Goal: Task Accomplishment & Management: Complete application form

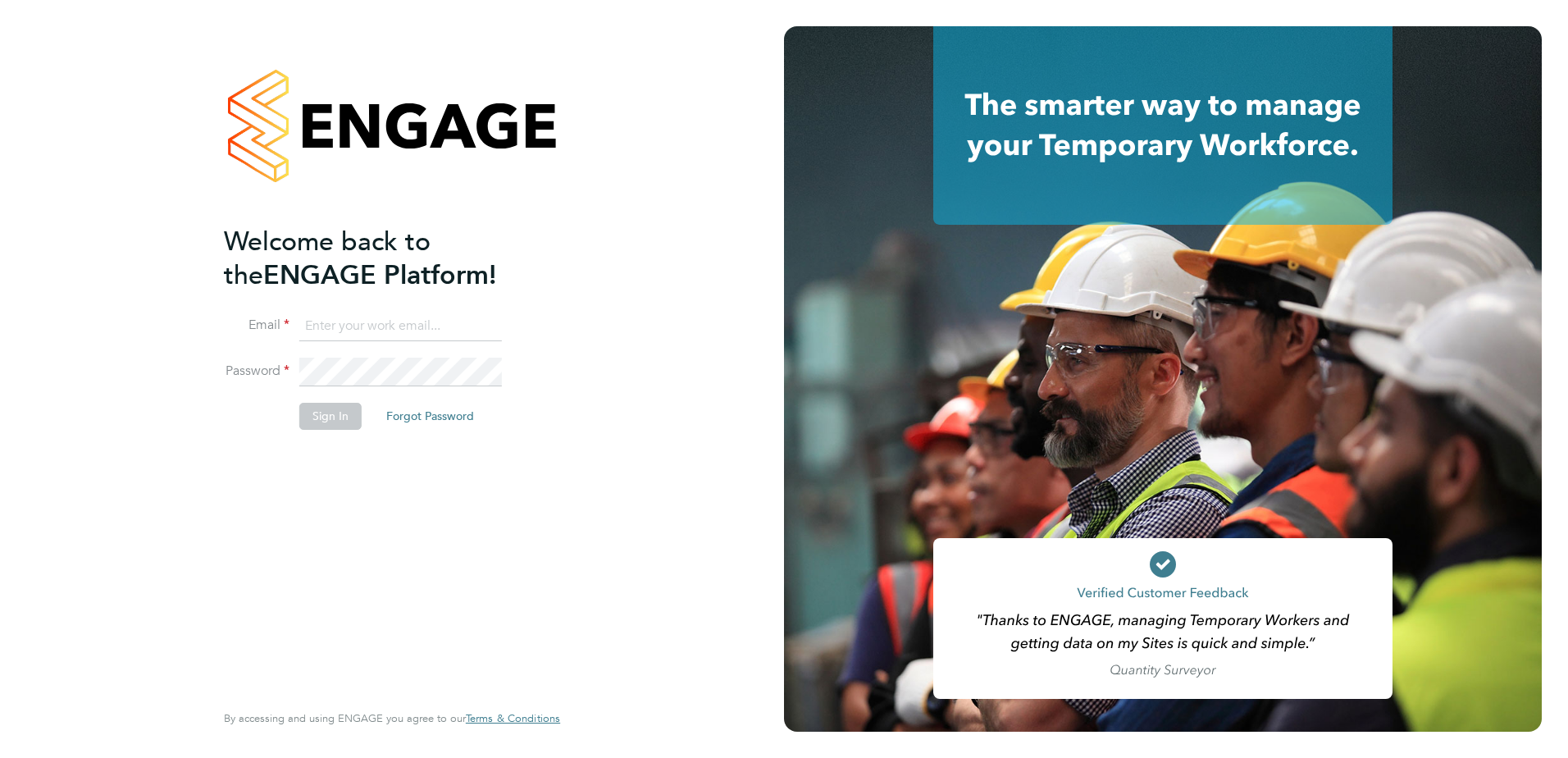
click at [347, 331] on input at bounding box center [400, 326] width 202 height 30
type input "[EMAIL_ADDRESS][PERSON_NAME][DOMAIN_NAME]"
click at [336, 416] on button "Sign In" at bounding box center [330, 415] width 63 height 26
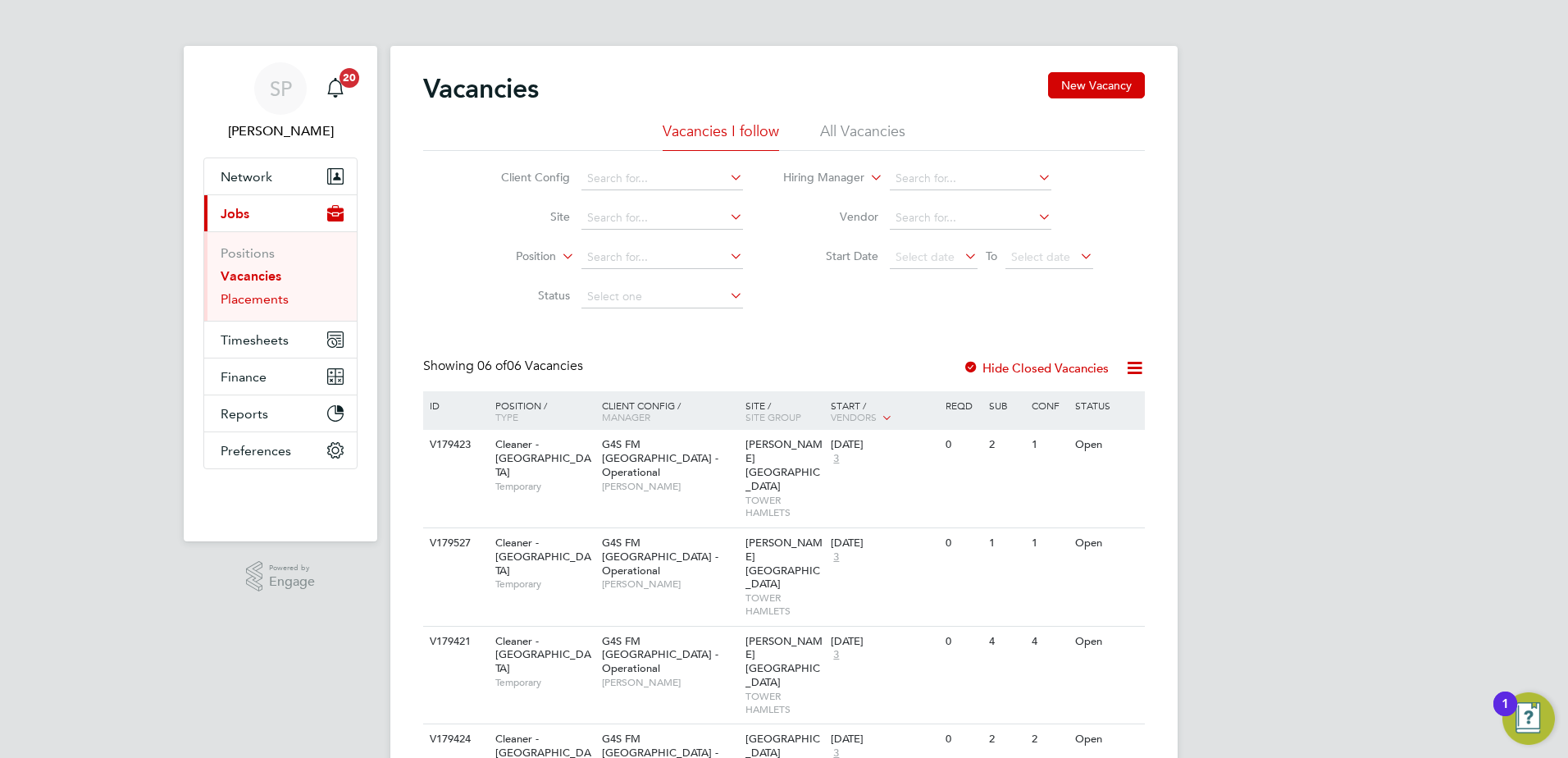
click at [262, 300] on link "Placements" at bounding box center [254, 298] width 68 height 15
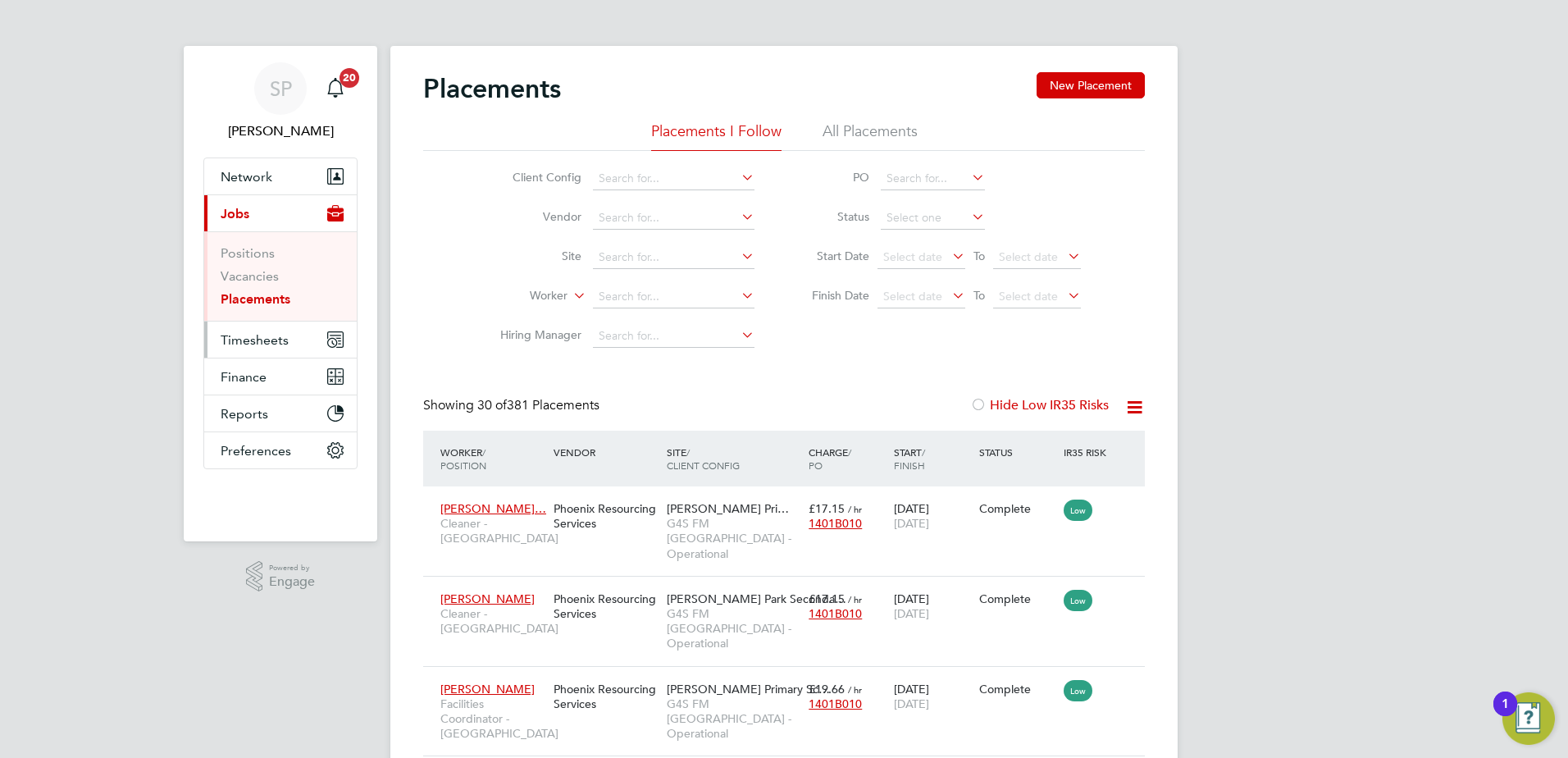
click at [255, 339] on span "Timesheets" at bounding box center [254, 339] width 68 height 15
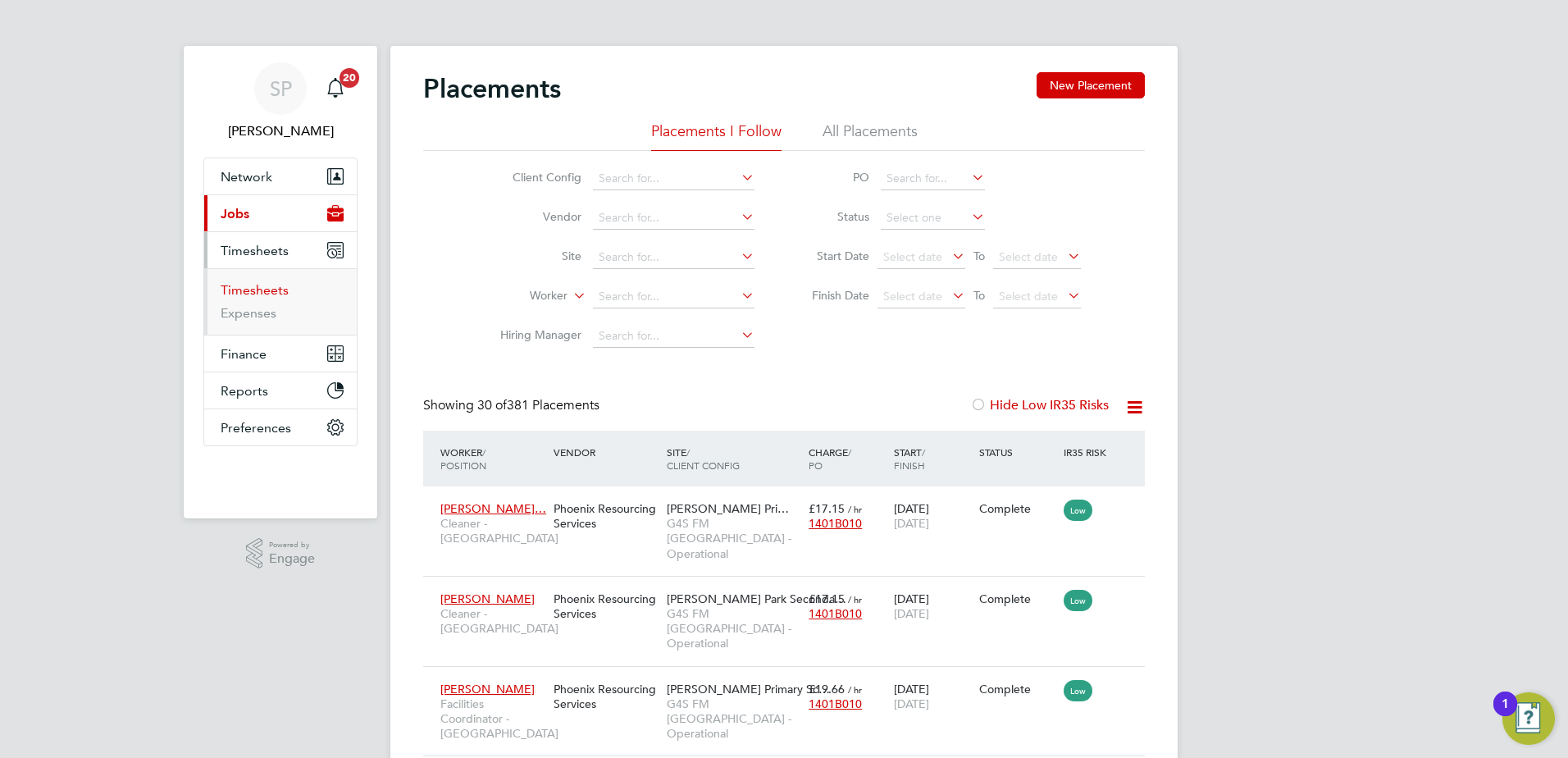
click at [256, 287] on link "Timesheets" at bounding box center [254, 289] width 68 height 15
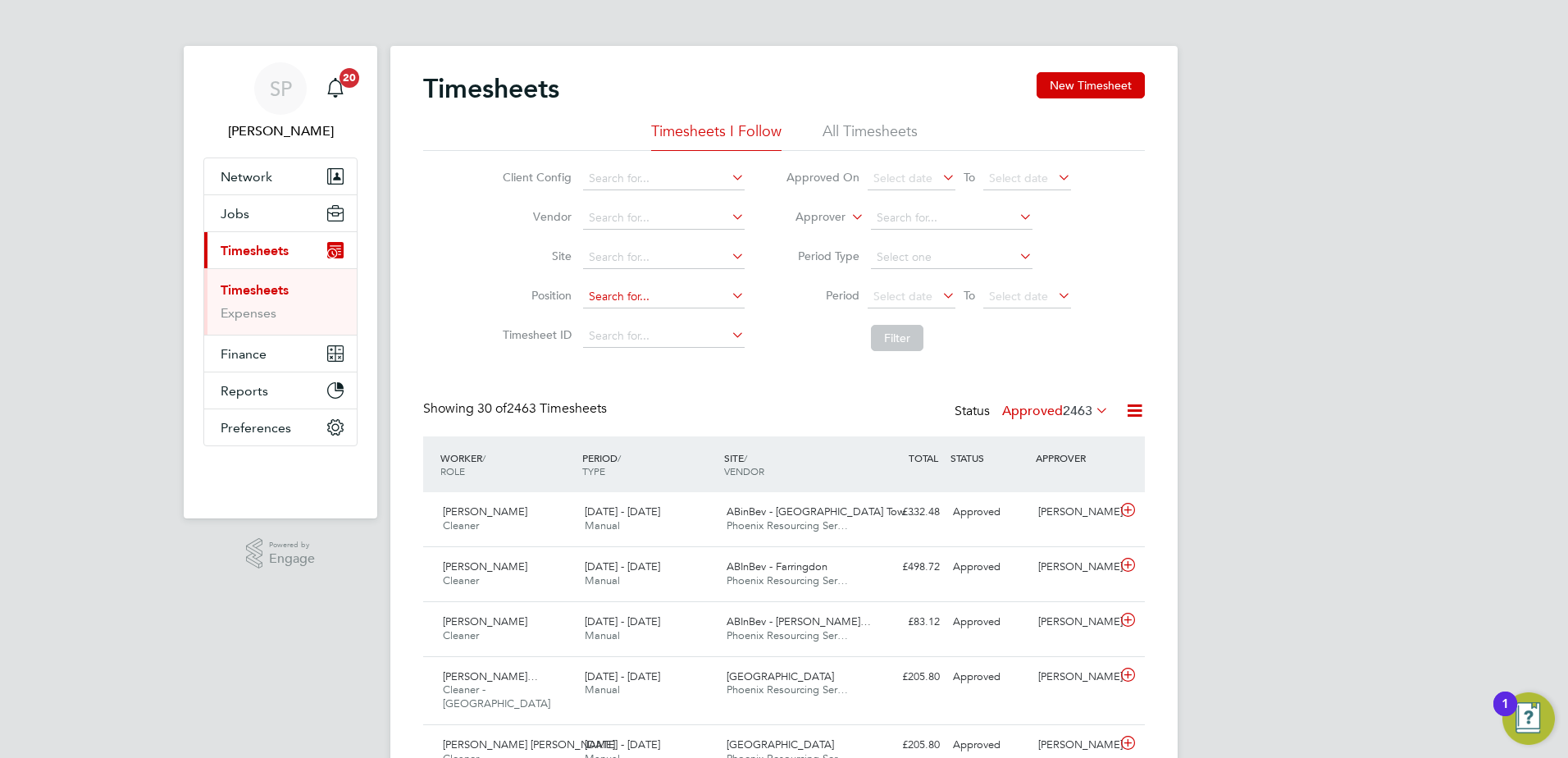
click at [628, 296] on input at bounding box center [664, 296] width 161 height 23
click at [615, 262] on input at bounding box center [664, 257] width 161 height 23
click at [616, 272] on li "Roe hampton University" at bounding box center [695, 280] width 227 height 22
type input "[GEOGRAPHIC_DATA]"
click at [906, 339] on button "Filter" at bounding box center [898, 337] width 53 height 26
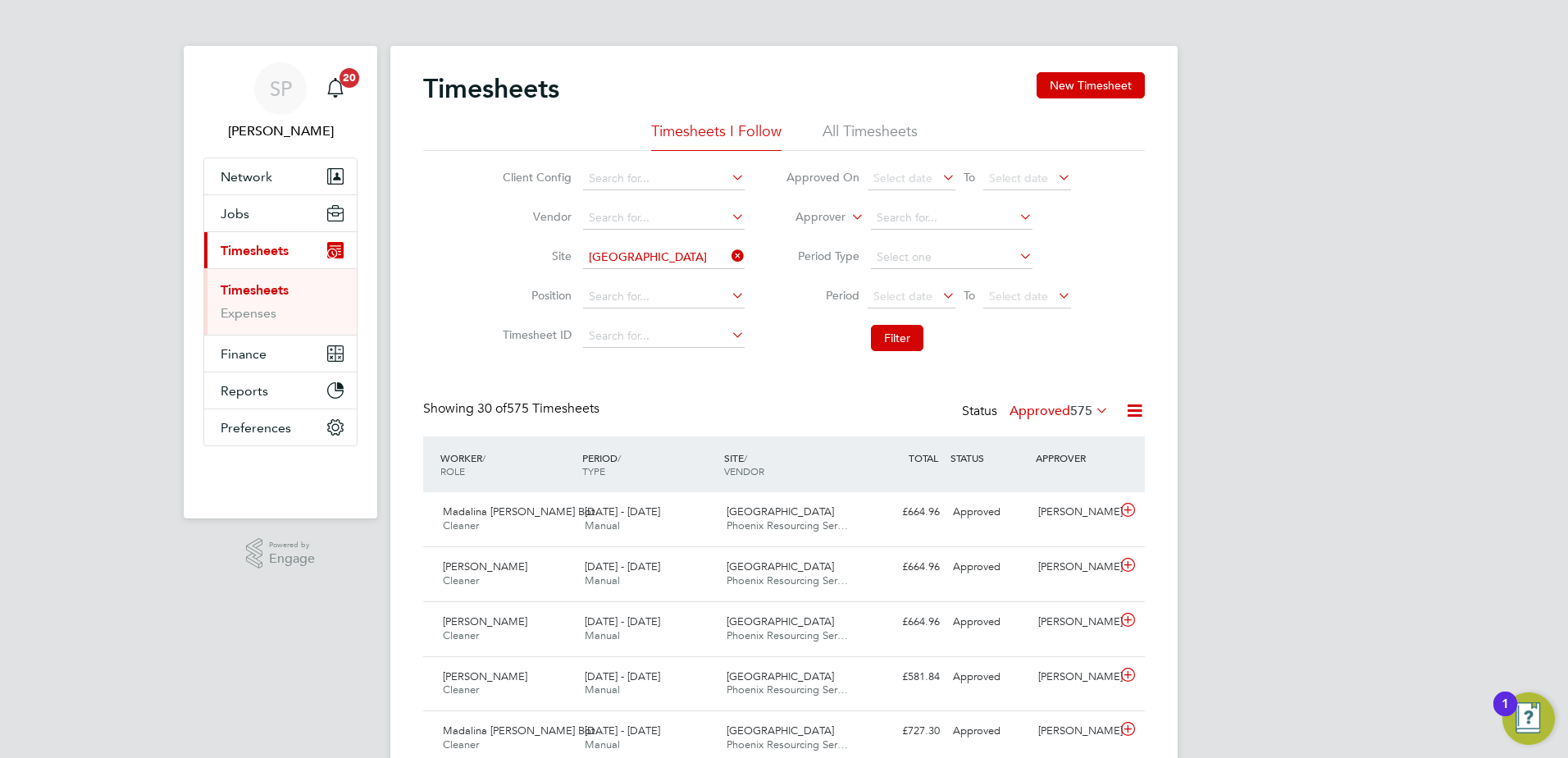
click at [870, 136] on li "All Timesheets" at bounding box center [870, 136] width 95 height 30
click at [1046, 414] on label "Approved 1179" at bounding box center [1056, 411] width 107 height 16
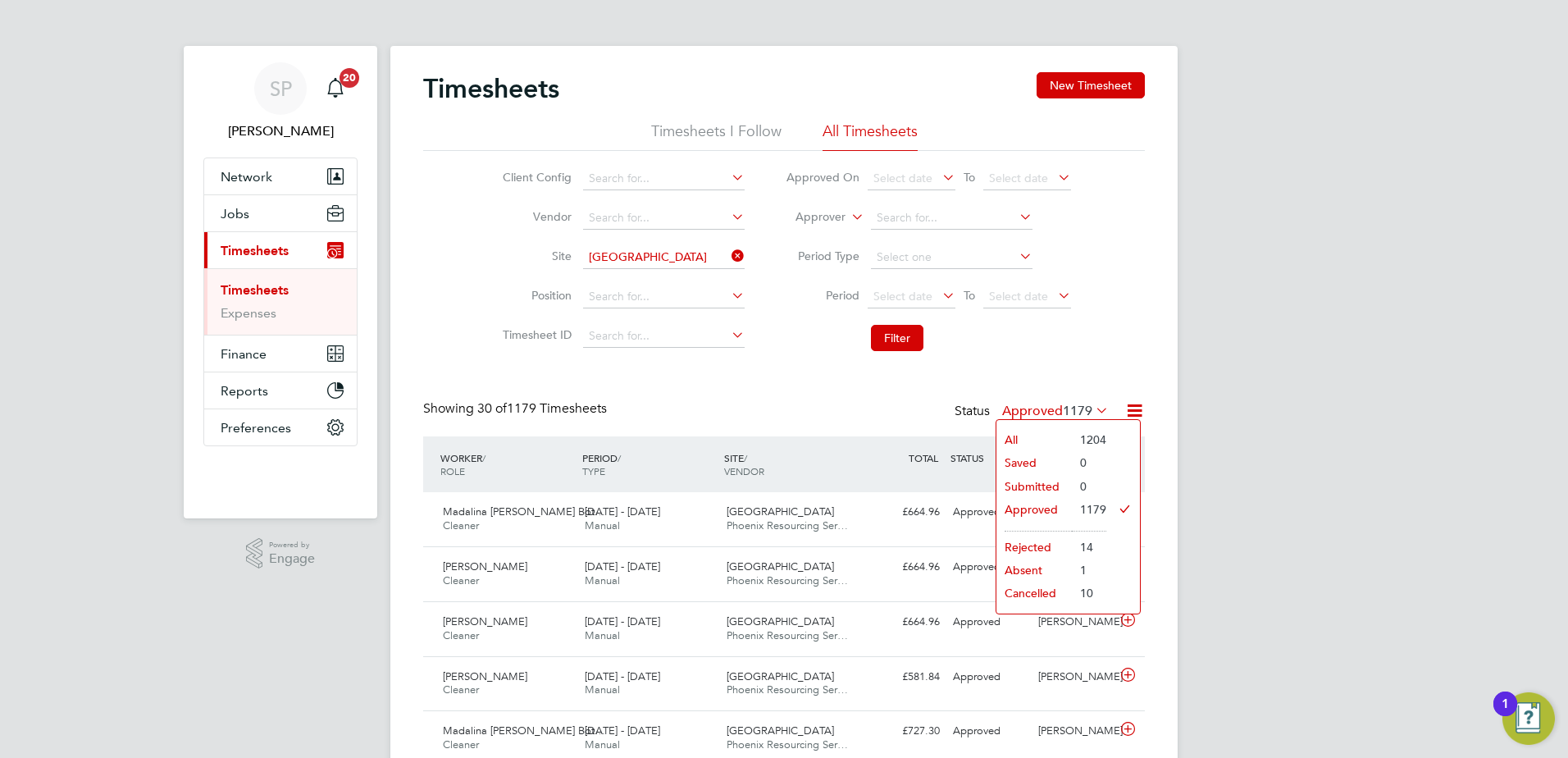
click at [1043, 486] on li "Submitted" at bounding box center [1034, 486] width 75 height 23
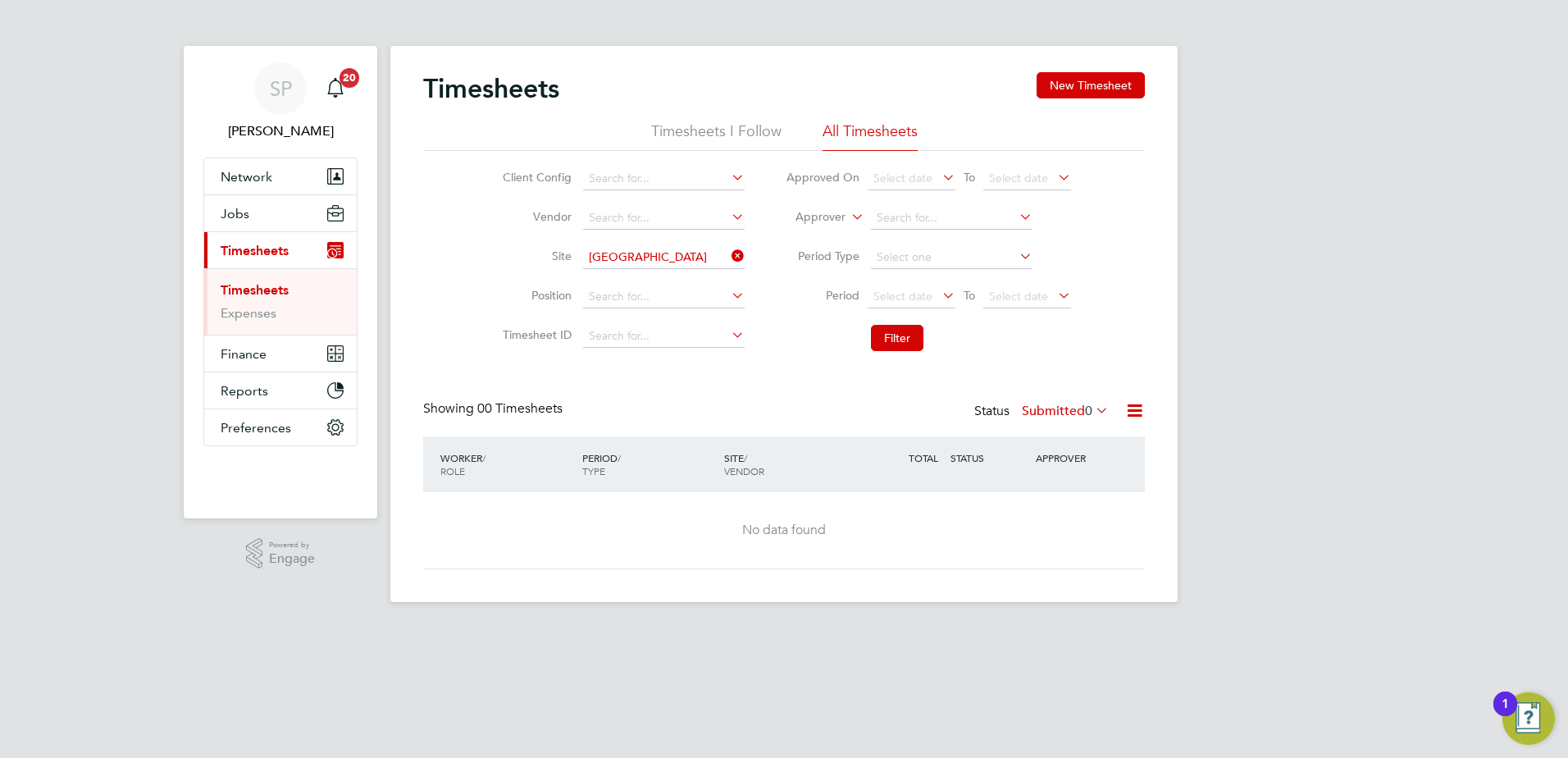
click at [1043, 408] on label "Submitted 0" at bounding box center [1066, 411] width 87 height 16
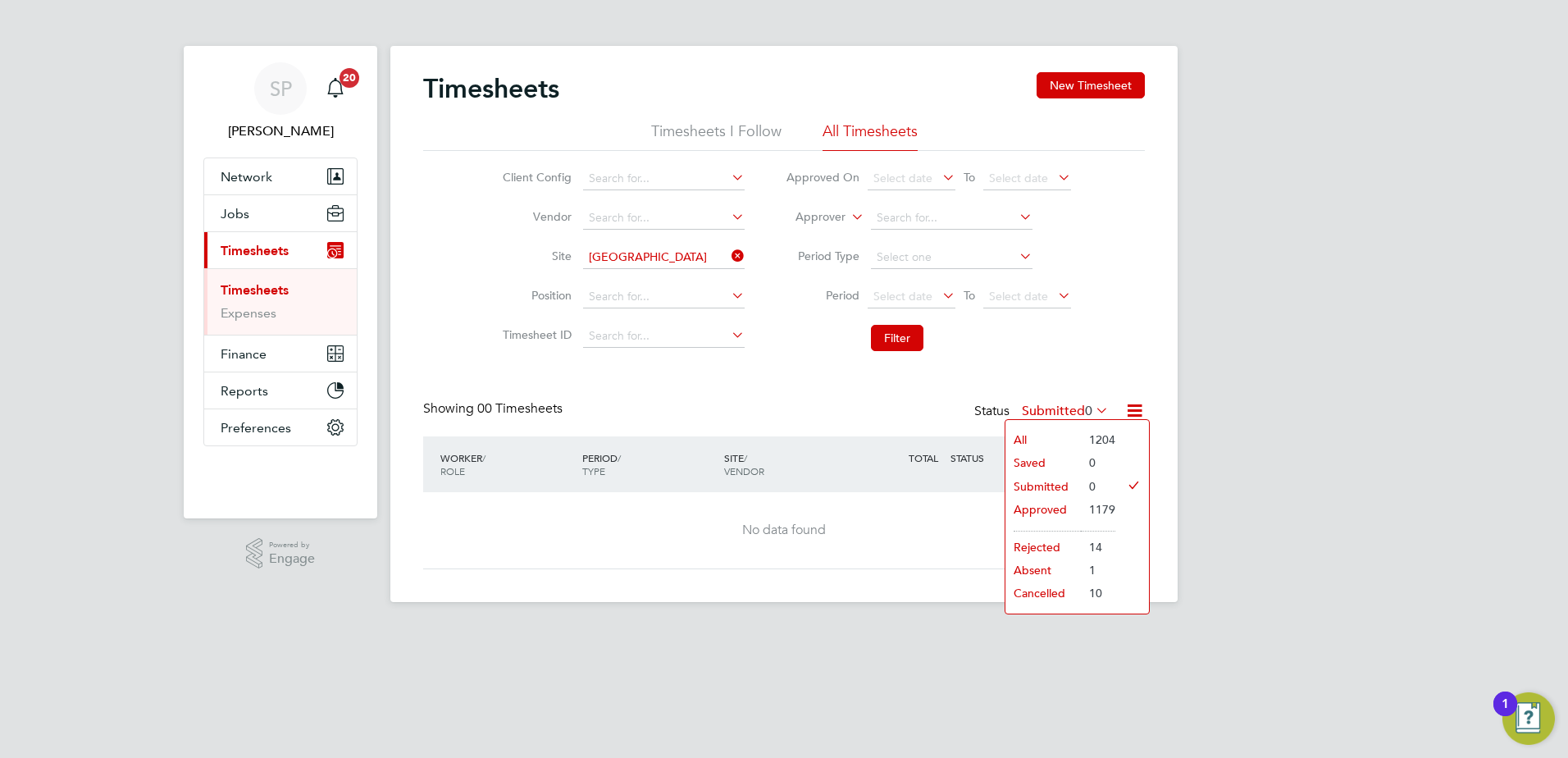
click at [1043, 461] on li "Saved" at bounding box center [1043, 462] width 75 height 23
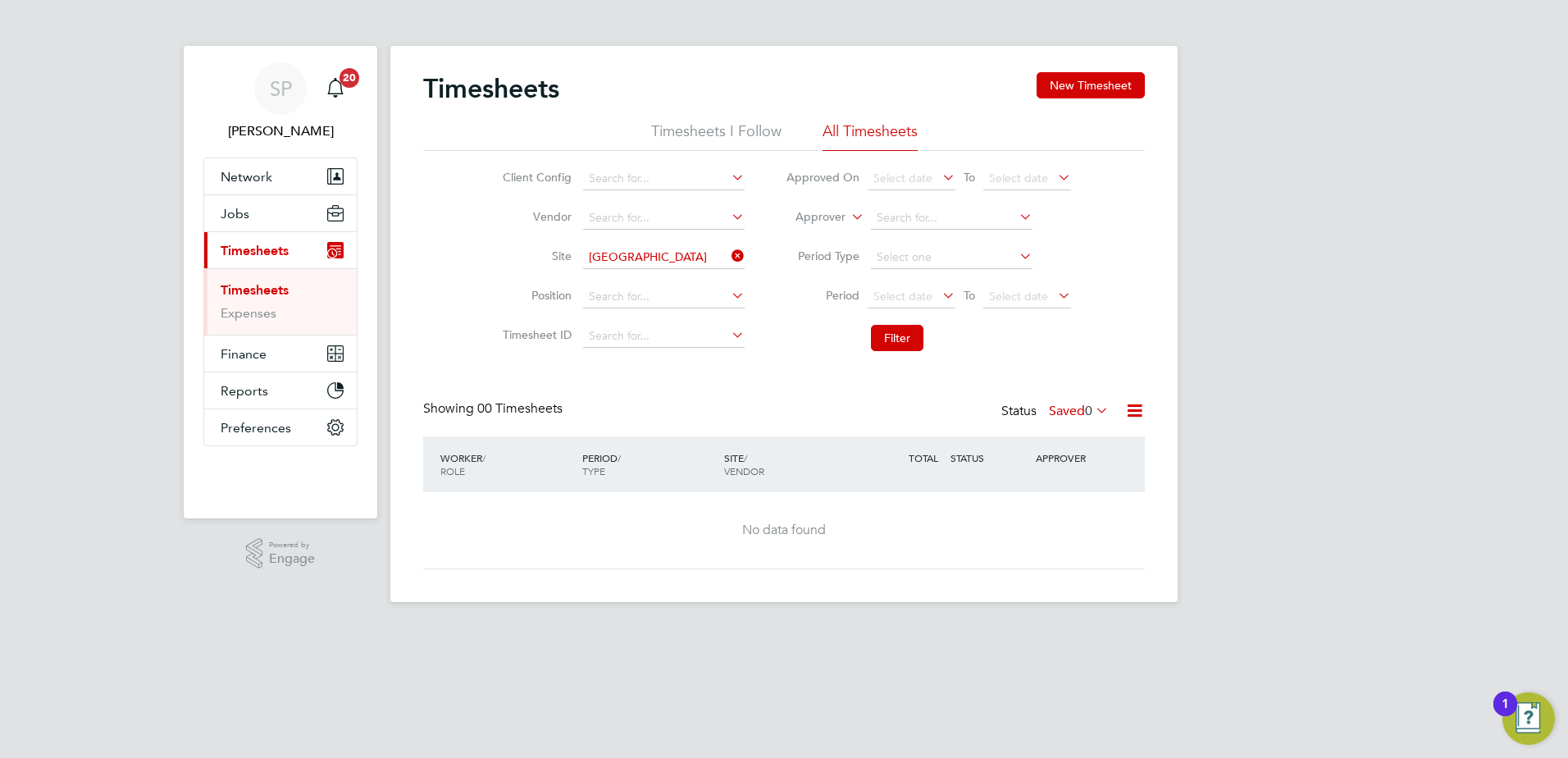
click at [1049, 408] on label "Saved 0" at bounding box center [1079, 411] width 60 height 16
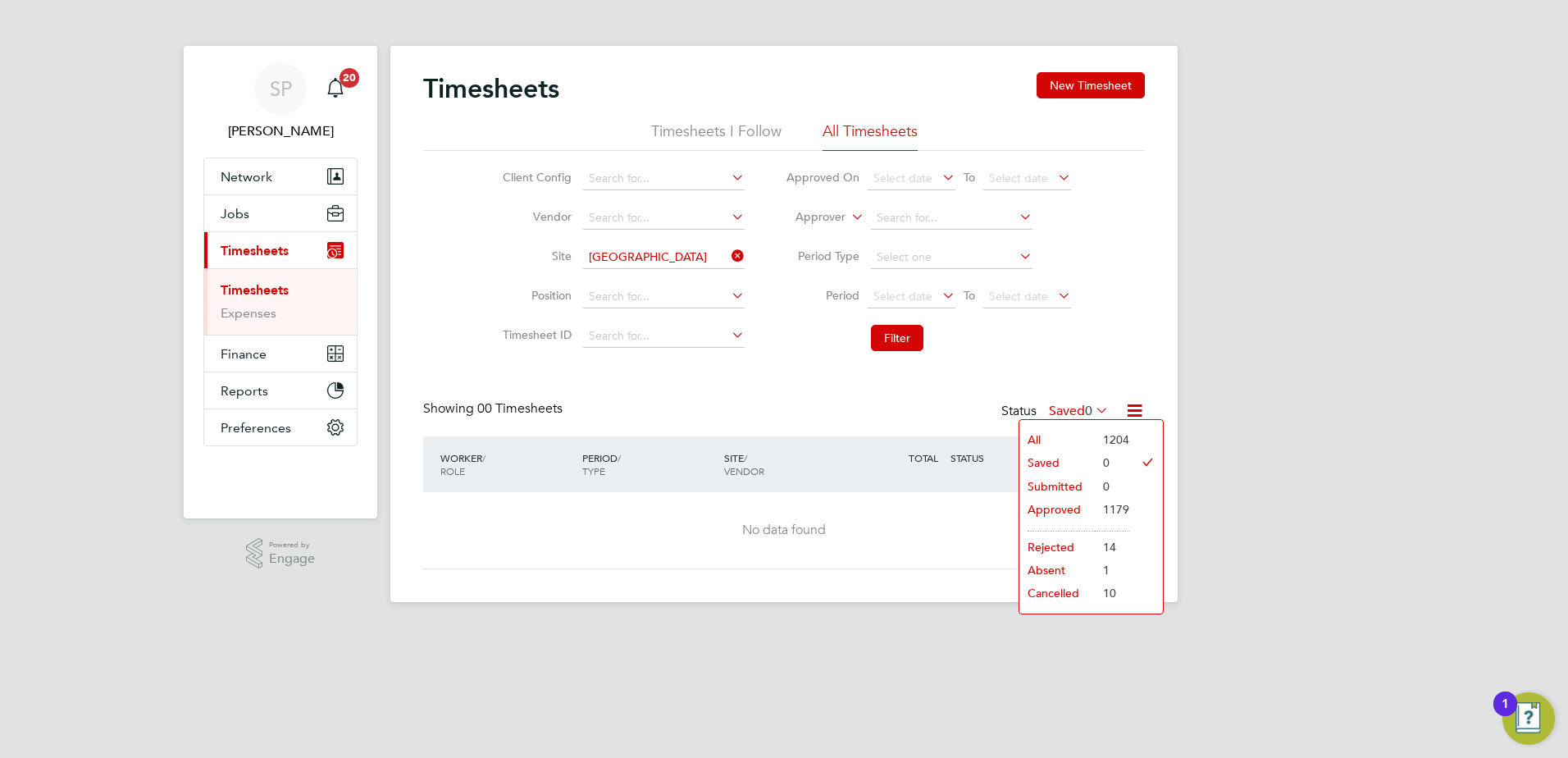
click at [1057, 502] on li "Approved" at bounding box center [1057, 509] width 75 height 23
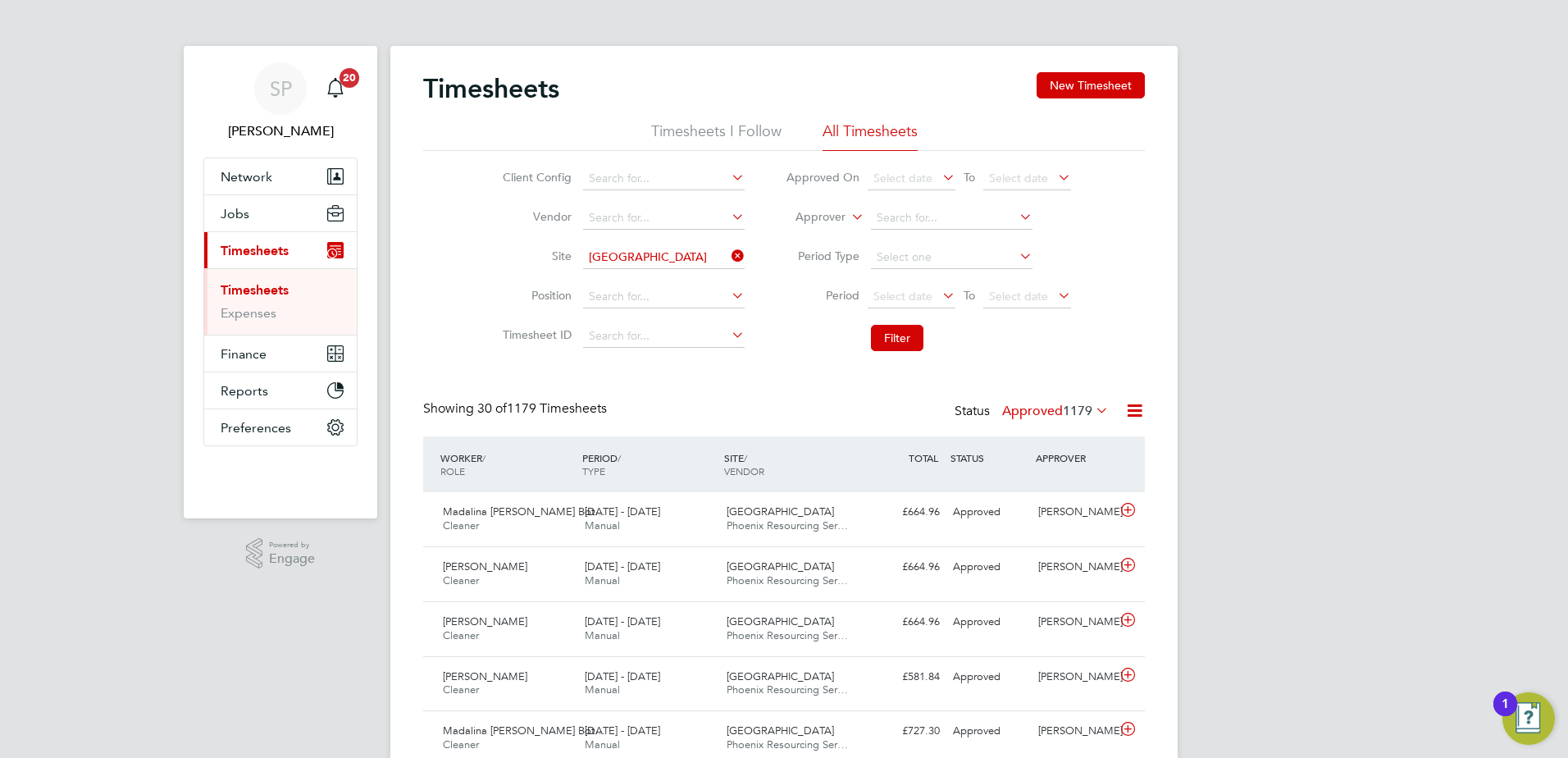
click at [1063, 406] on span "1179" at bounding box center [1077, 411] width 30 height 16
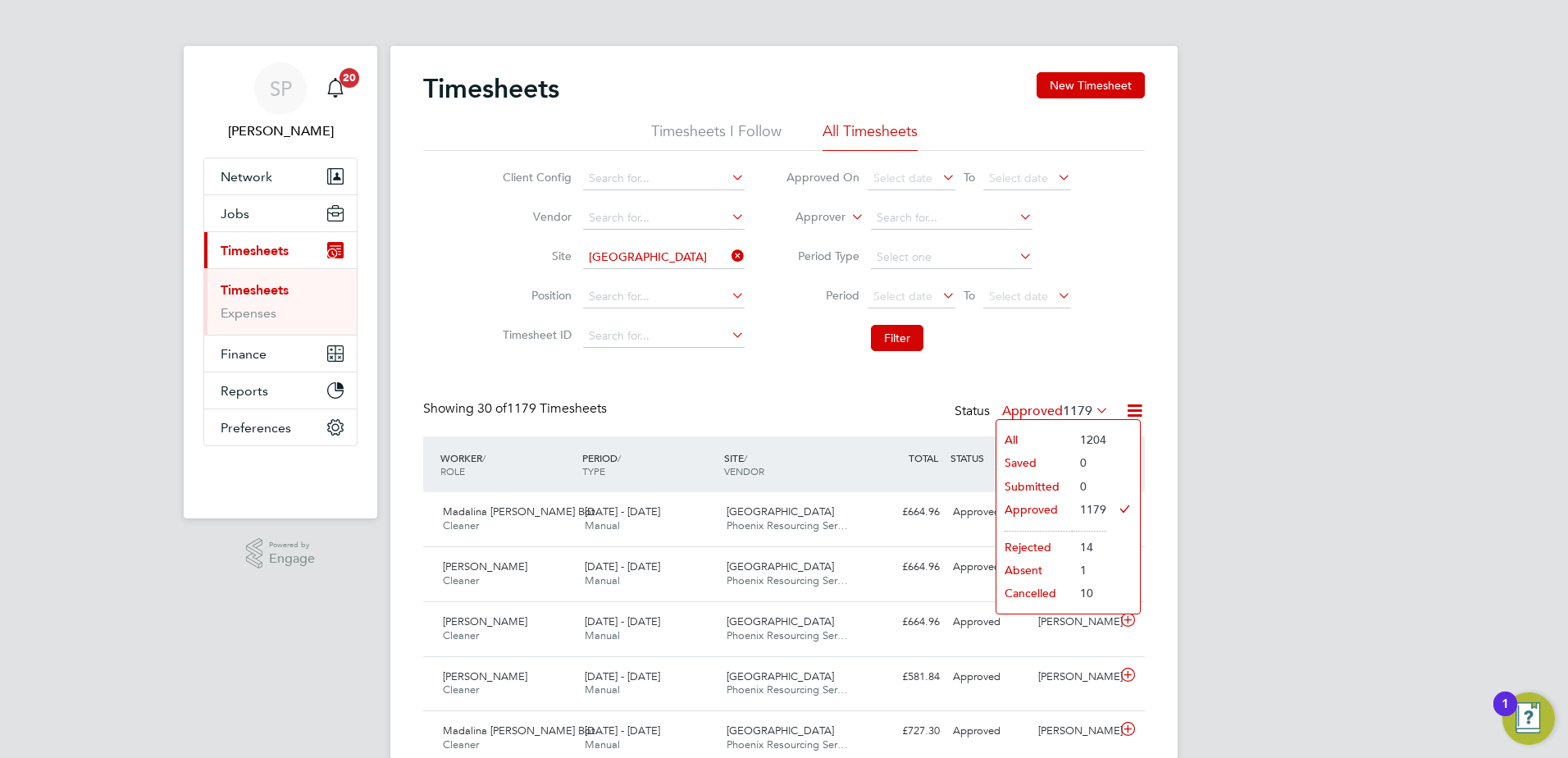
click at [1037, 545] on li "Rejected" at bounding box center [1034, 547] width 75 height 23
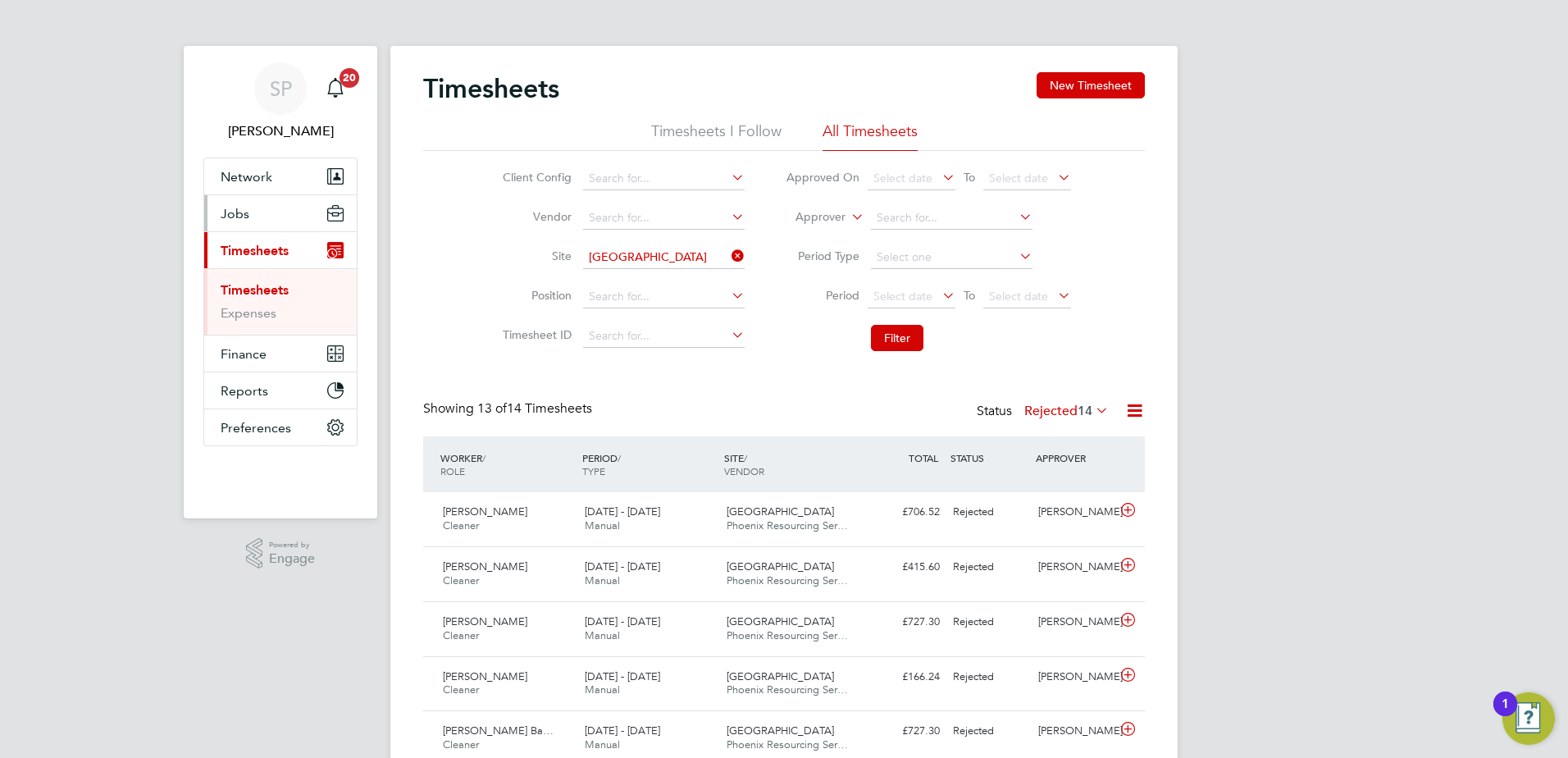
click at [239, 219] on span "Jobs" at bounding box center [235, 213] width 29 height 15
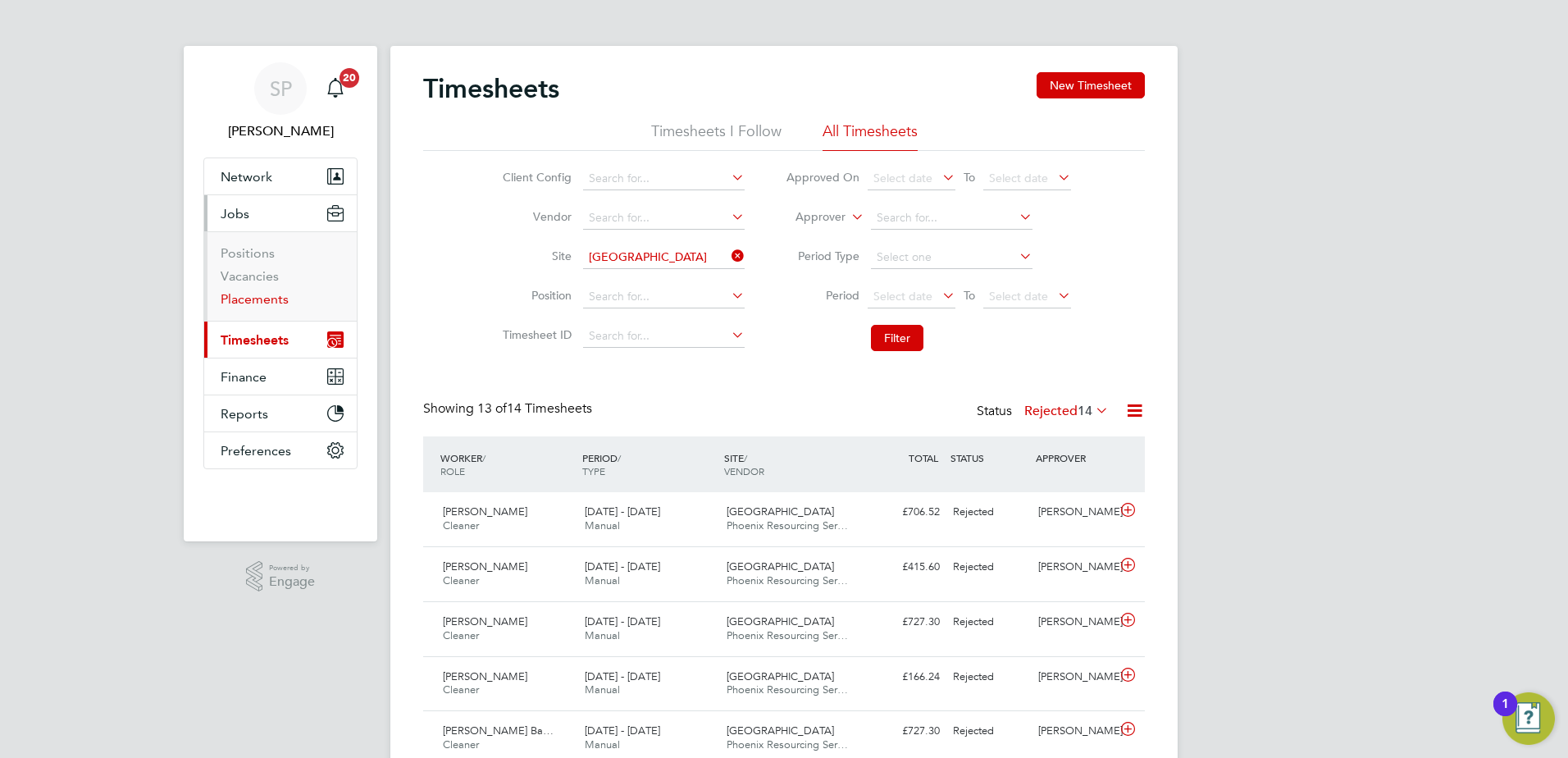
click at [250, 294] on link "Placements" at bounding box center [254, 298] width 68 height 15
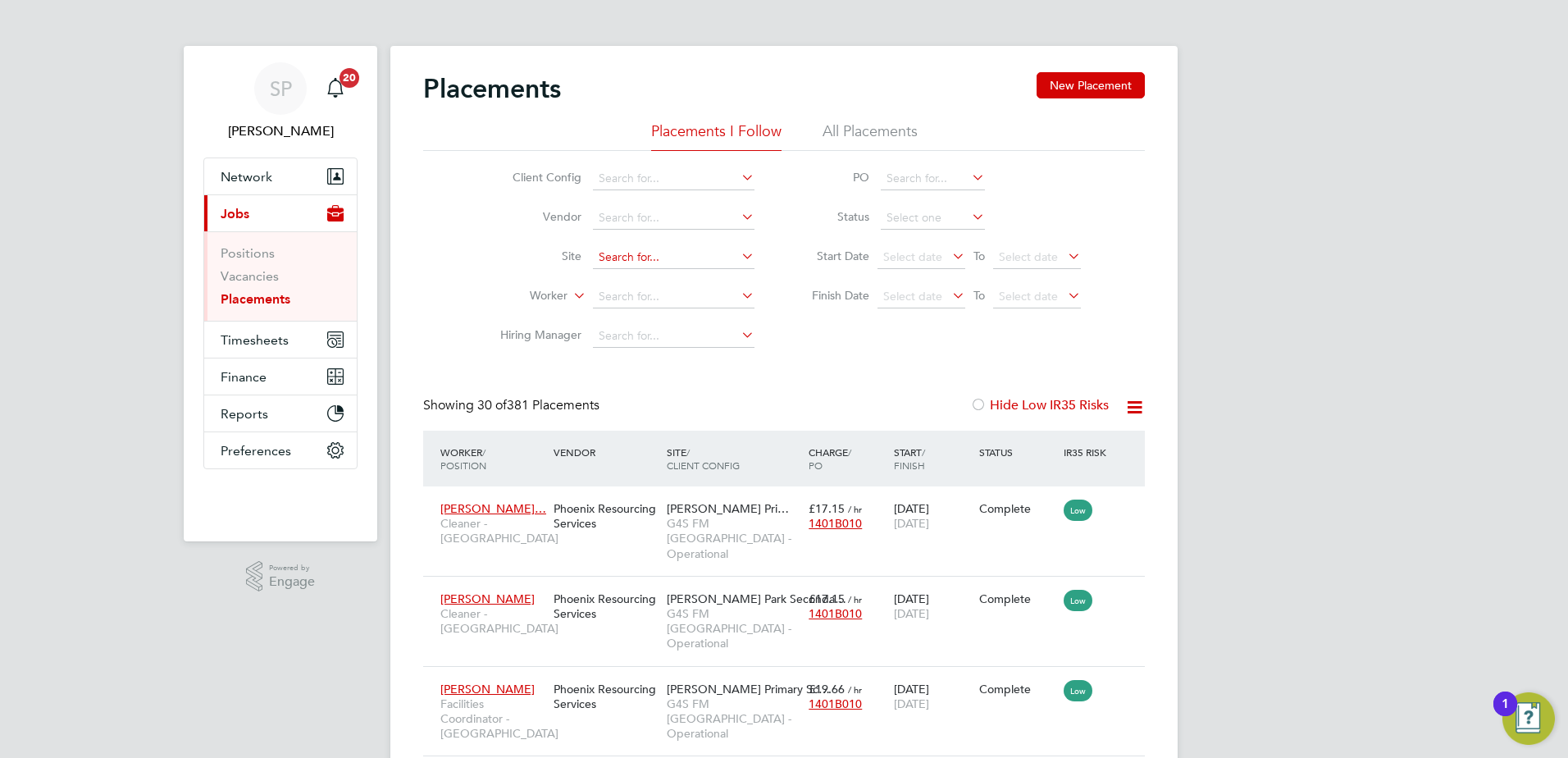
click at [653, 253] on input at bounding box center [674, 257] width 161 height 23
click at [654, 289] on li "Roe hampton University" at bounding box center [706, 280] width 227 height 22
type input "[GEOGRAPHIC_DATA]"
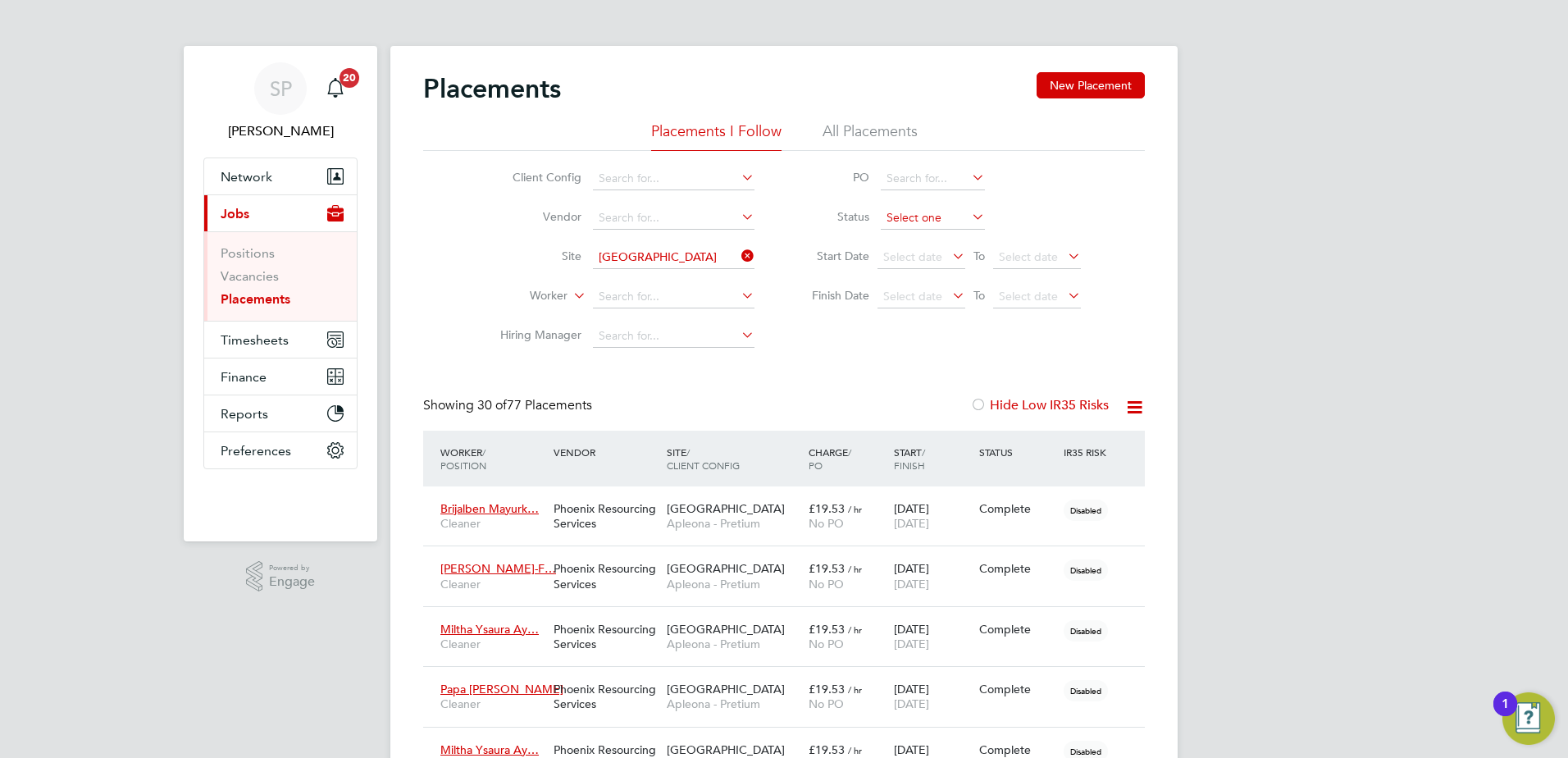
click at [909, 213] on input at bounding box center [932, 218] width 104 height 23
click at [916, 244] on li "Active" at bounding box center [932, 240] width 106 height 22
type input "Active"
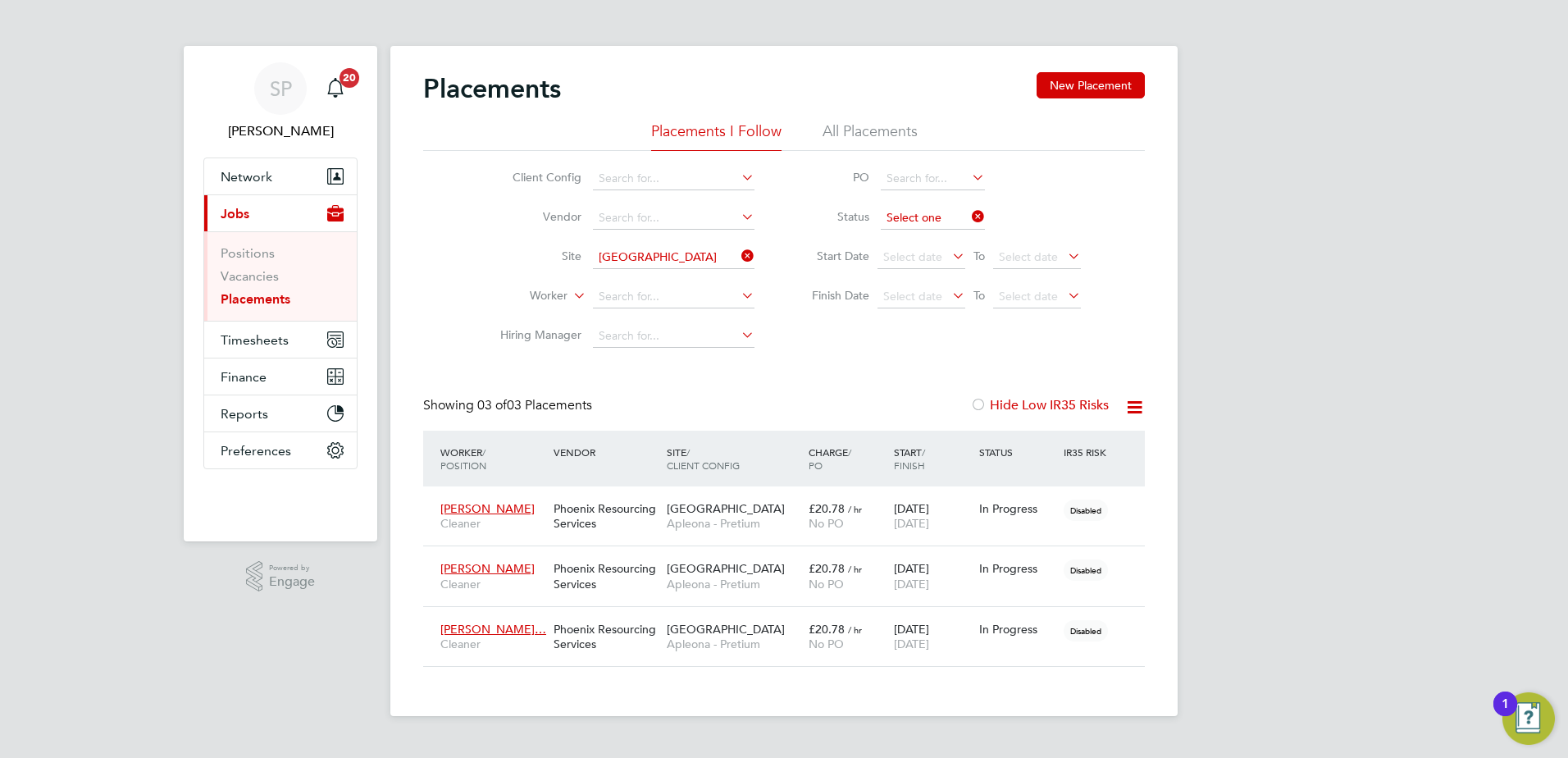
click at [942, 219] on input at bounding box center [932, 218] width 104 height 23
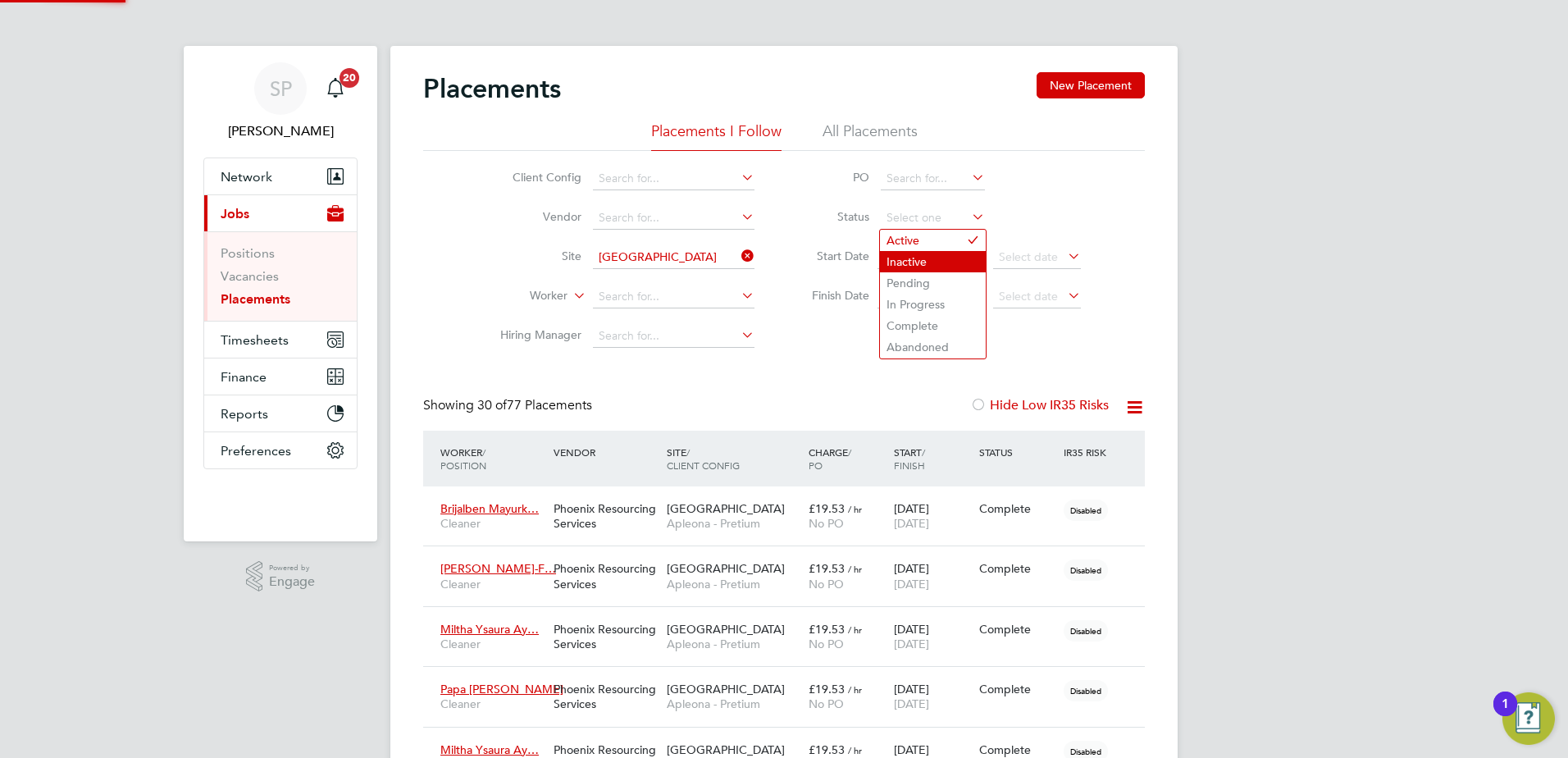
click at [935, 260] on li "Inactive" at bounding box center [932, 262] width 106 height 22
type input "Inactive"
click at [648, 288] on input at bounding box center [674, 296] width 161 height 23
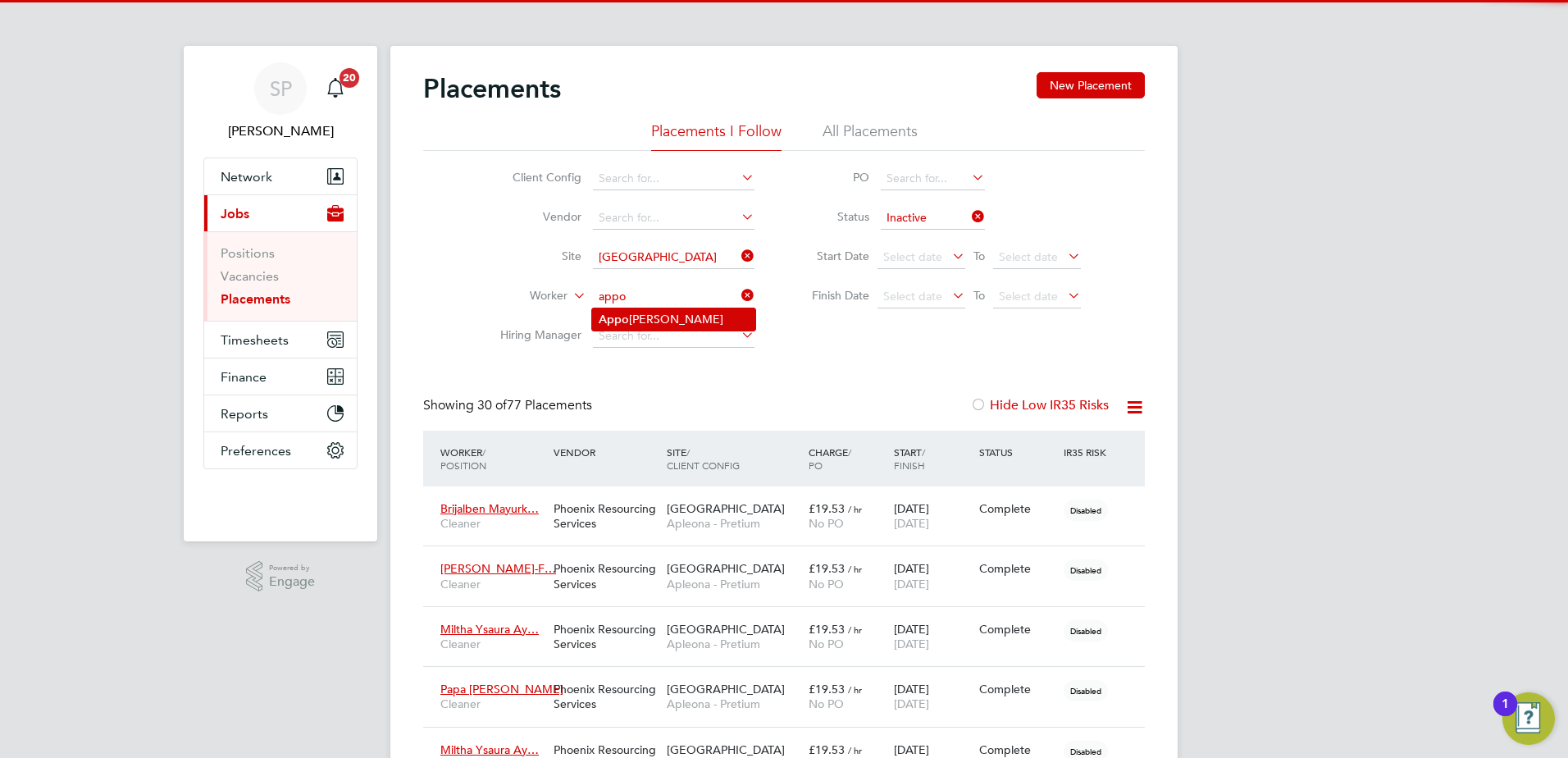
click at [638, 314] on li "Appo linaire Mayele" at bounding box center [674, 319] width 163 height 22
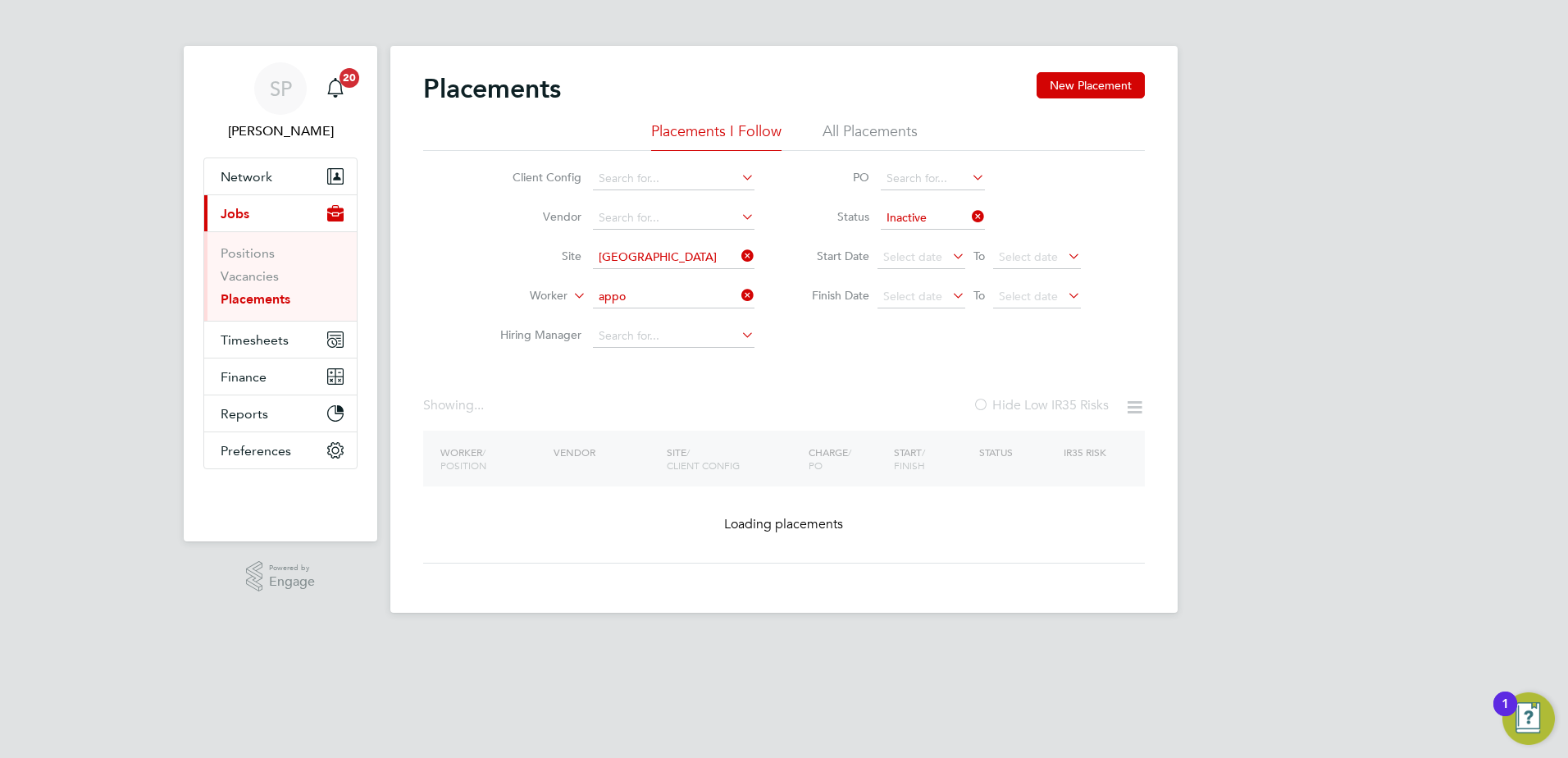
type input "[PERSON_NAME]"
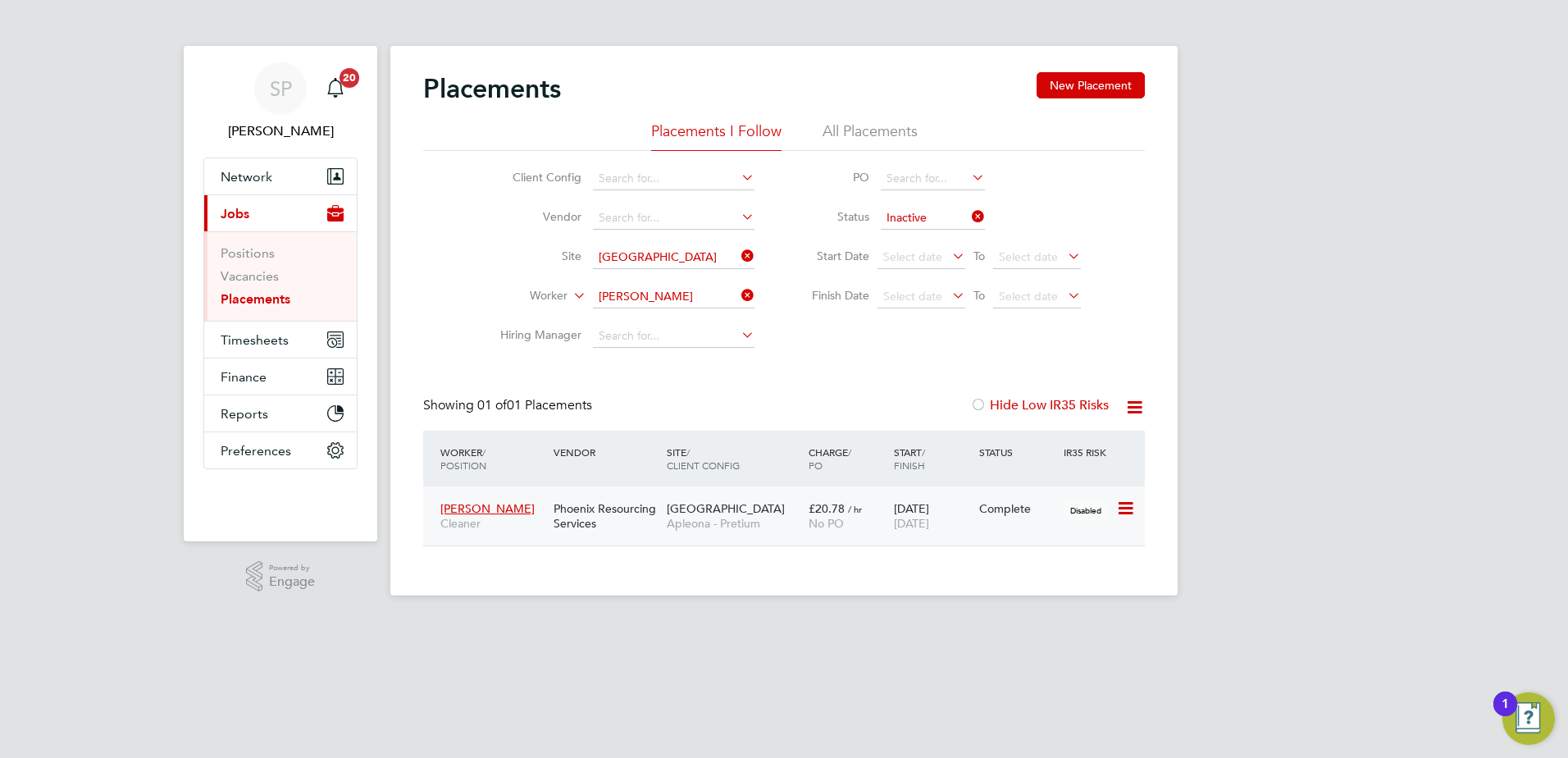
click at [968, 524] on div "16 Jun 2025 29 Aug 2025" at bounding box center [932, 516] width 85 height 46
click at [754, 125] on li "Placements I Follow" at bounding box center [716, 136] width 131 height 30
click at [738, 296] on icon at bounding box center [738, 295] width 0 height 23
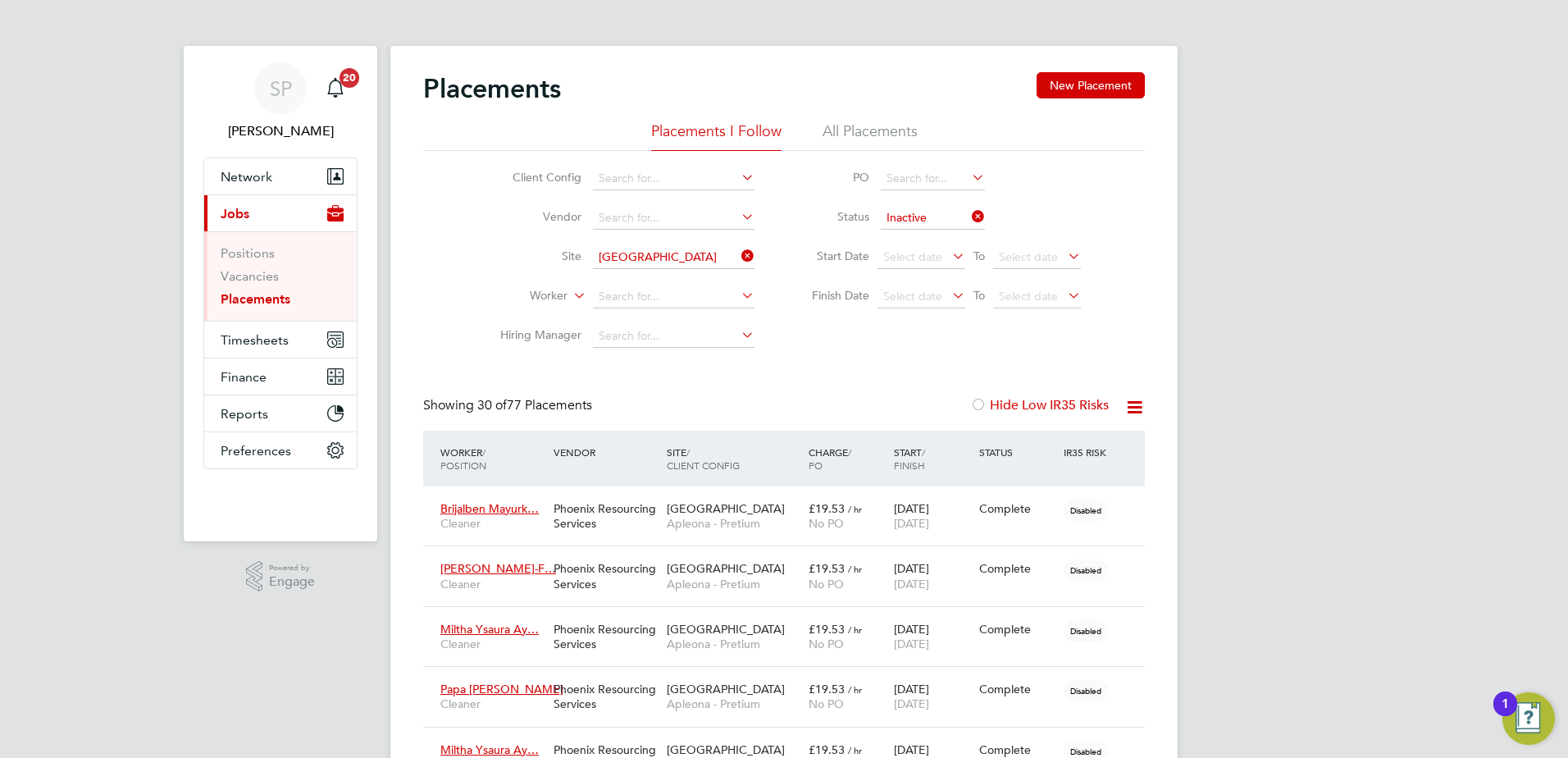
click at [915, 459] on span "/ Finish" at bounding box center [910, 458] width 31 height 26
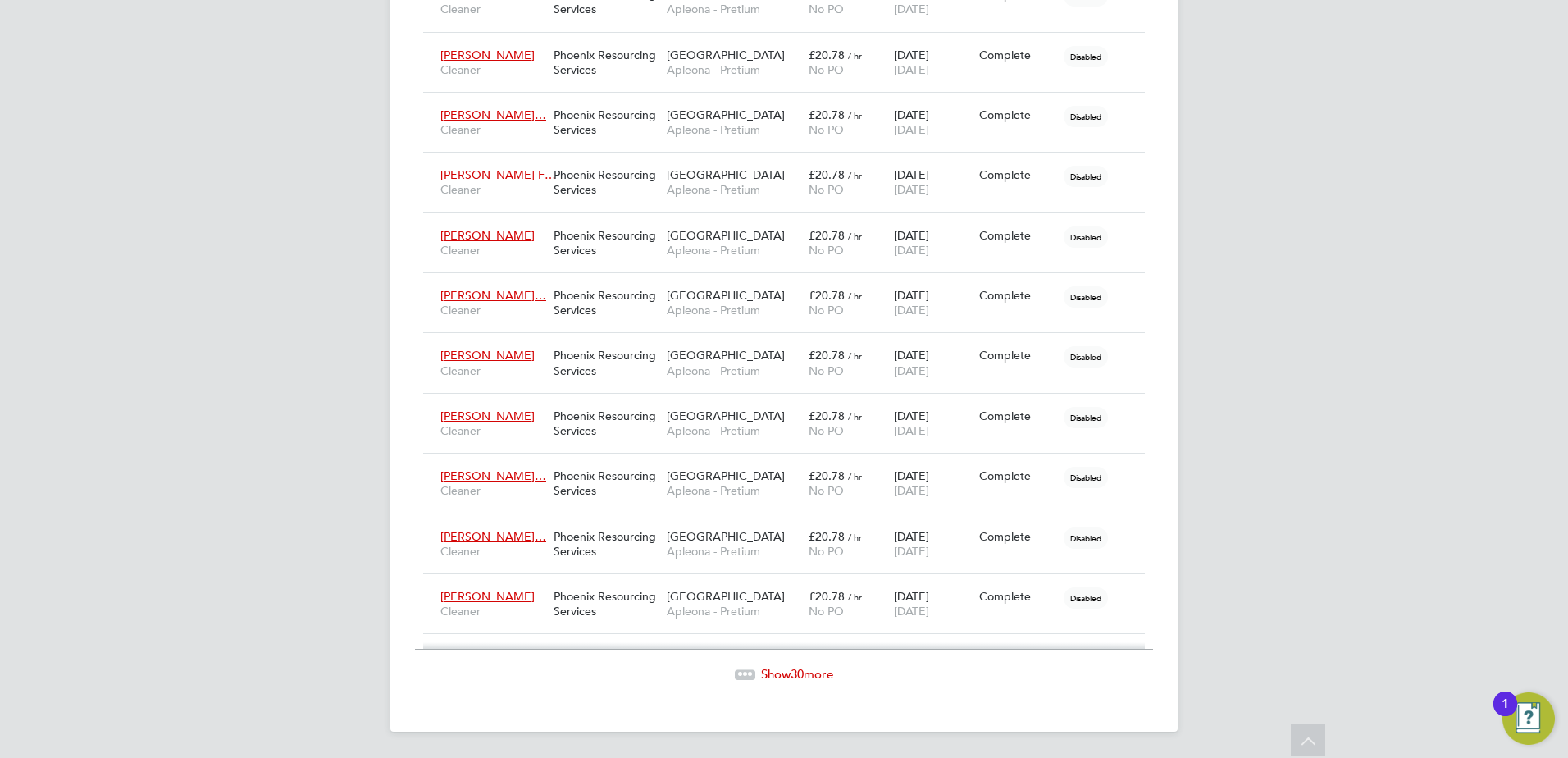
click at [807, 678] on span "Show 30 more" at bounding box center [797, 673] width 73 height 15
click at [794, 675] on span "17" at bounding box center [797, 674] width 13 height 15
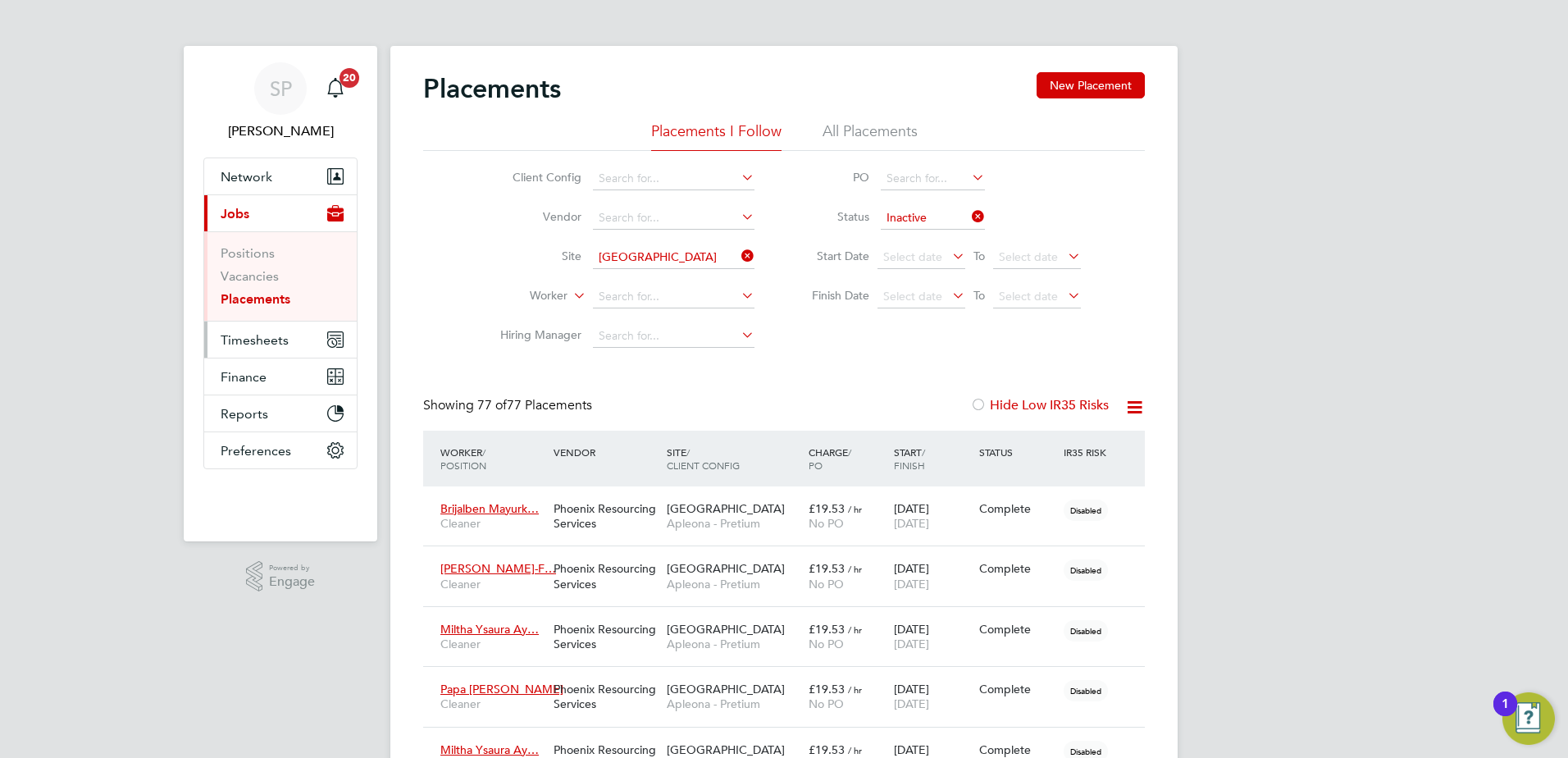
click at [241, 344] on span "Timesheets" at bounding box center [254, 339] width 68 height 15
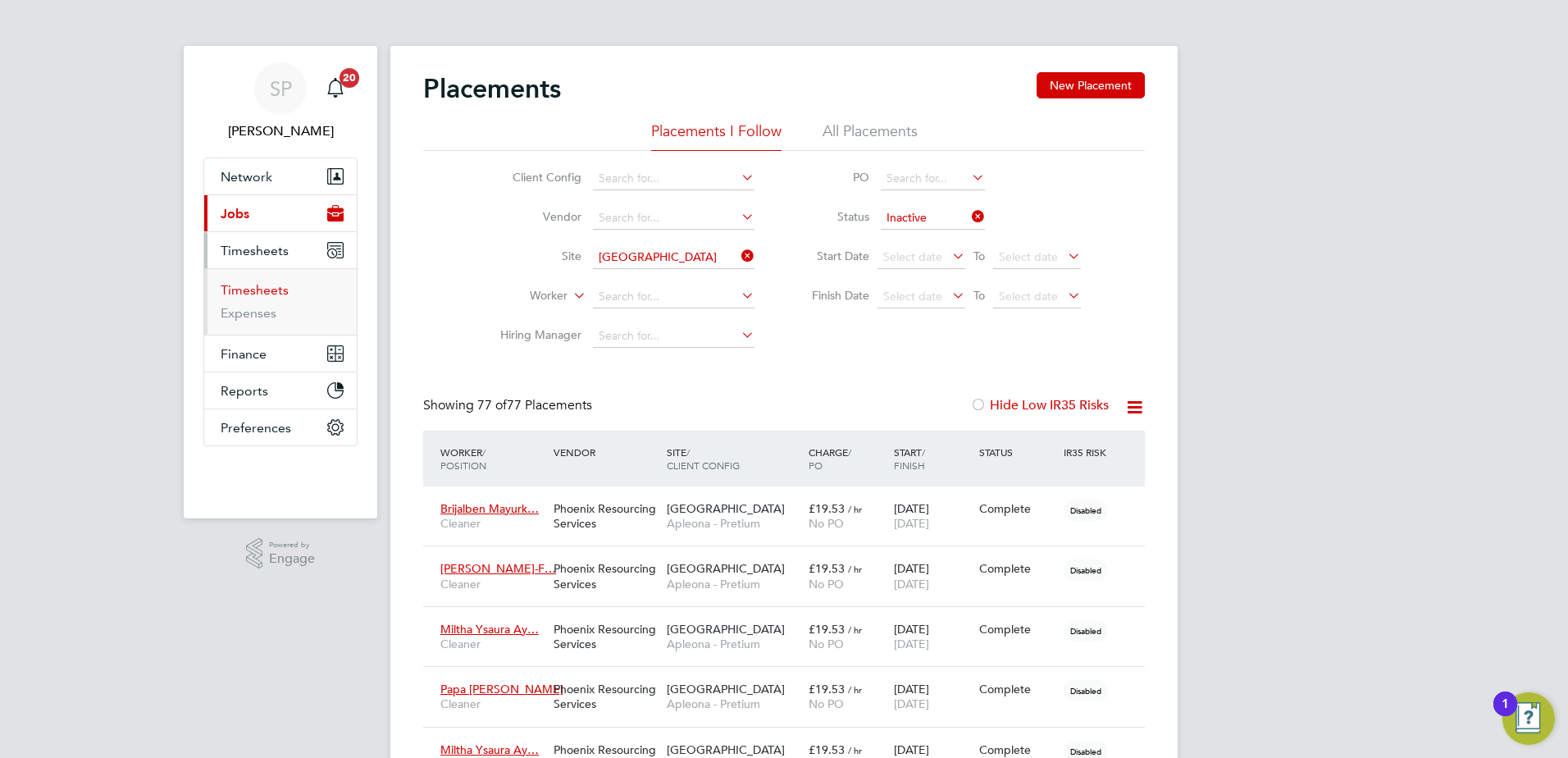
click at [259, 291] on link "Timesheets" at bounding box center [254, 289] width 68 height 15
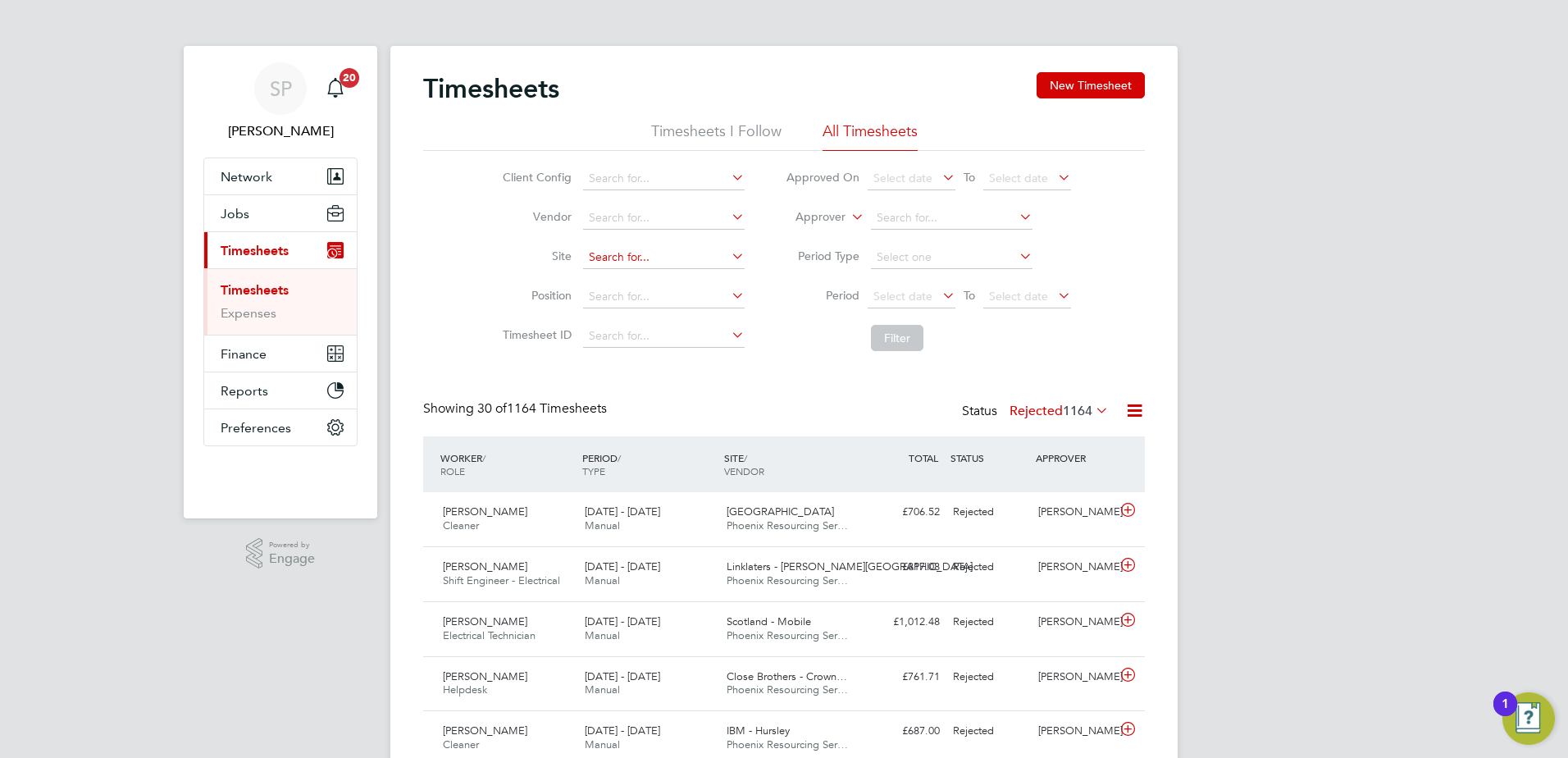
click at [621, 266] on input at bounding box center [664, 257] width 161 height 23
click at [626, 274] on li "Roe hampton University" at bounding box center [695, 280] width 227 height 22
type input "[GEOGRAPHIC_DATA]"
click at [889, 345] on button "Filter" at bounding box center [898, 337] width 53 height 26
click at [1077, 407] on span "14" at bounding box center [1085, 411] width 15 height 16
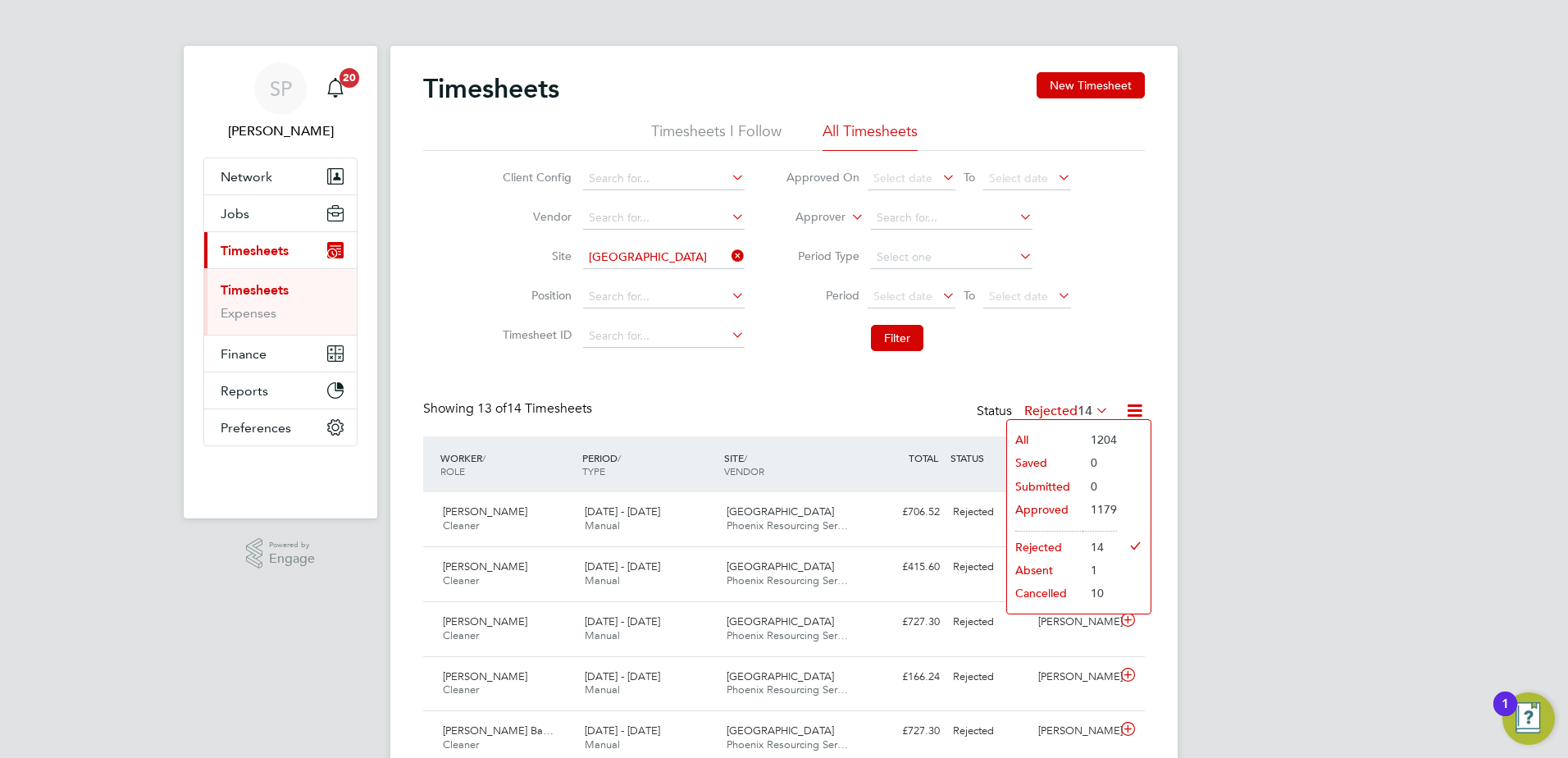
click at [1043, 569] on li "Absent" at bounding box center [1045, 569] width 75 height 23
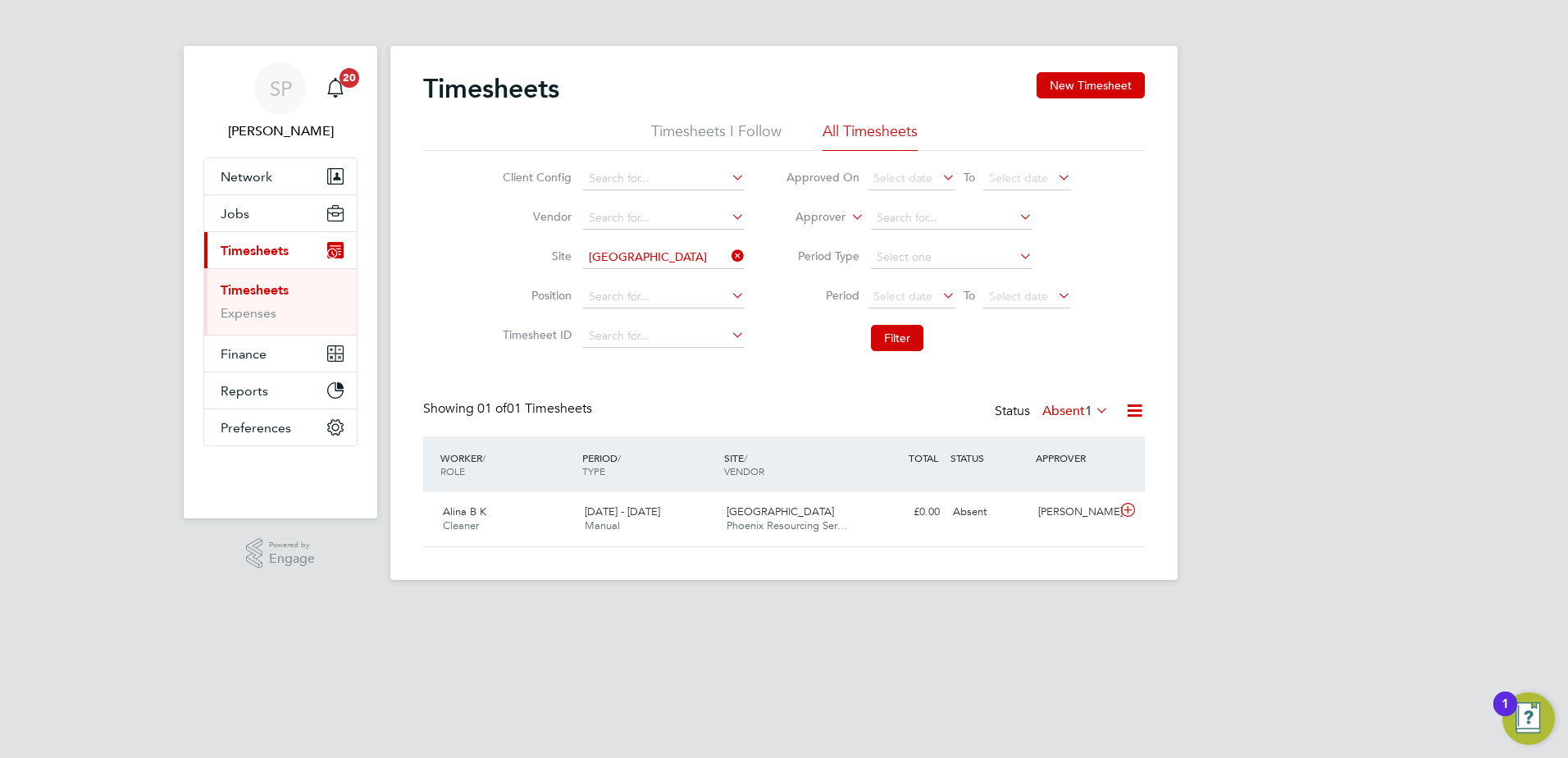
click at [1060, 408] on label "Absent 1" at bounding box center [1076, 411] width 66 height 16
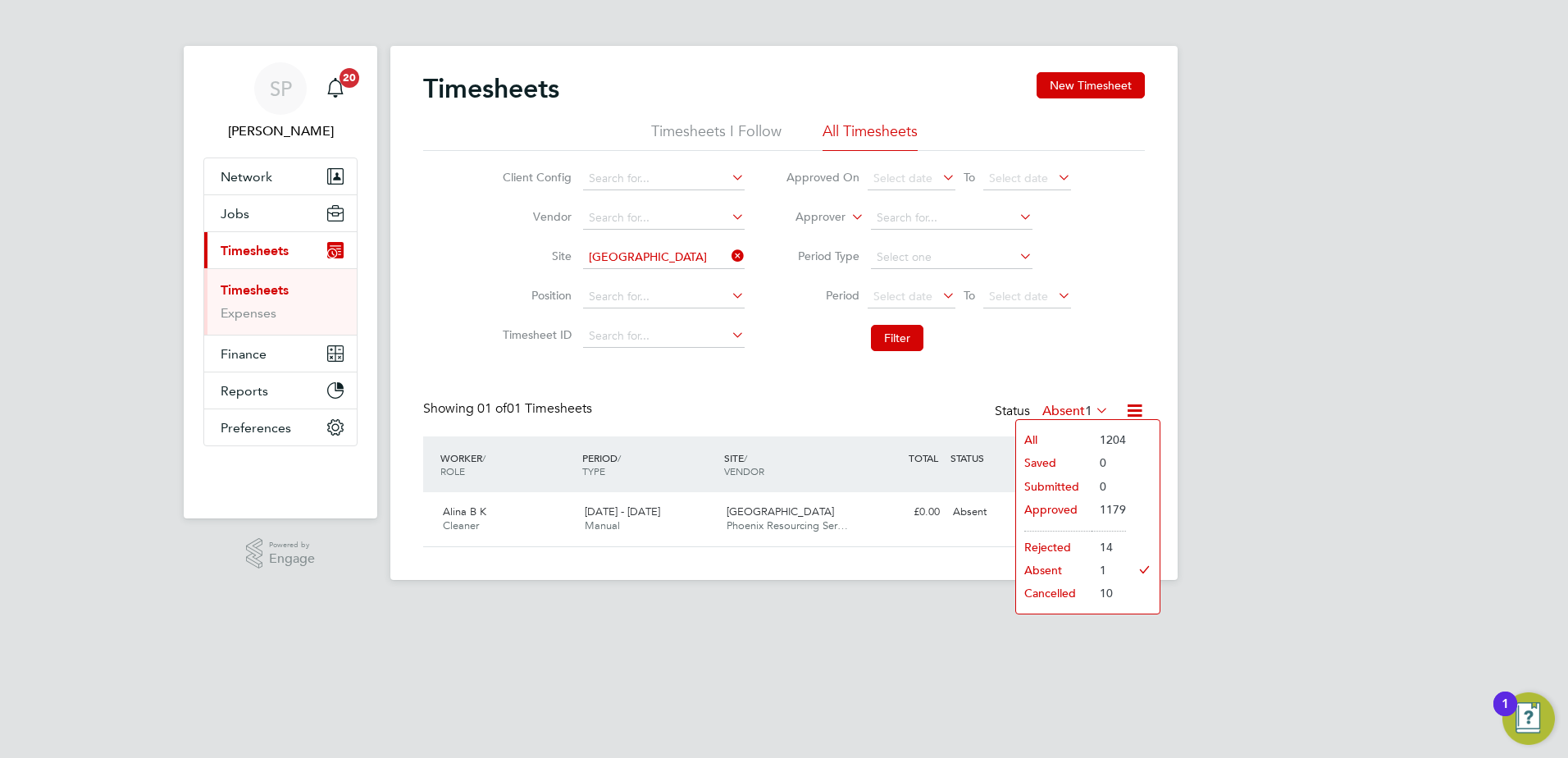
click at [1054, 593] on li "Cancelled" at bounding box center [1054, 592] width 75 height 23
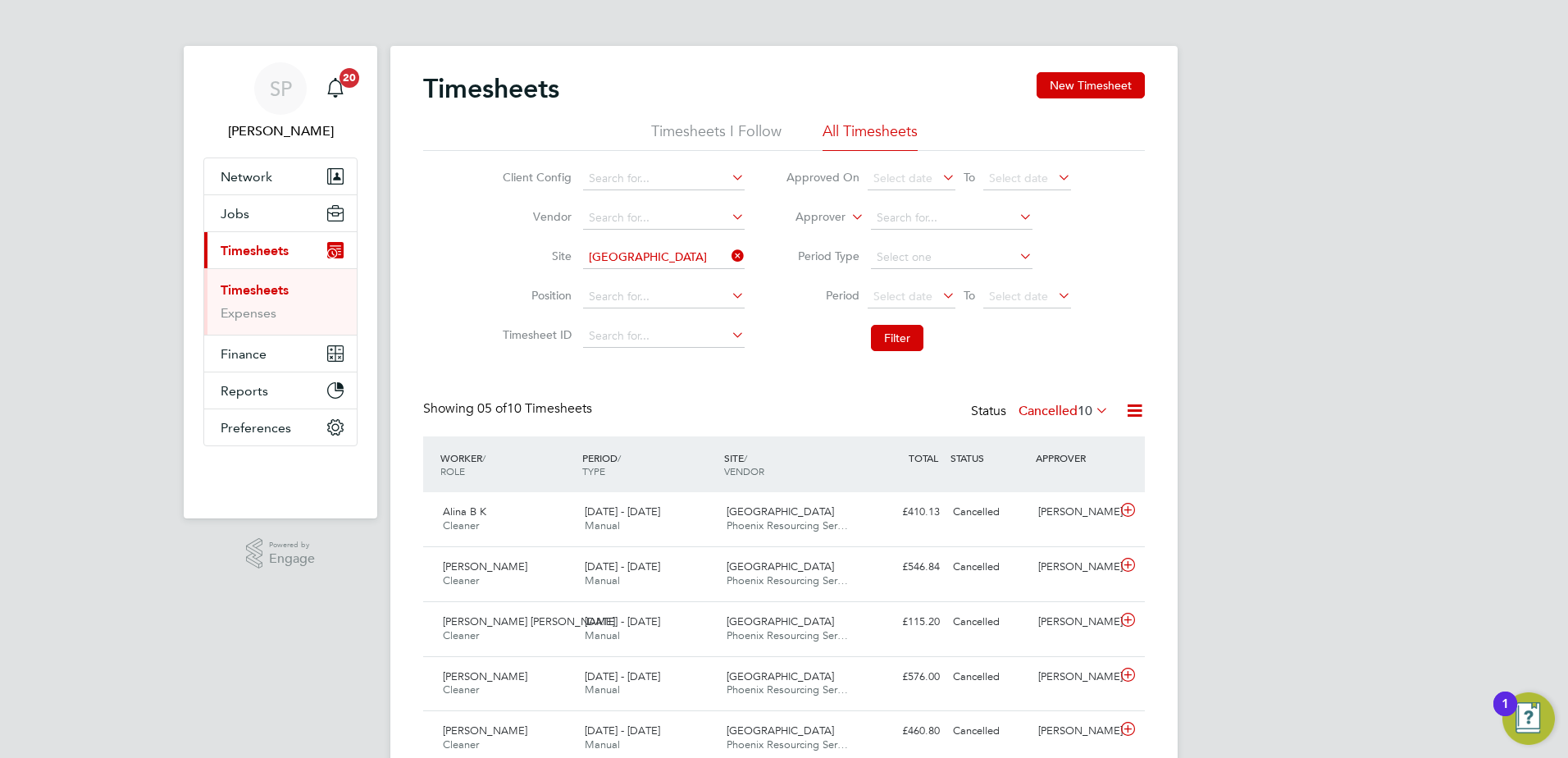
click at [1084, 397] on div "Timesheets New Timesheet Timesheets I Follow All Timesheets Client Config Vendo…" at bounding box center [784, 435] width 722 height 726
click at [1082, 413] on span "10" at bounding box center [1085, 411] width 15 height 16
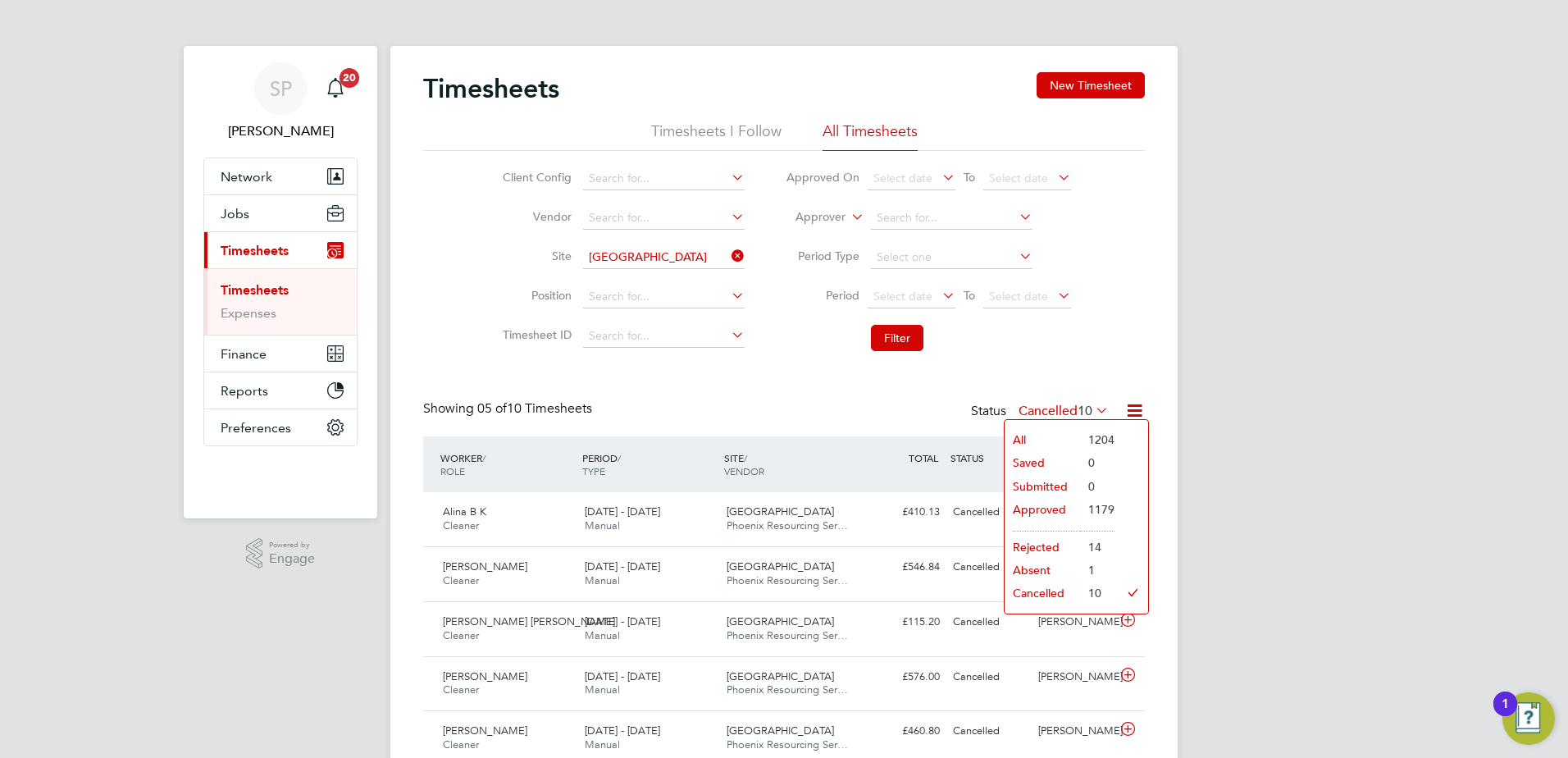
click at [1047, 485] on li "Submitted" at bounding box center [1042, 486] width 75 height 23
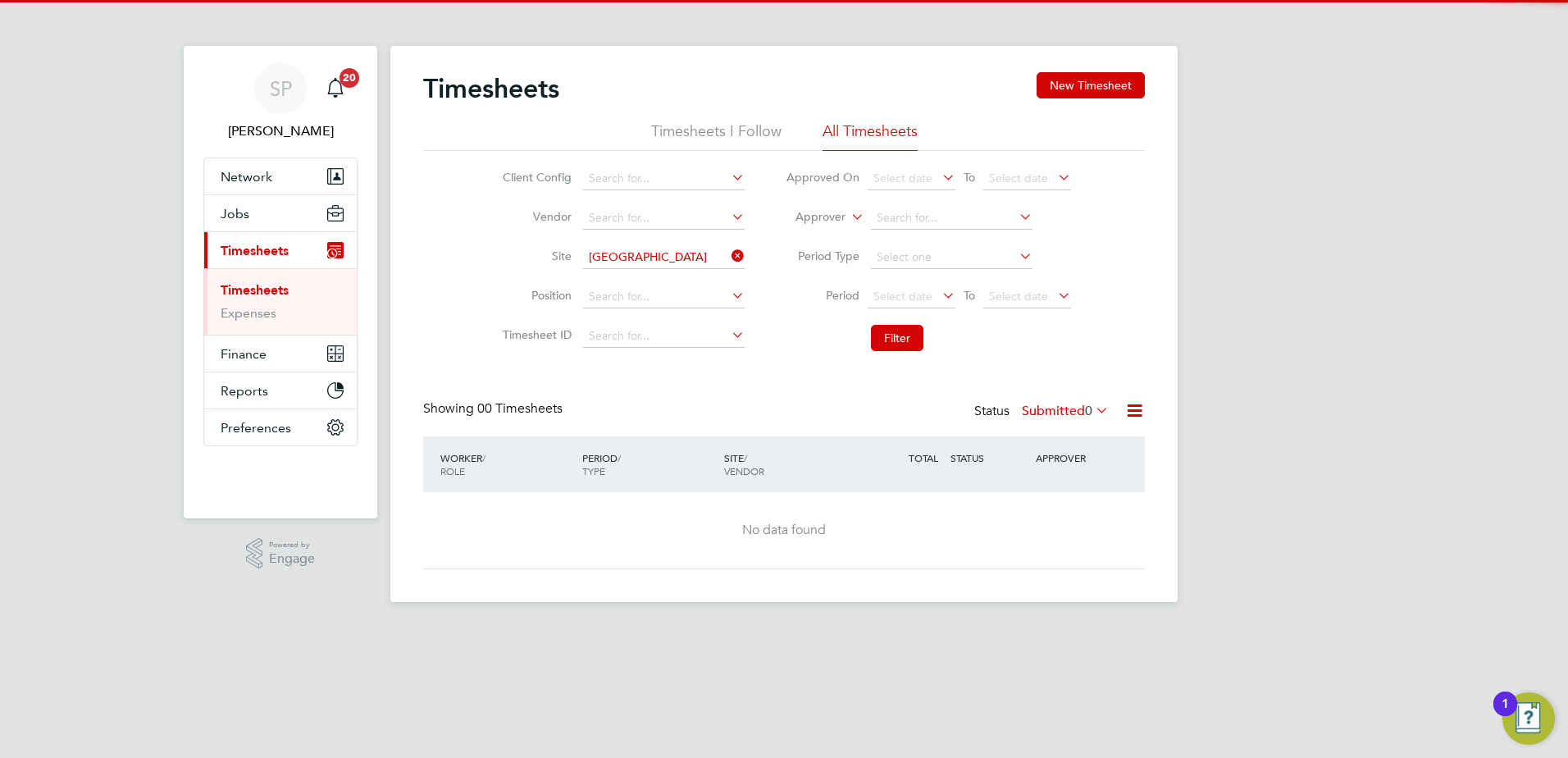
click at [1052, 412] on label "Submitted 0" at bounding box center [1066, 411] width 87 height 16
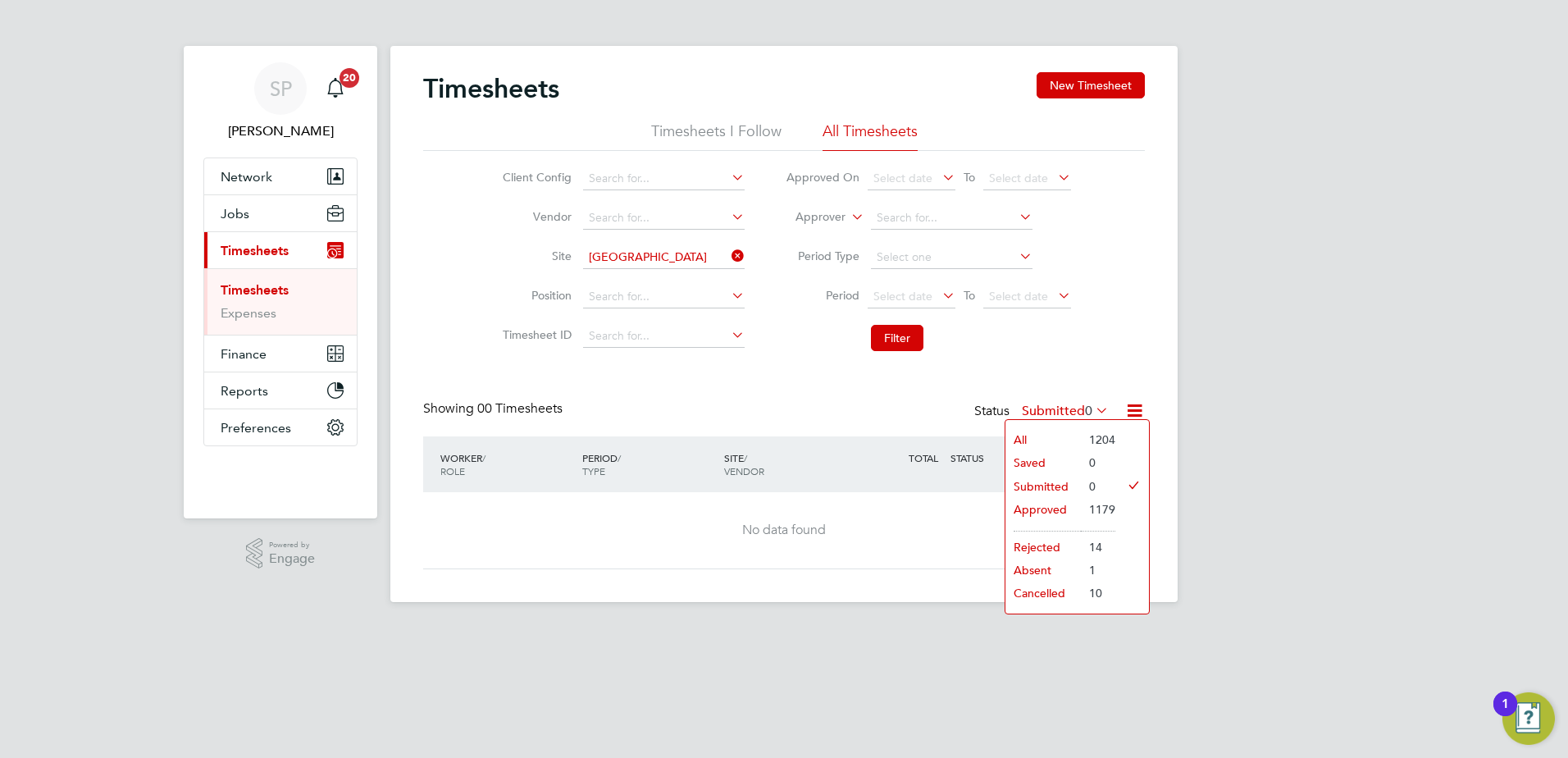
click at [1058, 468] on li "Saved" at bounding box center [1043, 462] width 75 height 23
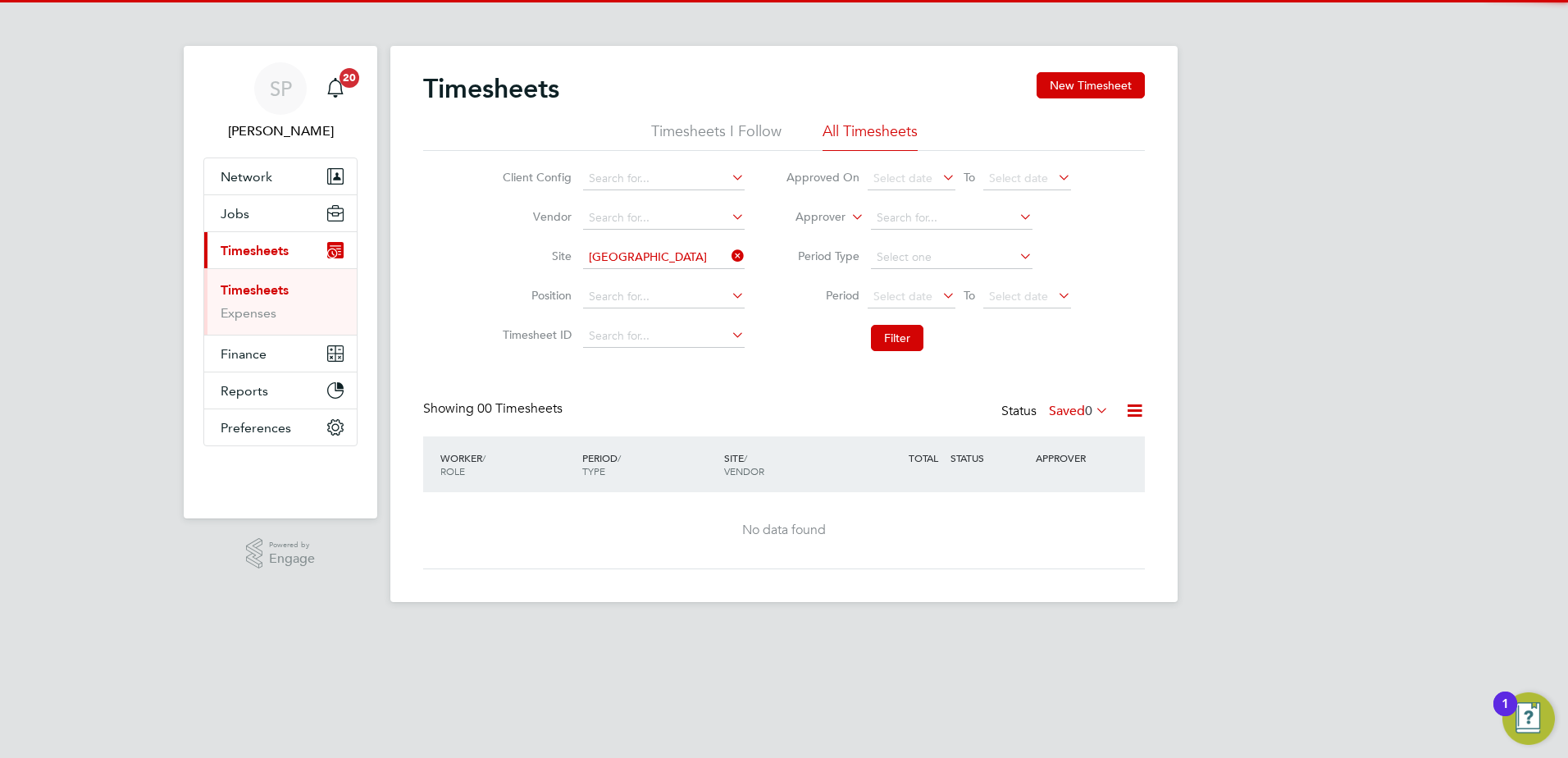
click at [1061, 407] on label "Saved 0" at bounding box center [1079, 411] width 60 height 16
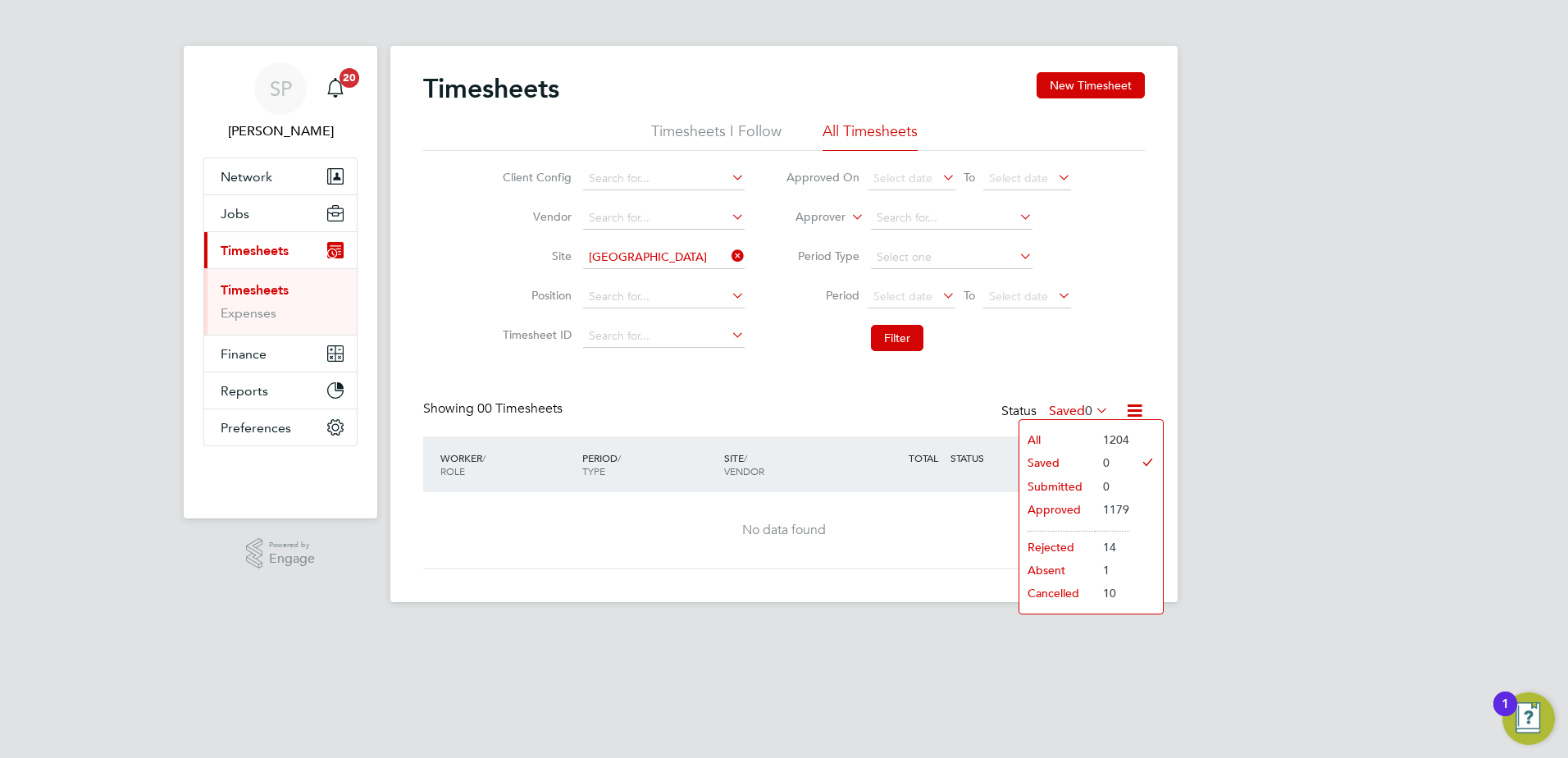
click at [1067, 515] on li "Approved" at bounding box center [1057, 509] width 75 height 23
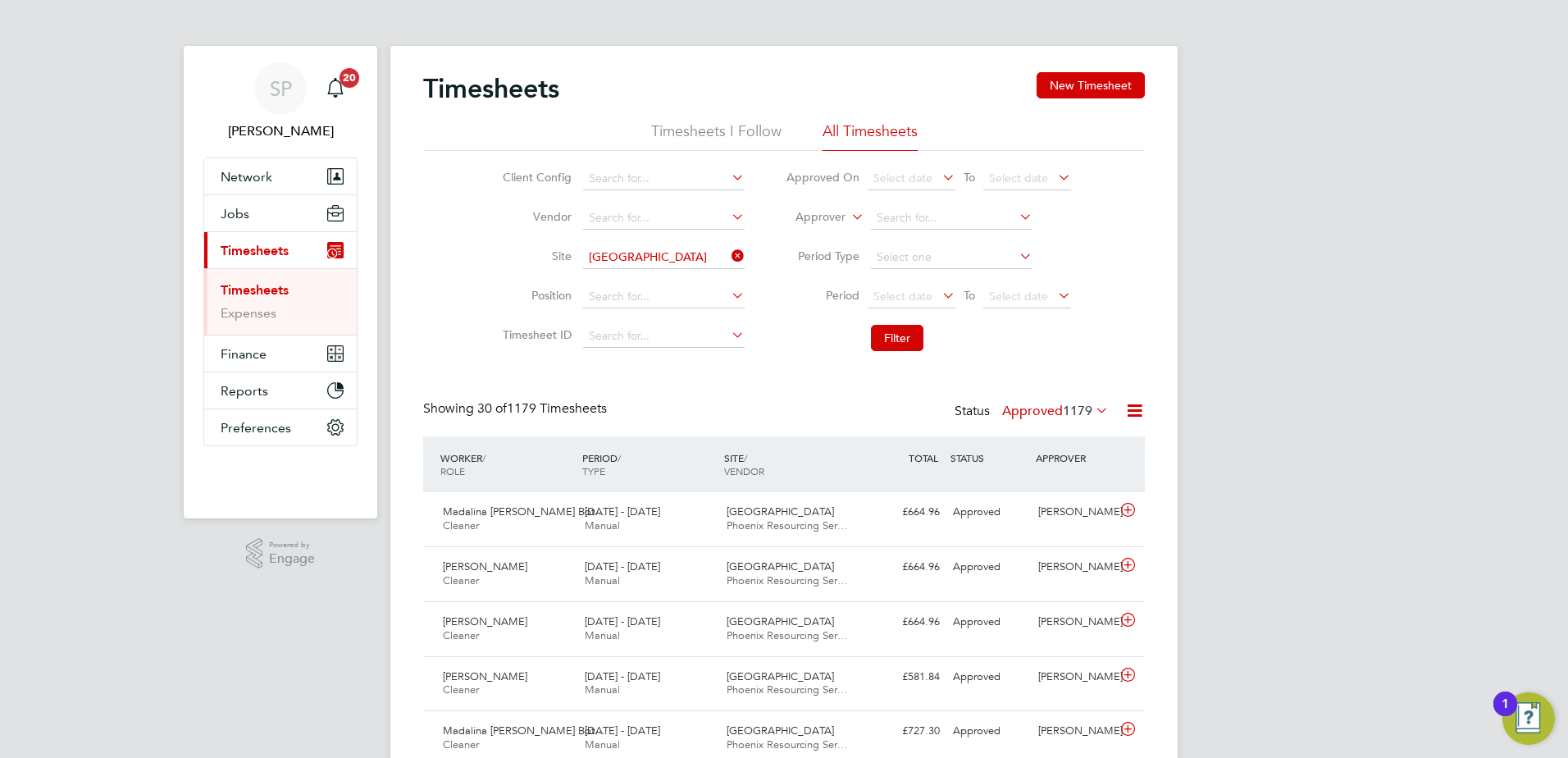
click at [1067, 515] on div "[PERSON_NAME]" at bounding box center [1075, 512] width 85 height 27
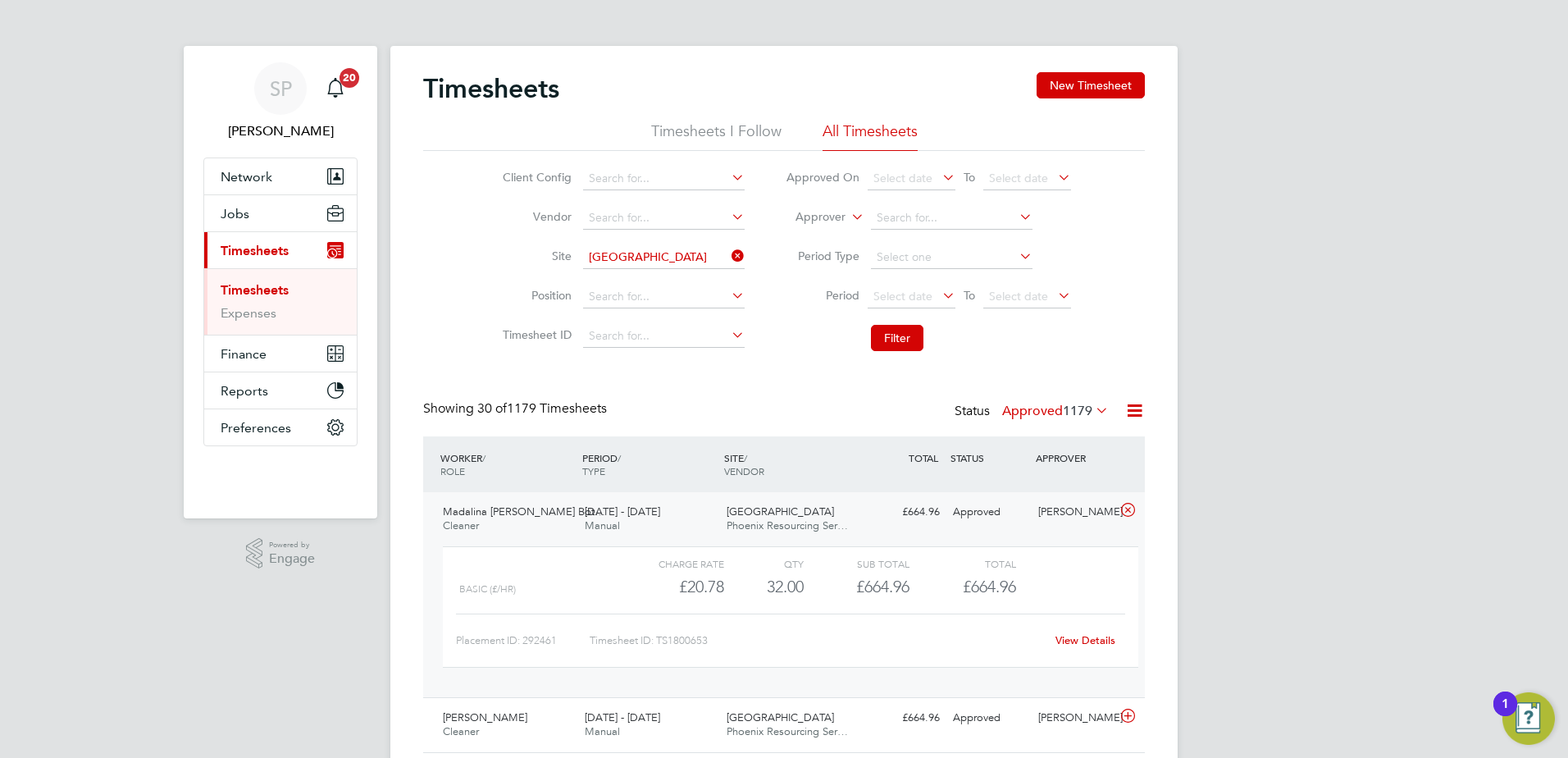
click at [1065, 514] on div "[PERSON_NAME]" at bounding box center [1075, 512] width 85 height 27
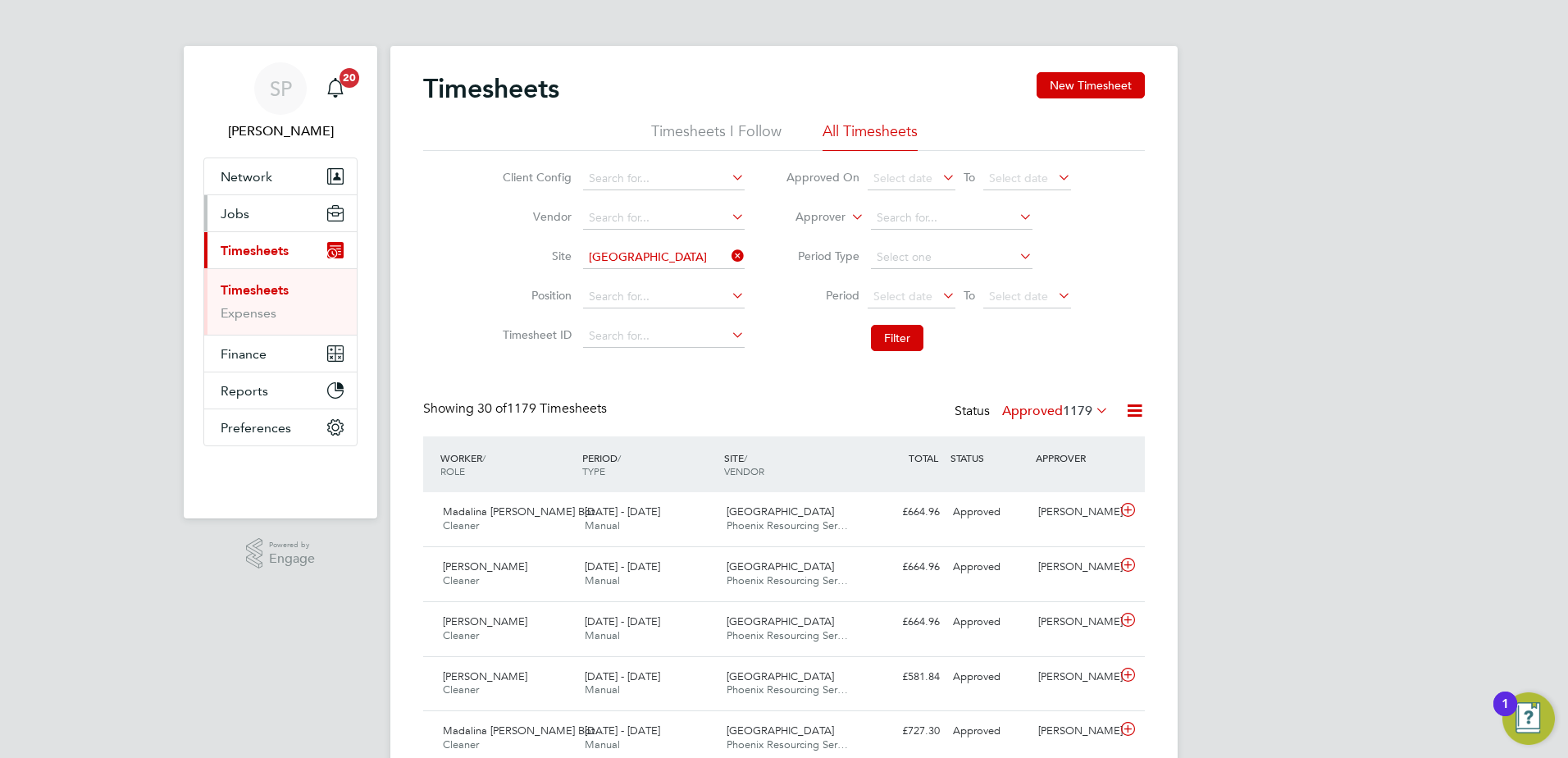
click at [239, 216] on span "Jobs" at bounding box center [235, 213] width 29 height 15
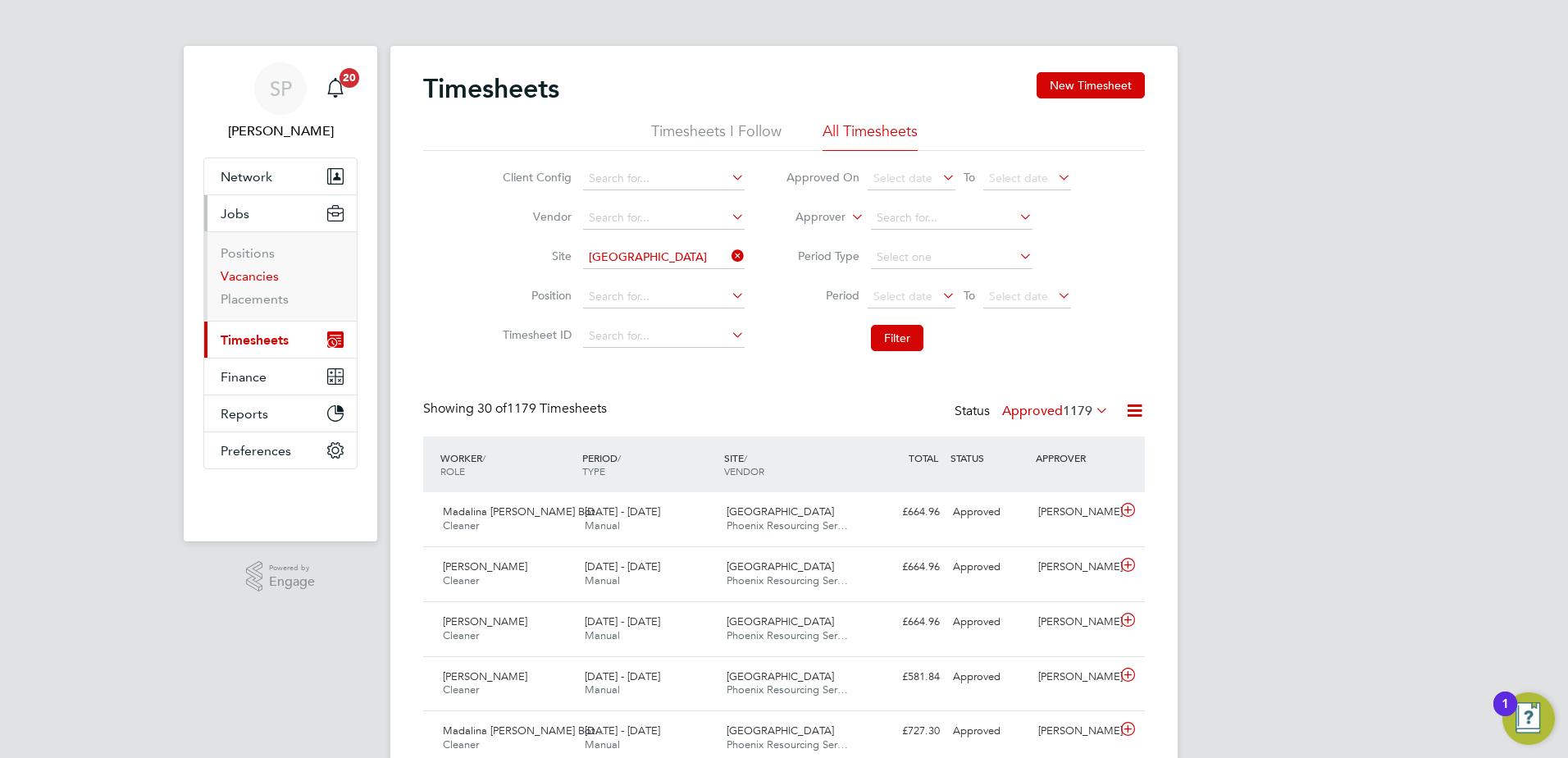
click at [262, 276] on link "Vacancies" at bounding box center [249, 276] width 58 height 15
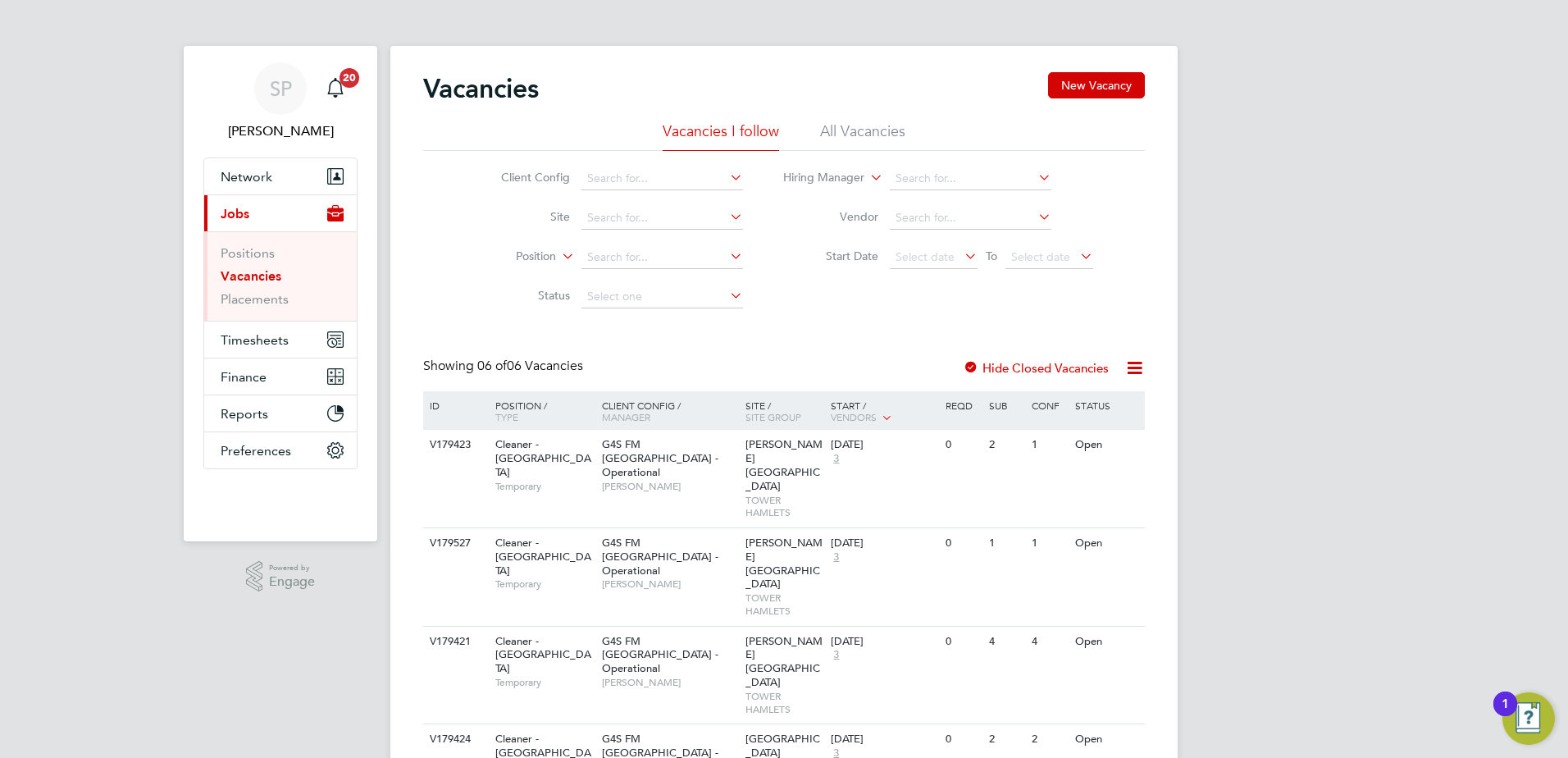
click at [862, 128] on li "All Vacancies" at bounding box center [862, 136] width 85 height 30
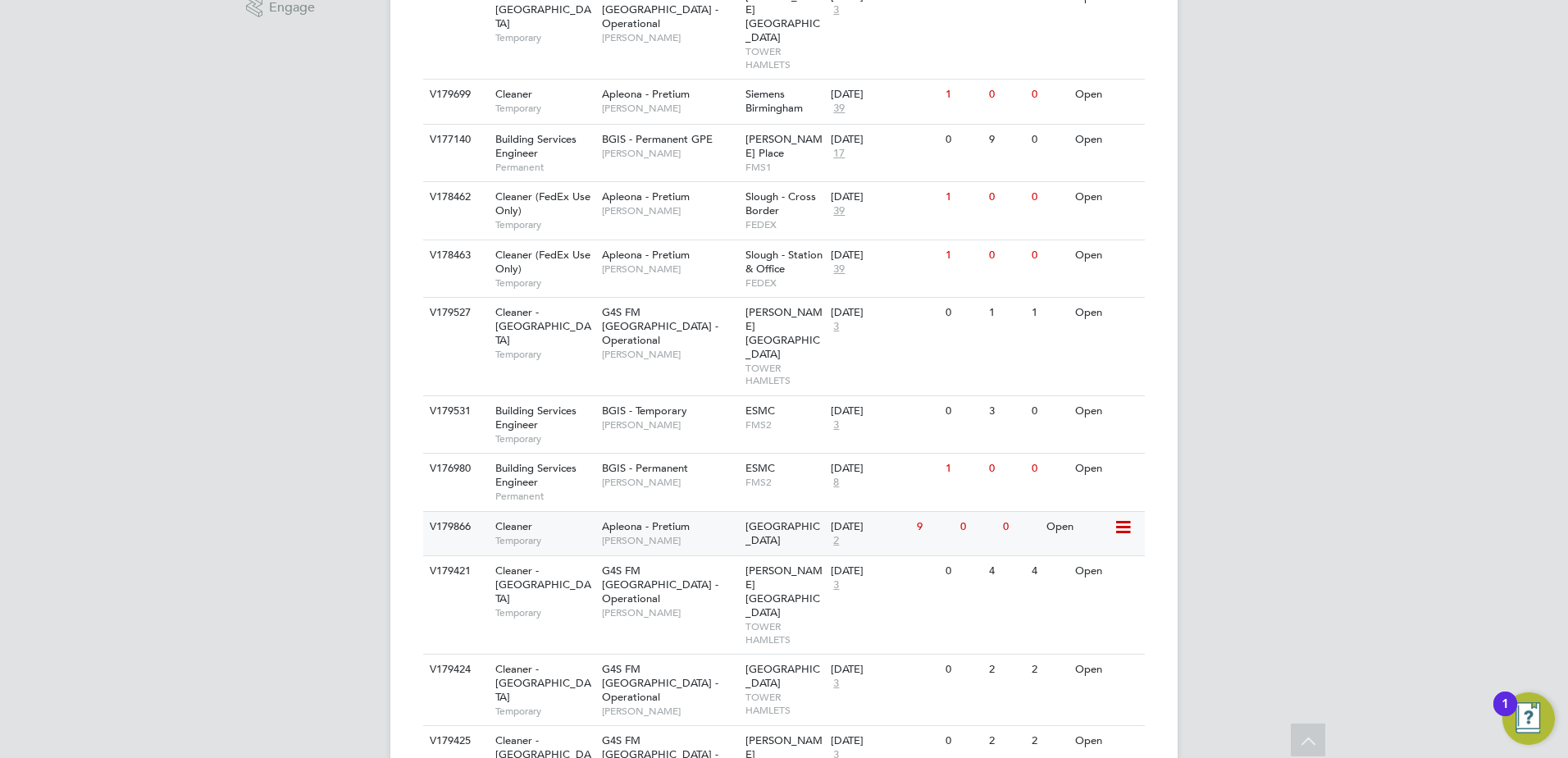
click at [615, 520] on span "Apleona - Pretium" at bounding box center [646, 526] width 88 height 14
click at [808, 511] on div "[GEOGRAPHIC_DATA]" at bounding box center [784, 533] width 86 height 44
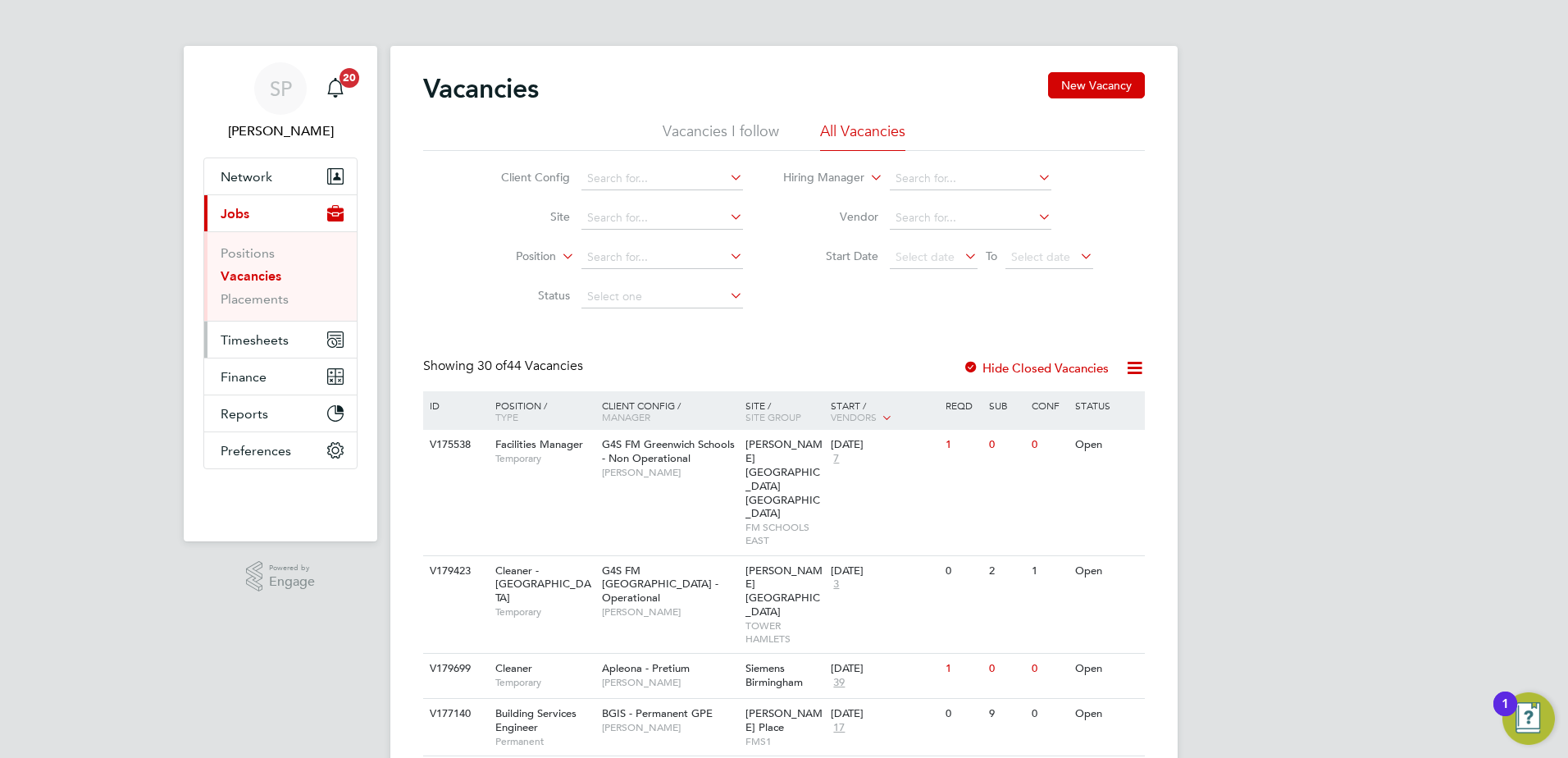
click at [253, 336] on span "Timesheets" at bounding box center [254, 339] width 68 height 15
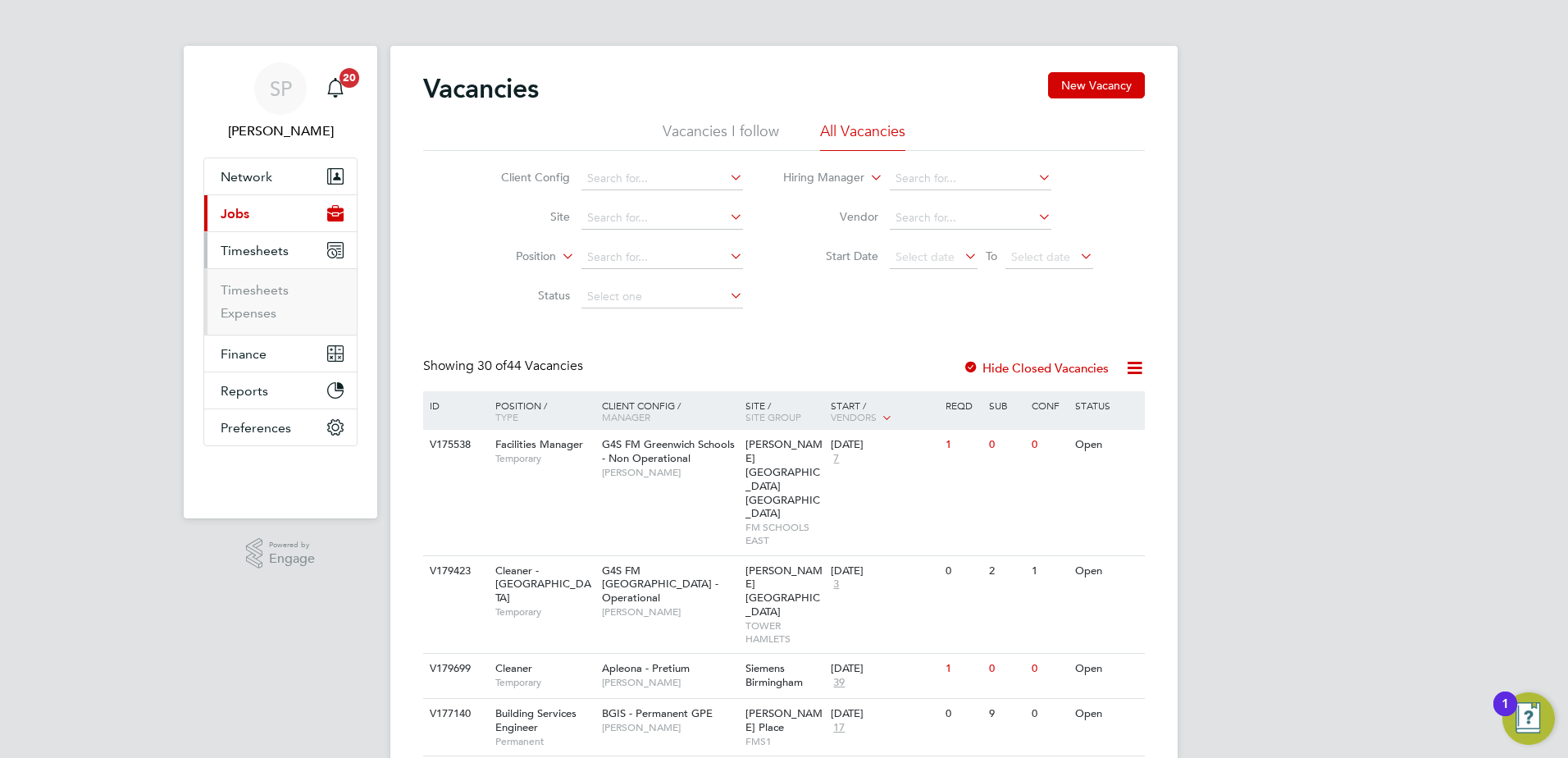
click at [254, 297] on li "Timesheets" at bounding box center [282, 293] width 123 height 23
click at [254, 285] on link "Timesheets" at bounding box center [254, 289] width 68 height 15
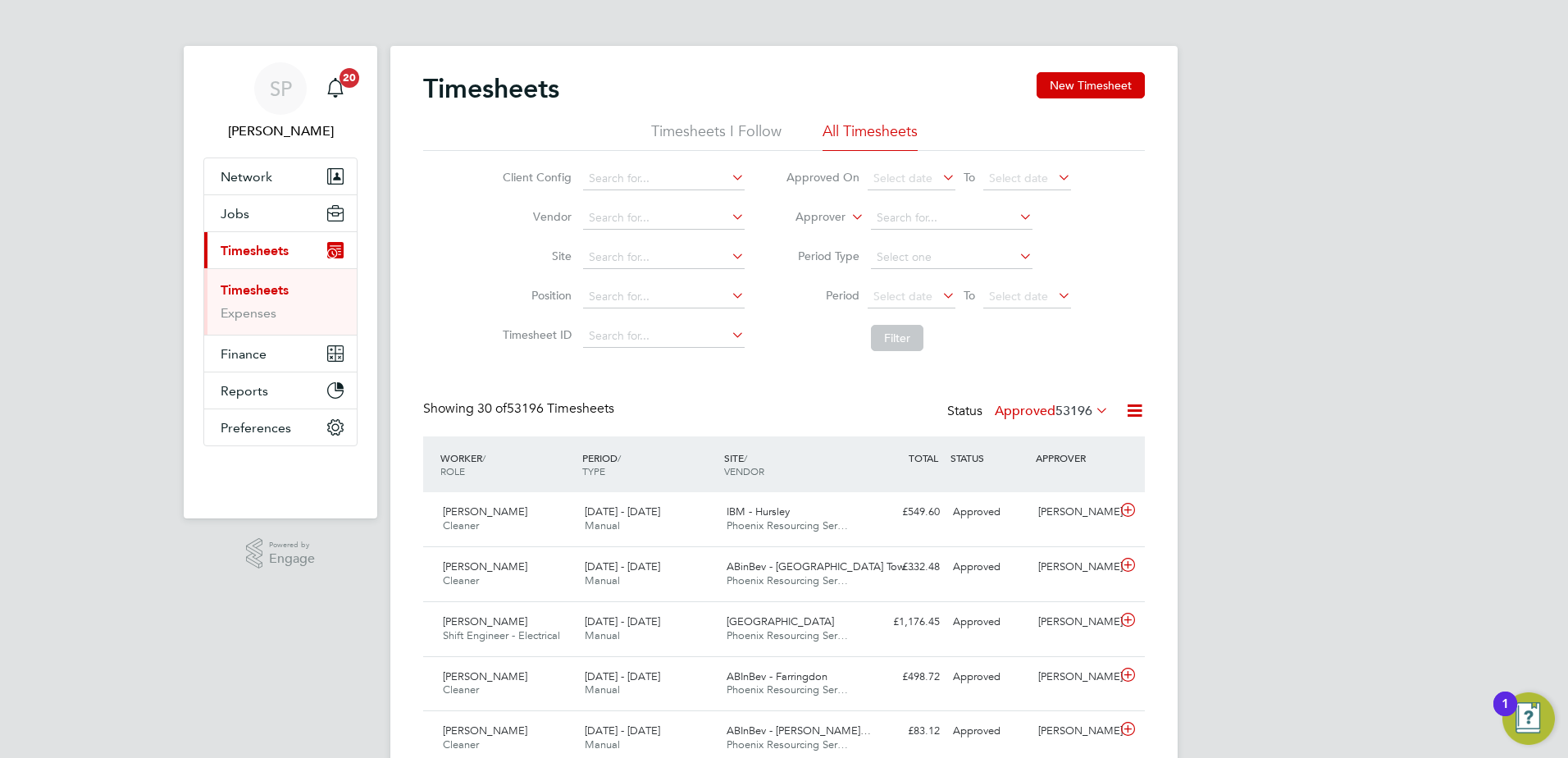
scroll to position [42, 142]
click at [1094, 90] on button "New Timesheet" at bounding box center [1090, 85] width 108 height 26
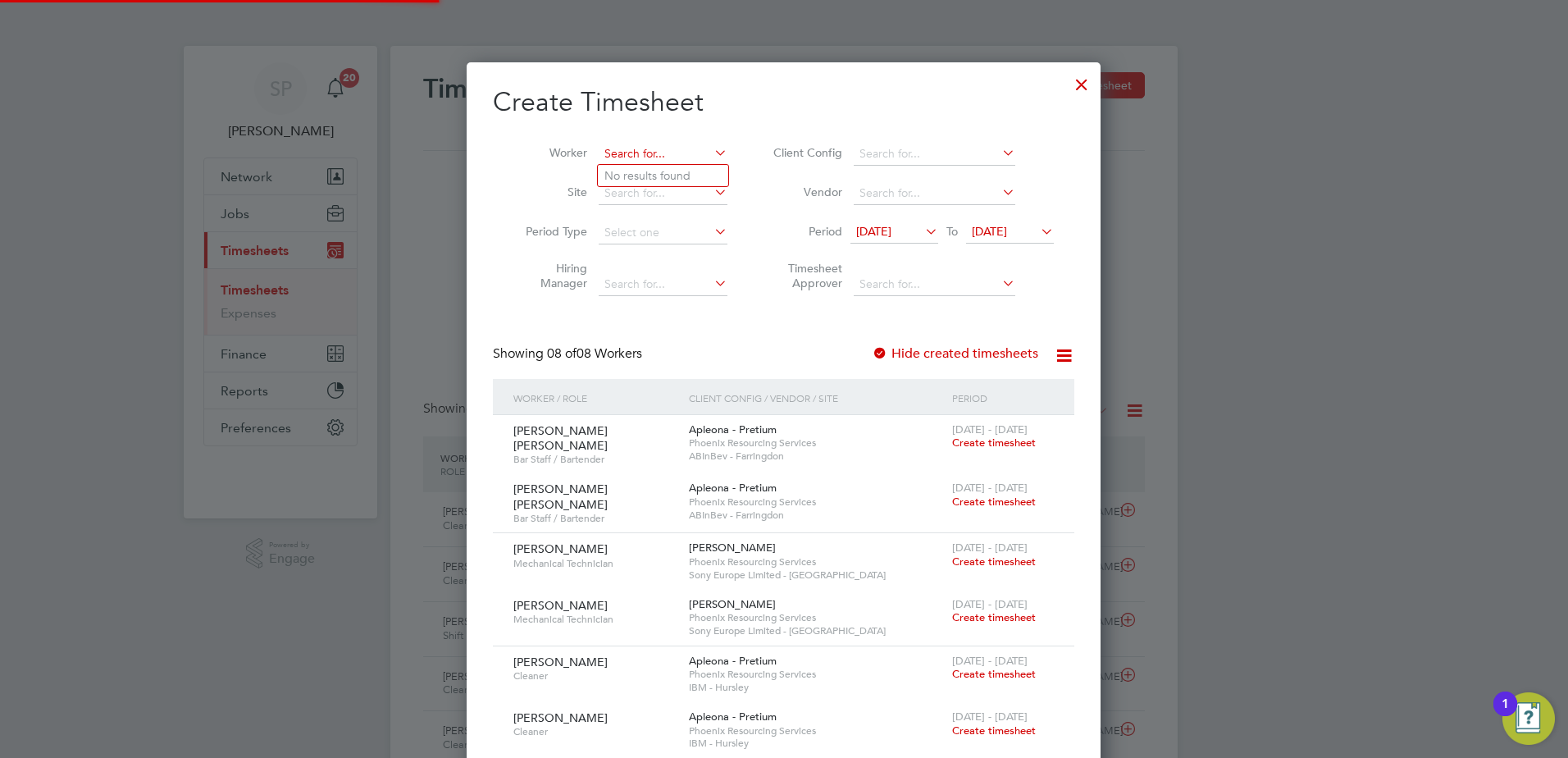
click at [675, 142] on input at bounding box center [663, 153] width 129 height 23
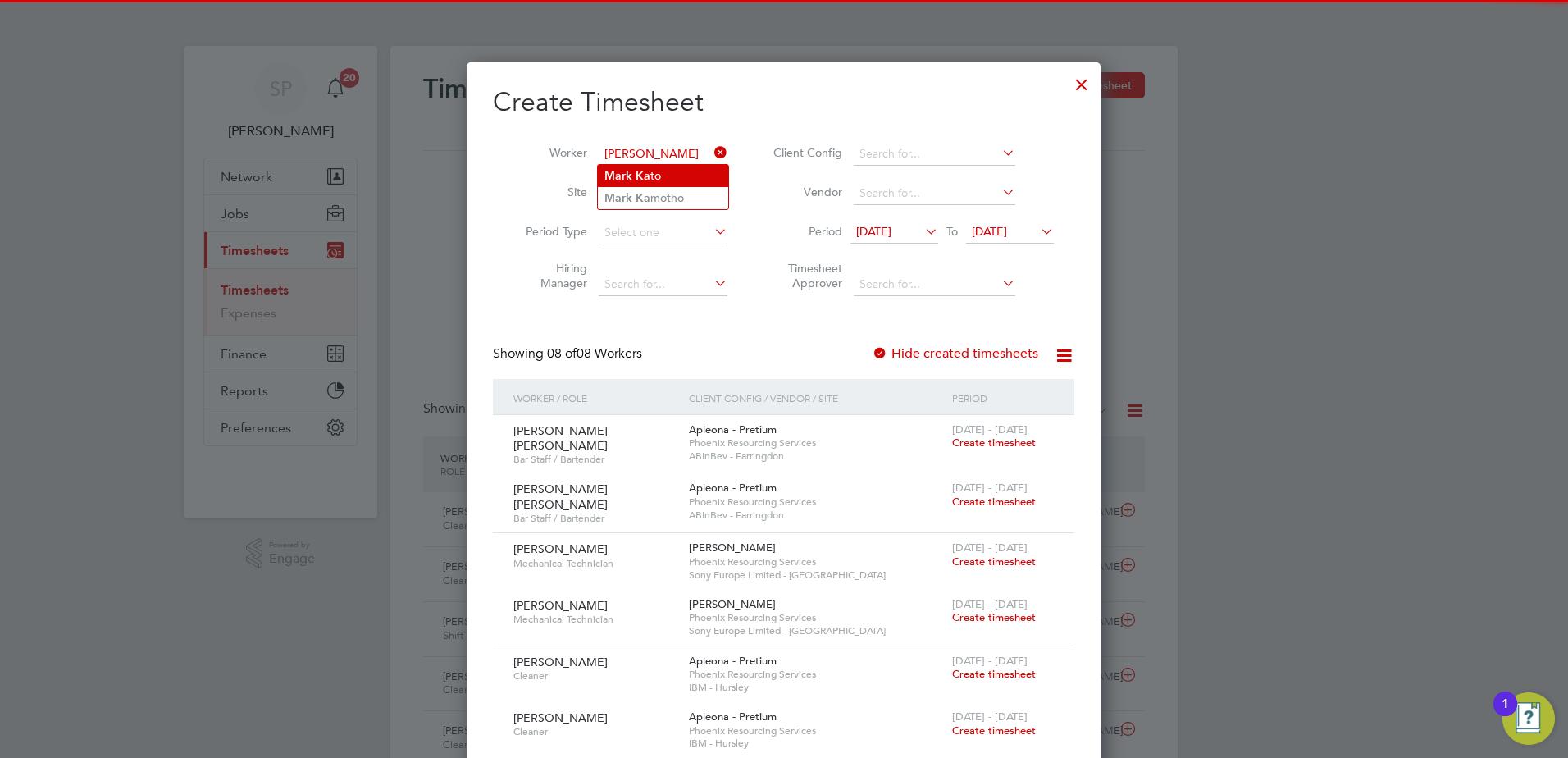
click at [671, 180] on li "Mark Ka to" at bounding box center [663, 176] width 131 height 22
type input "[PERSON_NAME]"
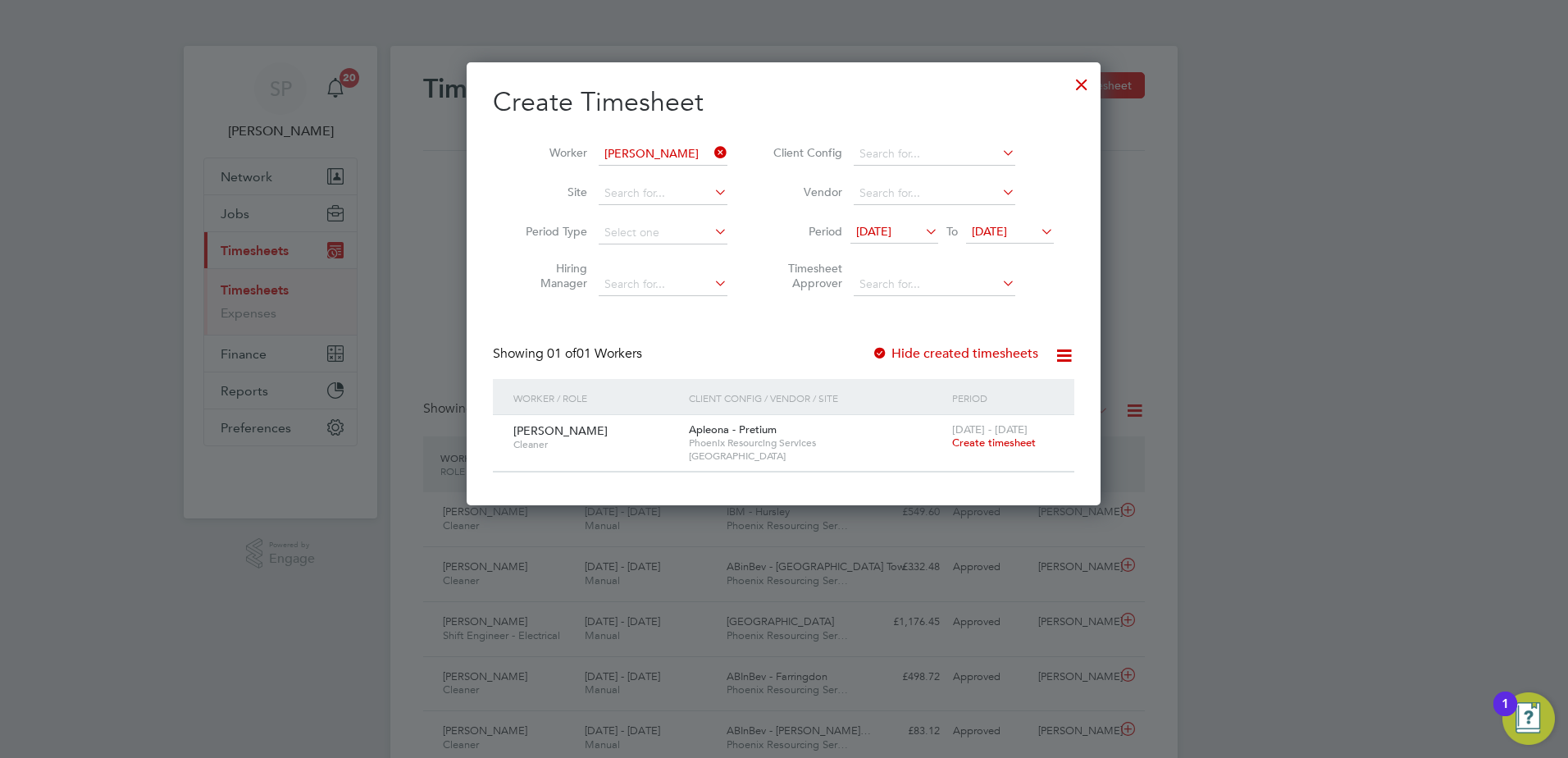
click at [1012, 436] on span "Create timesheet" at bounding box center [994, 442] width 83 height 14
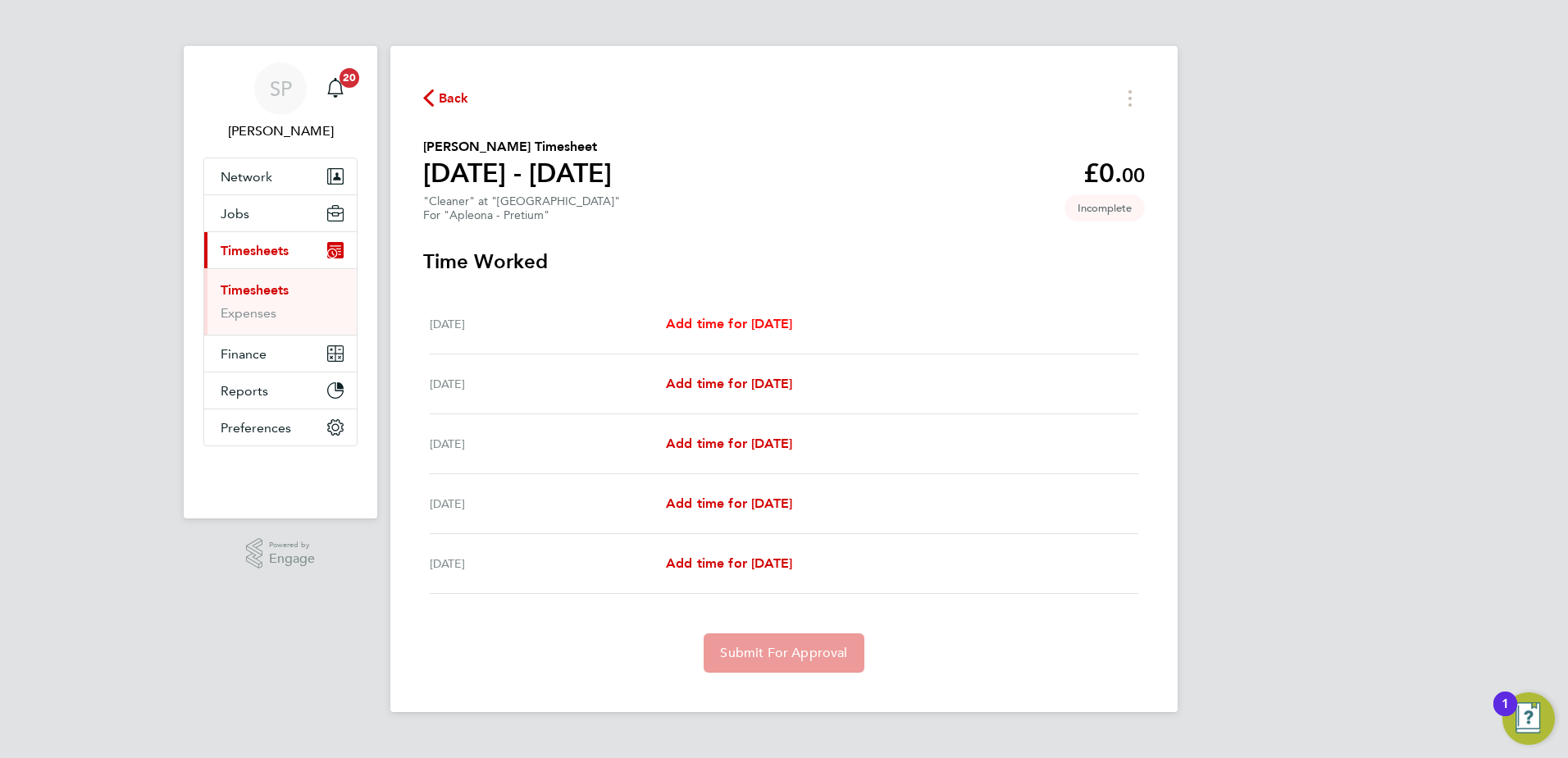
click at [751, 330] on span "Add time for Mon 25 Aug" at bounding box center [728, 323] width 126 height 15
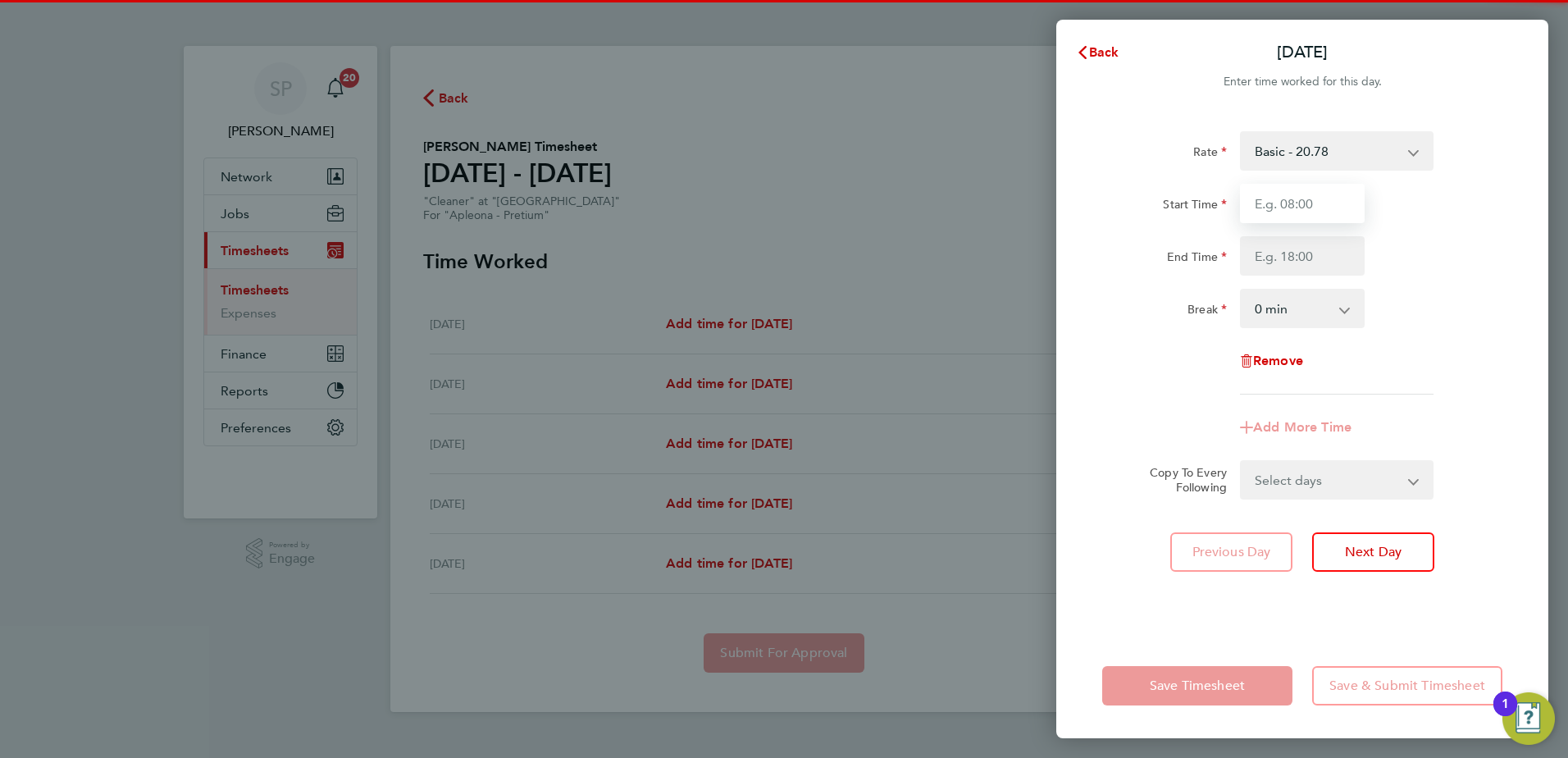
click at [1348, 200] on input "Start Time" at bounding box center [1302, 203] width 124 height 39
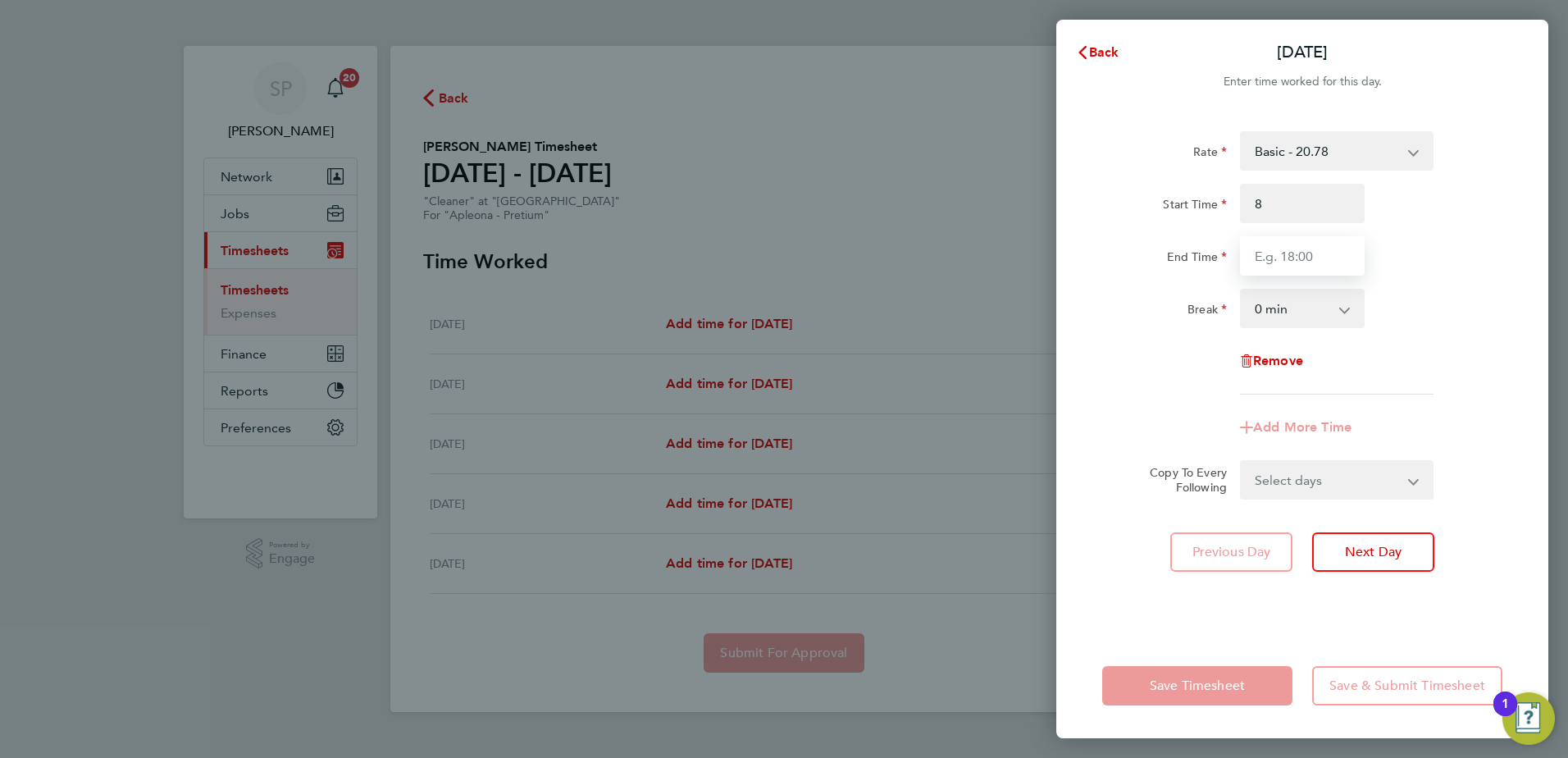
type input "08:00"
type input "16:00"
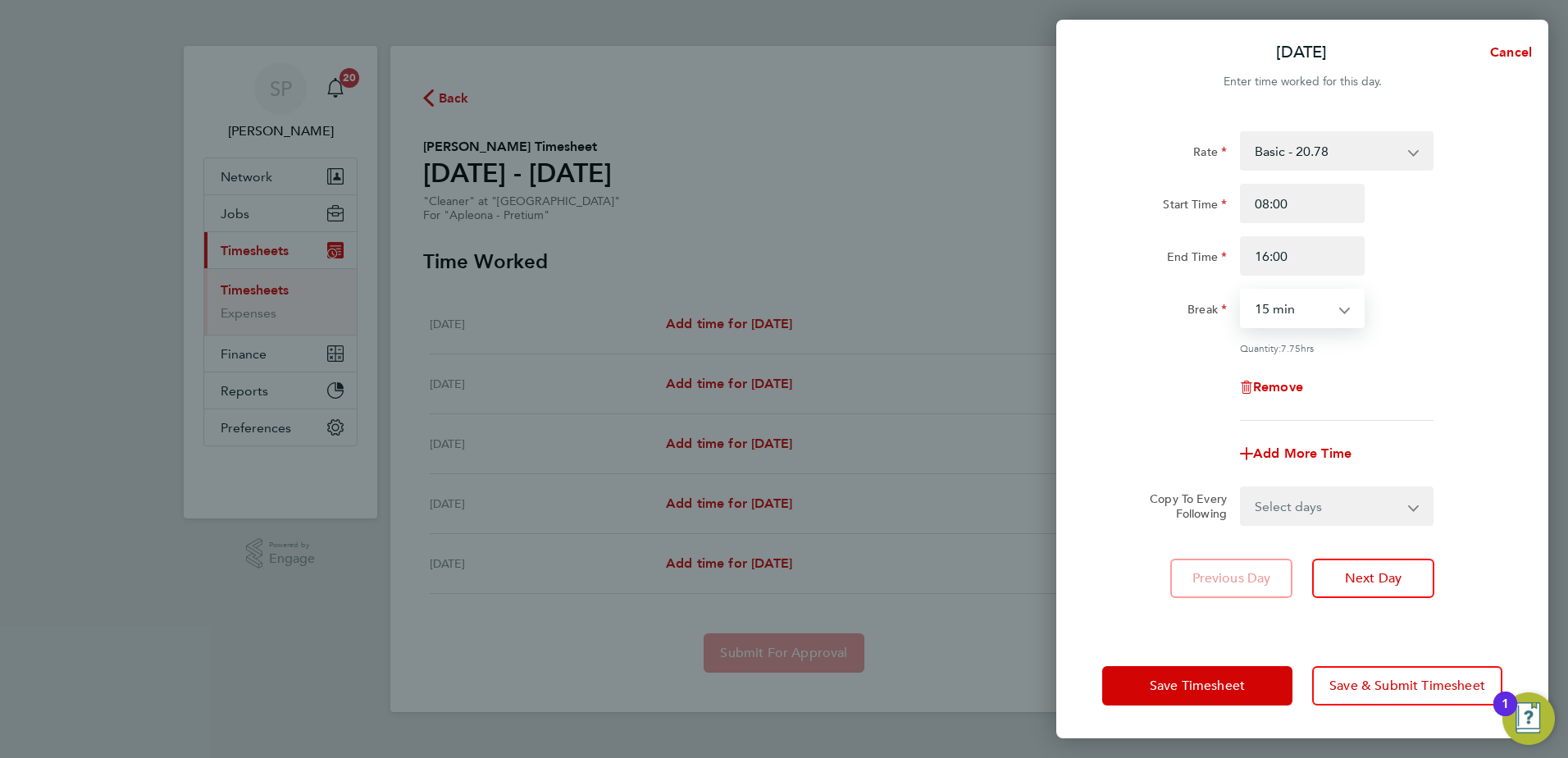
click at [1294, 320] on select "0 min 15 min 30 min 45 min 60 min 75 min 90 min" at bounding box center [1292, 308] width 102 height 36
select select "60"
click at [1242, 290] on select "0 min 15 min 30 min 45 min 60 min 75 min 90 min" at bounding box center [1292, 308] width 102 height 36
click at [1294, 507] on select "Select days Day Tuesday Wednesday Thursday Friday" at bounding box center [1328, 506] width 172 height 36
select select "DAY"
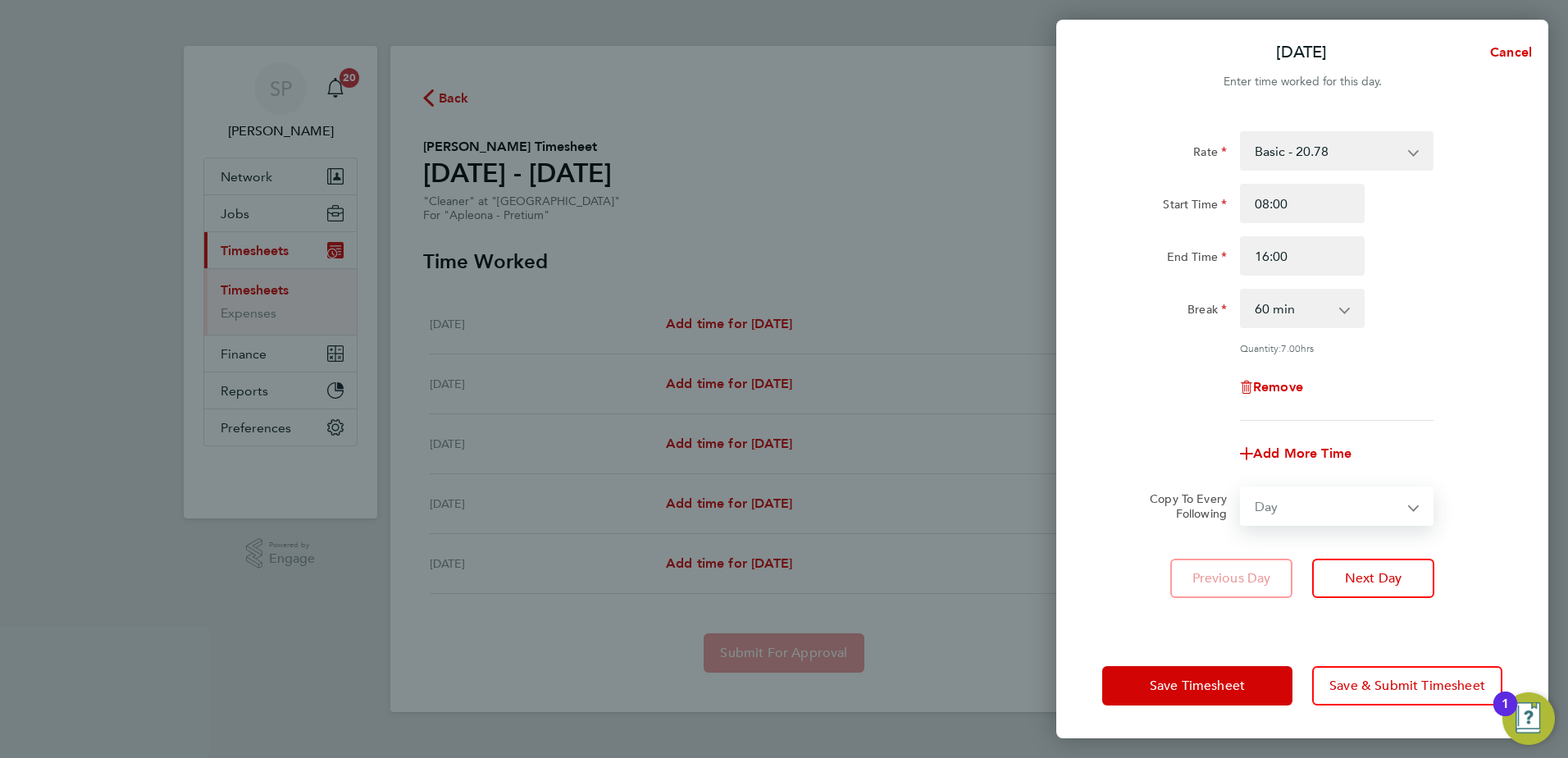
click at [1242, 488] on select "Select days Day Tuesday Wednesday Thursday Friday" at bounding box center [1328, 506] width 172 height 36
select select "2025-08-29"
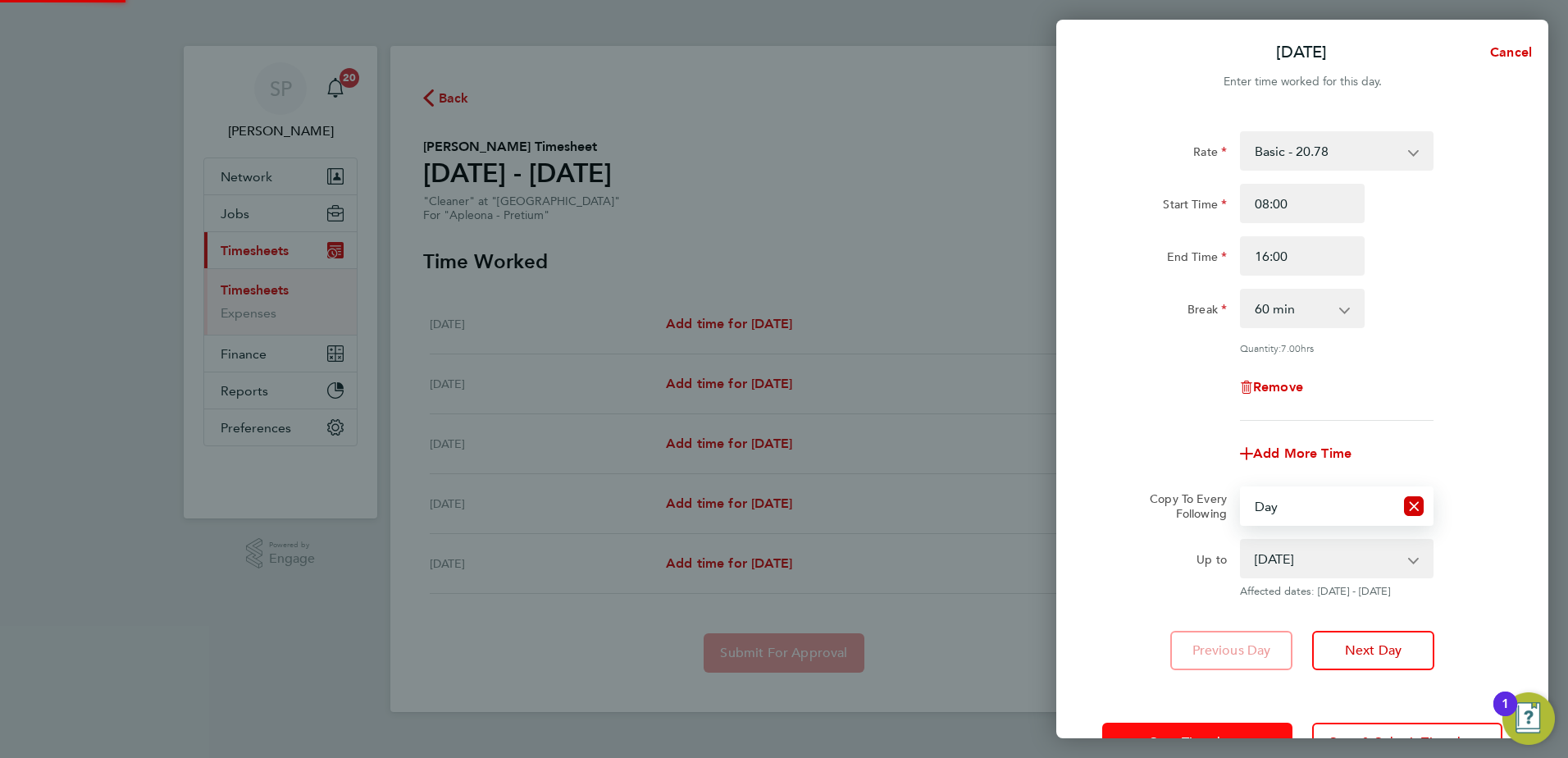
click at [1181, 734] on span "Save Timesheet" at bounding box center [1197, 742] width 95 height 16
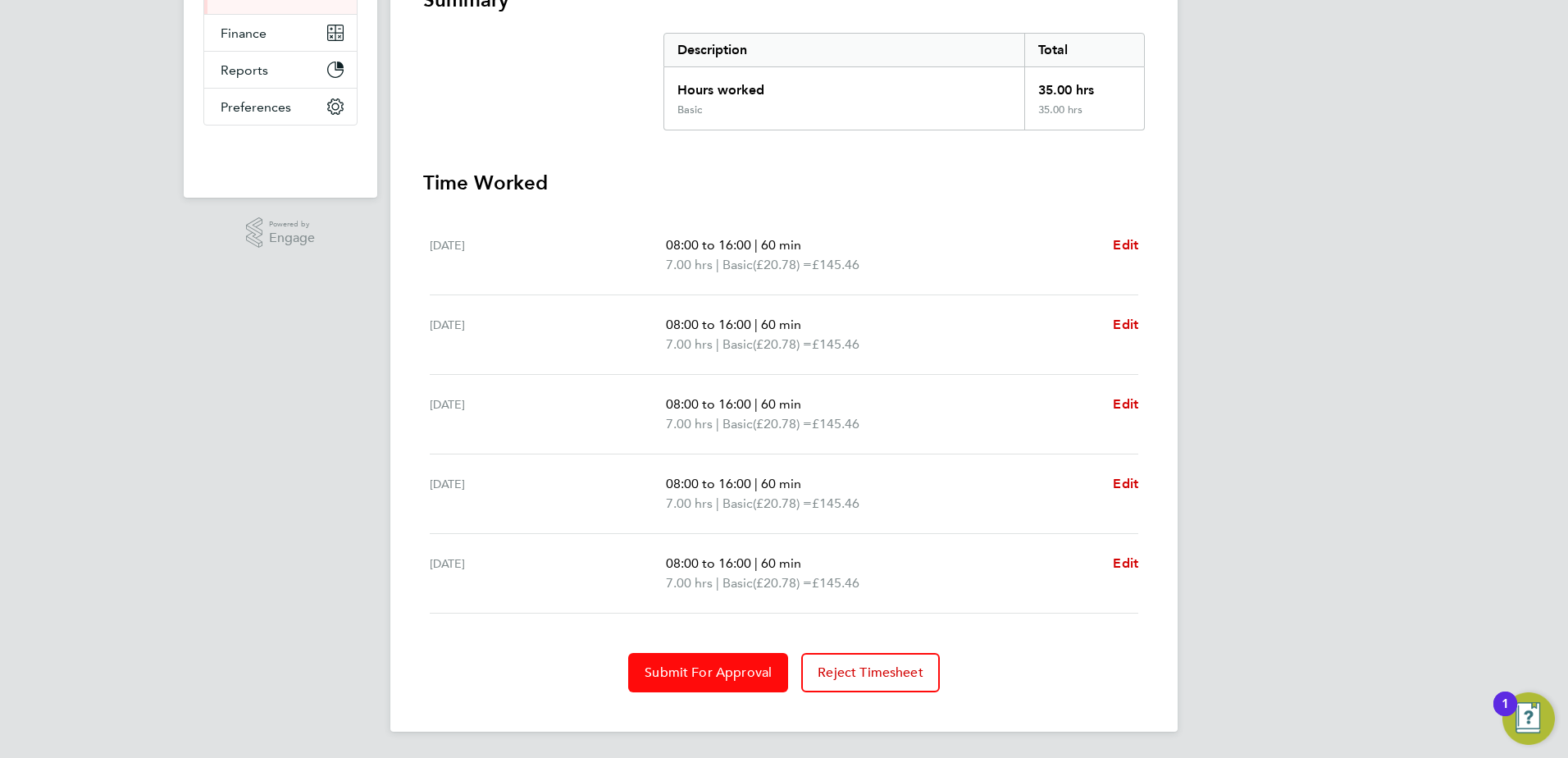
click at [742, 679] on span "Submit For Approval" at bounding box center [708, 673] width 127 height 16
click at [1446, 302] on div "SP Smeraldo Porcaro Notifications 20 Applications: Network Team Members Busines…" at bounding box center [784, 218] width 1568 height 1078
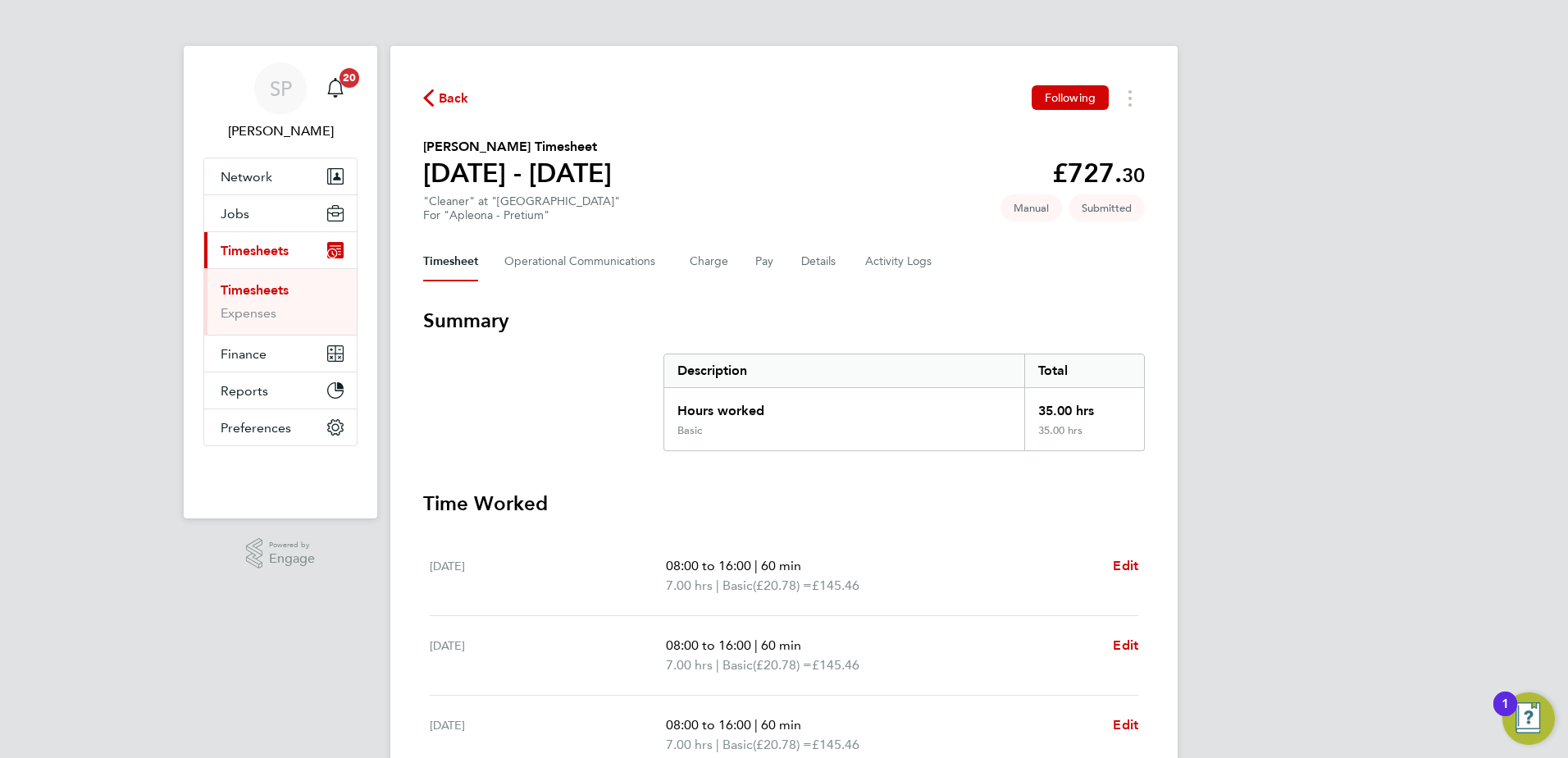
click at [459, 96] on span "Back" at bounding box center [453, 99] width 30 height 20
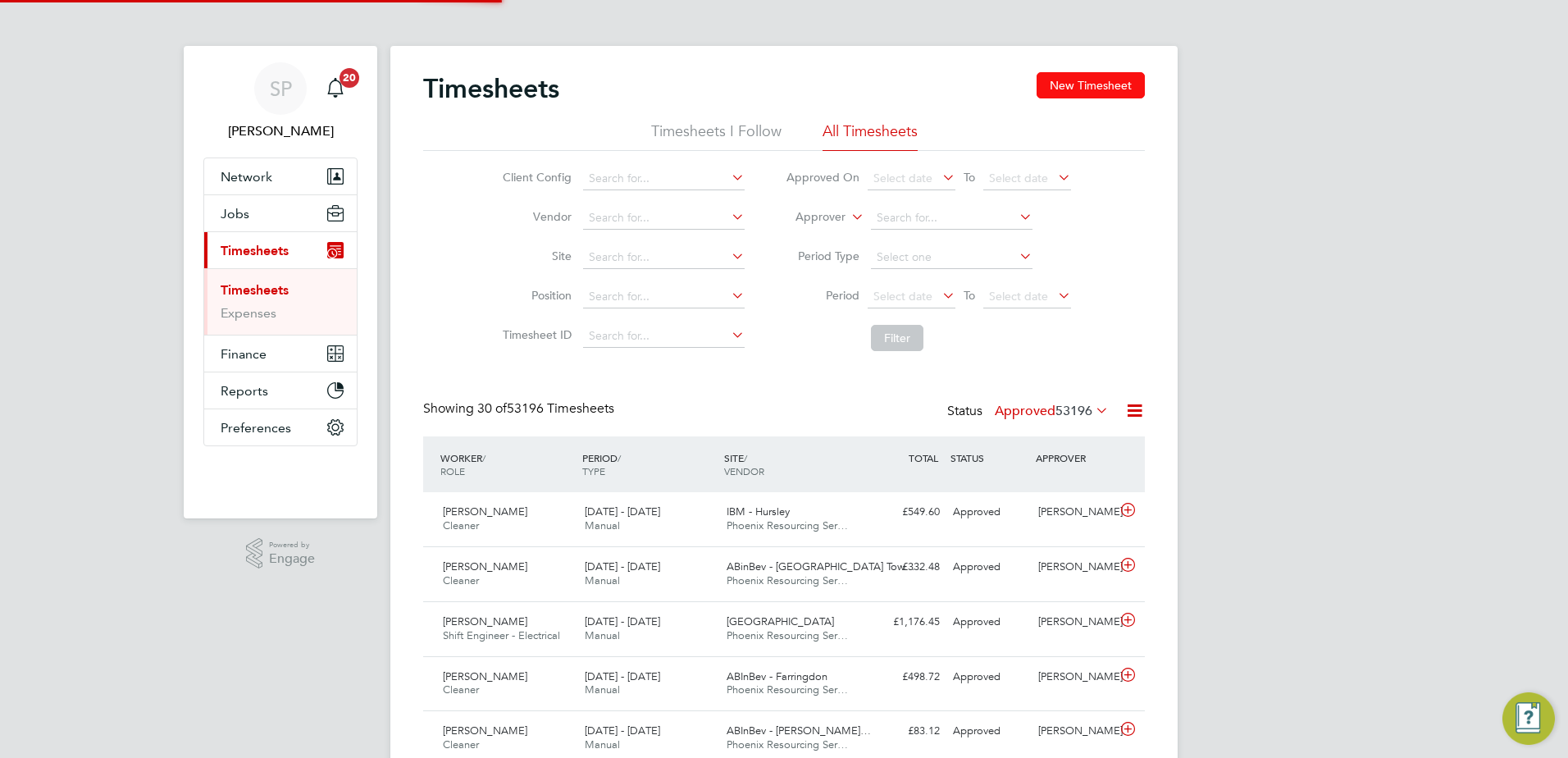
click at [1101, 90] on button "New Timesheet" at bounding box center [1090, 85] width 108 height 26
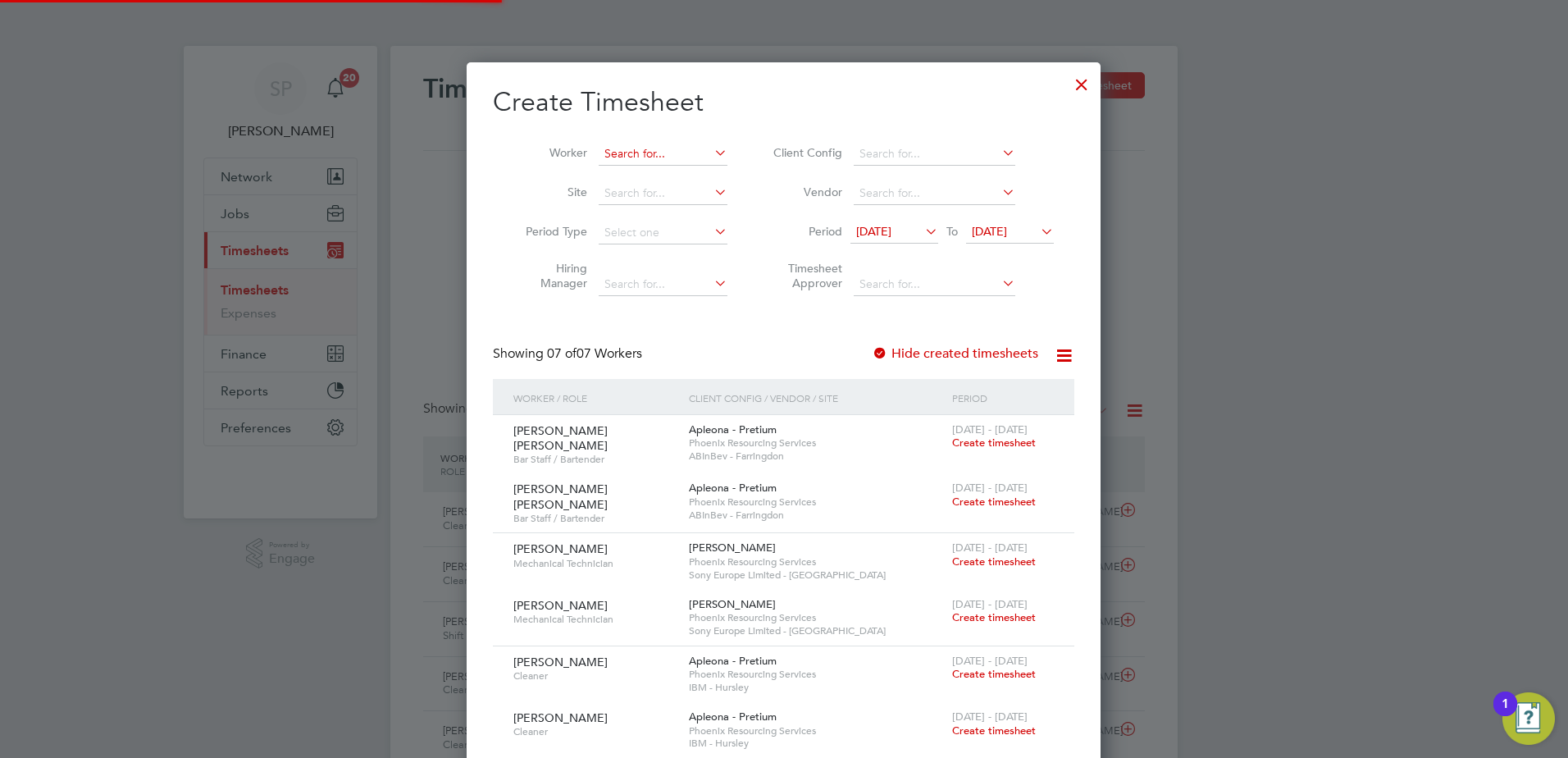
click at [674, 145] on input at bounding box center [663, 153] width 129 height 23
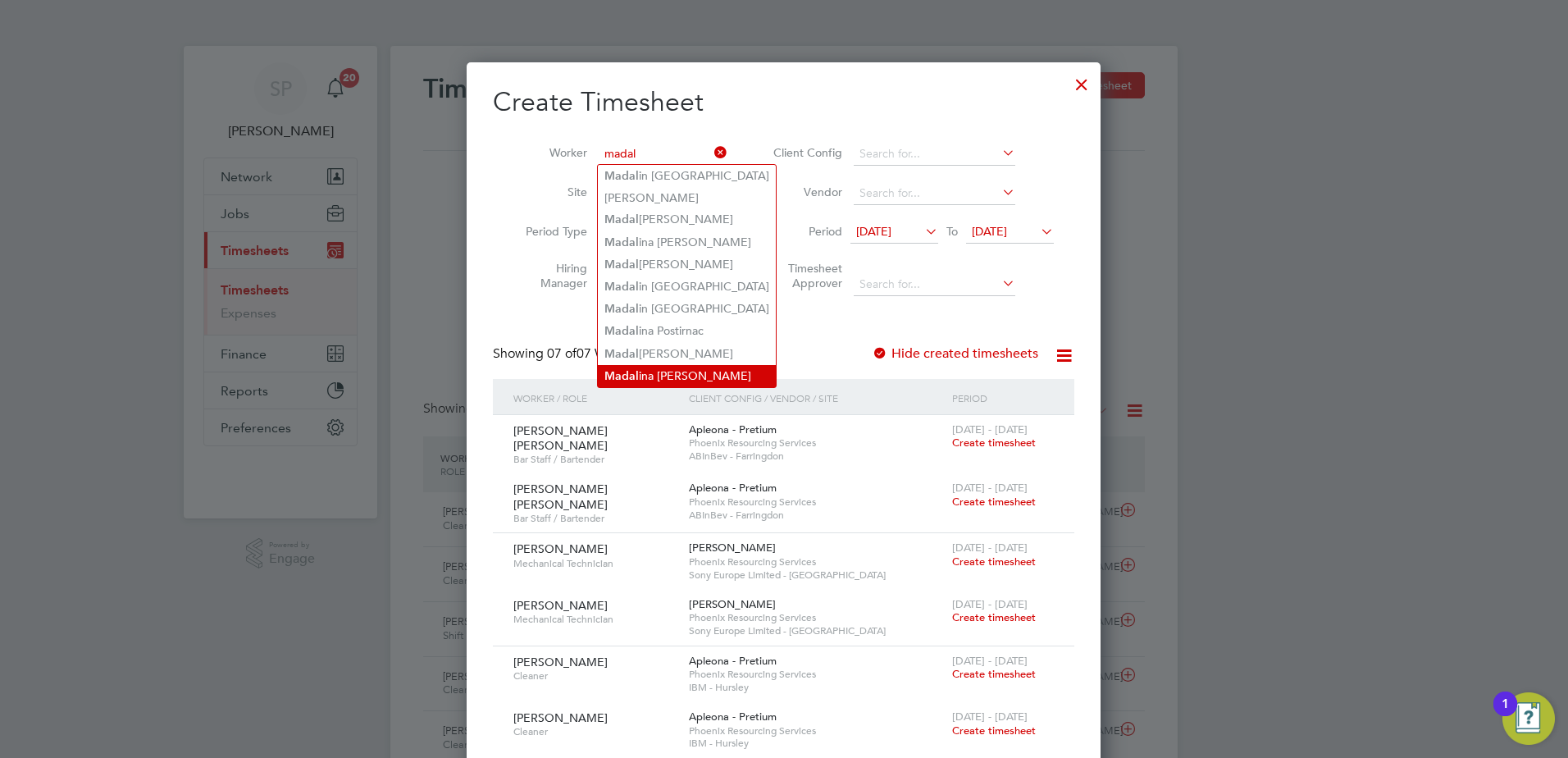
click at [671, 369] on li "Madal ina Florentina Botezatu" at bounding box center [687, 375] width 178 height 22
type input "Madalina Florentina Botezatu"
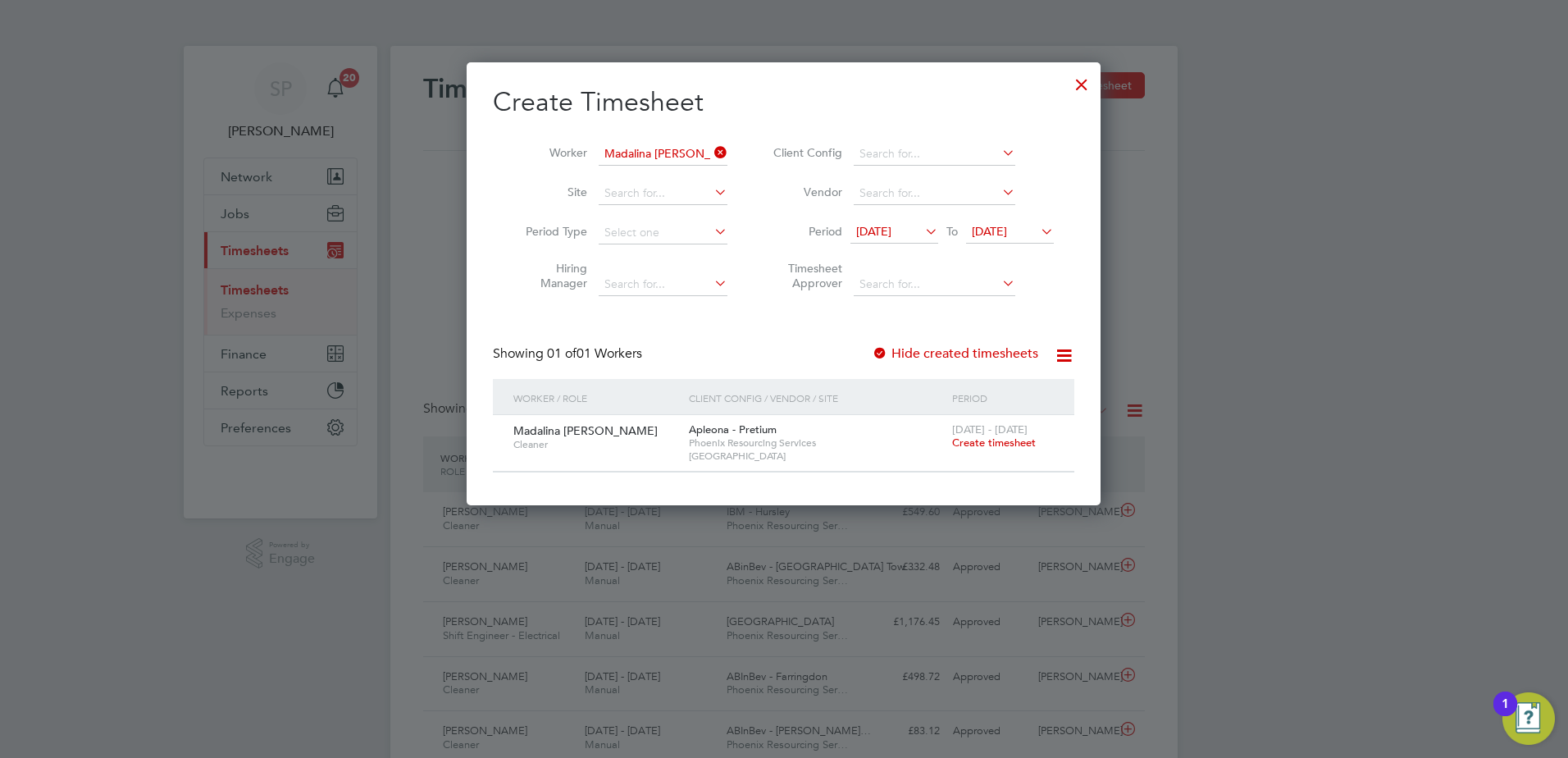
click at [1011, 438] on span "Create timesheet" at bounding box center [994, 442] width 83 height 14
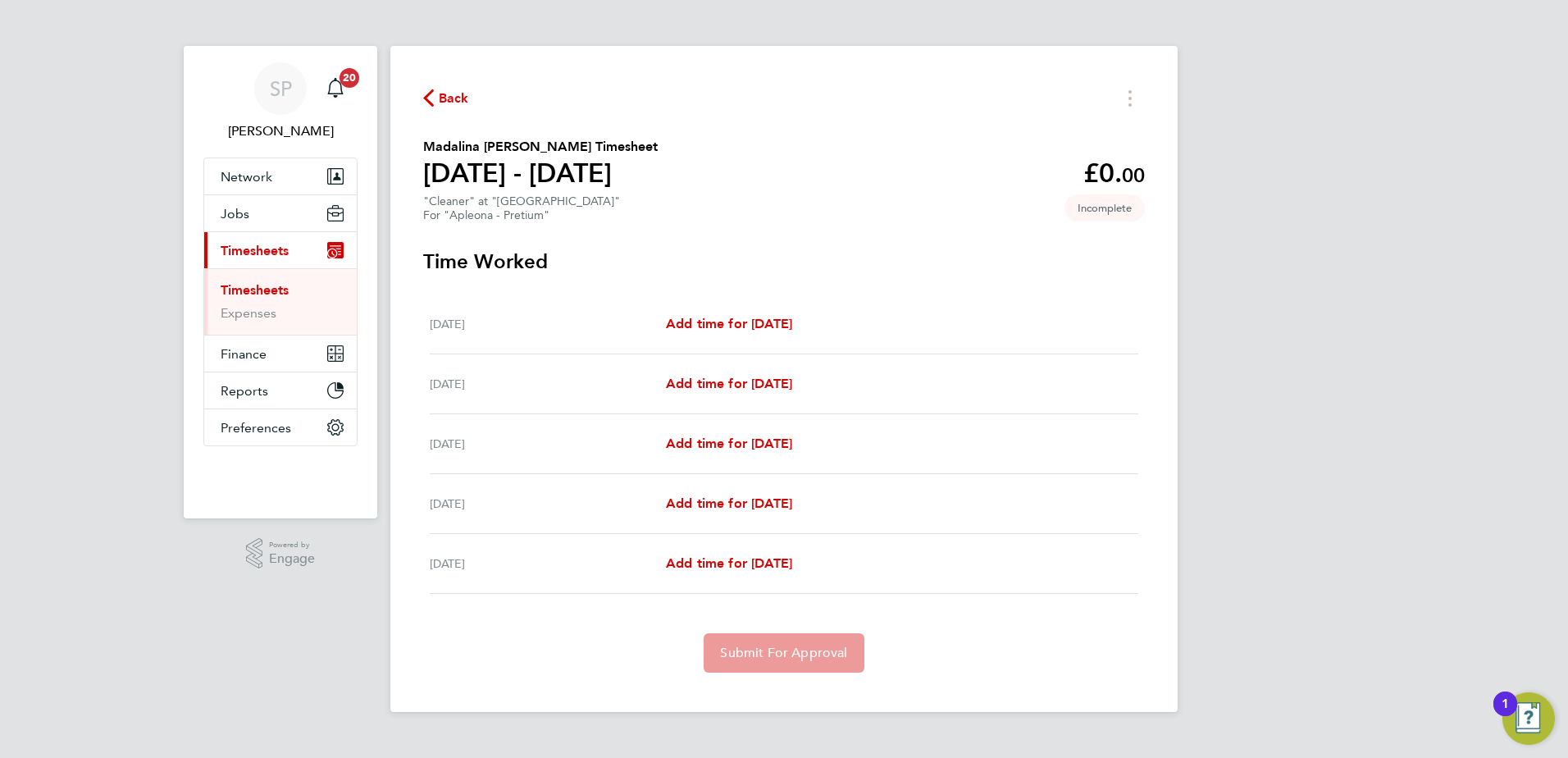
click at [802, 336] on div "Mon 25 Aug Add time for Mon 25 Aug Add time for Mon 25 Aug" at bounding box center [784, 325] width 708 height 60
click at [793, 328] on span "Add time for Mon 25 Aug" at bounding box center [728, 323] width 126 height 15
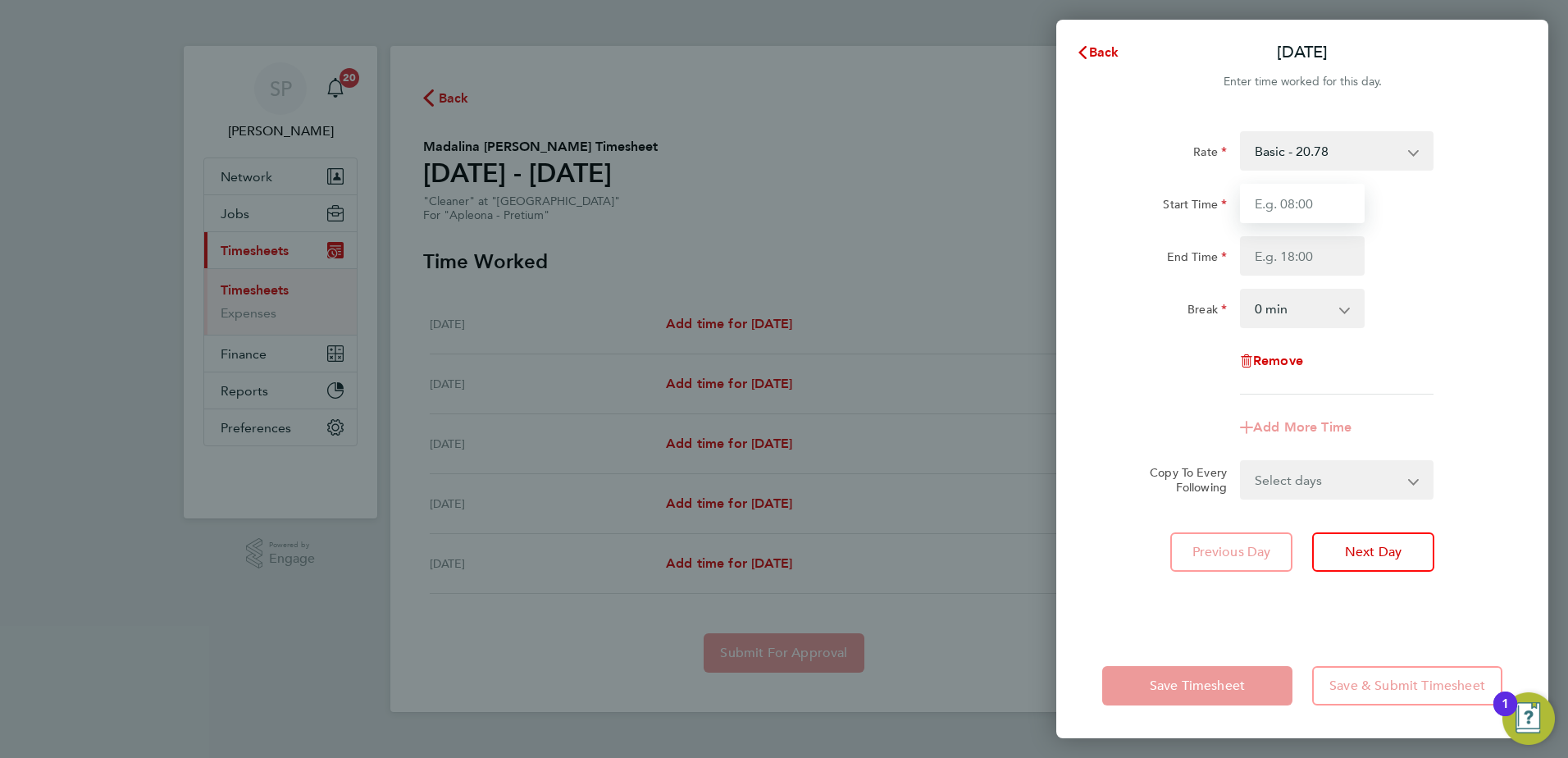
click at [1338, 209] on input "Start Time" at bounding box center [1302, 203] width 124 height 39
type input "08:00"
type input "01:00"
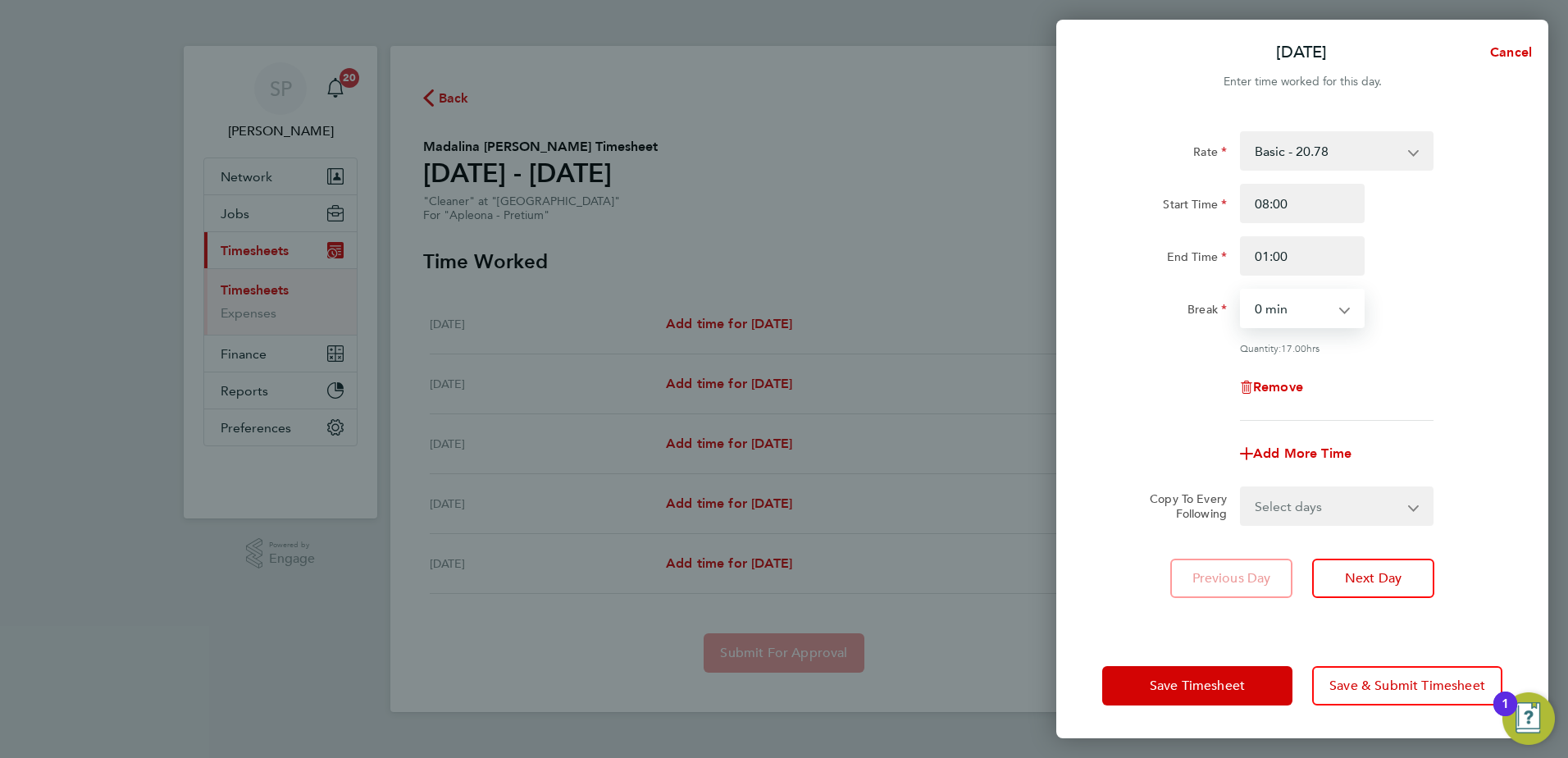
select select "15"
click at [1299, 251] on input "01:00" at bounding box center [1302, 255] width 124 height 39
click at [1297, 251] on input "01:00" at bounding box center [1302, 255] width 124 height 39
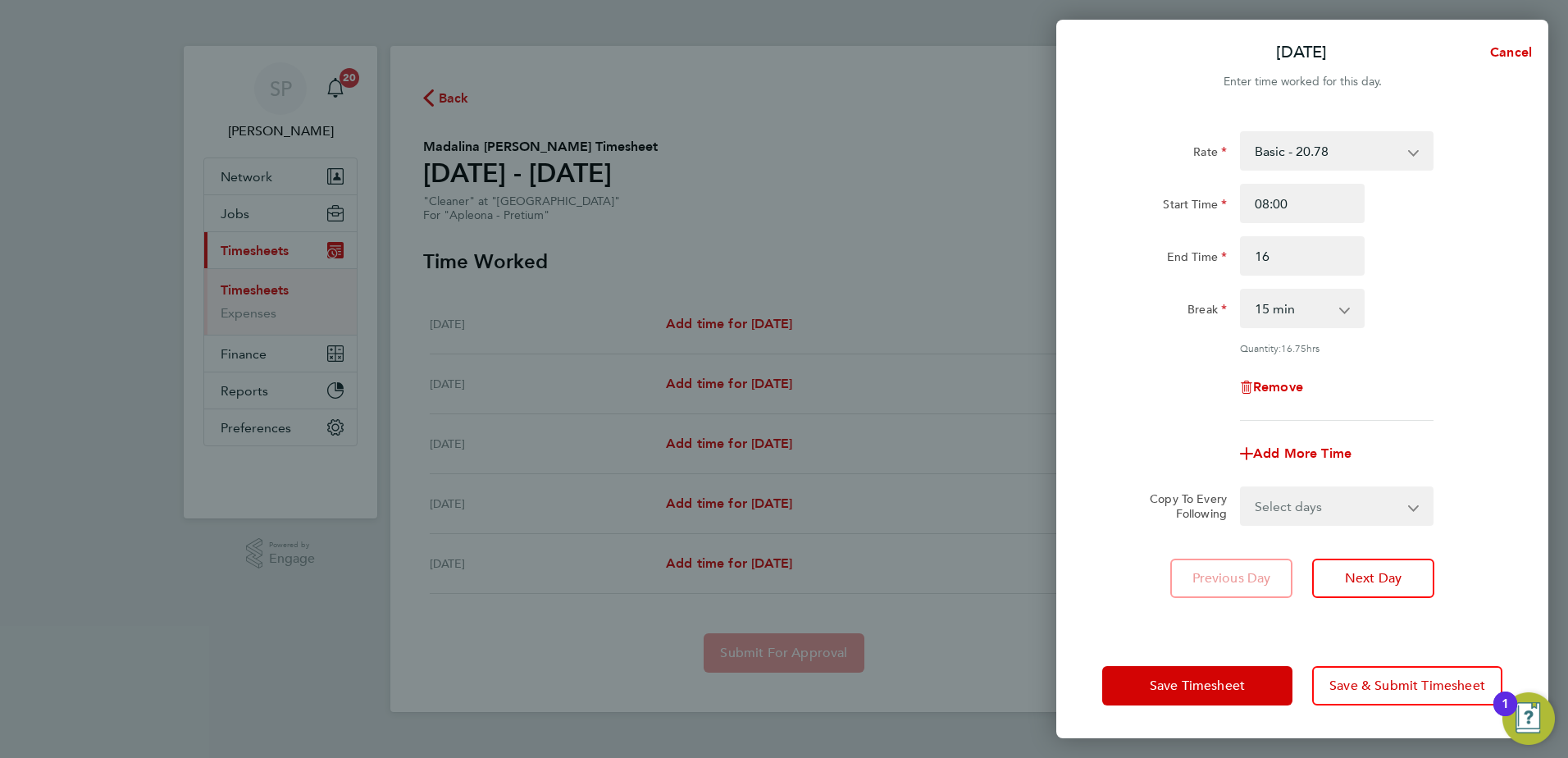
type input "16:00"
select select "60"
click at [1329, 511] on select "Select days Day Tuesday Wednesday Thursday Friday" at bounding box center [1328, 506] width 172 height 36
select select "DAY"
click at [1242, 488] on select "Select days Day Tuesday Wednesday Thursday Friday" at bounding box center [1328, 506] width 172 height 36
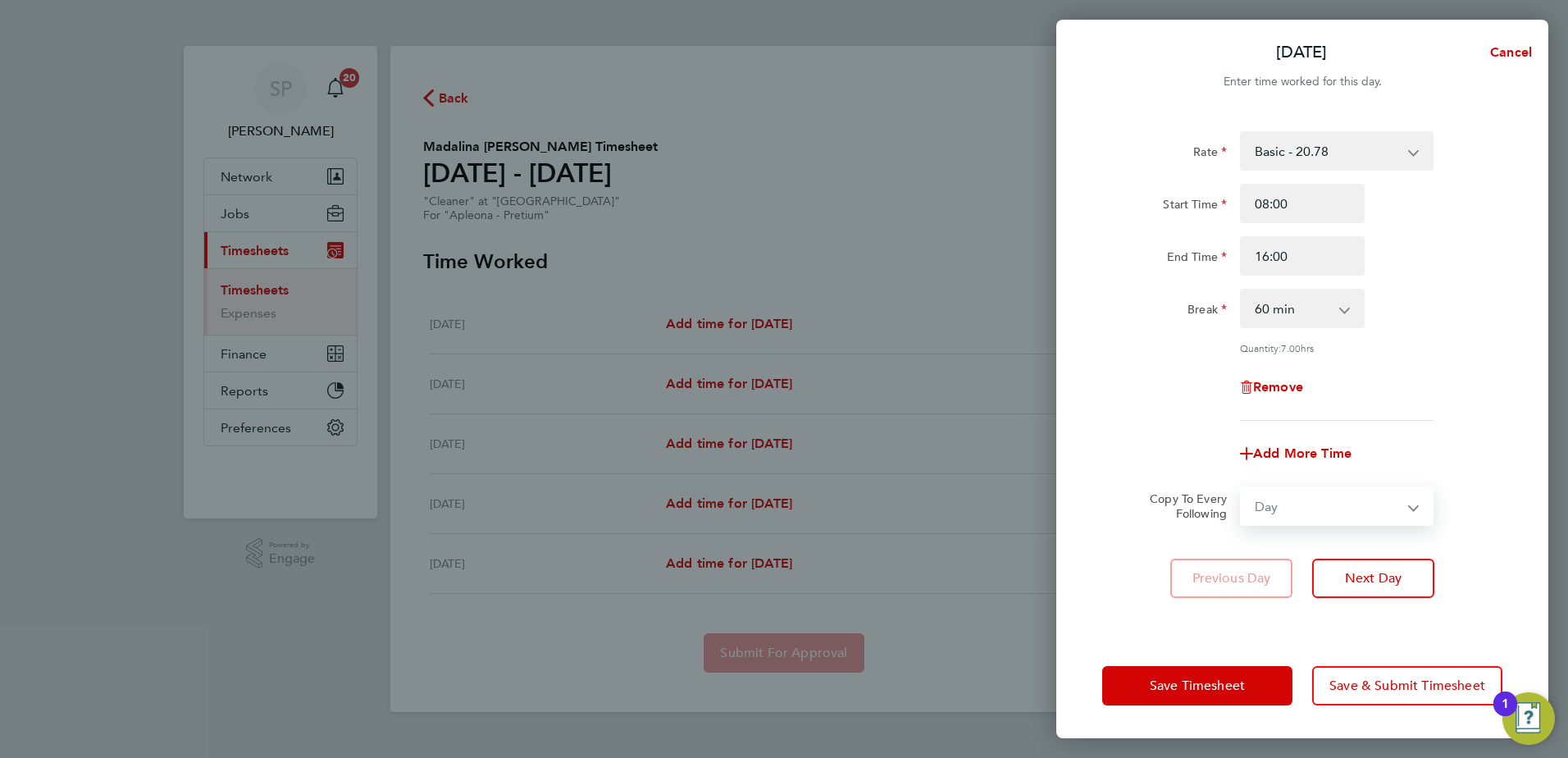
select select "2025-08-29"
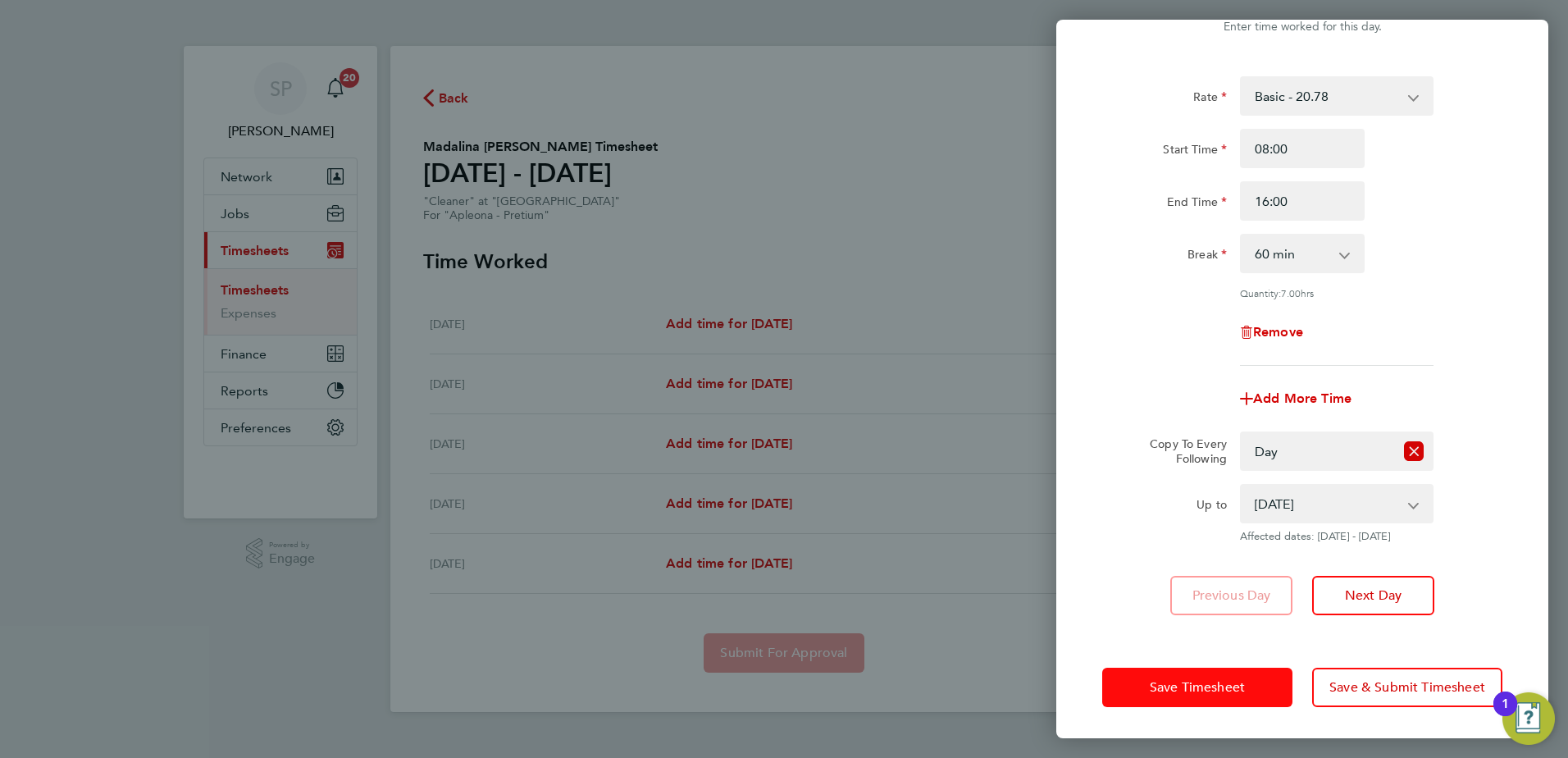
click at [1179, 675] on button "Save Timesheet" at bounding box center [1198, 686] width 190 height 39
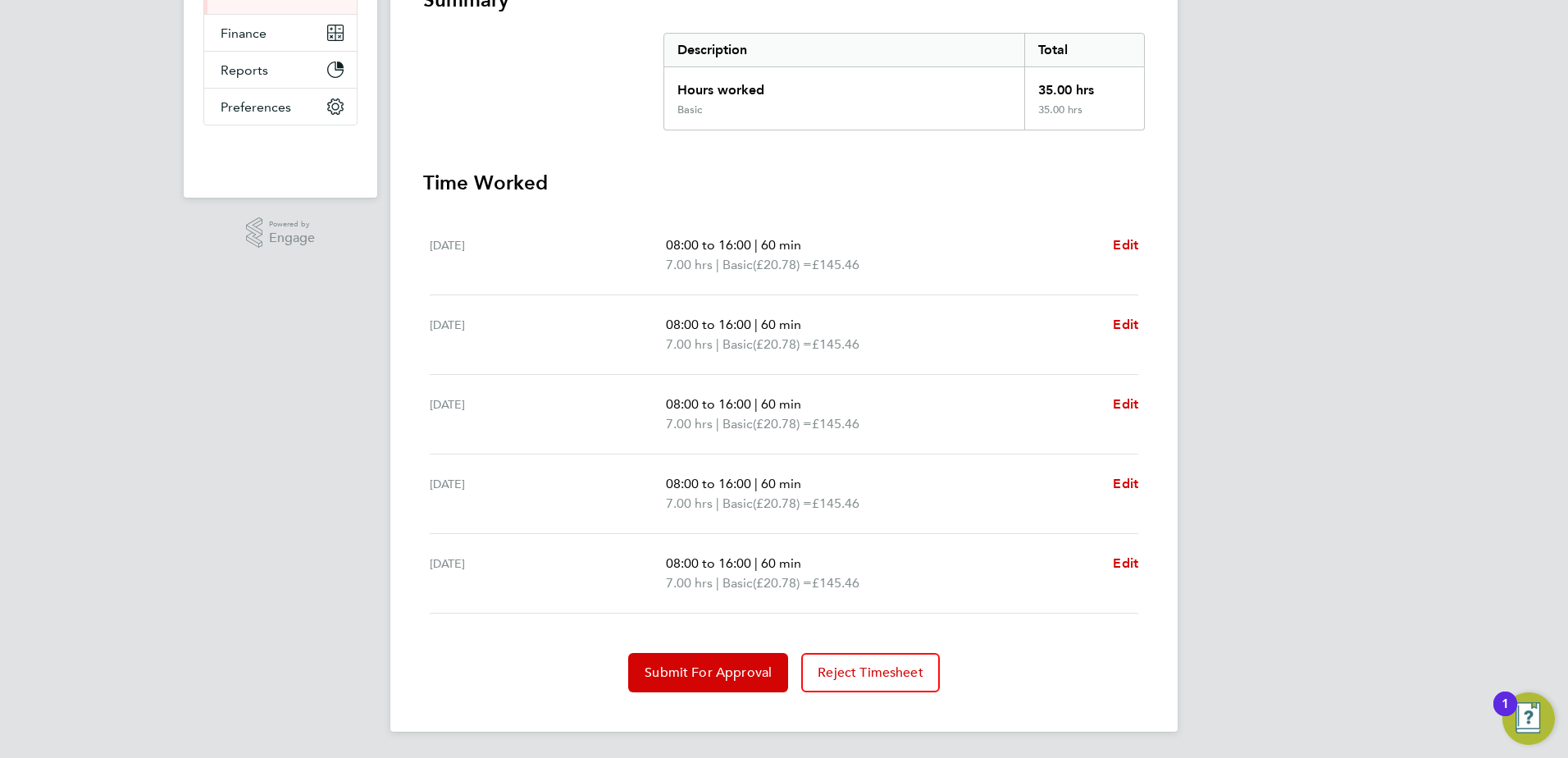
drag, startPoint x: 729, startPoint y: 622, endPoint x: 729, endPoint y: 635, distance: 13.0
click at [729, 635] on section "Time Worked Mon 25 Aug 08:00 to 16:00 | 60 min 7.00 hrs | Basic (£20.78) = £145…" at bounding box center [784, 431] width 722 height 522
click at [737, 683] on button "Submit For Approval" at bounding box center [708, 672] width 160 height 39
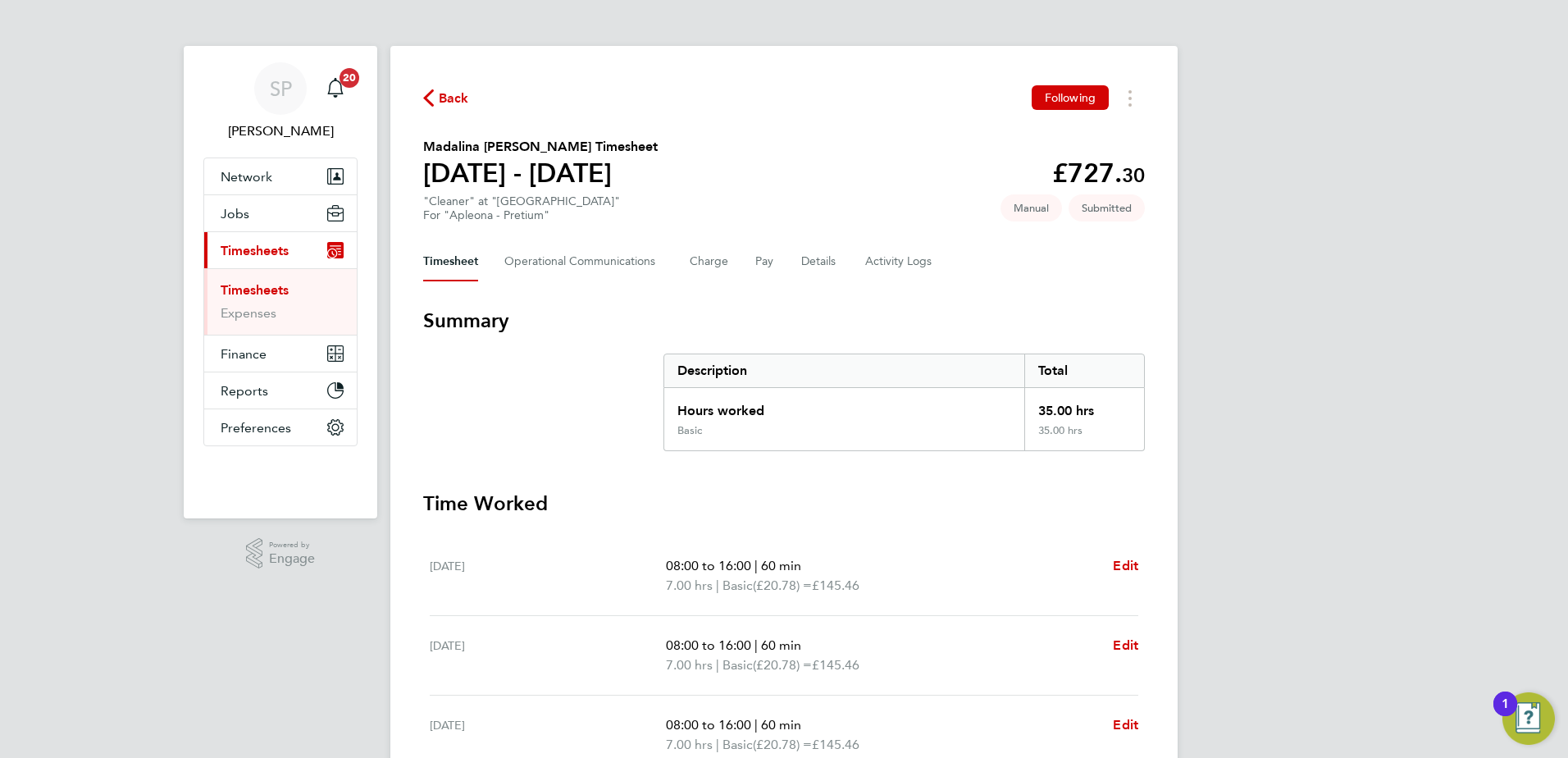
click at [453, 90] on span "Back" at bounding box center [453, 99] width 30 height 20
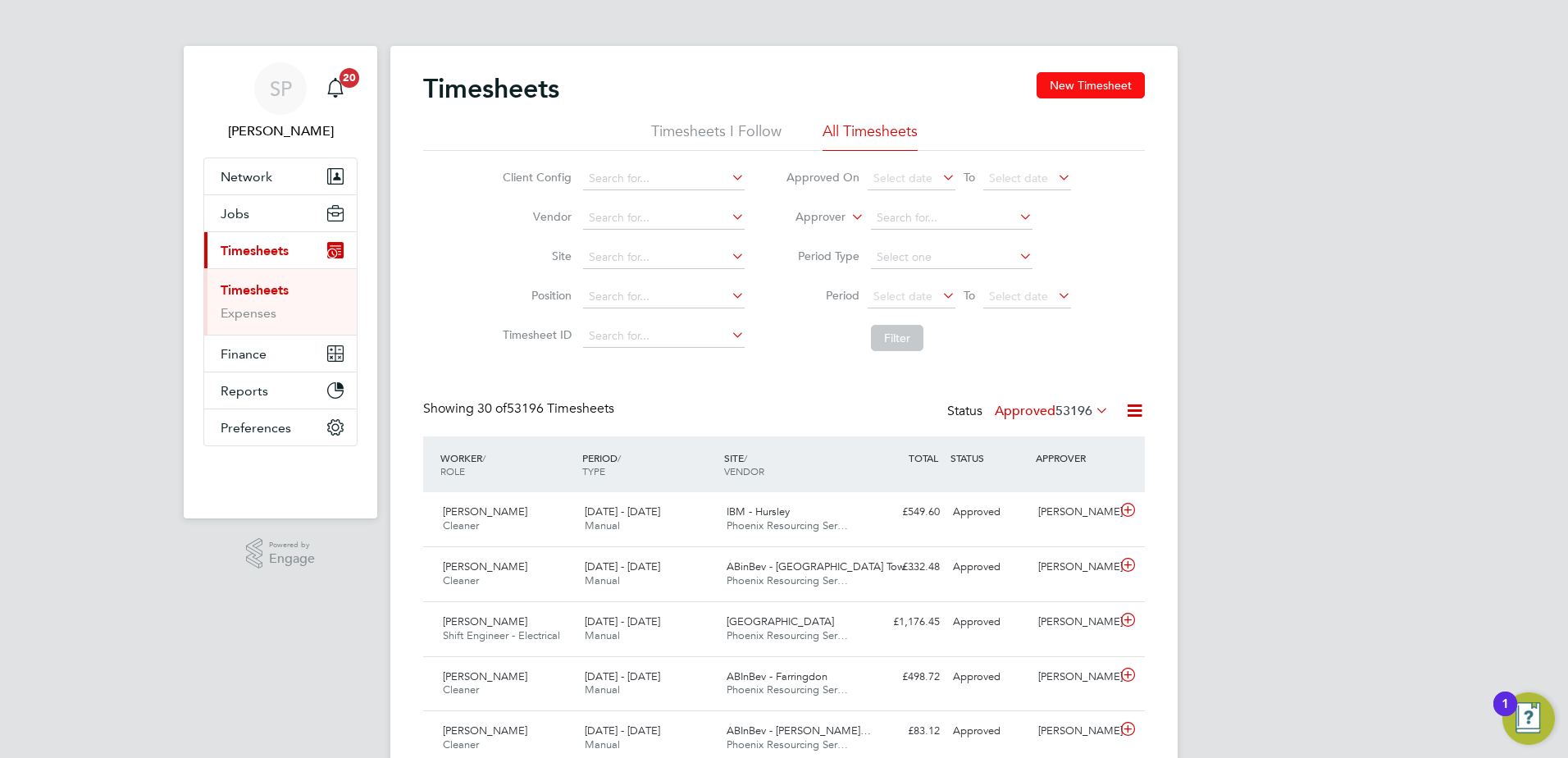
click at [1100, 86] on button "New Timesheet" at bounding box center [1090, 85] width 108 height 26
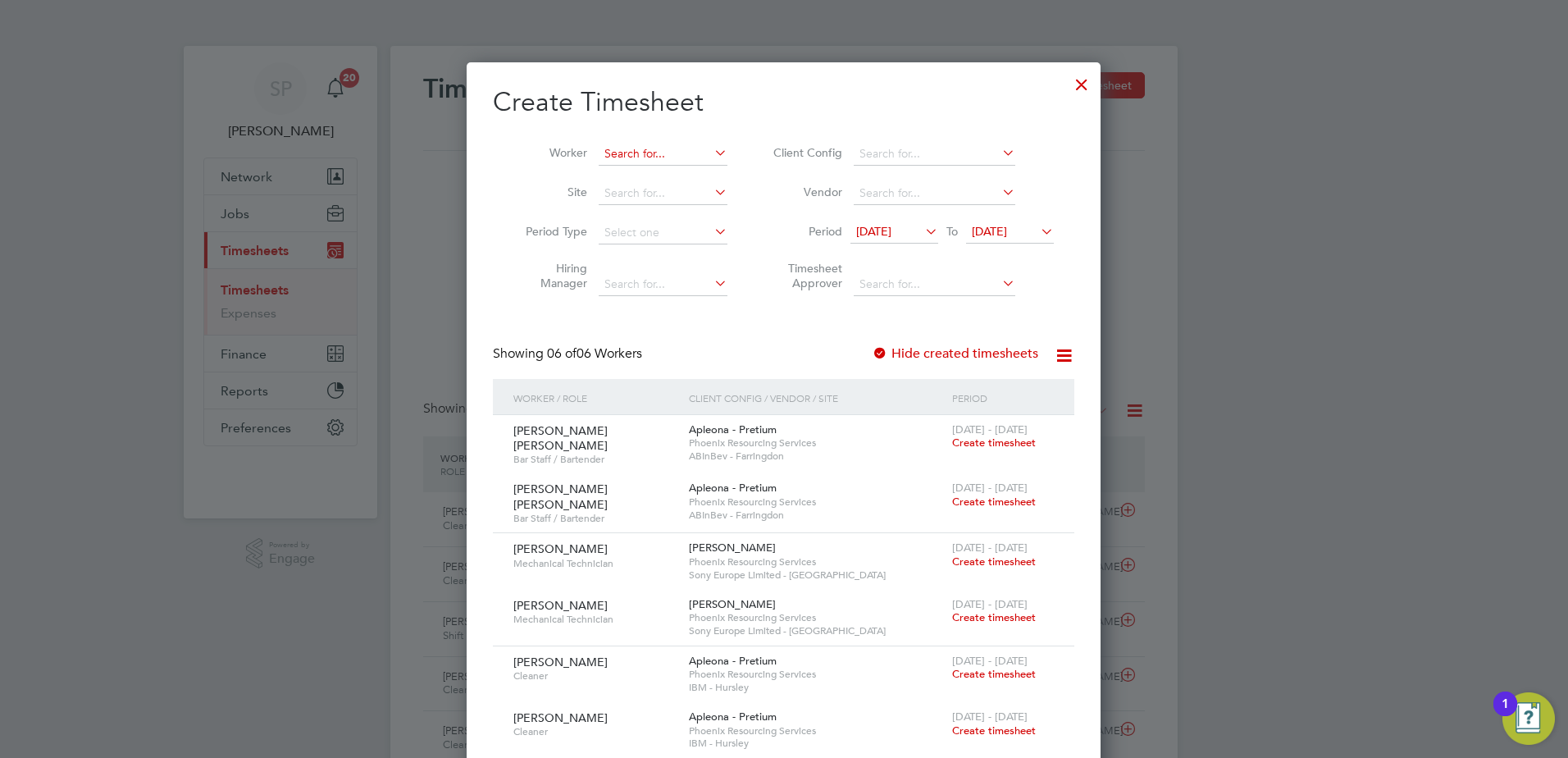
click at [667, 151] on input at bounding box center [663, 153] width 129 height 23
type input "c"
click at [666, 172] on li "Vladut Elvis Verdes" at bounding box center [668, 176] width 142 height 22
type input "[PERSON_NAME]"
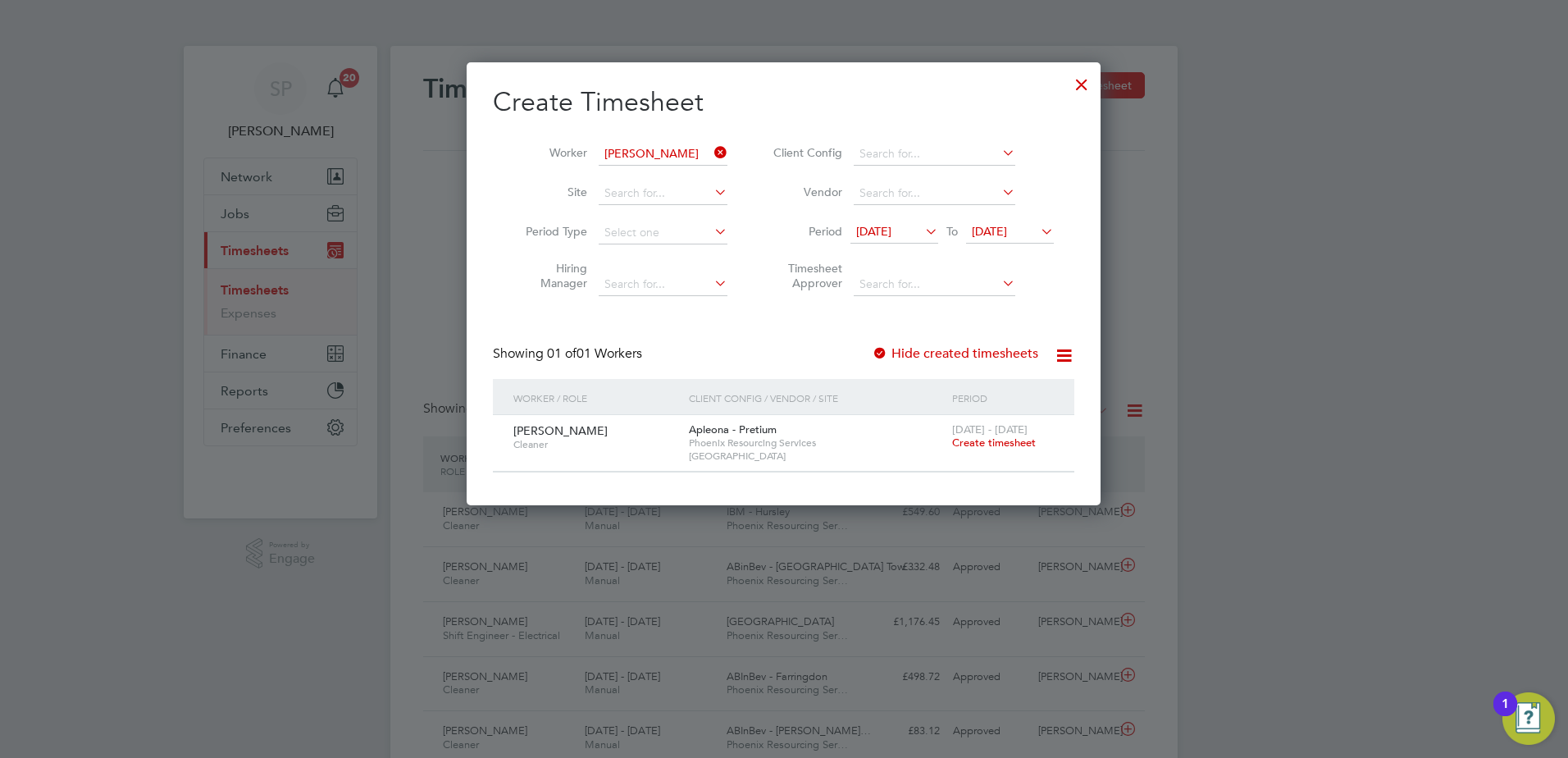
click at [965, 431] on span "23 - 29 Aug 2025" at bounding box center [989, 429] width 75 height 14
click at [968, 436] on span "Create timesheet" at bounding box center [994, 442] width 83 height 14
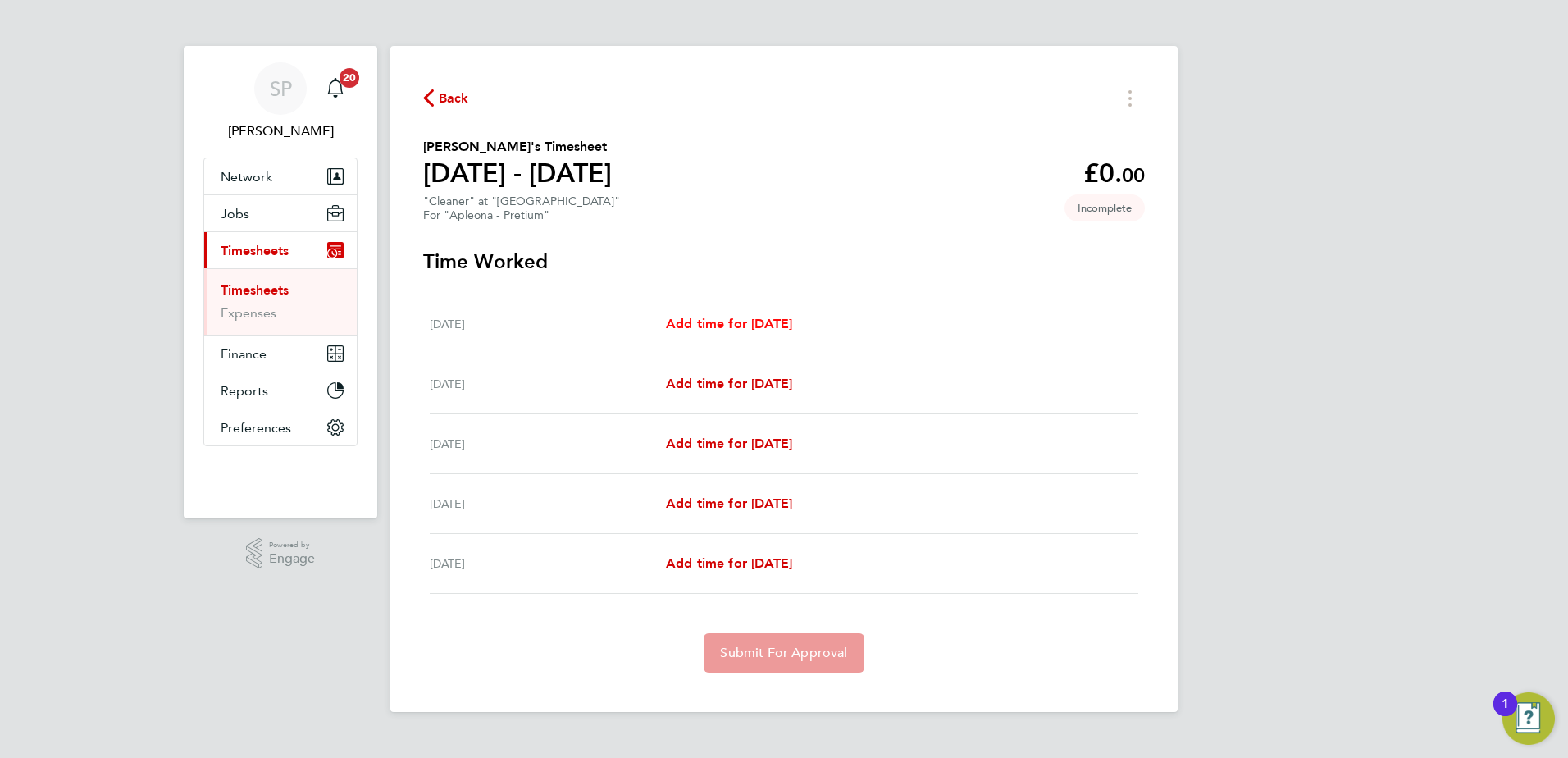
click at [789, 331] on link "Add time for Mon 25 Aug" at bounding box center [728, 324] width 126 height 20
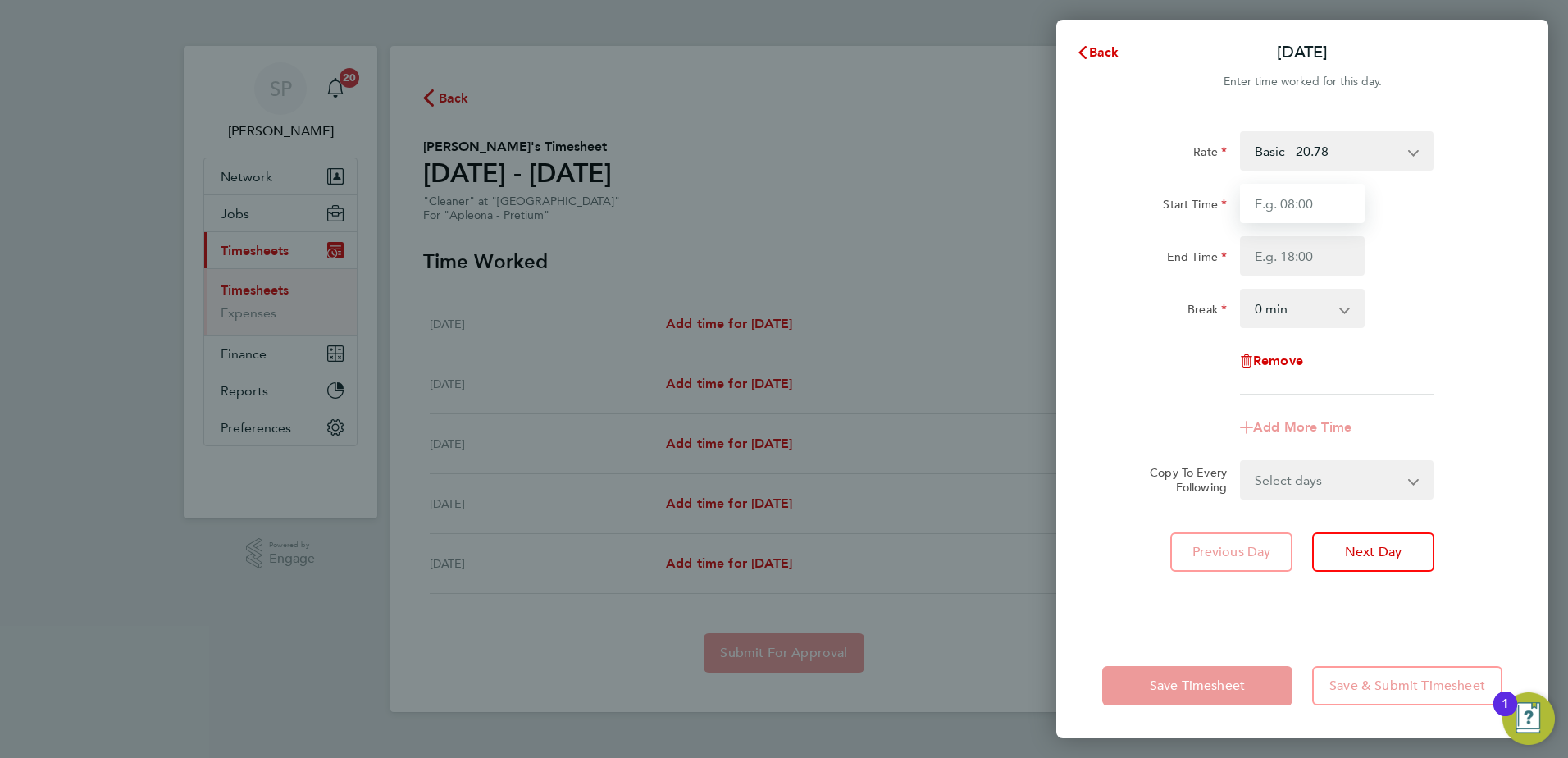
click at [1266, 190] on input "Start Time" at bounding box center [1302, 203] width 124 height 39
type input "08:00"
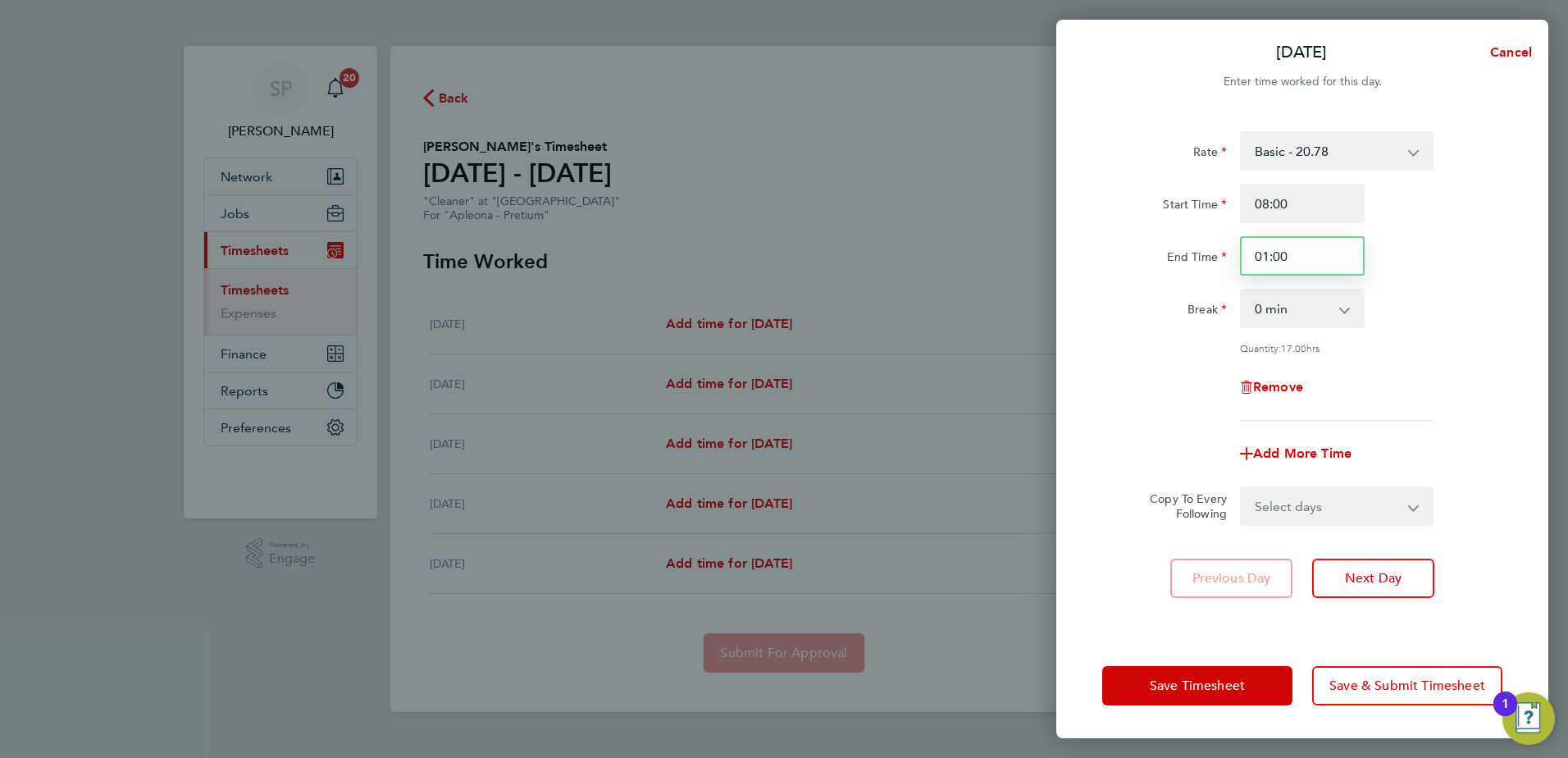
click at [1301, 261] on input "01:00" at bounding box center [1302, 255] width 124 height 39
type input "16:00"
select select "60"
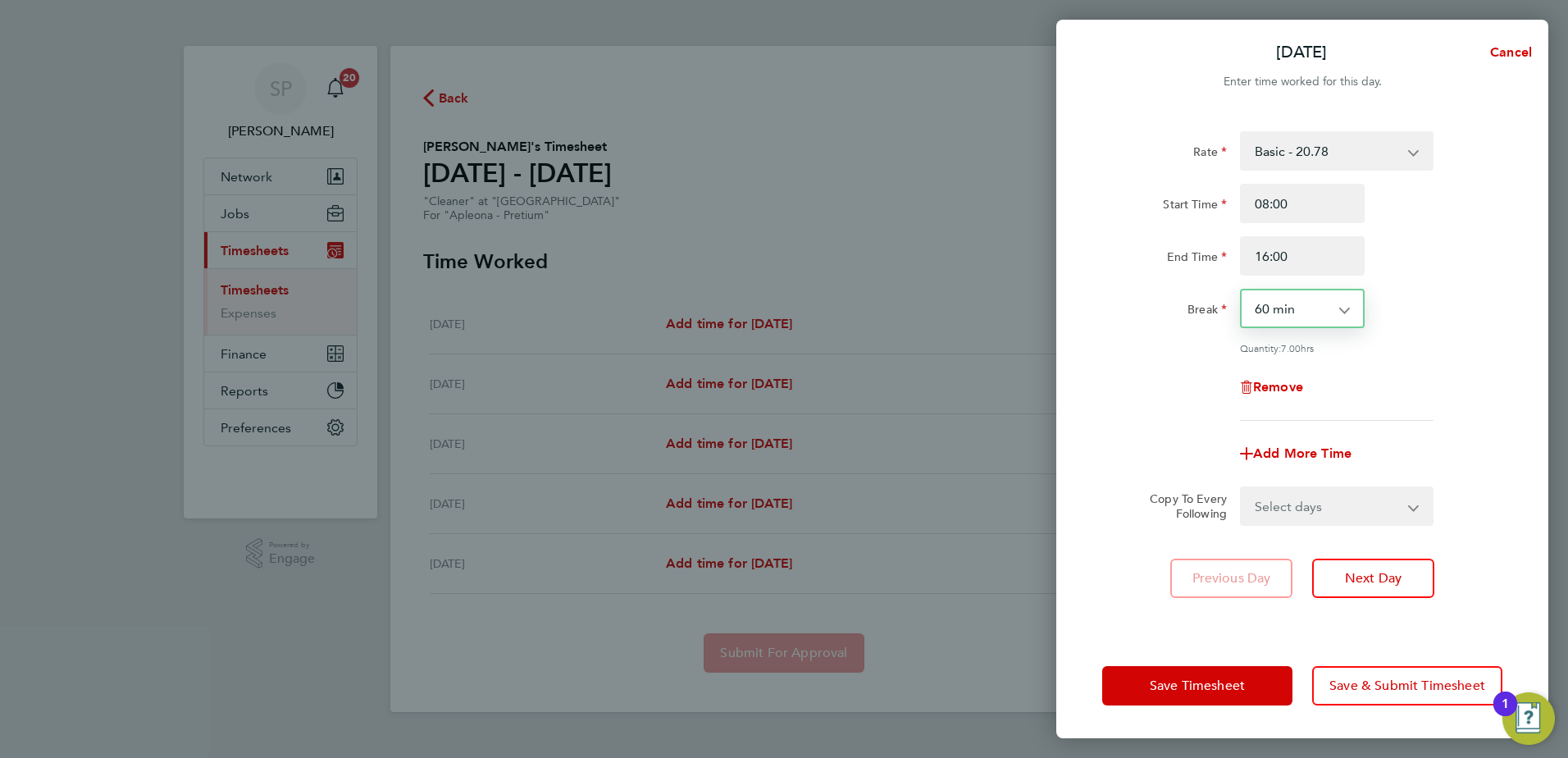
click at [1303, 502] on select "Select days Day Tuesday Wednesday Thursday Friday" at bounding box center [1328, 506] width 172 height 36
select select "DAY"
click at [1242, 488] on select "Select days Day Tuesday Wednesday Thursday Friday" at bounding box center [1328, 506] width 172 height 36
select select "2025-08-29"
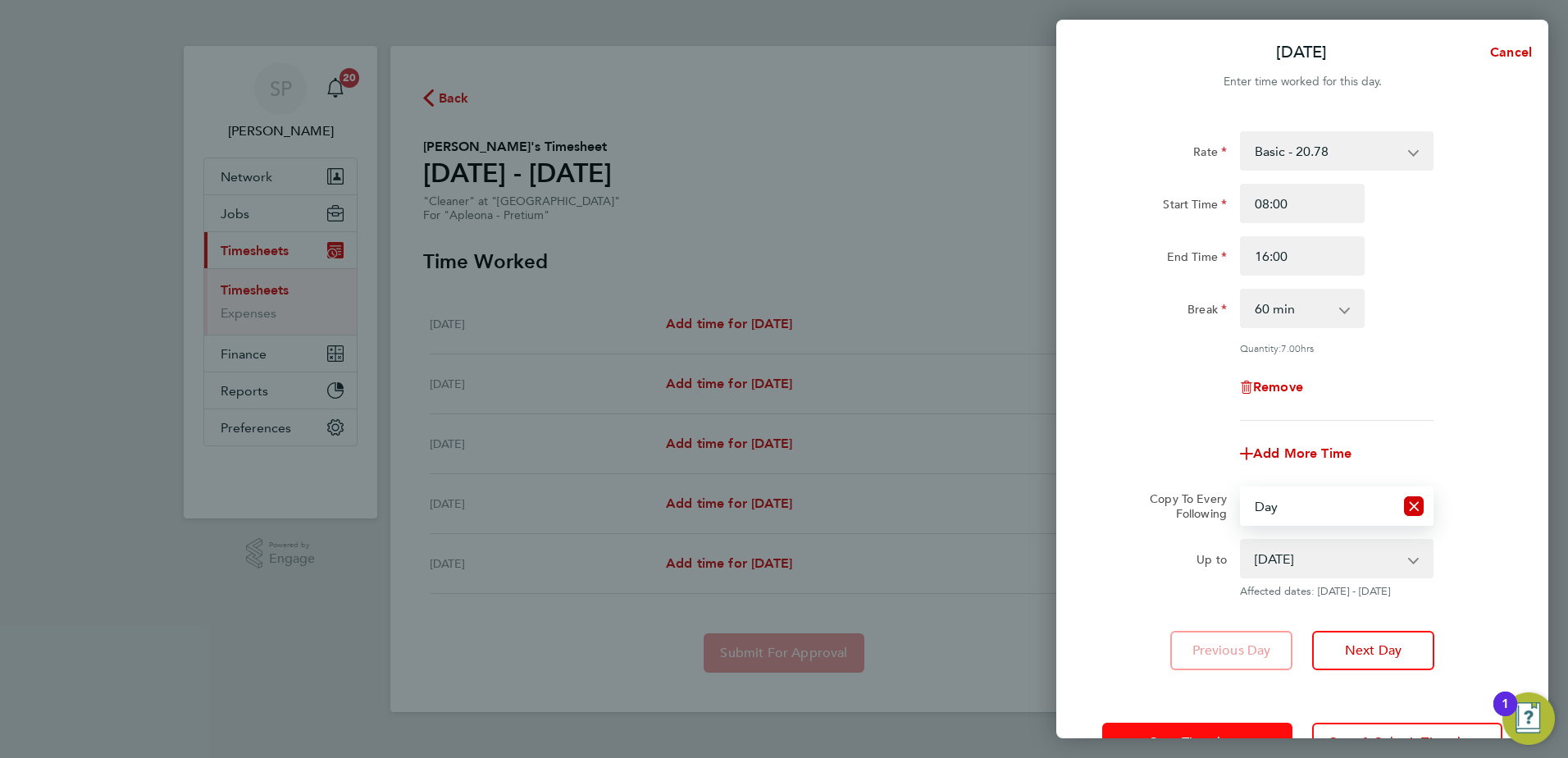
click at [1213, 736] on span "Save Timesheet" at bounding box center [1197, 742] width 95 height 16
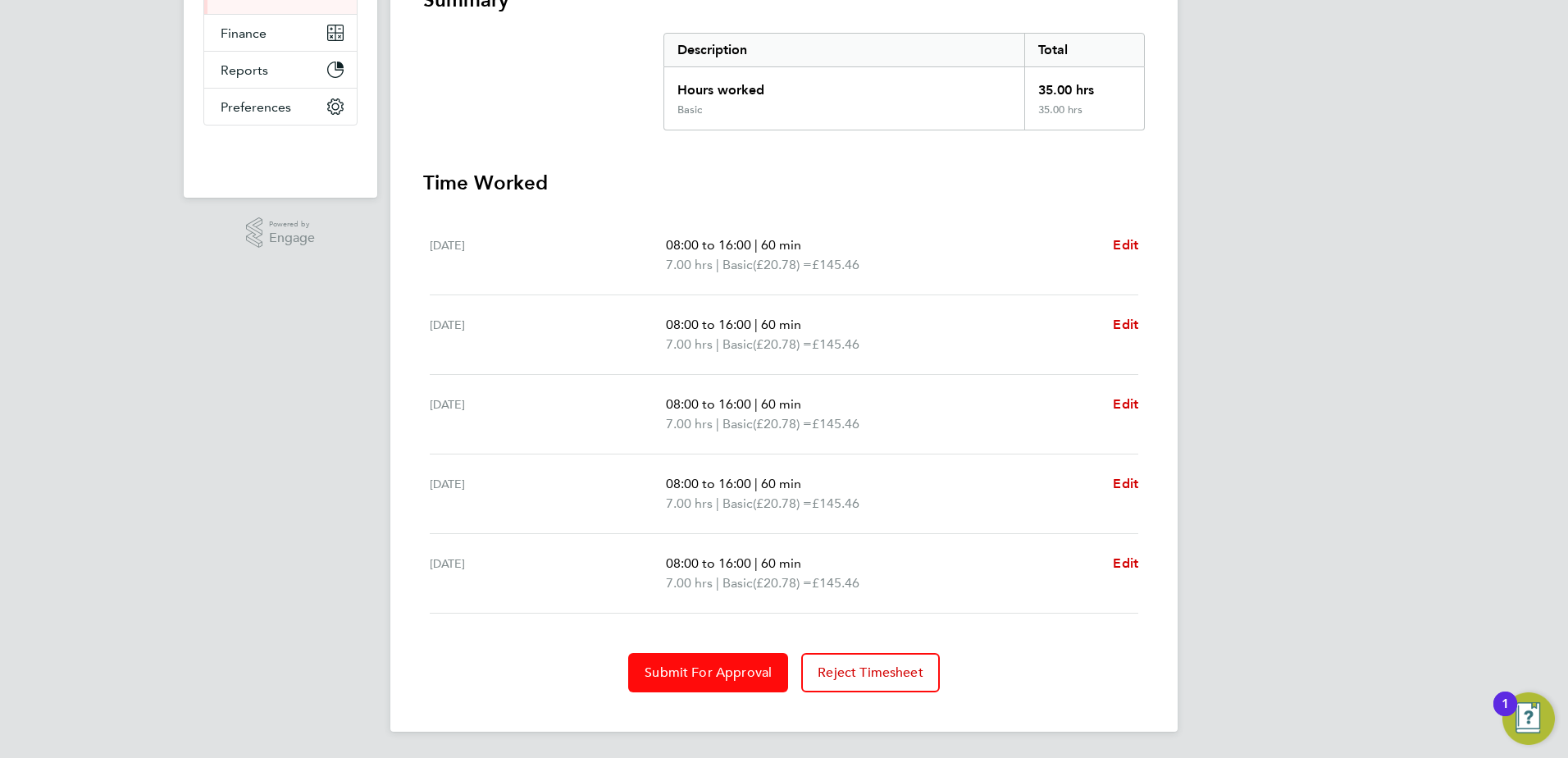
click at [752, 667] on span "Submit For Approval" at bounding box center [708, 673] width 127 height 16
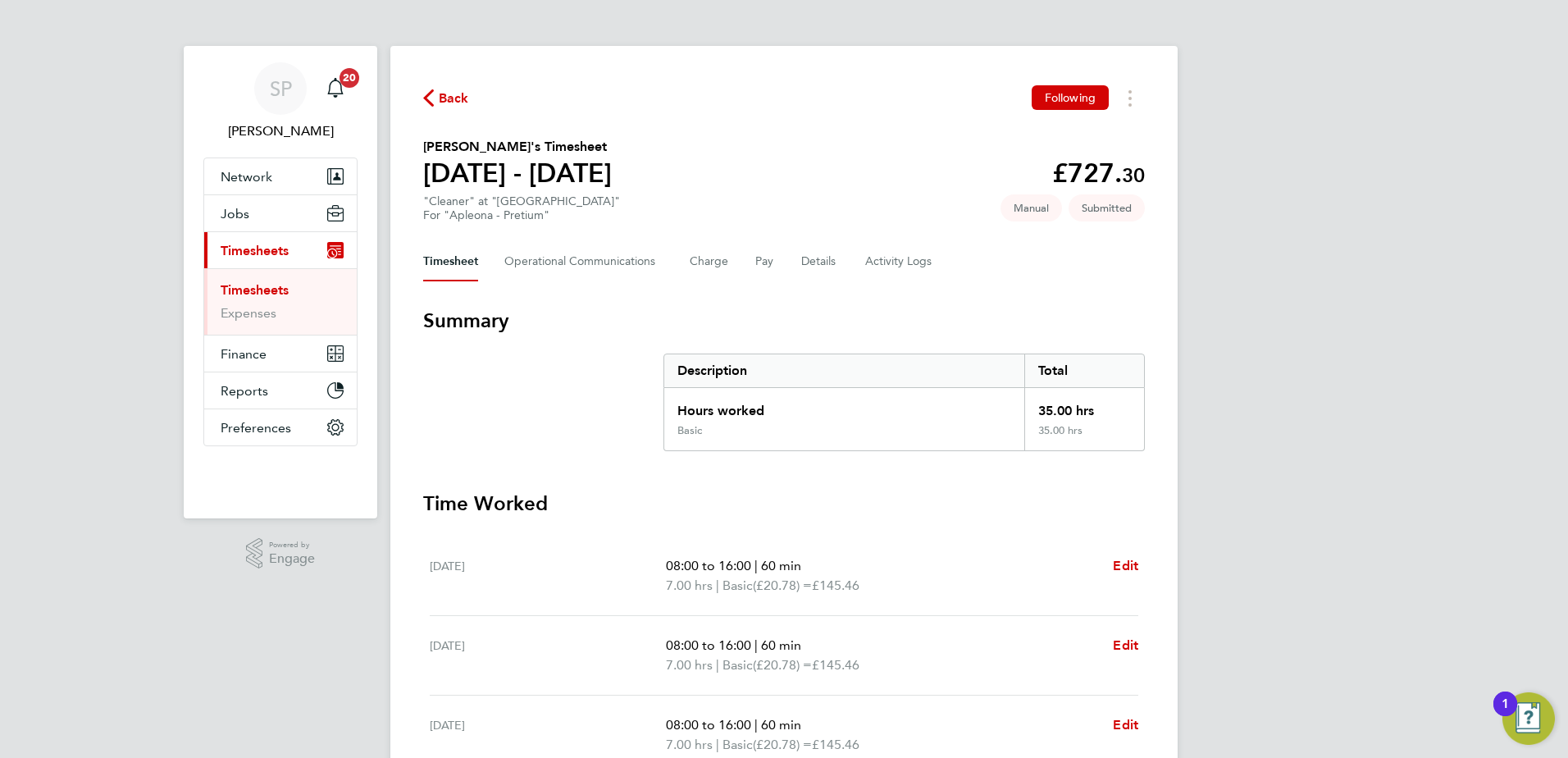
click at [436, 100] on span "Back" at bounding box center [446, 97] width 46 height 15
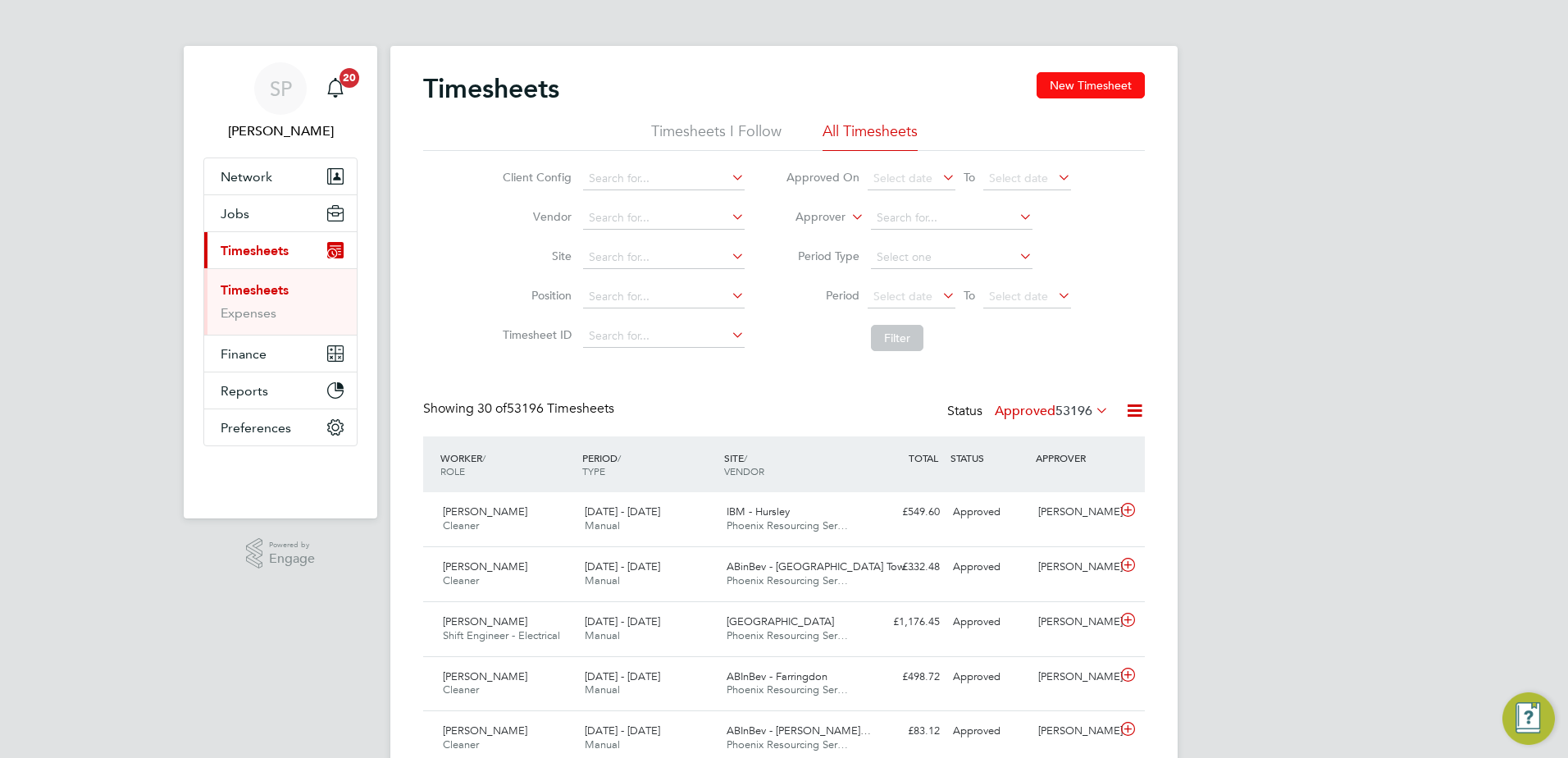
click at [1096, 88] on button "New Timesheet" at bounding box center [1090, 85] width 108 height 26
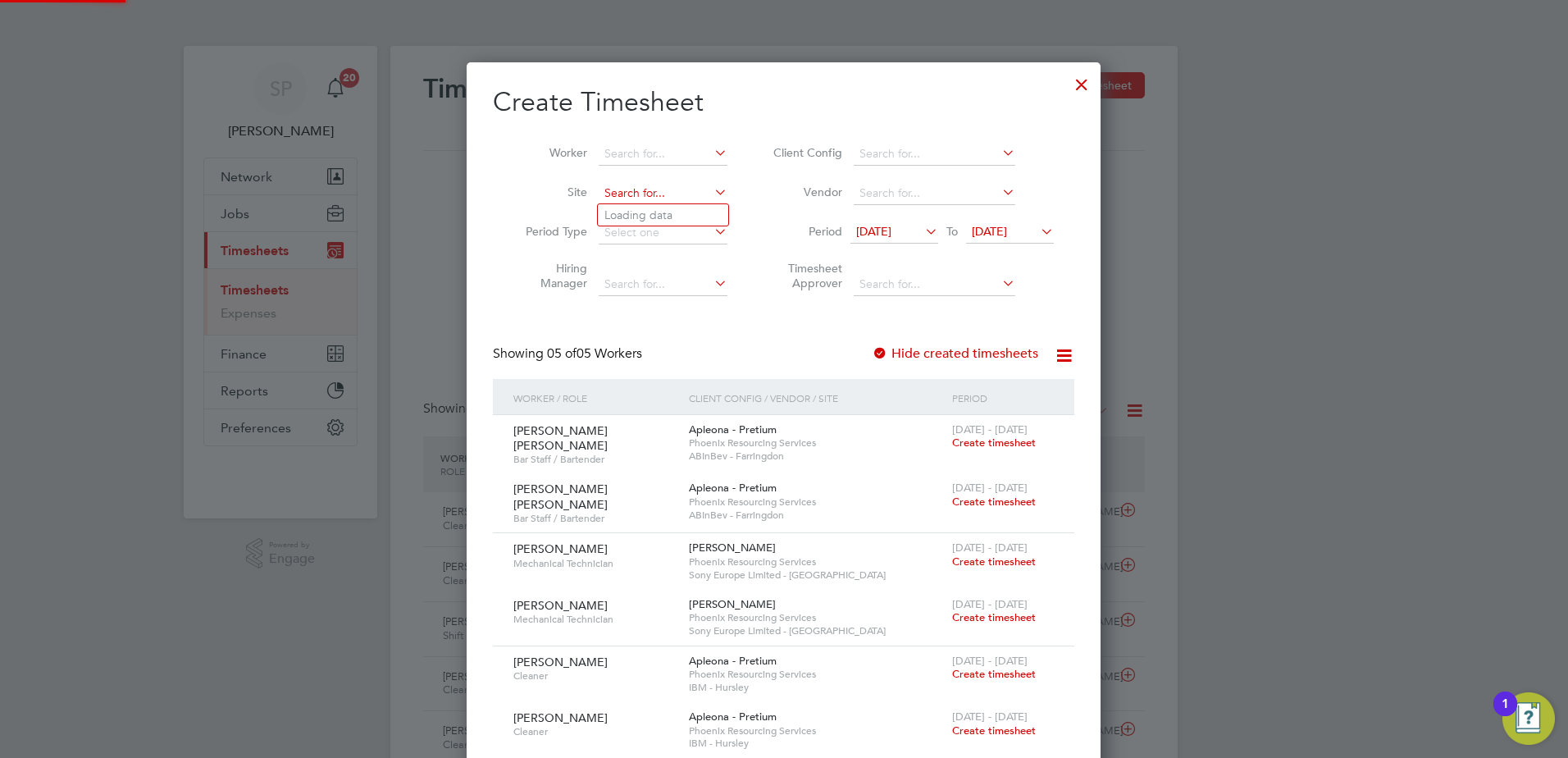
click at [653, 194] on input at bounding box center [663, 193] width 129 height 23
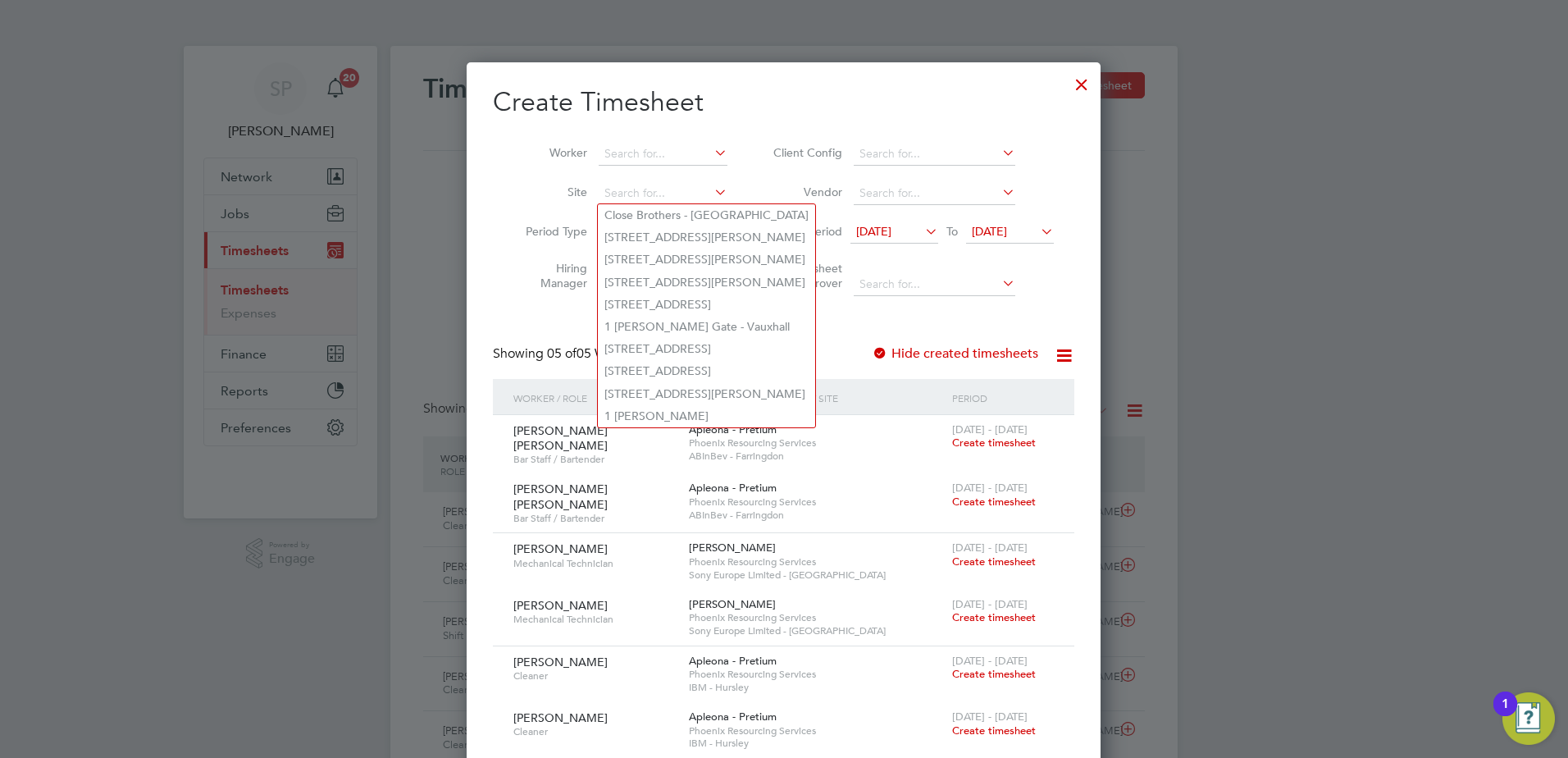
click at [1047, 297] on li "Timesheet Approver" at bounding box center [911, 278] width 326 height 52
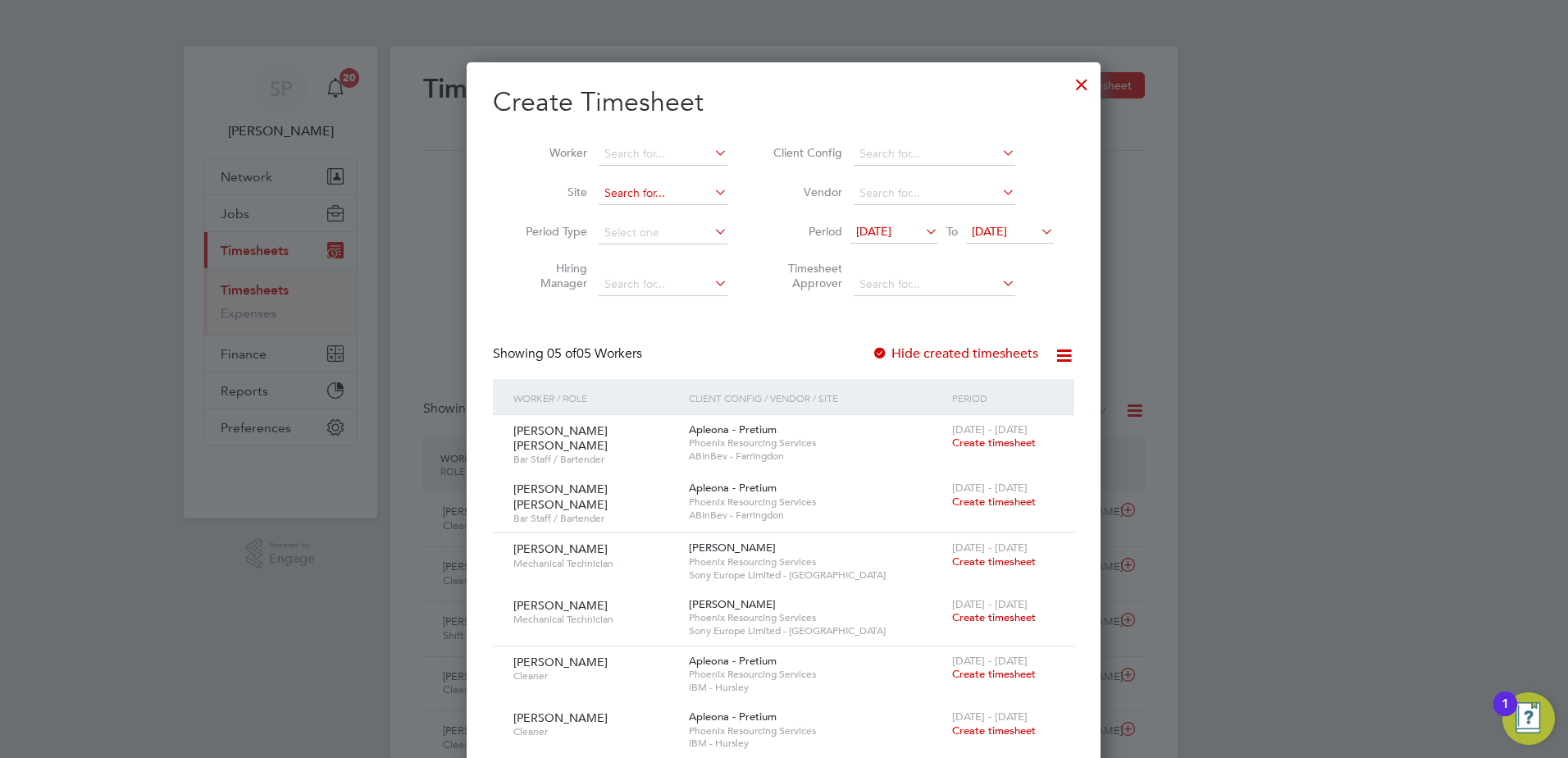
click at [626, 201] on input at bounding box center [663, 193] width 129 height 23
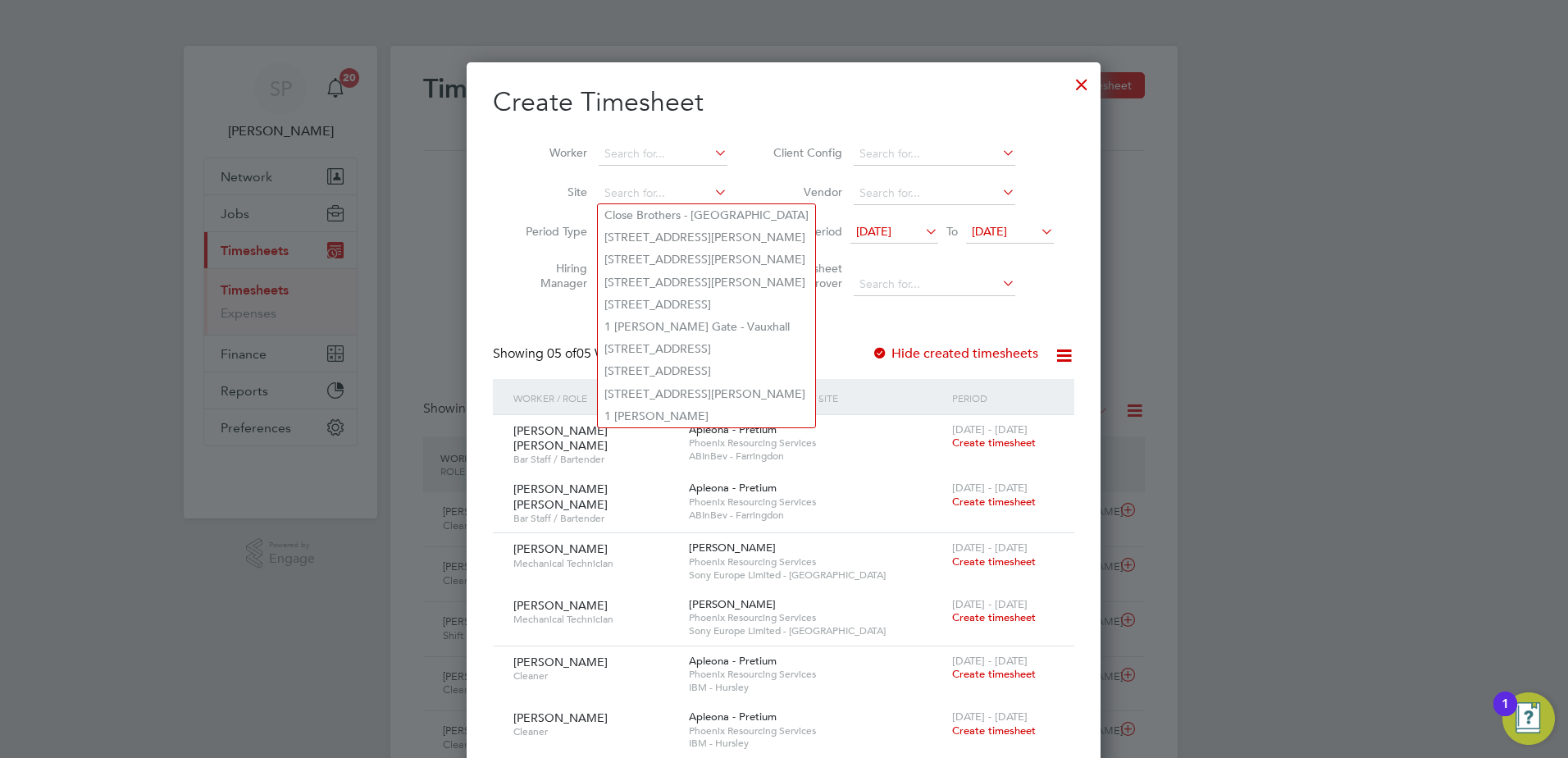
click at [513, 164] on li "Worker" at bounding box center [620, 153] width 255 height 39
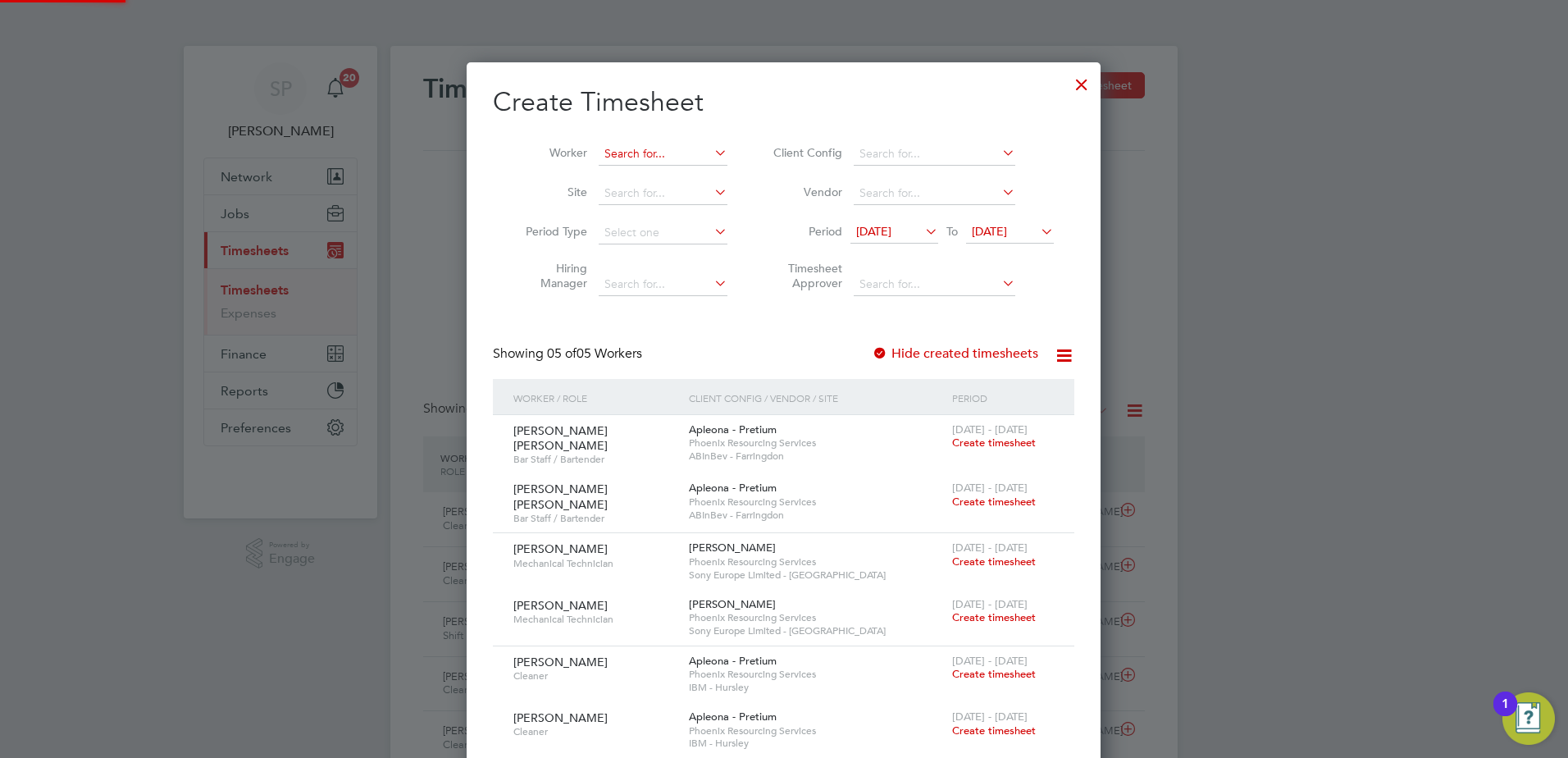
click at [634, 155] on input at bounding box center [663, 153] width 129 height 23
click at [628, 147] on input at bounding box center [663, 153] width 129 height 23
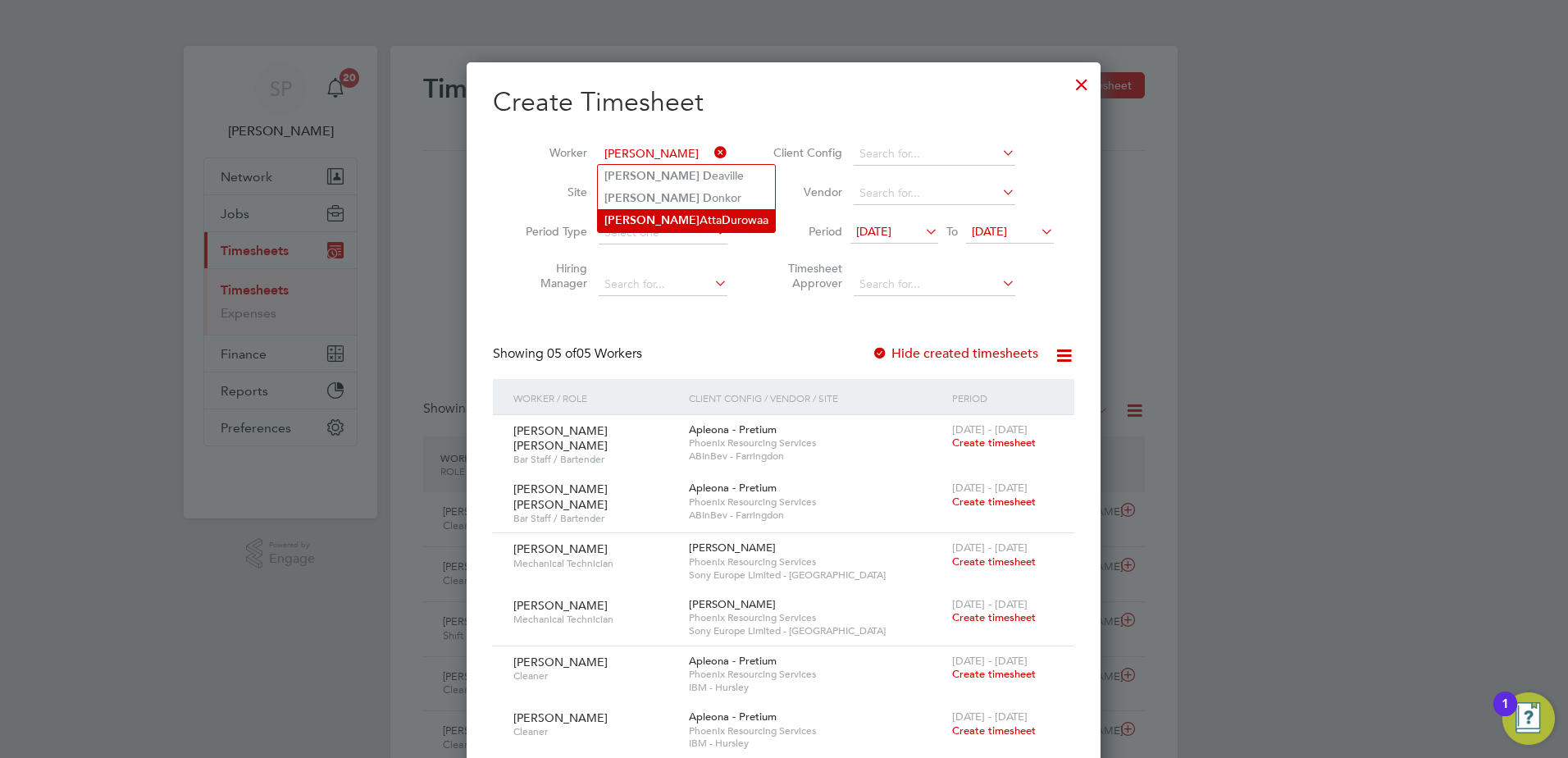
click at [653, 216] on li "Olivia Atta D urowaa" at bounding box center [686, 220] width 177 height 22
type input "[PERSON_NAME]"
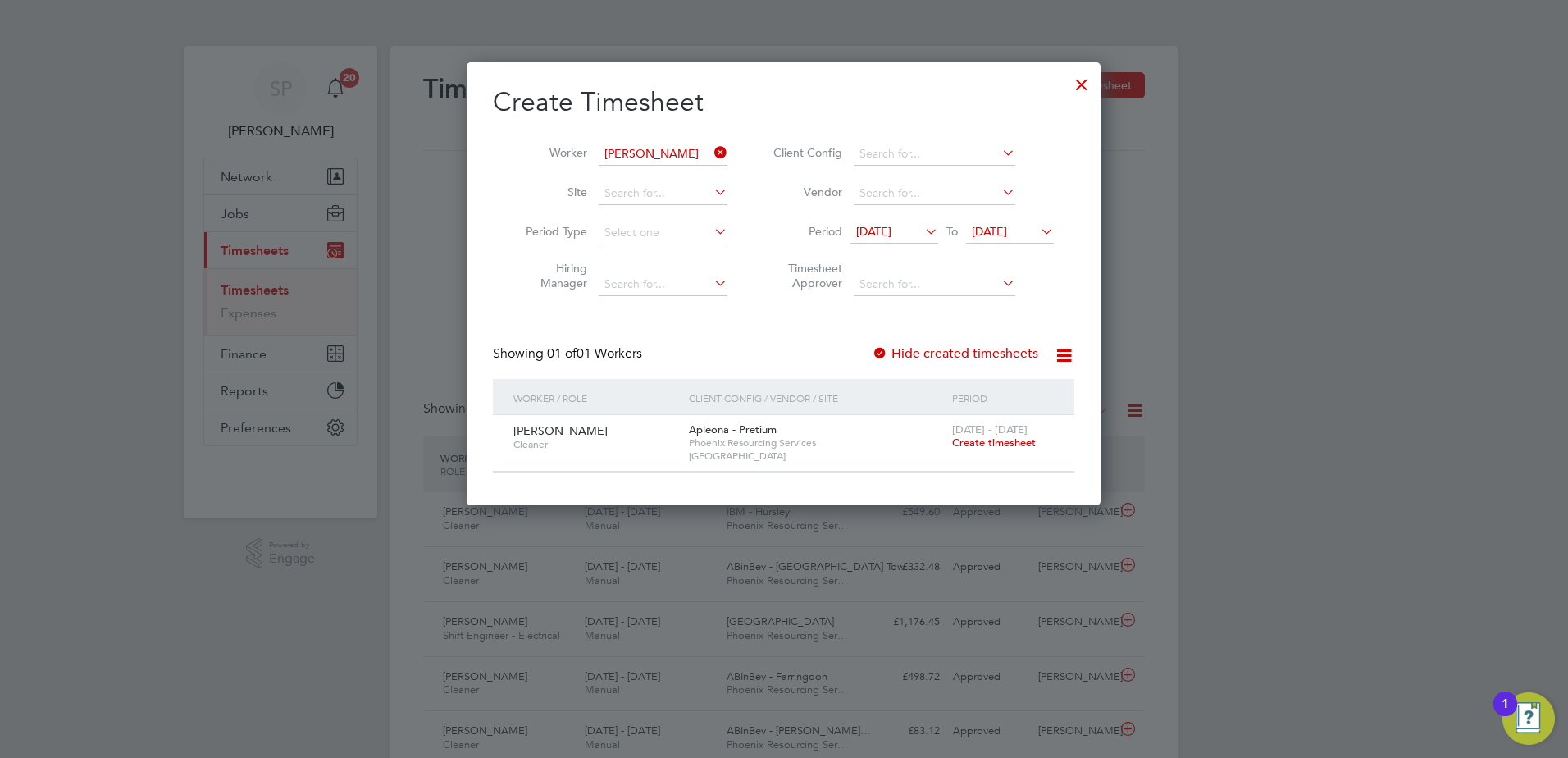
click at [983, 437] on span "Create timesheet" at bounding box center [994, 442] width 83 height 14
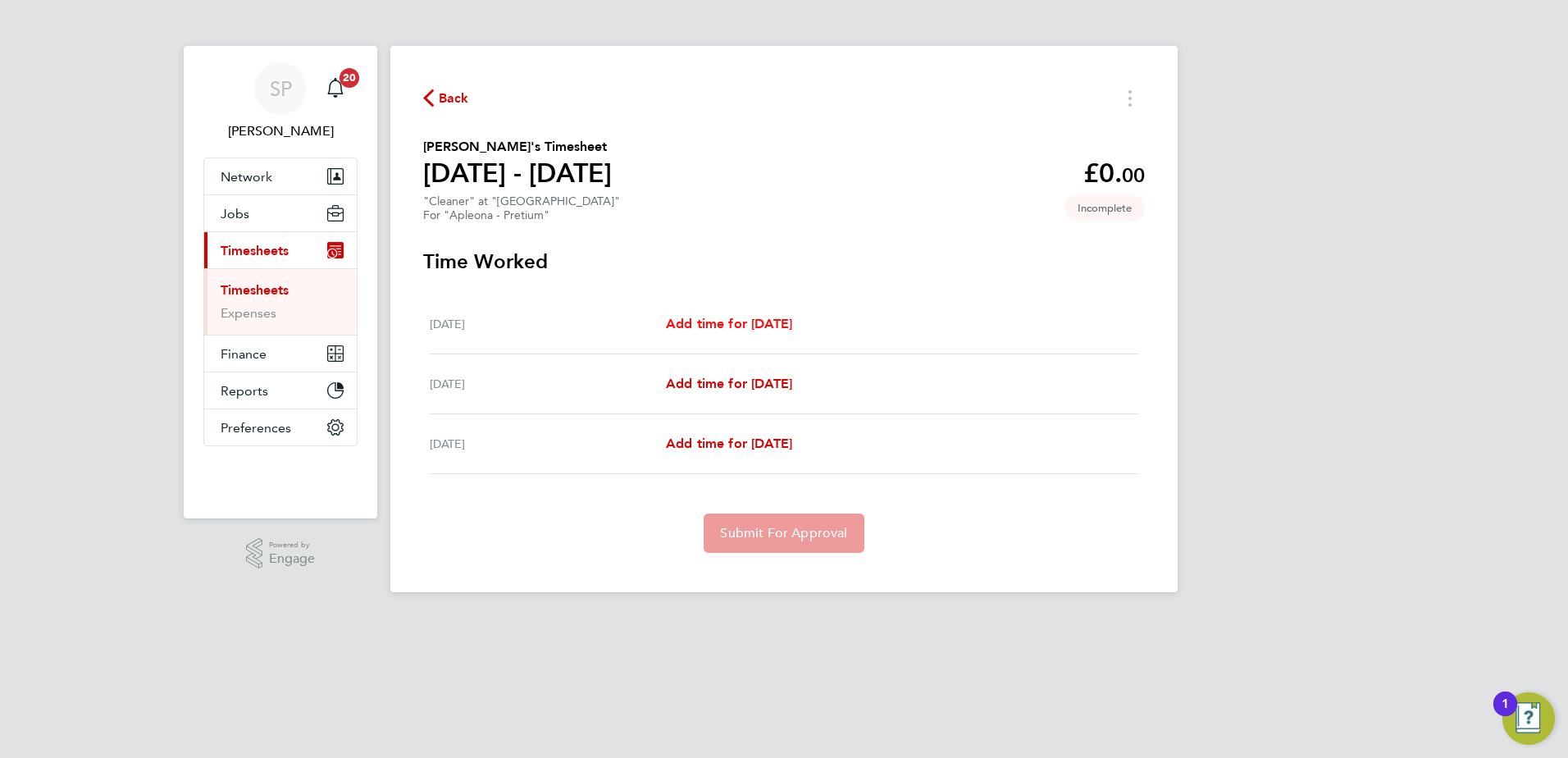
click at [793, 319] on span "Add time for Wed 27 Aug" at bounding box center [728, 323] width 126 height 15
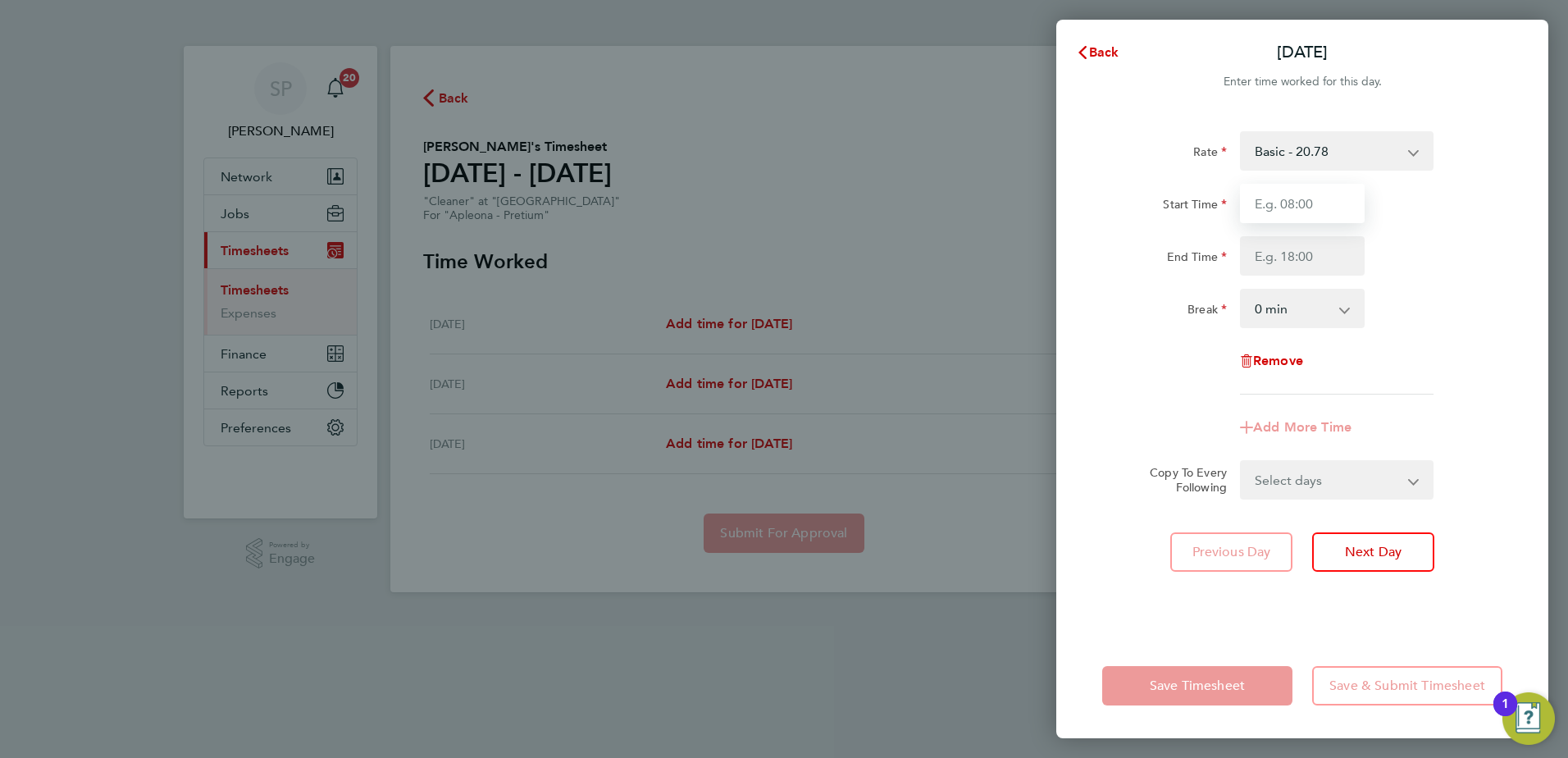
click at [1308, 208] on input "Start Time" at bounding box center [1302, 203] width 124 height 39
type input "08:00"
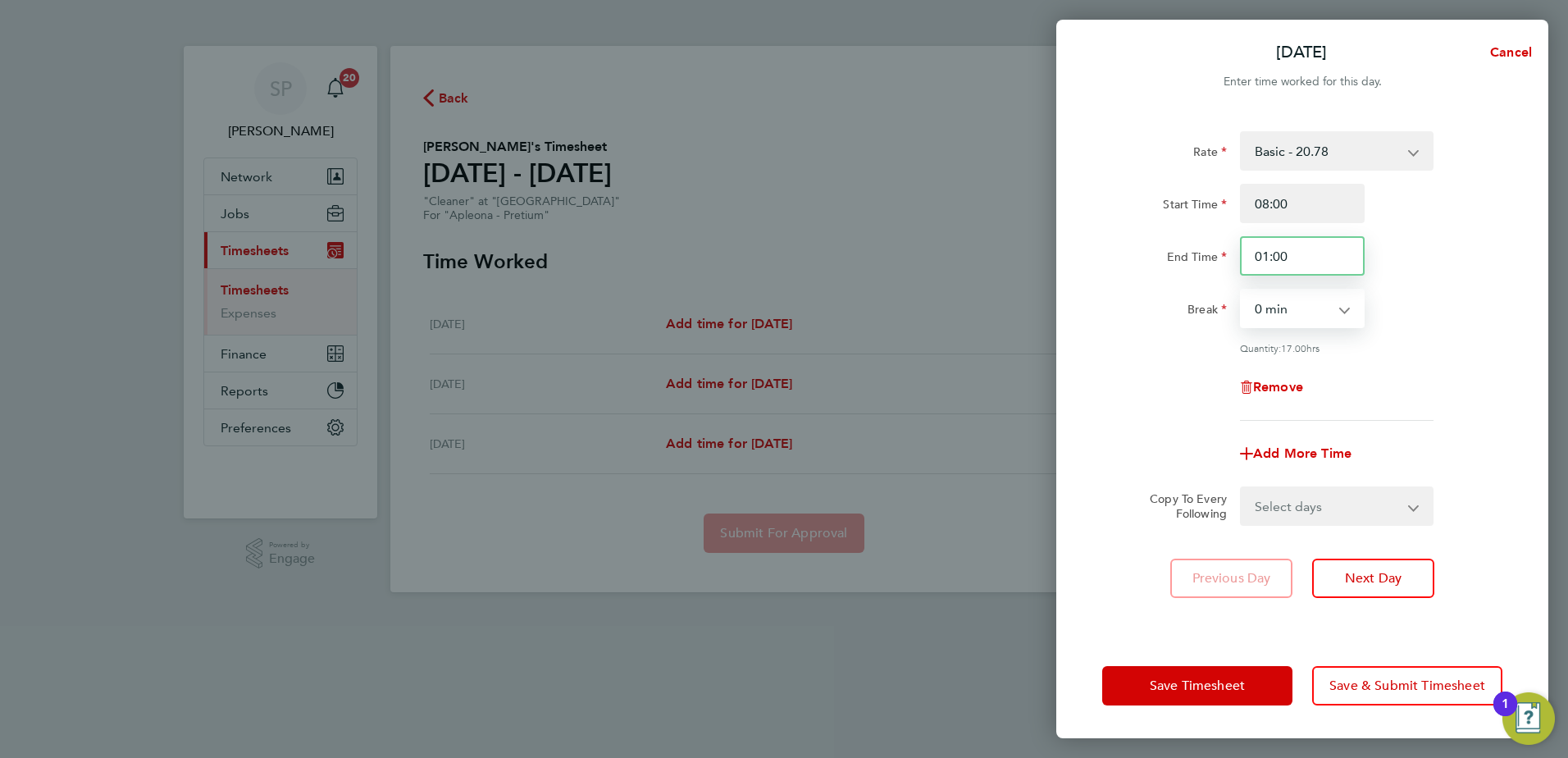
click at [1301, 264] on input "01:00" at bounding box center [1302, 255] width 124 height 39
type input "16:00"
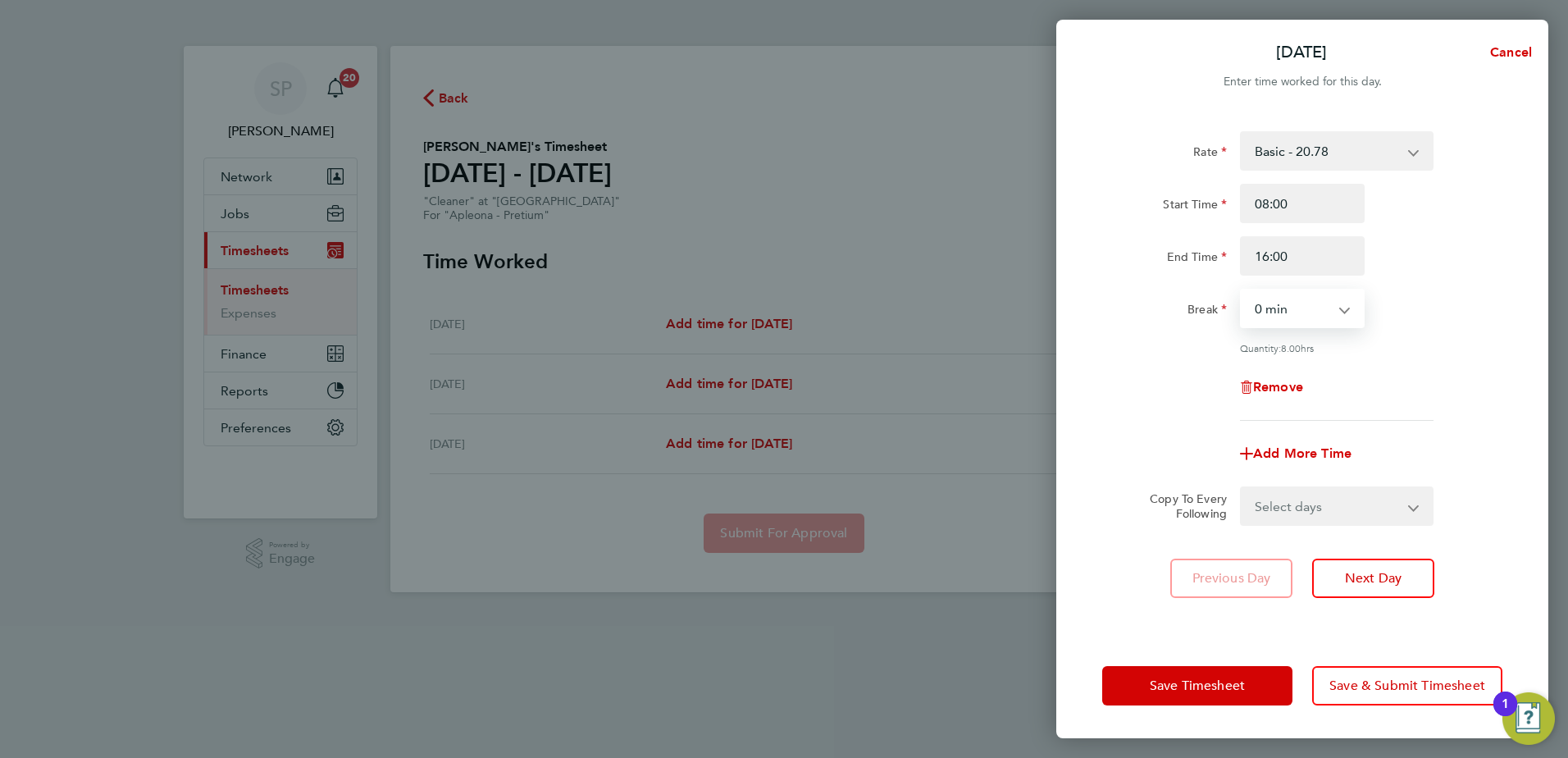
select select "60"
click at [1290, 513] on select "Select days Day Thursday Friday" at bounding box center [1328, 506] width 172 height 36
select select "DAY"
click at [1242, 488] on select "Select days Day Thursday Friday" at bounding box center [1328, 506] width 172 height 36
select select "2025-08-29"
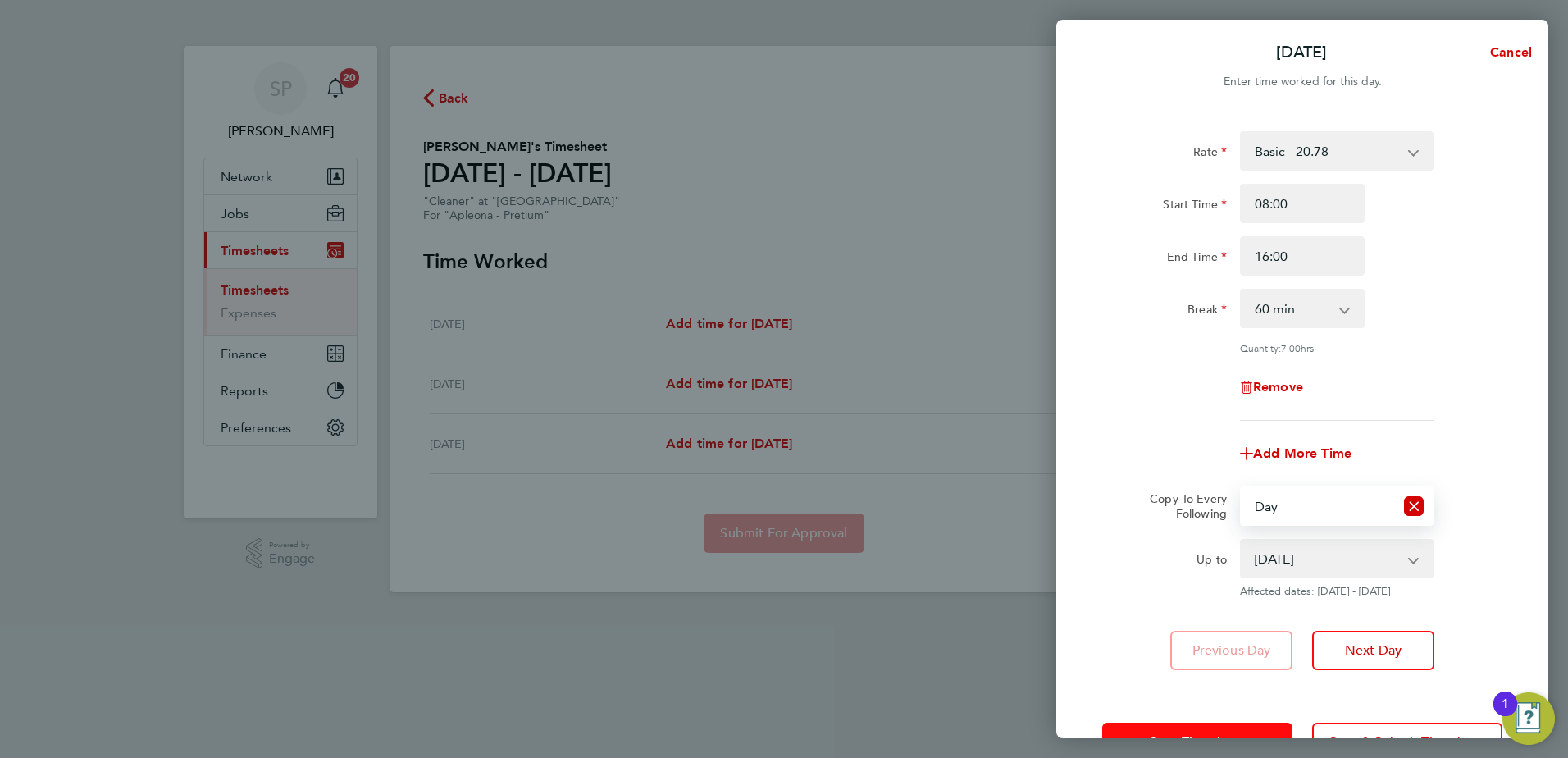
click at [1227, 734] on span "Save Timesheet" at bounding box center [1197, 742] width 95 height 16
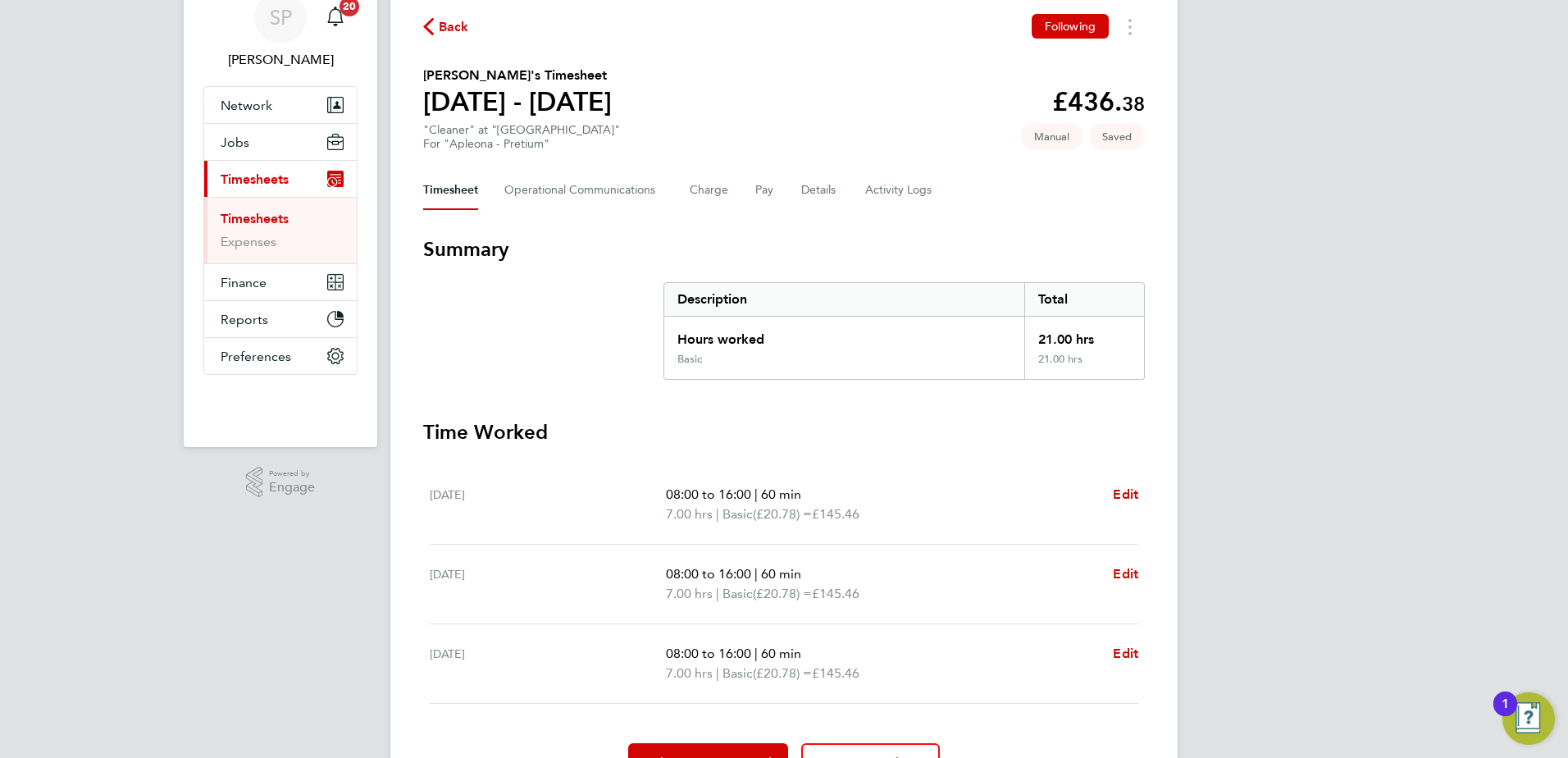
scroll to position [161, 0]
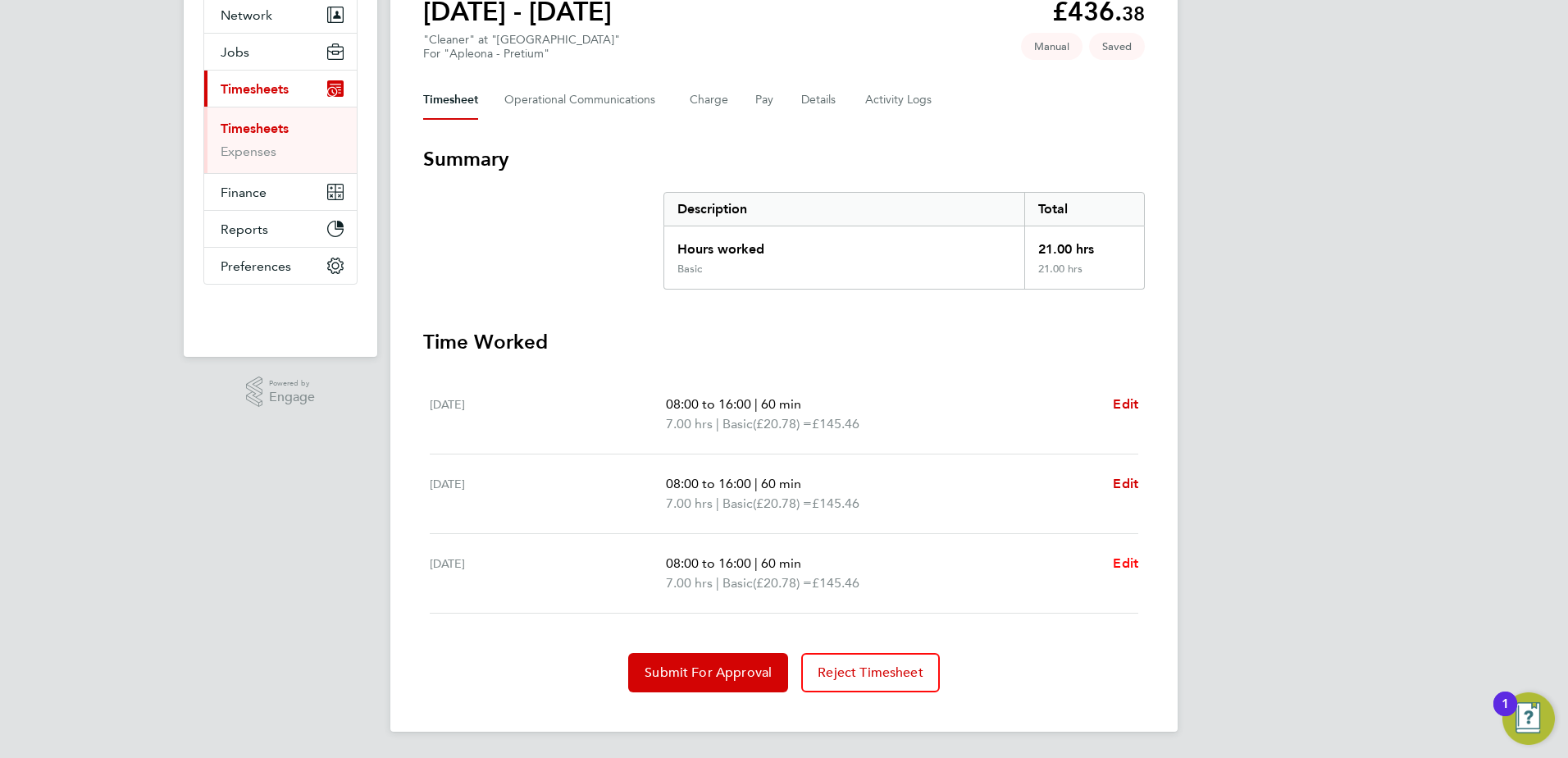
click at [1120, 559] on span "Edit" at bounding box center [1125, 562] width 25 height 15
select select "60"
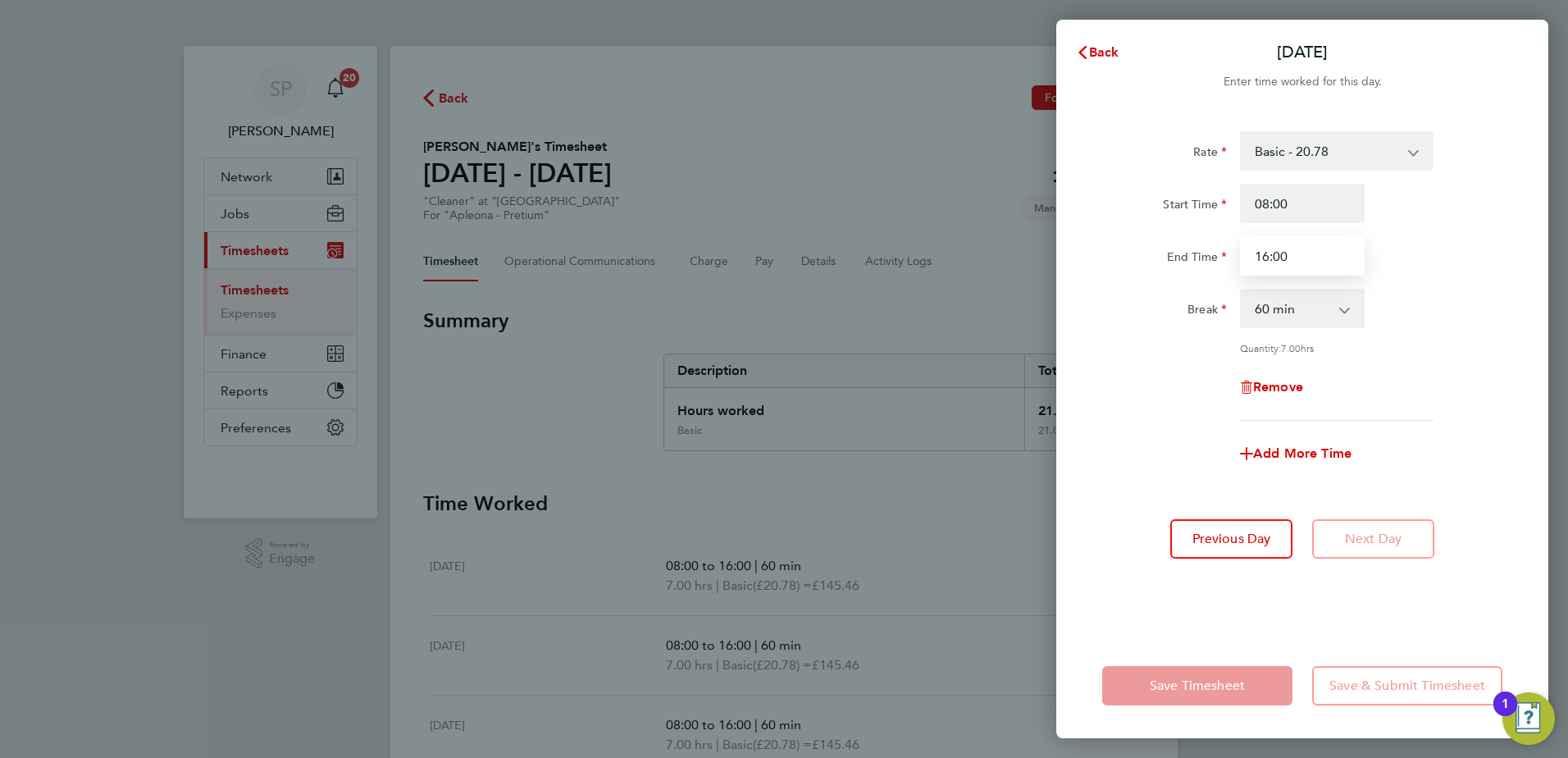
click at [1310, 253] on input "16:00" at bounding box center [1302, 255] width 124 height 39
type input "14:00"
click at [1417, 277] on div "Rate Basic - 20.78 Start Time 08:00 End Time 14:00 Break 0 min 15 min 30 min 45…" at bounding box center [1302, 276] width 400 height 289
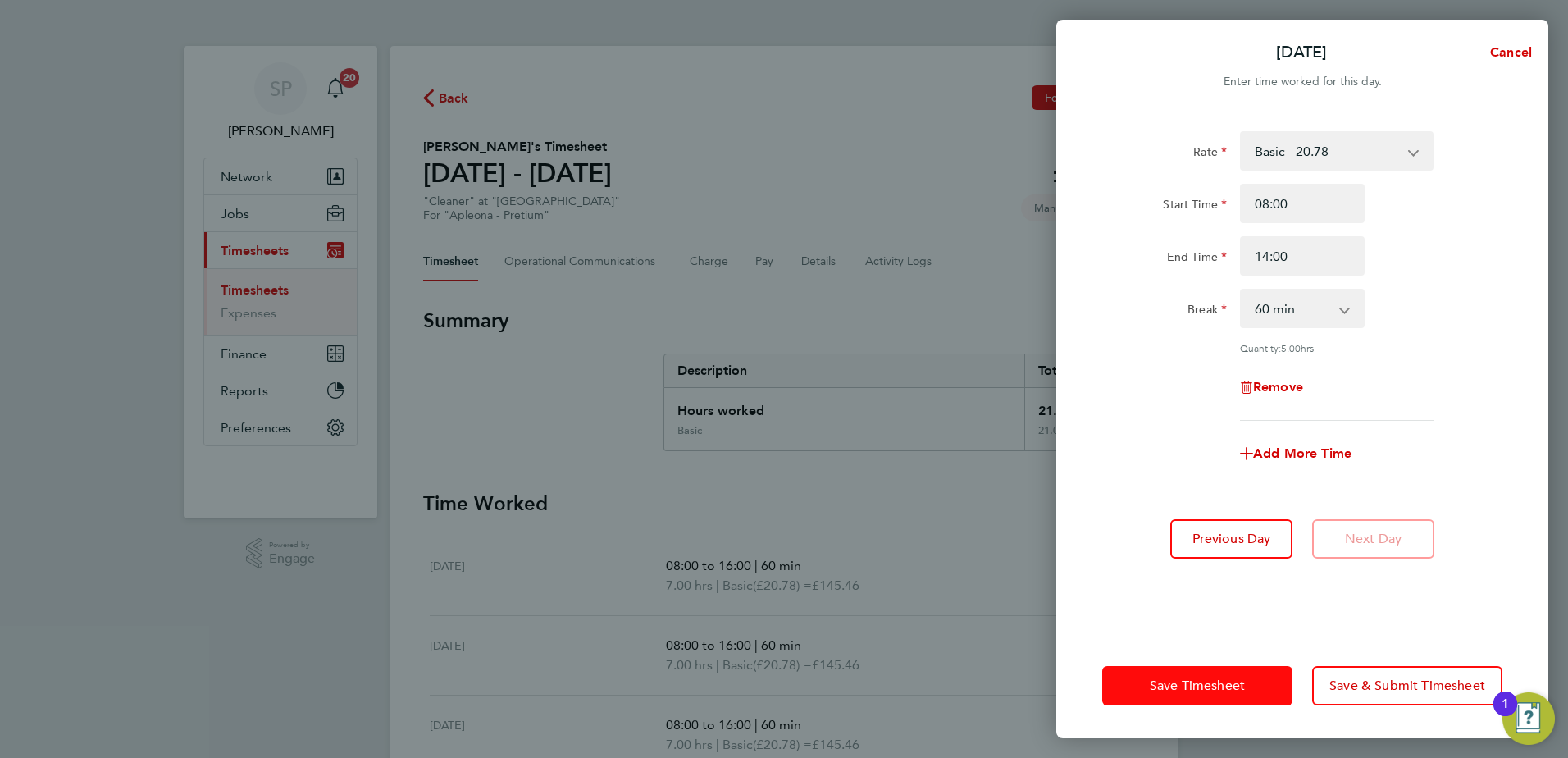
click at [1168, 700] on button "Save Timesheet" at bounding box center [1198, 685] width 190 height 39
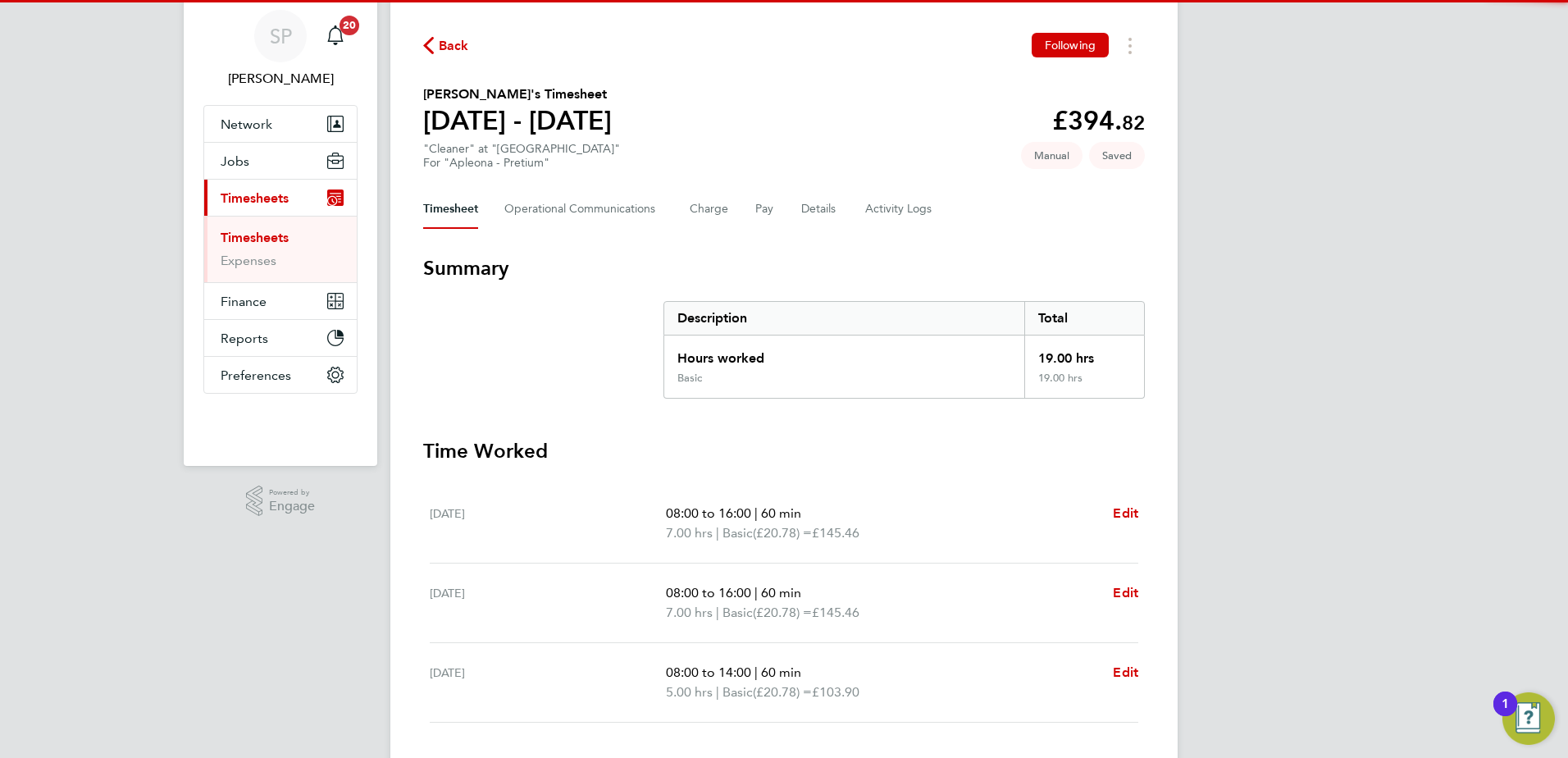
scroll to position [161, 0]
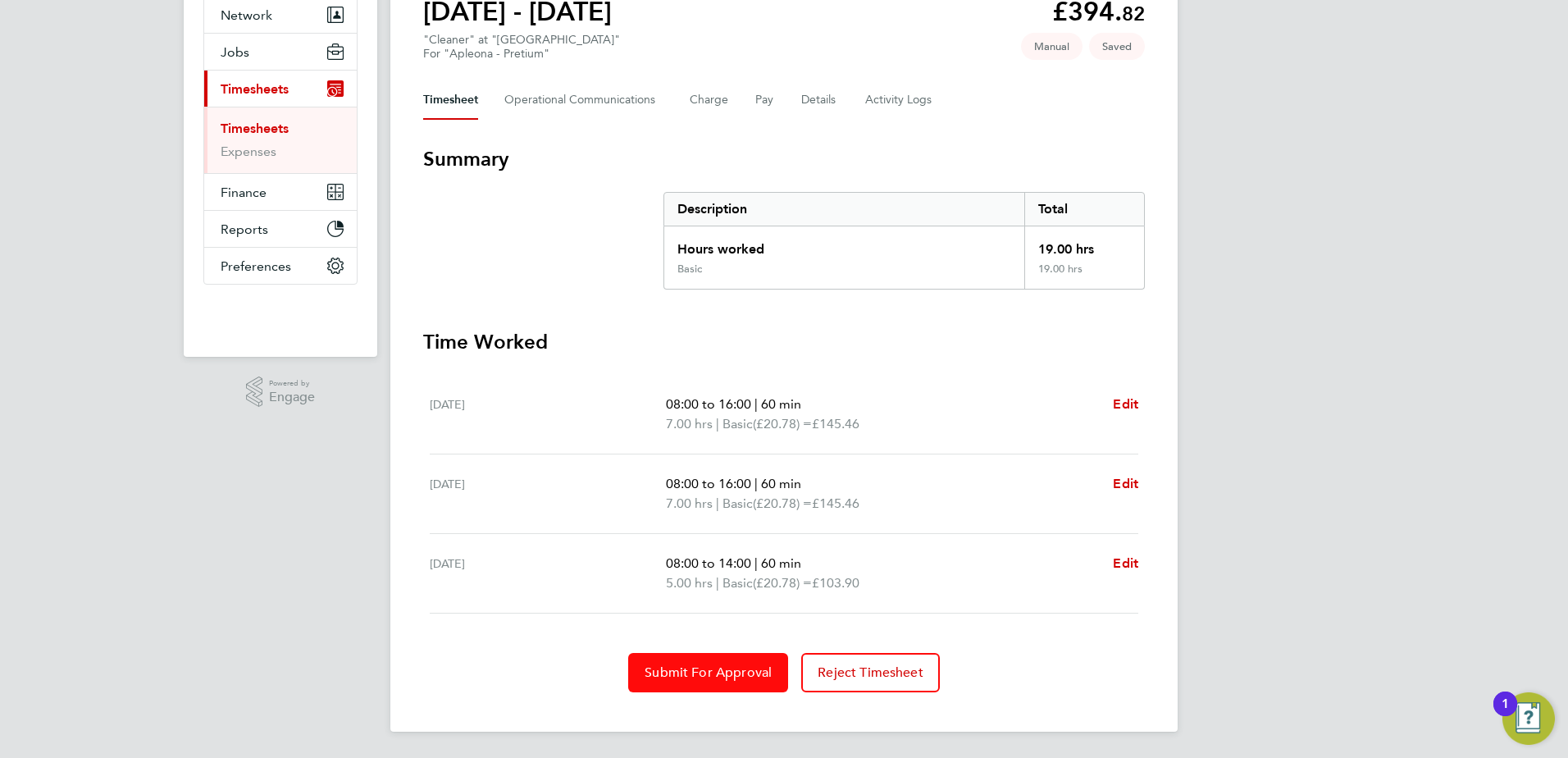
click at [706, 657] on button "Submit For Approval" at bounding box center [708, 672] width 160 height 39
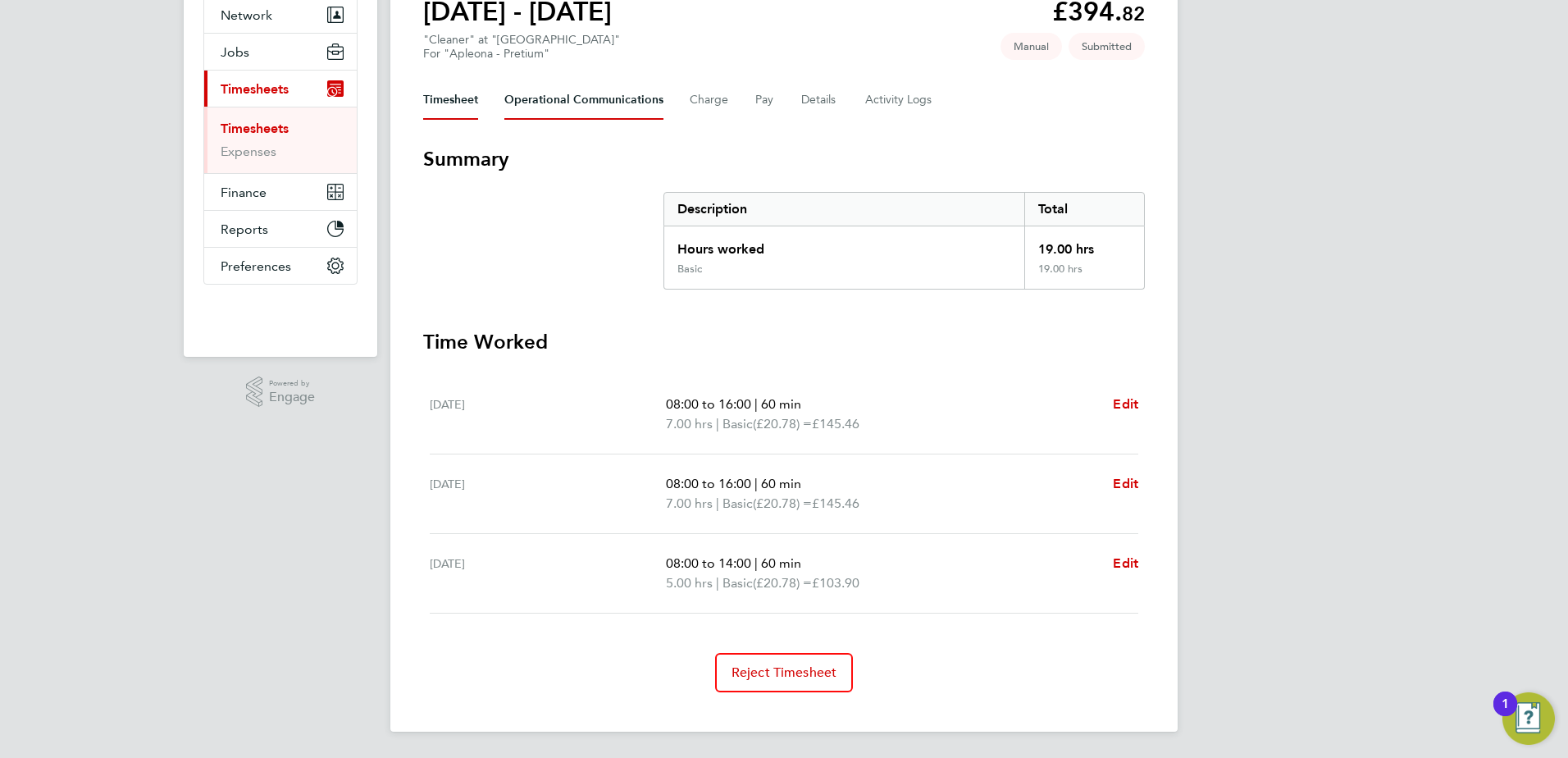
scroll to position [0, 0]
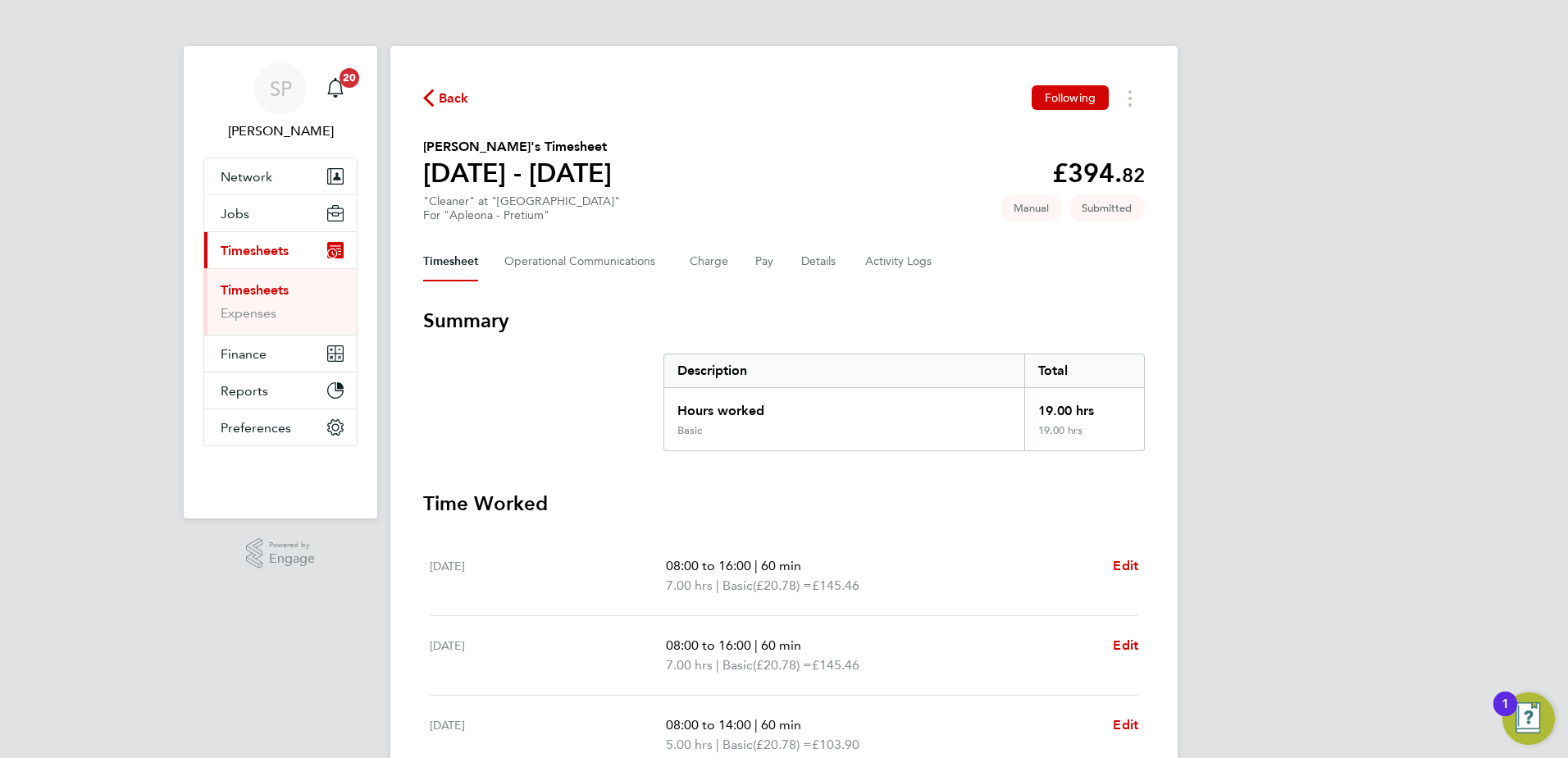
click at [466, 99] on span "Back" at bounding box center [453, 99] width 30 height 20
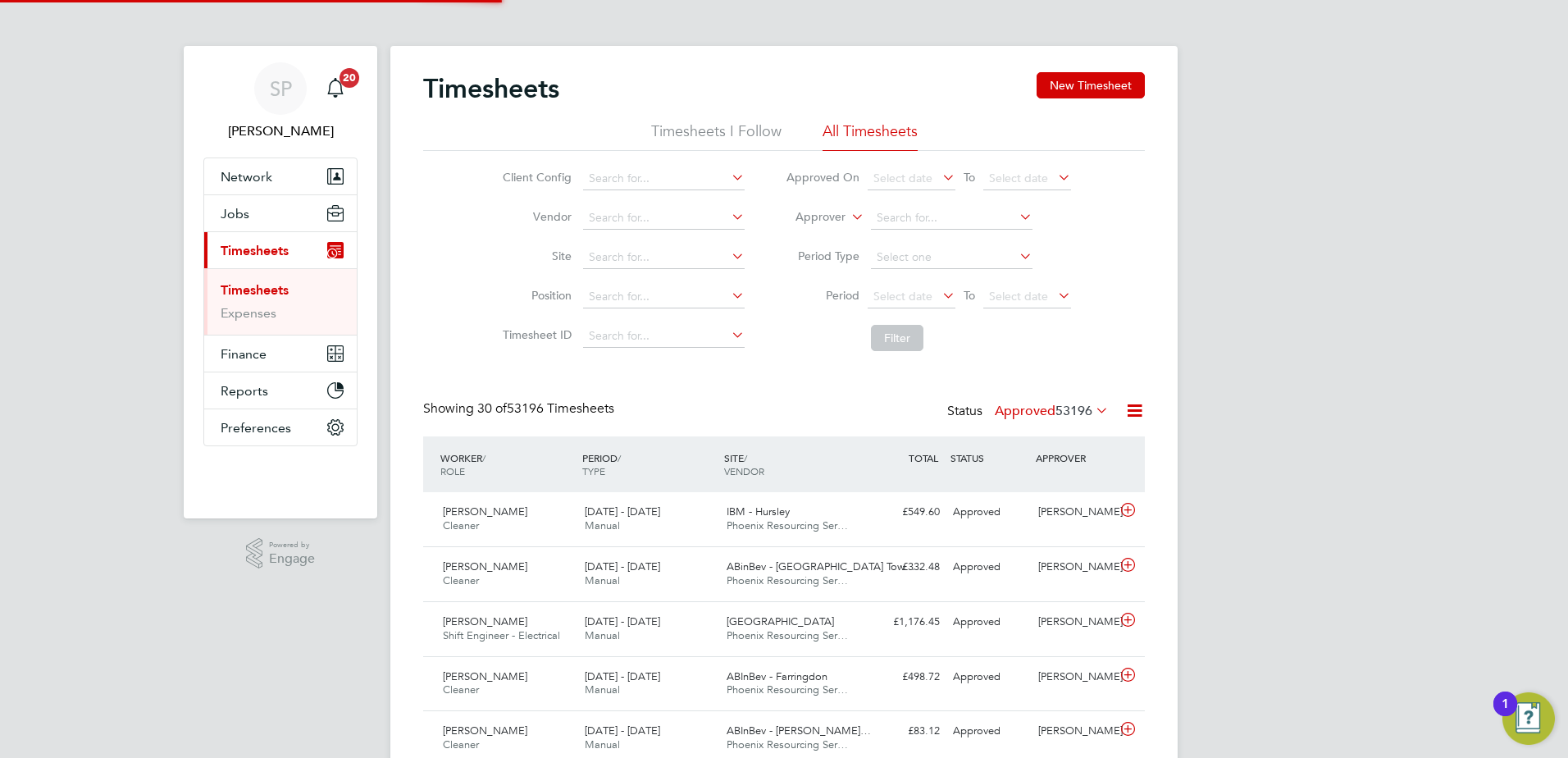
scroll to position [42, 142]
click at [1104, 89] on button "New Timesheet" at bounding box center [1090, 85] width 108 height 26
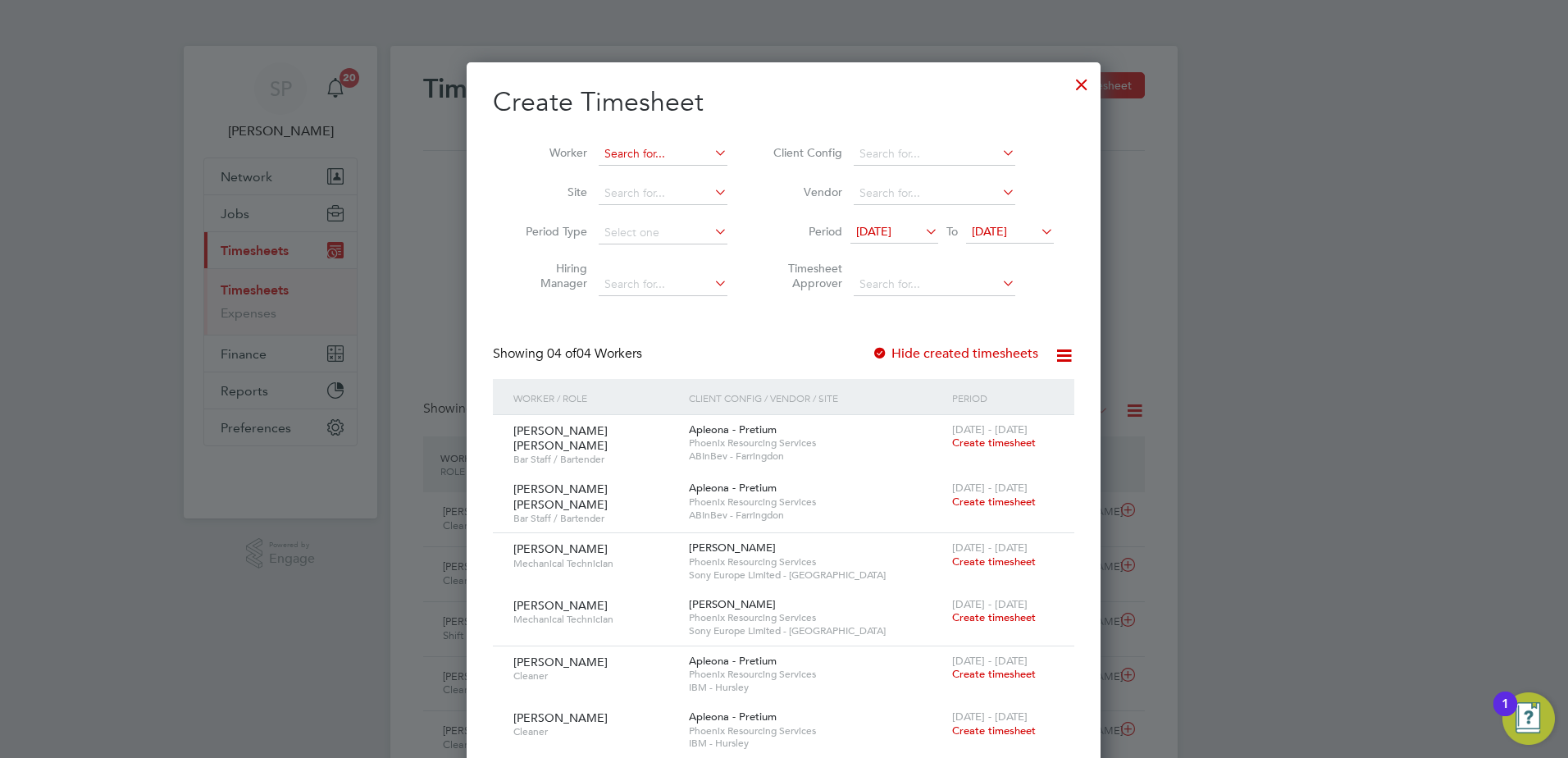
click at [671, 159] on input at bounding box center [663, 153] width 129 height 23
click at [681, 179] on li "Vanetta Ananeh-Firempong" at bounding box center [702, 176] width 209 height 22
type input "[PERSON_NAME]-Firempong"
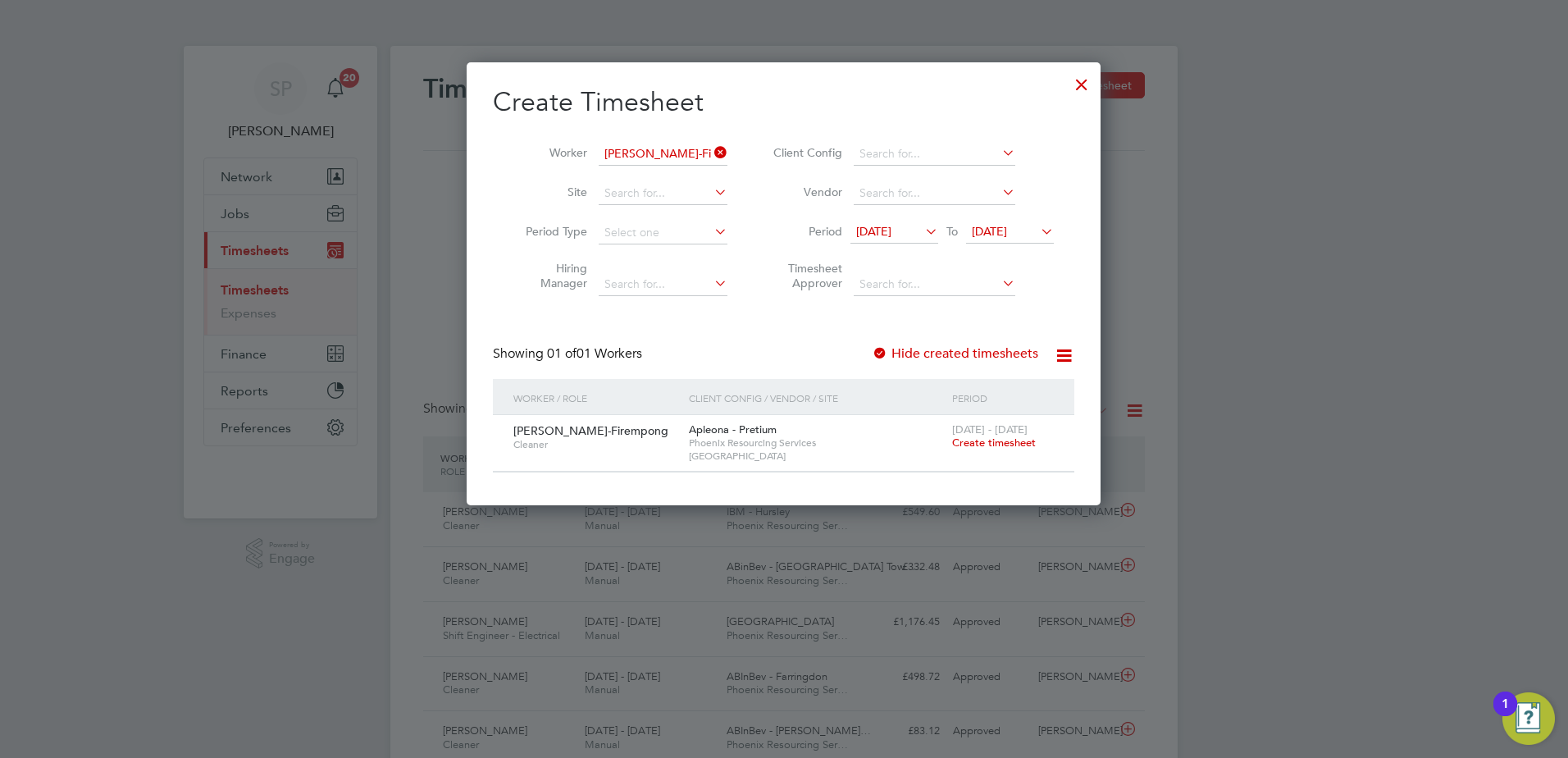
click at [962, 445] on span "Create timesheet" at bounding box center [994, 442] width 83 height 14
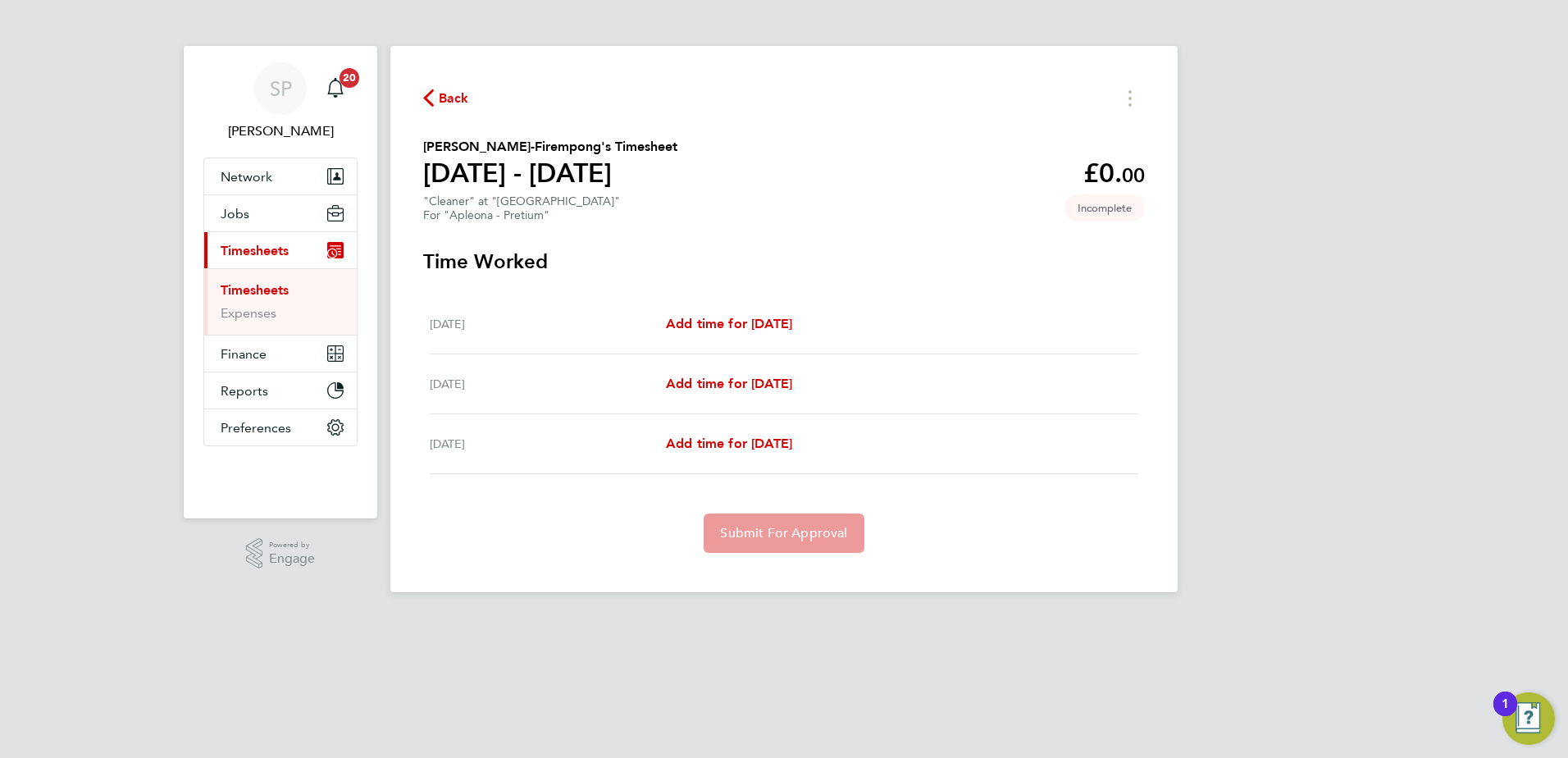
click at [736, 345] on div "Wed 27 Aug Add time for Wed 27 Aug Add time for Wed 27 Aug" at bounding box center [784, 325] width 708 height 60
click at [736, 330] on span "Add time for Wed 27 Aug" at bounding box center [728, 323] width 126 height 15
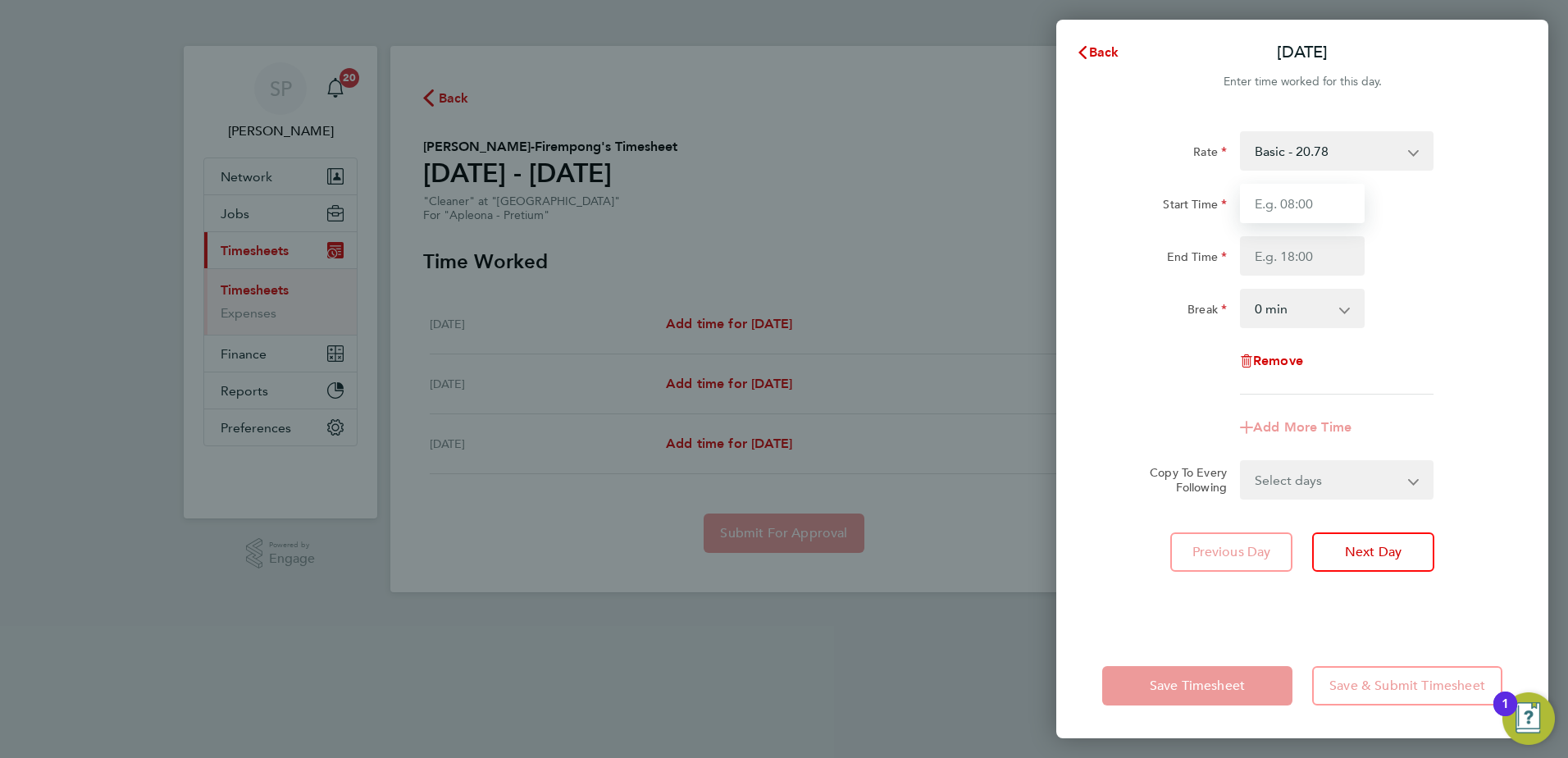
click at [1255, 212] on input "Start Time" at bounding box center [1302, 203] width 124 height 39
type input "08:00"
type input "16:00"
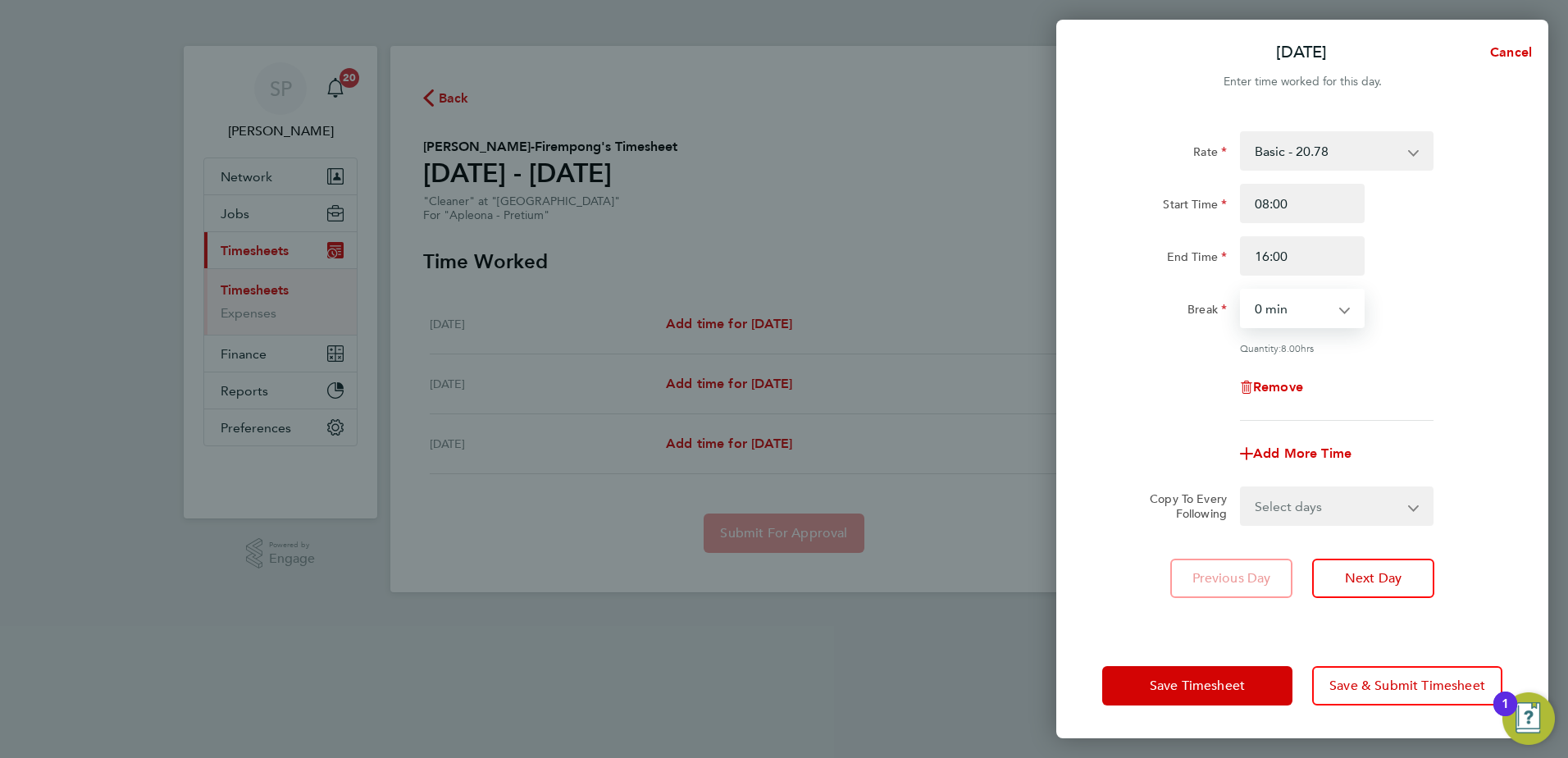
select select "60"
click at [1336, 510] on select "Select days Day Thursday Friday" at bounding box center [1328, 506] width 172 height 36
select select "DAY"
click at [1242, 488] on select "Select days Day Thursday Friday" at bounding box center [1328, 506] width 172 height 36
select select "2025-08-29"
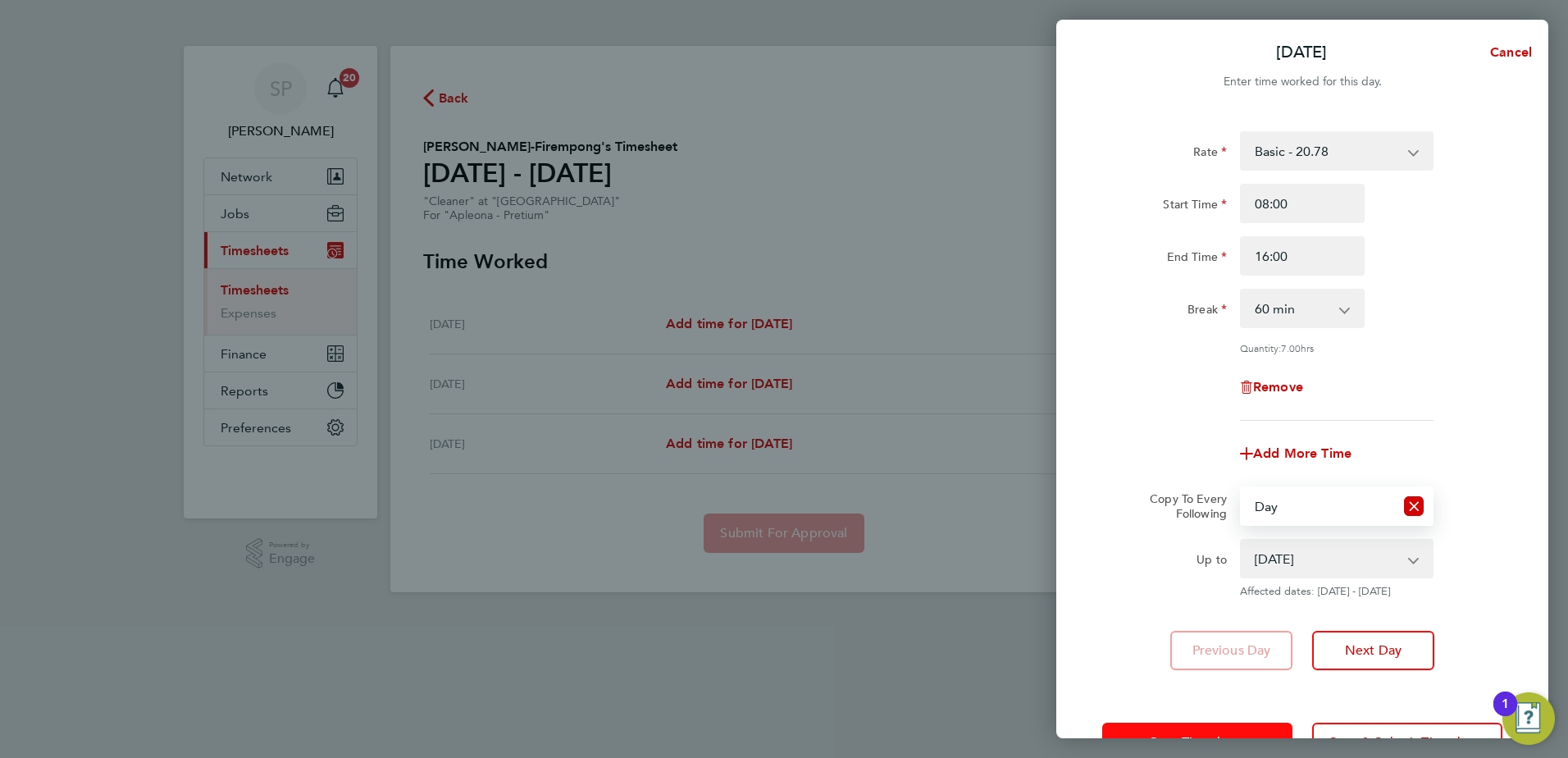
click at [1150, 732] on button "Save Timesheet" at bounding box center [1198, 742] width 190 height 39
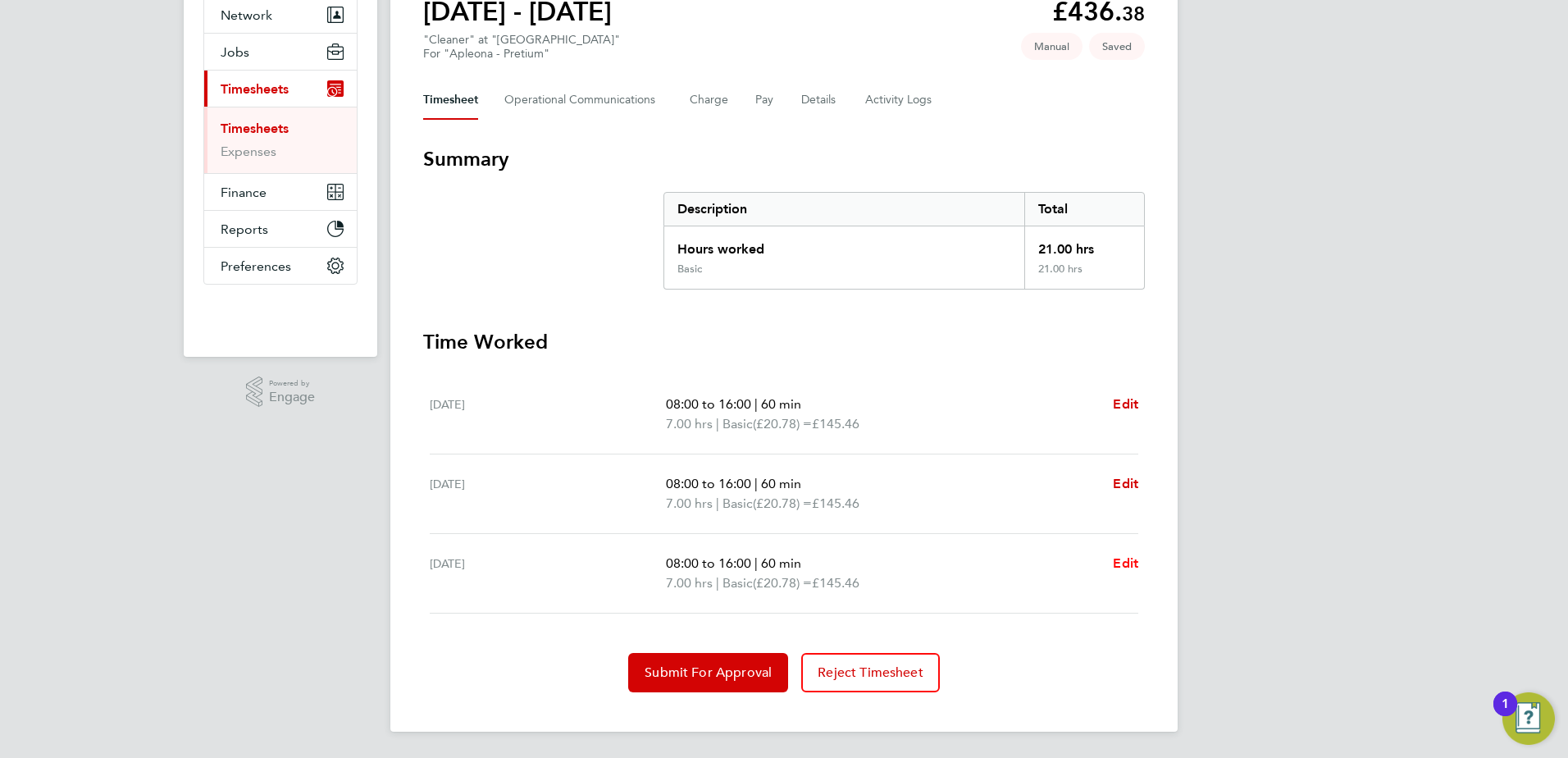
click at [1125, 568] on span "Edit" at bounding box center [1125, 562] width 25 height 15
select select "60"
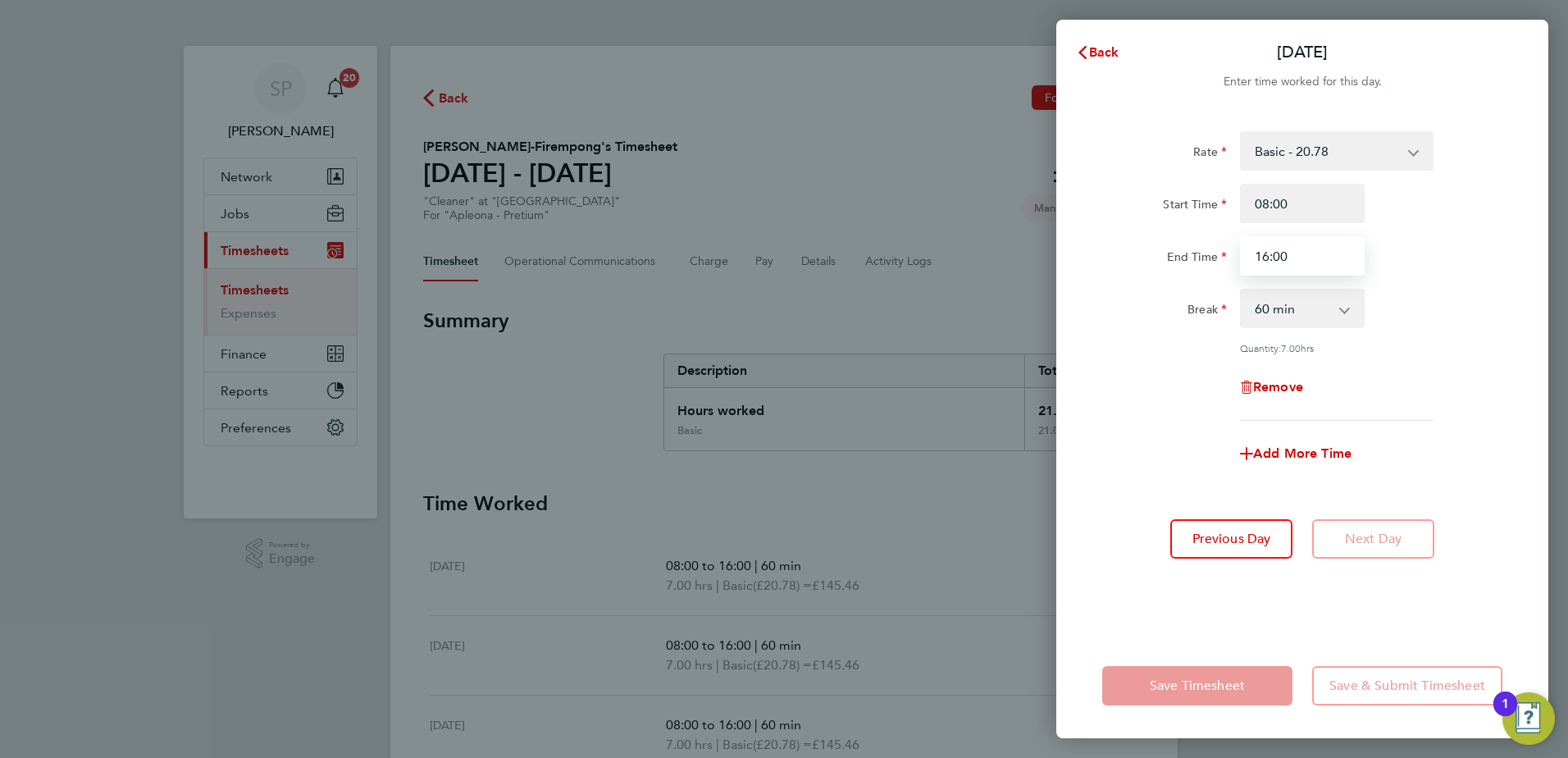
click at [1288, 237] on input "16:00" at bounding box center [1302, 255] width 124 height 39
type input "14:00"
click at [1183, 586] on div "Rate Basic - 20.78 Start Time 08:00 End Time 14:00 Break 0 min 15 min 30 min 45…" at bounding box center [1302, 372] width 492 height 521
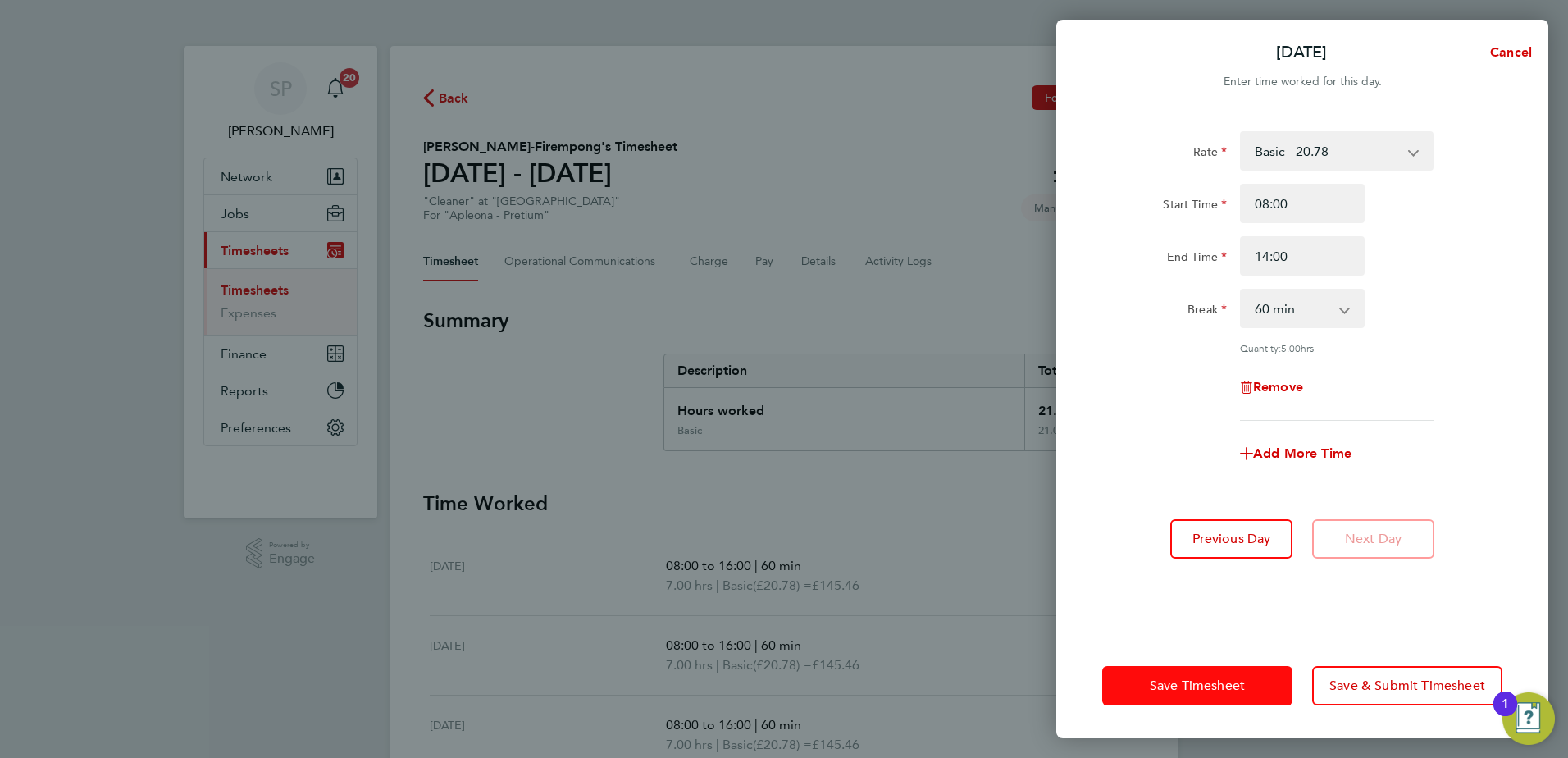
click at [1192, 686] on span "Save Timesheet" at bounding box center [1197, 685] width 95 height 16
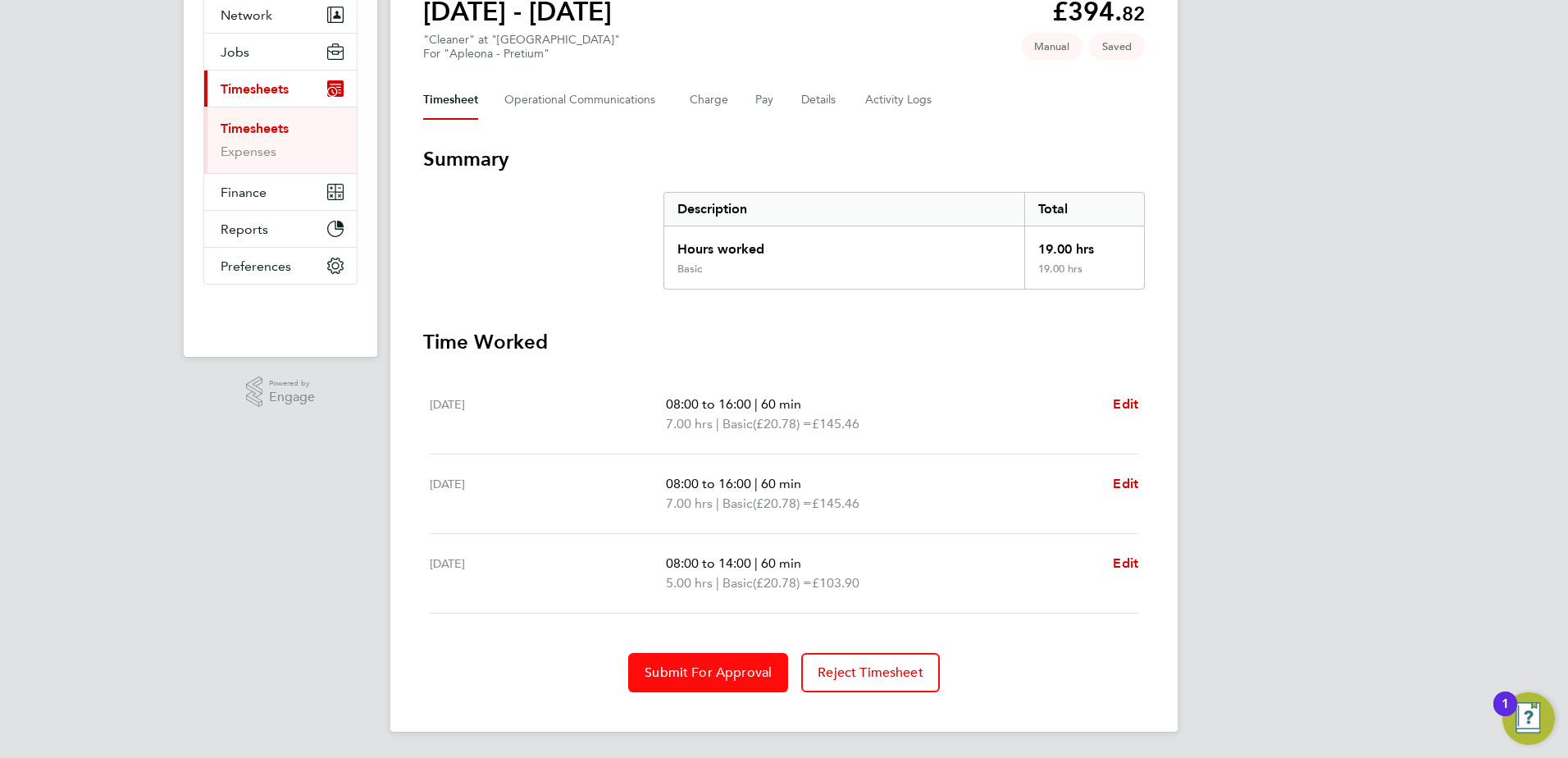
click at [688, 686] on button "Submit For Approval" at bounding box center [708, 672] width 160 height 39
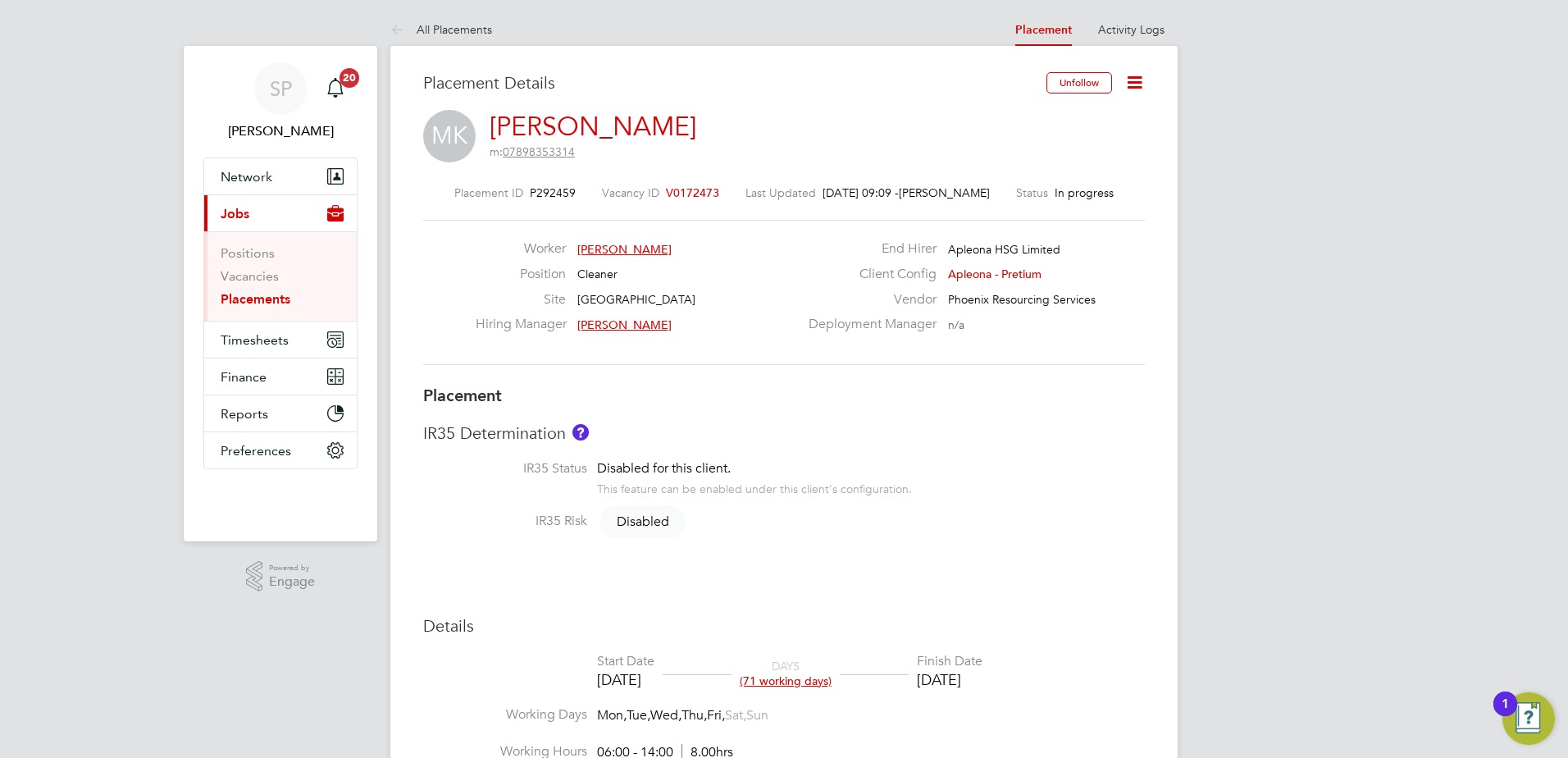
click at [1137, 85] on icon at bounding box center [1135, 83] width 21 height 21
click at [1076, 121] on li "Edit Placement e" at bounding box center [1081, 121] width 121 height 23
type input "[PERSON_NAME]"
type input "02 Jun 2025"
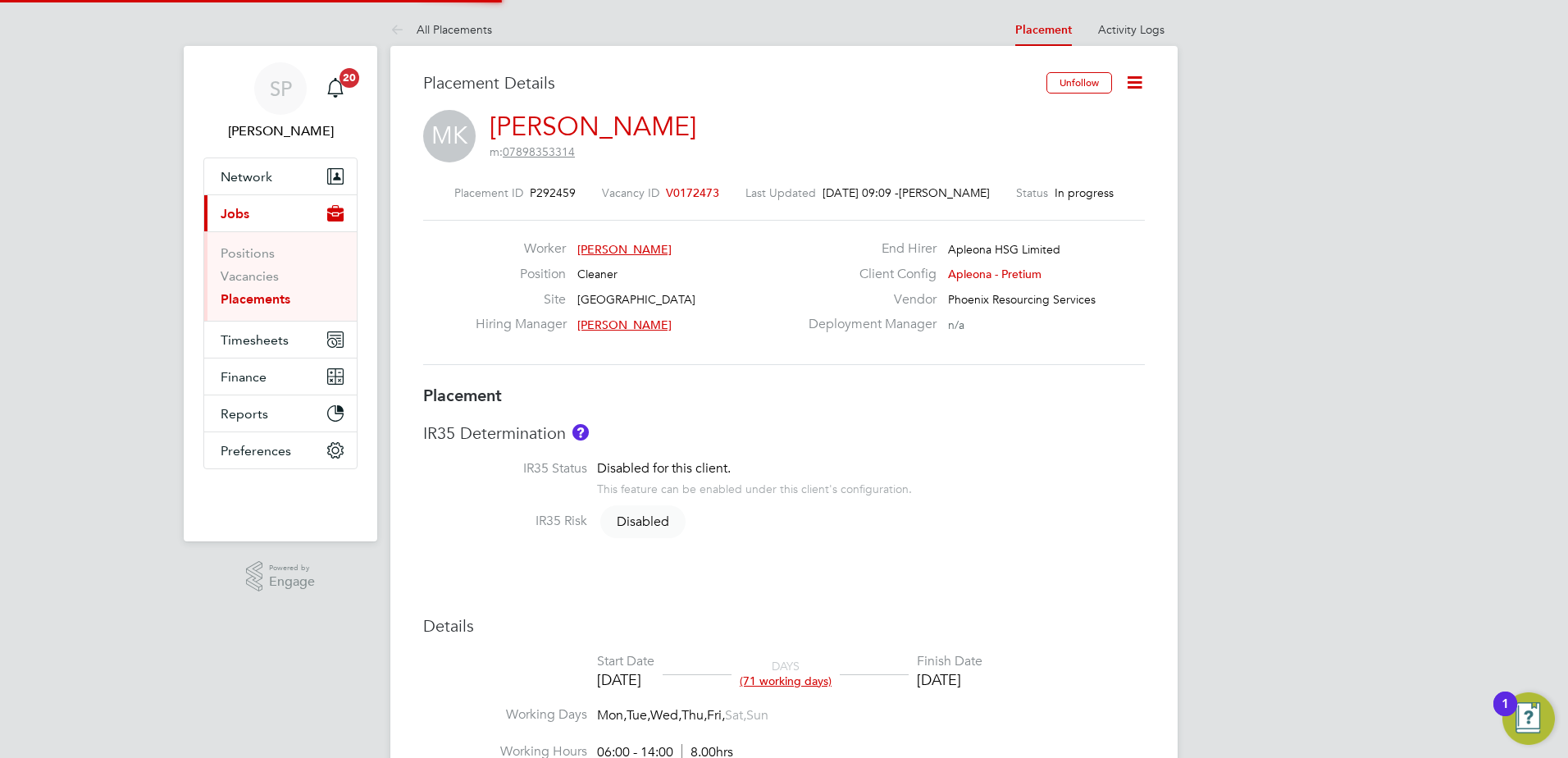
type input "08 Sep 2025"
type input "06:00"
type input "14:00"
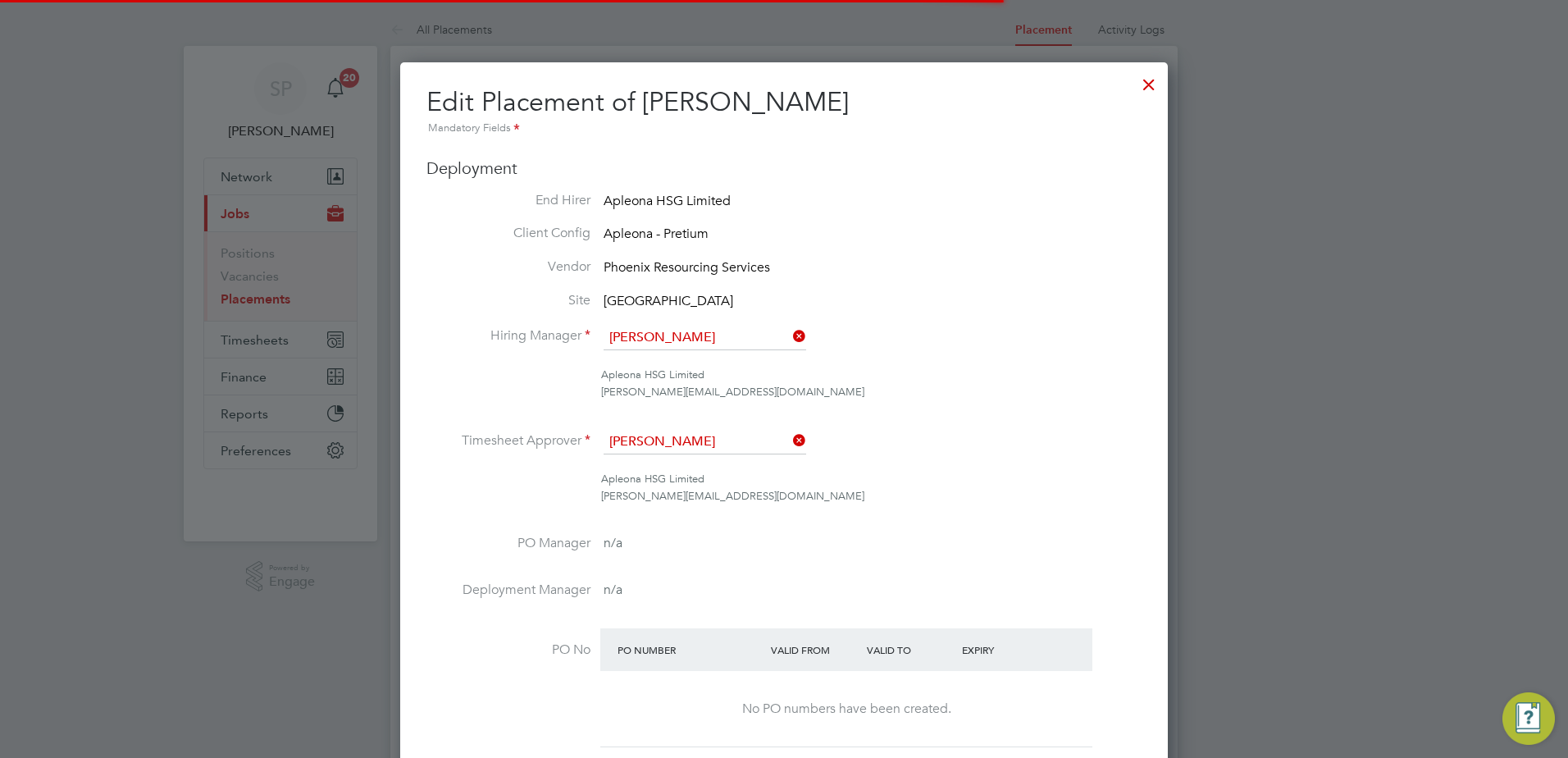
scroll to position [8, 8]
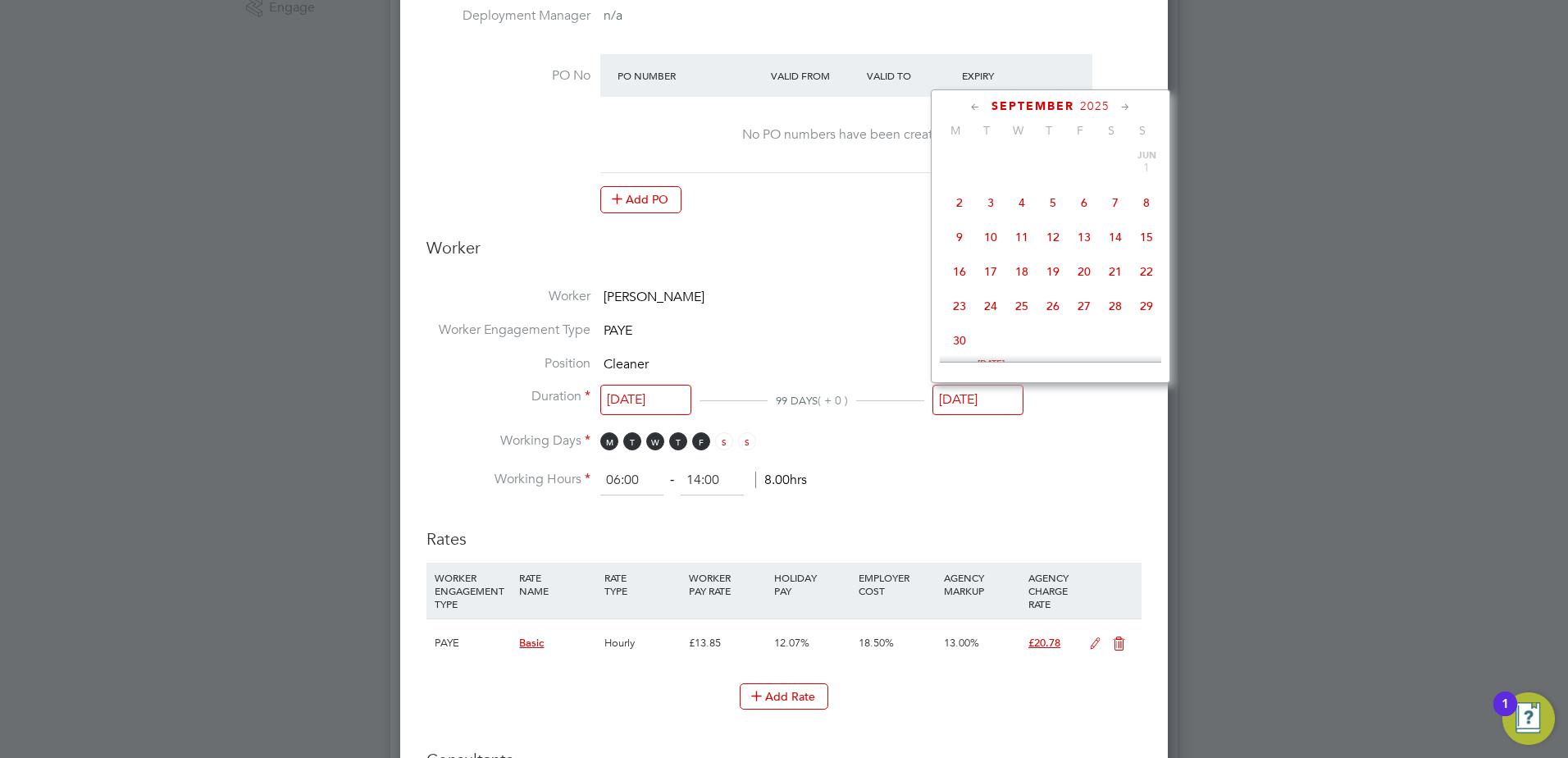
click at [1002, 391] on input "08 Sep 2025" at bounding box center [978, 399] width 91 height 30
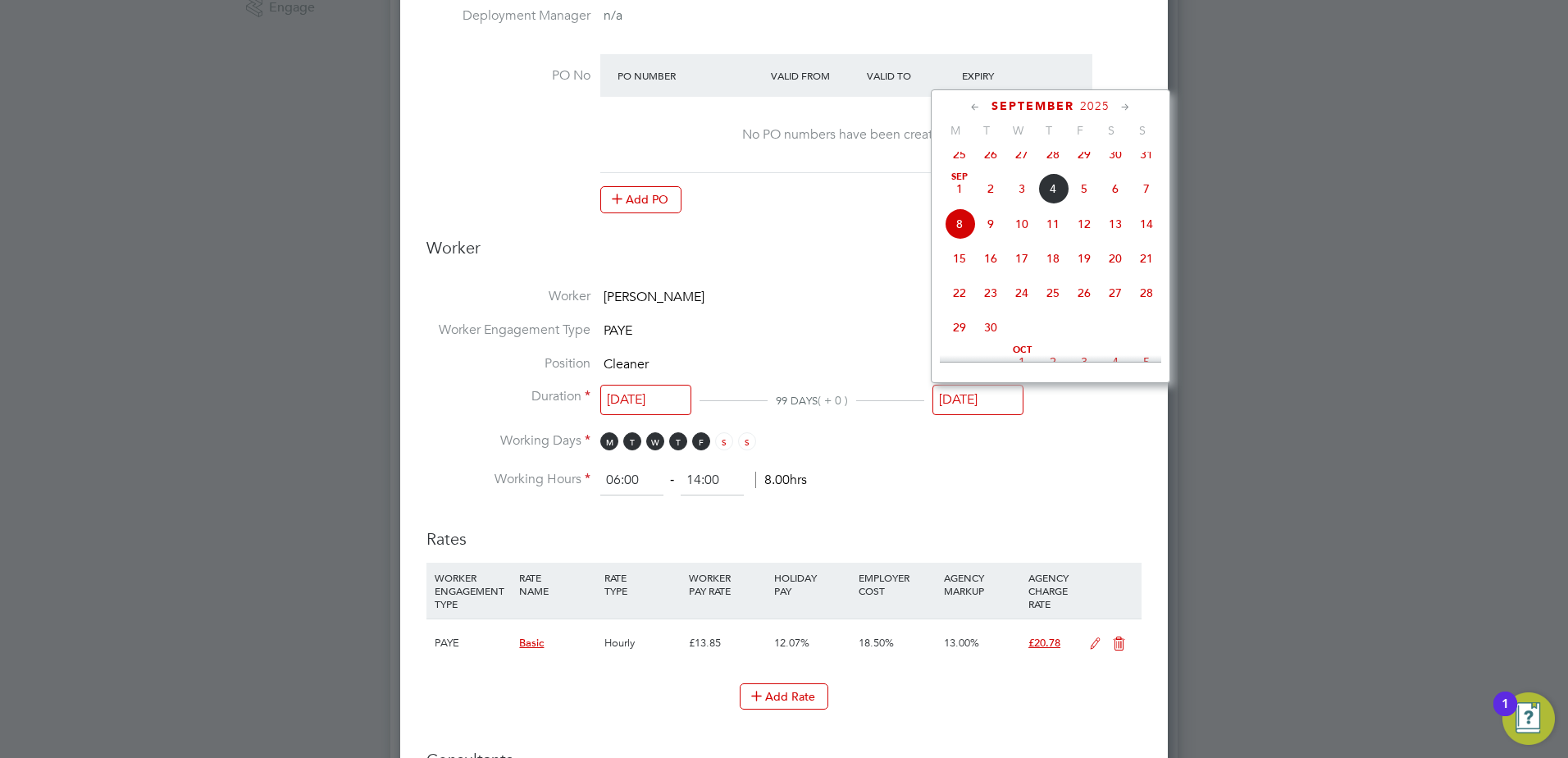
click at [969, 102] on icon at bounding box center [975, 108] width 15 height 18
click at [1080, 199] on span "8" at bounding box center [1084, 193] width 31 height 31
type input "08 Aug 2025"
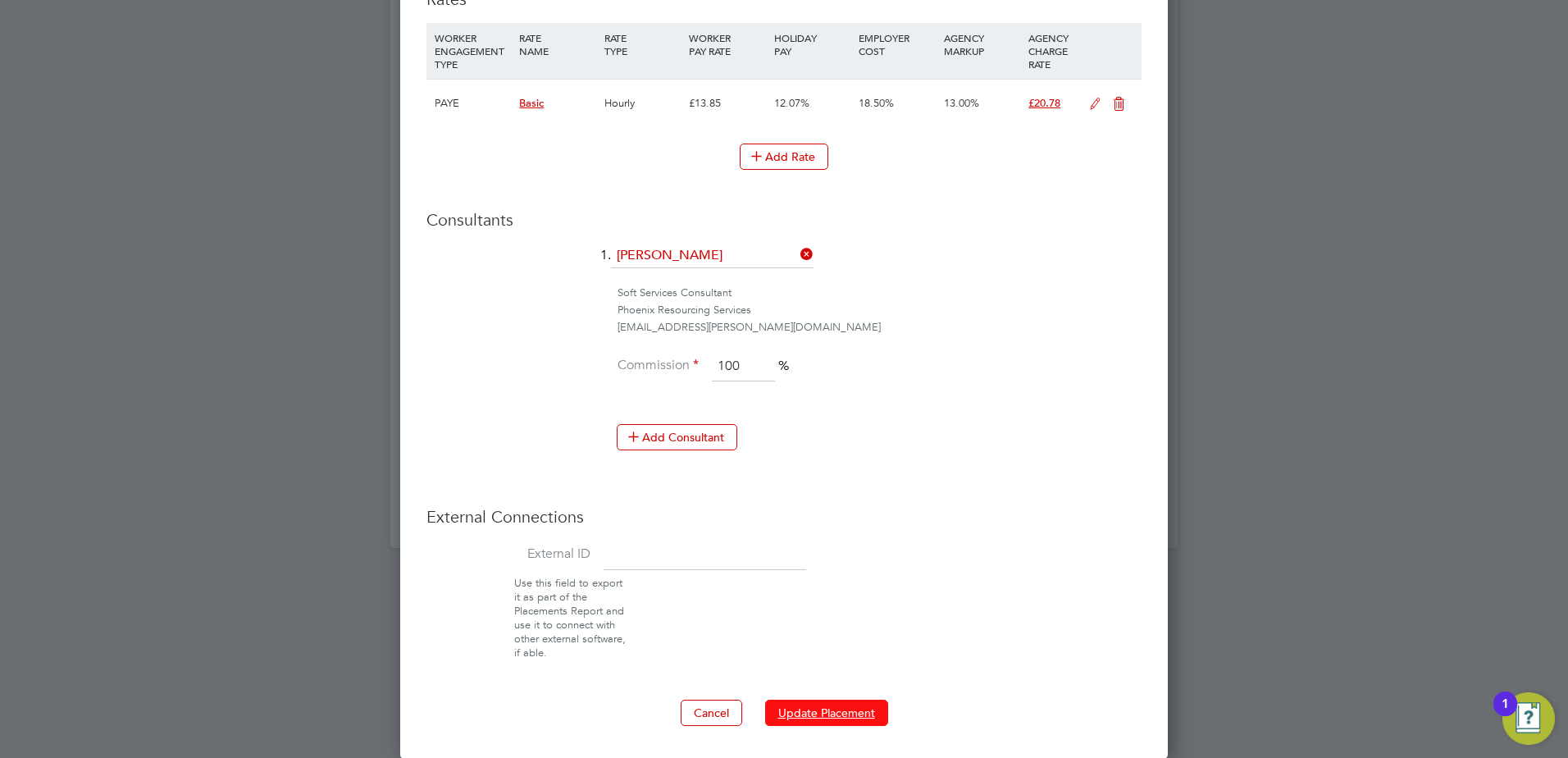
click at [829, 710] on button "Update Placement" at bounding box center [827, 712] width 123 height 26
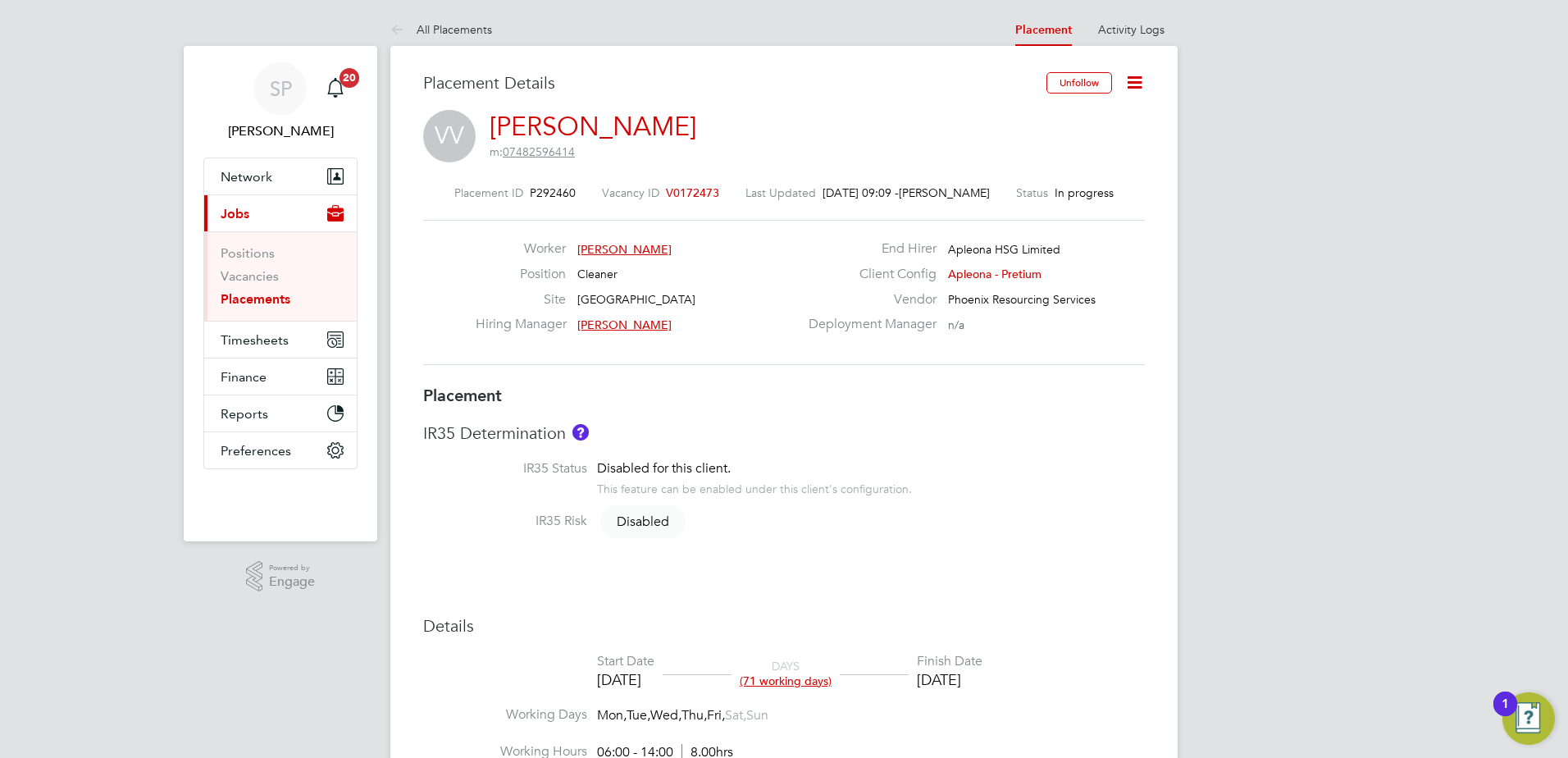
click at [1138, 78] on icon at bounding box center [1135, 83] width 21 height 21
click at [1065, 124] on li "Edit Placement e" at bounding box center [1081, 121] width 121 height 23
type input "[PERSON_NAME]"
type input "[DATE]"
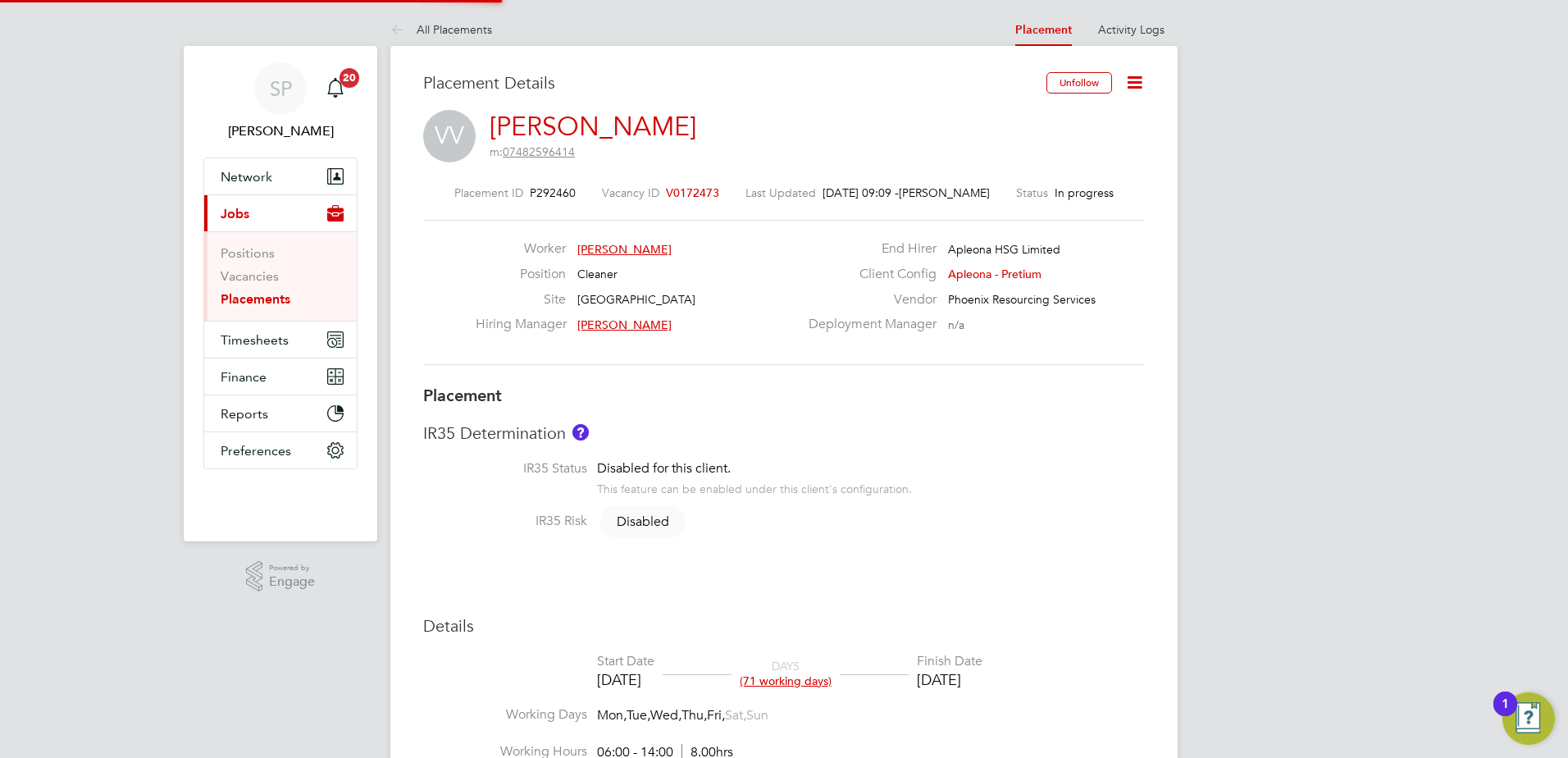
type input "[DATE]"
type input "06:00"
type input "14:00"
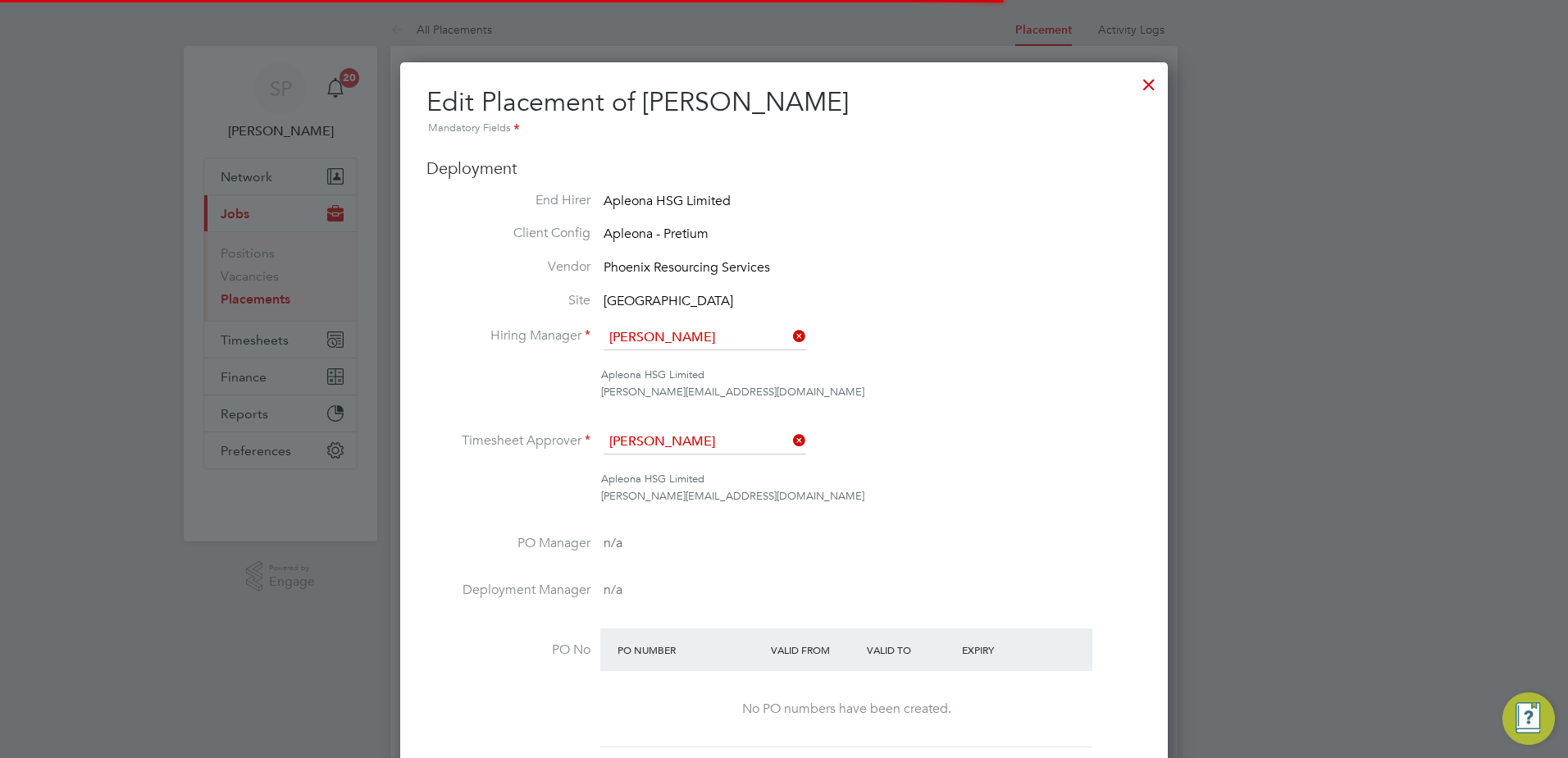
scroll to position [8, 8]
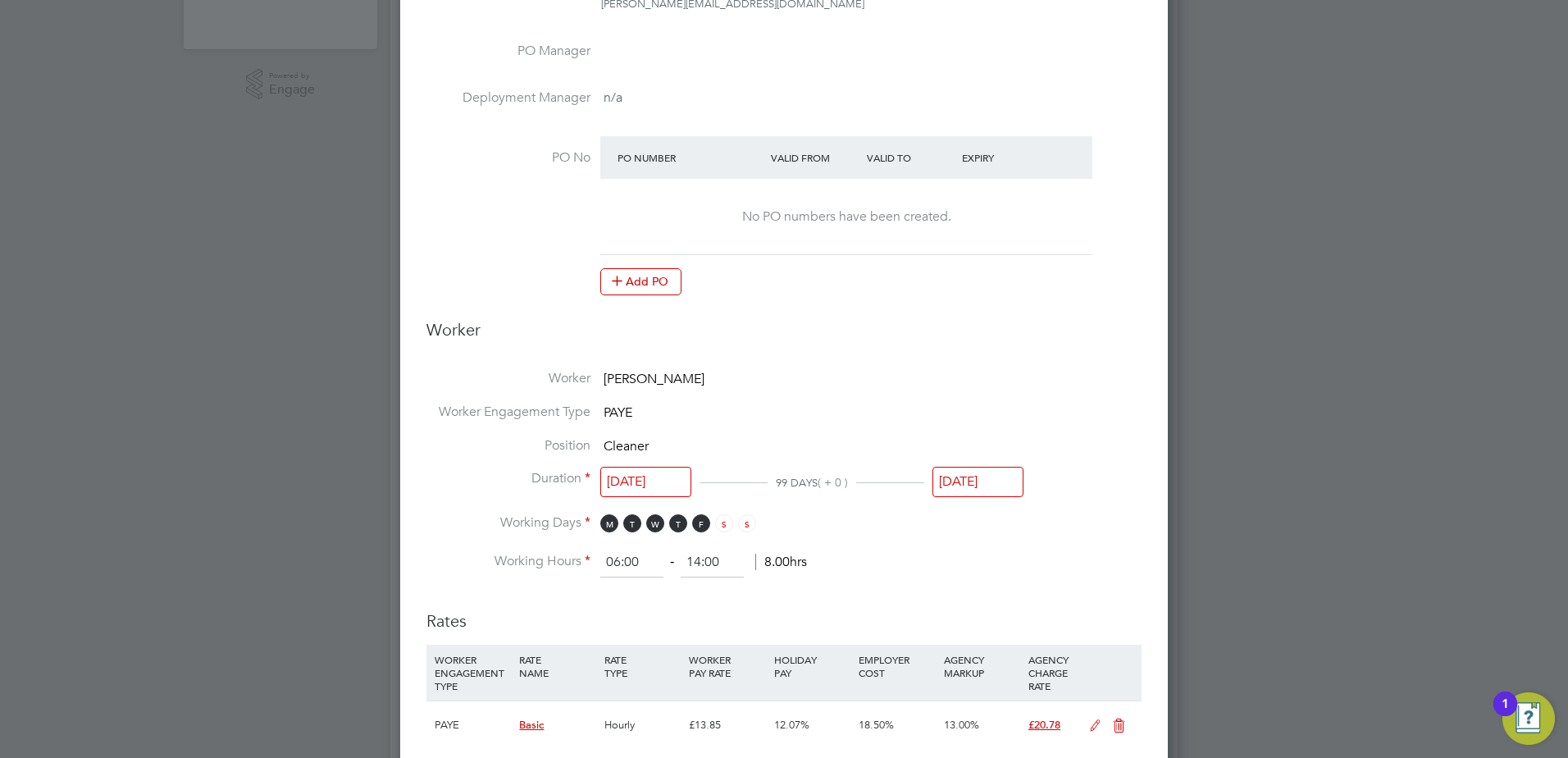
click at [957, 492] on input "08 Sep 2025" at bounding box center [978, 481] width 91 height 30
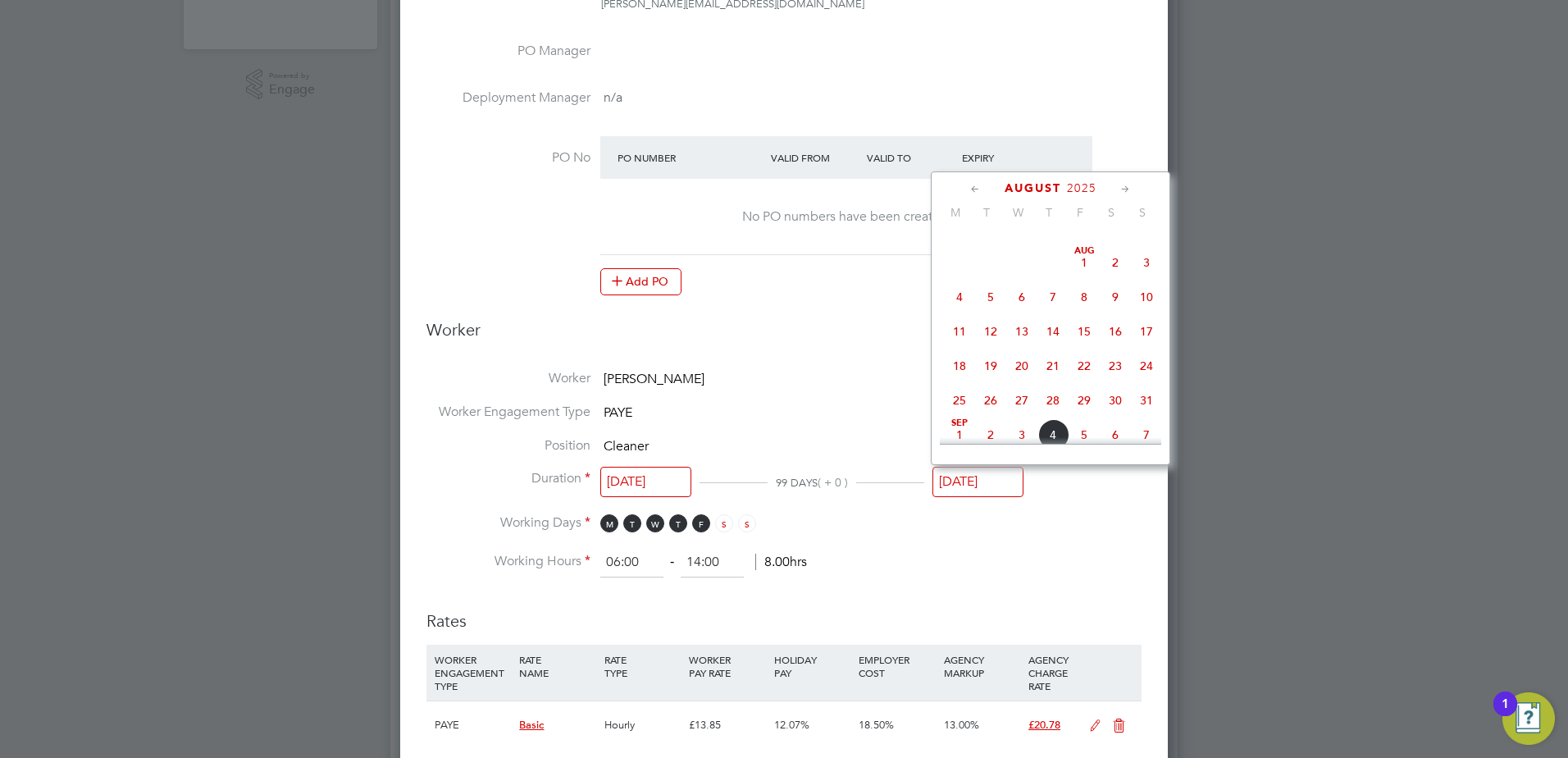
click at [1084, 296] on span "8" at bounding box center [1084, 296] width 31 height 31
type input "[DATE]"
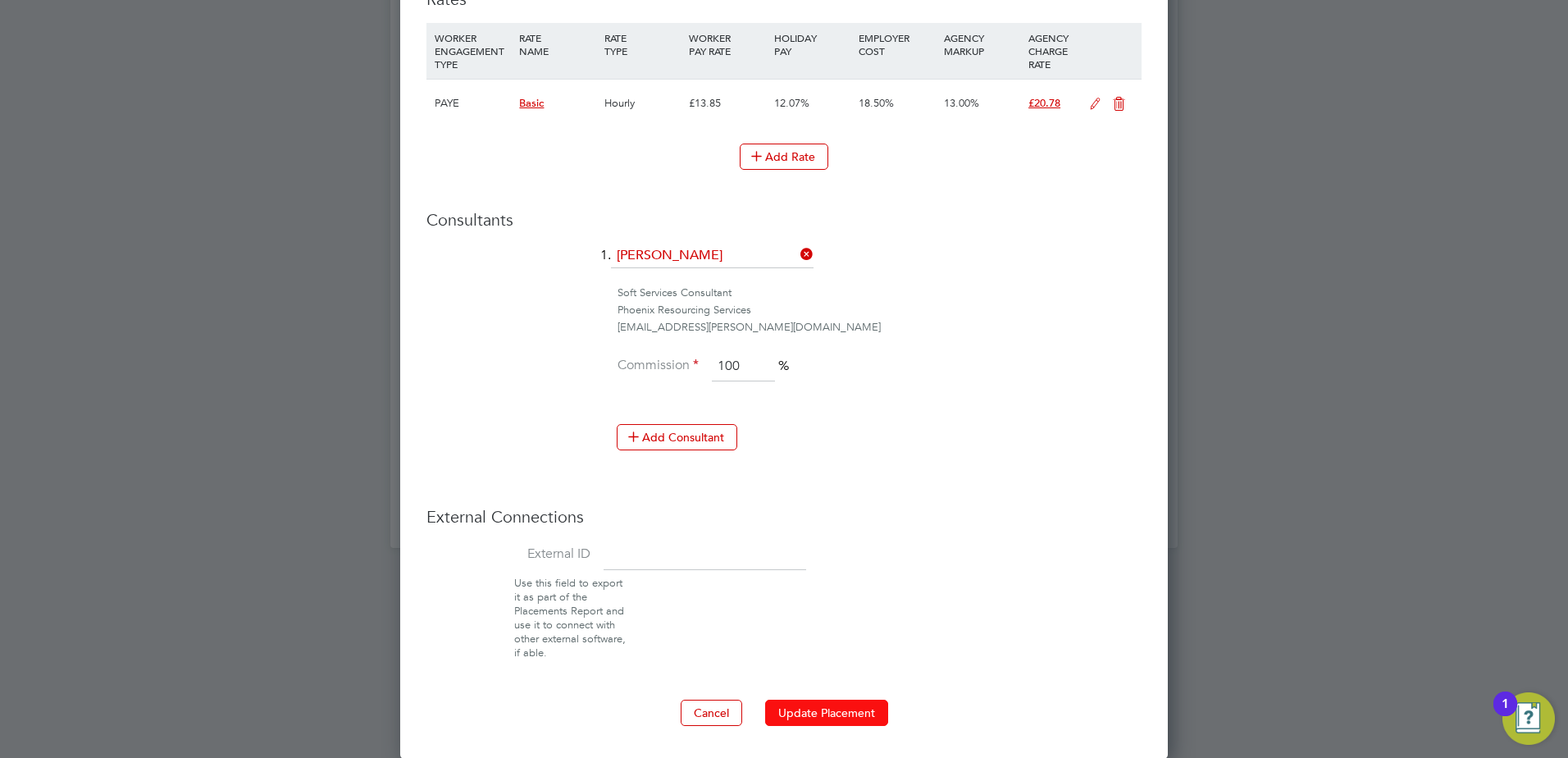
click at [857, 703] on button "Update Placement" at bounding box center [827, 712] width 123 height 26
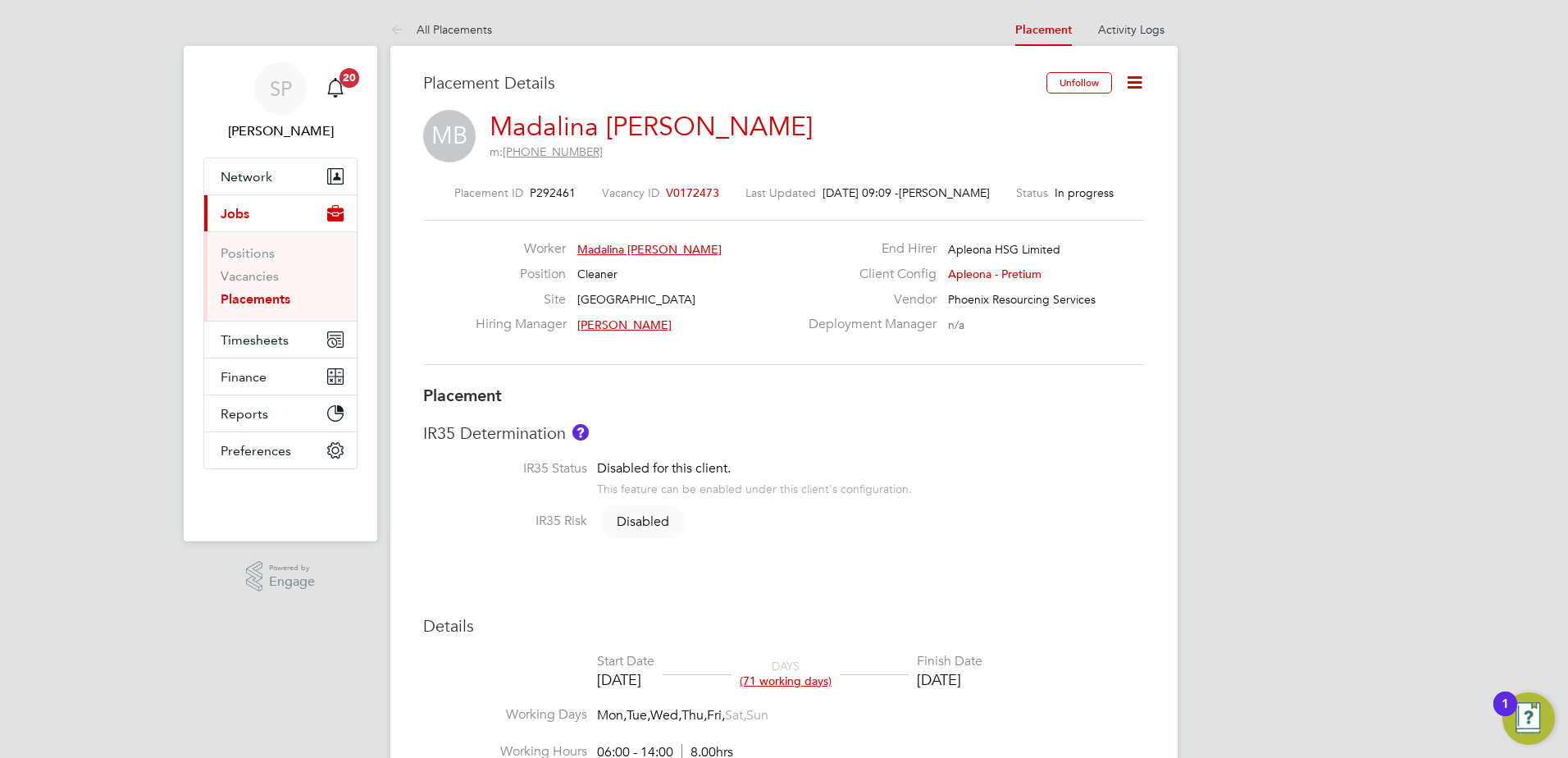
click at [1141, 87] on icon at bounding box center [1135, 83] width 21 height 21
click at [1055, 121] on li "Edit Placement e" at bounding box center [1081, 121] width 121 height 23
type input "[PERSON_NAME]"
type input "[DATE]"
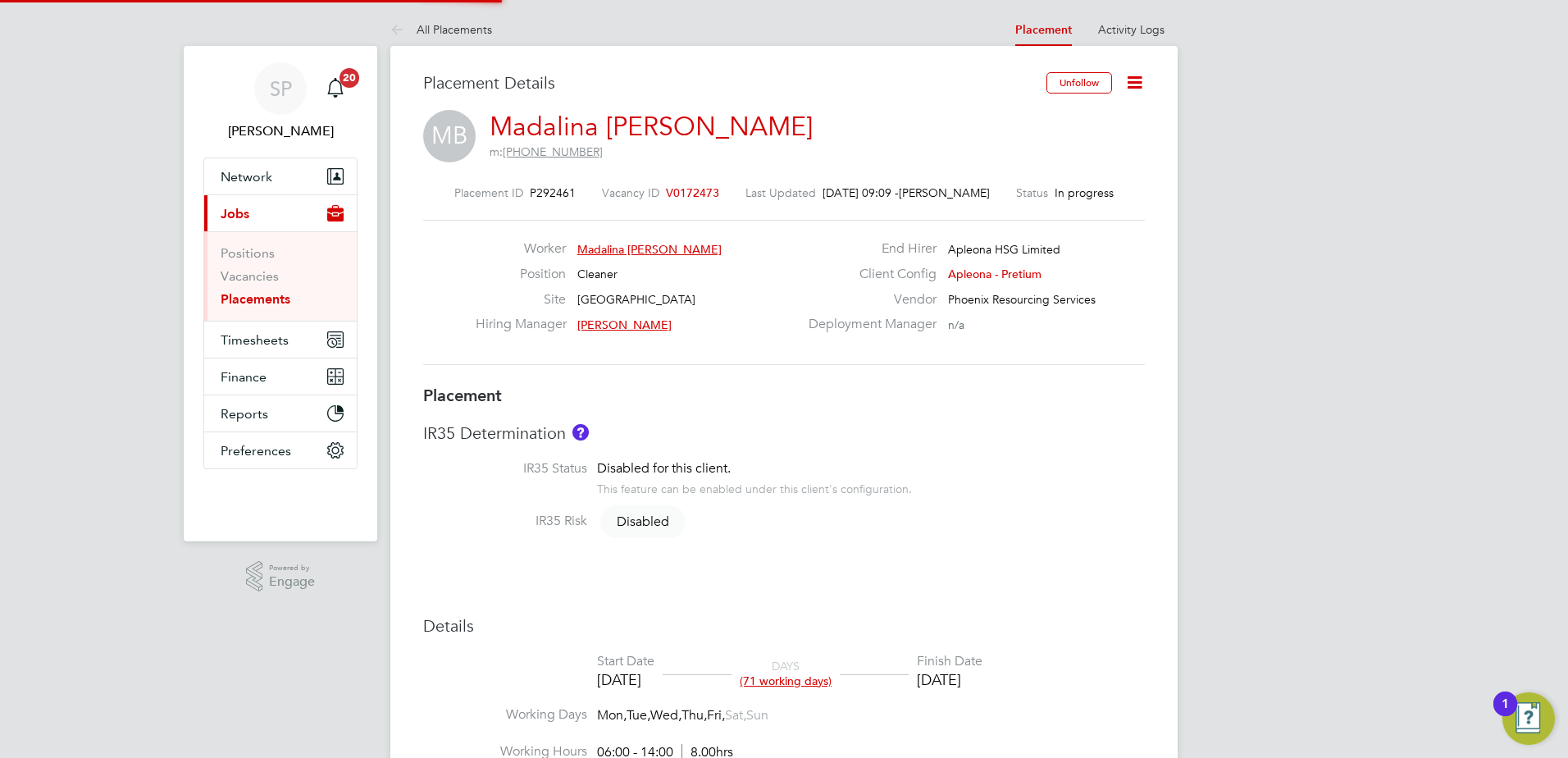
type input "[DATE]"
type input "06:00"
type input "14:00"
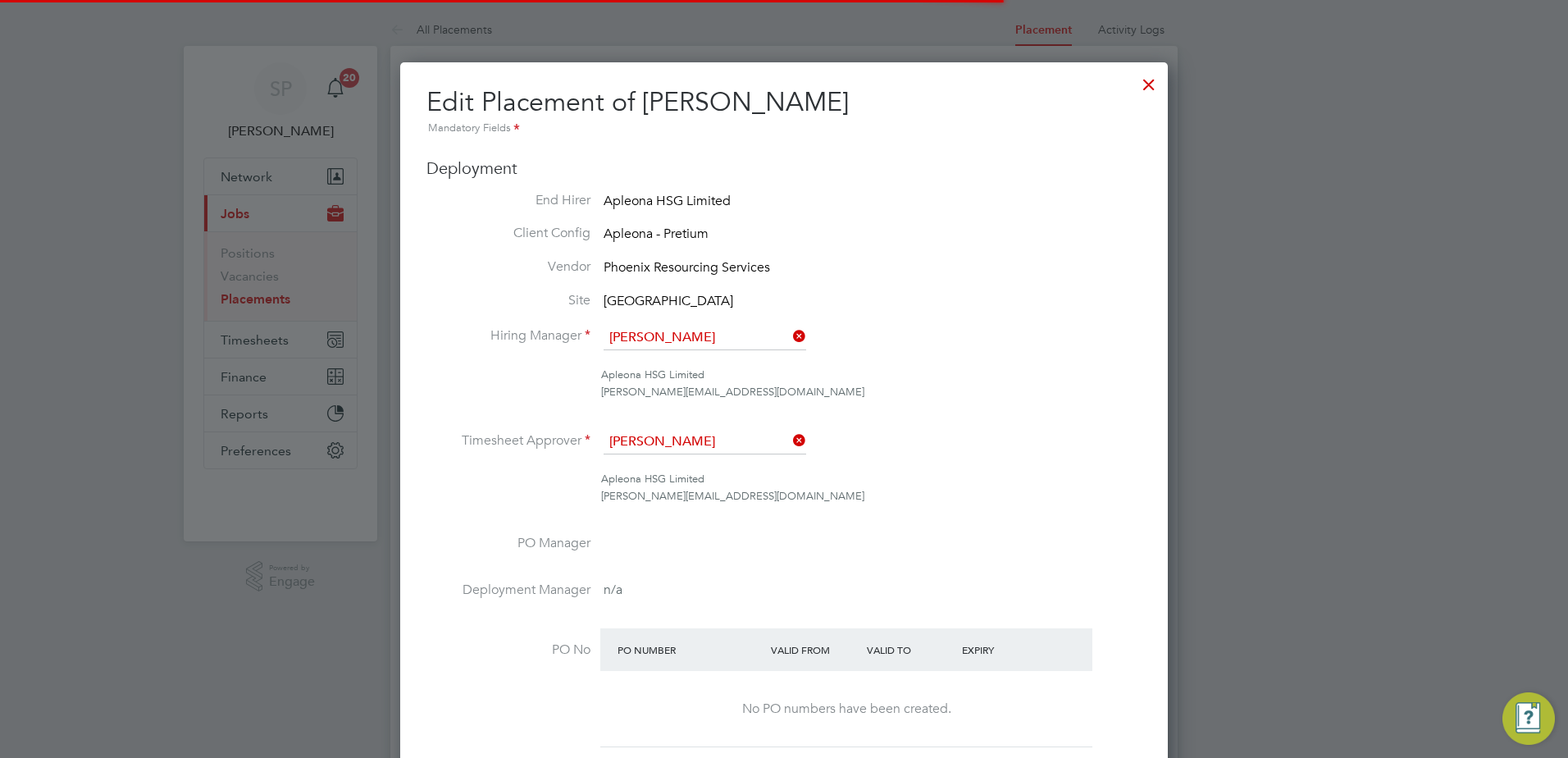
scroll to position [8, 8]
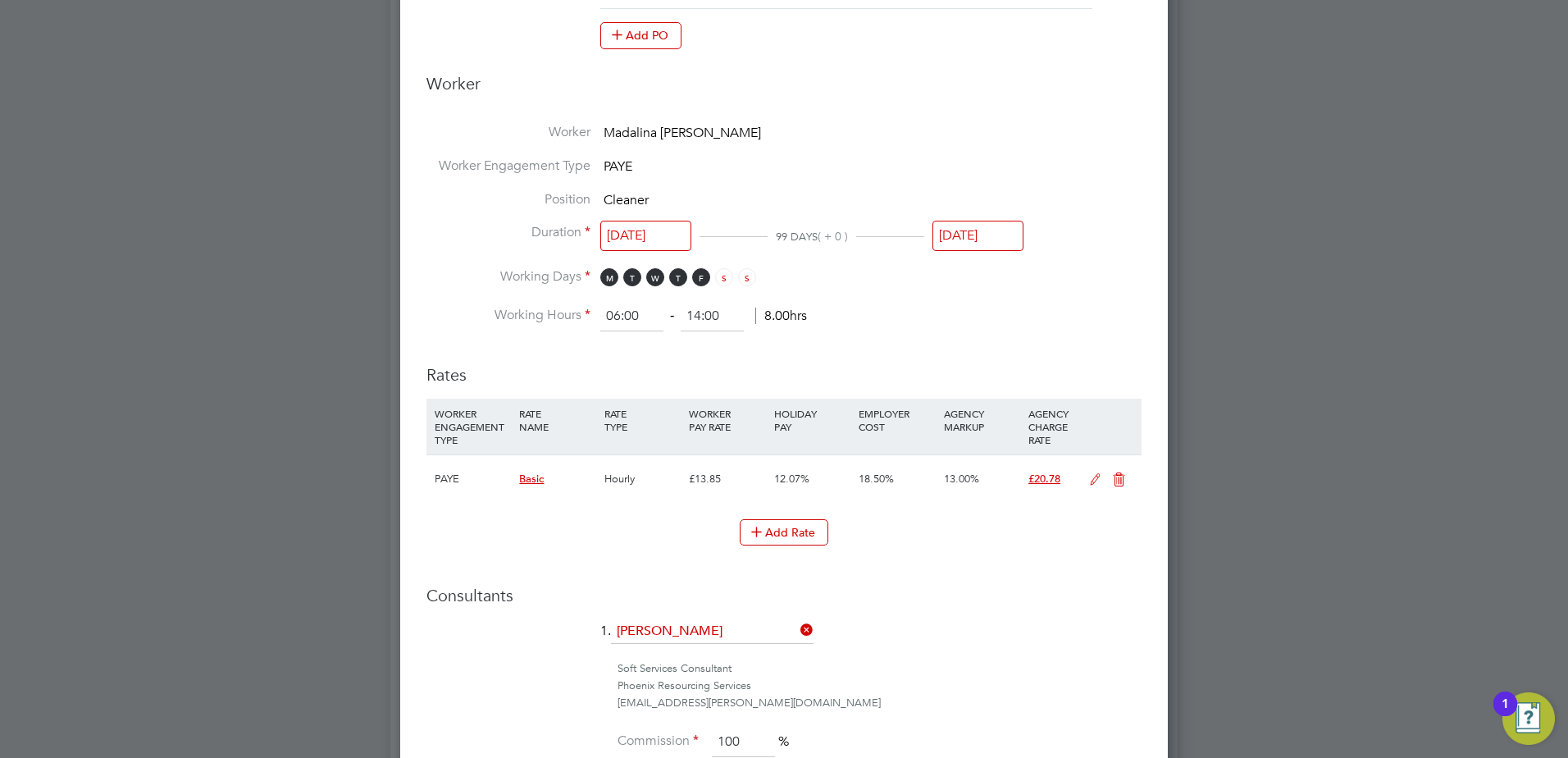
click at [990, 243] on input "[DATE]" at bounding box center [978, 235] width 91 height 30
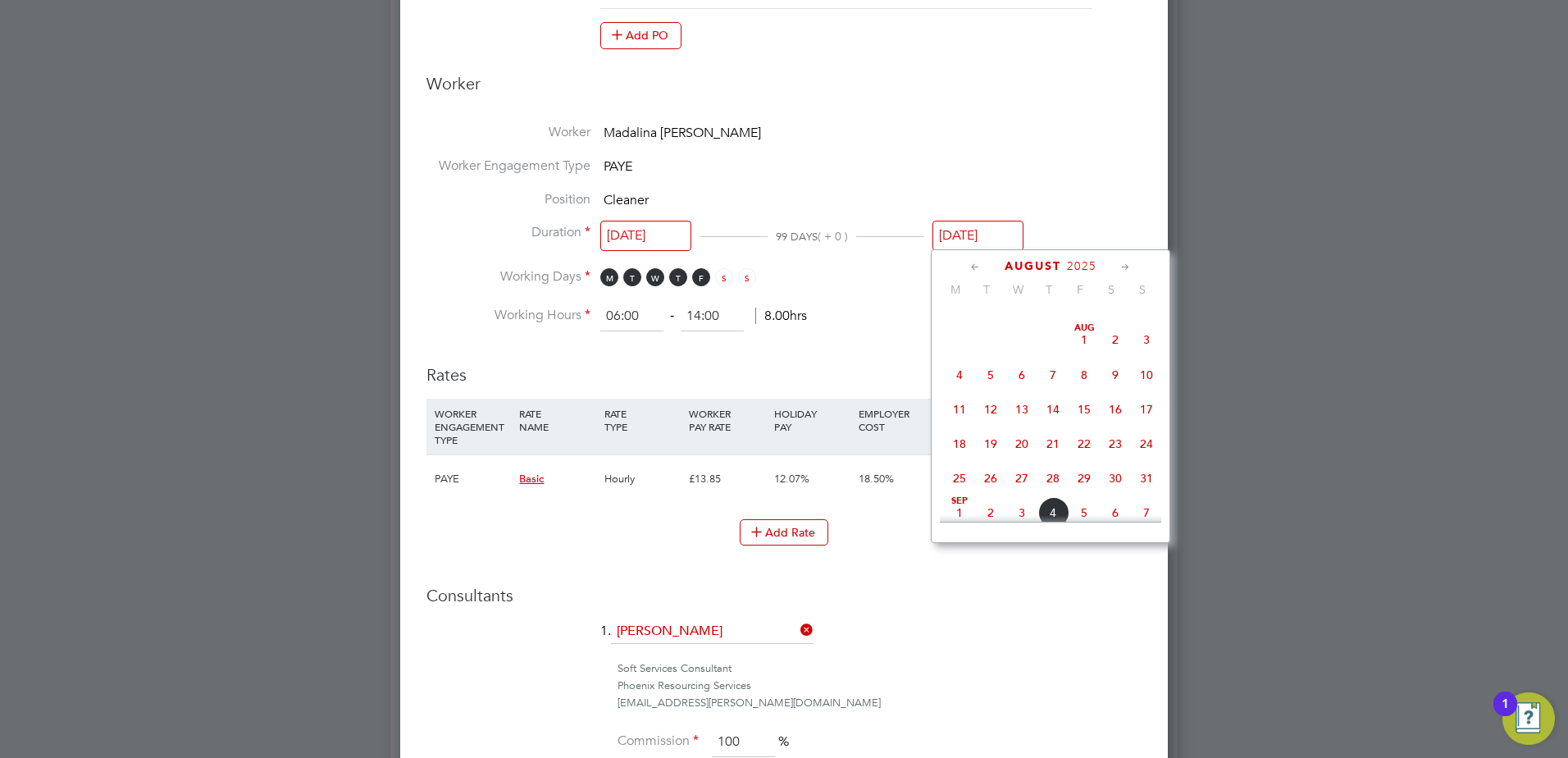
click at [1081, 379] on span "8" at bounding box center [1084, 374] width 31 height 31
type input "[DATE]"
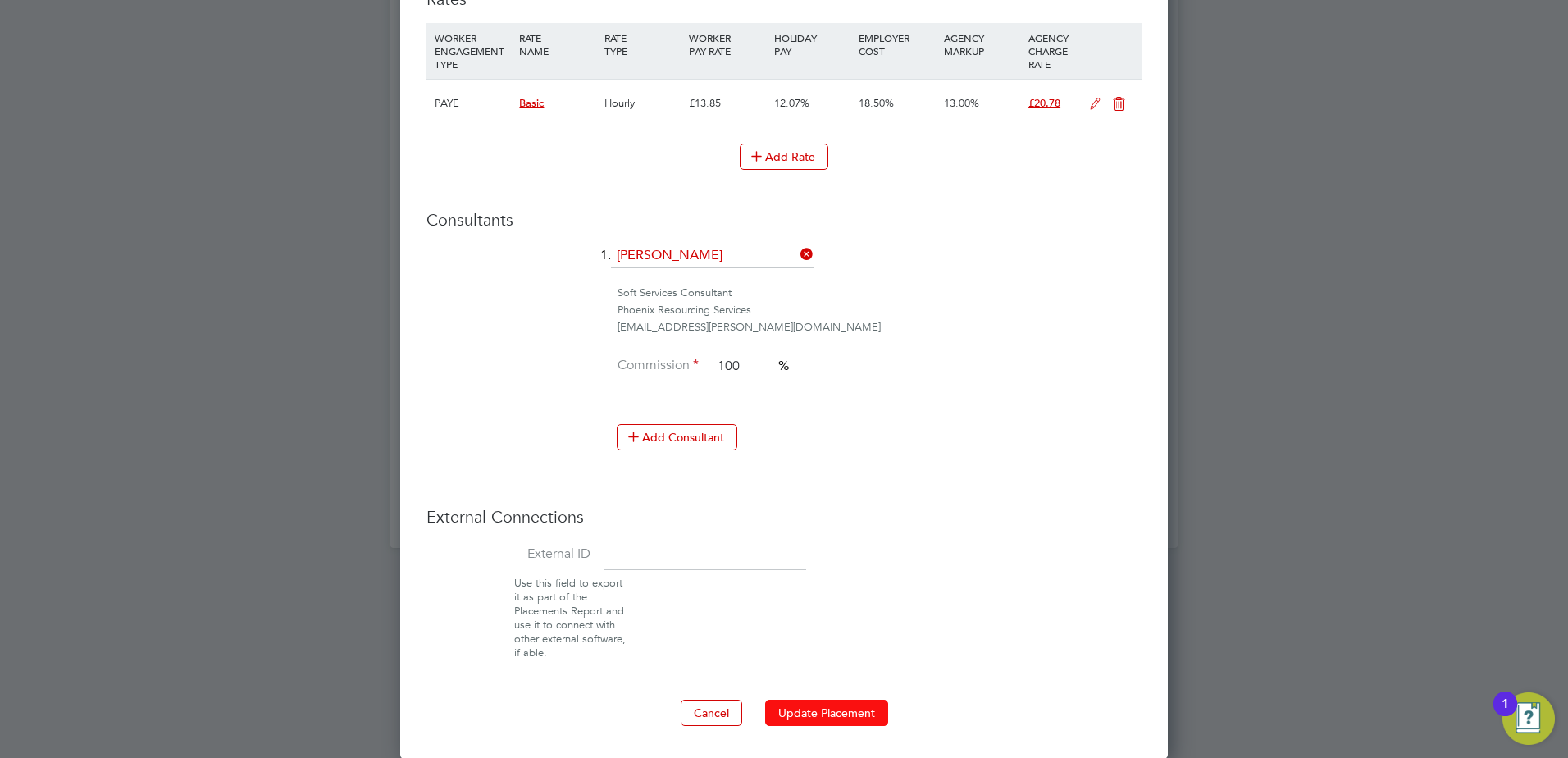
click at [876, 716] on button "Update Placement" at bounding box center [827, 712] width 123 height 26
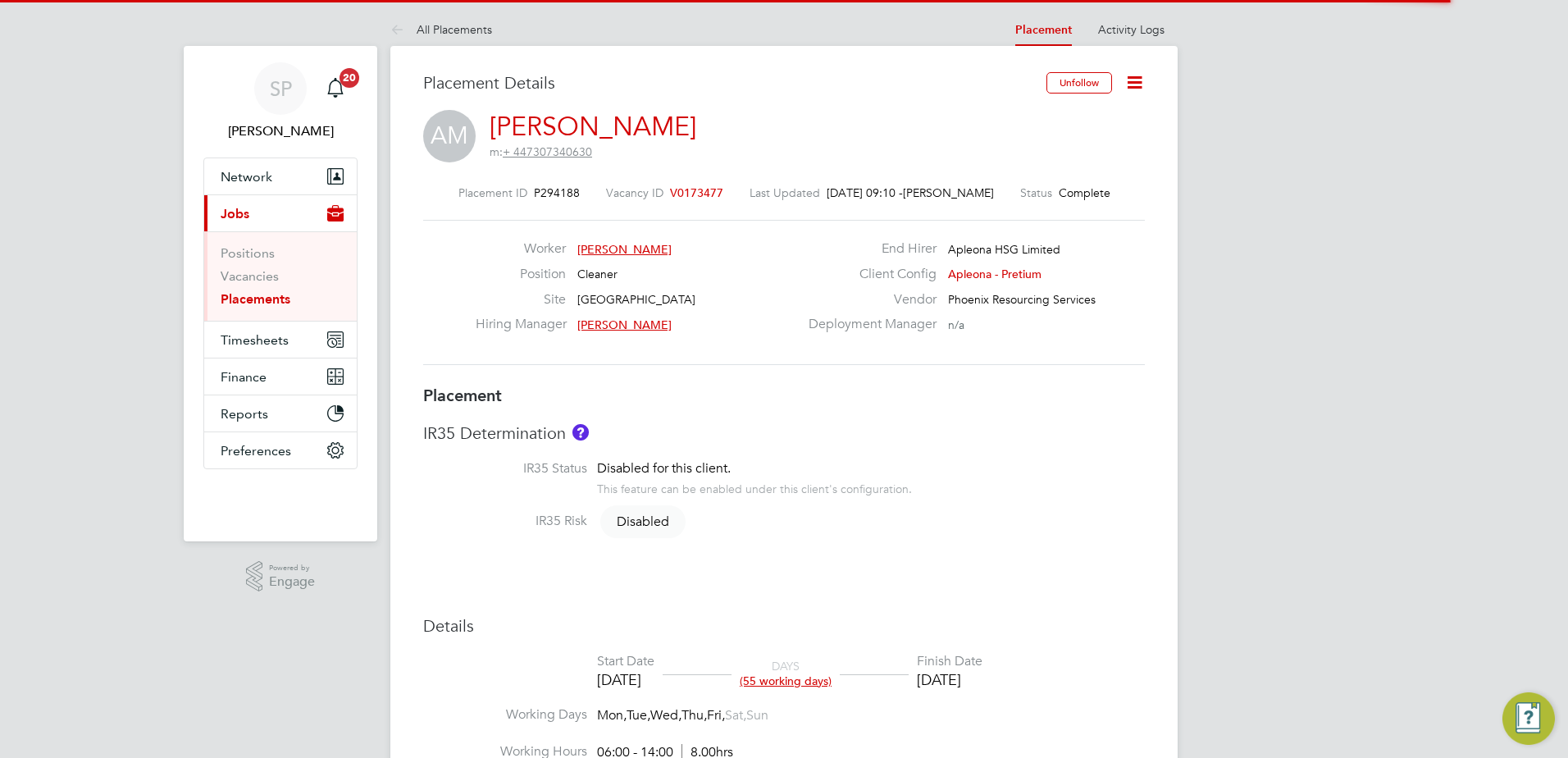
click at [1137, 82] on icon at bounding box center [1135, 83] width 21 height 21
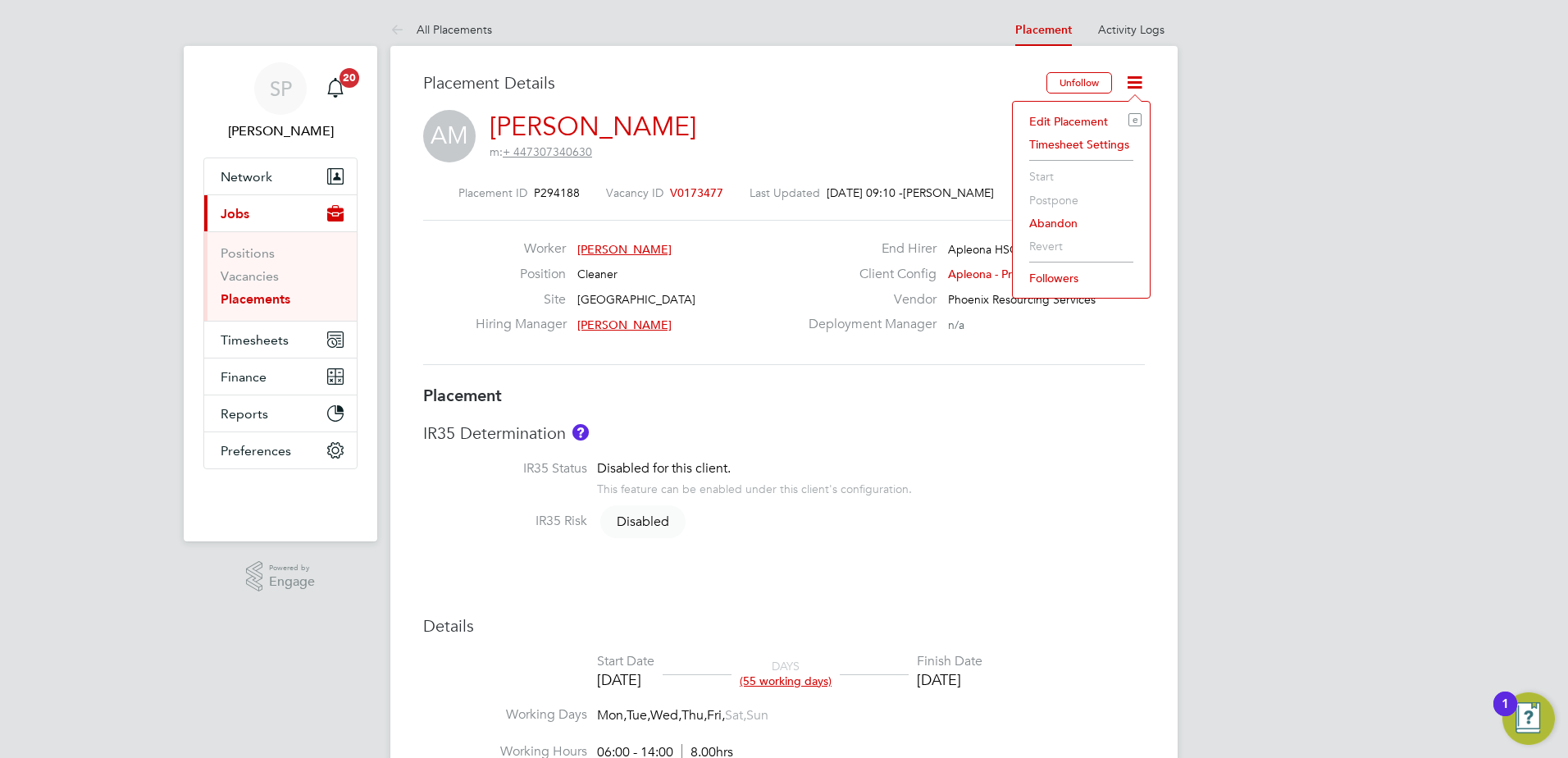
click at [1076, 119] on li "Edit Placement e" at bounding box center [1081, 121] width 121 height 23
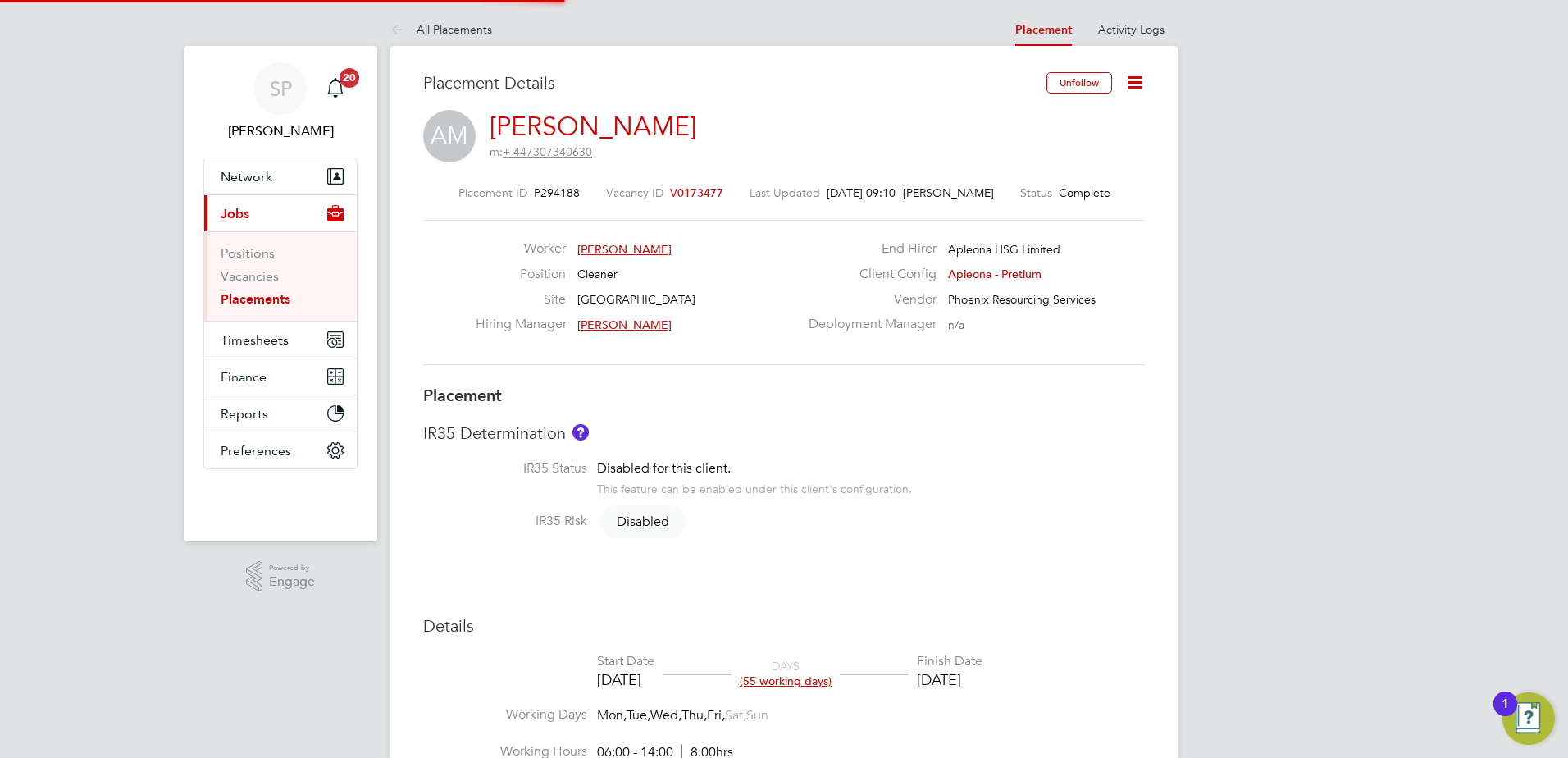
type input "[PERSON_NAME]"
type input "[DATE]"
type input "06:00"
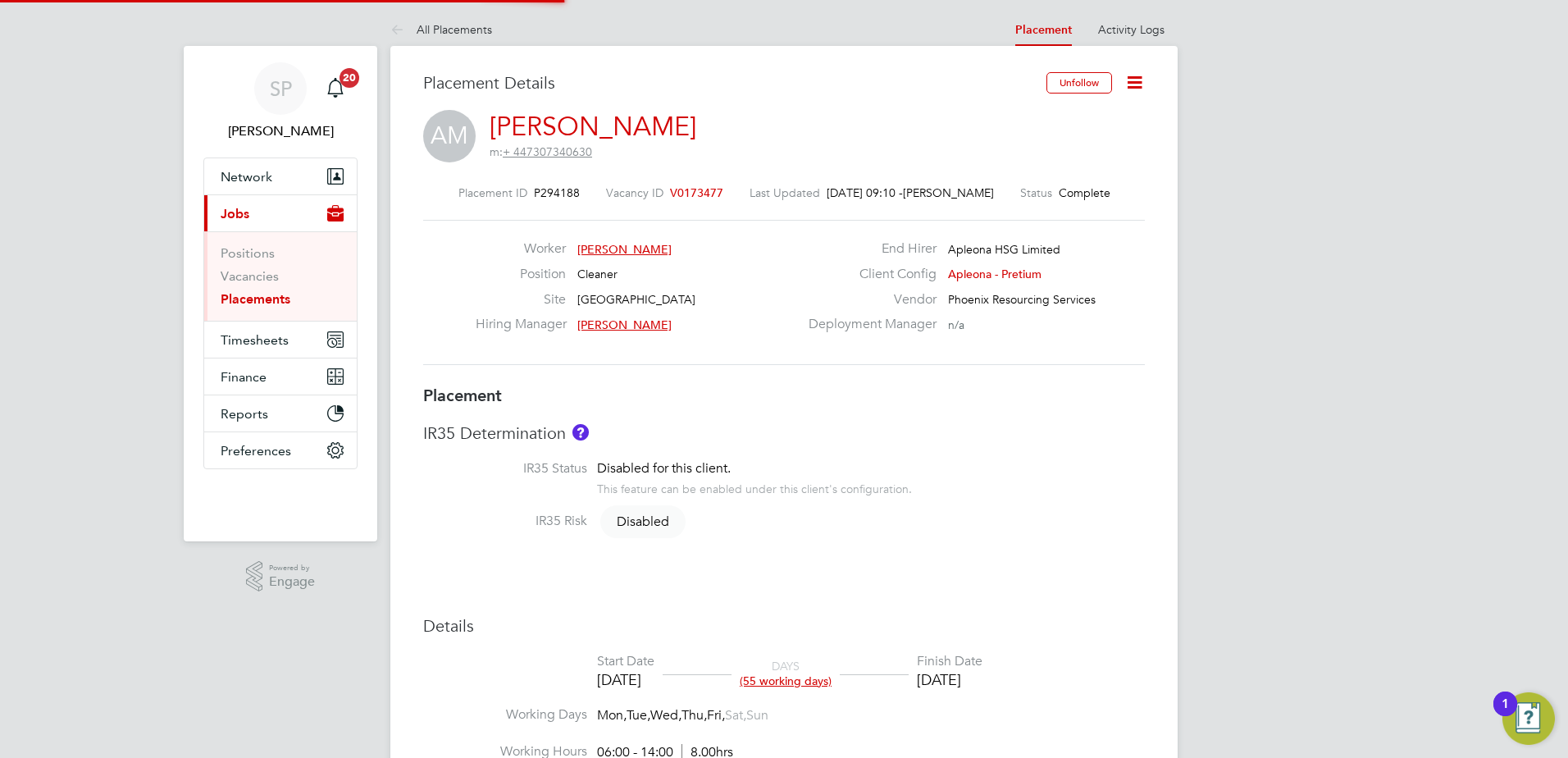
type input "14:00"
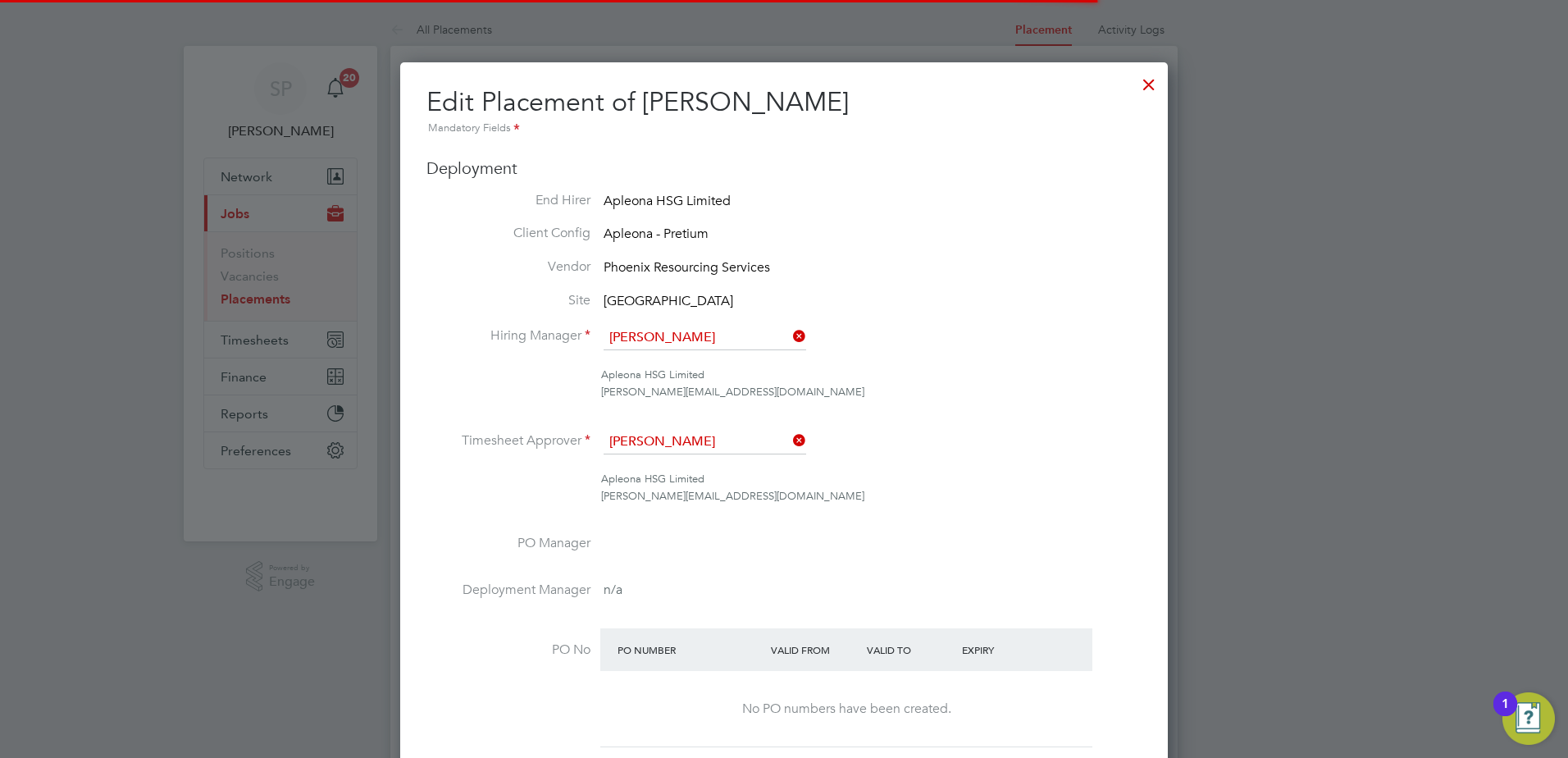
scroll to position [8, 8]
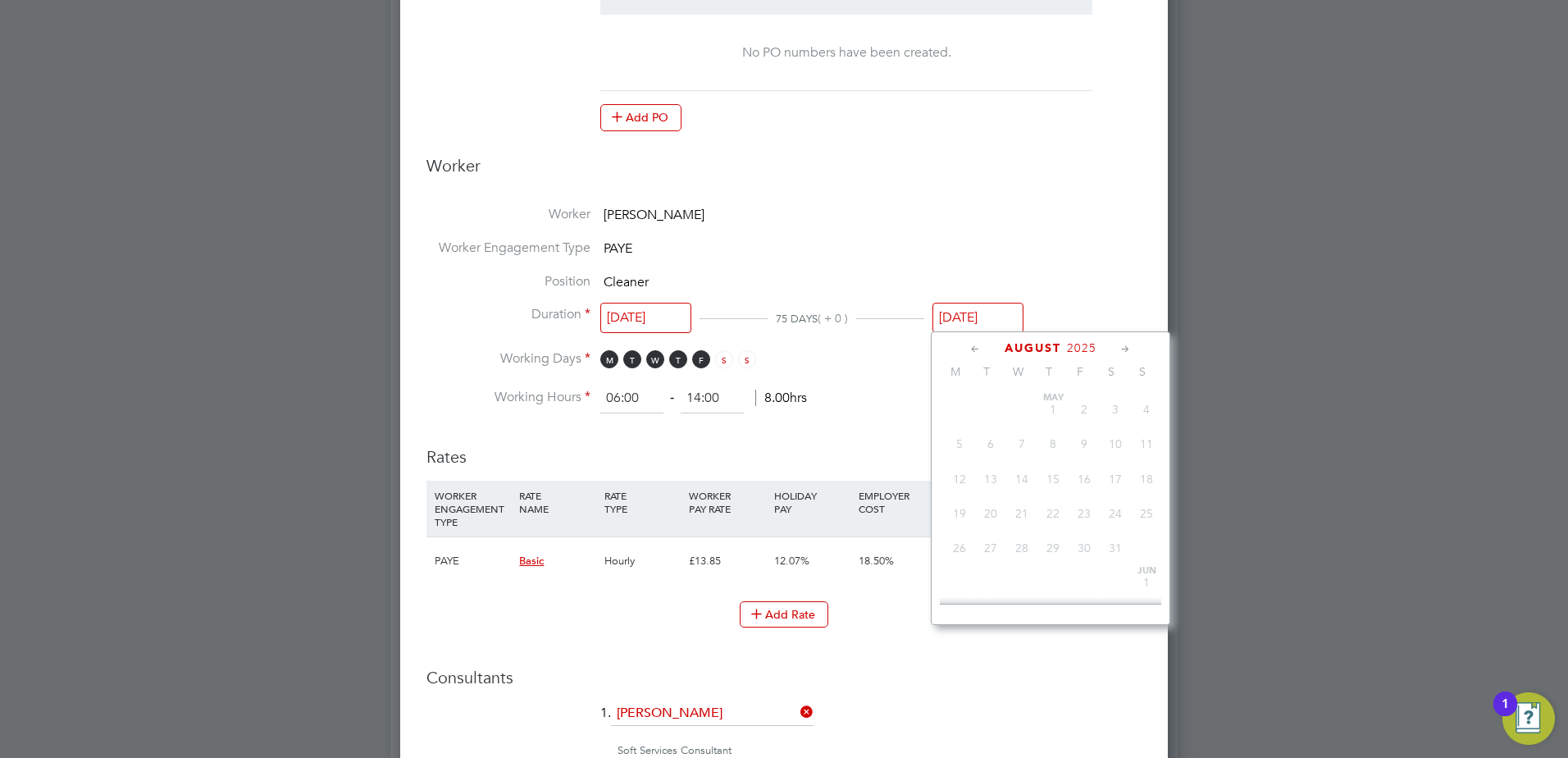
click at [974, 332] on div "All Placements Placement Activity Logs Placement Activity Logs All Placements P…" at bounding box center [784, 181] width 787 height 1648
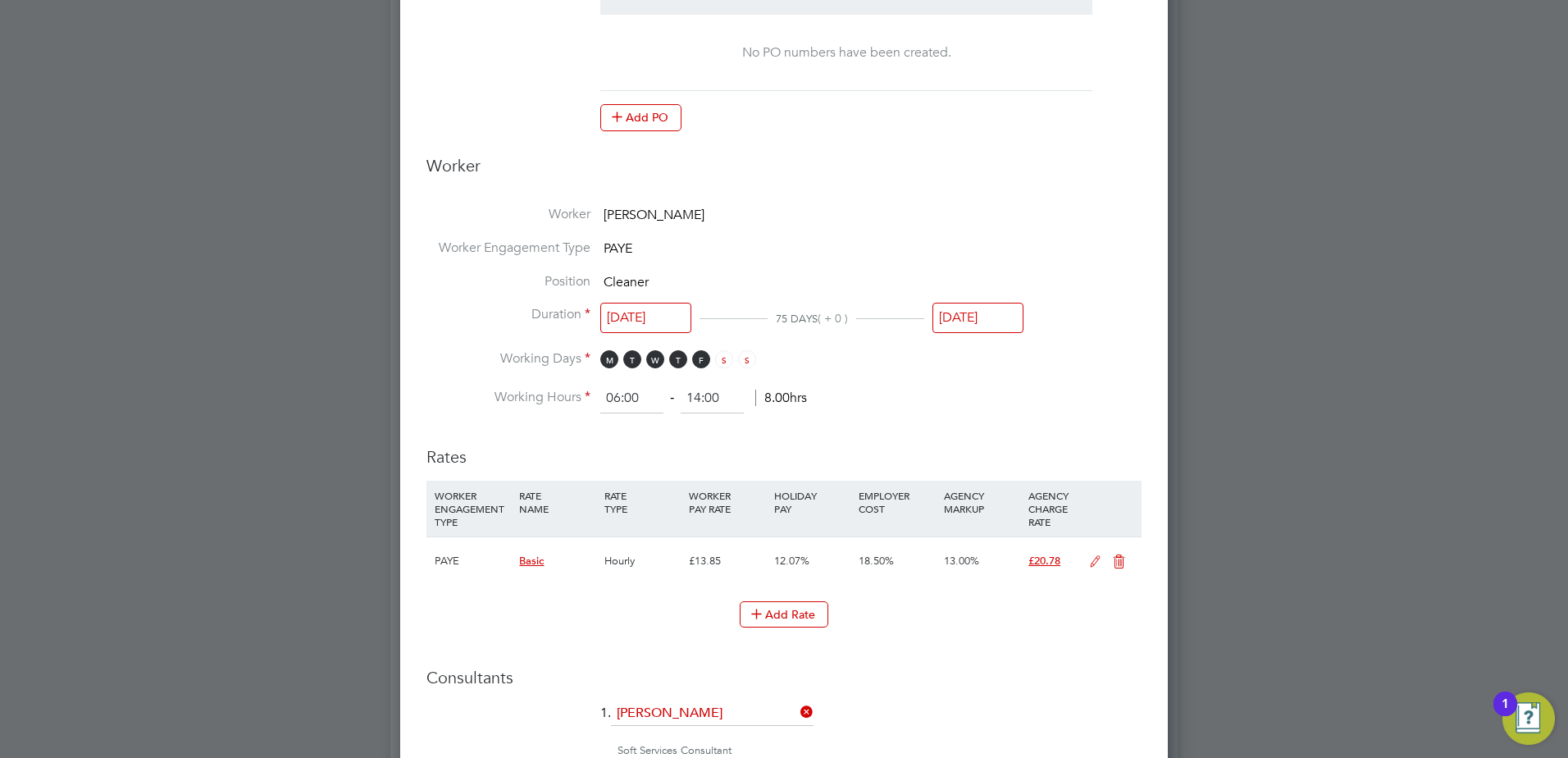
click at [986, 322] on input "[DATE]" at bounding box center [978, 317] width 91 height 30
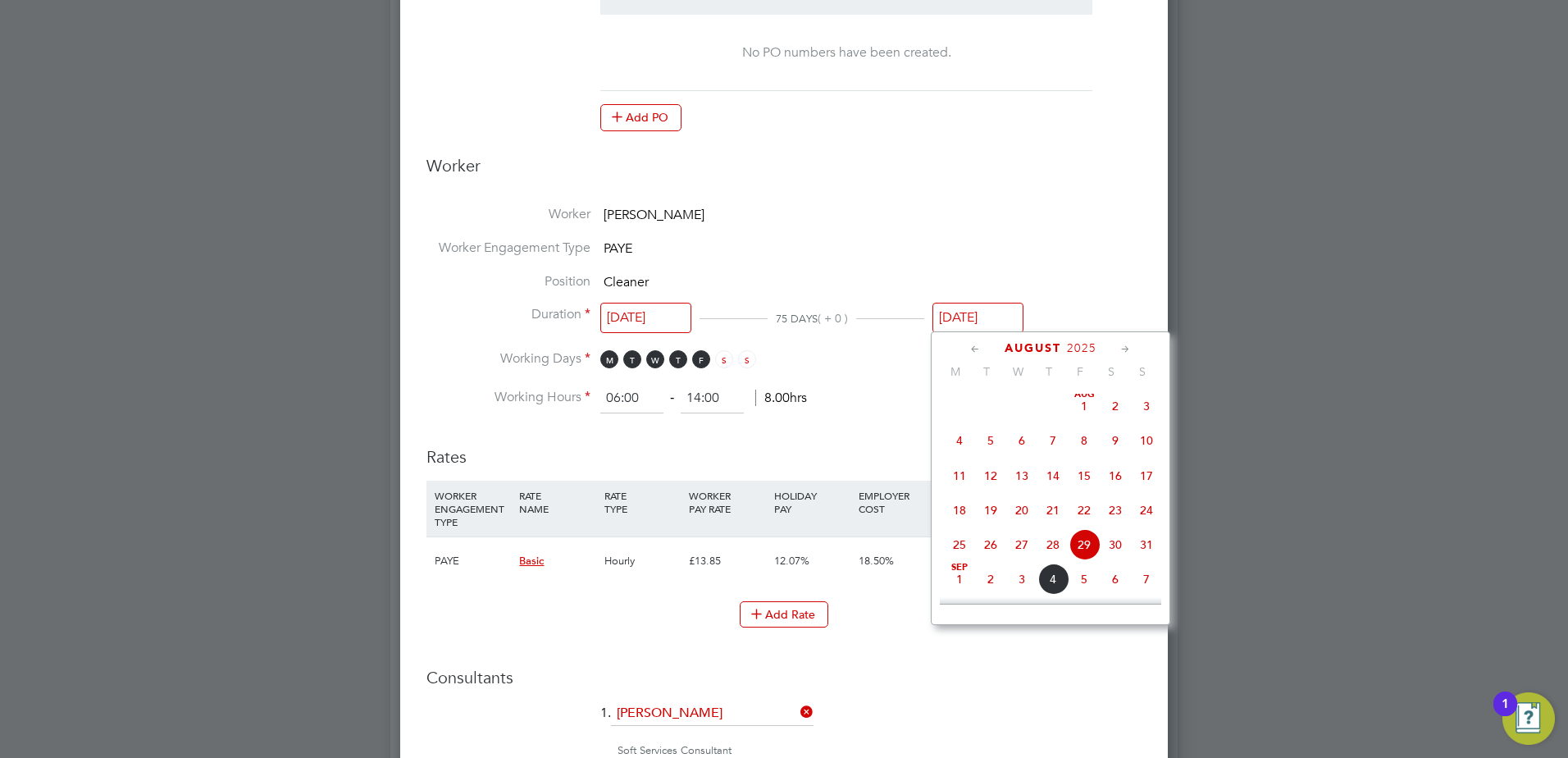
click at [1085, 456] on span "8" at bounding box center [1084, 441] width 31 height 31
type input "[DATE]"
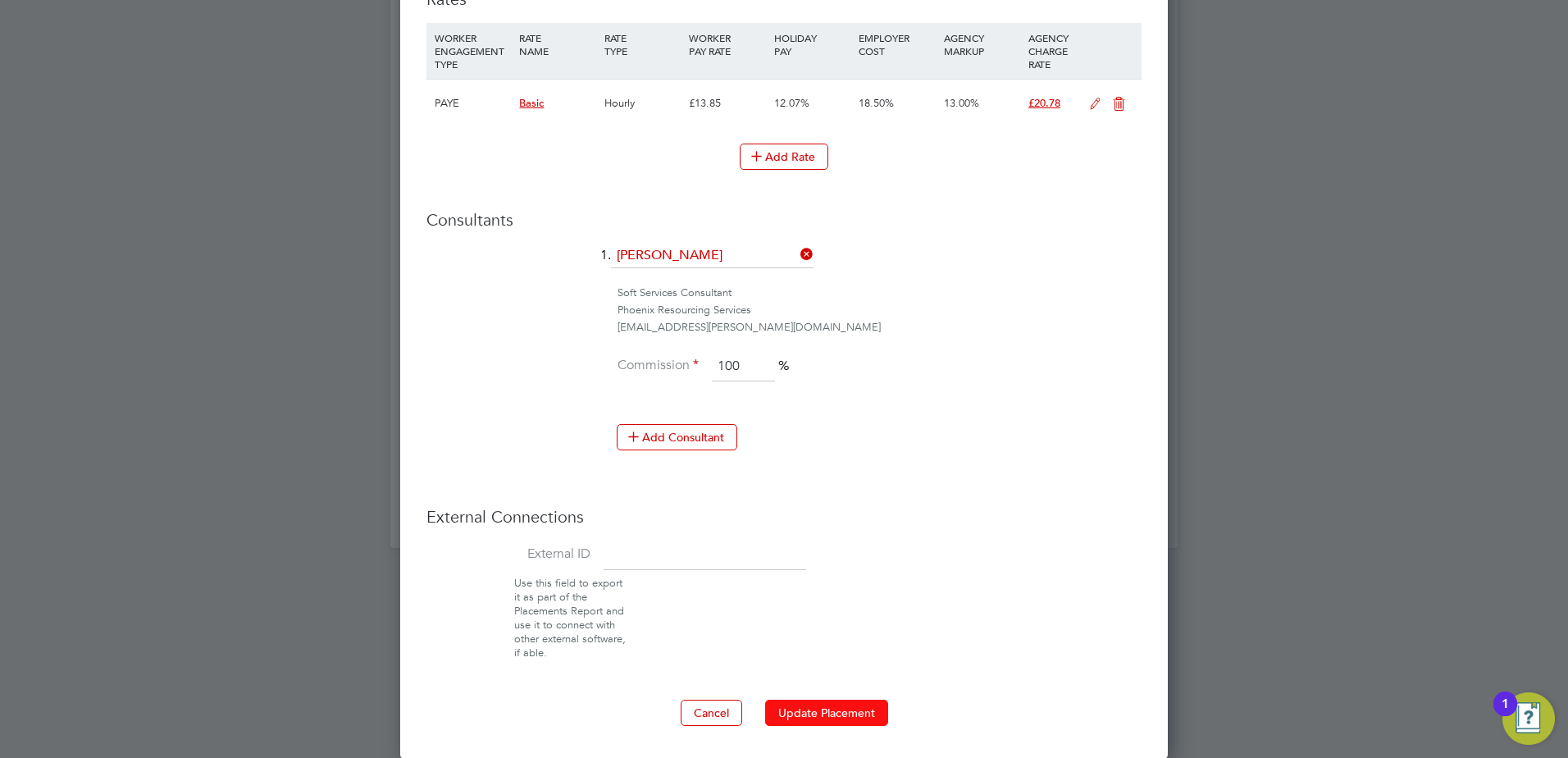
click at [862, 717] on button "Update Placement" at bounding box center [827, 712] width 123 height 26
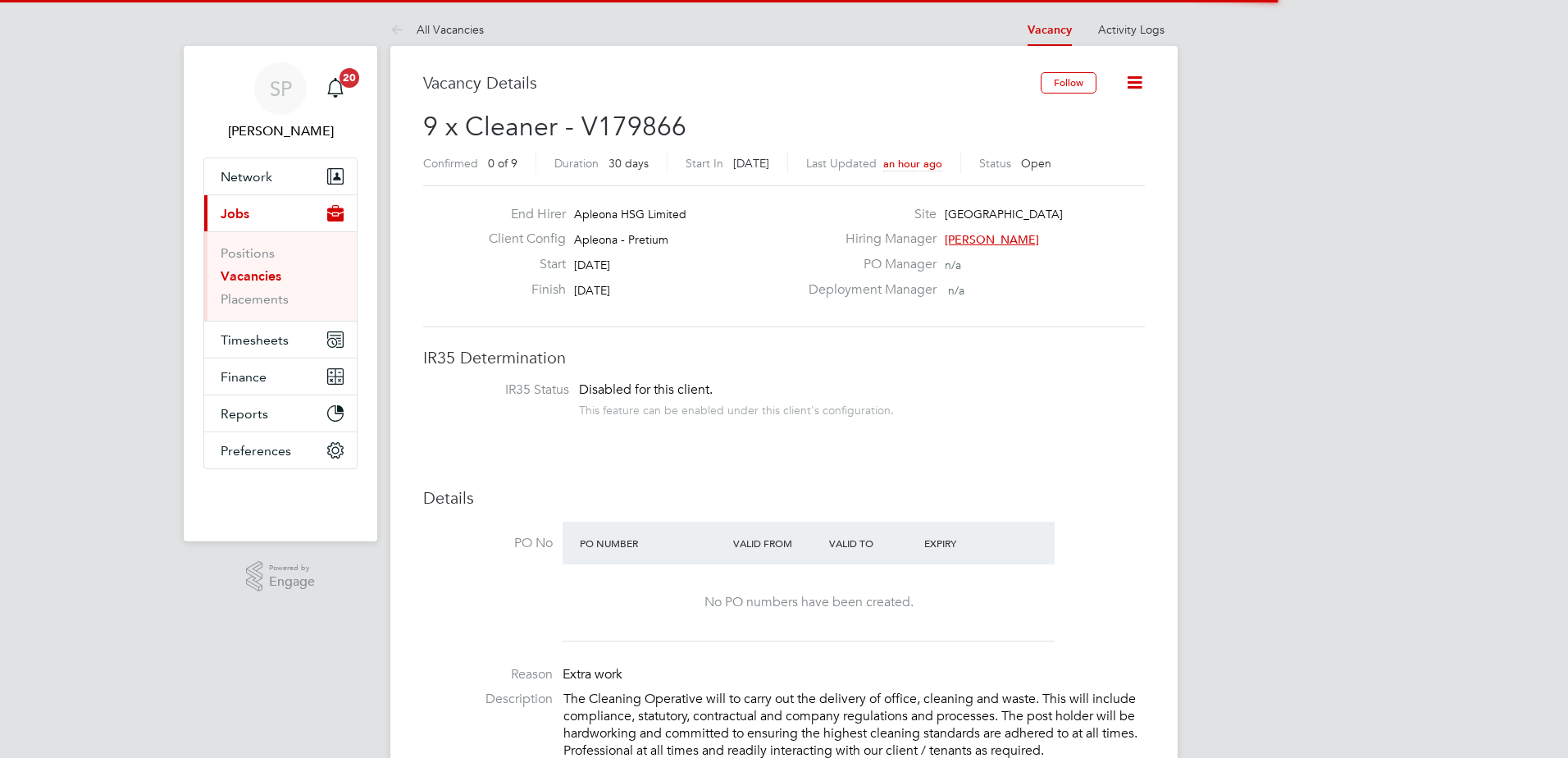
scroll to position [48, 115]
click at [1057, 89] on button "Follow" at bounding box center [1069, 83] width 56 height 22
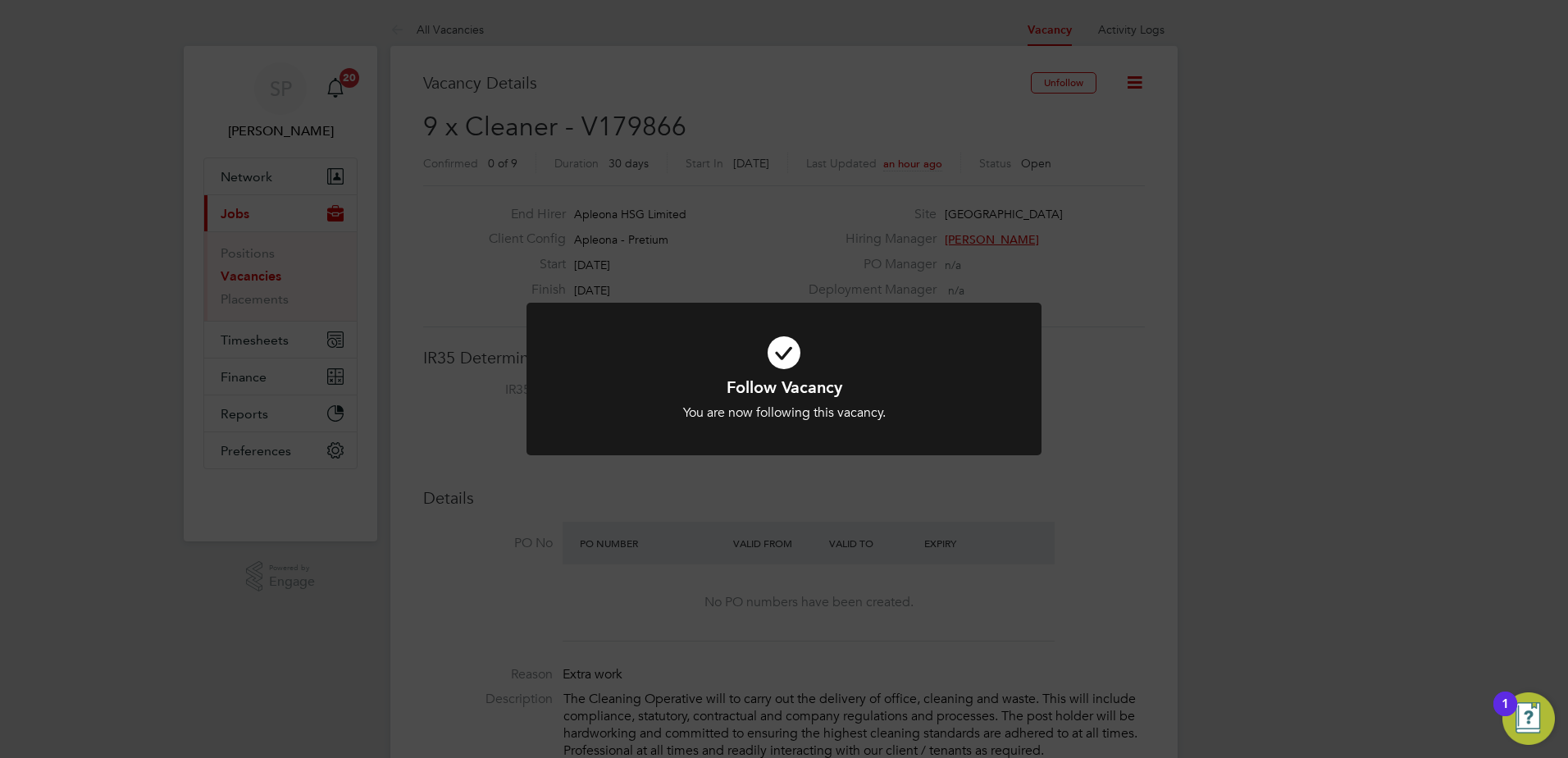
click at [1166, 356] on div "Follow Vacancy You are now following this vacancy. Cancel Okay" at bounding box center [784, 379] width 1568 height 758
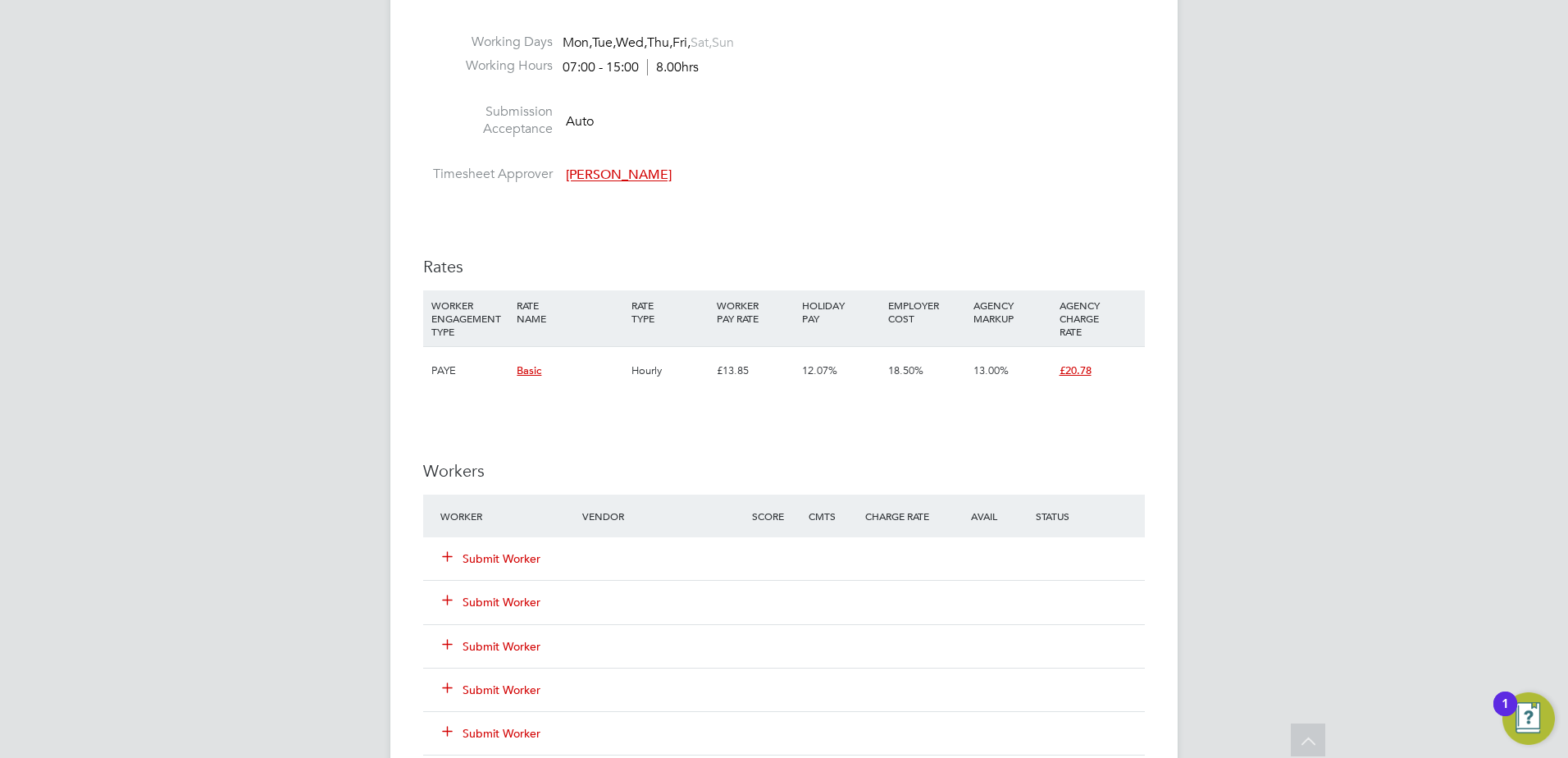
scroll to position [1395, 0]
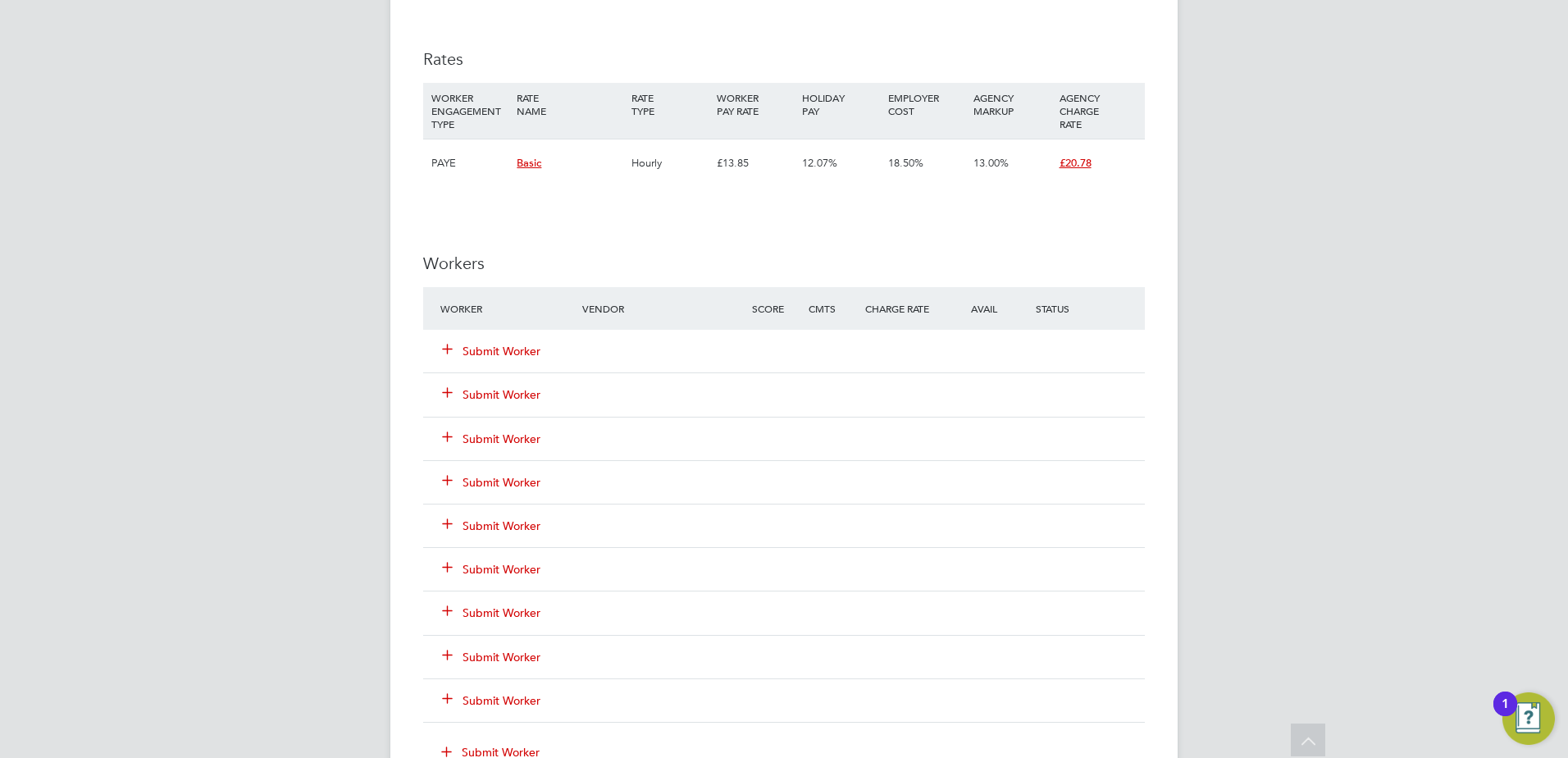
click at [506, 347] on button "Submit Worker" at bounding box center [492, 351] width 99 height 16
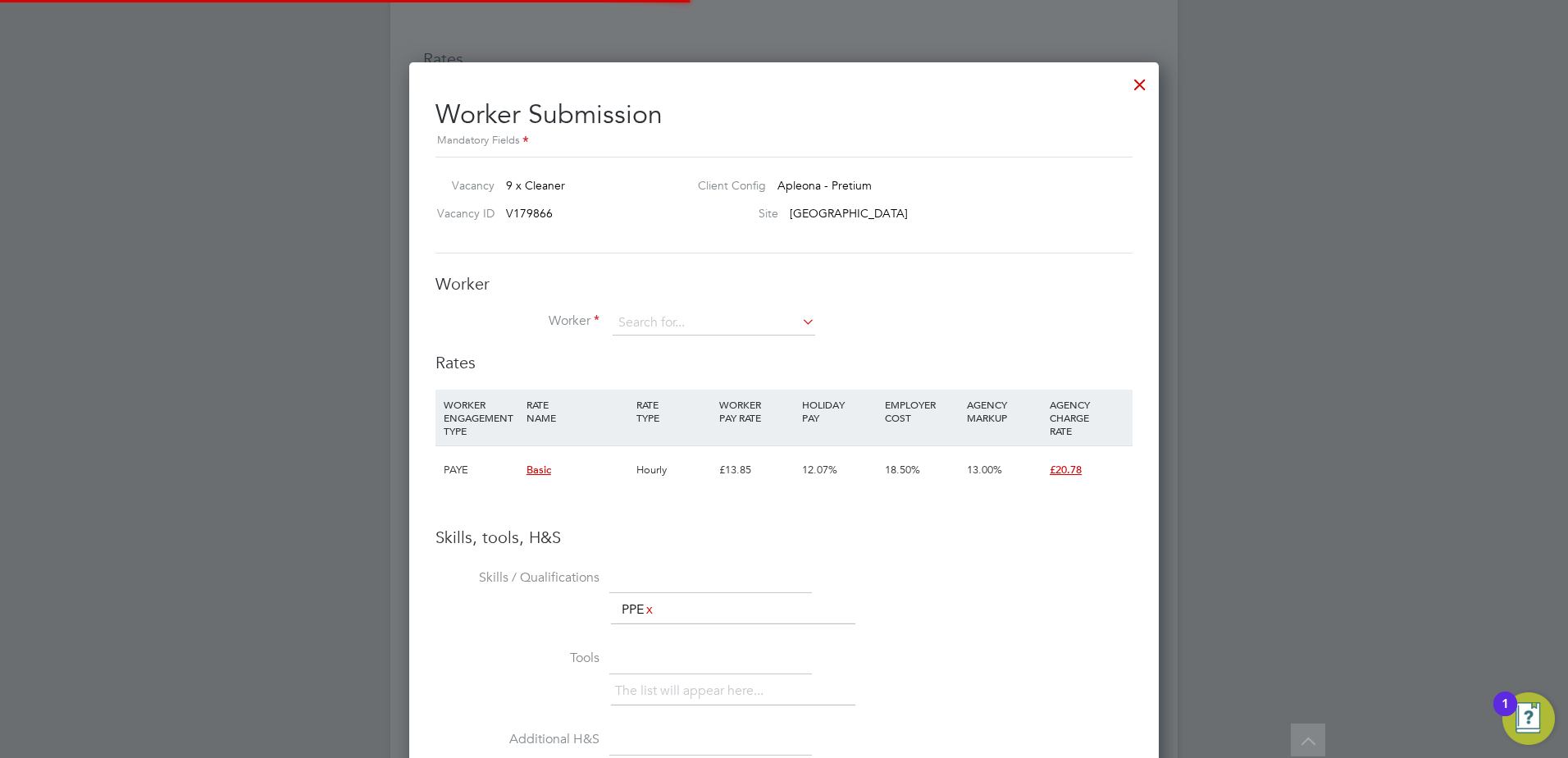
scroll to position [1036, 751]
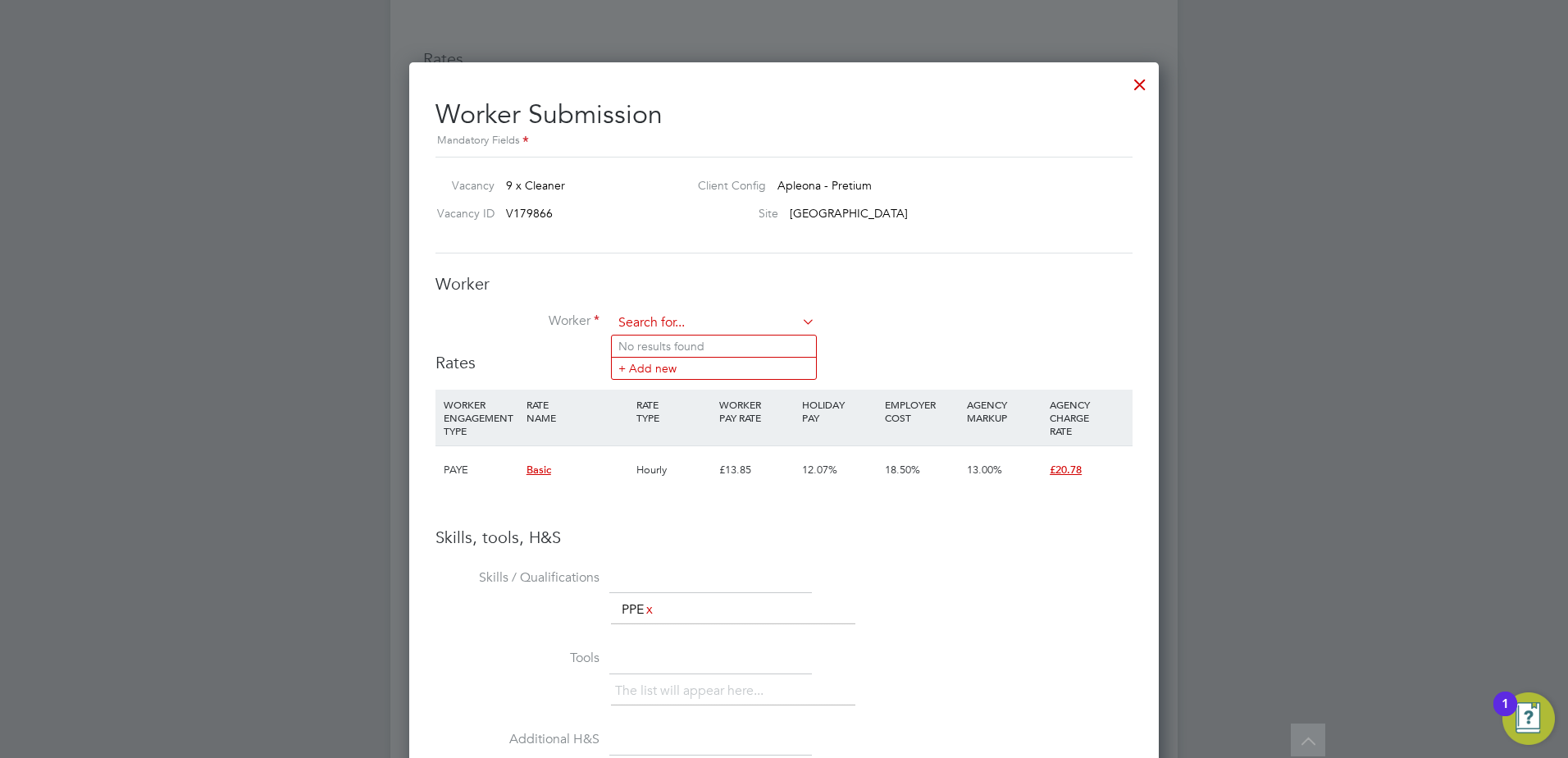
click at [676, 325] on input at bounding box center [714, 323] width 202 height 24
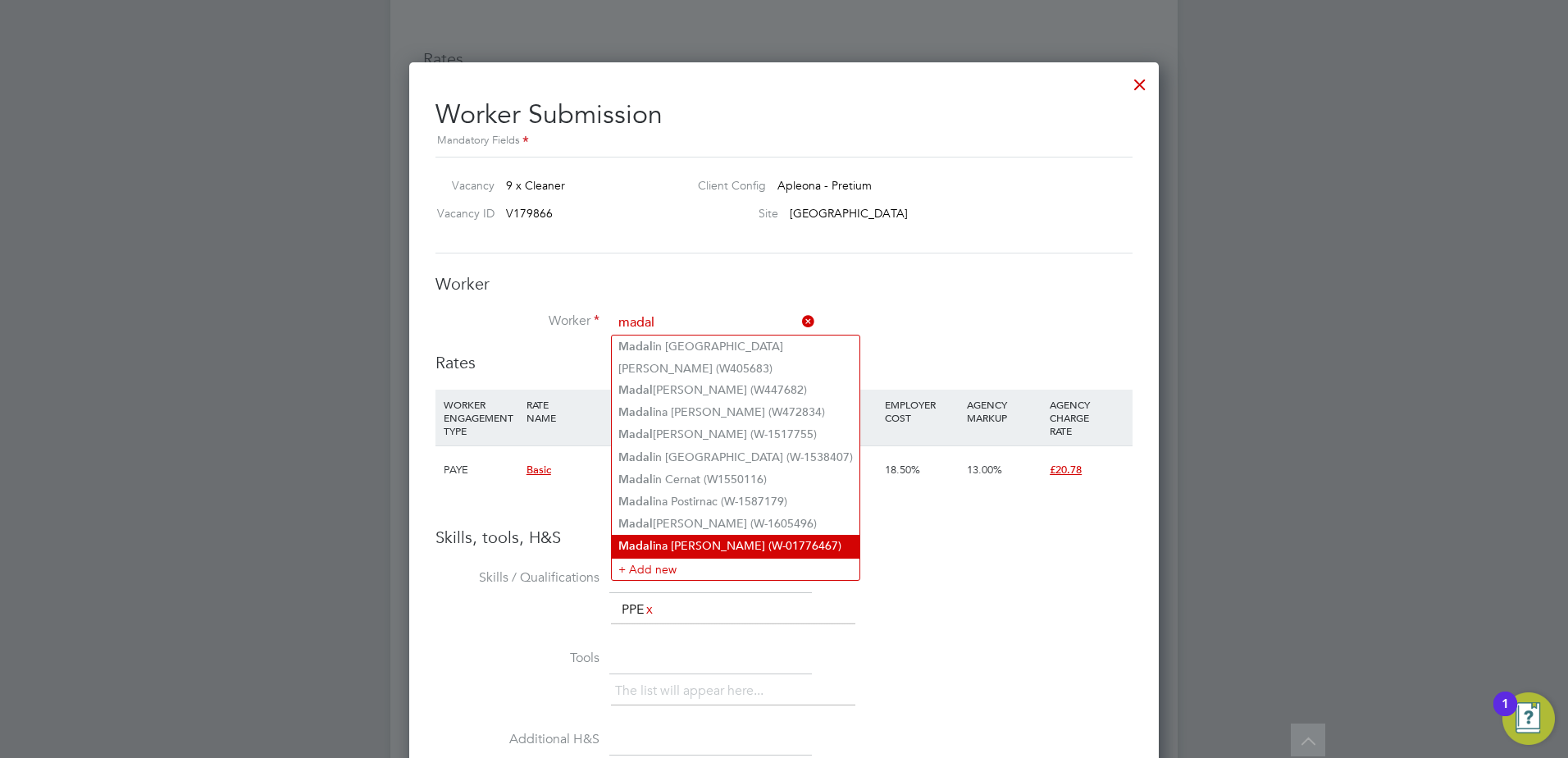
click at [732, 536] on li "Madal ina Florentina Botezatu (W-01776467)" at bounding box center [735, 546] width 248 height 22
type input "Madalina Florentina Botezatu (W-01776467)"
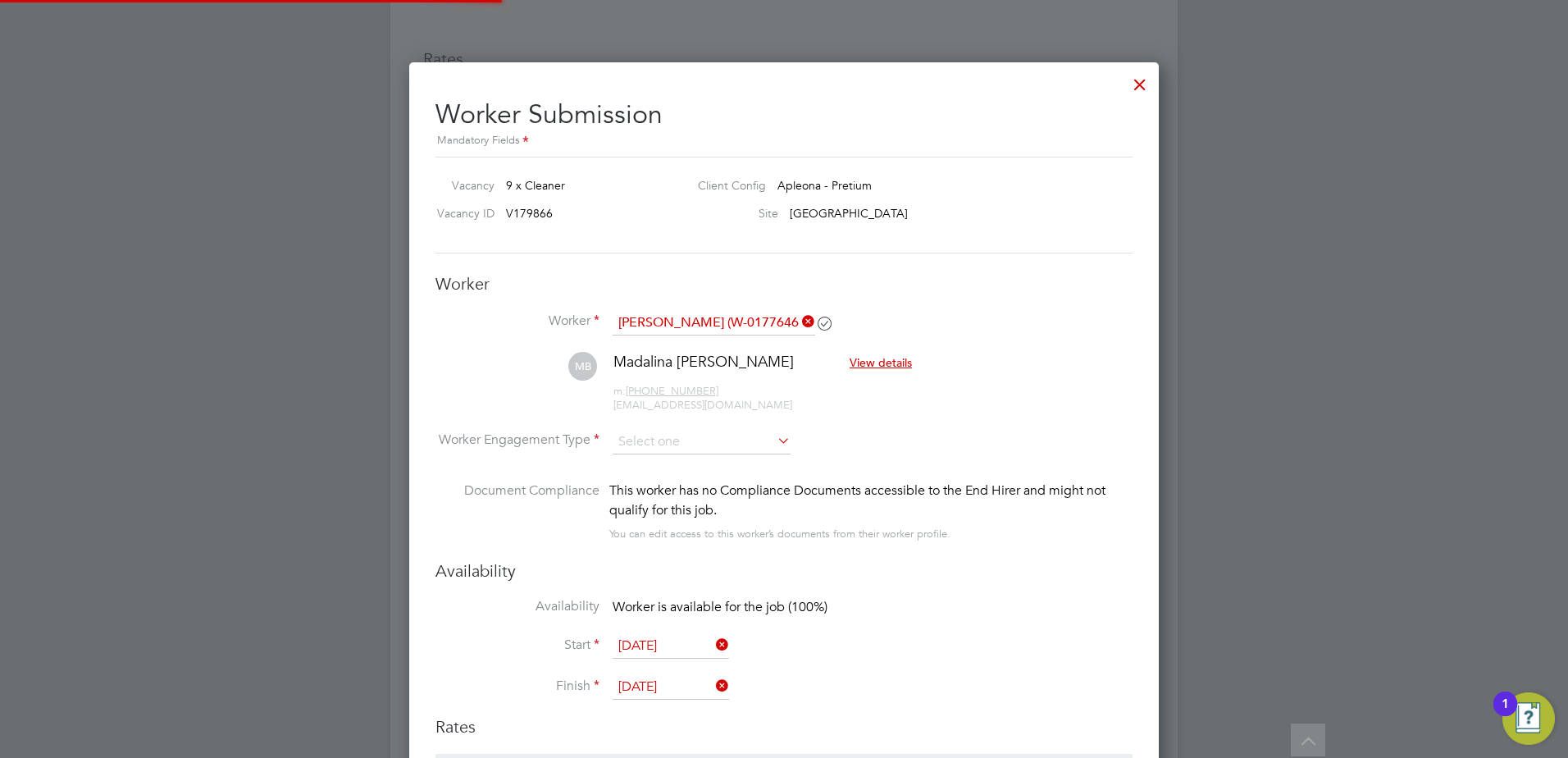
scroll to position [1401, 751]
click at [658, 651] on input "[DATE]" at bounding box center [671, 646] width 116 height 24
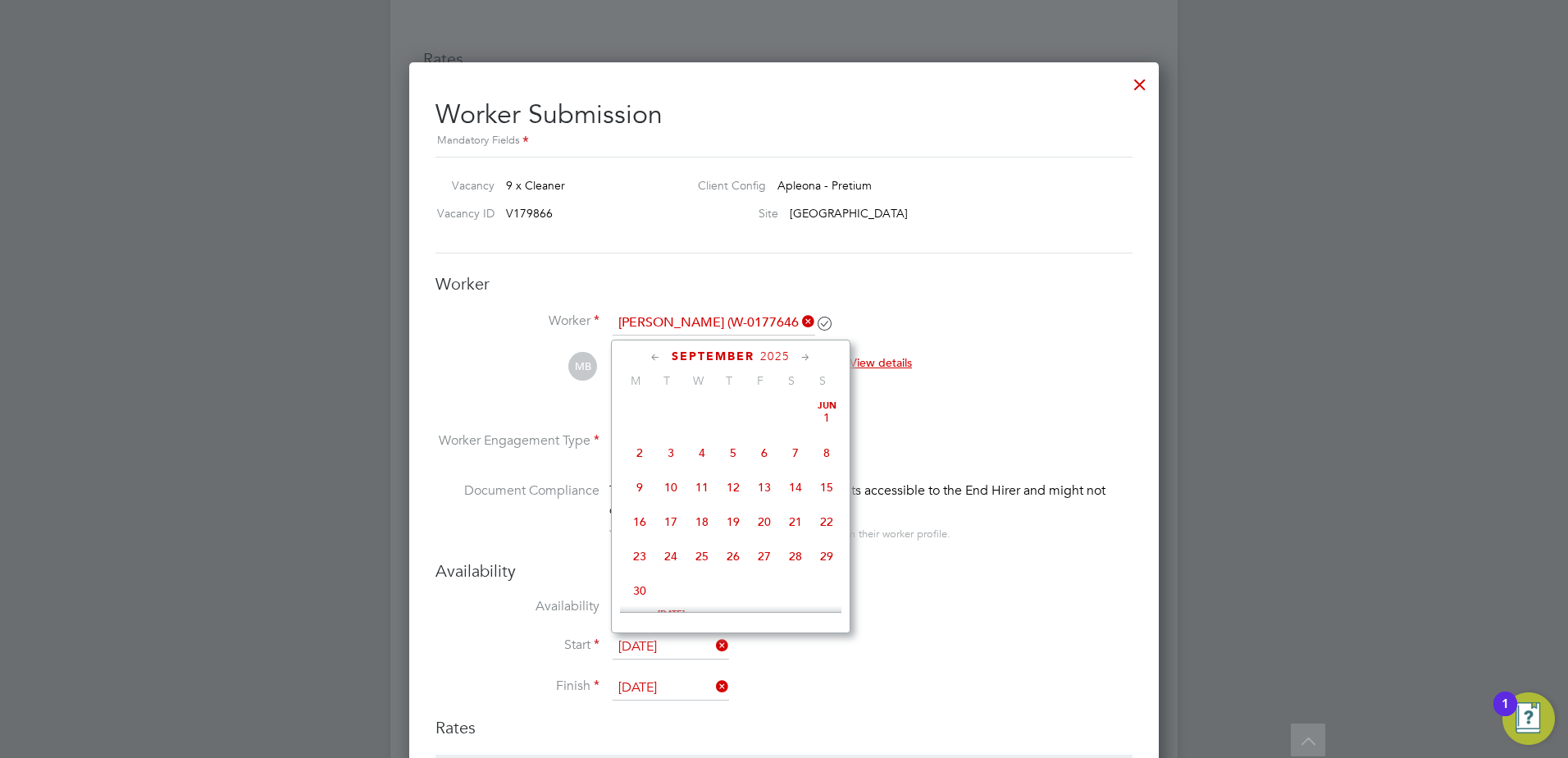
scroll to position [0, 0]
click at [672, 449] on span "26" at bounding box center [671, 440] width 31 height 31
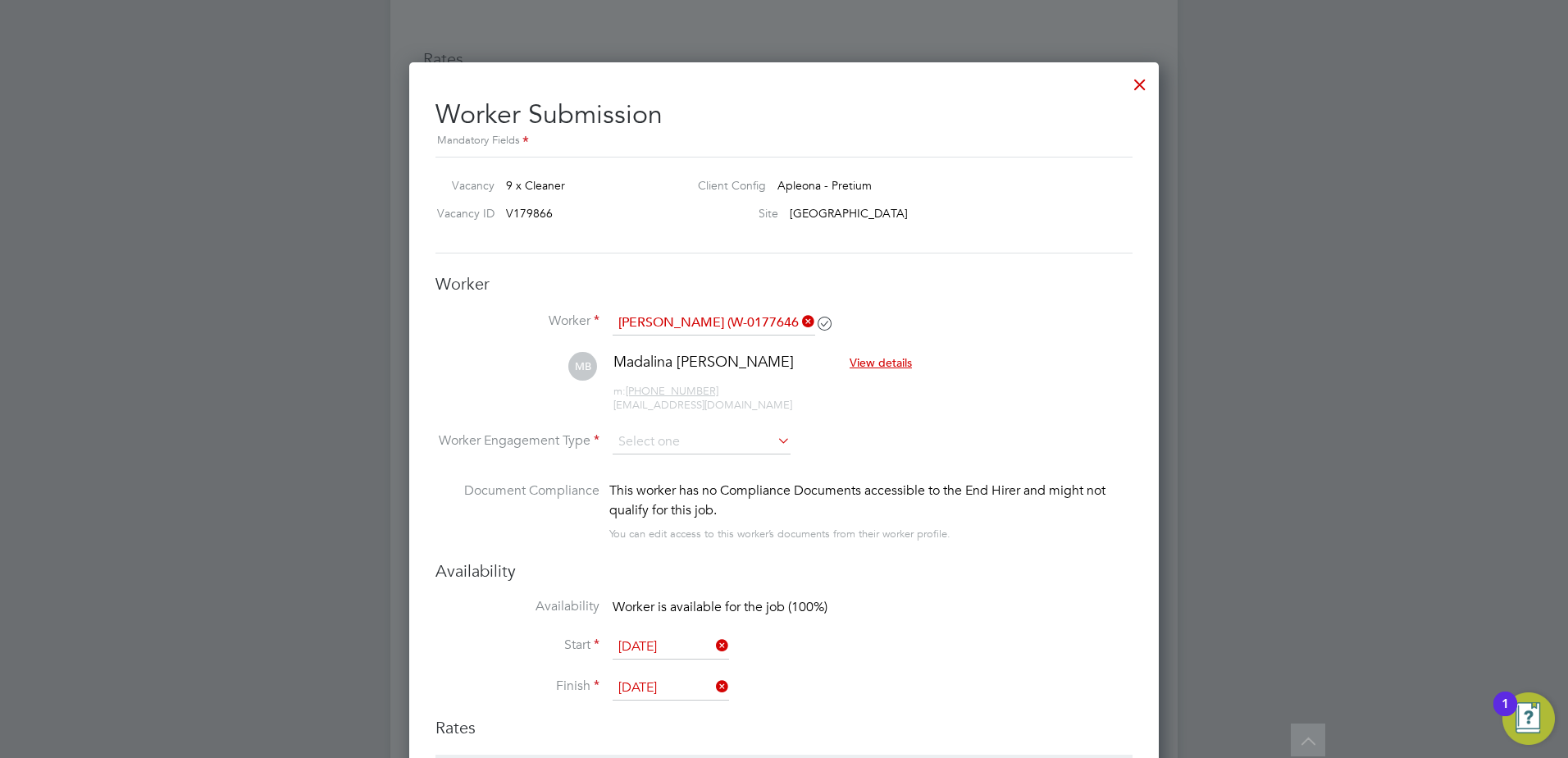
click at [666, 650] on input "[DATE]" at bounding box center [671, 646] width 116 height 24
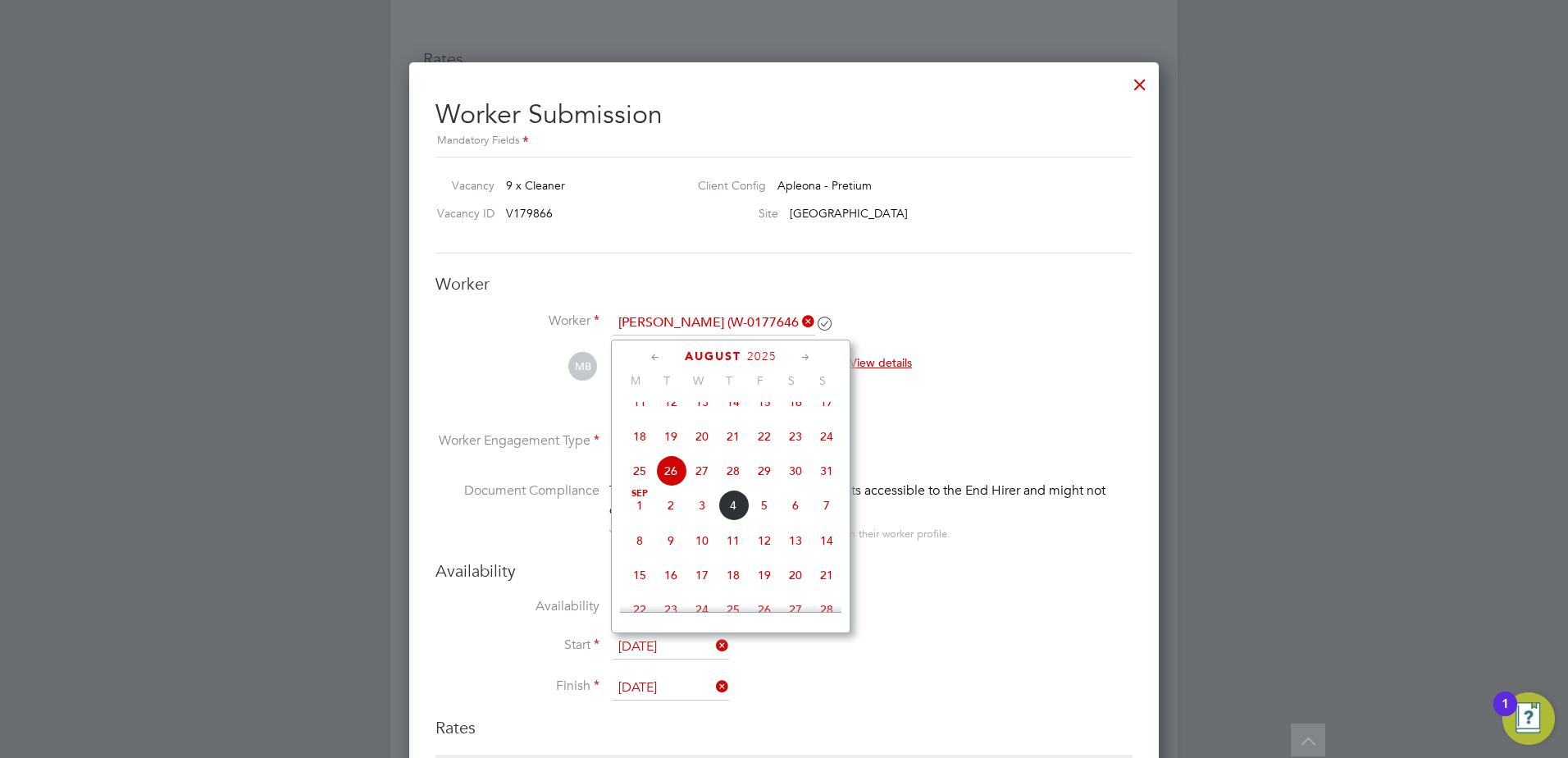
click at [667, 486] on span "26" at bounding box center [671, 471] width 31 height 31
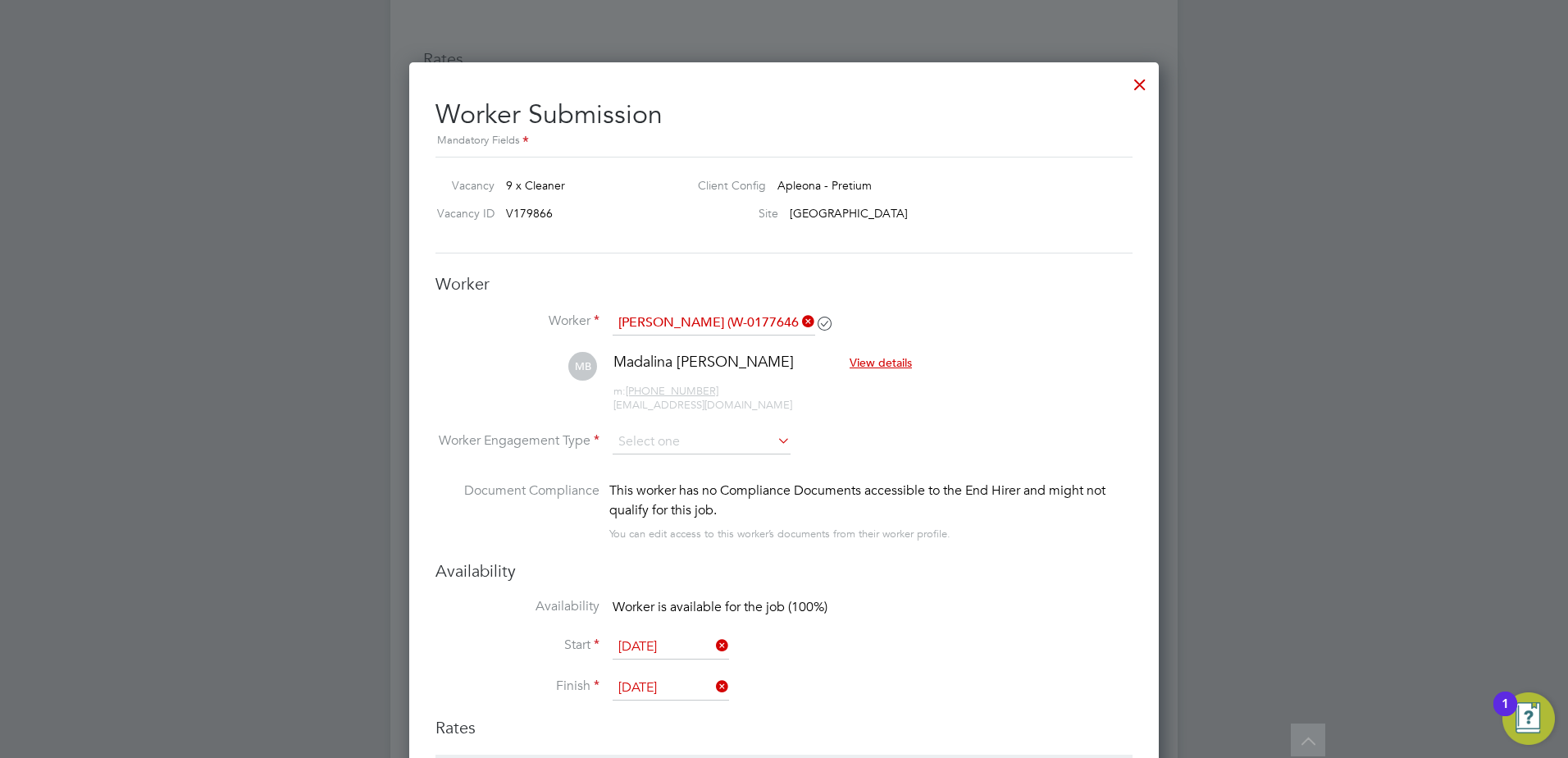
click at [666, 640] on input "[DATE]" at bounding box center [671, 646] width 116 height 24
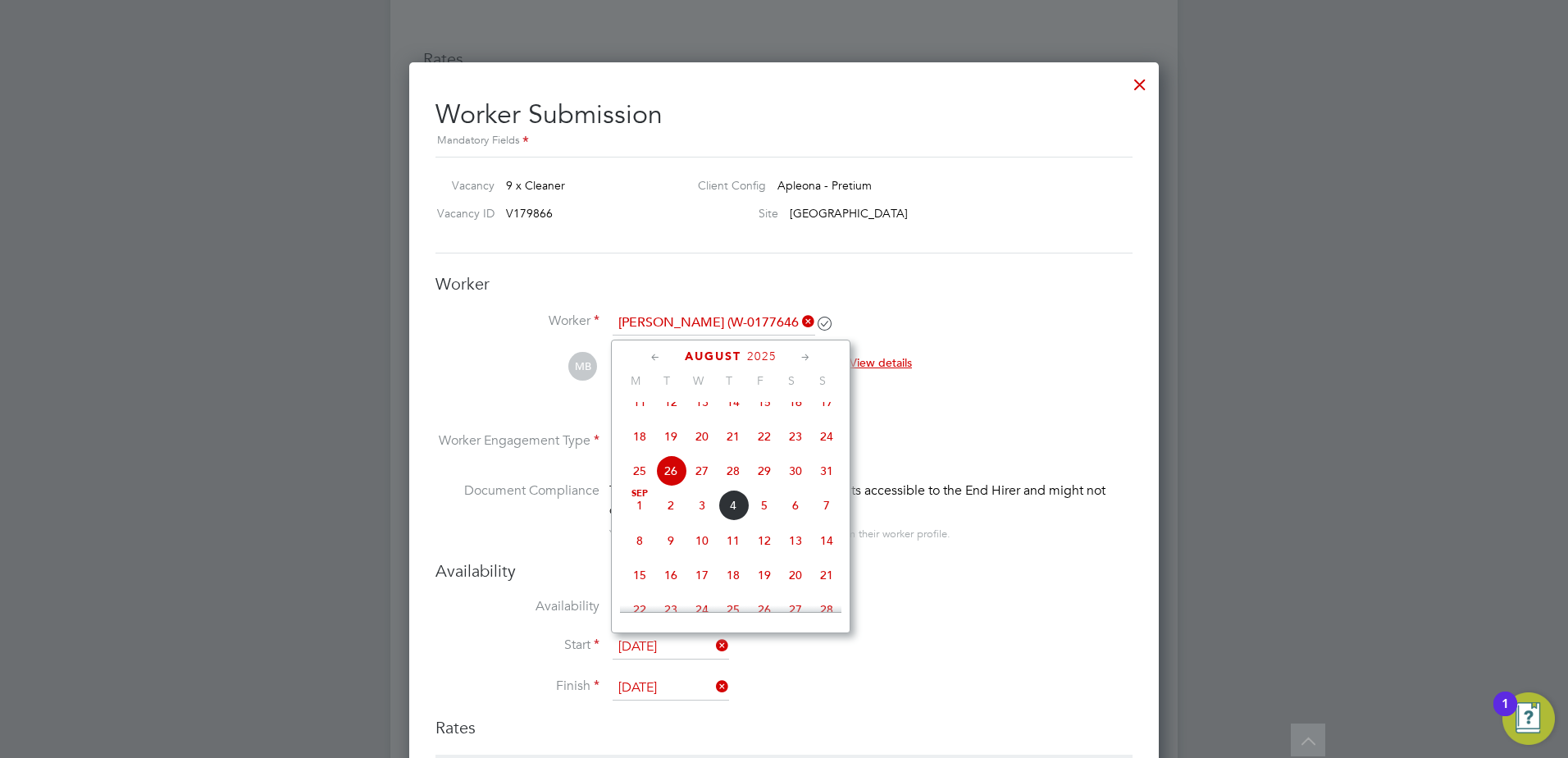
click at [646, 486] on span "25" at bounding box center [639, 471] width 31 height 31
type input "[DATE]"
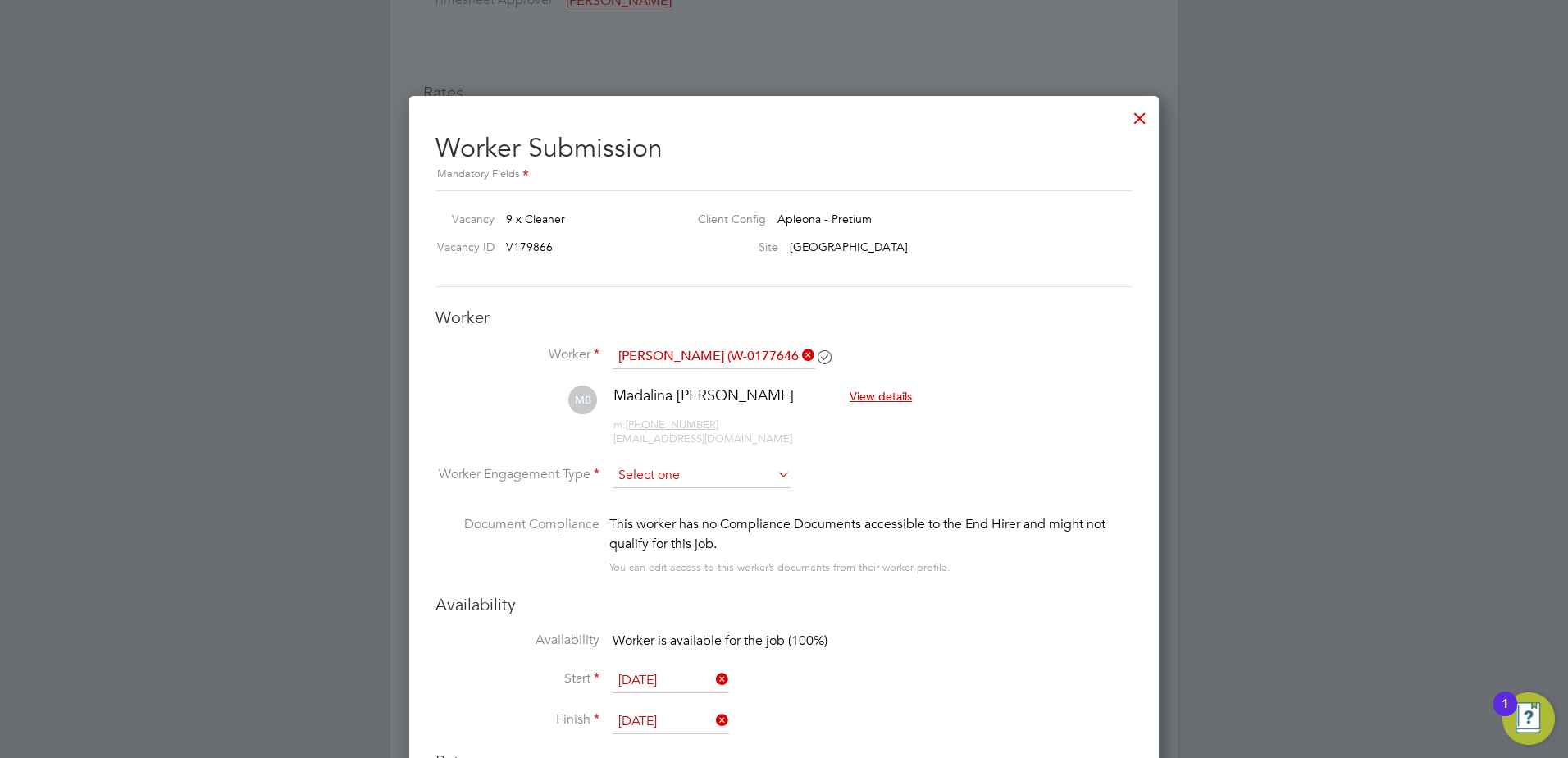
click at [707, 481] on input at bounding box center [702, 475] width 178 height 24
click at [705, 512] on li "PAYE" at bounding box center [702, 520] width 180 height 22
type input "PAYE"
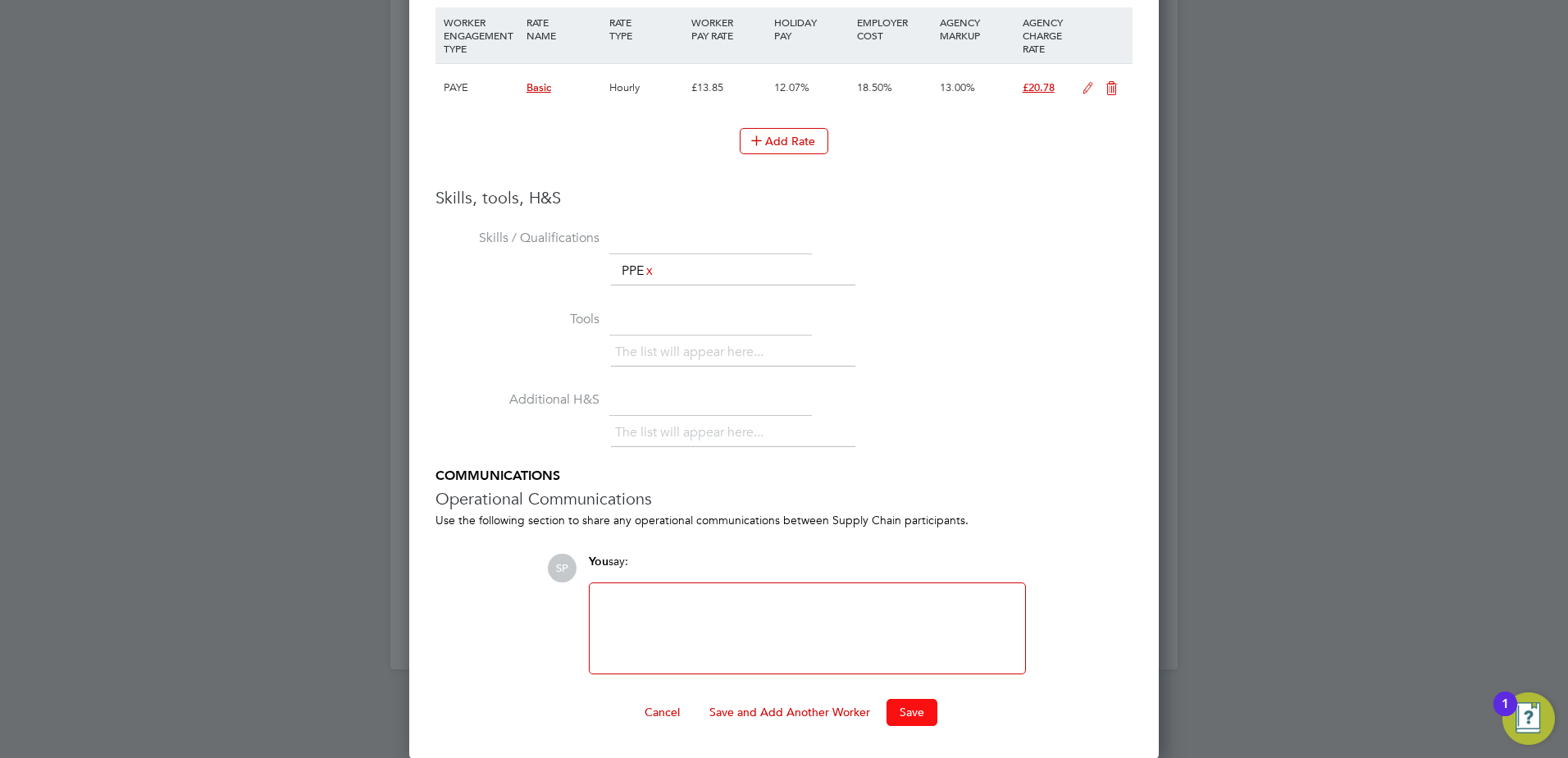
click at [909, 706] on button "Save" at bounding box center [912, 712] width 51 height 26
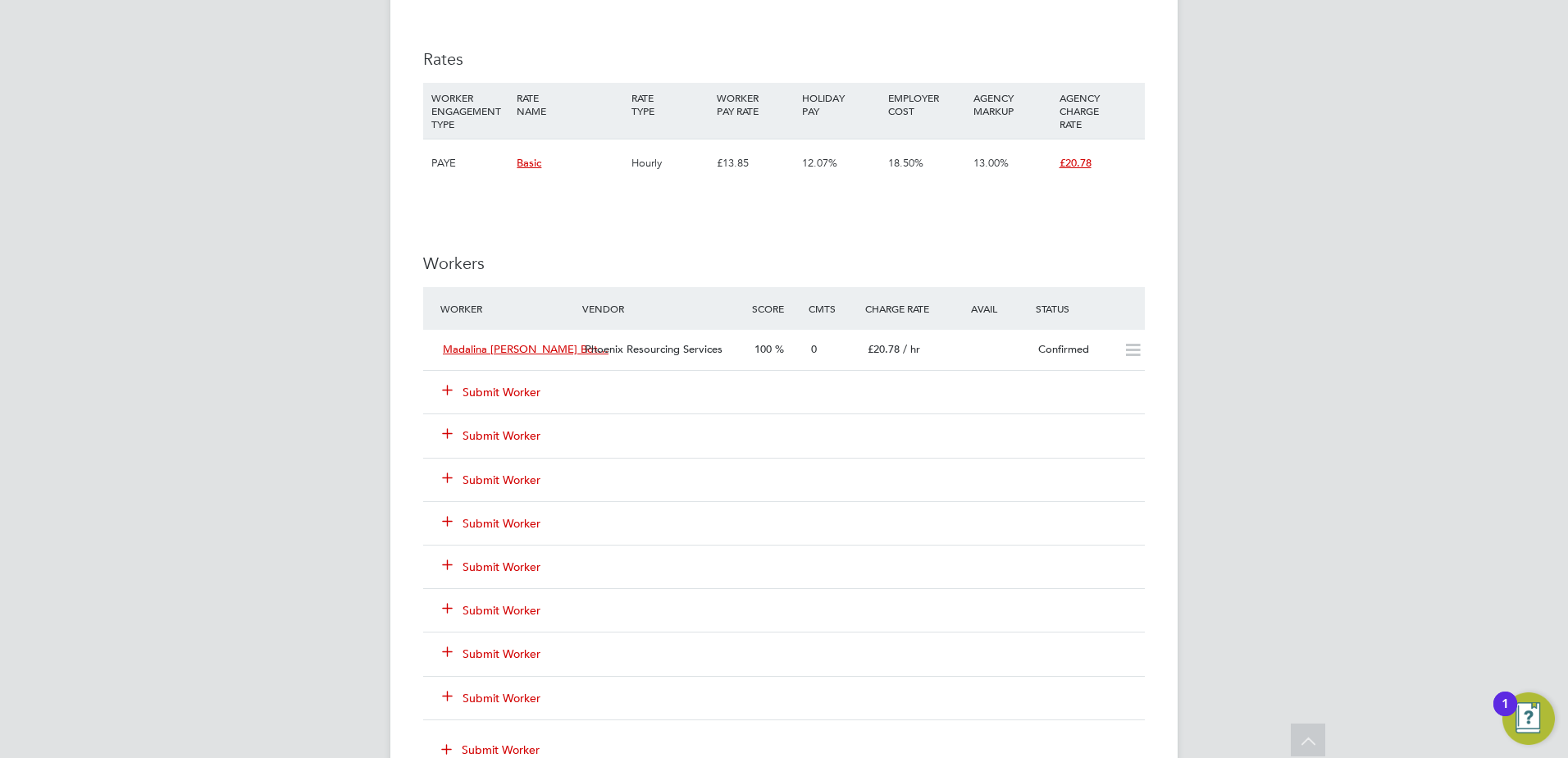
click at [513, 387] on button "Submit Worker" at bounding box center [492, 392] width 99 height 16
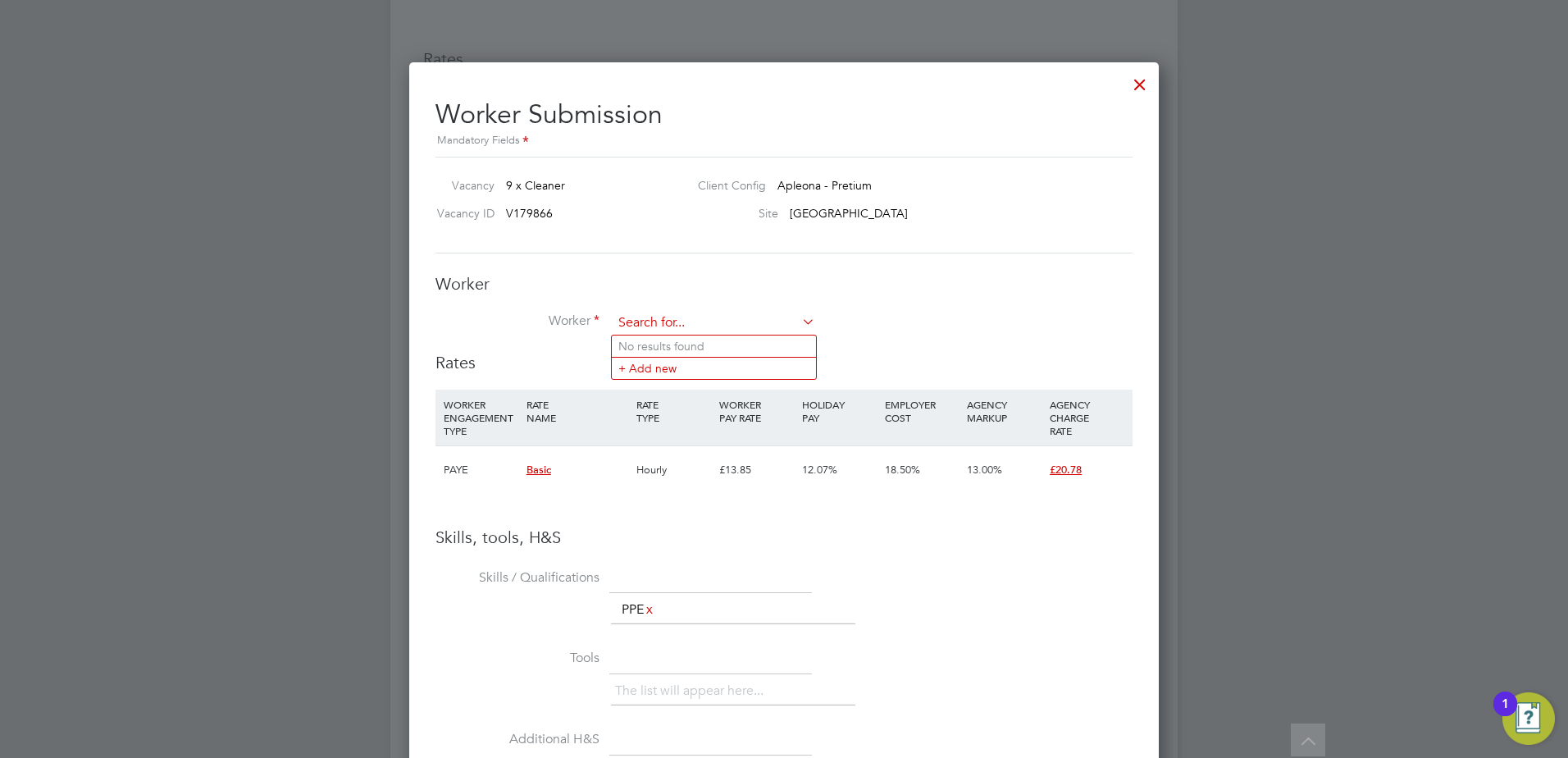
click at [717, 326] on input at bounding box center [714, 323] width 202 height 24
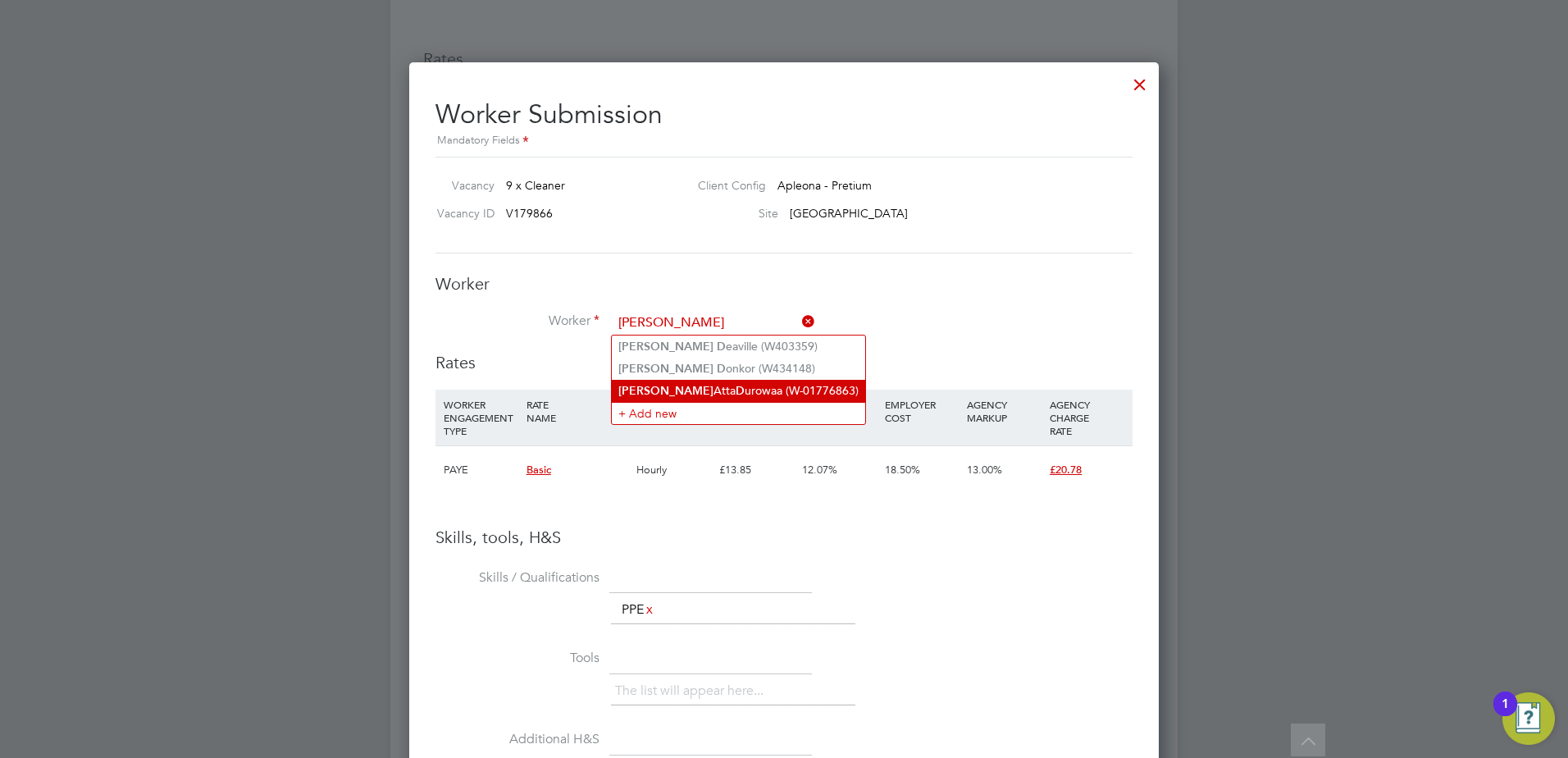
click at [727, 389] on li "Olivia Atta D urowaa (W-01776863)" at bounding box center [738, 391] width 253 height 22
type input "Olivia Atta Durowaa (W-01776863)"
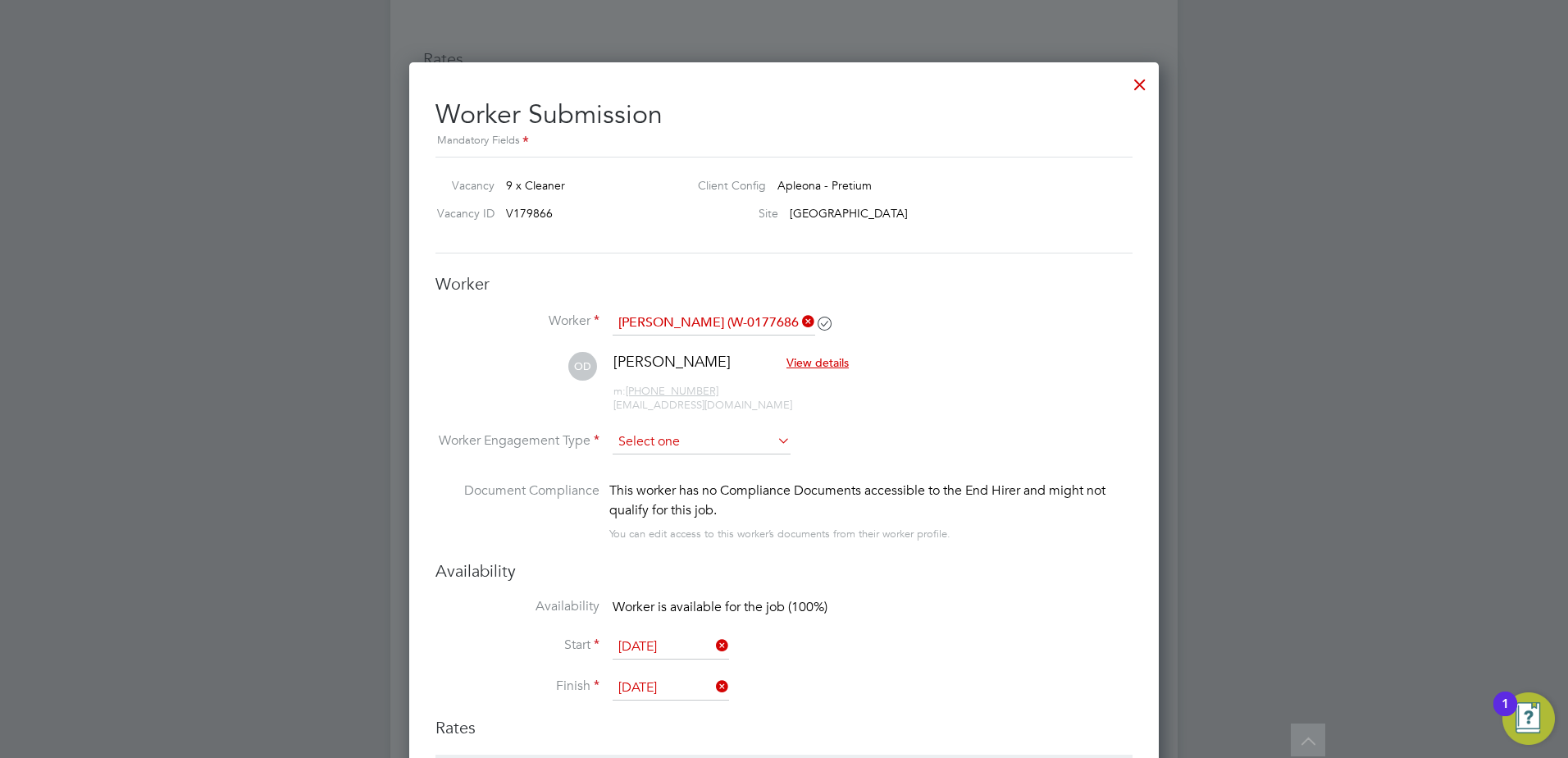
click at [639, 440] on input at bounding box center [702, 442] width 178 height 24
click at [654, 488] on li "PAYE" at bounding box center [702, 487] width 180 height 22
type input "PAYE"
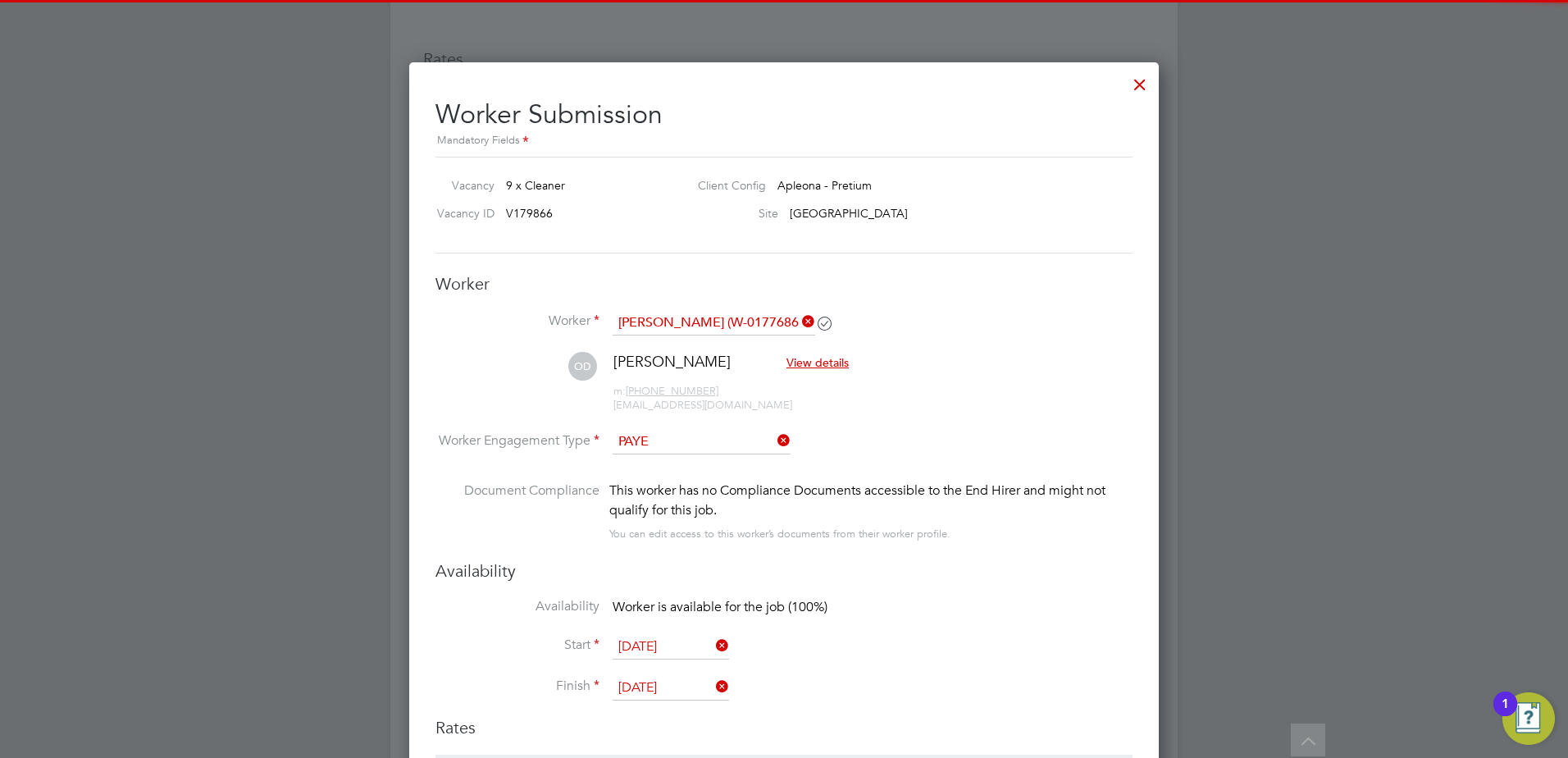
click at [689, 653] on input "[DATE]" at bounding box center [671, 646] width 116 height 24
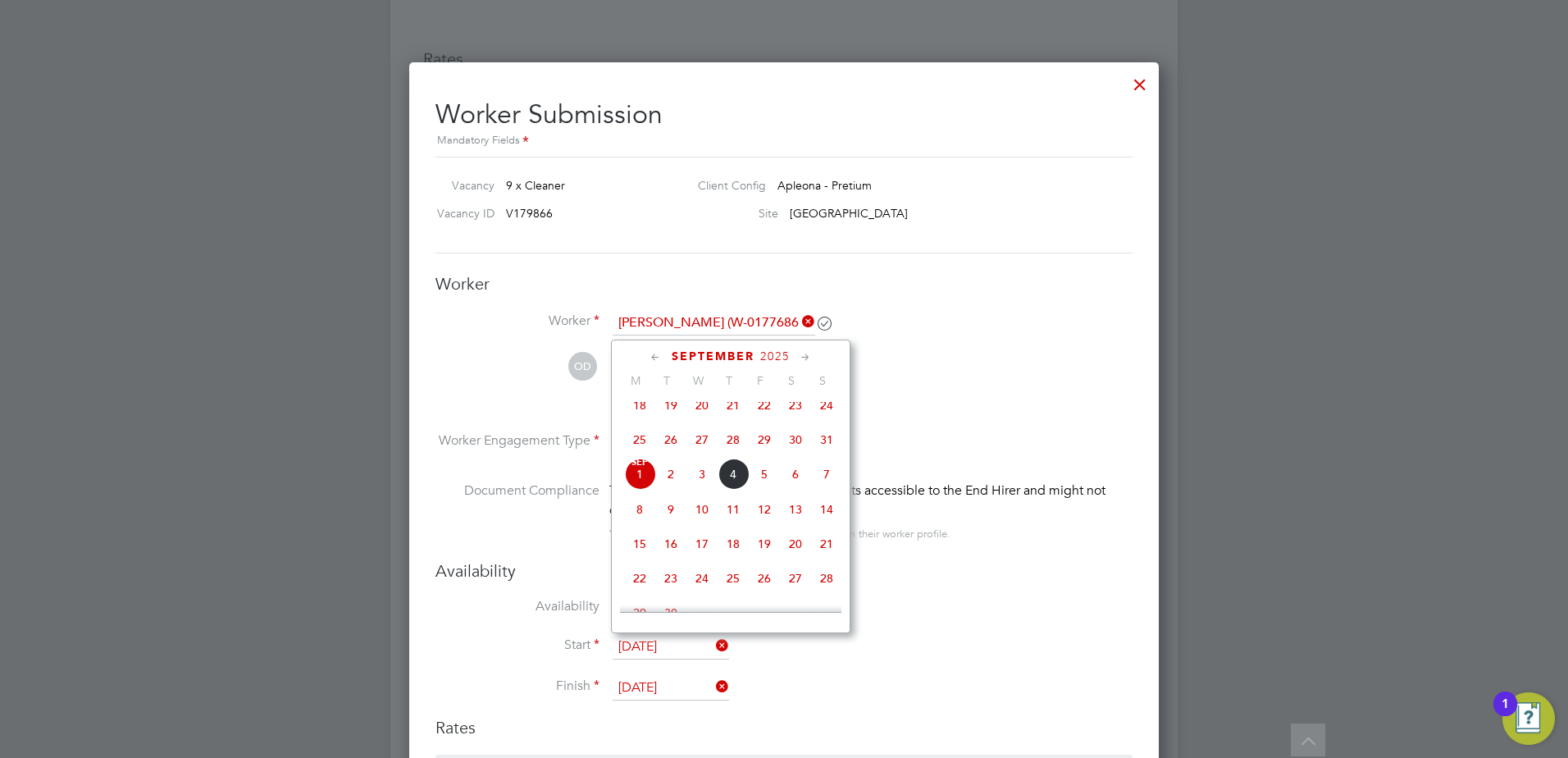
click at [704, 454] on span "27" at bounding box center [702, 440] width 31 height 31
type input "[DATE]"
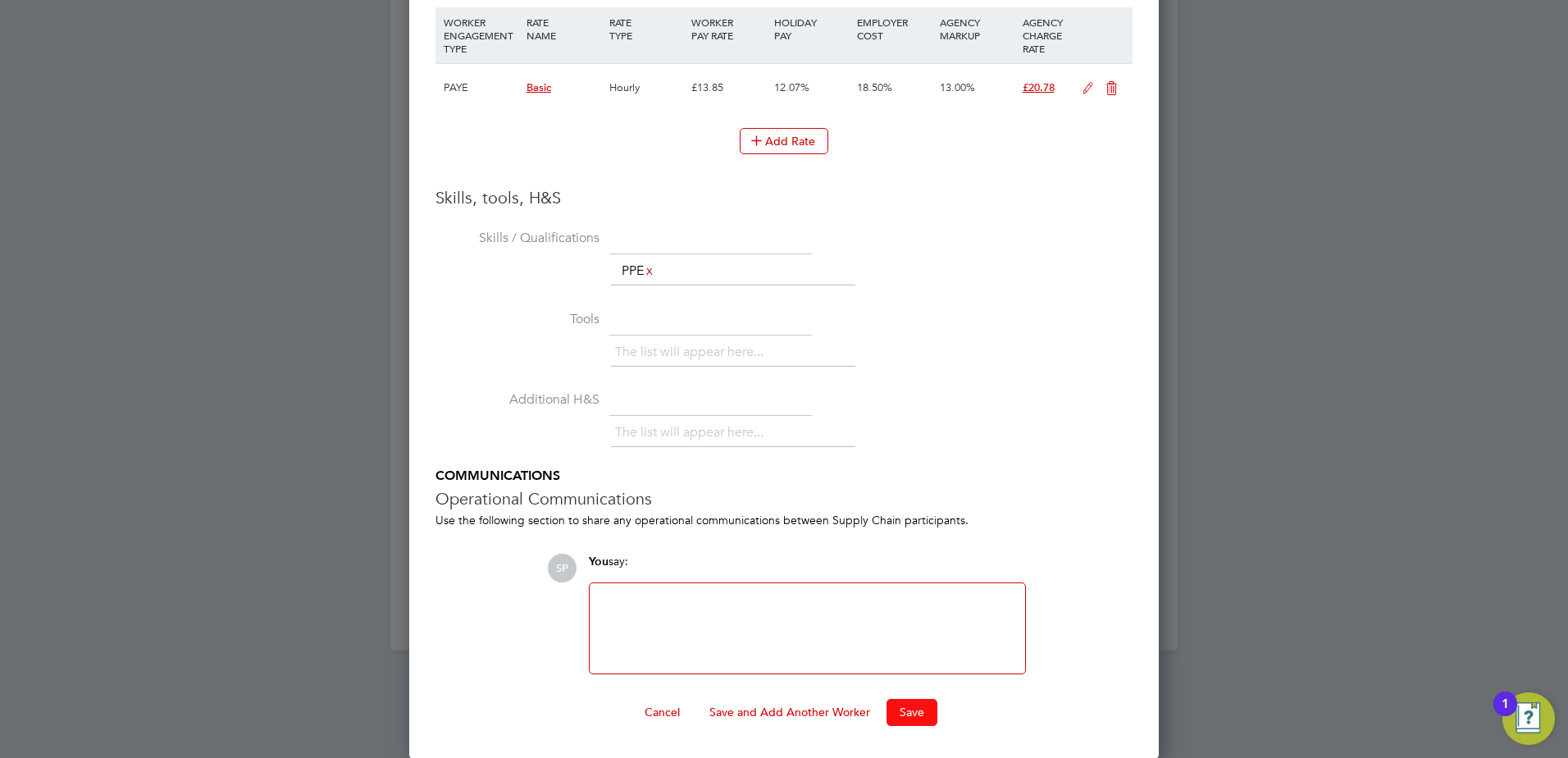
click at [908, 702] on button "Save" at bounding box center [912, 712] width 51 height 26
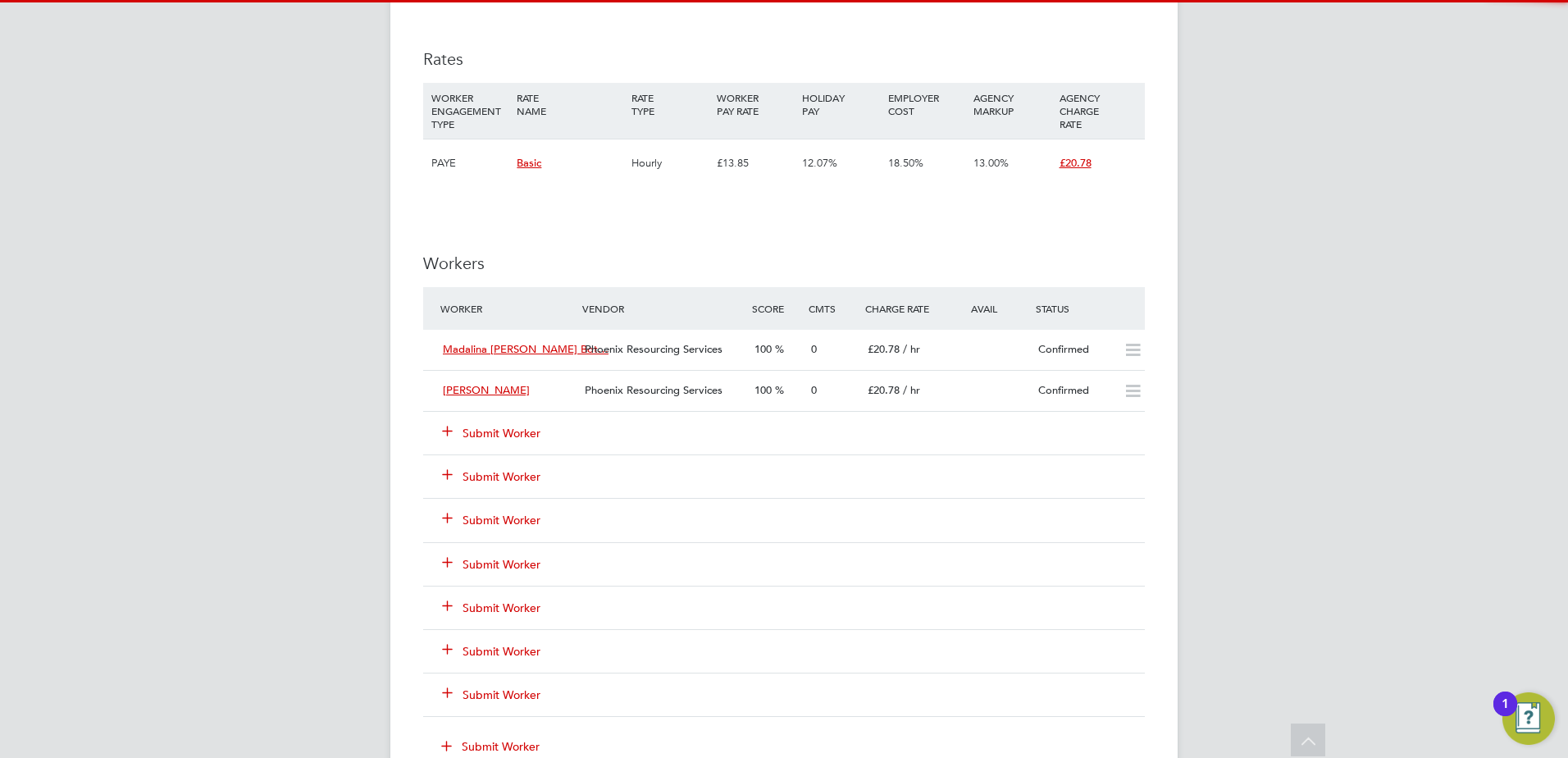
click at [503, 428] on button "Submit Worker" at bounding box center [492, 433] width 99 height 16
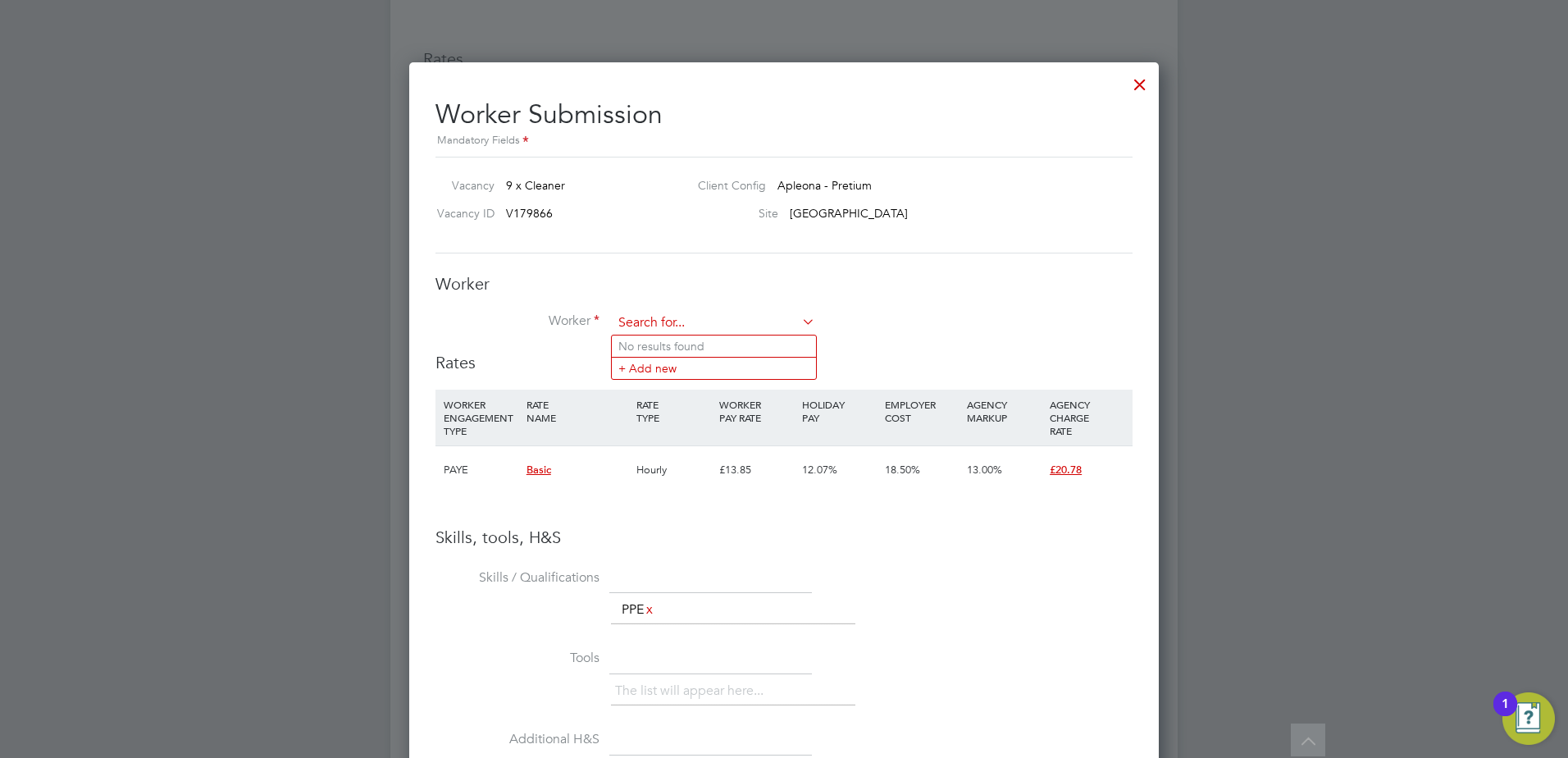
click at [669, 325] on input at bounding box center [714, 323] width 202 height 24
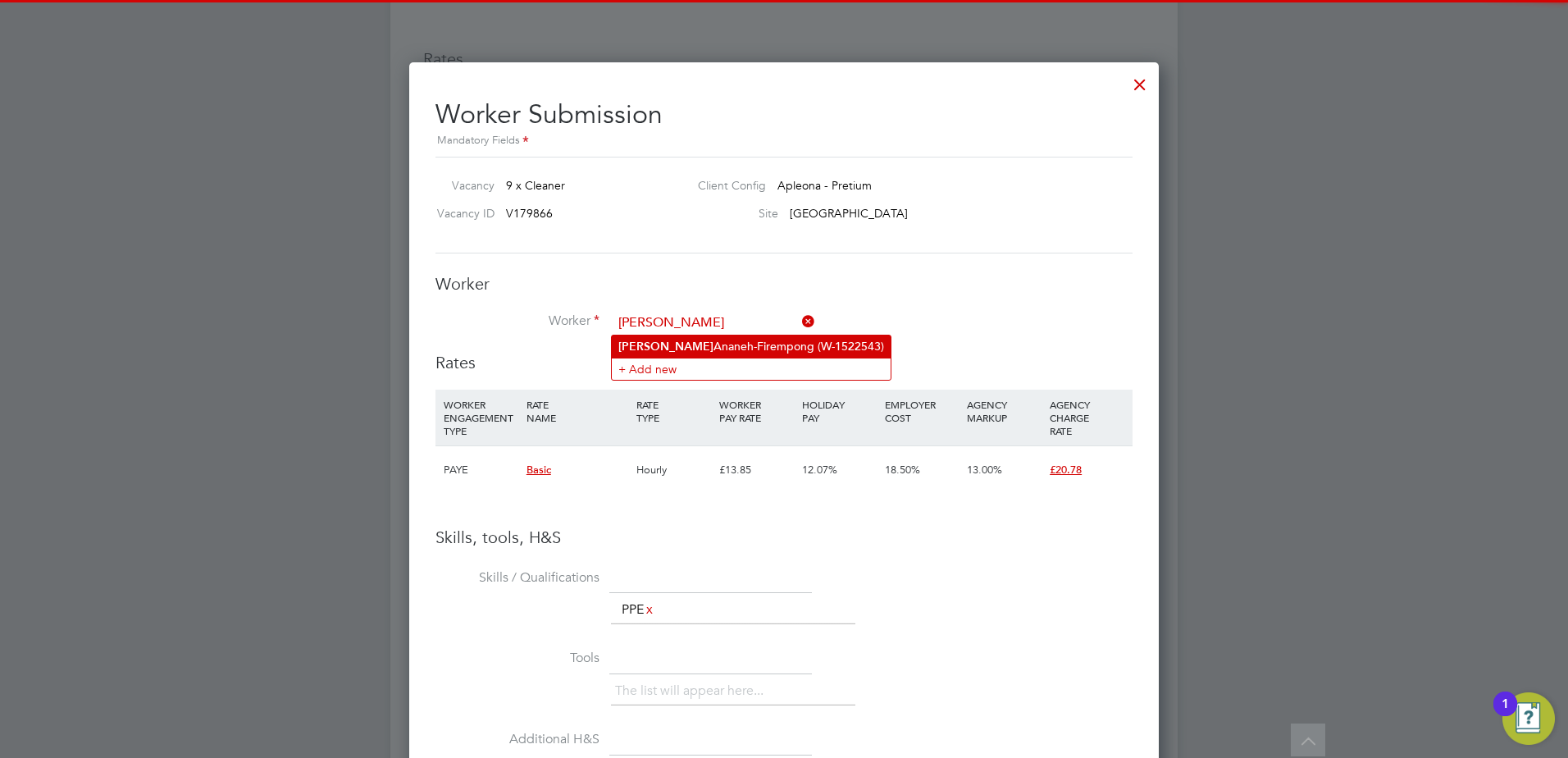
click at [696, 339] on li "Vanetta Ananeh-Firempong (W-1522543)" at bounding box center [752, 346] width 279 height 22
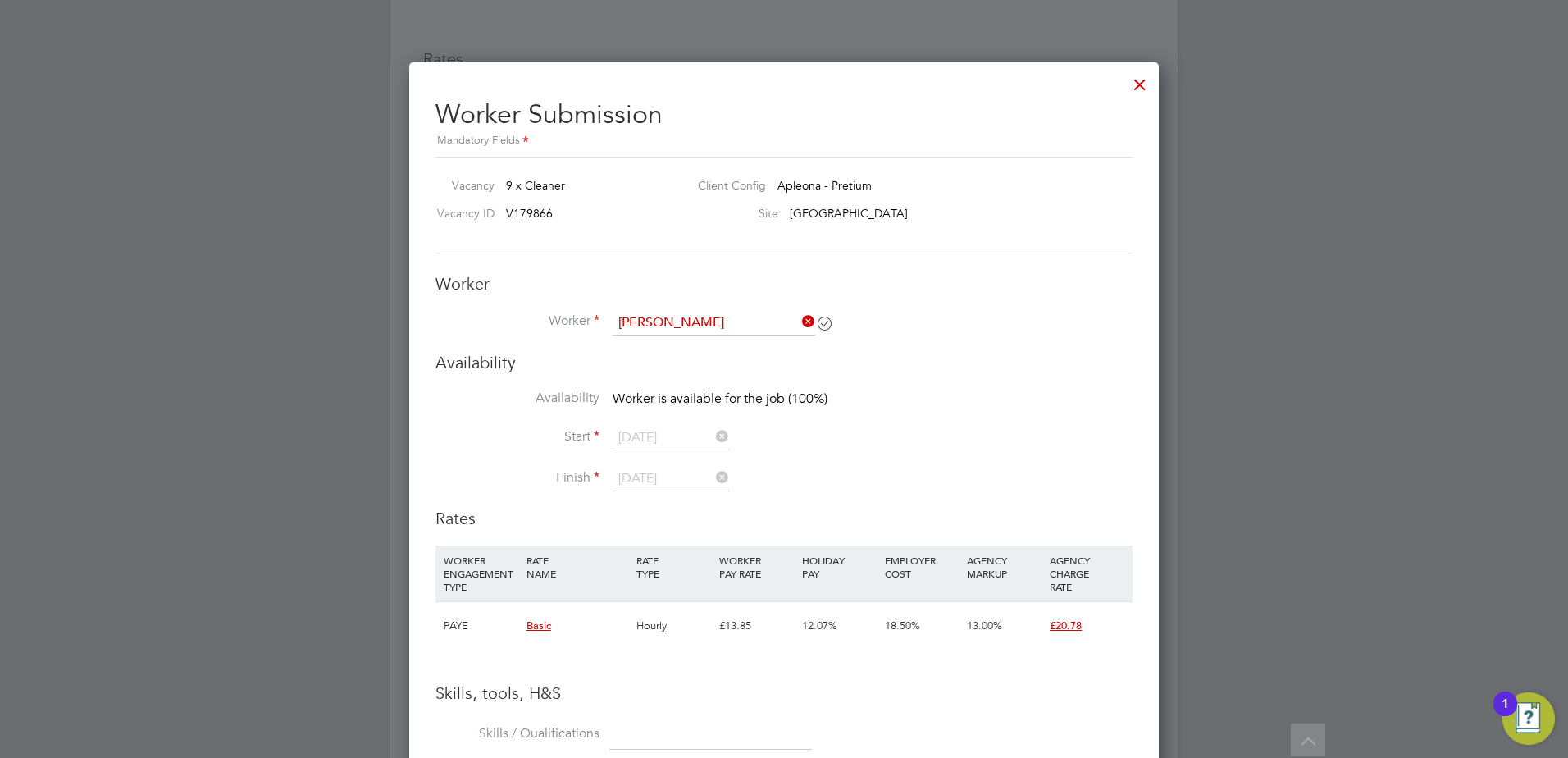
type input "Vanetta Ananeh-Firempong (W-1522543)"
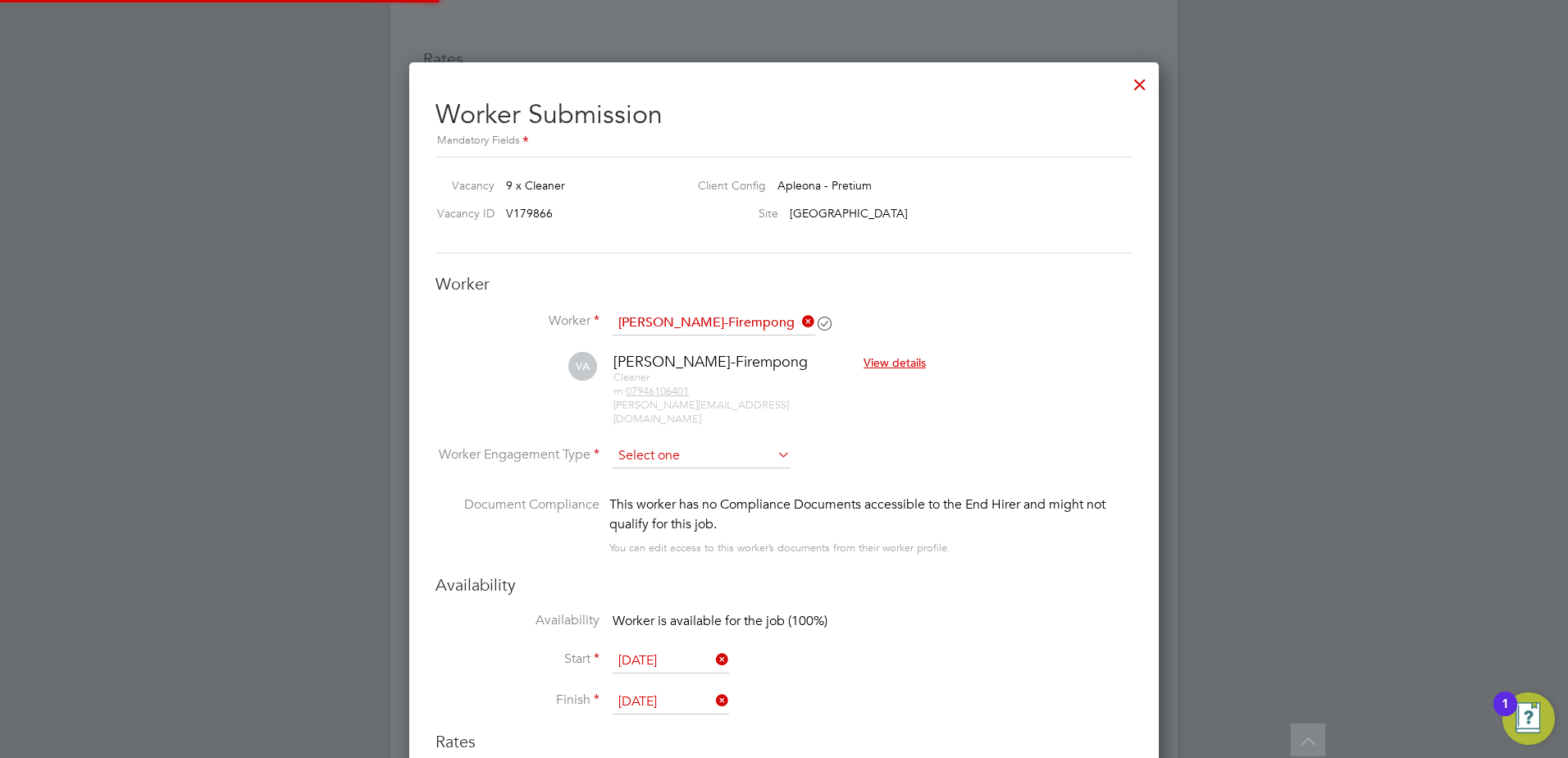
click at [677, 443] on input at bounding box center [702, 455] width 178 height 24
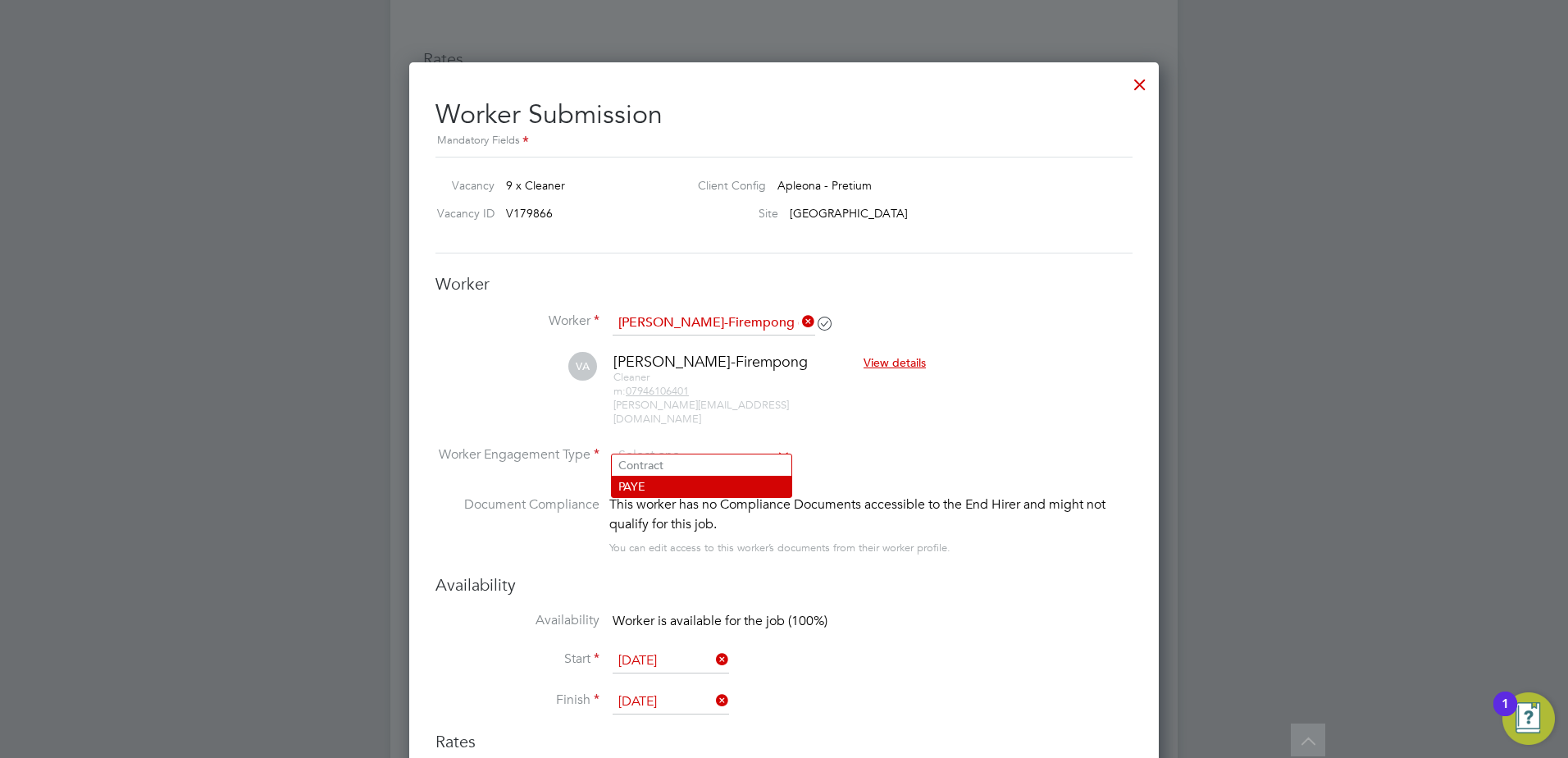
click at [676, 481] on li "PAYE" at bounding box center [702, 487] width 180 height 22
type input "PAYE"
click at [670, 648] on input "[DATE]" at bounding box center [671, 660] width 116 height 24
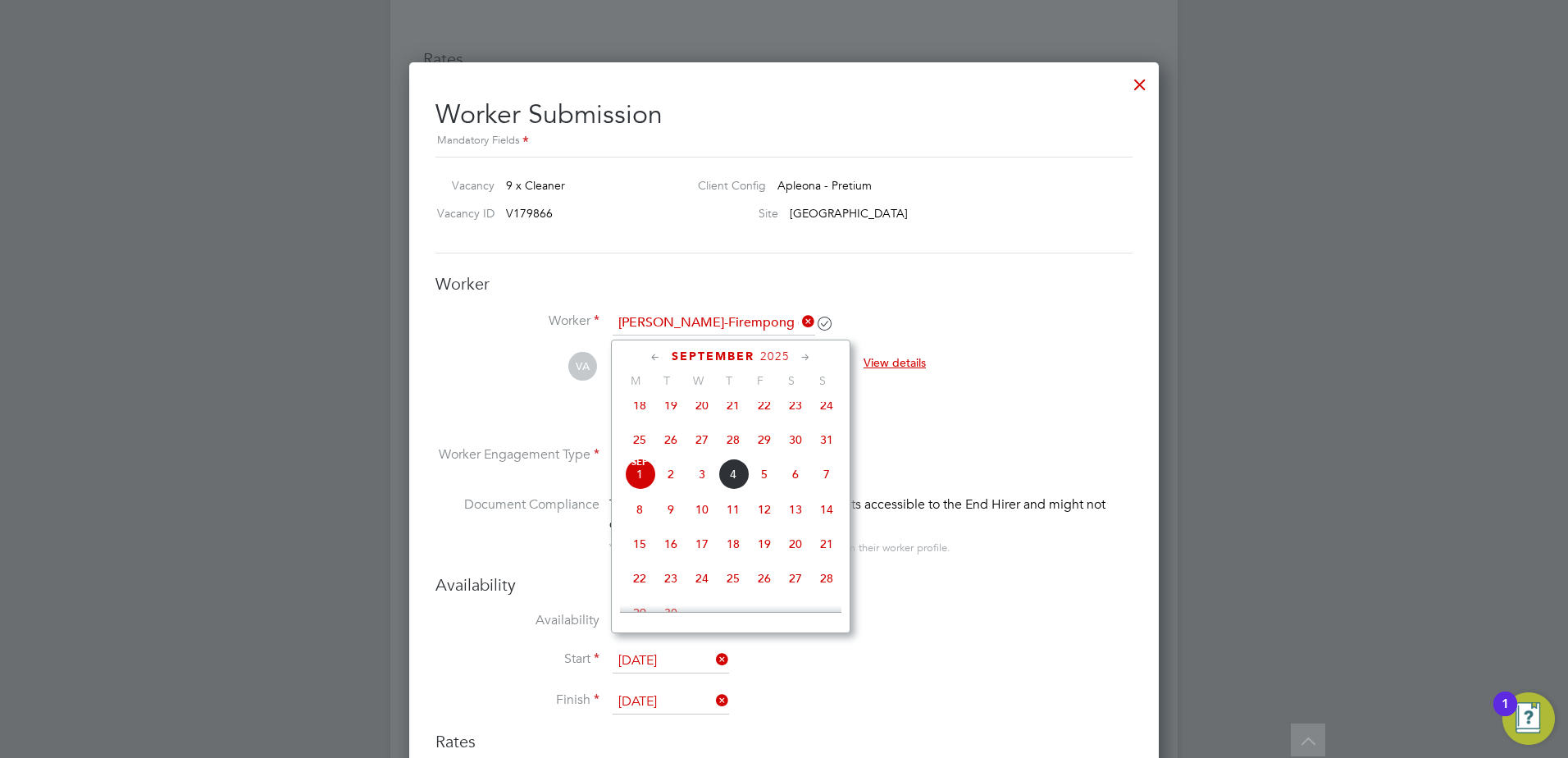
click at [704, 452] on span "27" at bounding box center [702, 440] width 31 height 31
type input "[DATE]"
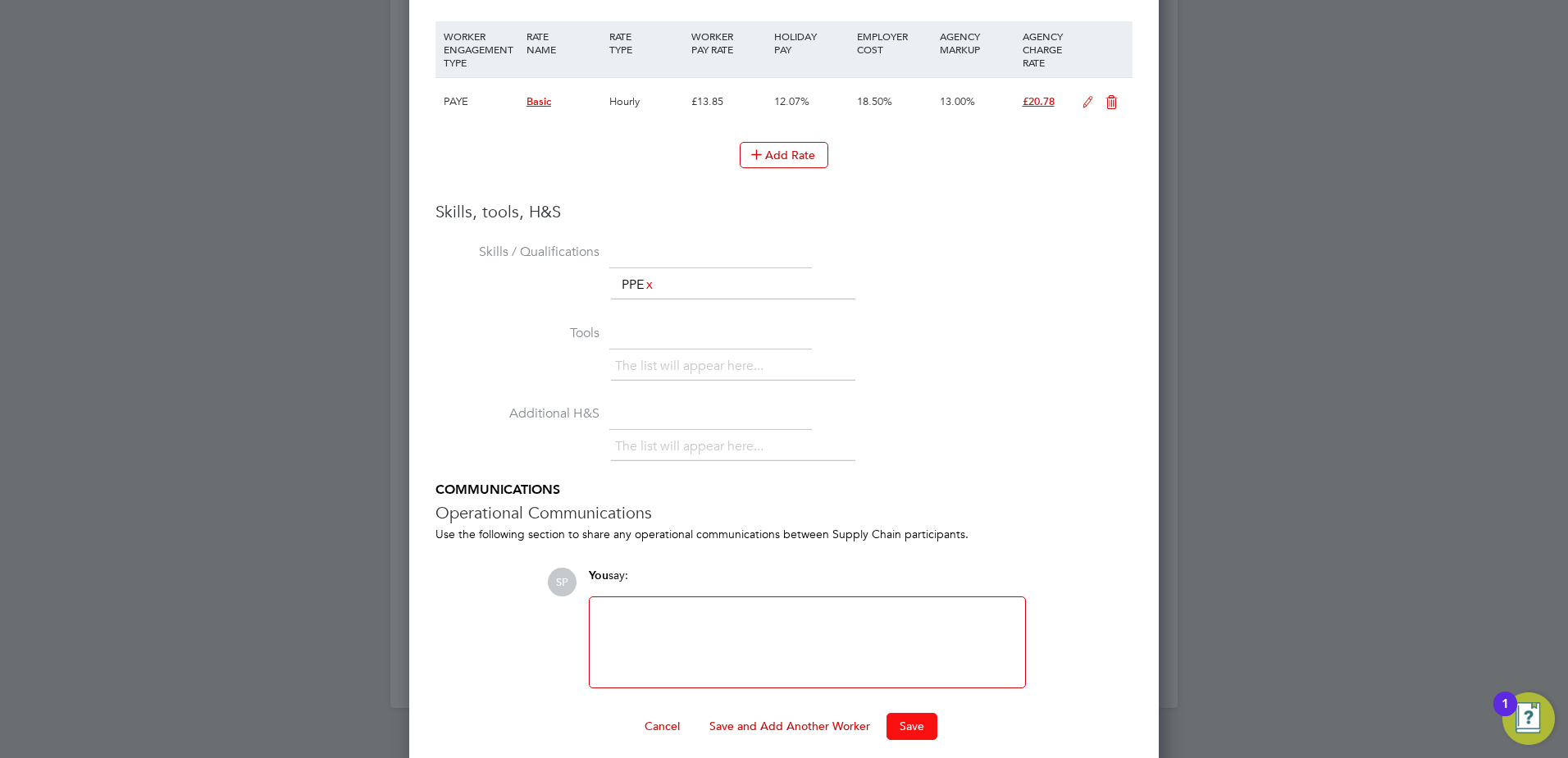
click at [923, 717] on button "Save" at bounding box center [912, 725] width 51 height 26
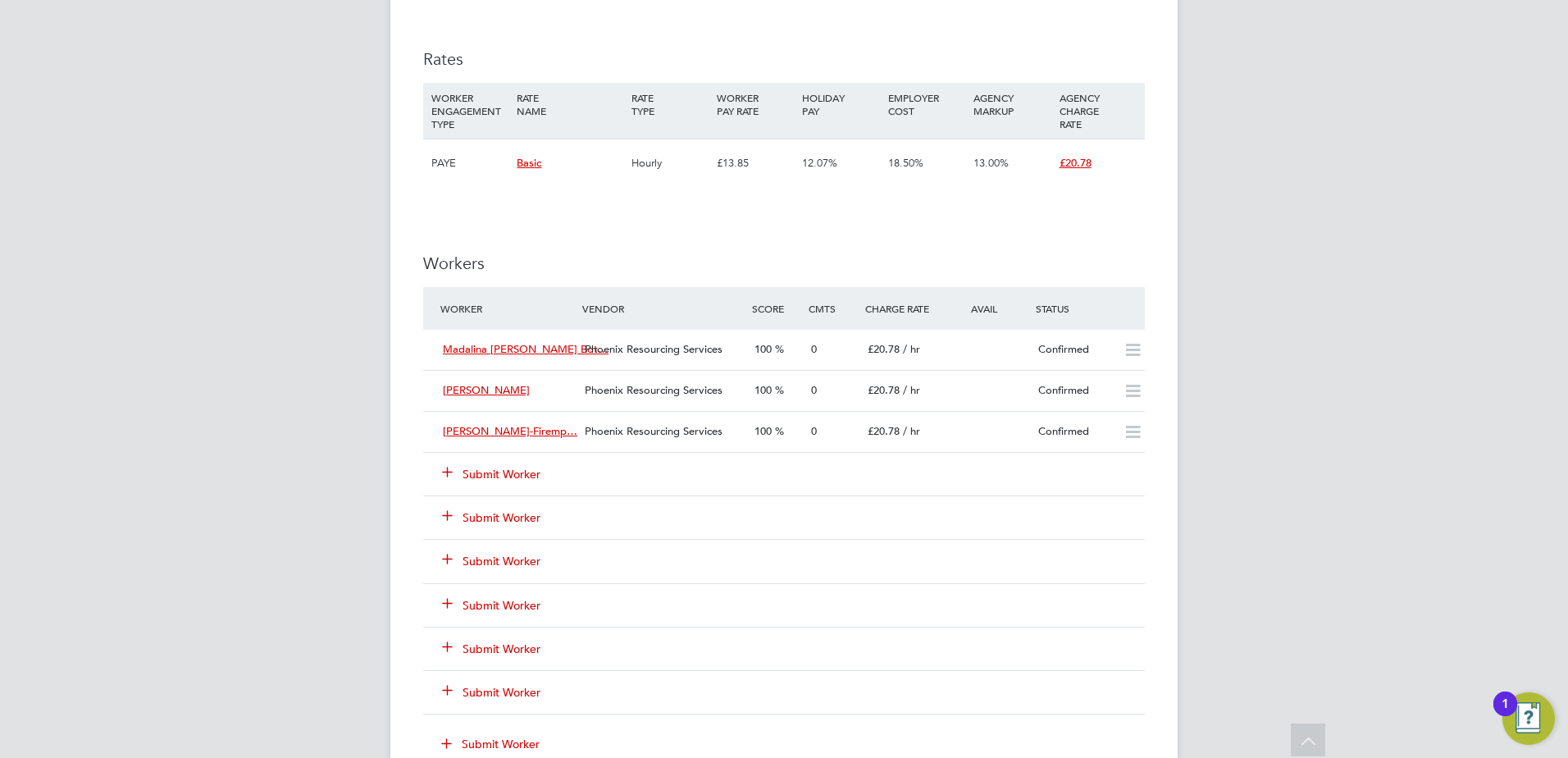
click at [518, 472] on button "Submit Worker" at bounding box center [492, 474] width 99 height 16
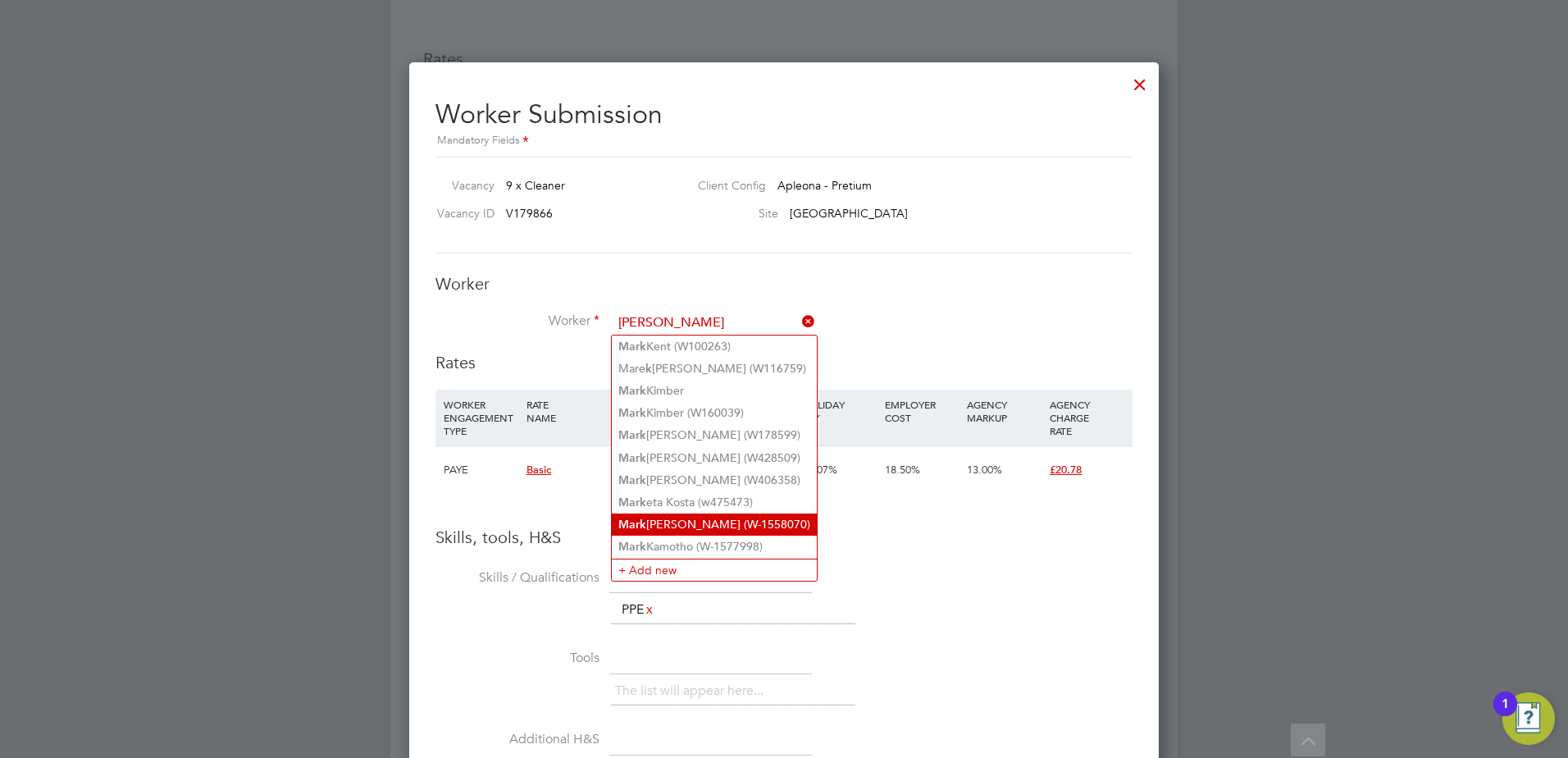
click at [704, 513] on li "Mar k Kato (W-1558070)" at bounding box center [715, 524] width 205 height 22
type input "Mark Kato (W-1558070)"
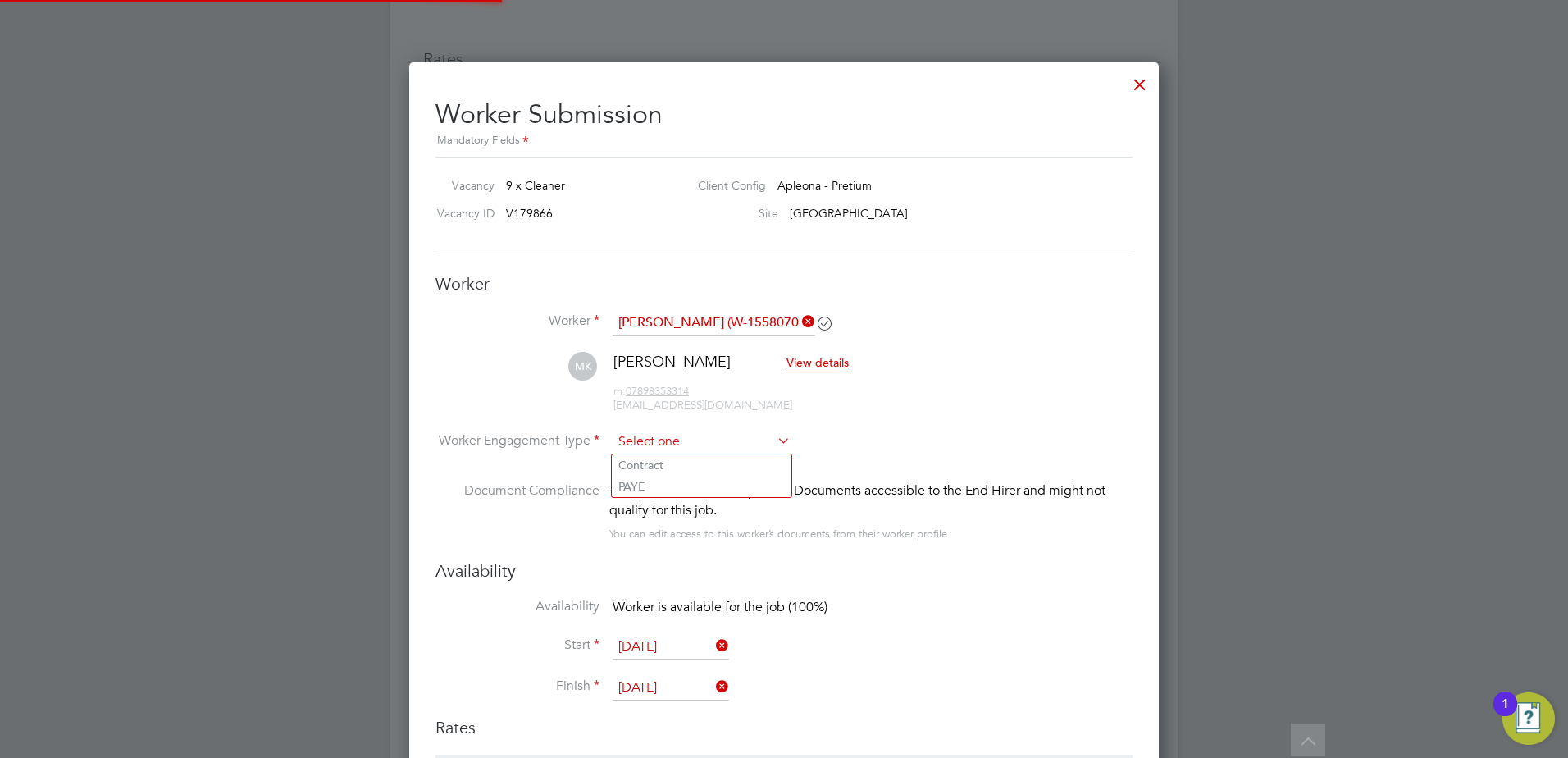
click at [690, 444] on input at bounding box center [702, 442] width 178 height 24
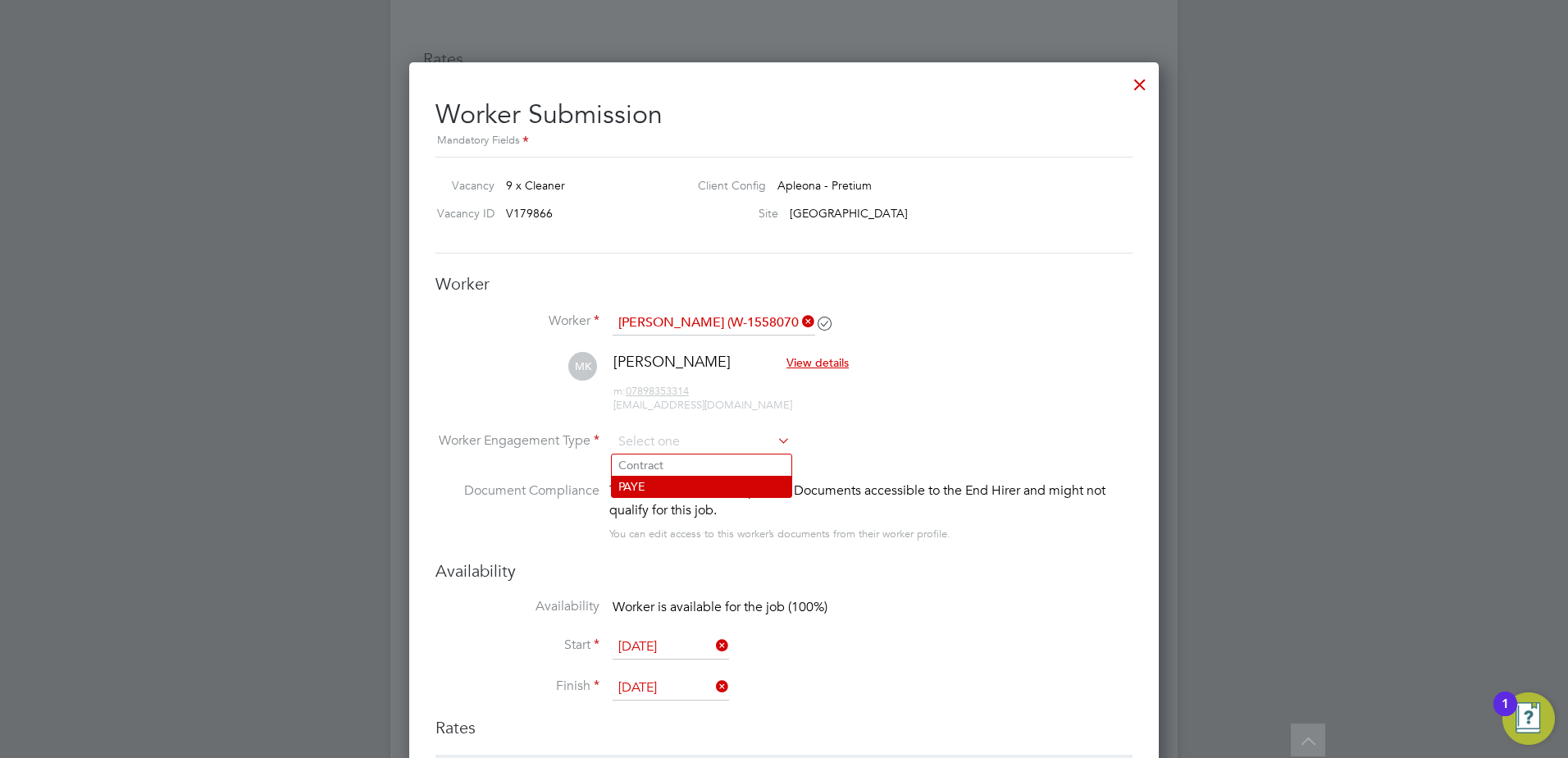
click at [690, 481] on li "PAYE" at bounding box center [702, 487] width 180 height 22
type input "PAYE"
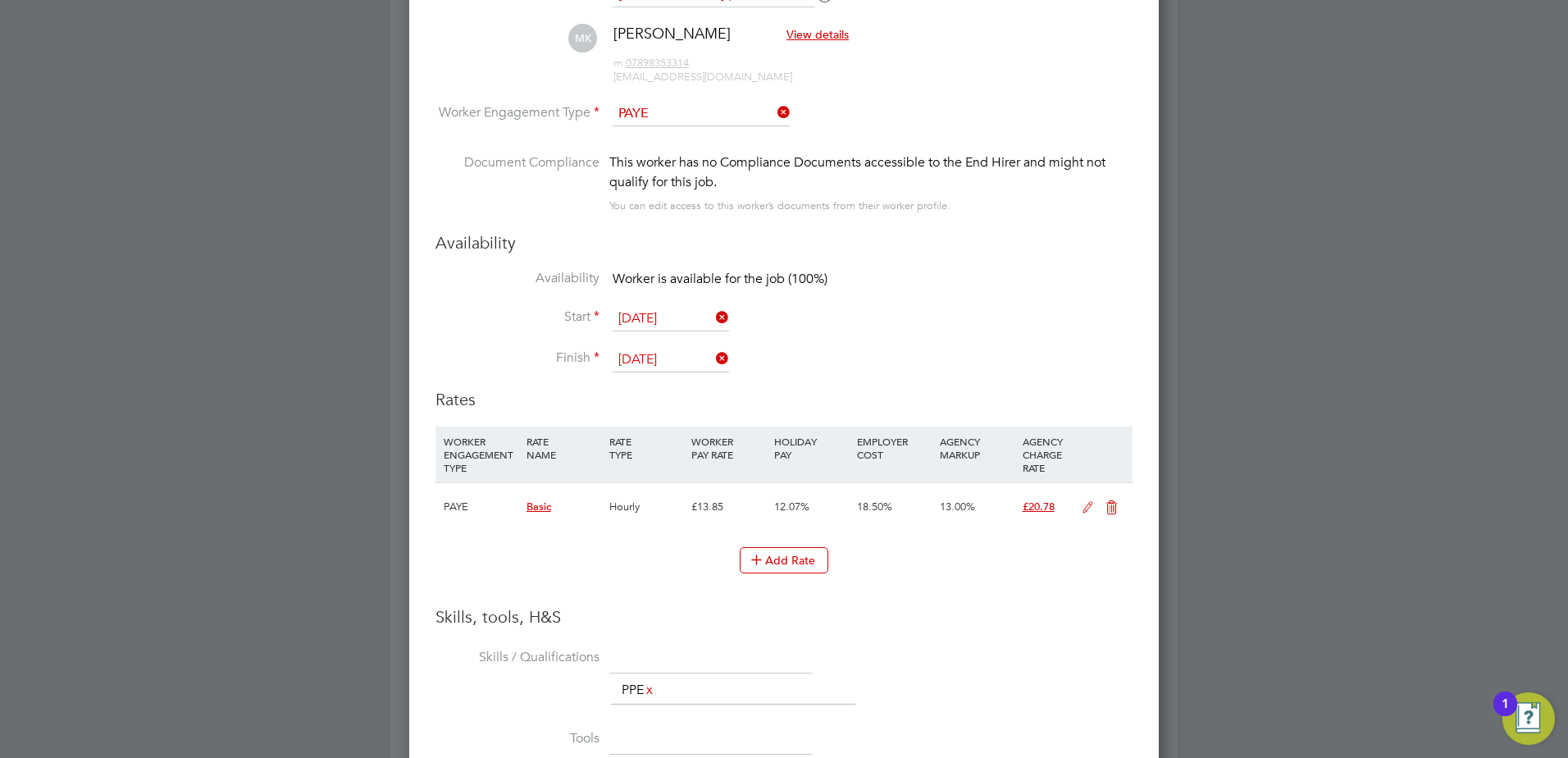
click at [661, 317] on input "[DATE]" at bounding box center [671, 318] width 116 height 24
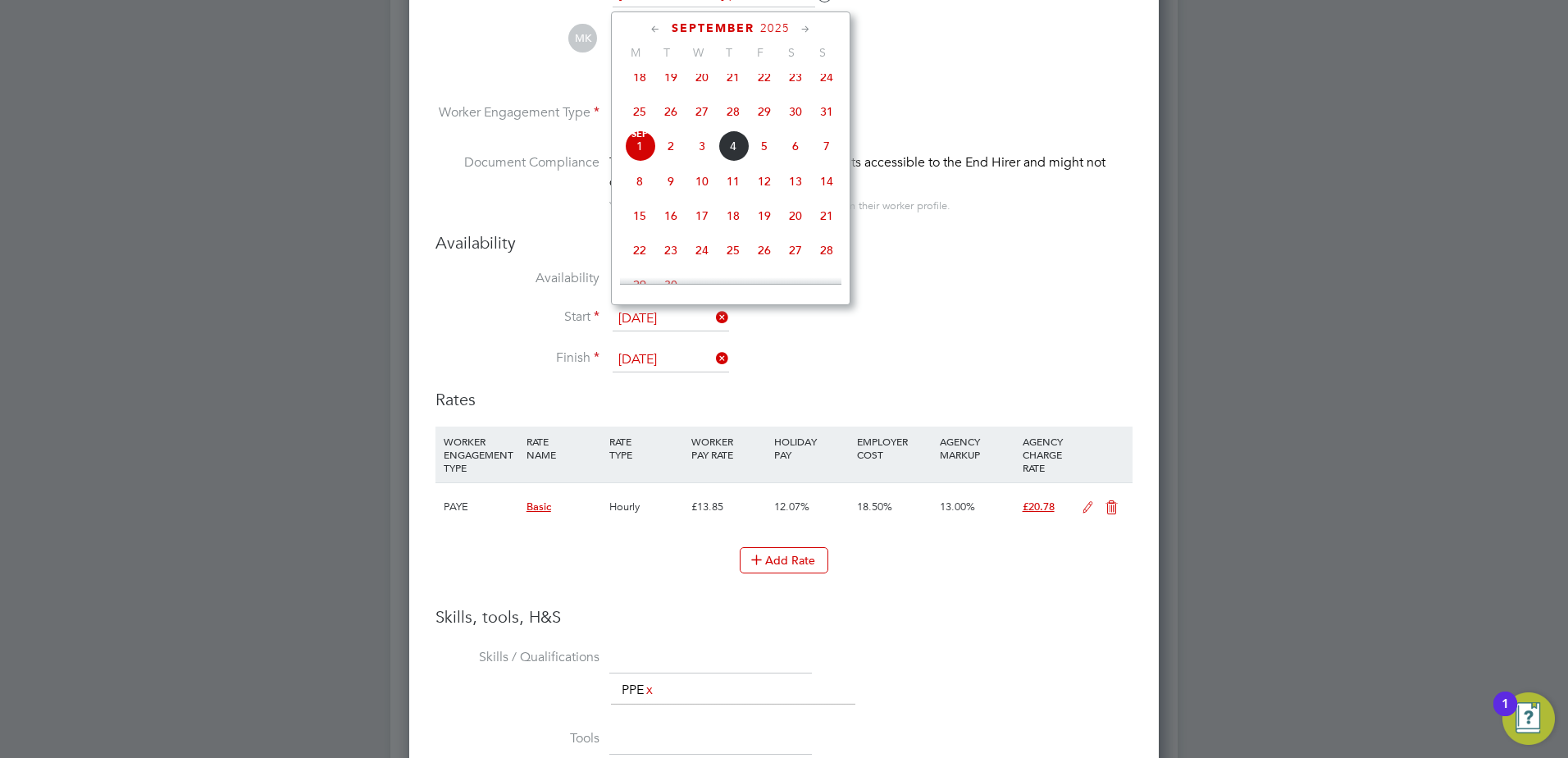
click at [645, 124] on span "25" at bounding box center [639, 112] width 31 height 31
type input "[DATE]"
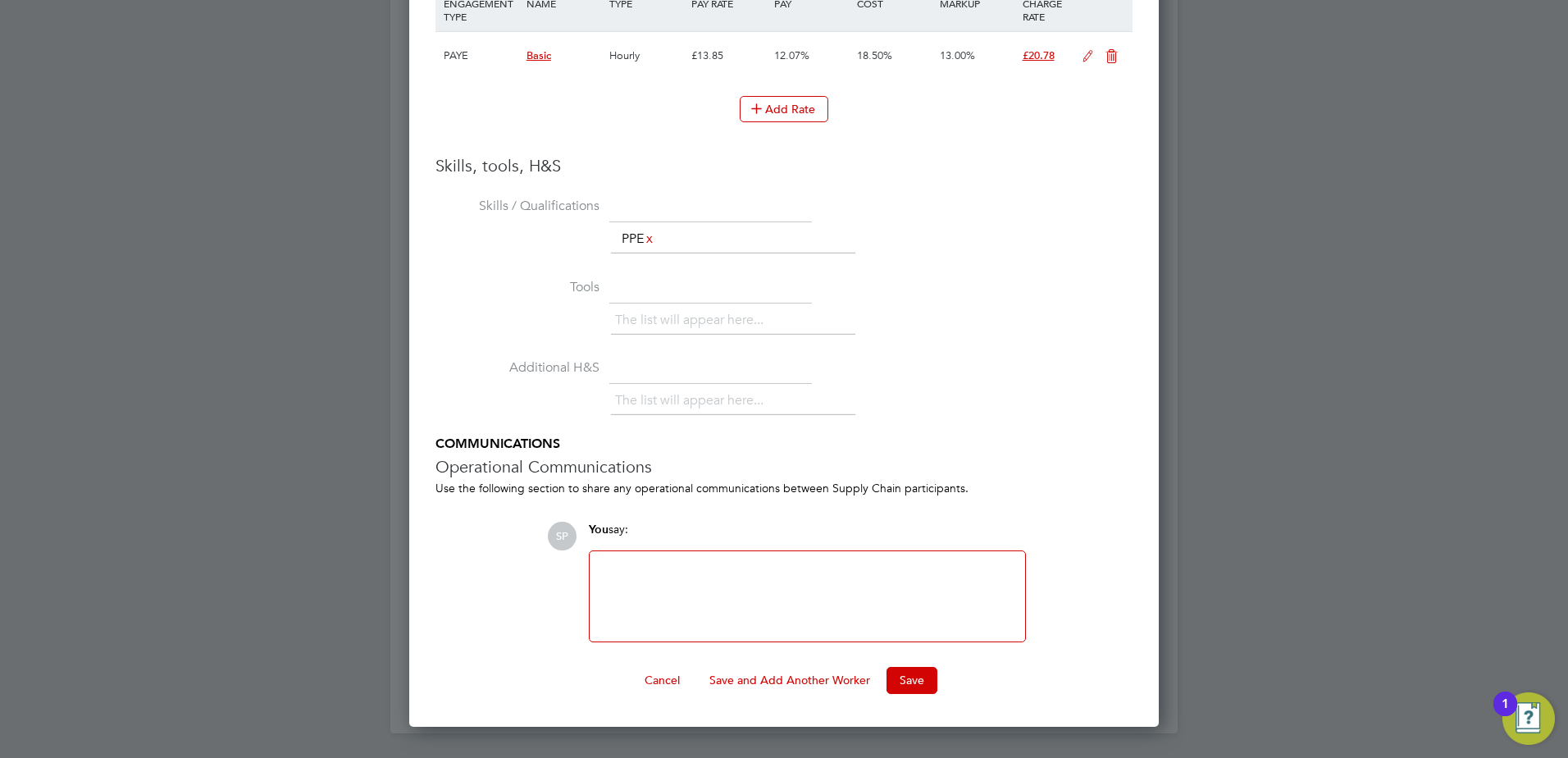
click at [936, 670] on button "Save" at bounding box center [912, 679] width 51 height 26
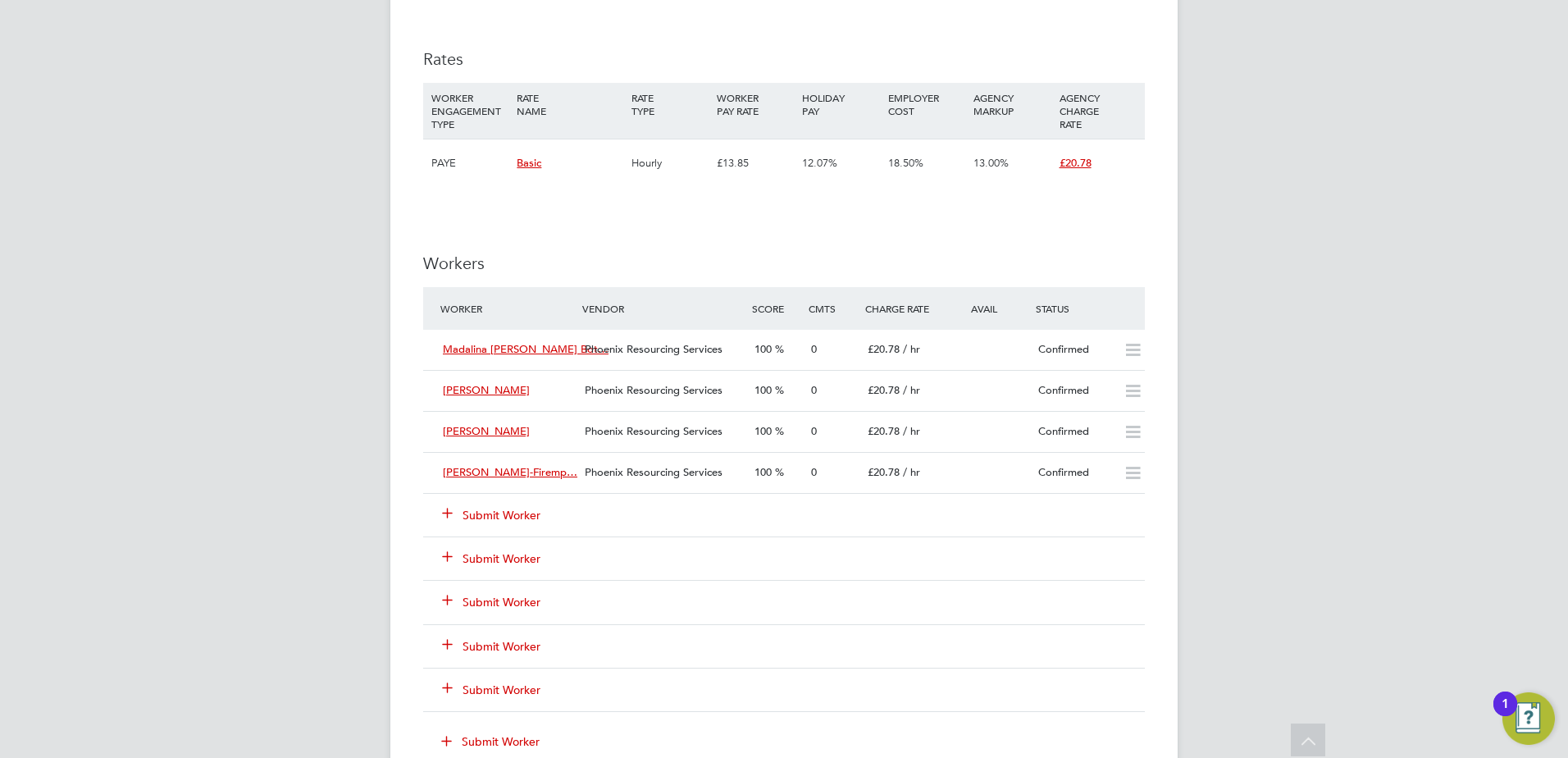
click at [492, 512] on button "Submit Worker" at bounding box center [492, 515] width 99 height 16
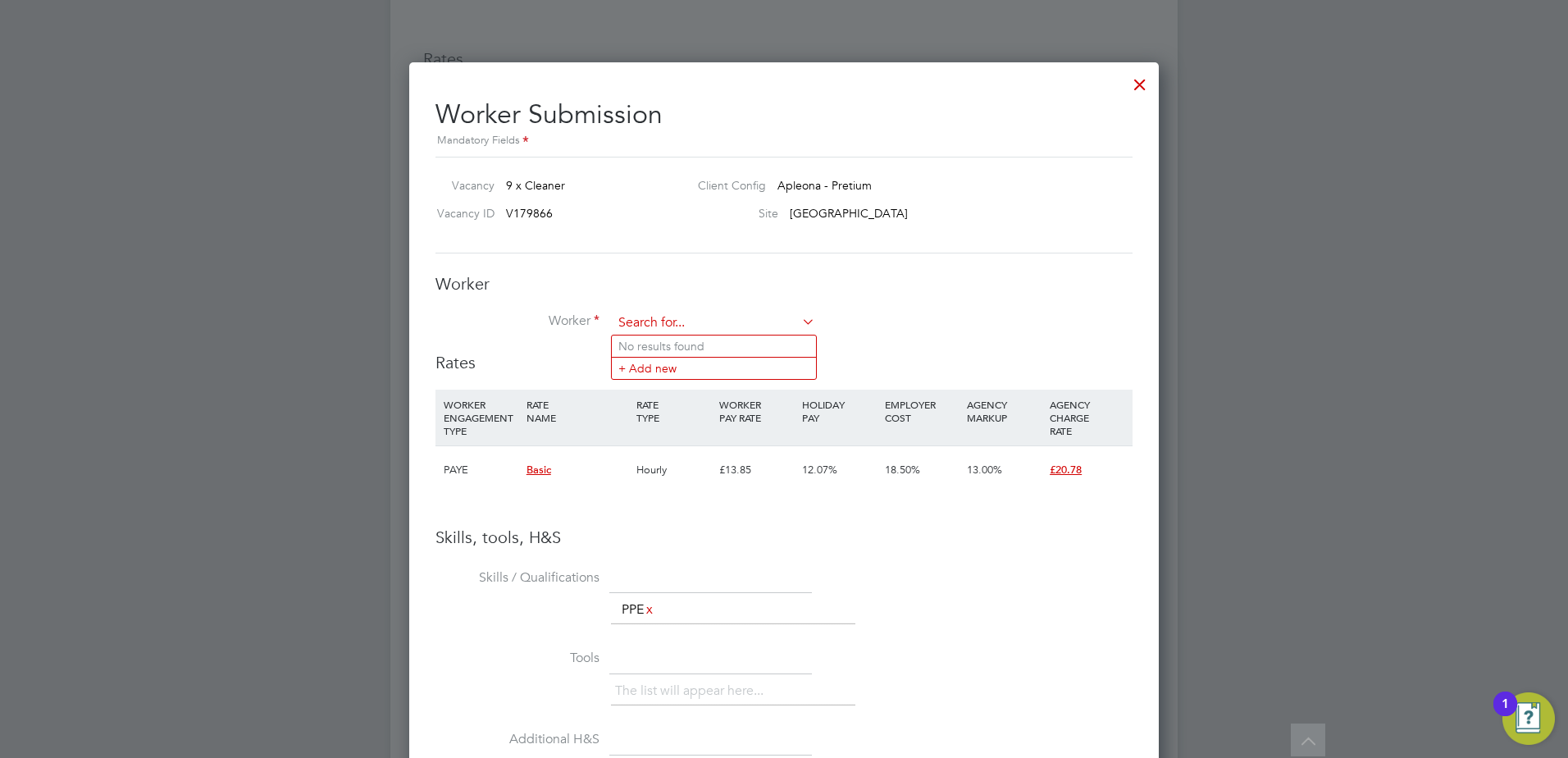
click at [706, 318] on input at bounding box center [714, 323] width 202 height 24
click at [690, 339] on li "Vladut Elvis Verdes (W-1538009)" at bounding box center [718, 346] width 212 height 22
type input "Vladut Elvis Verdes (W-1538009)"
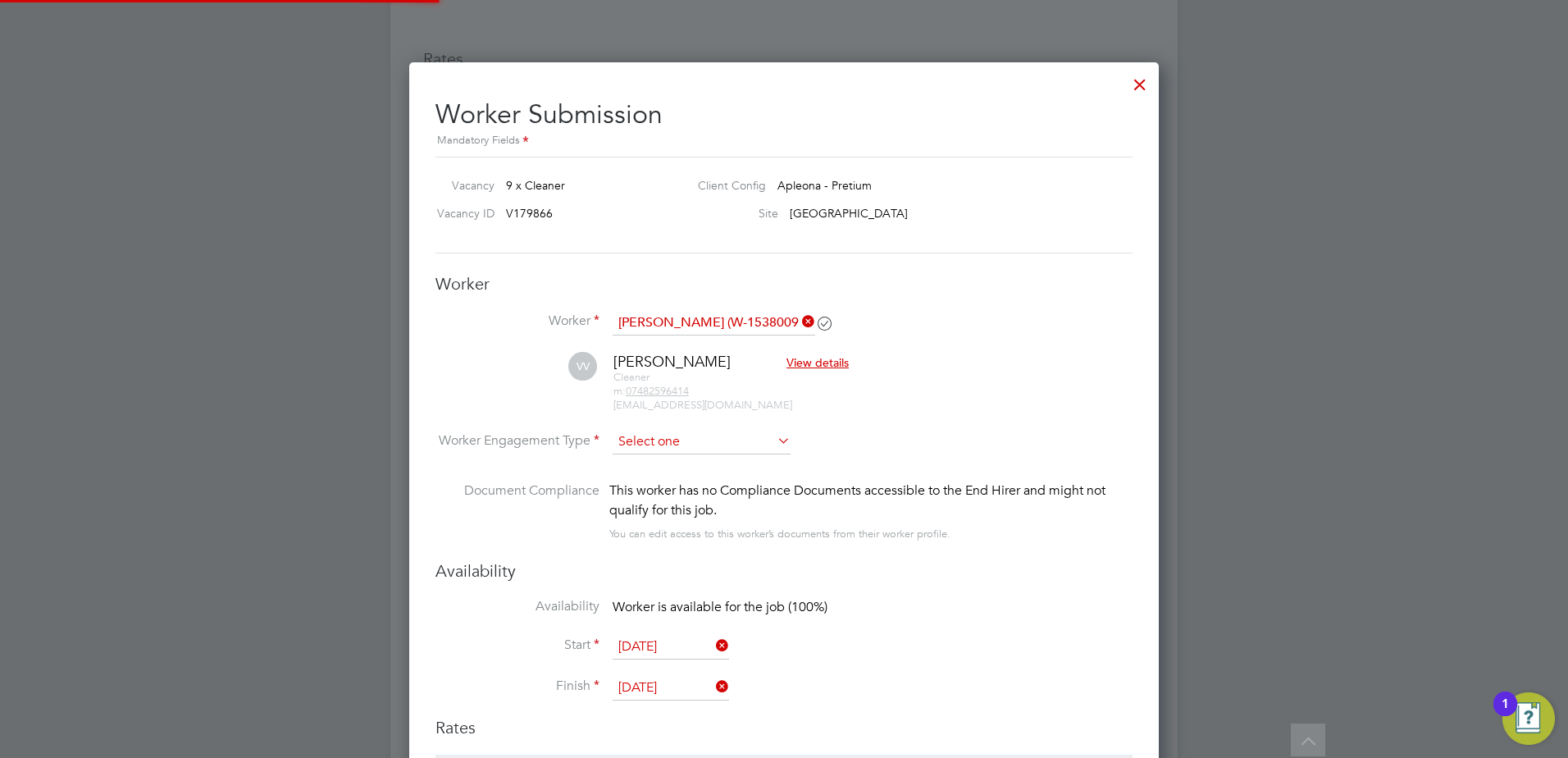
click at [657, 446] on input at bounding box center [702, 442] width 178 height 24
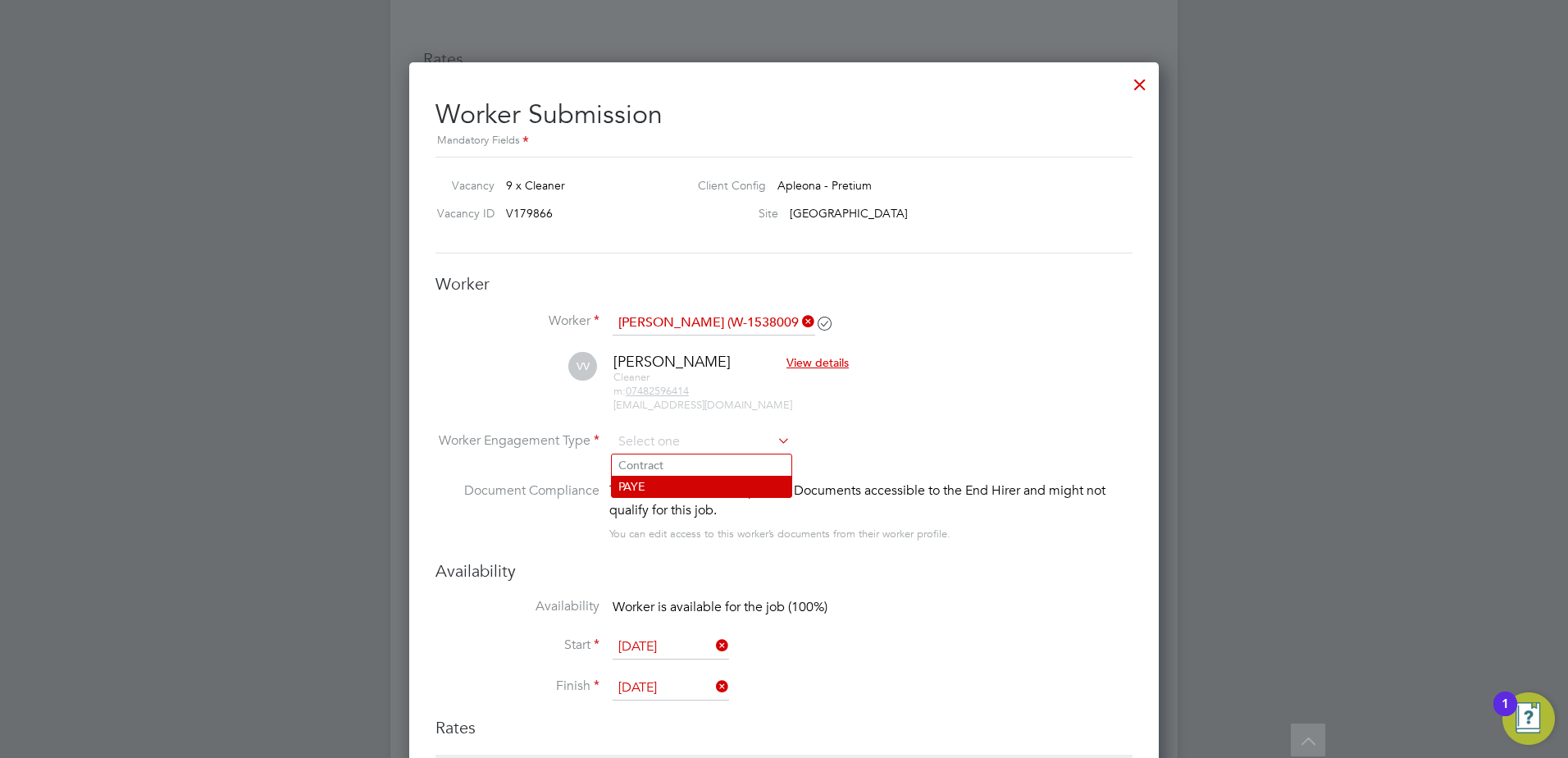
click at [656, 487] on li "PAYE" at bounding box center [702, 487] width 180 height 22
type input "PAYE"
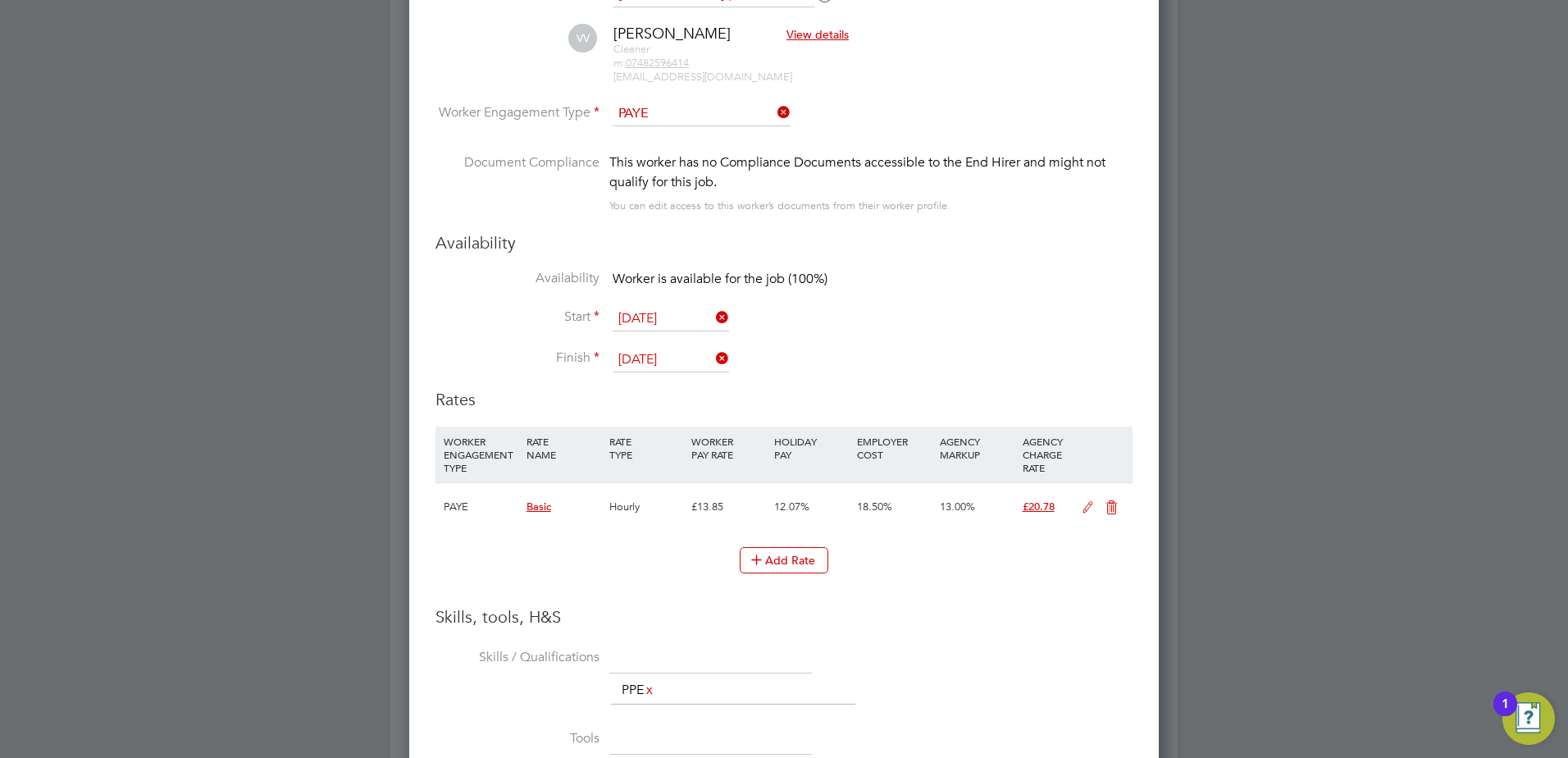
click at [642, 308] on input "[DATE]" at bounding box center [671, 318] width 116 height 24
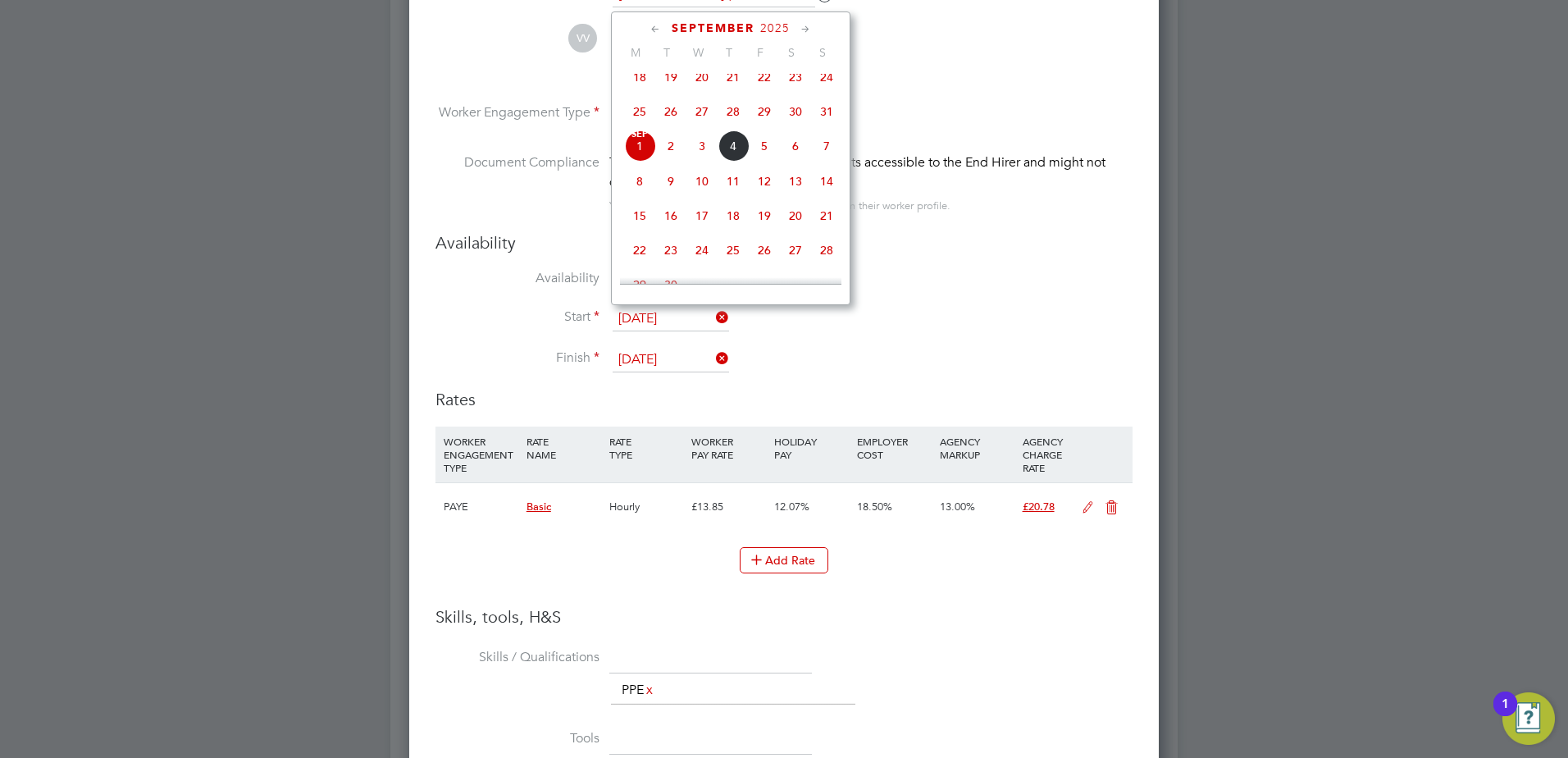
click at [637, 115] on span "25" at bounding box center [639, 112] width 31 height 31
type input "[DATE]"
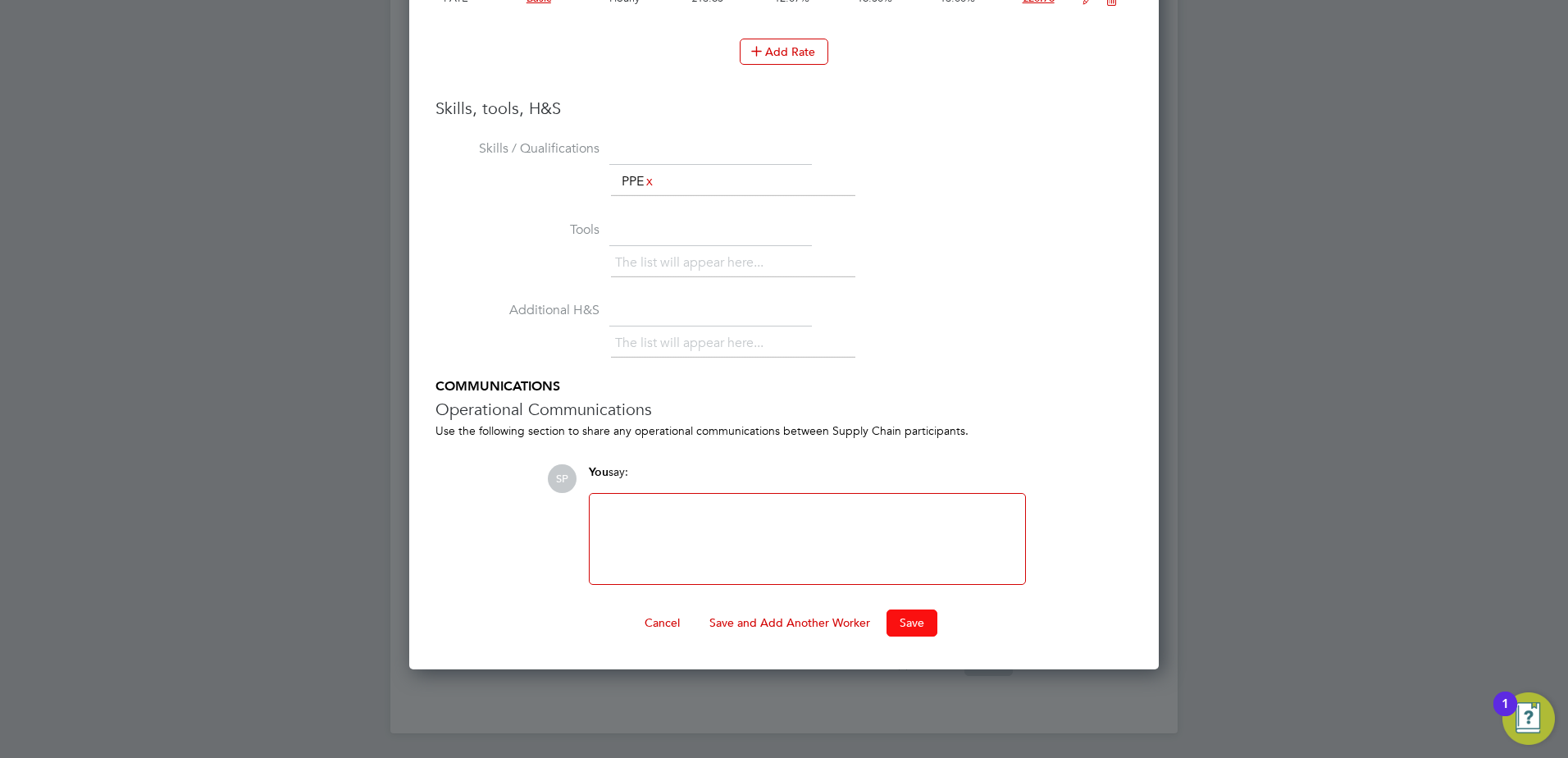
click at [898, 621] on button "Save" at bounding box center [912, 622] width 51 height 26
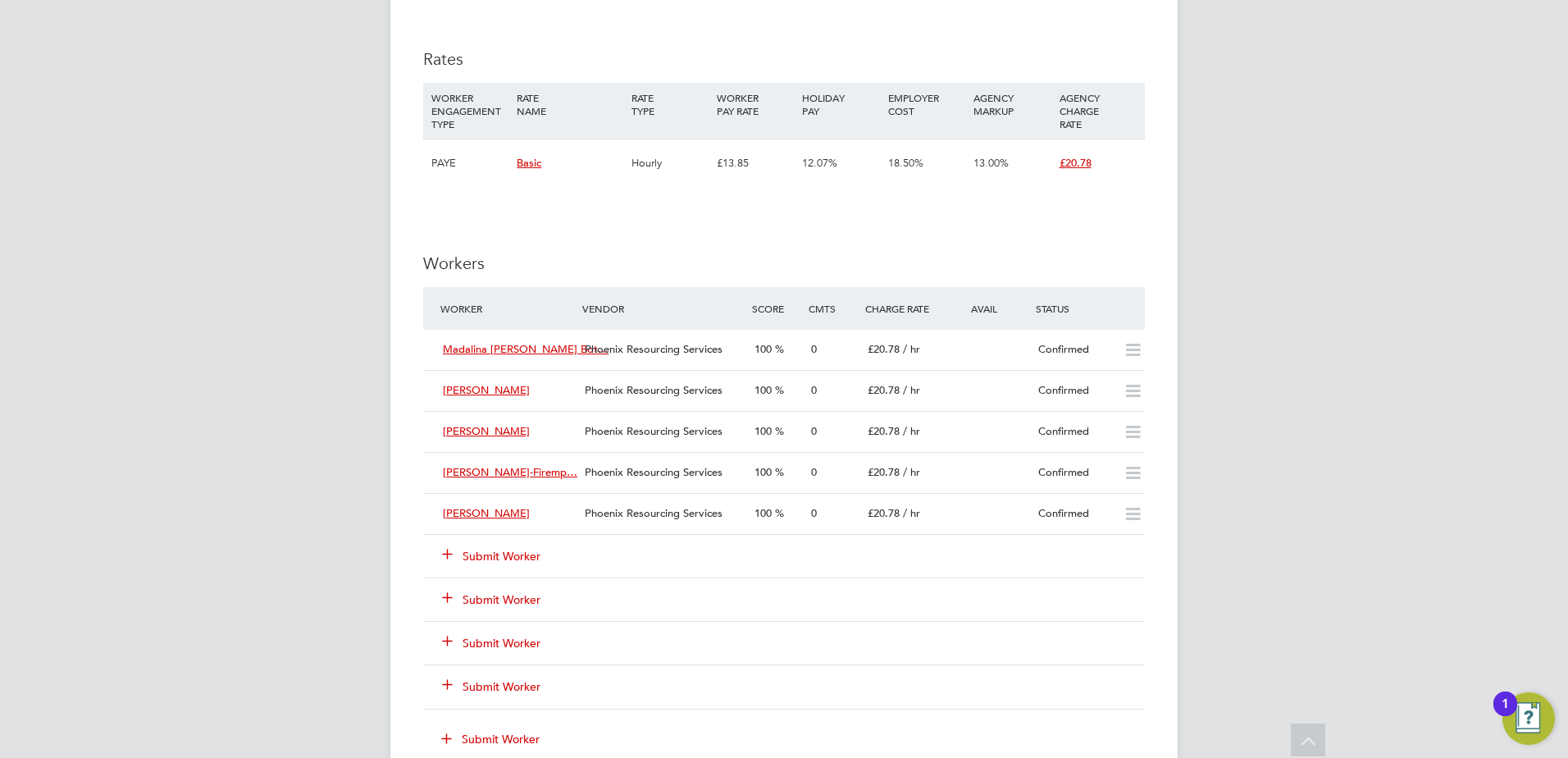
click at [511, 551] on button "Submit Worker" at bounding box center [492, 556] width 99 height 16
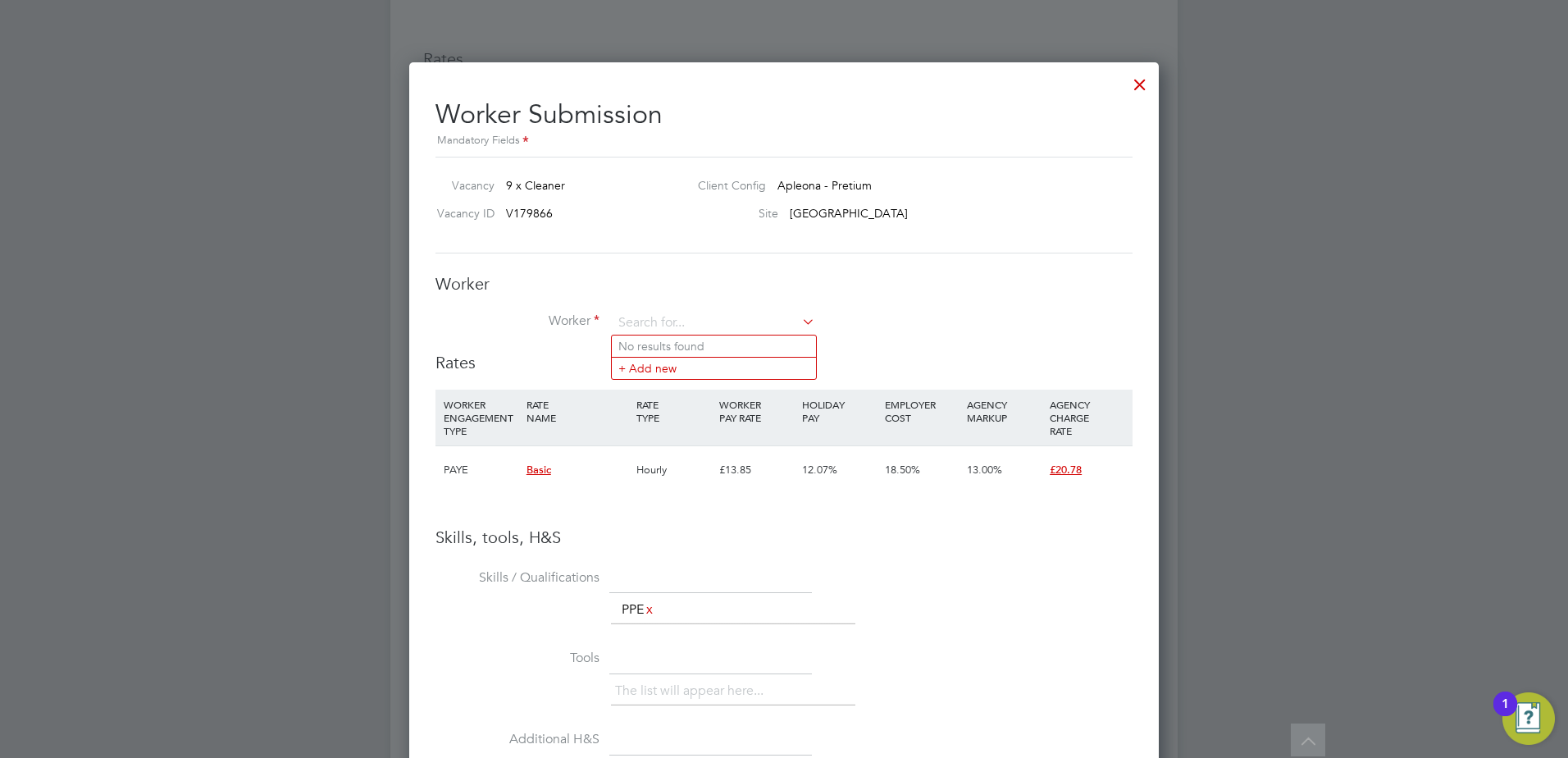
click at [308, 461] on div at bounding box center [784, 379] width 1568 height 758
click at [665, 316] on input at bounding box center [714, 323] width 202 height 24
click at [665, 338] on li "Appo linaire Mayele (W-01776813)" at bounding box center [719, 346] width 214 height 22
type input "Appolinaire Mayele (W-01776813)"
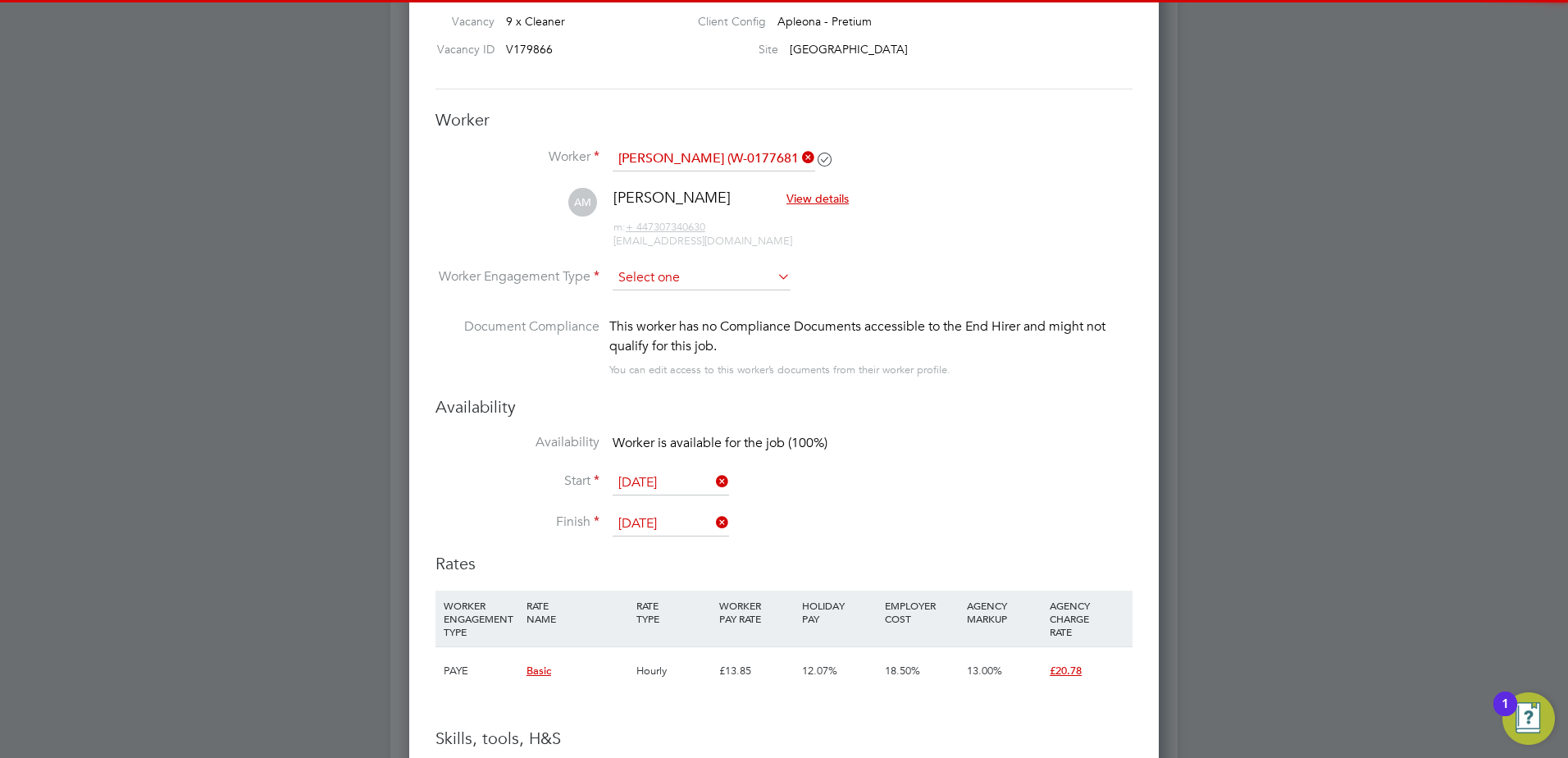
click at [677, 286] on input at bounding box center [702, 277] width 178 height 24
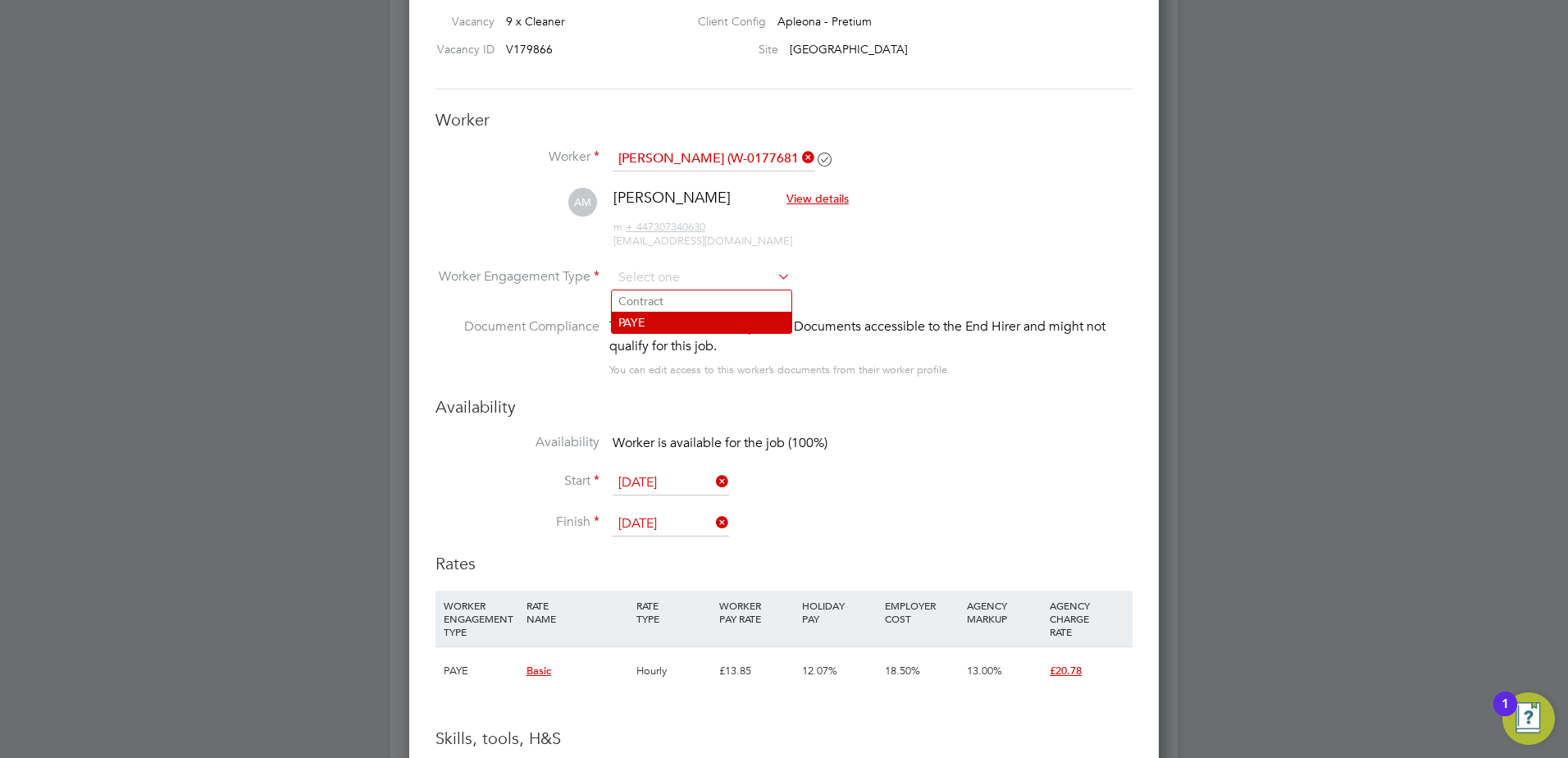
click at [667, 316] on li "PAYE" at bounding box center [702, 323] width 180 height 22
type input "PAYE"
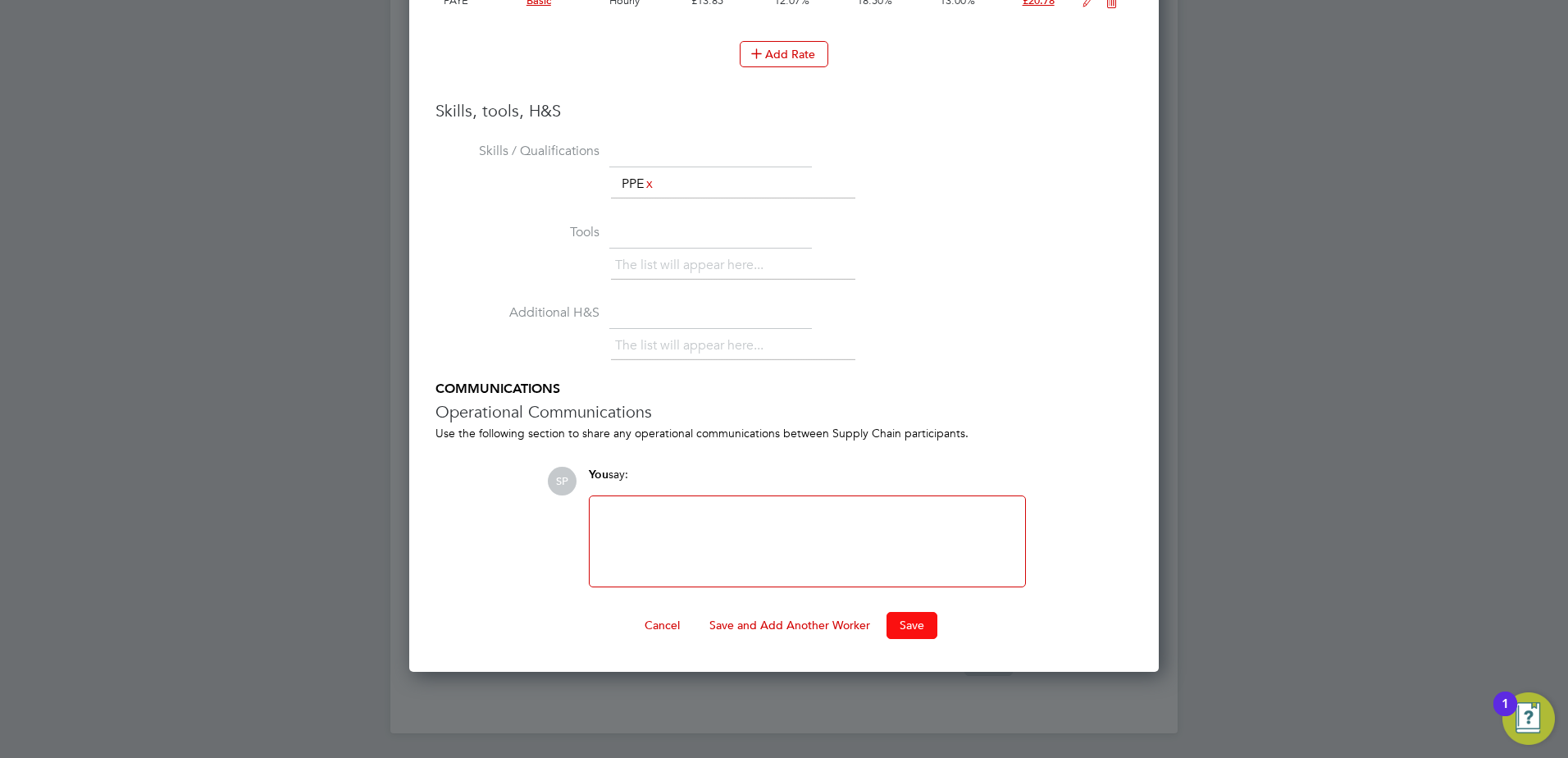
click at [906, 630] on button "Save" at bounding box center [912, 625] width 51 height 26
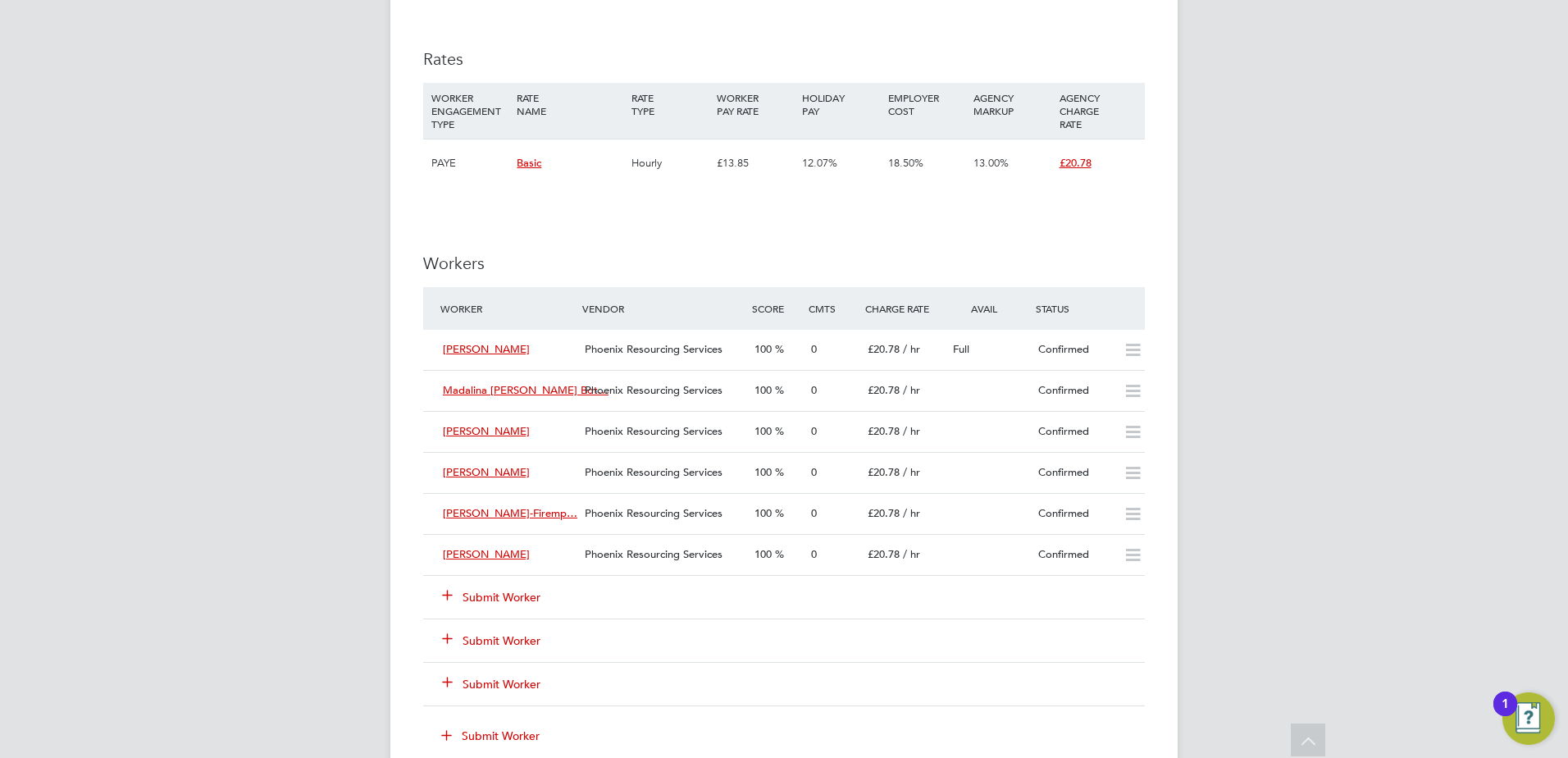
click at [511, 589] on button "Submit Worker" at bounding box center [492, 597] width 99 height 16
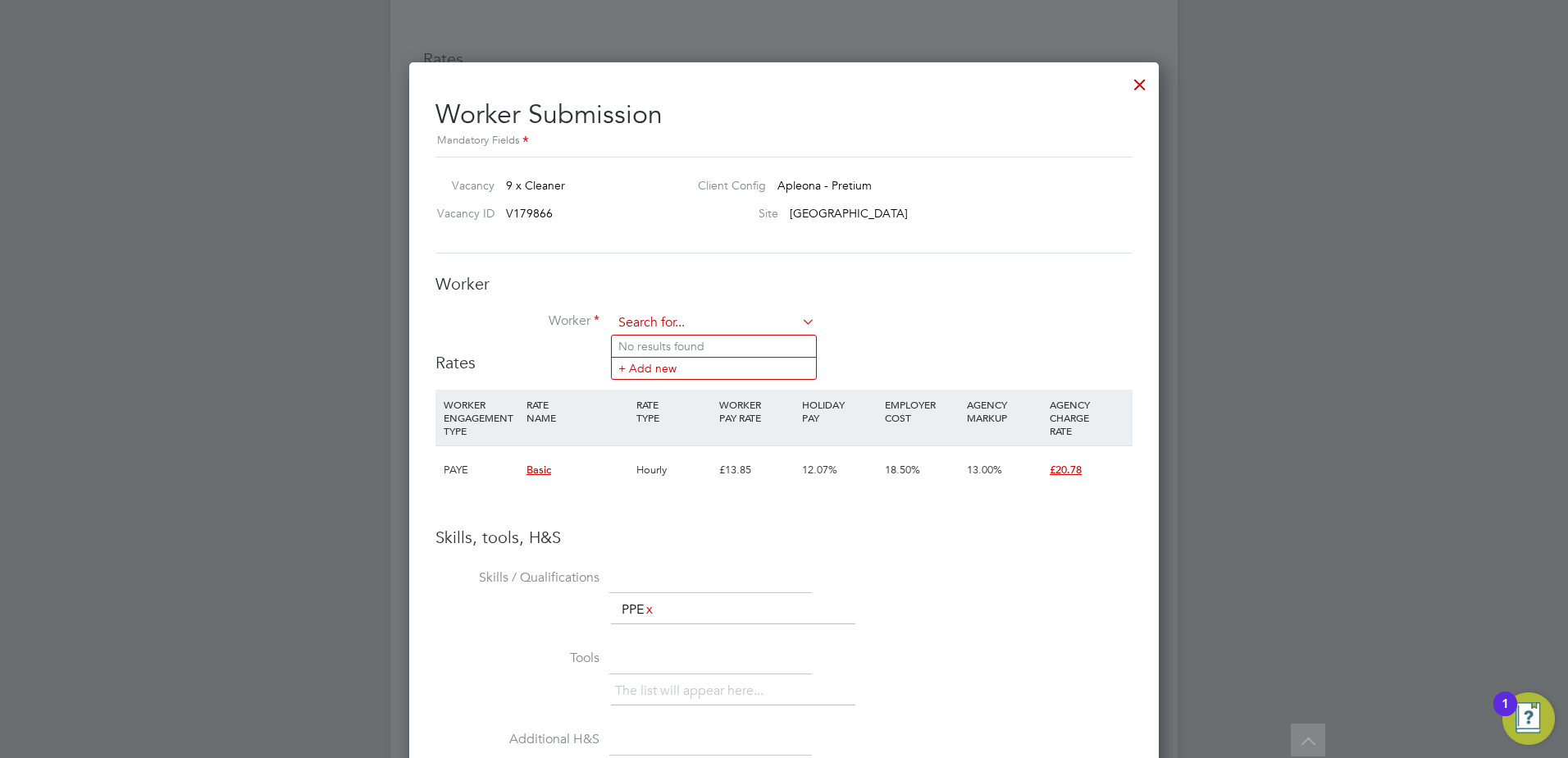
click at [631, 316] on input at bounding box center [714, 323] width 202 height 24
type input "sakirat"
click at [645, 335] on ul "Sakirat Aregbeshola (W-1517477) + Add new" at bounding box center [719, 357] width 217 height 46
click at [657, 311] on input at bounding box center [714, 323] width 202 height 24
click at [673, 341] on li "Sakirat Aregbeshola (W-1517477)" at bounding box center [719, 346] width 215 height 22
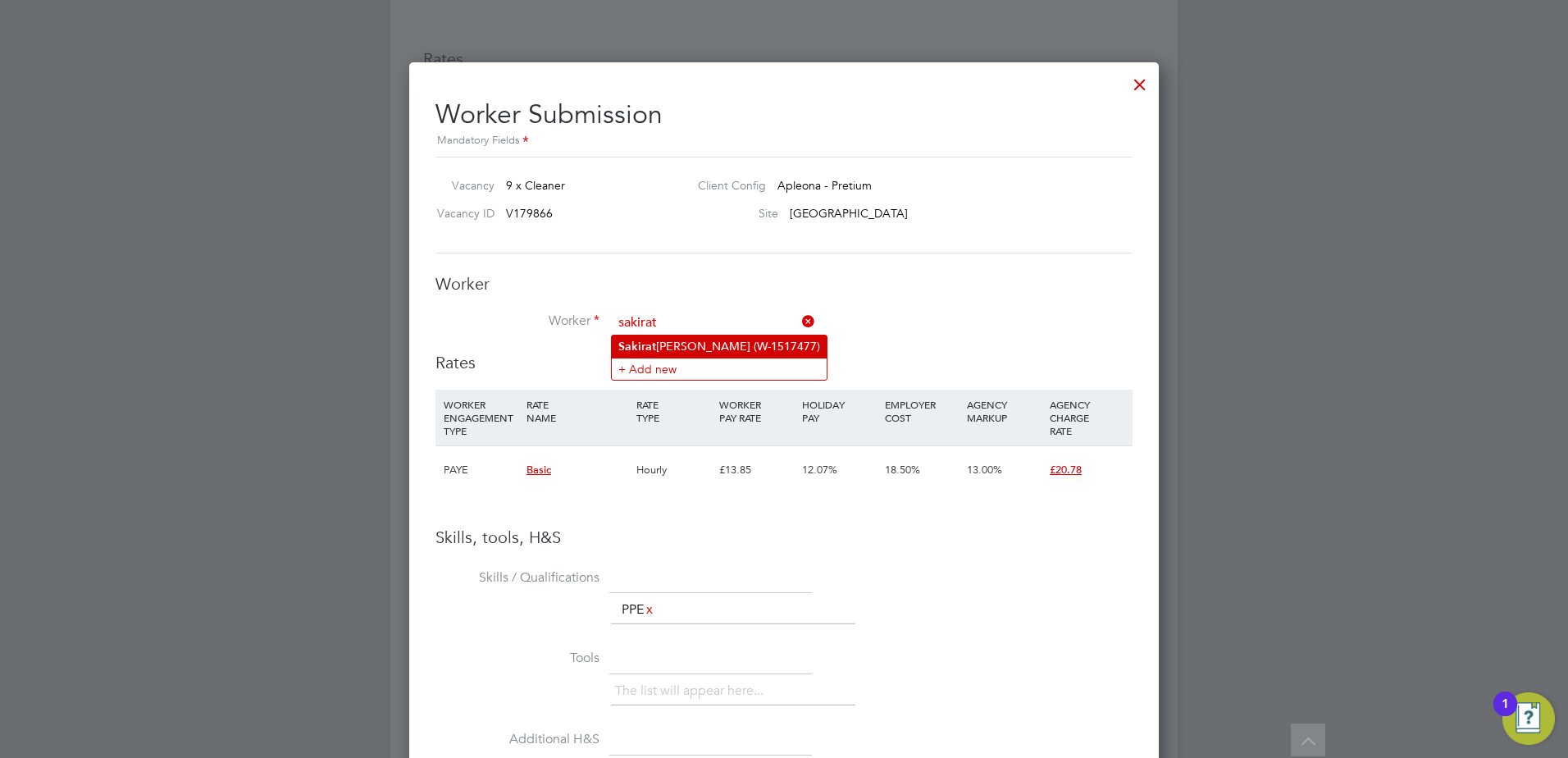
type input "Sakirat Aregbeshola (W-1517477)"
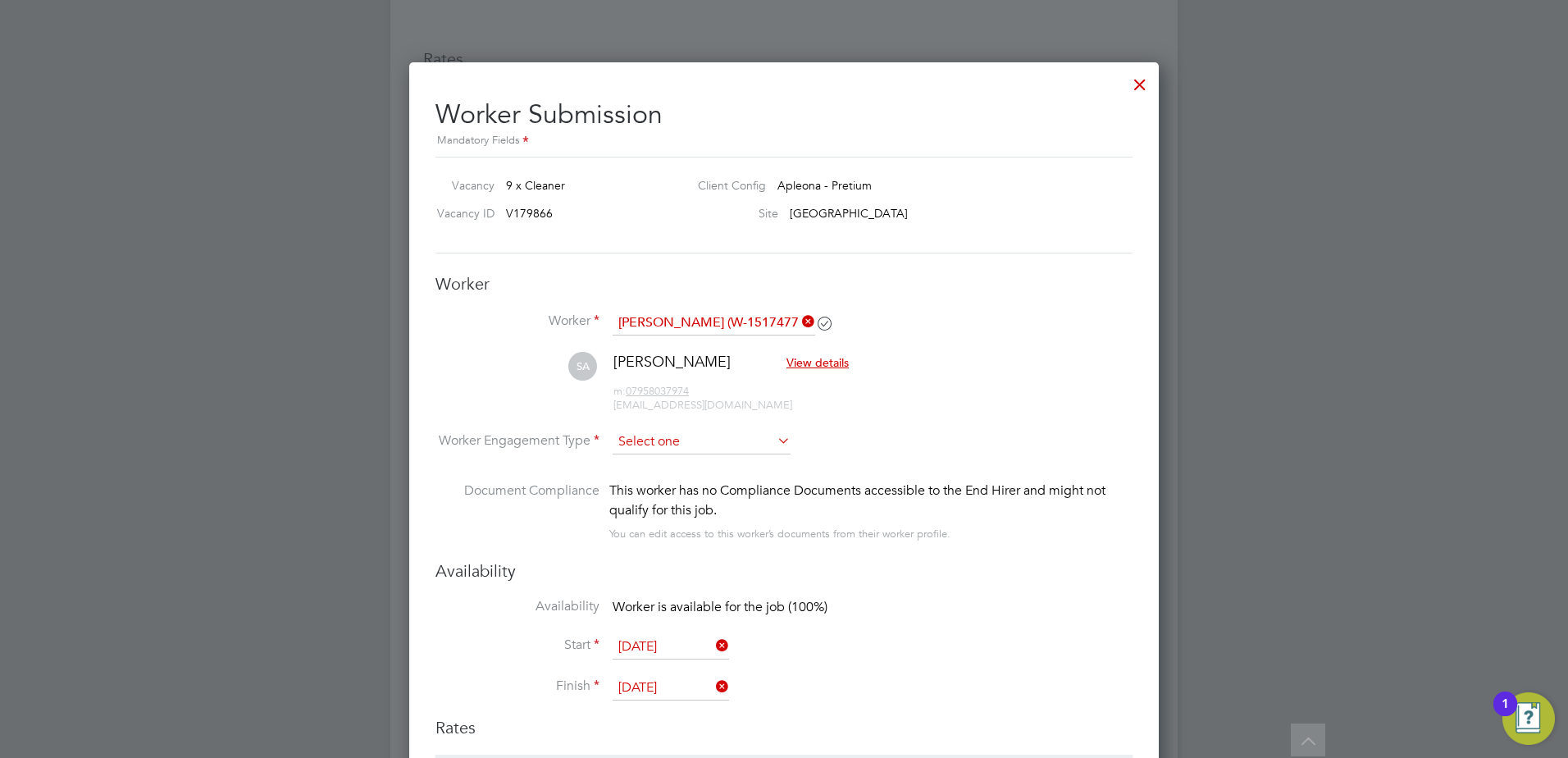
click at [664, 436] on input at bounding box center [702, 442] width 178 height 24
click at [657, 487] on li "PAYE" at bounding box center [702, 487] width 180 height 22
type input "PAYE"
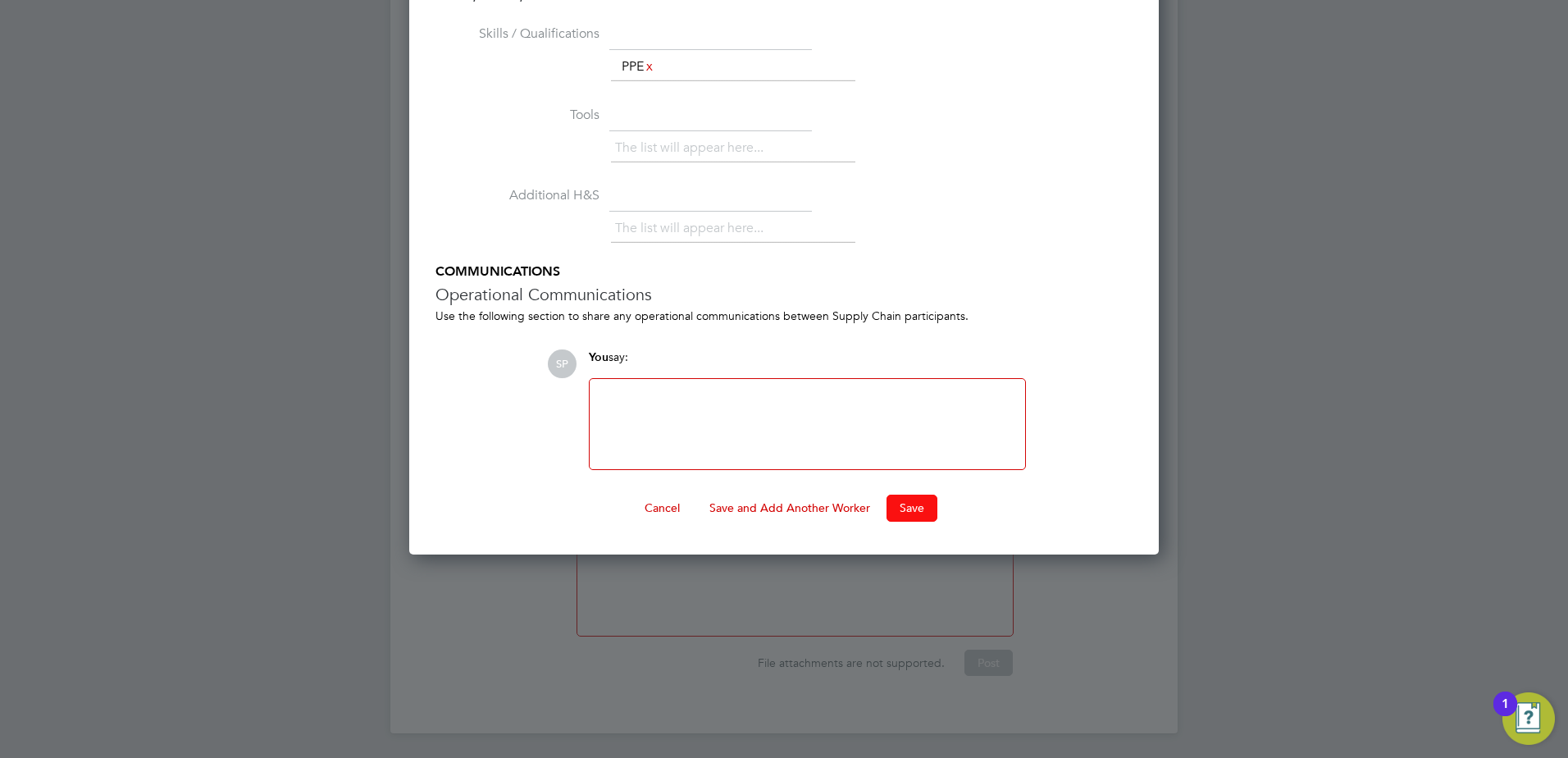
click at [920, 500] on button "Save" at bounding box center [912, 507] width 51 height 26
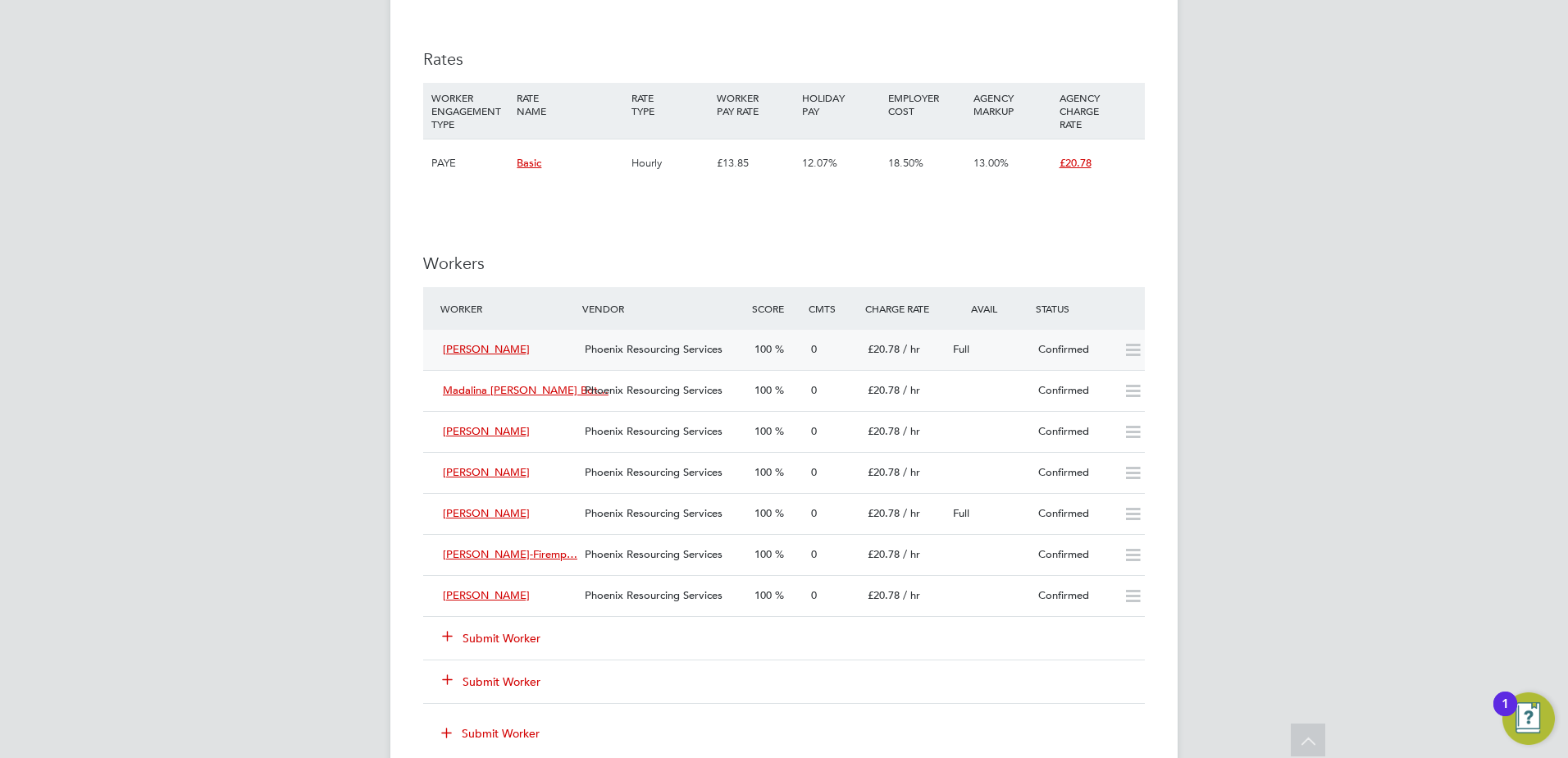
click at [1062, 355] on div "Confirmed" at bounding box center [1075, 350] width 85 height 27
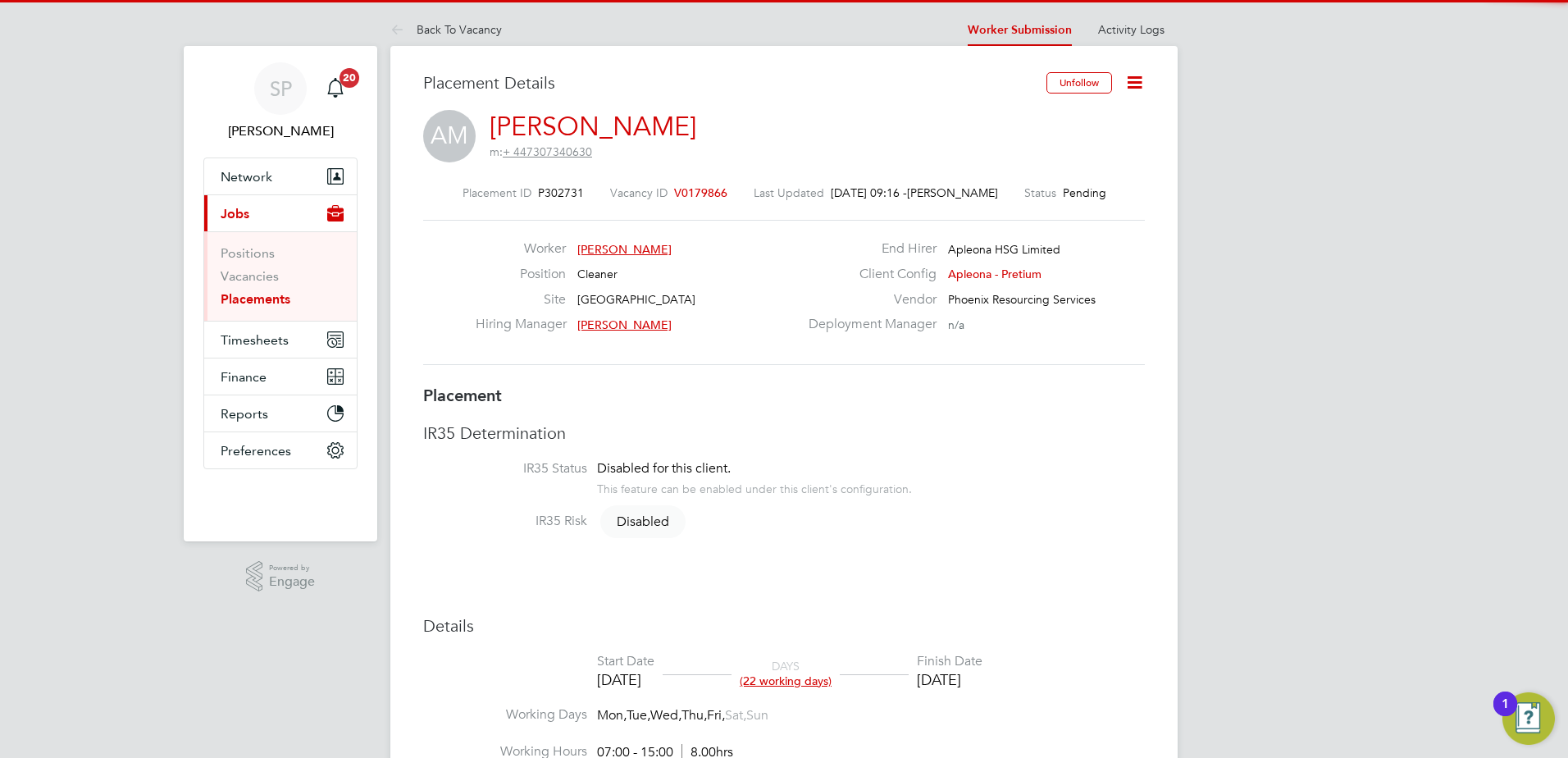
click at [1126, 84] on icon at bounding box center [1135, 83] width 21 height 21
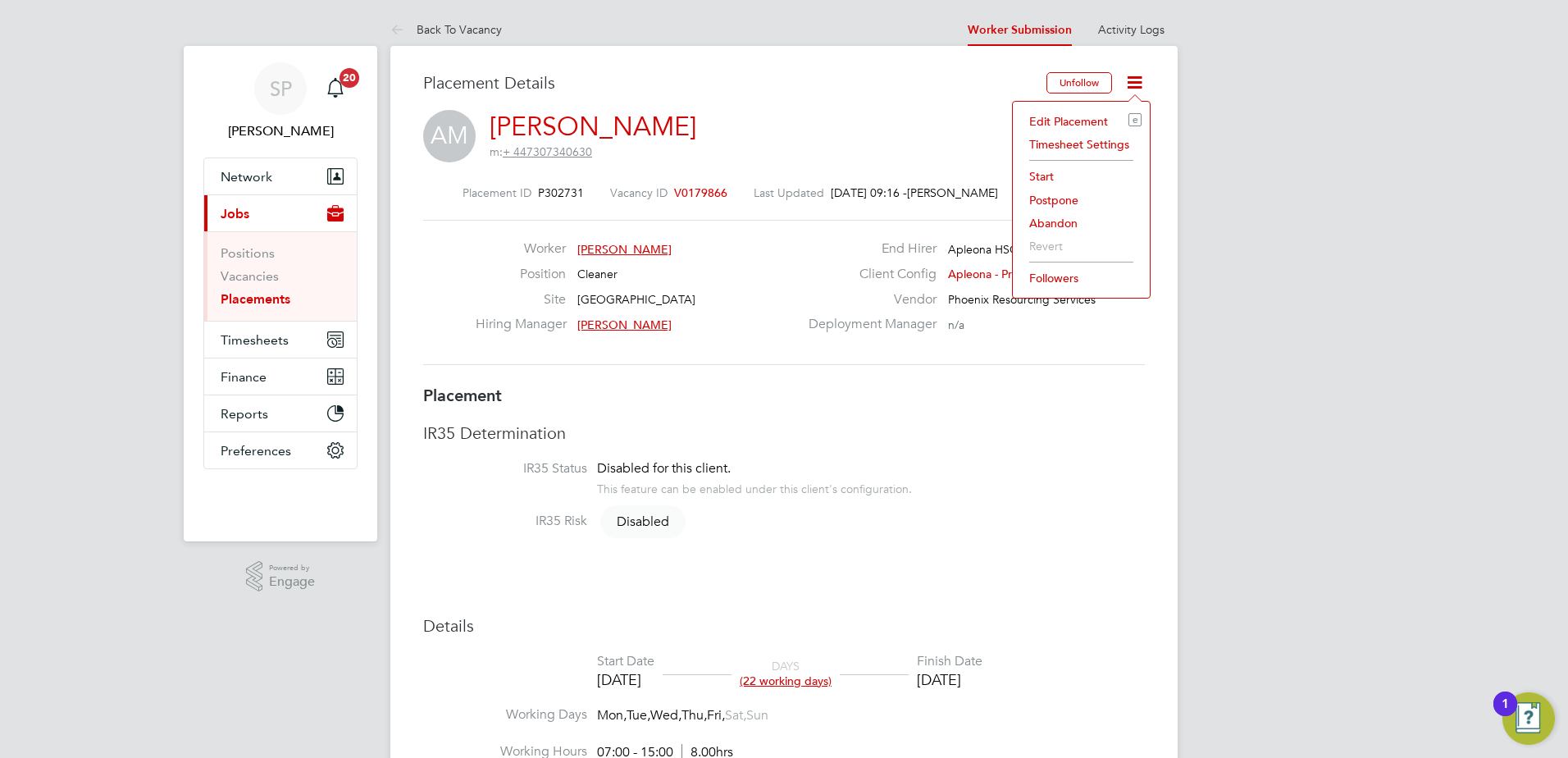
click at [1041, 181] on li "Start" at bounding box center [1081, 176] width 121 height 23
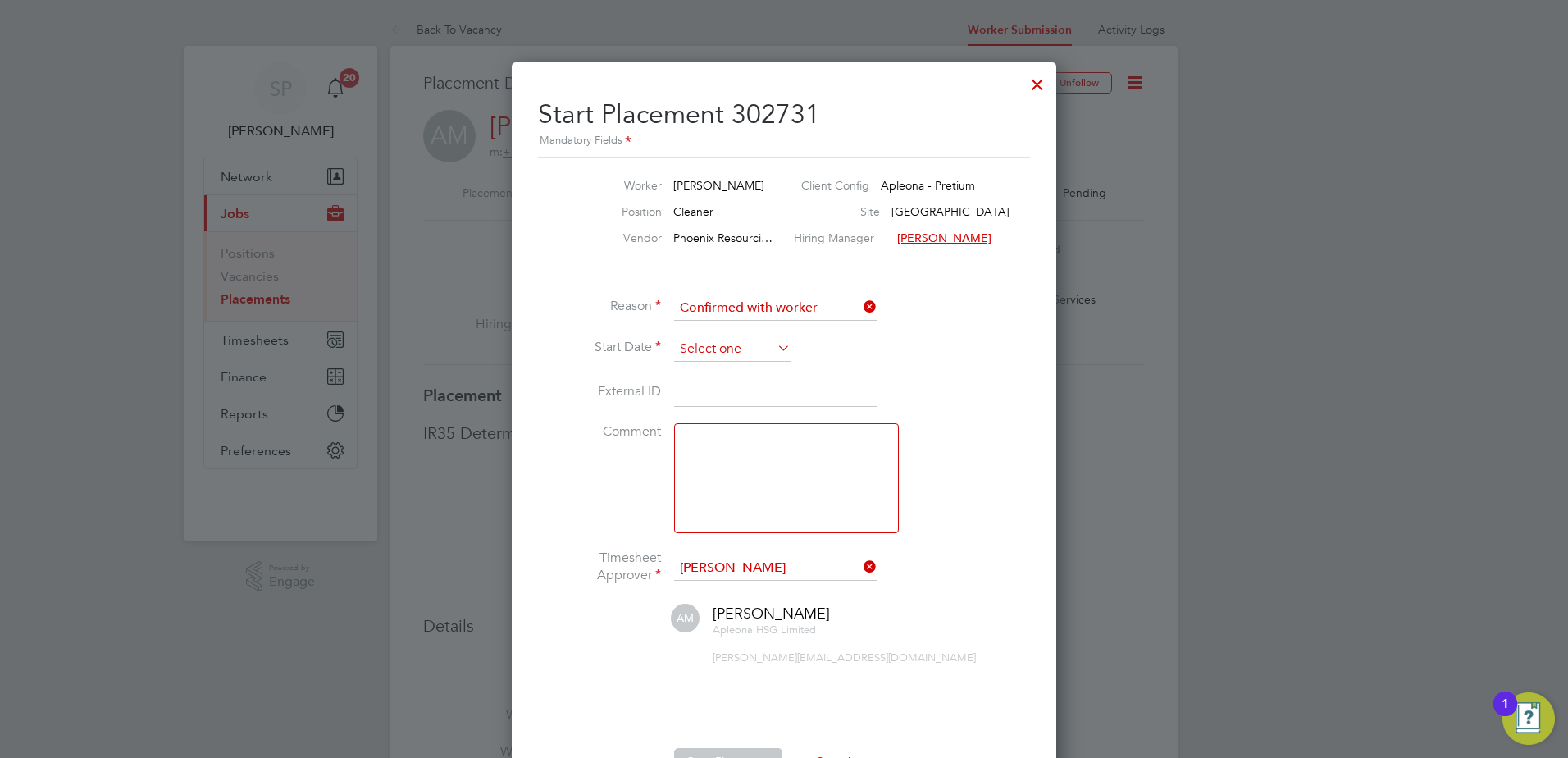
click at [706, 346] on input at bounding box center [732, 349] width 116 height 24
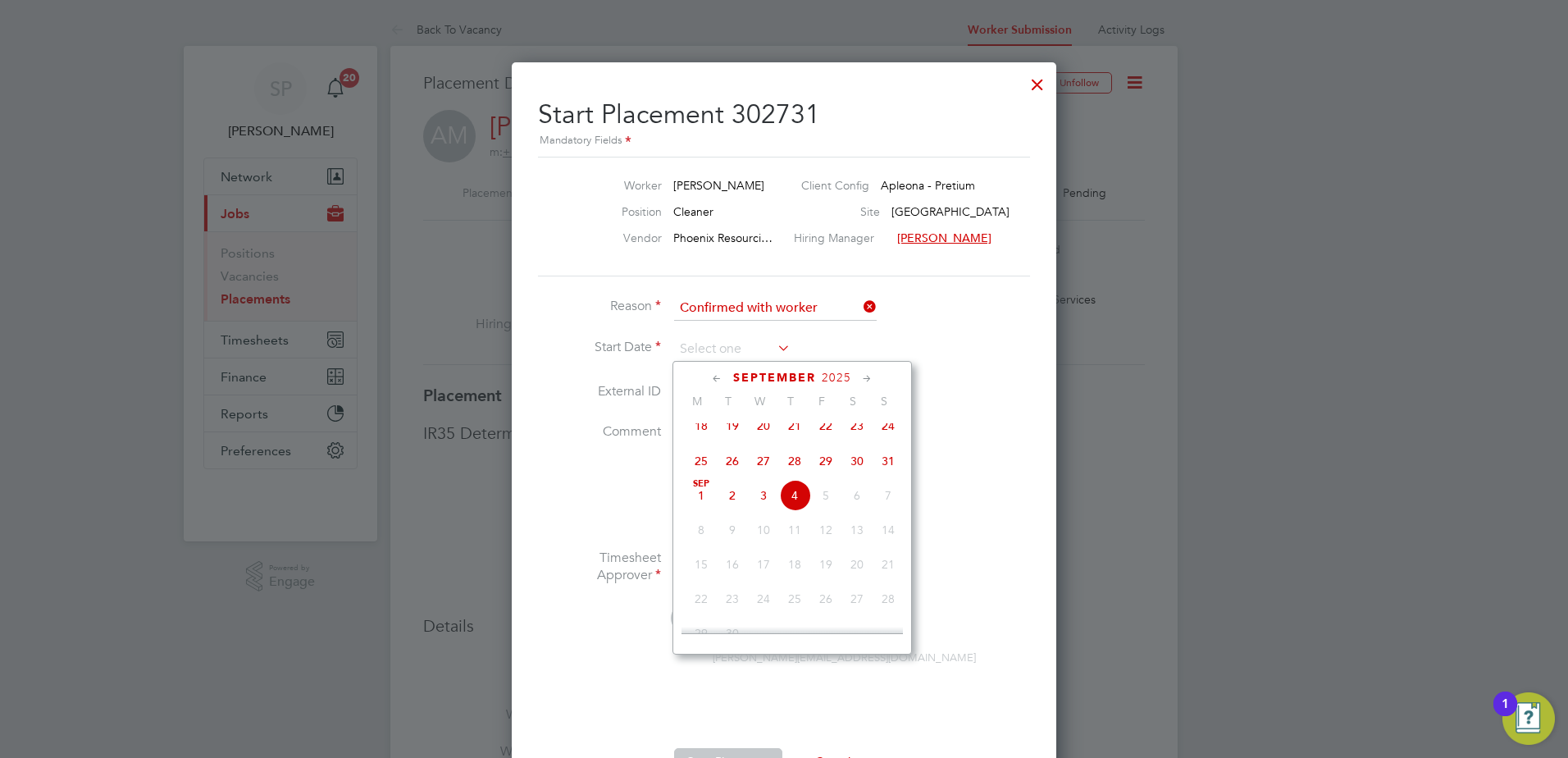
click at [706, 488] on span "Sep" at bounding box center [701, 483] width 31 height 8
type input "[DATE]"
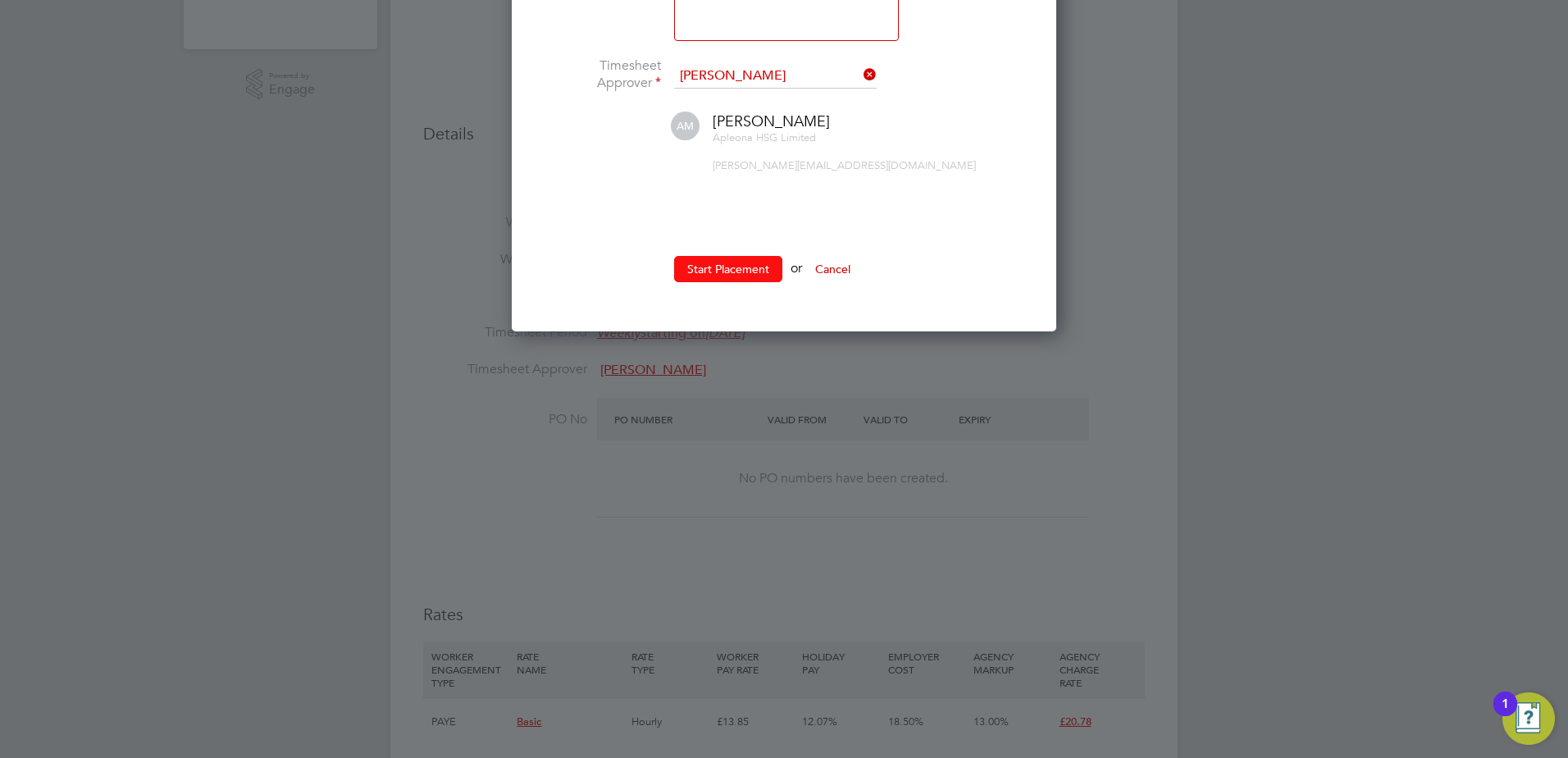
click at [705, 275] on button "Start Placement" at bounding box center [727, 268] width 108 height 26
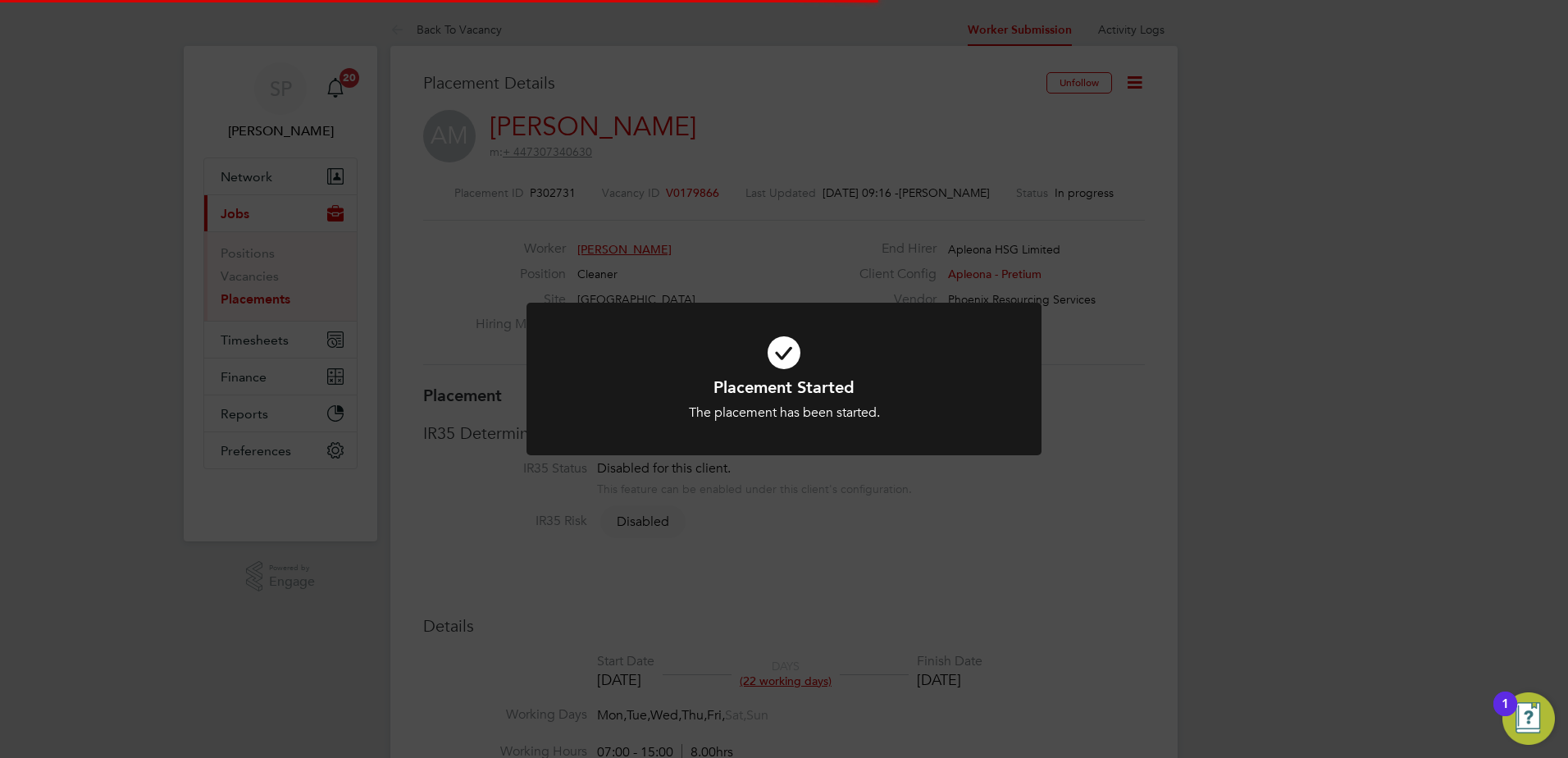
click at [1197, 399] on div "Placement Started The placement has been started. Cancel Okay" at bounding box center [784, 379] width 1568 height 758
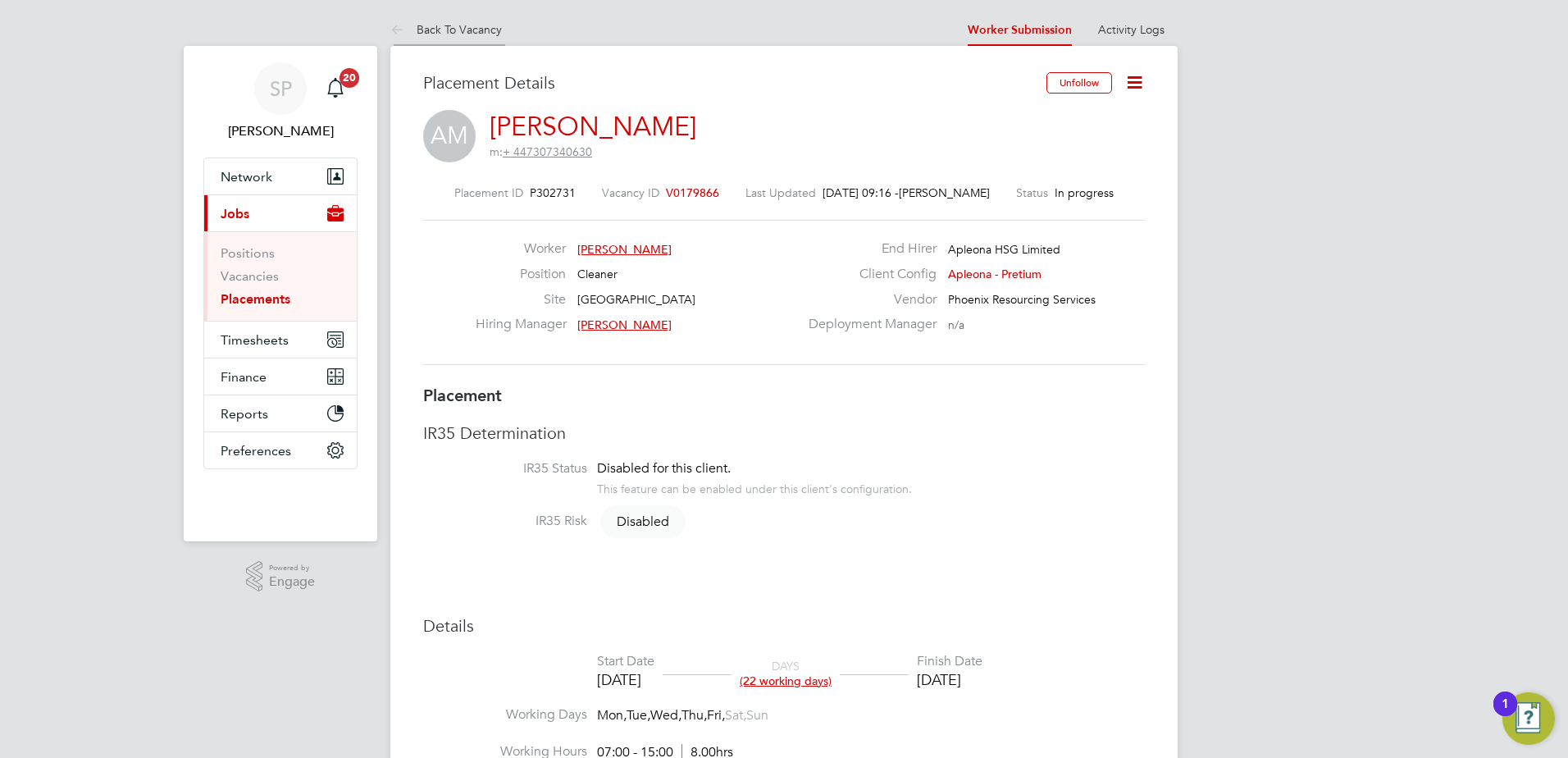
click at [391, 24] on icon at bounding box center [401, 31] width 21 height 21
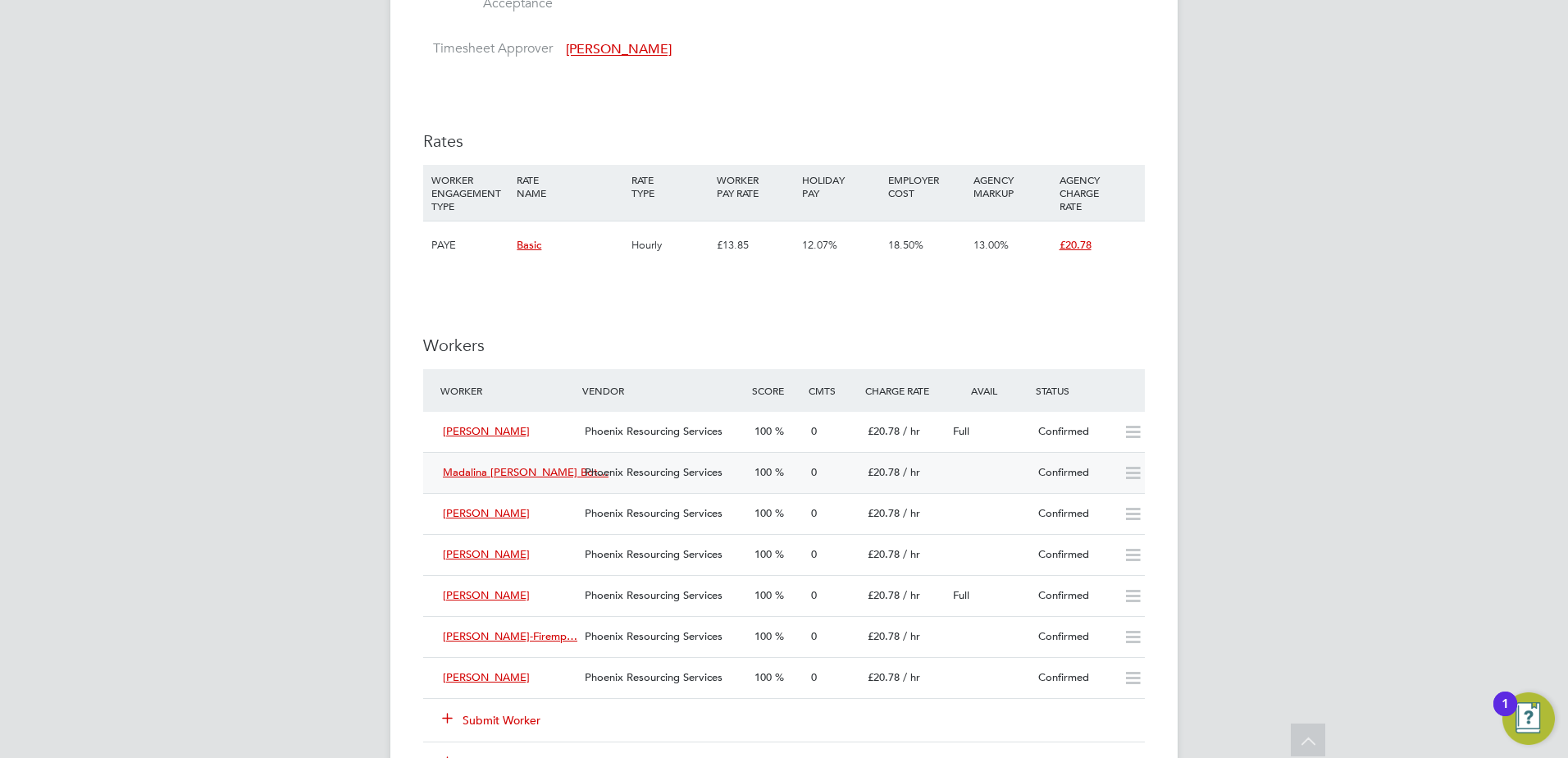
click at [1133, 476] on icon at bounding box center [1133, 473] width 21 height 13
click at [1093, 475] on div "Confirmed" at bounding box center [1075, 472] width 85 height 27
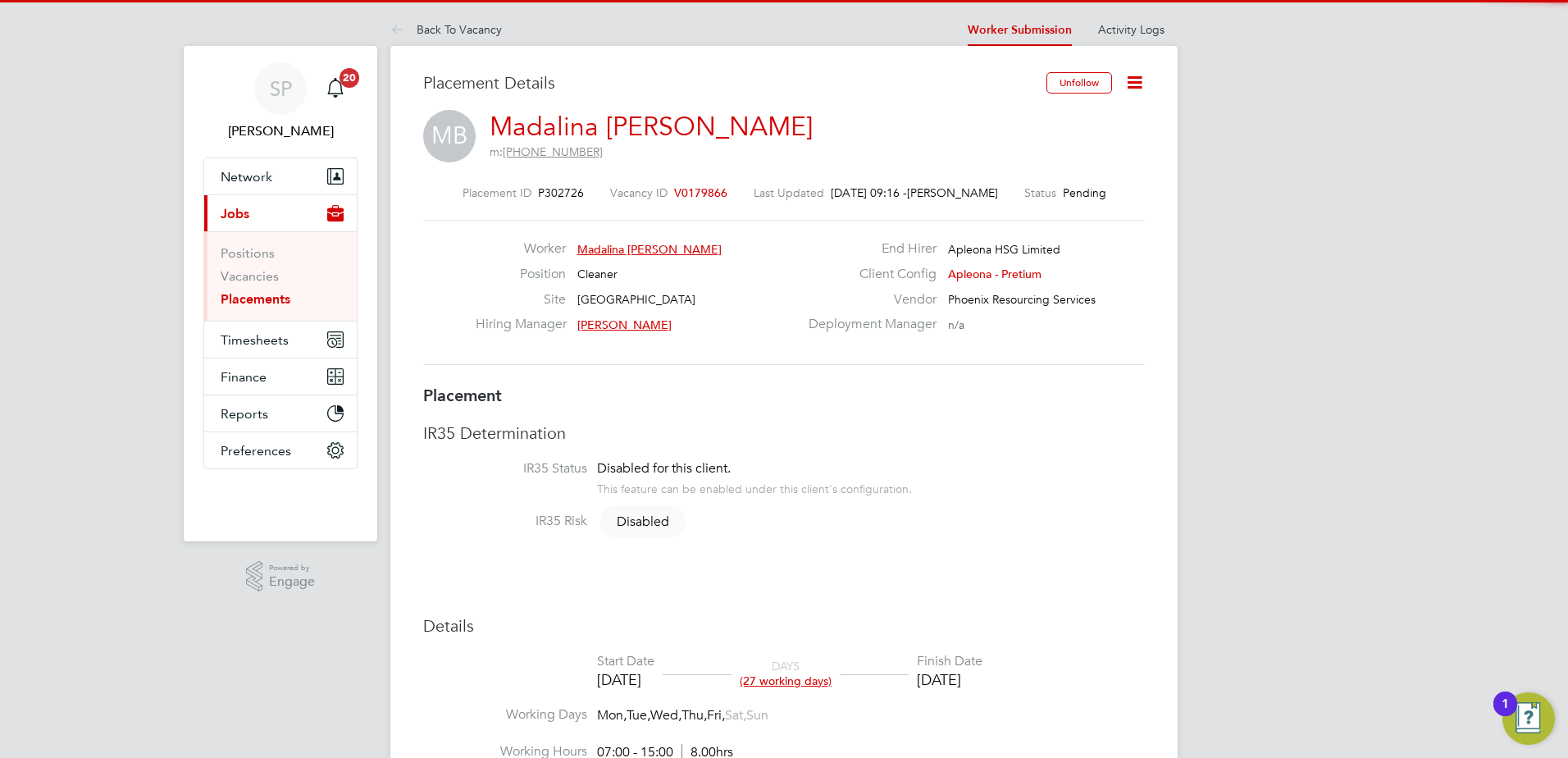
click at [1134, 82] on icon at bounding box center [1135, 83] width 21 height 21
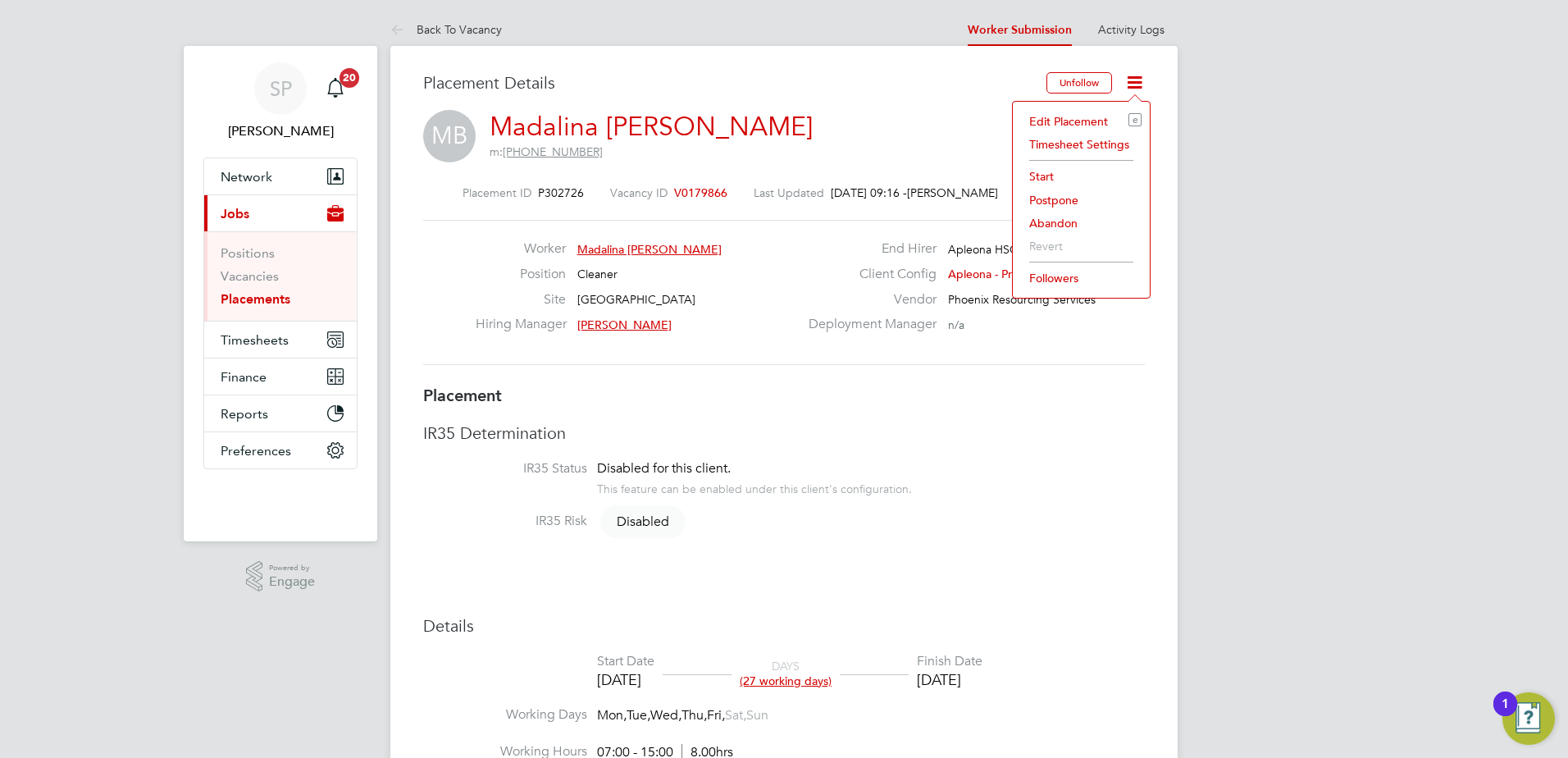
click at [1035, 180] on li "Start" at bounding box center [1081, 176] width 121 height 23
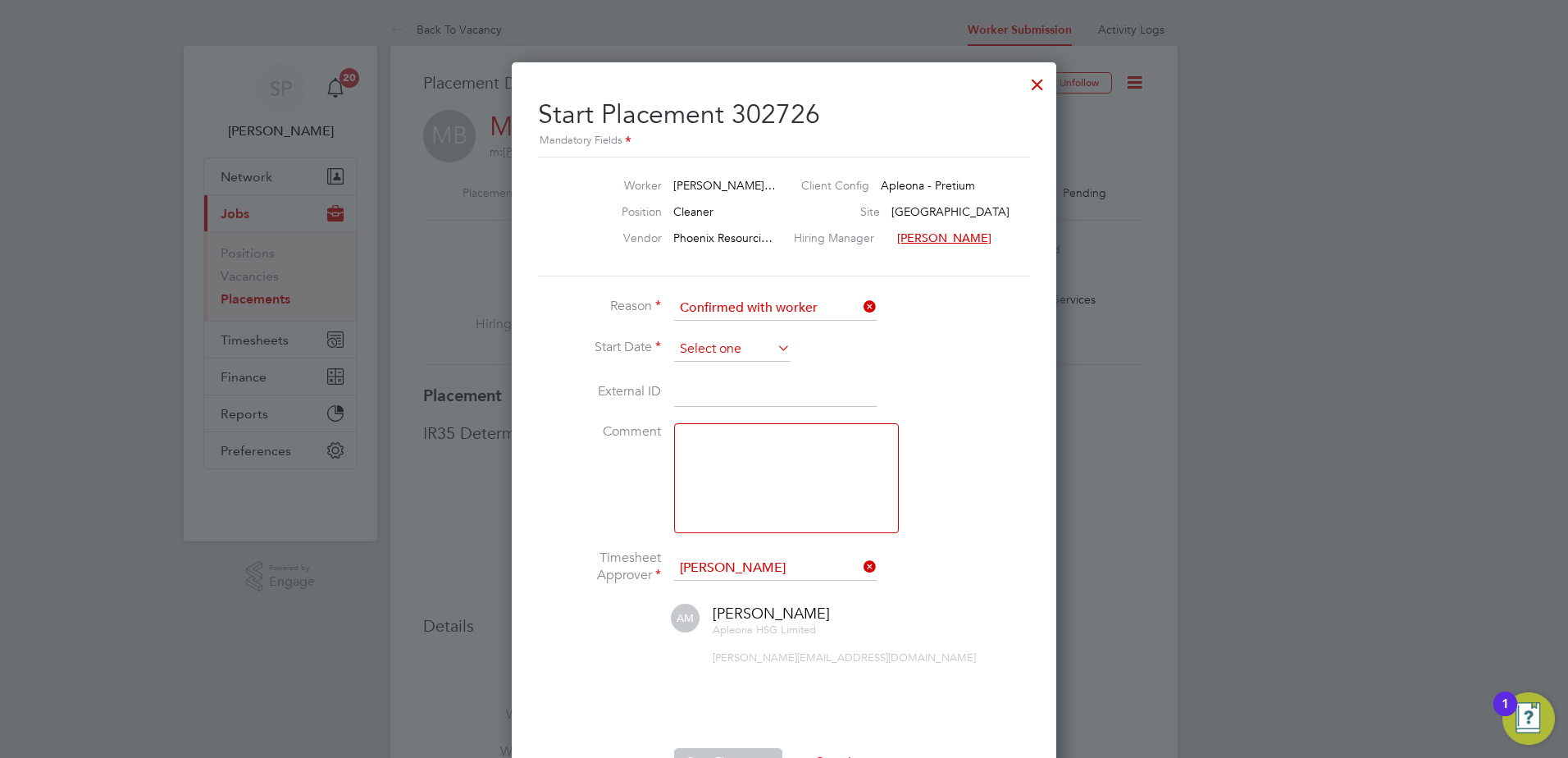
click at [699, 349] on input at bounding box center [732, 349] width 116 height 24
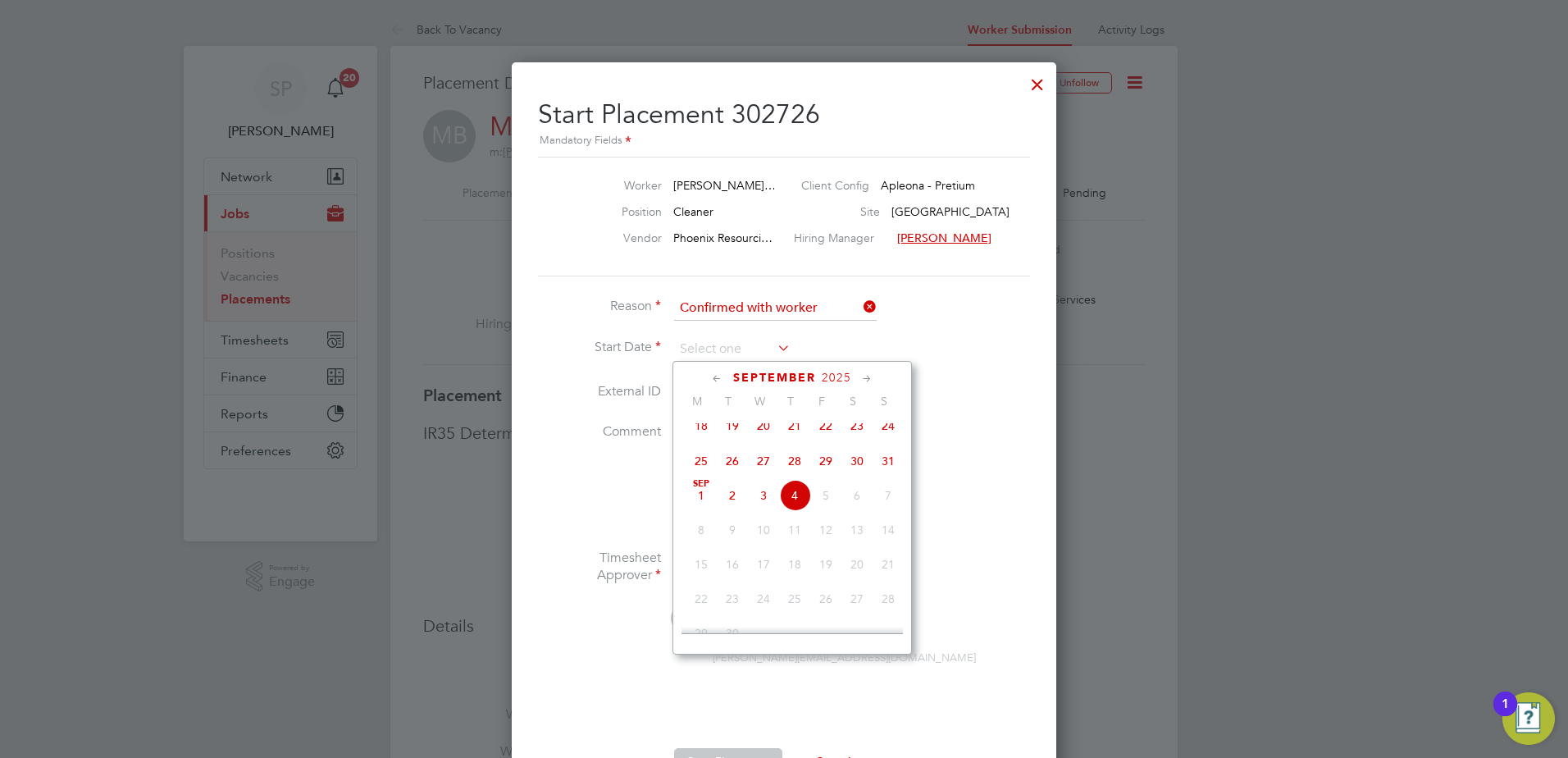
click at [702, 508] on span "Sep 1" at bounding box center [701, 495] width 31 height 31
type input "[DATE]"
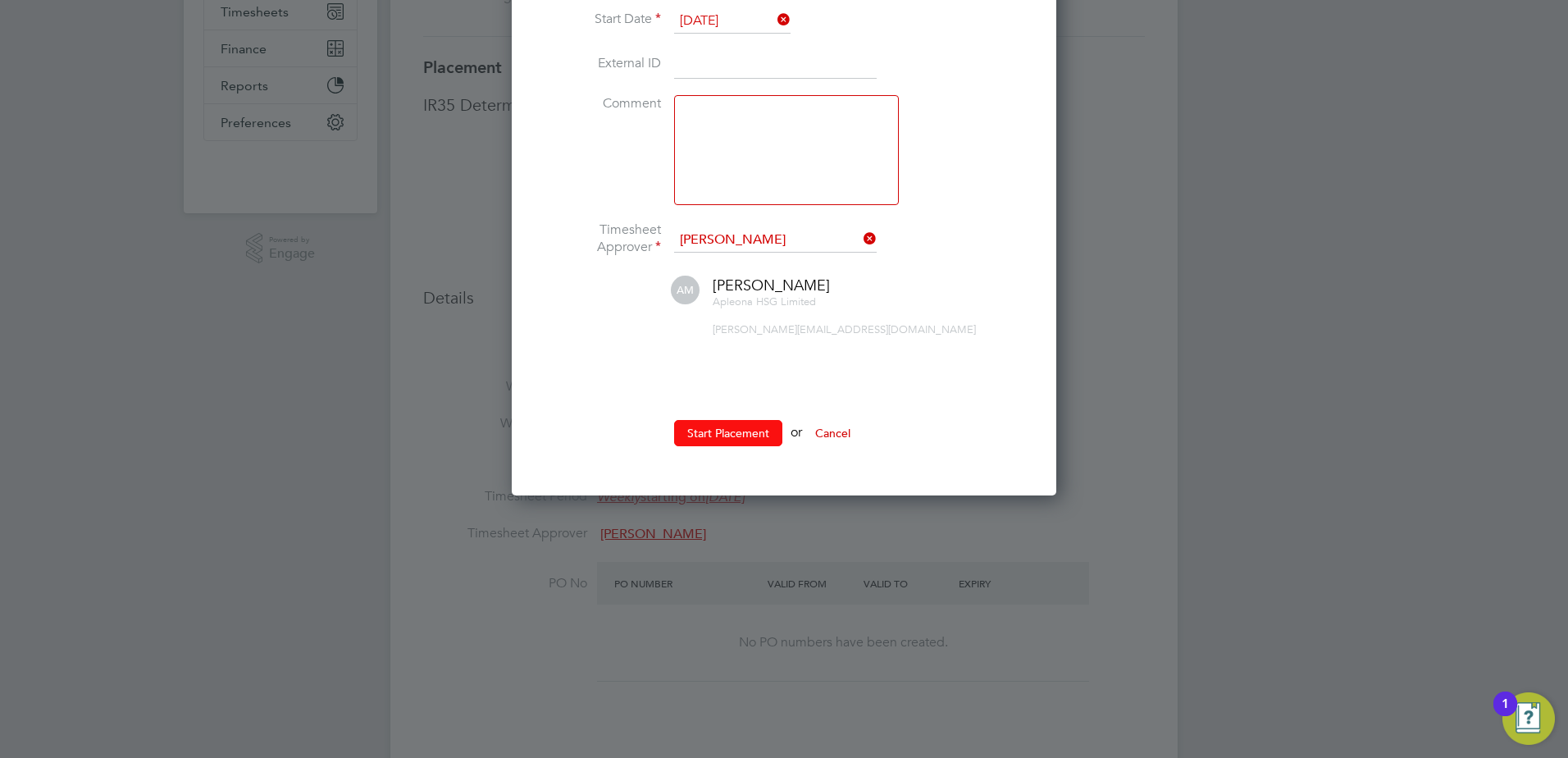
click at [715, 433] on button "Start Placement" at bounding box center [727, 432] width 108 height 26
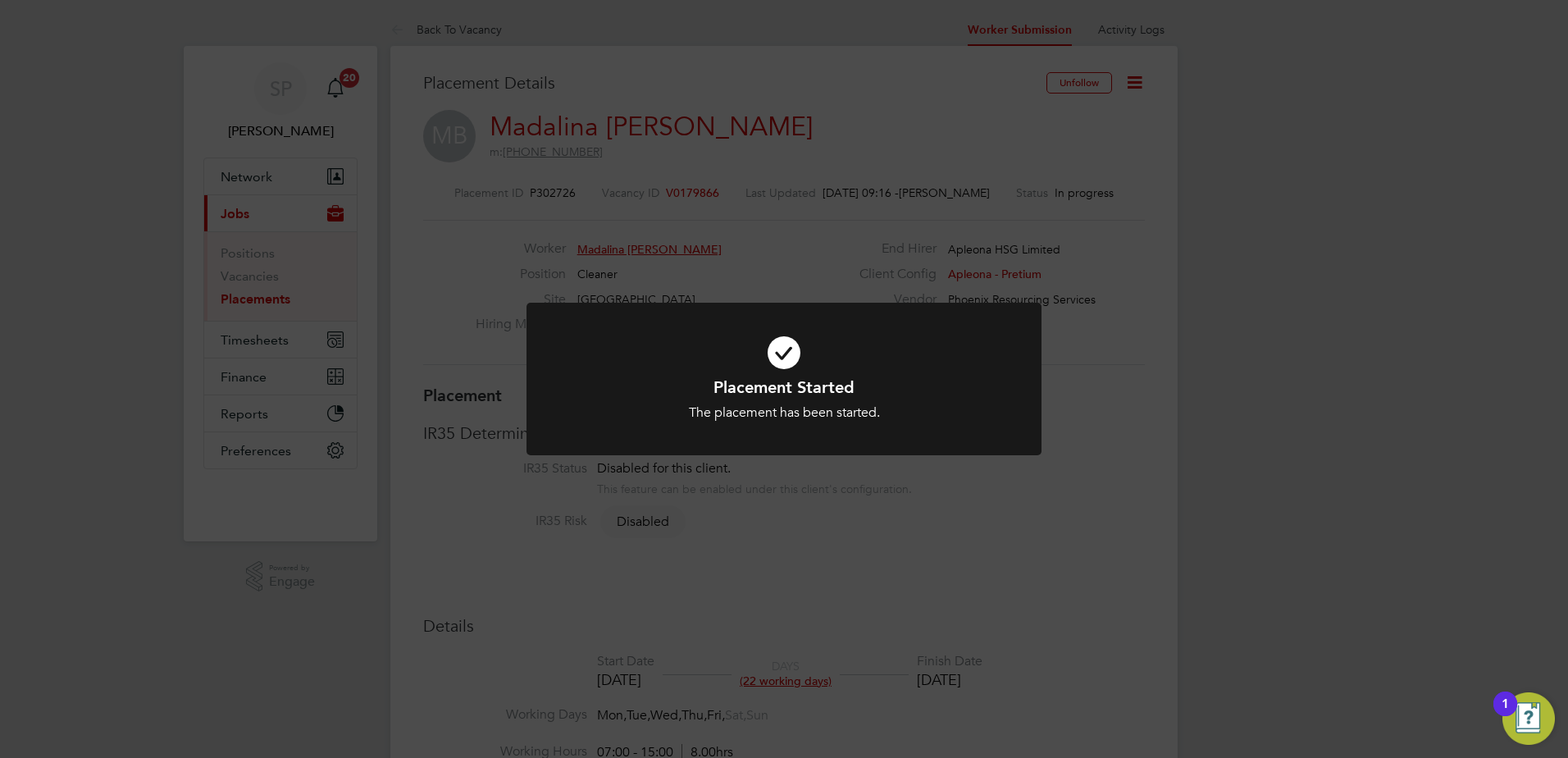
click at [1089, 402] on div "Placement Started The placement has been started. Cancel Okay" at bounding box center [784, 379] width 1568 height 758
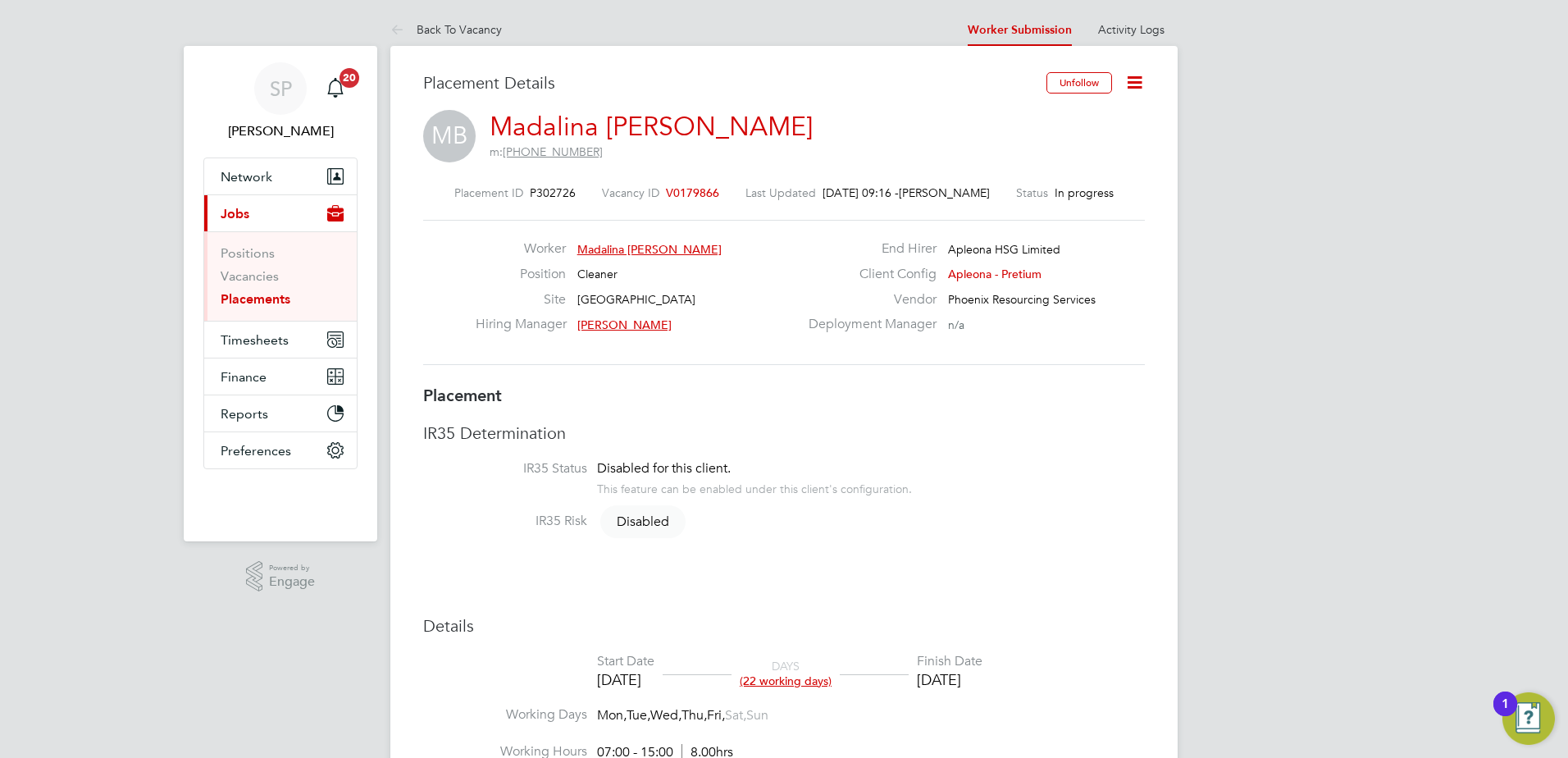
click at [1127, 79] on icon at bounding box center [1135, 83] width 21 height 21
click at [1052, 116] on li "Edit Placement e" at bounding box center [1081, 121] width 121 height 23
type input "[PERSON_NAME]"
type input "[DATE]"
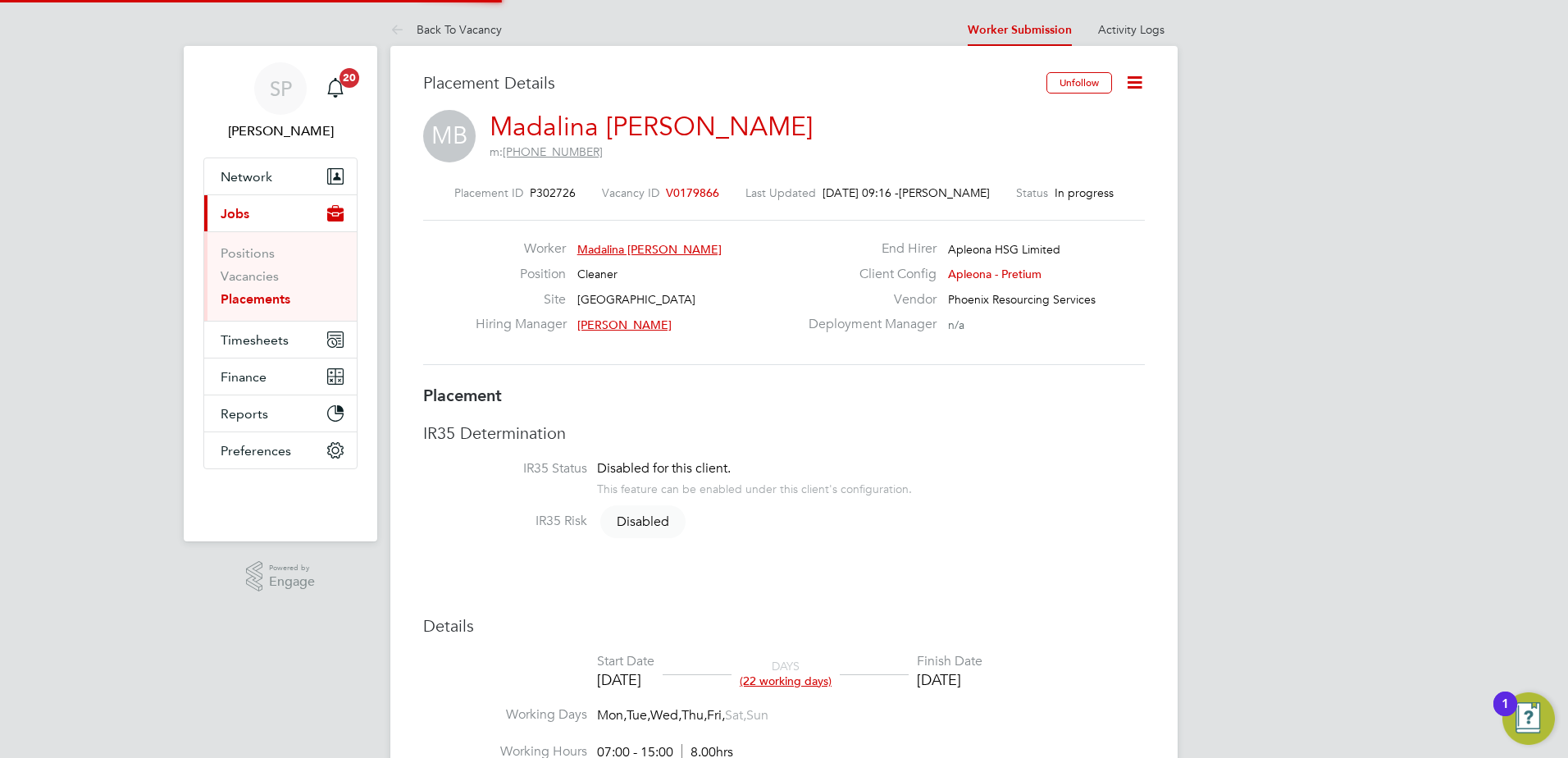
type input "[DATE]"
type input "07:00"
type input "15:00"
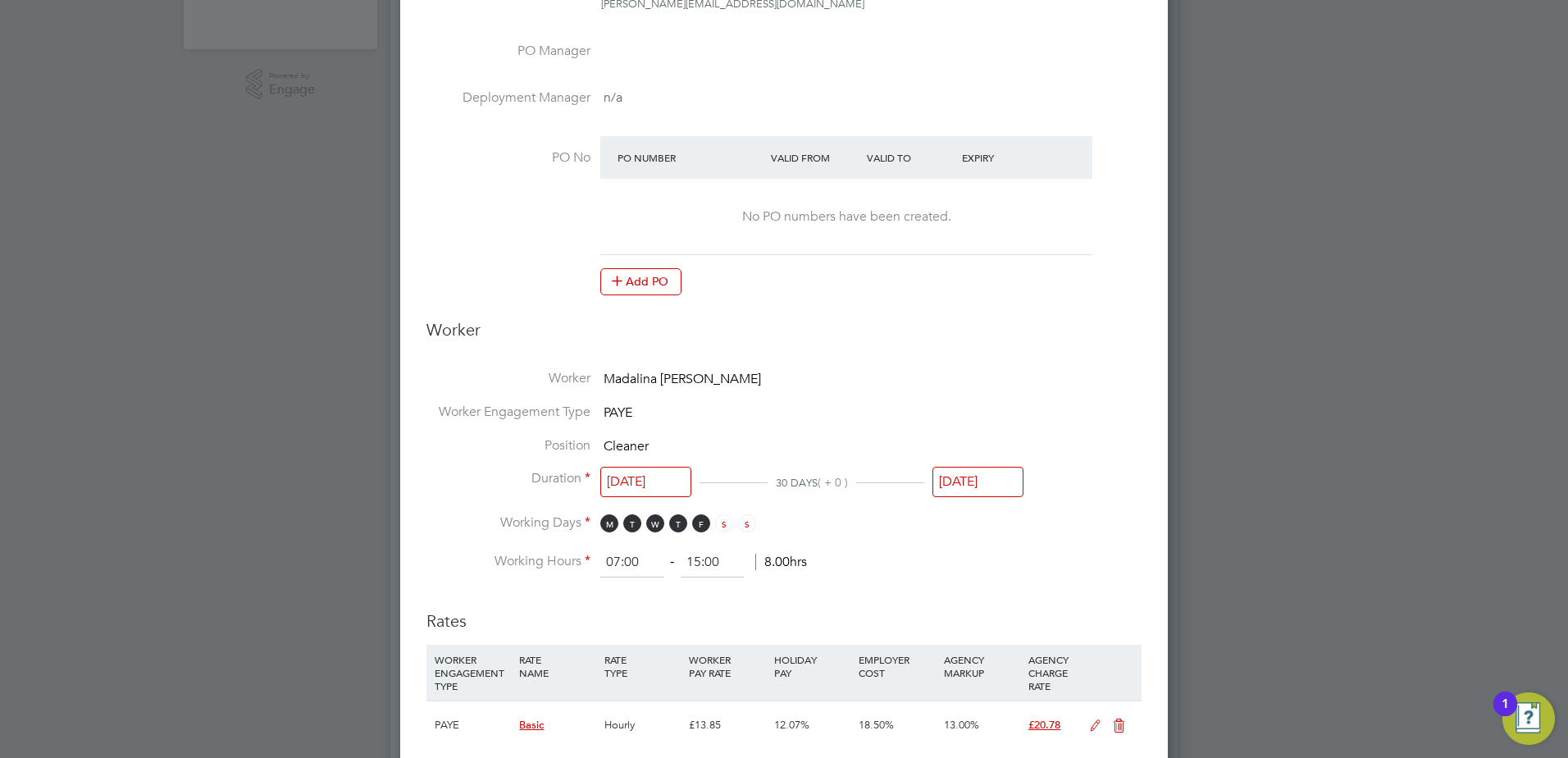
click at [661, 477] on input "[DATE]" at bounding box center [646, 481] width 91 height 30
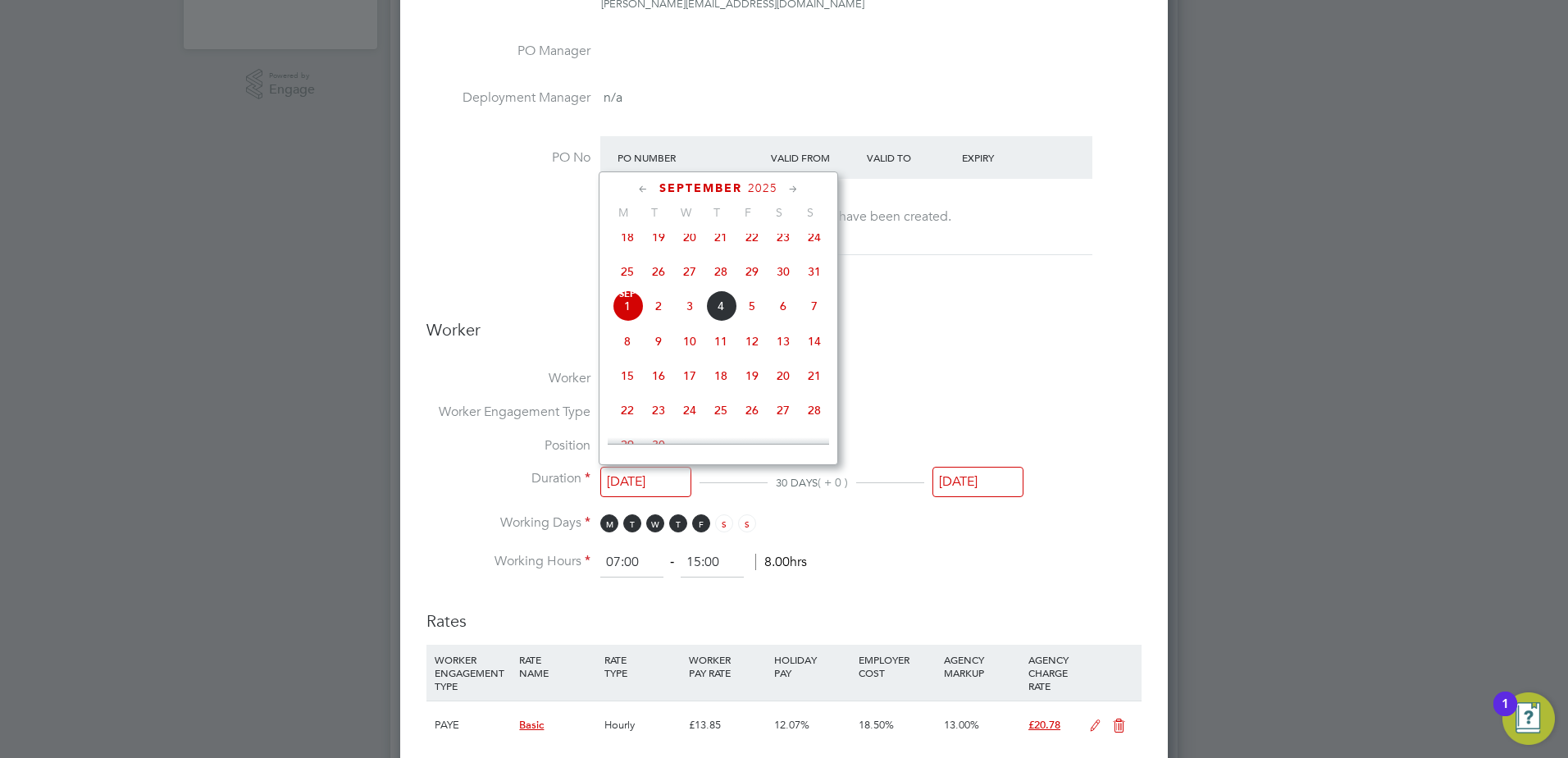
click at [636, 282] on span "25" at bounding box center [628, 271] width 31 height 31
type input "[DATE]"
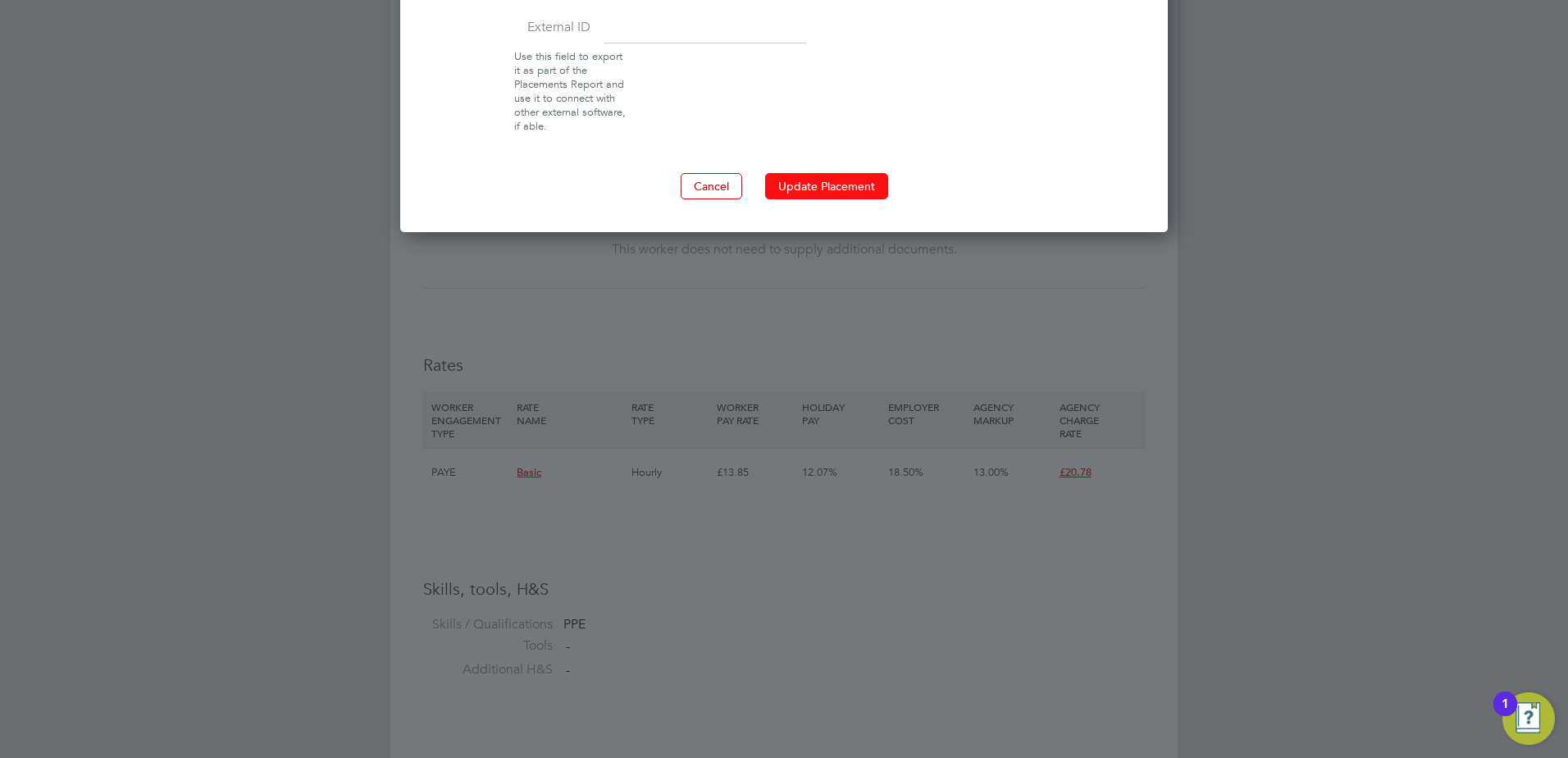
drag, startPoint x: 808, startPoint y: 173, endPoint x: 813, endPoint y: 194, distance: 21.6
click at [813, 194] on button "Update Placement" at bounding box center [827, 186] width 123 height 26
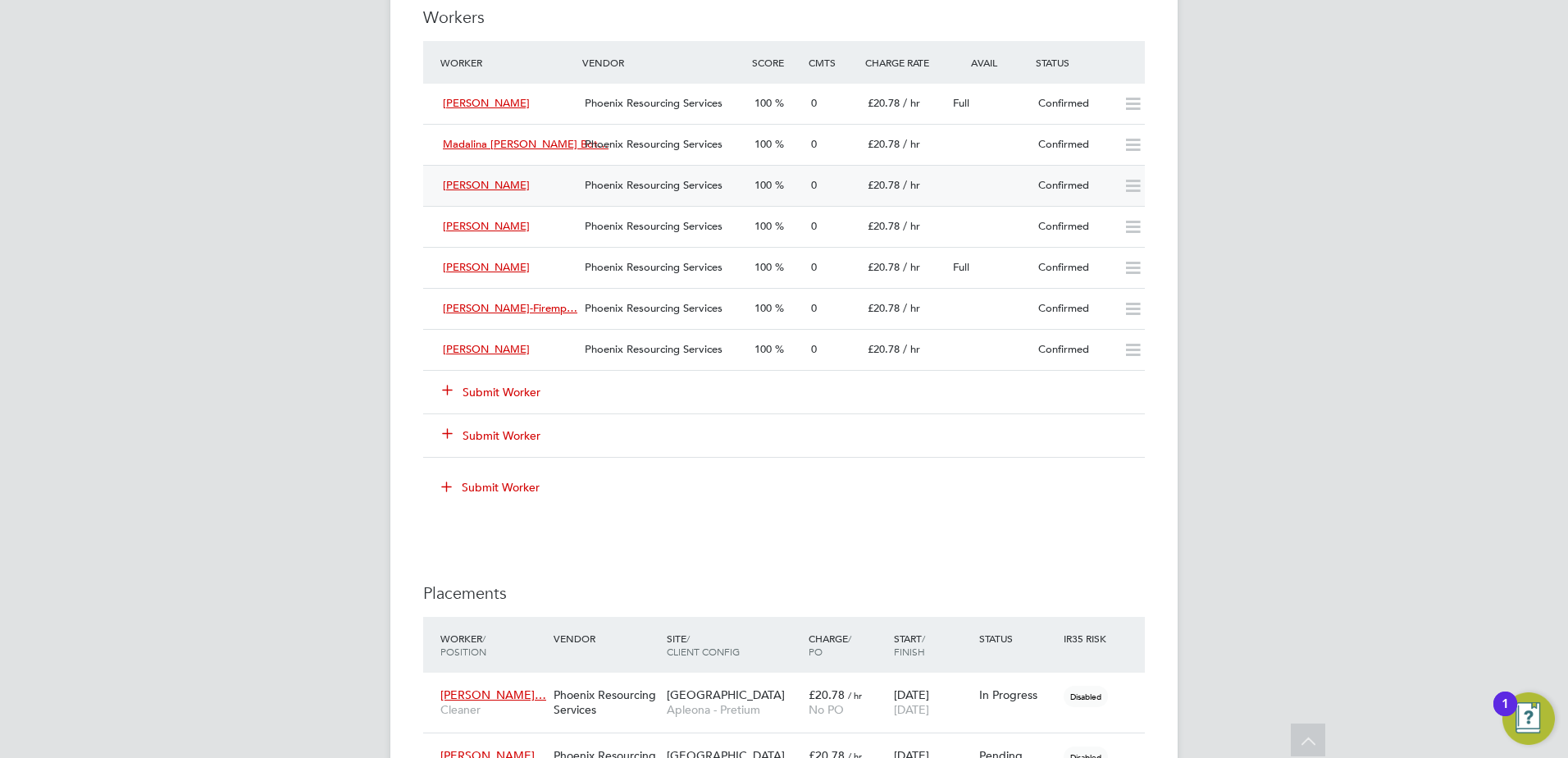
click at [1068, 185] on div "Confirmed" at bounding box center [1075, 186] width 85 height 27
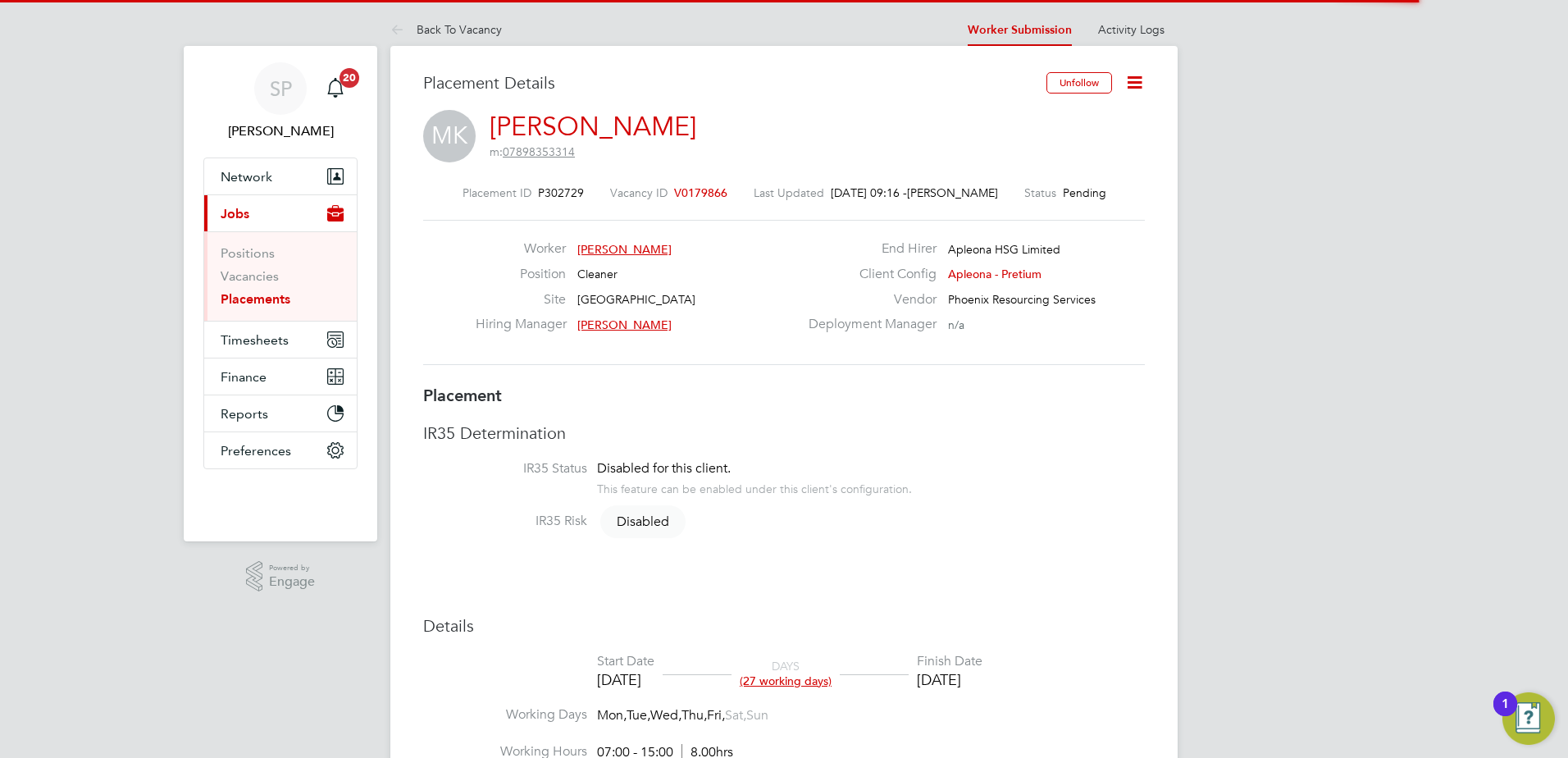
click at [1133, 79] on icon at bounding box center [1135, 83] width 21 height 21
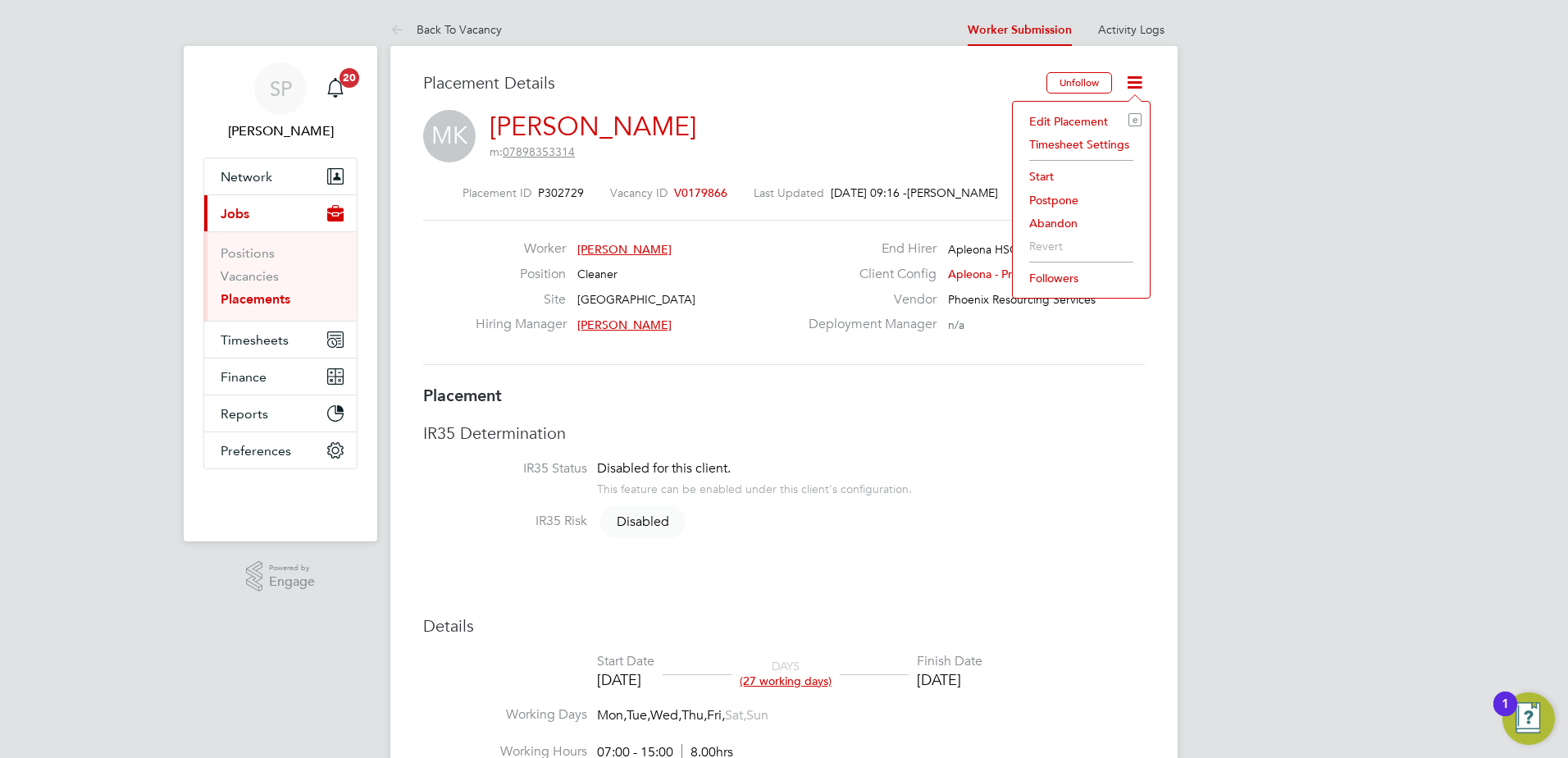
click at [1049, 179] on li "Start" at bounding box center [1081, 176] width 121 height 23
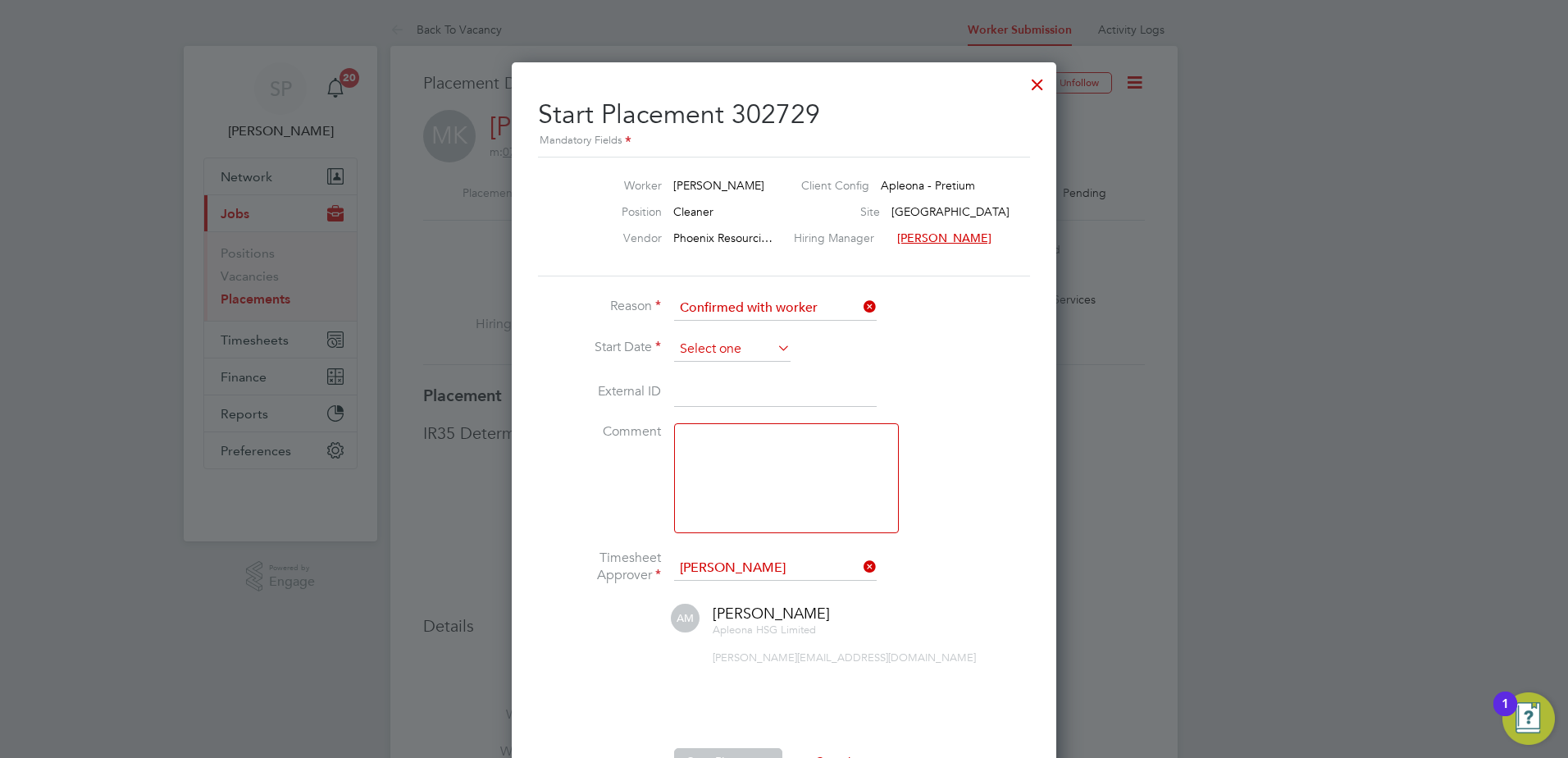
click at [701, 341] on input at bounding box center [732, 349] width 116 height 24
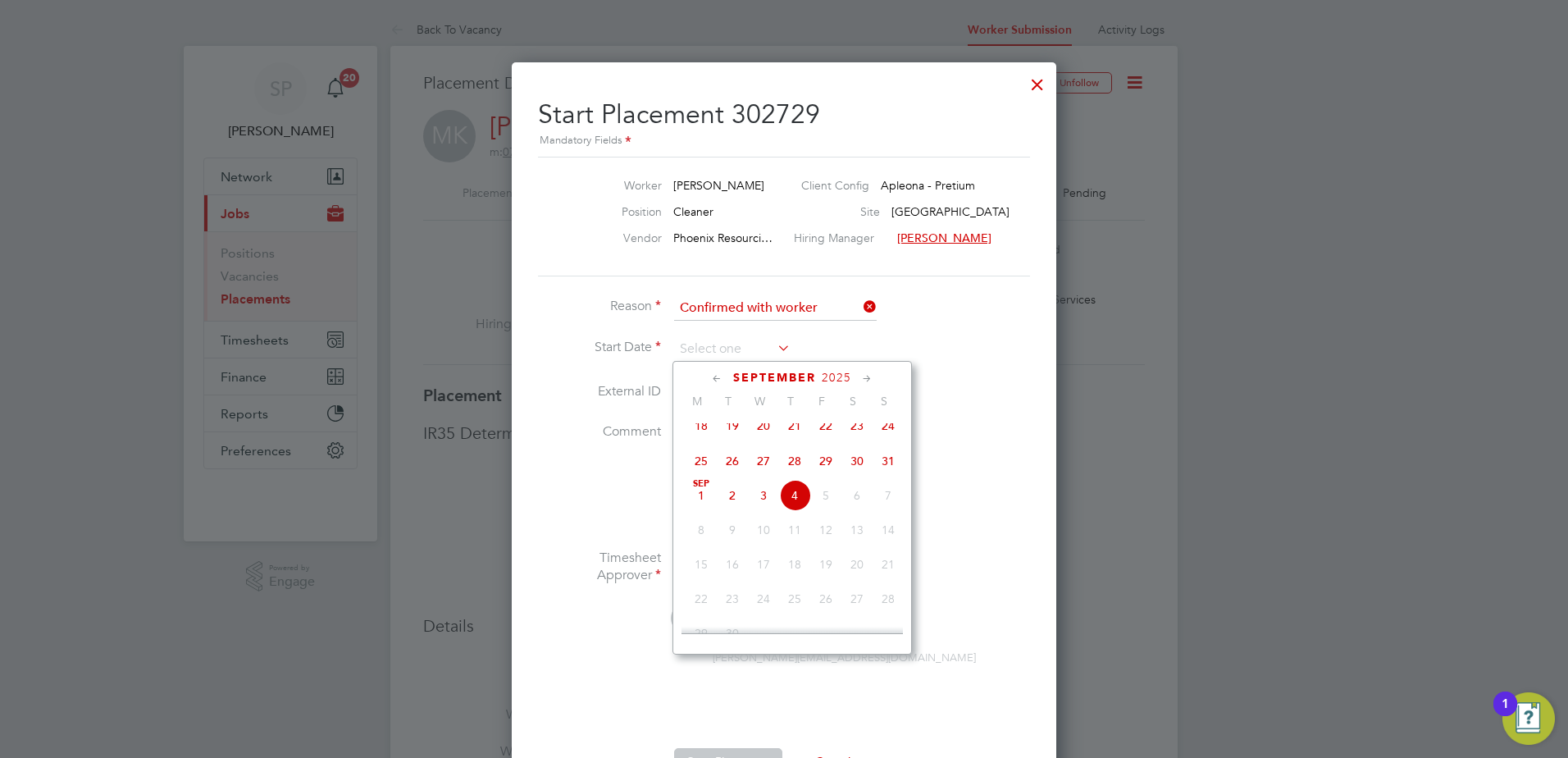
click at [696, 465] on span "25" at bounding box center [701, 461] width 31 height 31
type input "[DATE]"
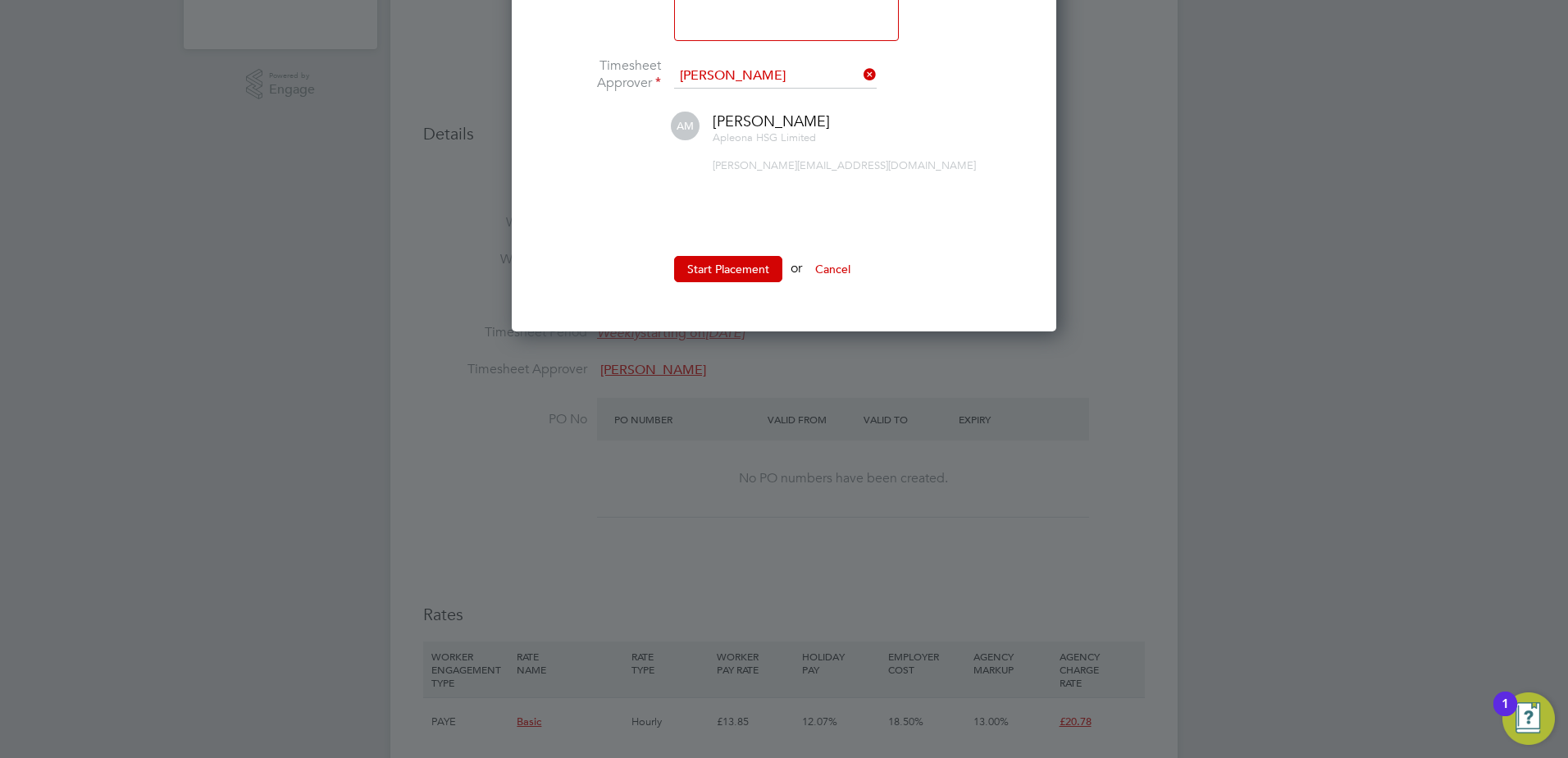
click at [735, 250] on ul "Reason Confirmed with worker Start Date 25 Aug 2025 External ID Comment Timeshe…" at bounding box center [784, 51] width 492 height 494
click at [738, 266] on button "Start Placement" at bounding box center [727, 268] width 108 height 26
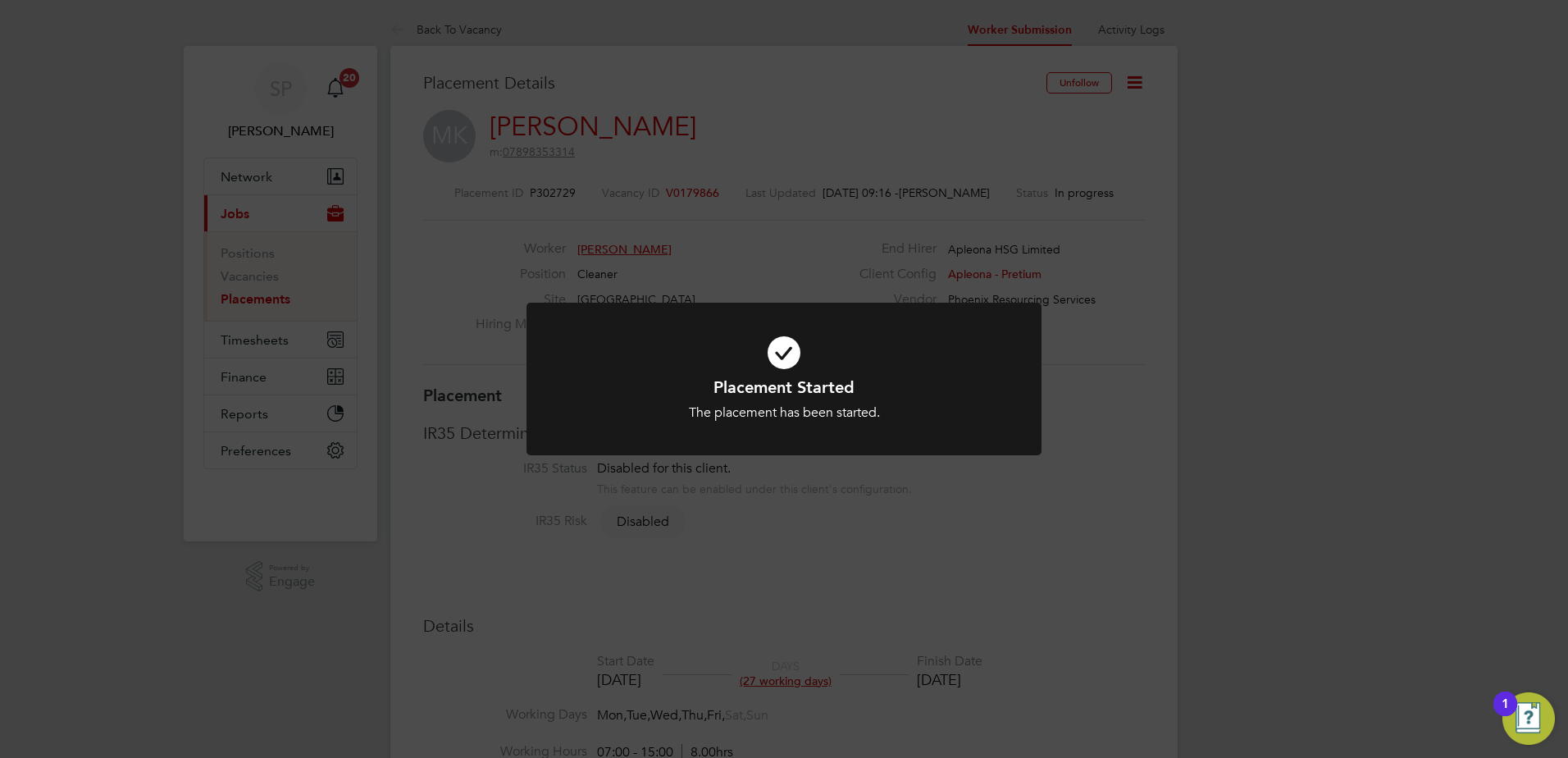
click at [873, 90] on div "Placement Started The placement has been started. Cancel Okay" at bounding box center [784, 379] width 1568 height 758
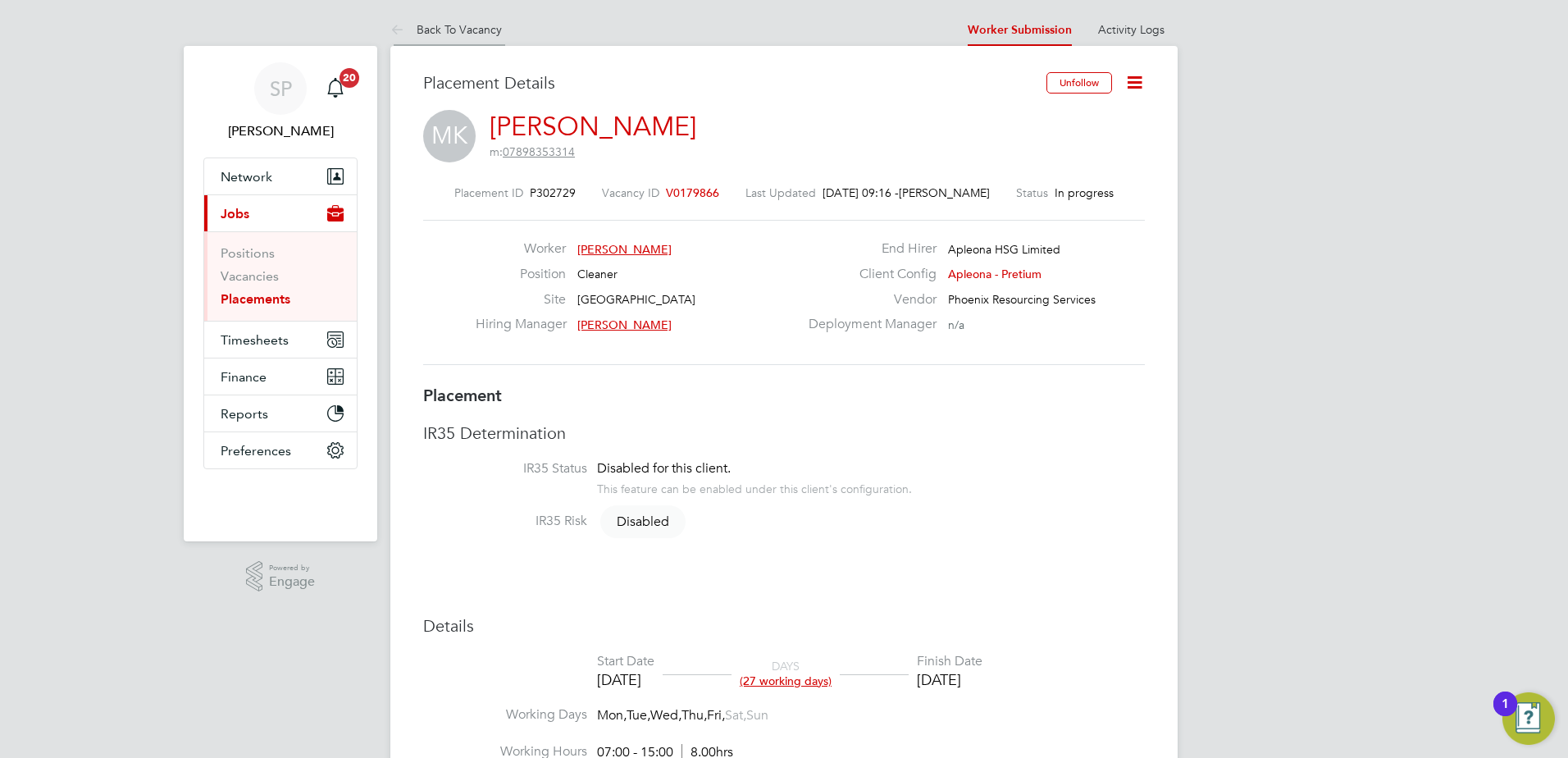
click at [473, 35] on link "Back To Vacancy" at bounding box center [446, 29] width 112 height 15
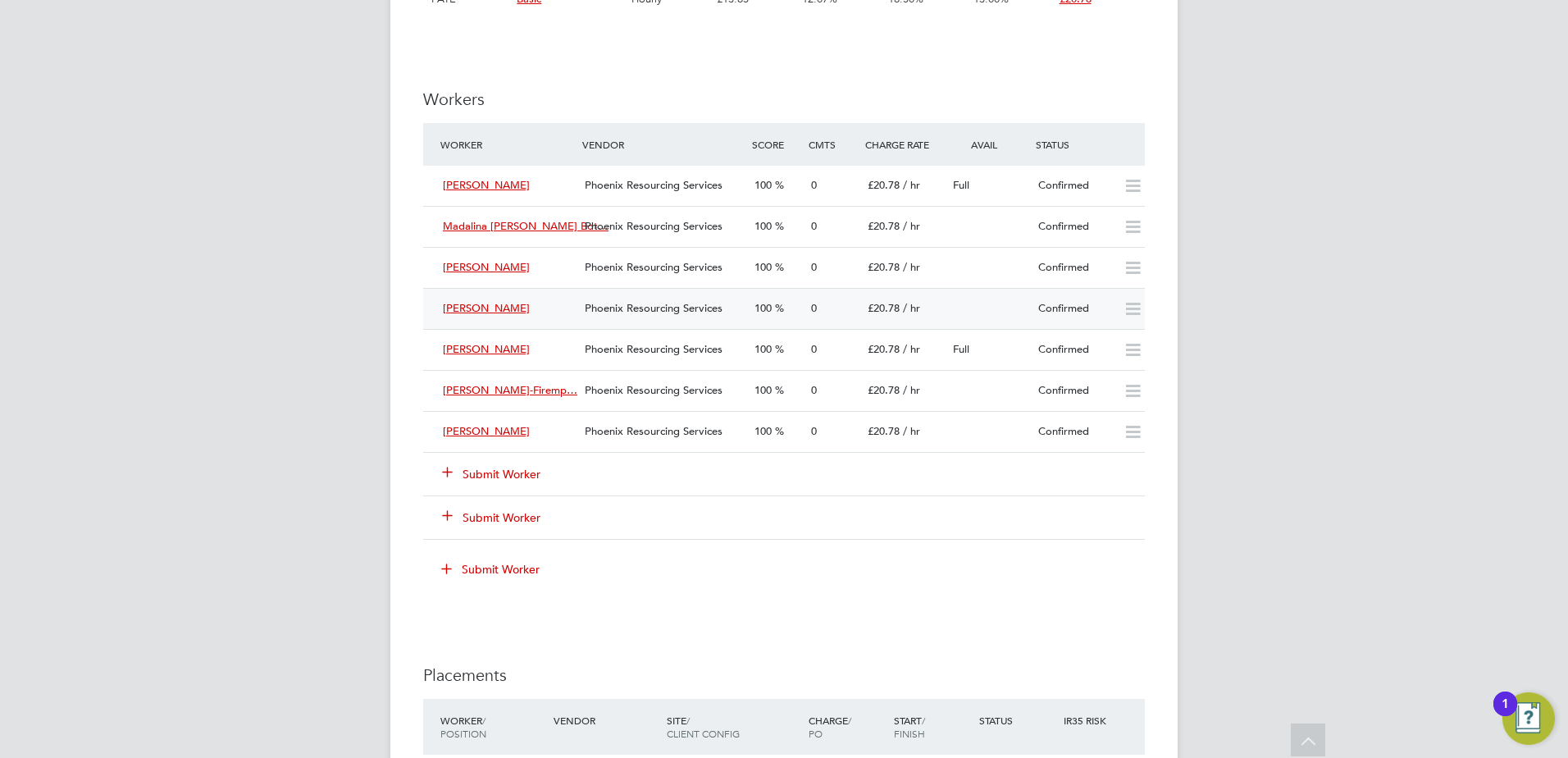
click at [1086, 312] on div "Confirmed" at bounding box center [1075, 309] width 85 height 27
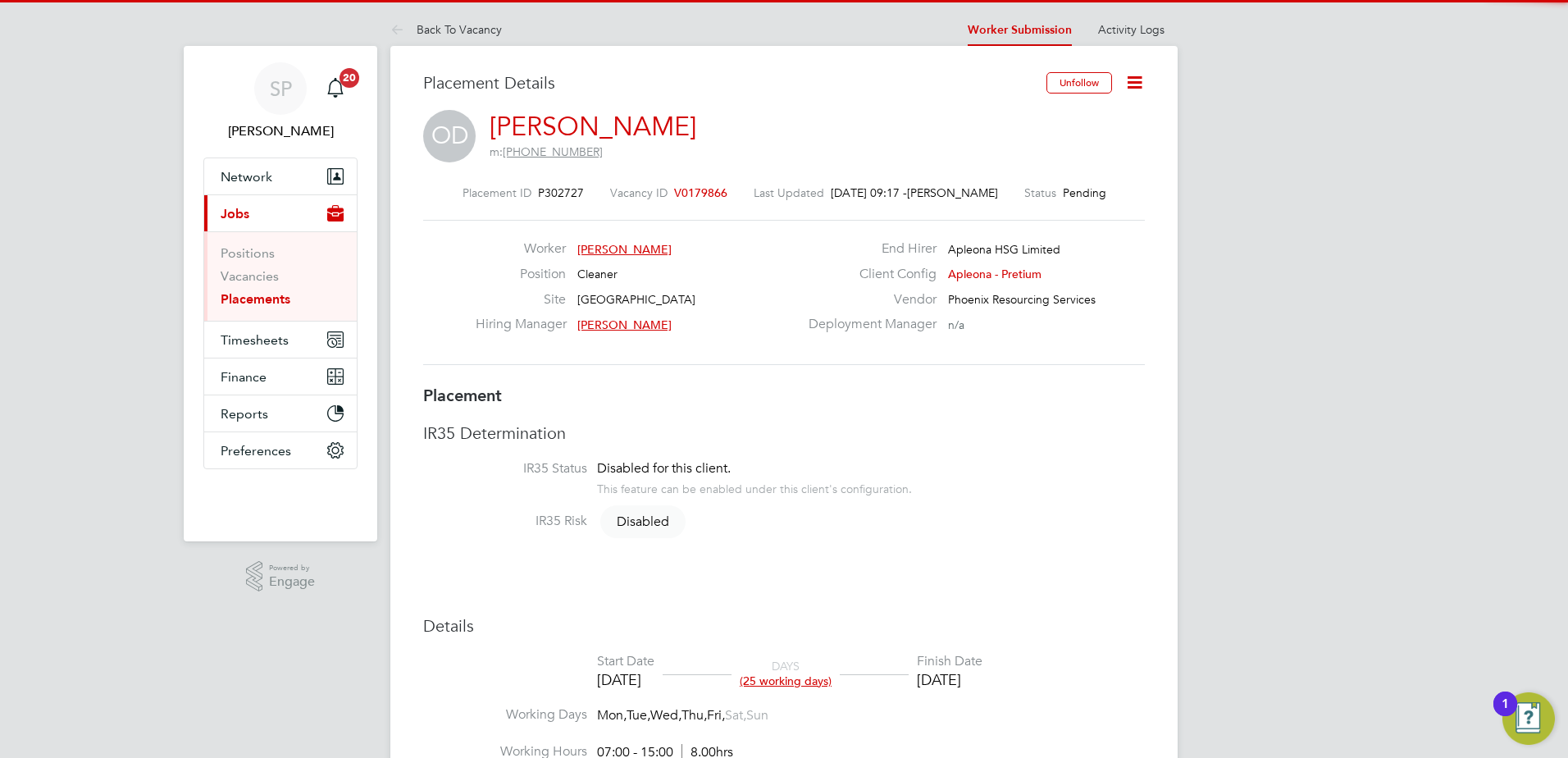
click at [1129, 79] on icon at bounding box center [1135, 83] width 21 height 21
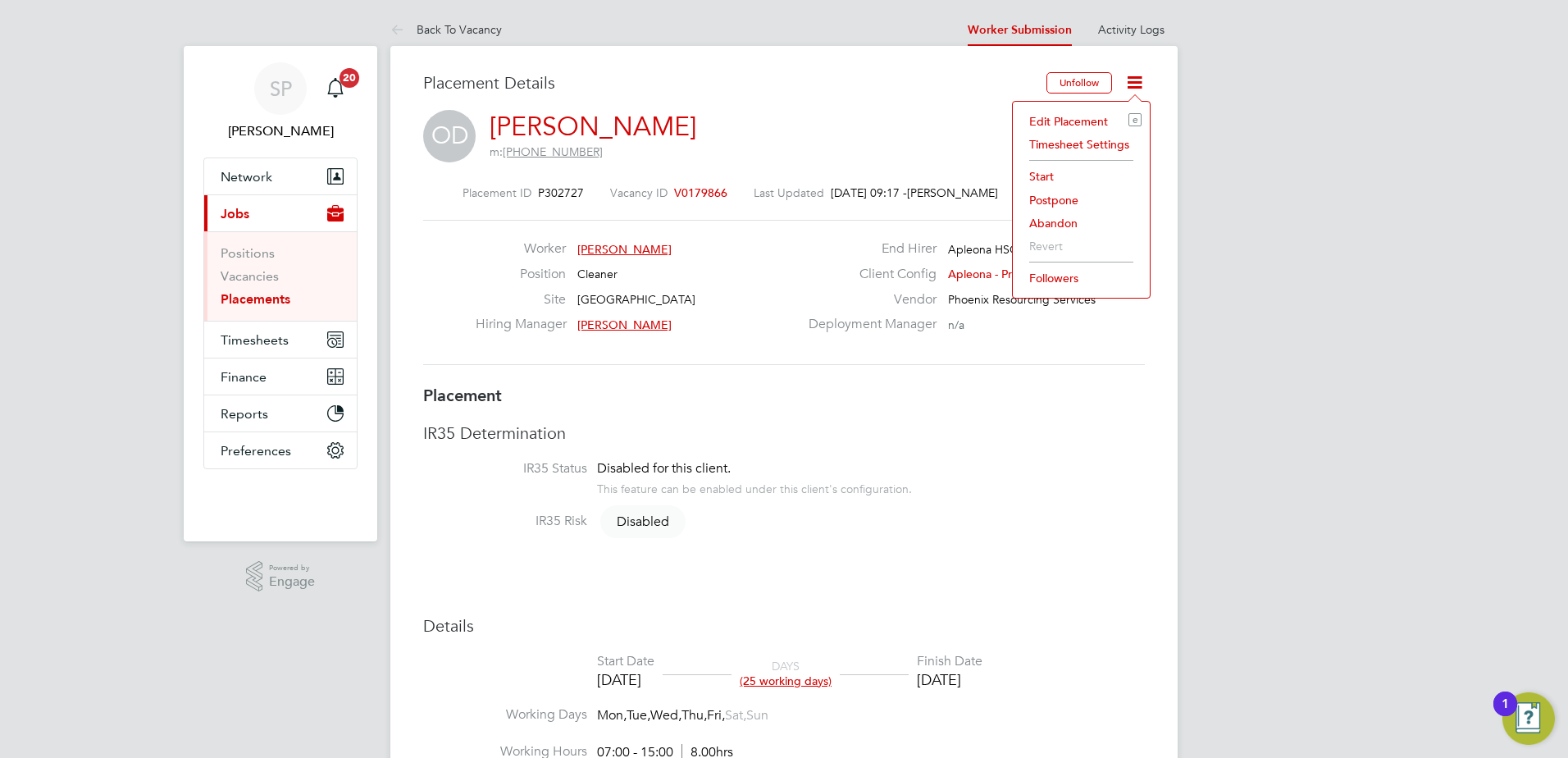
click at [1040, 175] on li "Start" at bounding box center [1081, 176] width 121 height 23
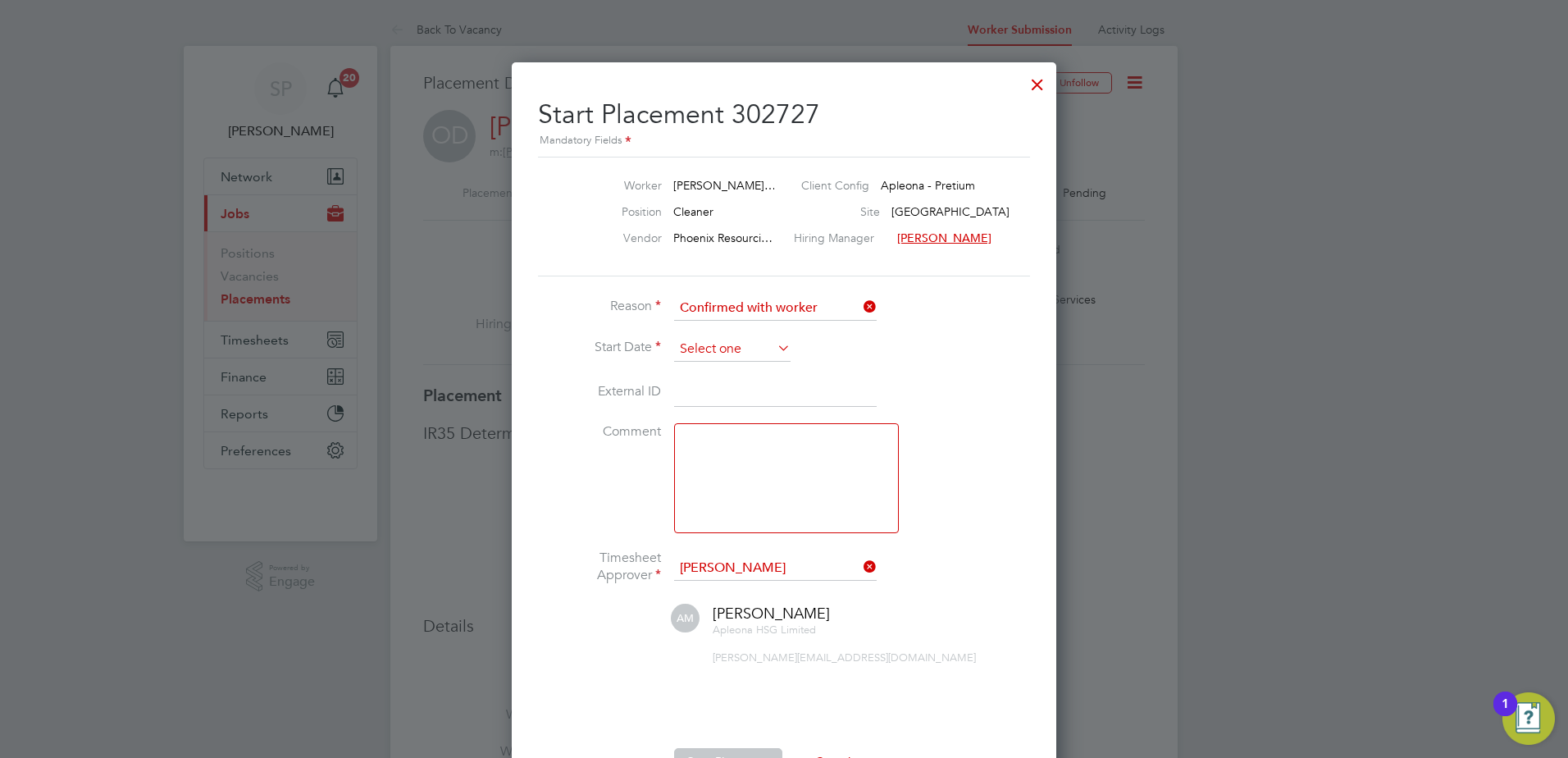
click at [684, 347] on input at bounding box center [732, 349] width 116 height 24
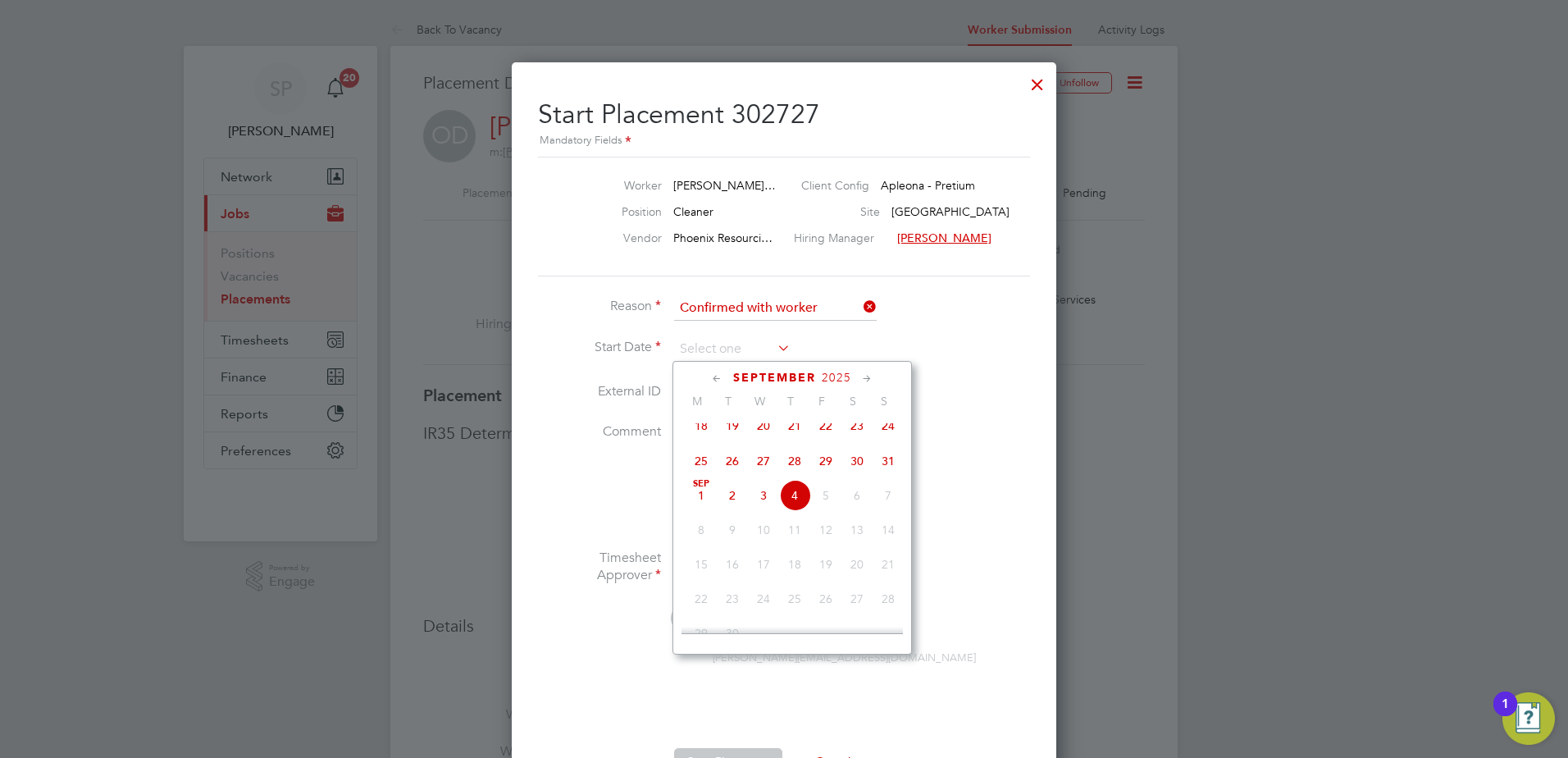
click at [759, 471] on span "27" at bounding box center [764, 461] width 31 height 31
type input "[DATE]"
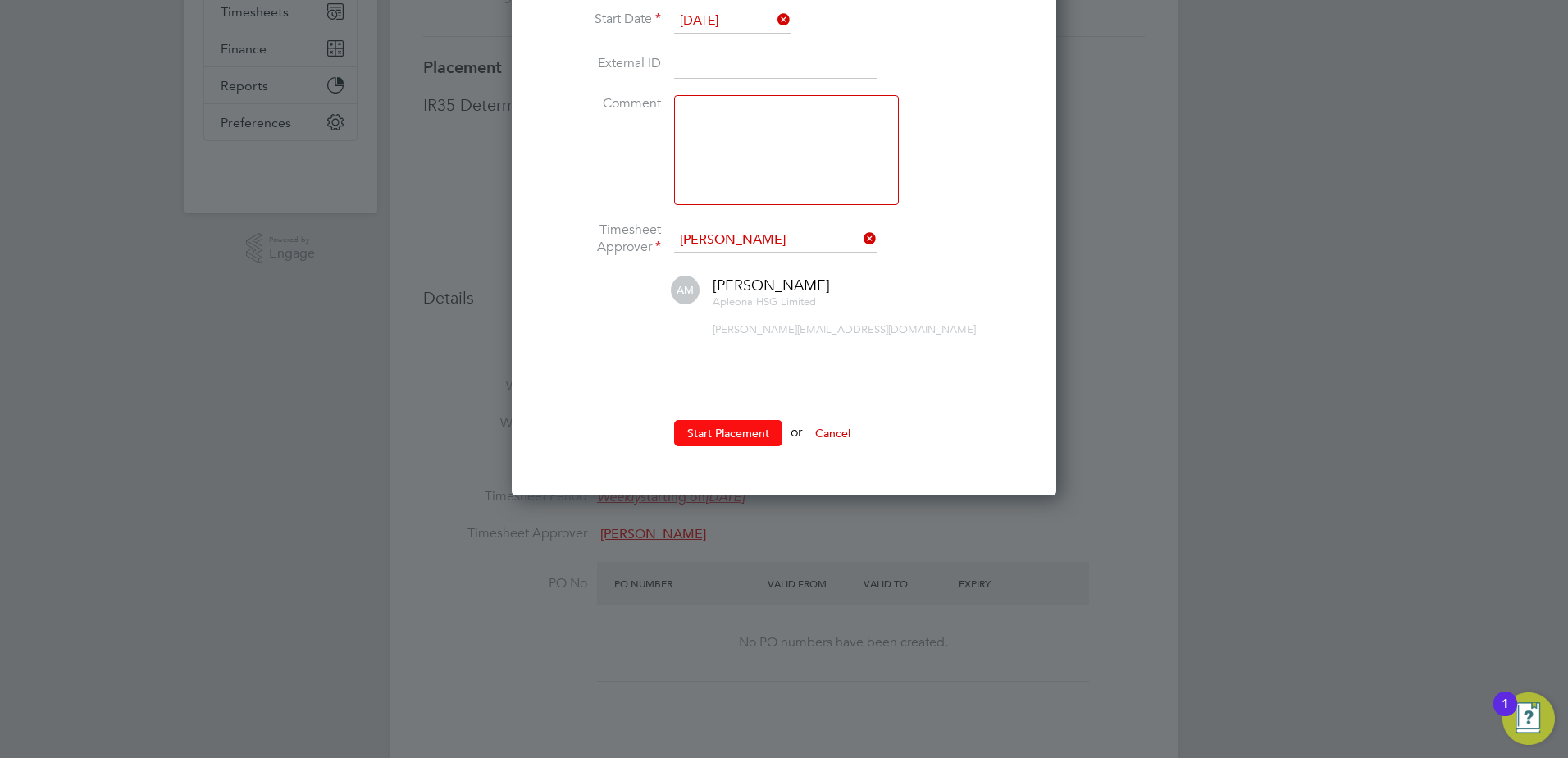
click at [730, 434] on button "Start Placement" at bounding box center [727, 432] width 108 height 26
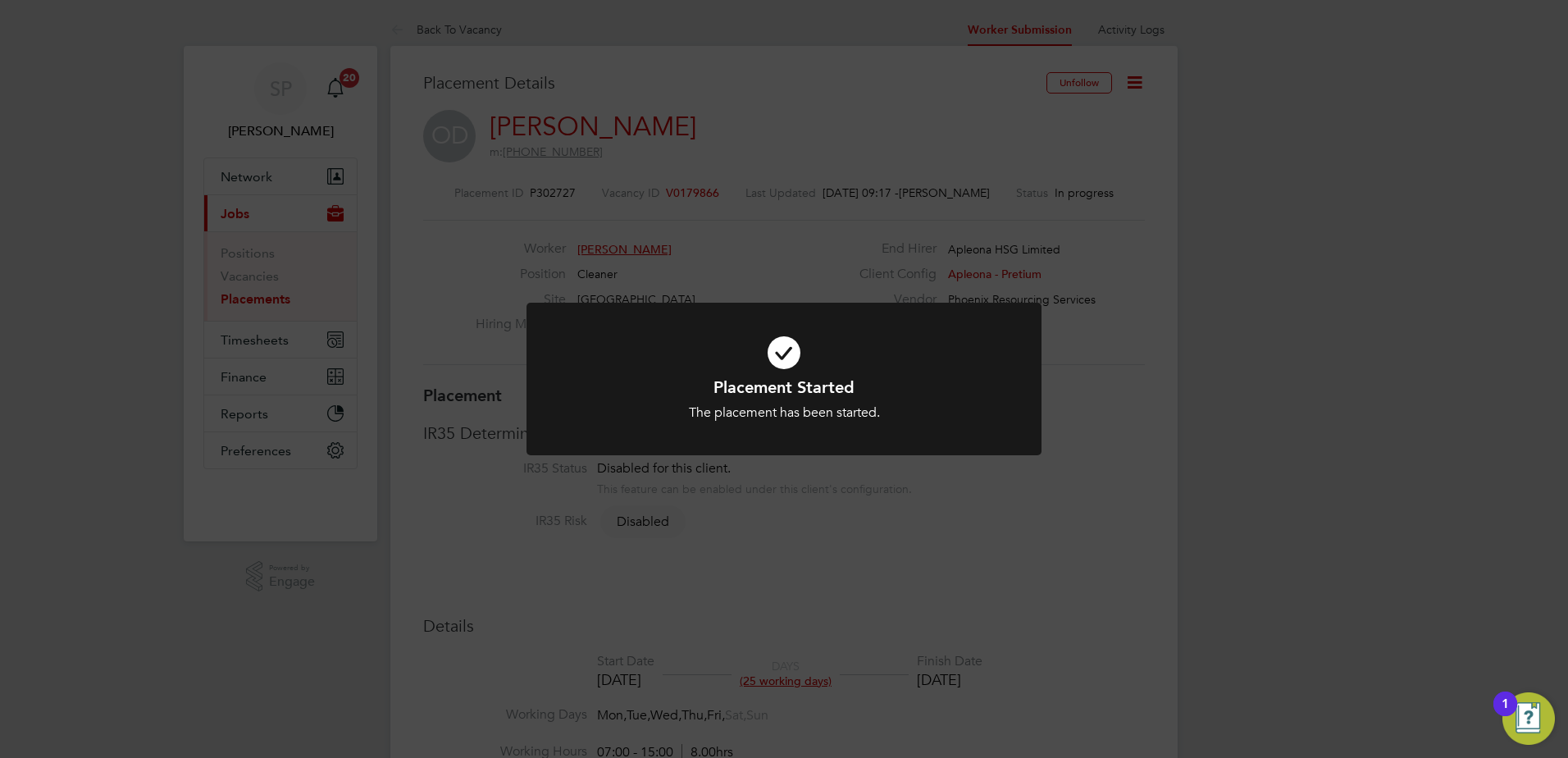
click at [849, 145] on div "Placement Started The placement has been started. Cancel Okay" at bounding box center [784, 379] width 1568 height 758
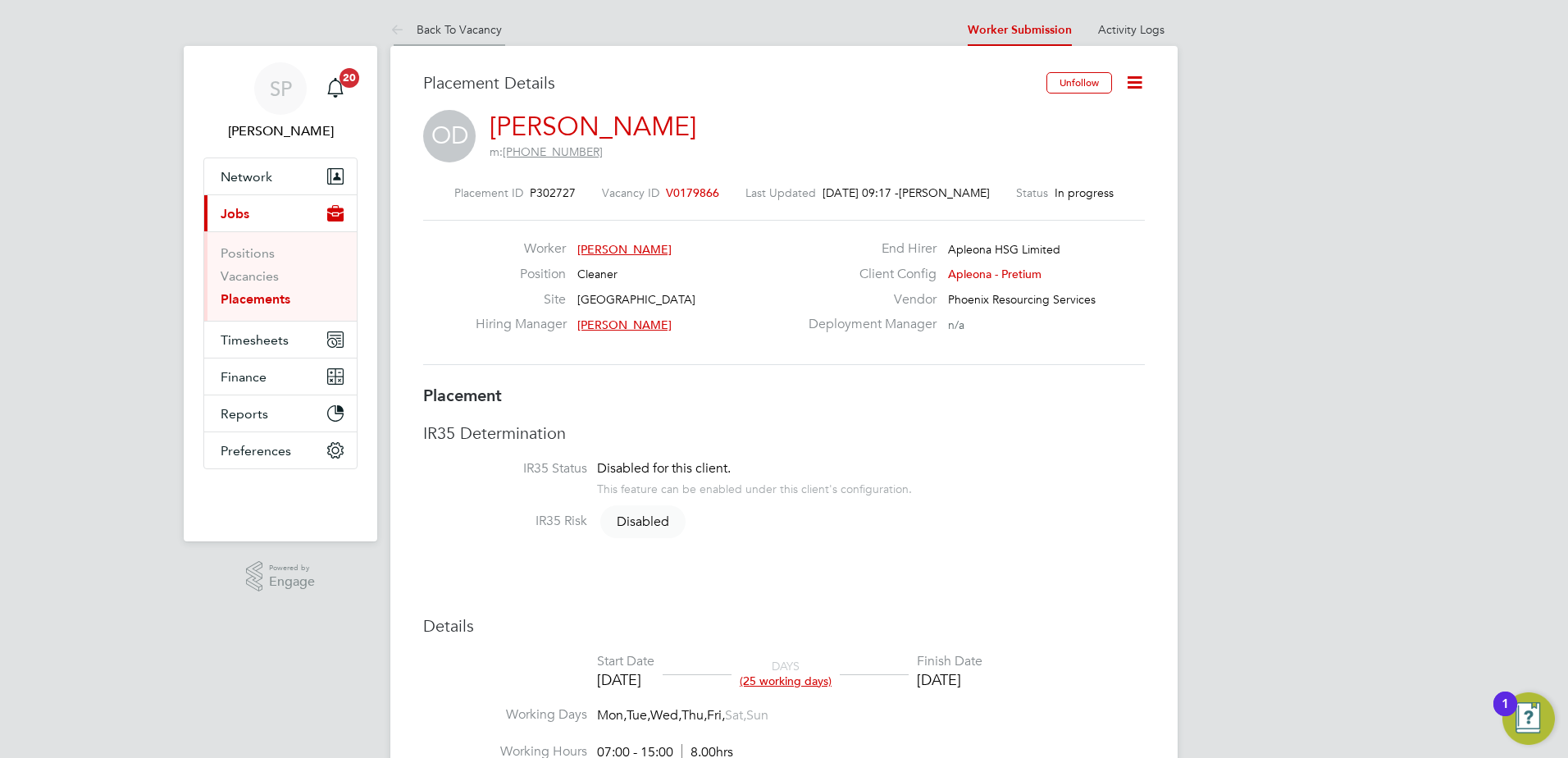
click at [464, 39] on li "Back To Vacancy" at bounding box center [446, 29] width 112 height 33
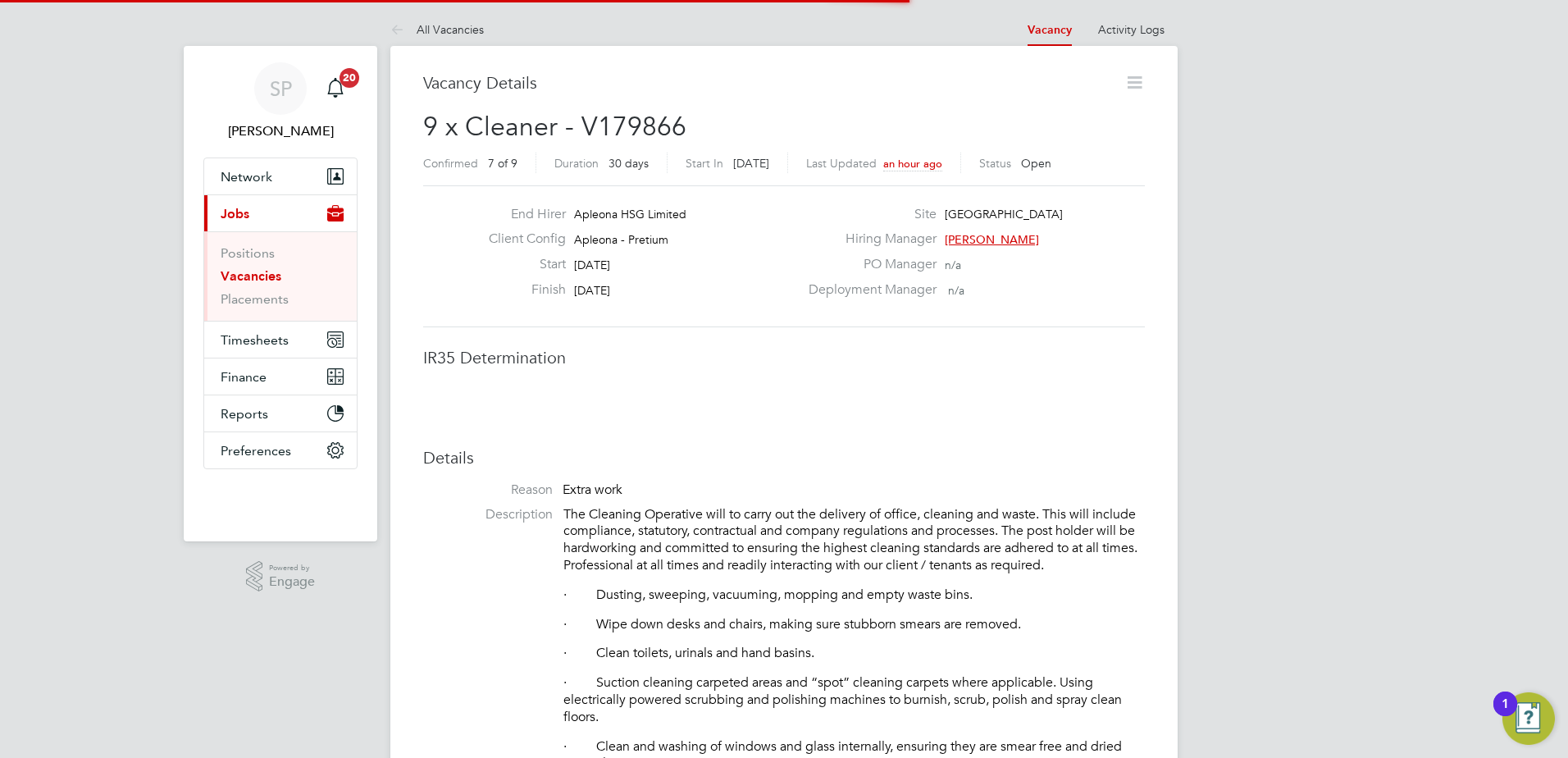
click at [463, 32] on link "All Vacancies" at bounding box center [437, 29] width 93 height 15
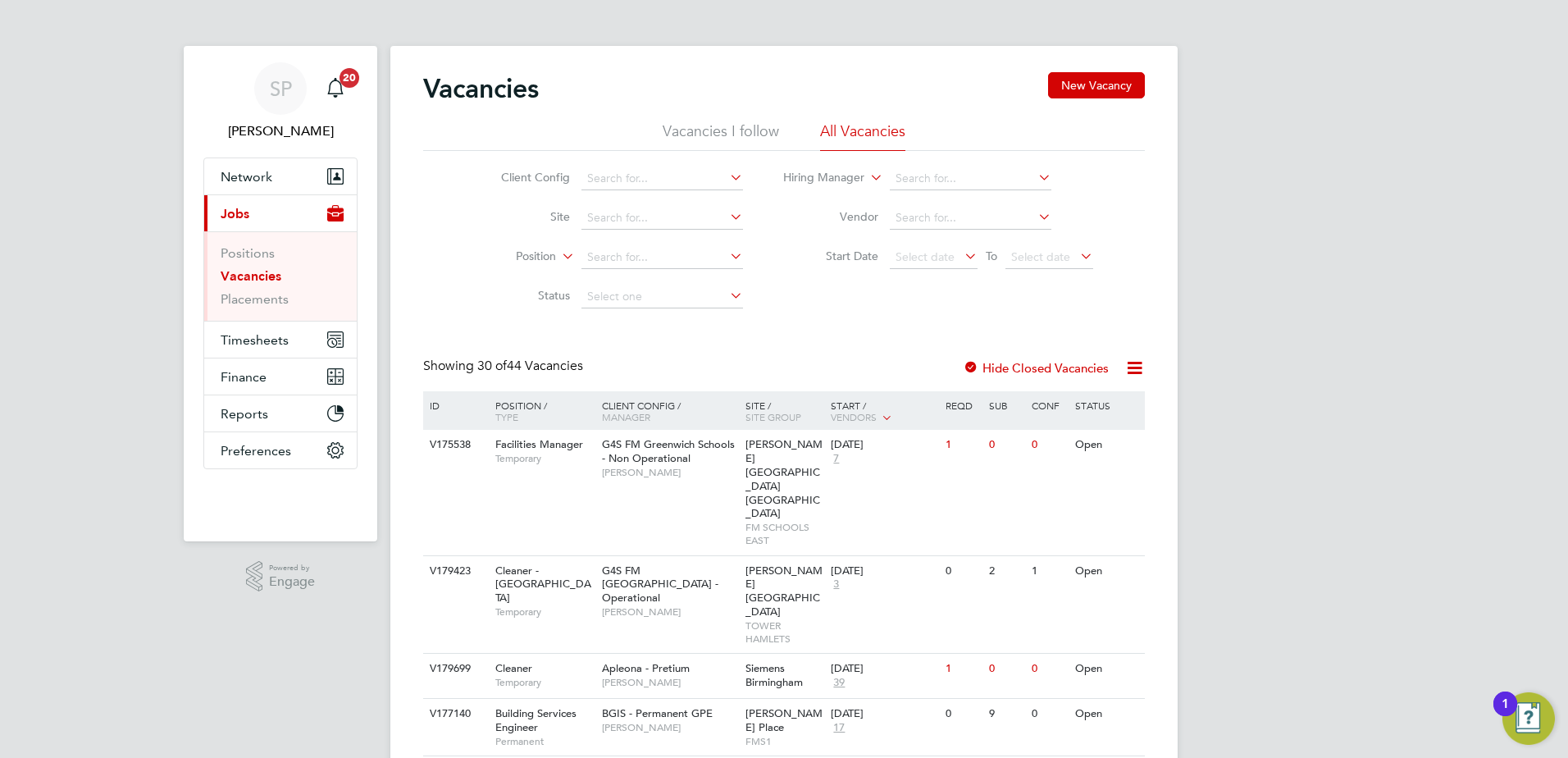
click at [687, 134] on li "Vacancies I follow" at bounding box center [721, 136] width 116 height 30
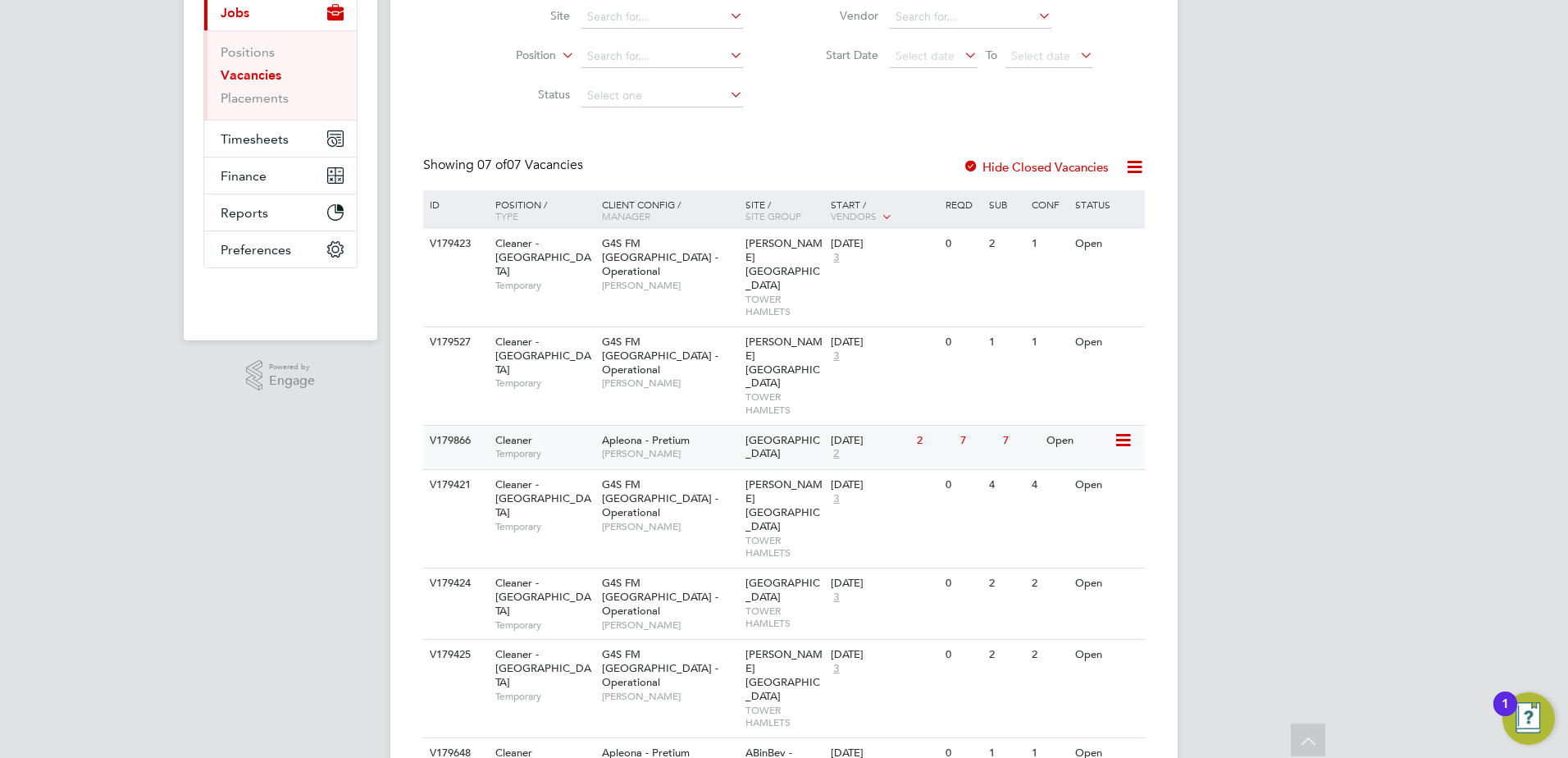
click at [656, 447] on span "[PERSON_NAME]" at bounding box center [669, 453] width 135 height 13
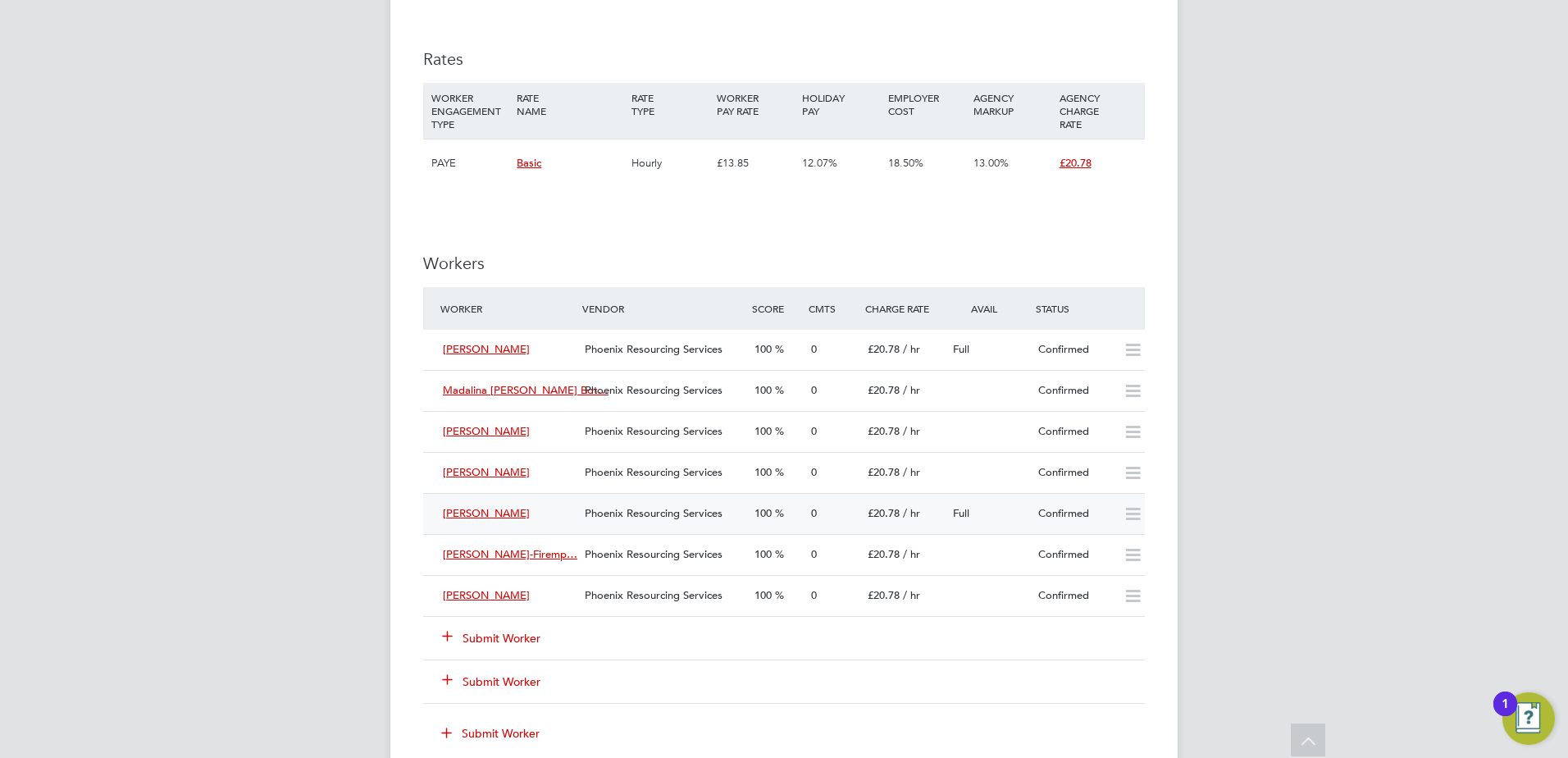
click at [1070, 506] on div "Confirmed" at bounding box center [1075, 514] width 85 height 27
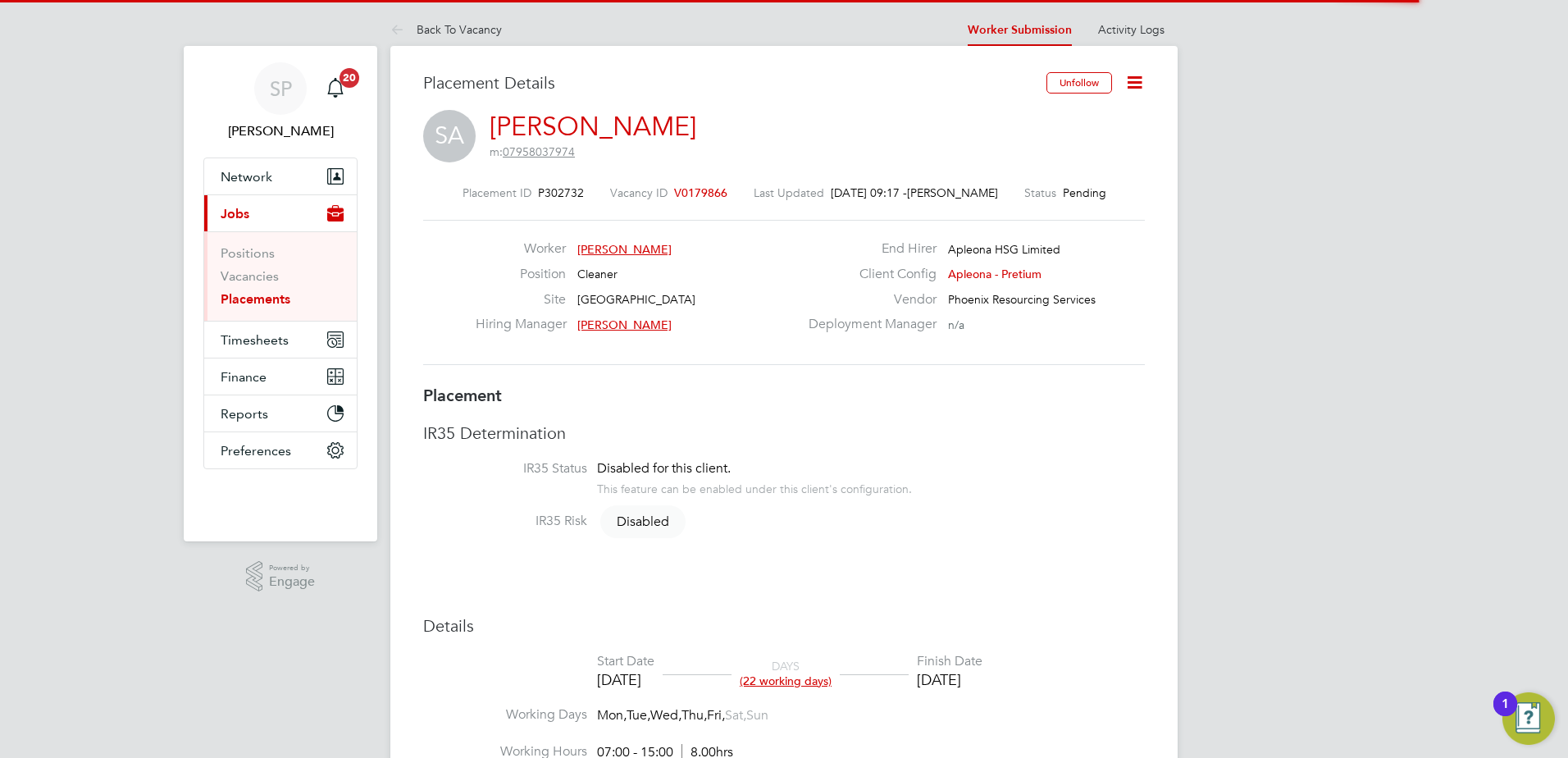
click at [1129, 77] on icon at bounding box center [1135, 83] width 21 height 21
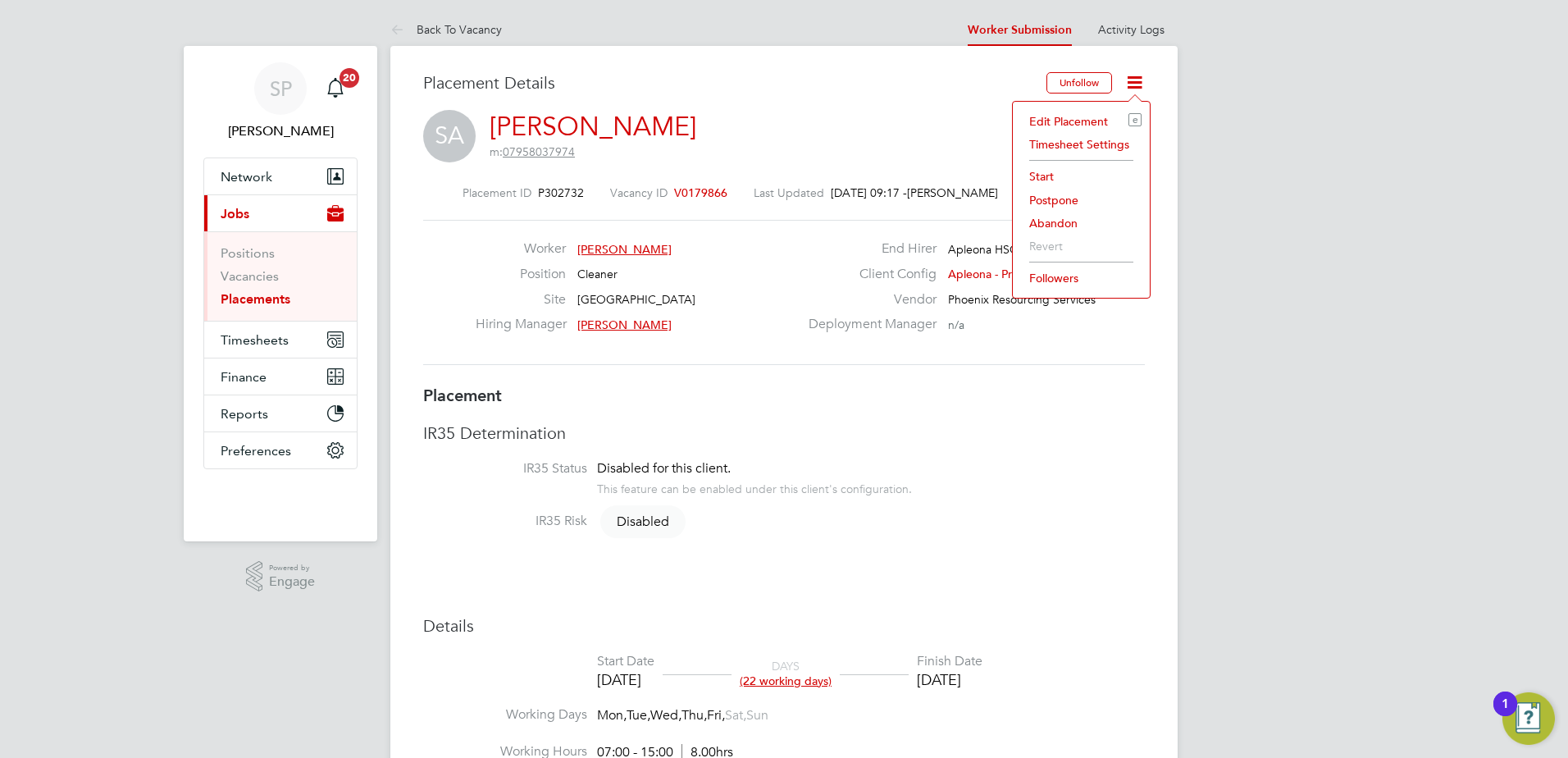
click at [1047, 173] on li "Start" at bounding box center [1081, 176] width 121 height 23
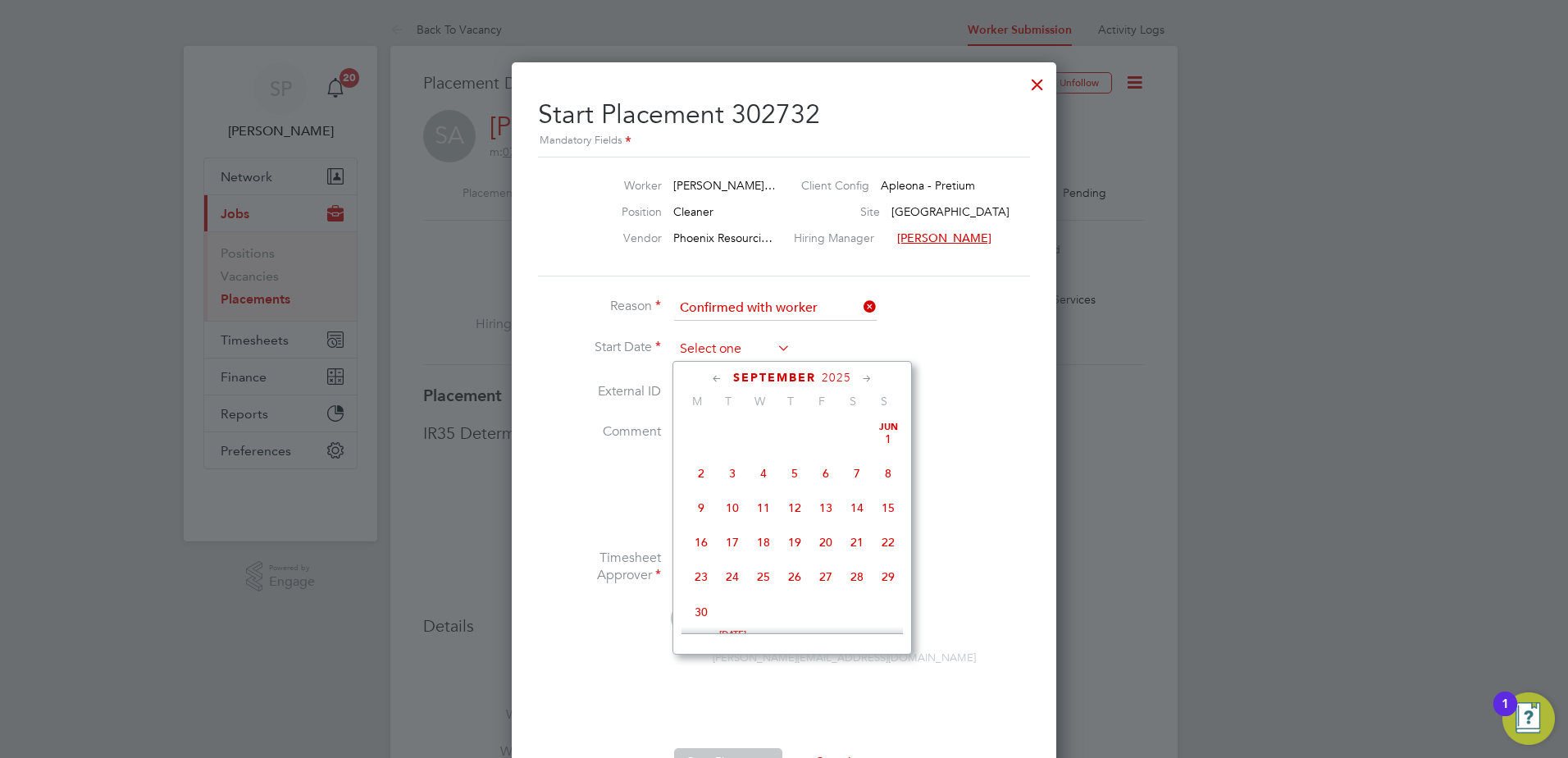
click at [721, 345] on input at bounding box center [732, 349] width 116 height 24
click at [705, 488] on span "Sep" at bounding box center [701, 483] width 31 height 8
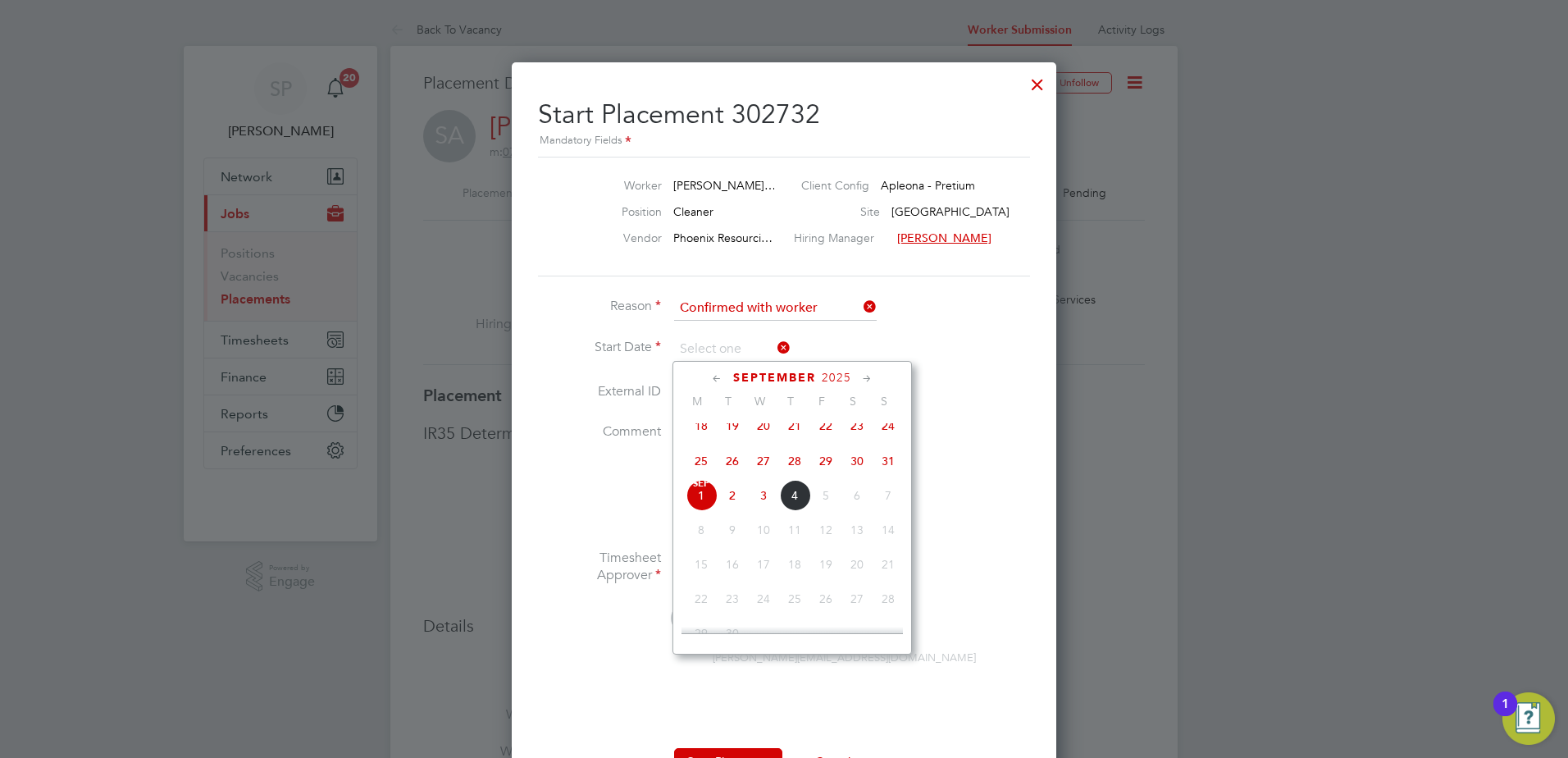
type input "[DATE]"
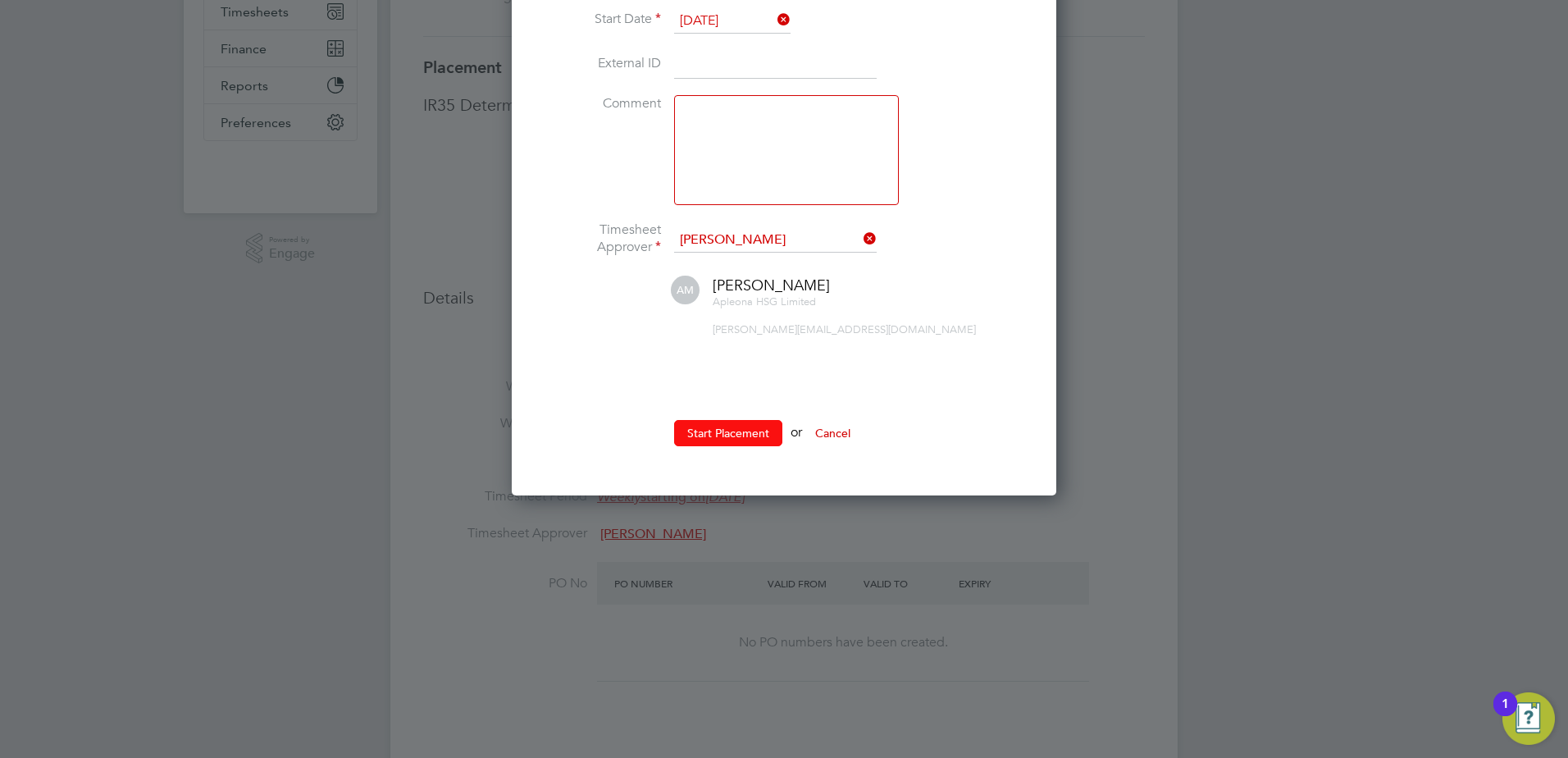
click at [728, 433] on button "Start Placement" at bounding box center [727, 432] width 108 height 26
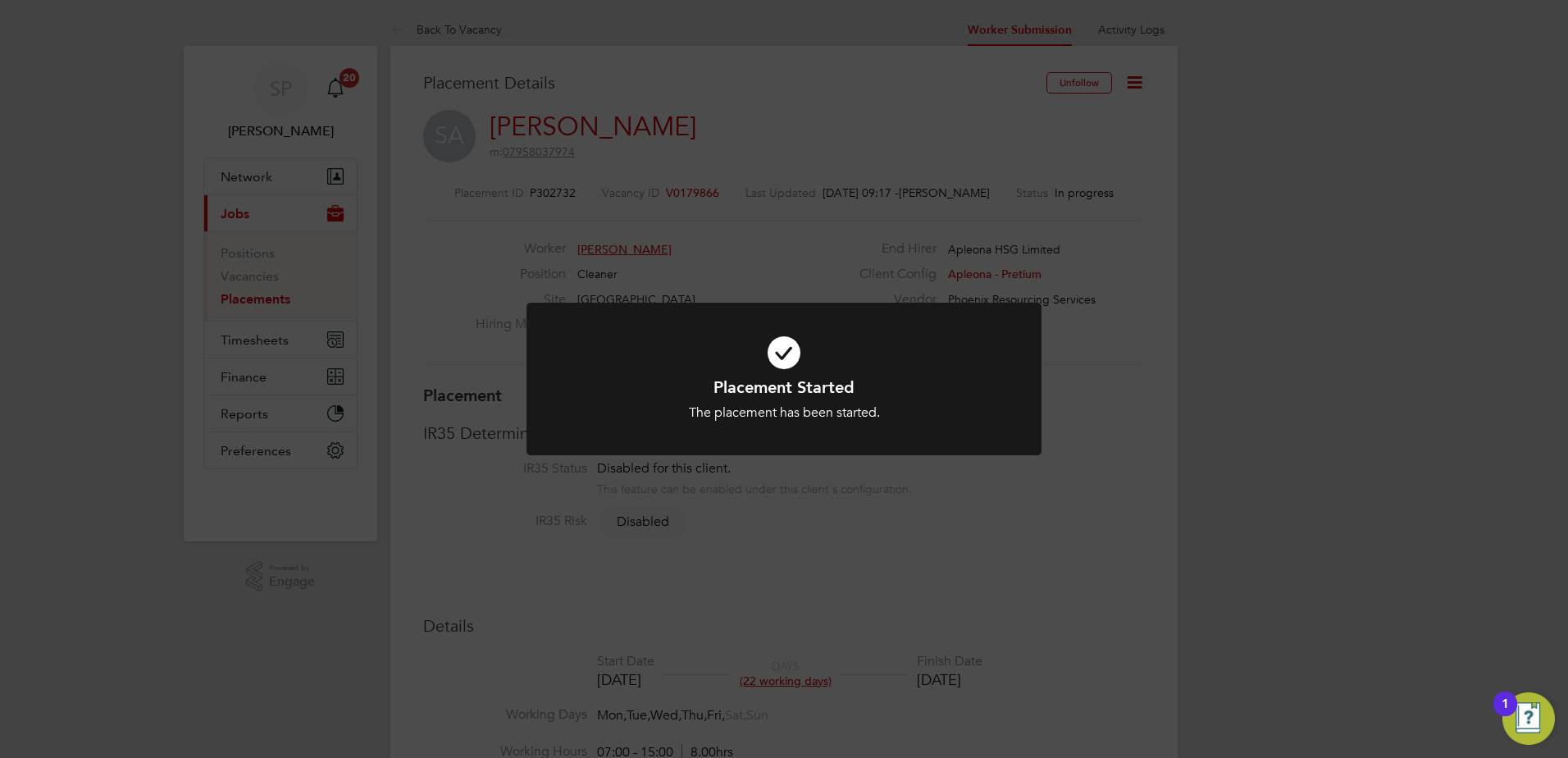
click at [821, 82] on div "Placement Started The placement has been started. Cancel Okay" at bounding box center [784, 379] width 1568 height 758
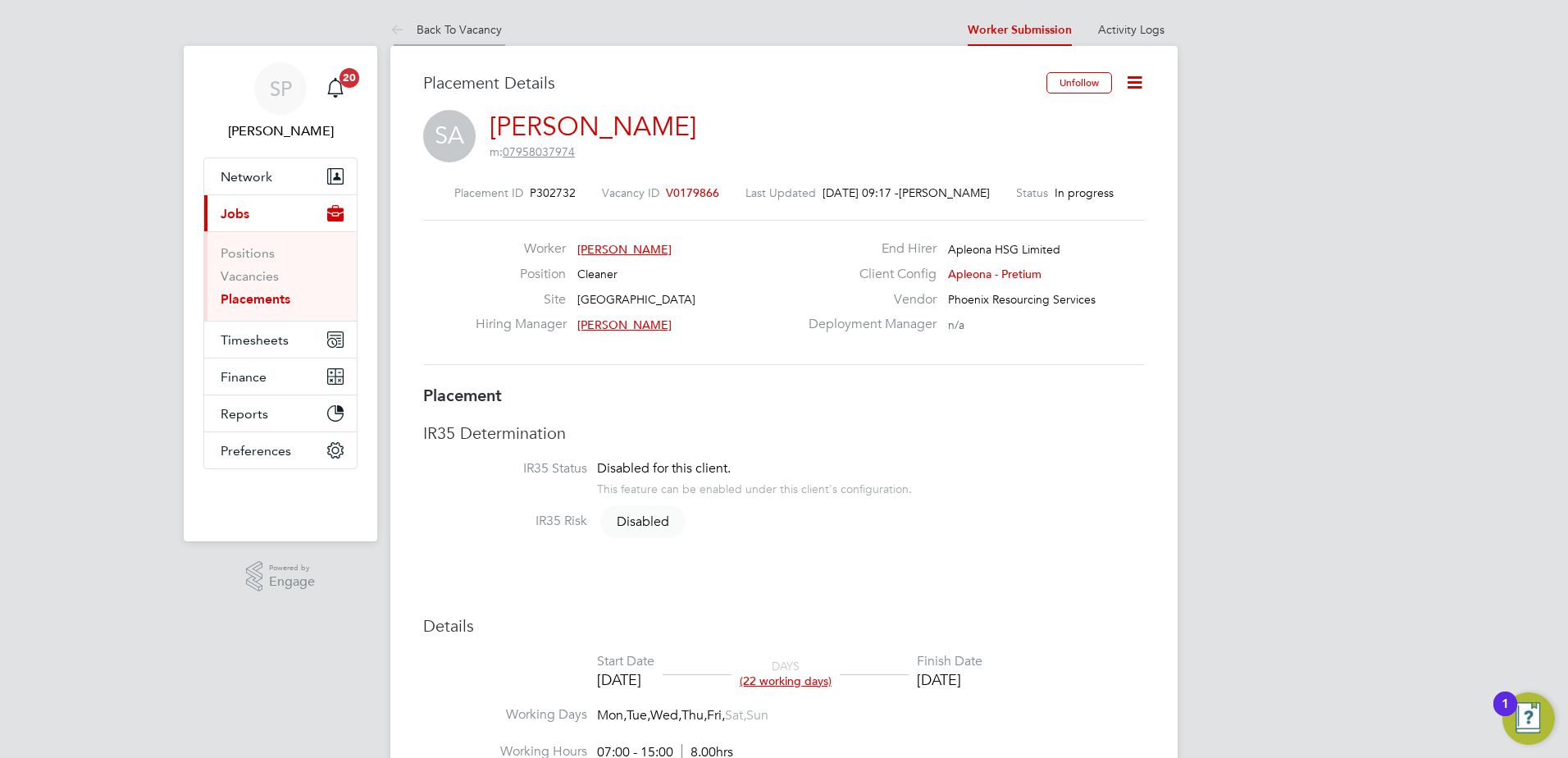
click at [426, 31] on link "Back To Vacancy" at bounding box center [446, 29] width 112 height 15
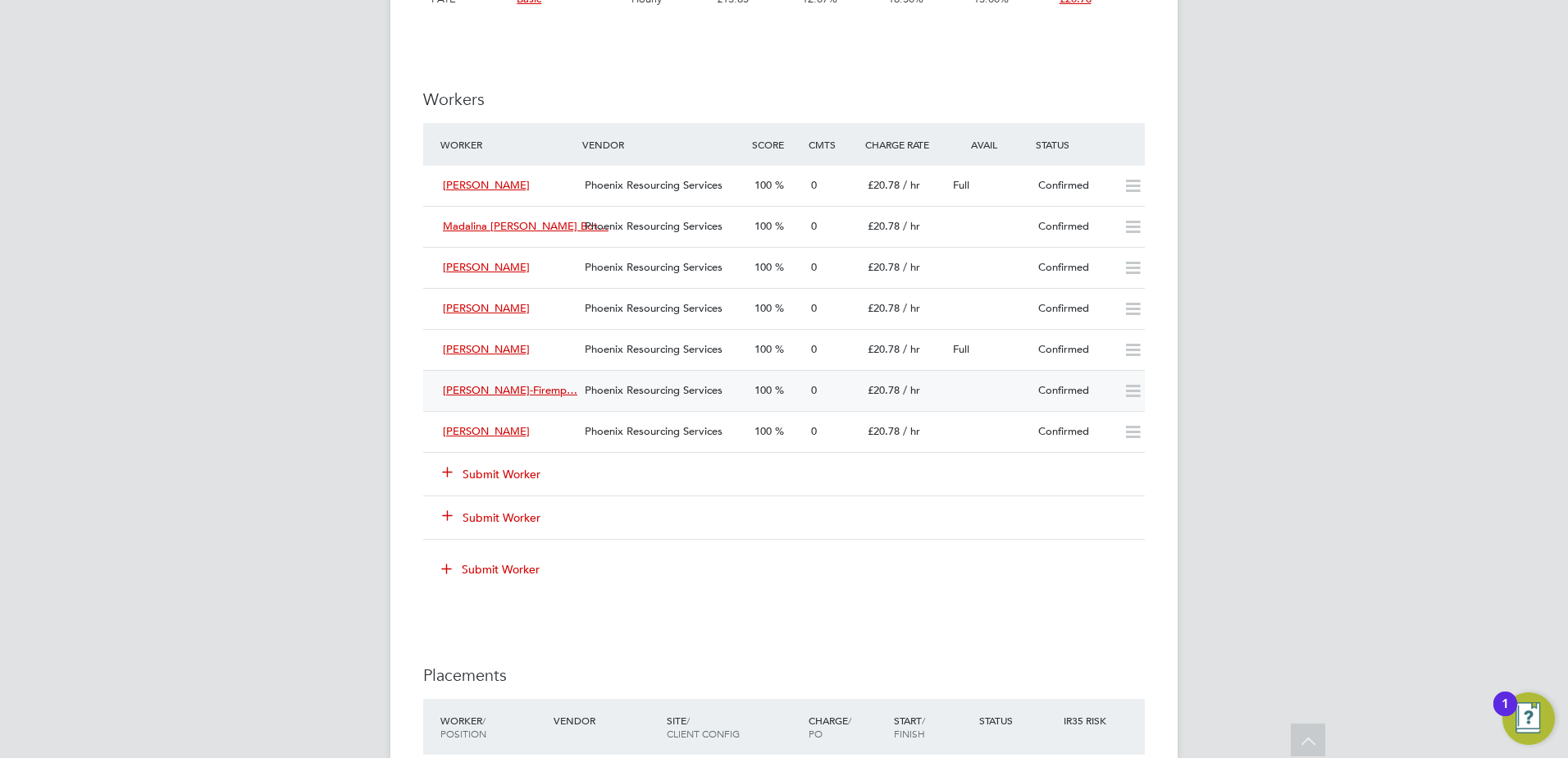
click at [1052, 387] on div "Confirmed" at bounding box center [1075, 391] width 85 height 27
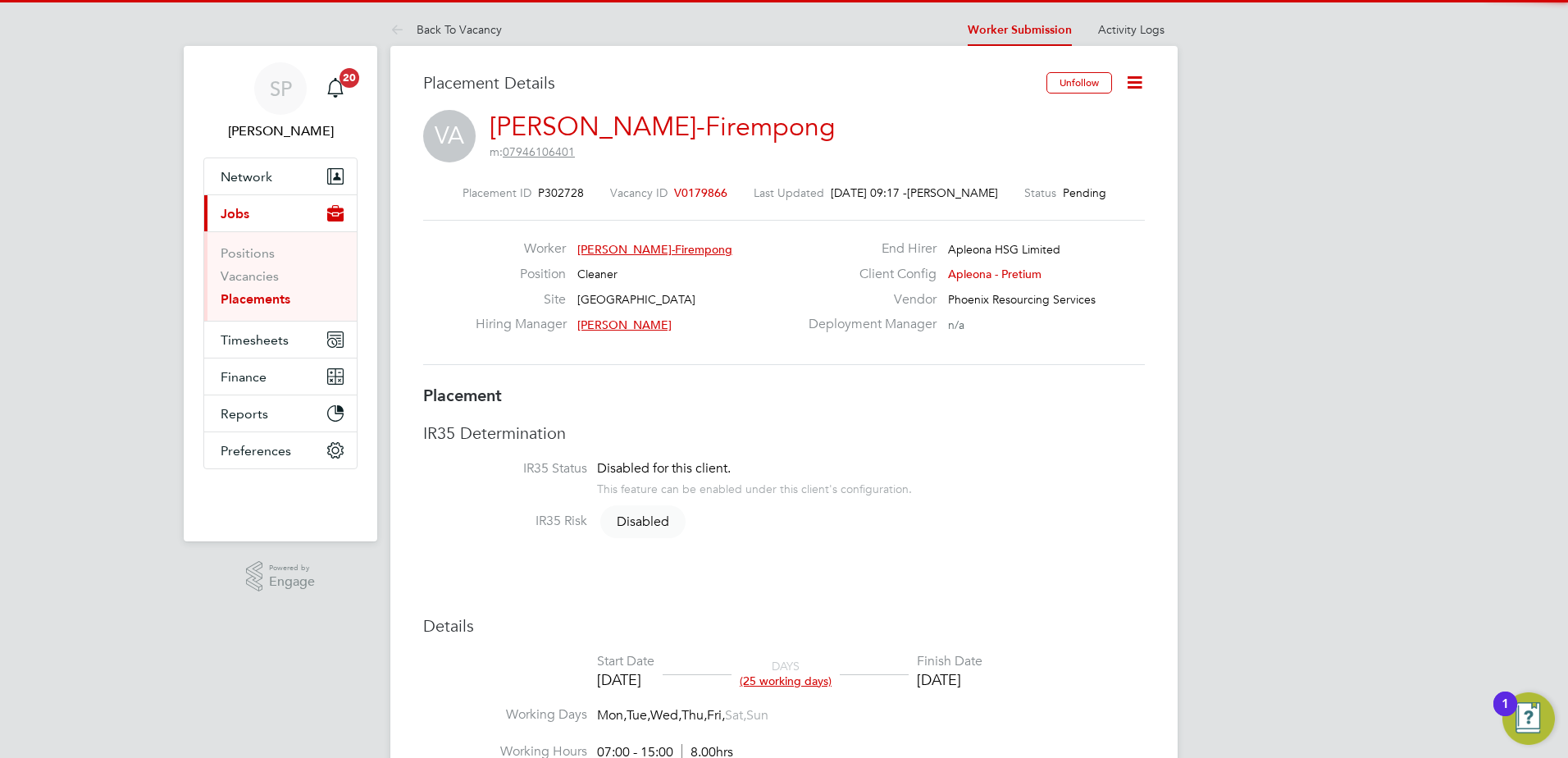
click at [1130, 87] on icon at bounding box center [1135, 83] width 21 height 21
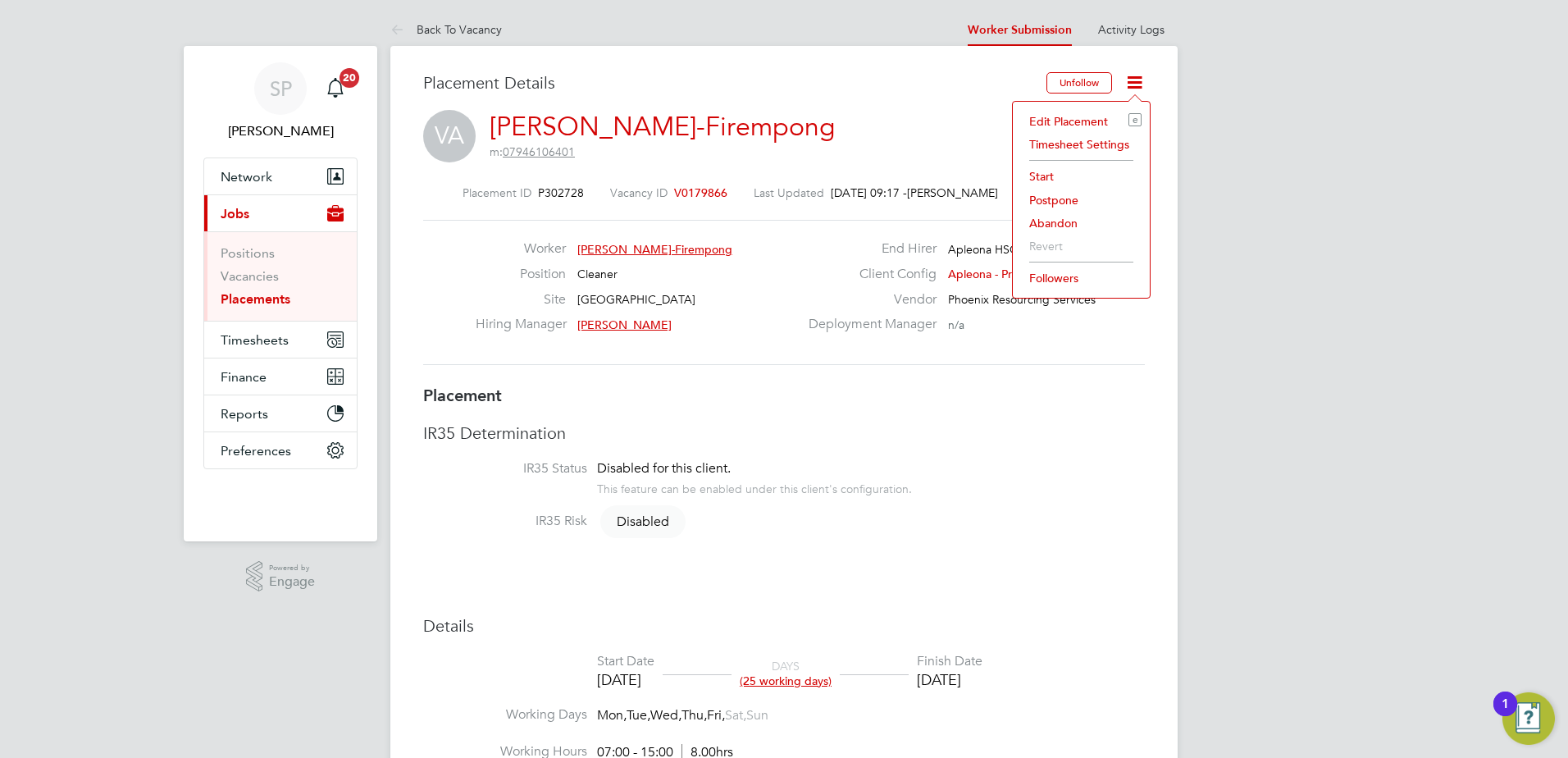
click at [1055, 178] on li "Start" at bounding box center [1081, 176] width 121 height 23
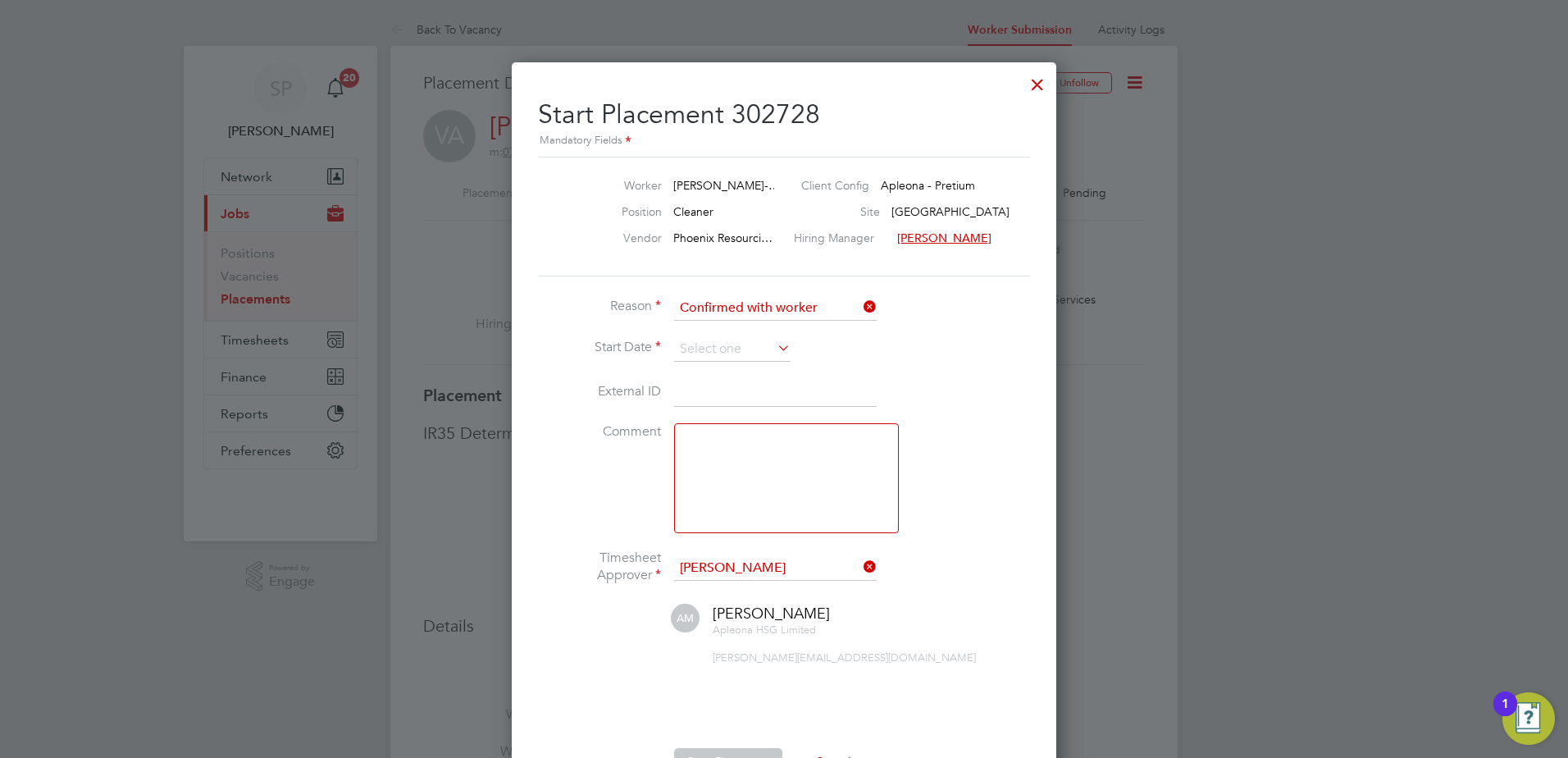
click at [750, 334] on li "Reason Confirmed with worker" at bounding box center [784, 316] width 492 height 41
click at [750, 339] on input at bounding box center [732, 349] width 116 height 24
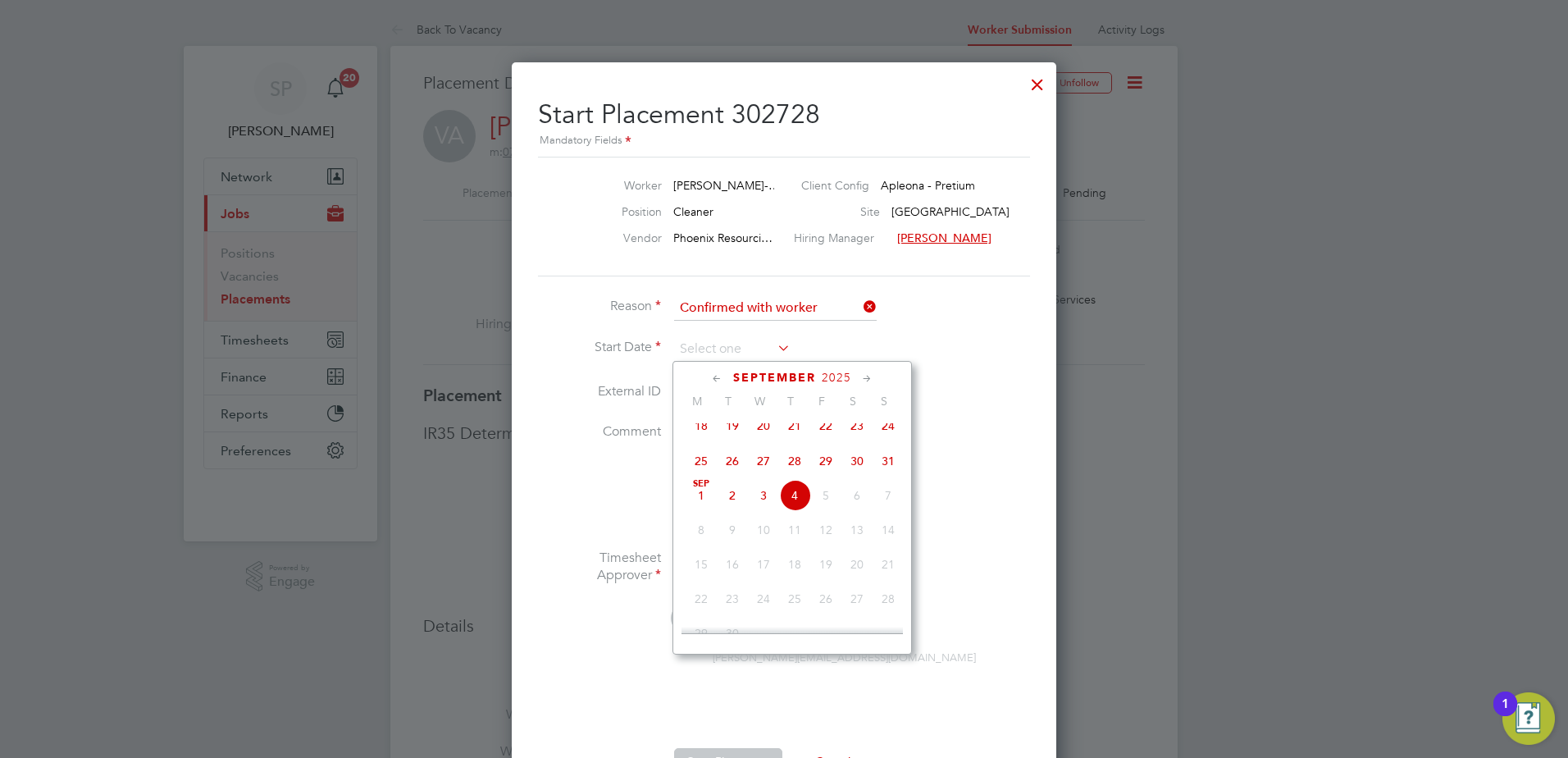
click at [766, 469] on span "27" at bounding box center [764, 461] width 31 height 31
type input "[DATE]"
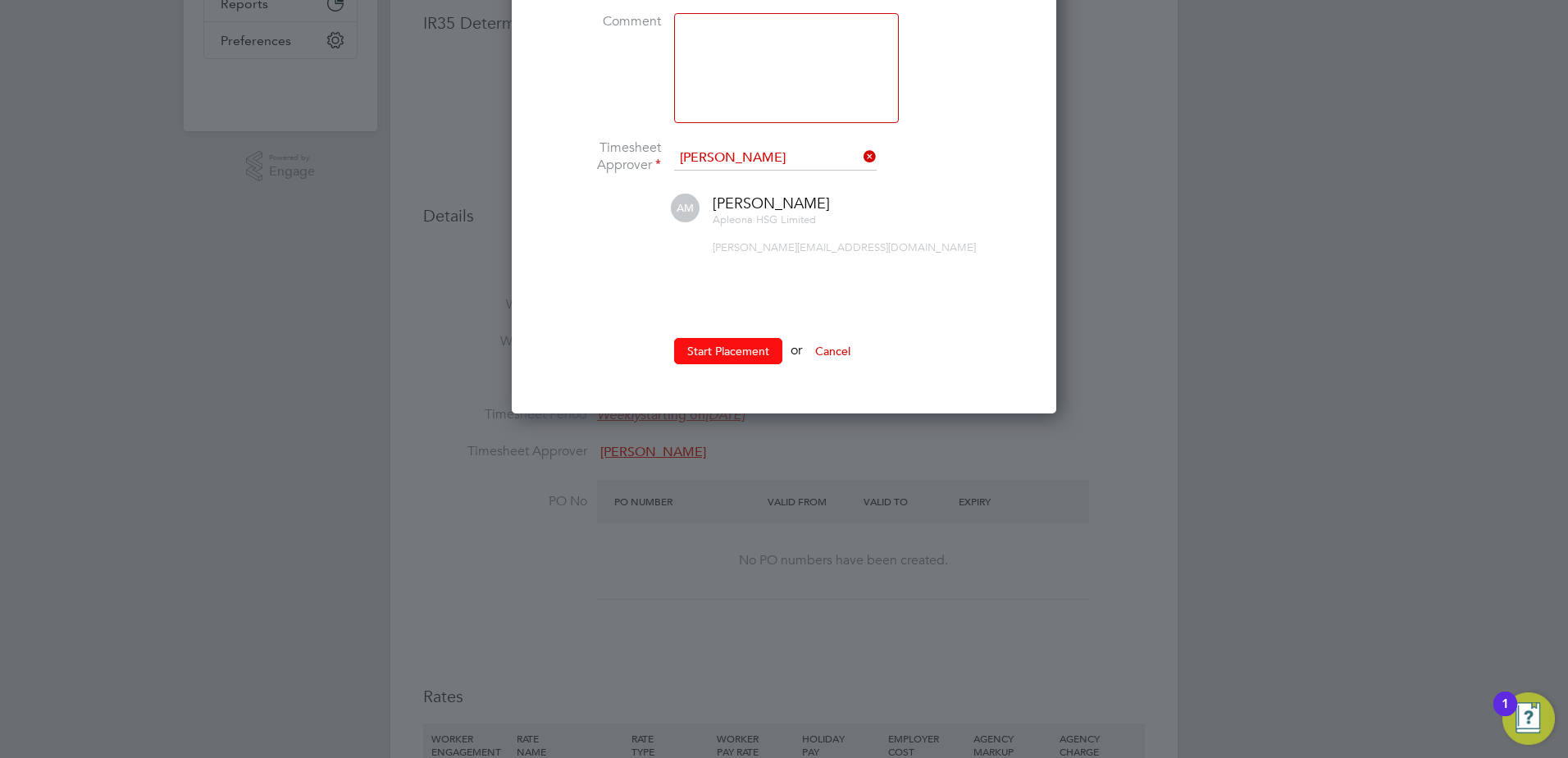
click at [735, 345] on button "Start Placement" at bounding box center [727, 351] width 108 height 26
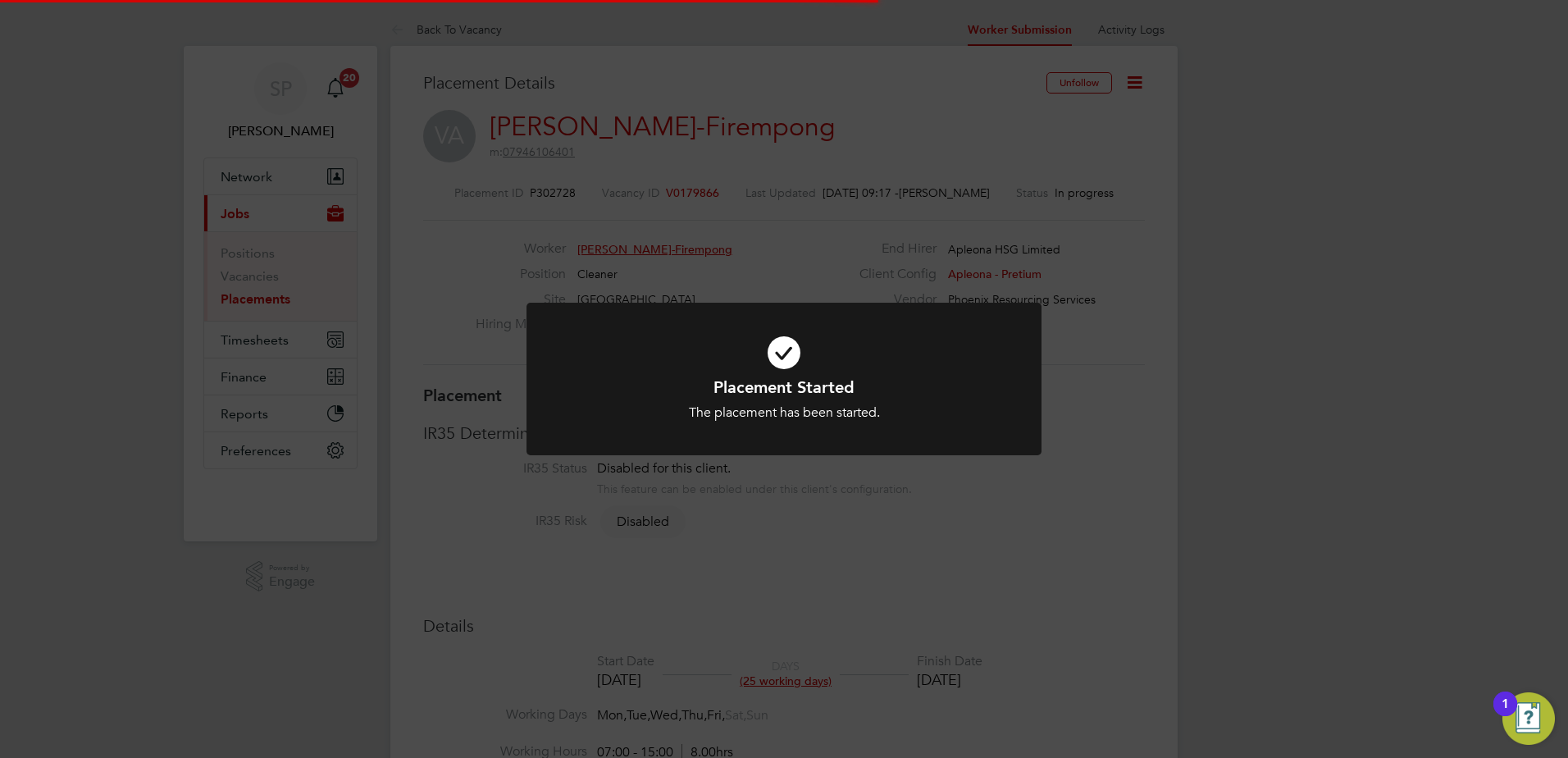
click at [687, 61] on div "Placement Started The placement has been started. Cancel Okay" at bounding box center [784, 379] width 1568 height 758
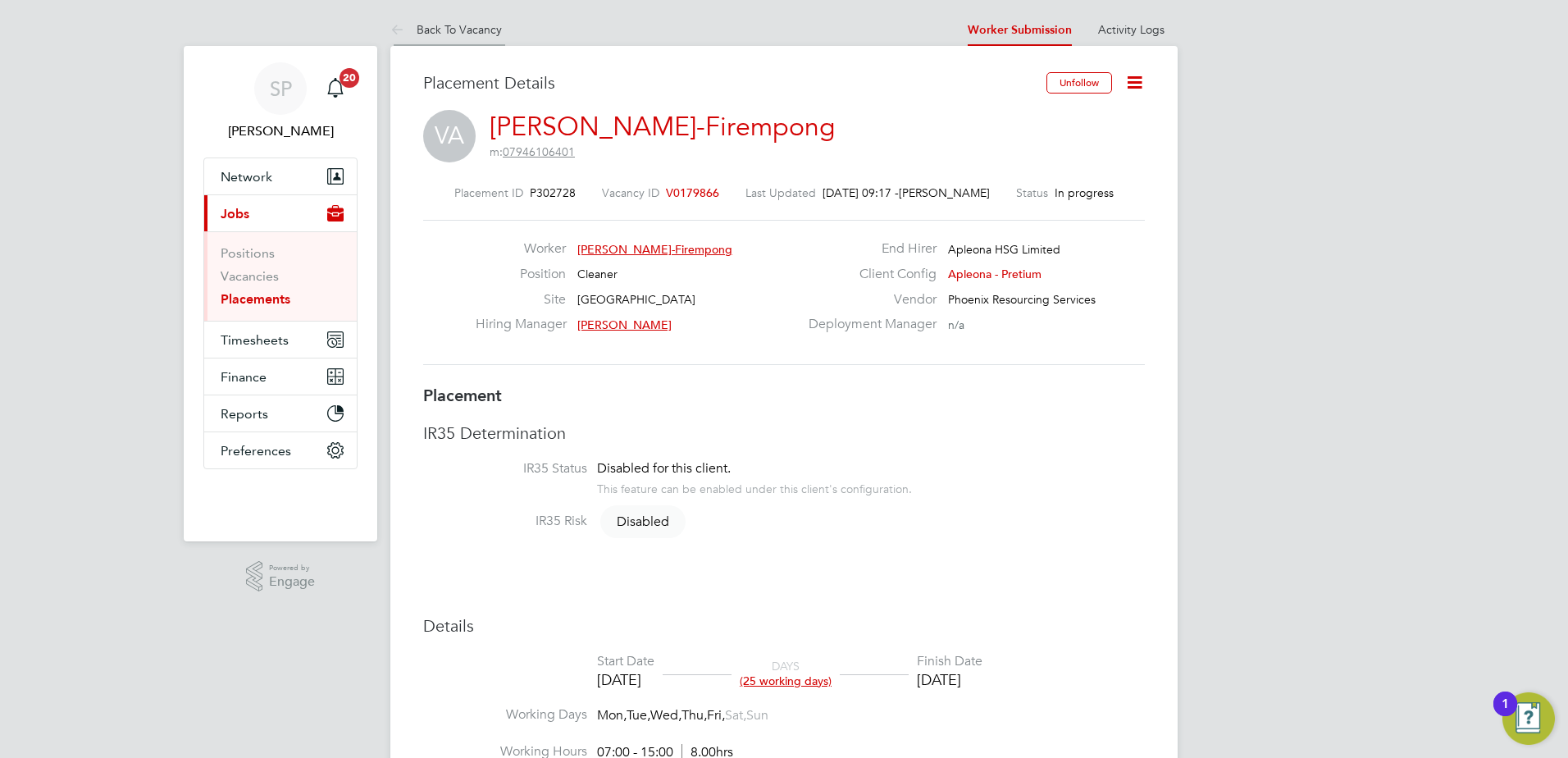
click at [478, 30] on link "Back To Vacancy" at bounding box center [446, 29] width 112 height 15
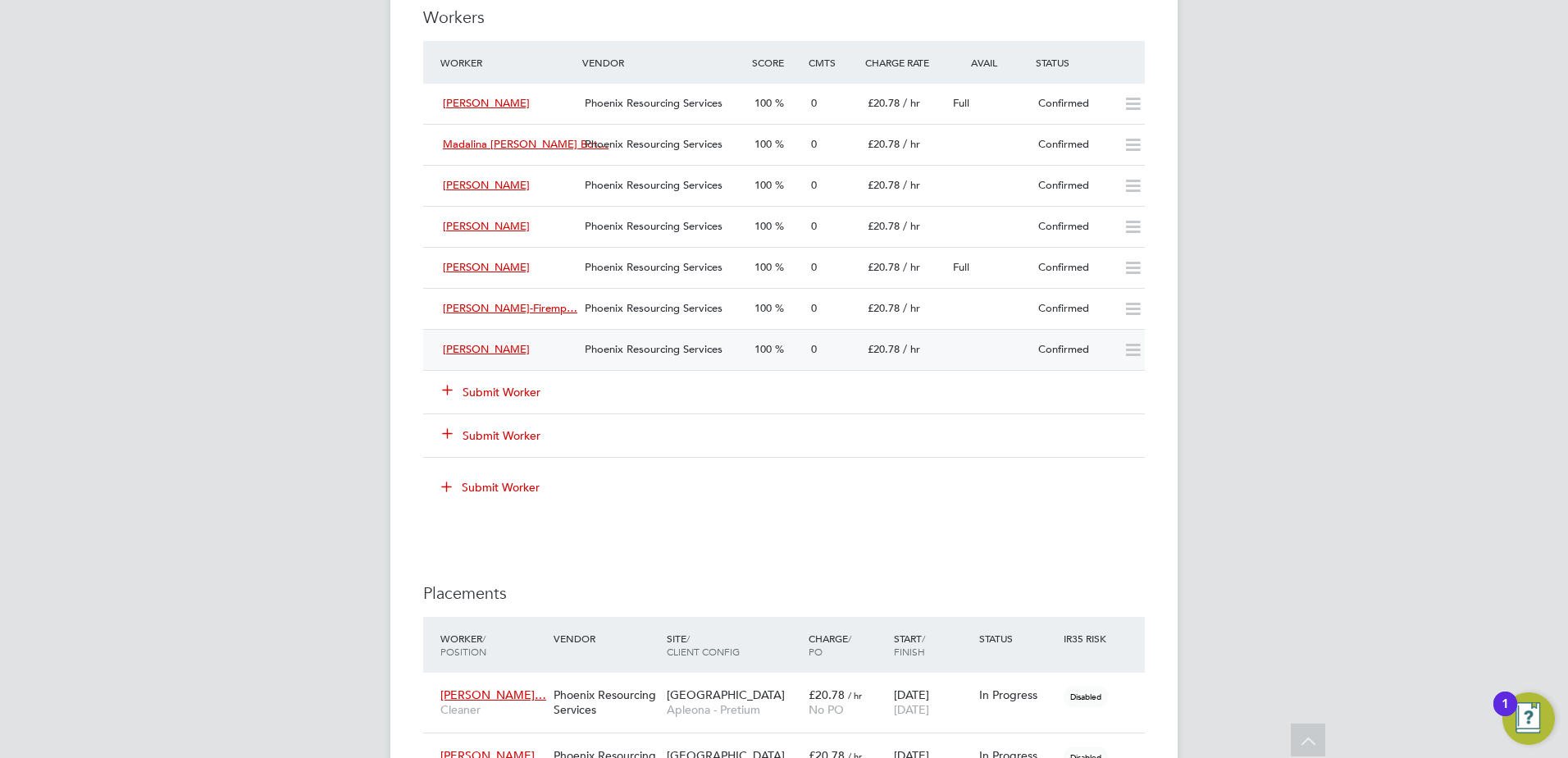
click at [900, 340] on div "£20.78 / hr" at bounding box center [904, 350] width 85 height 27
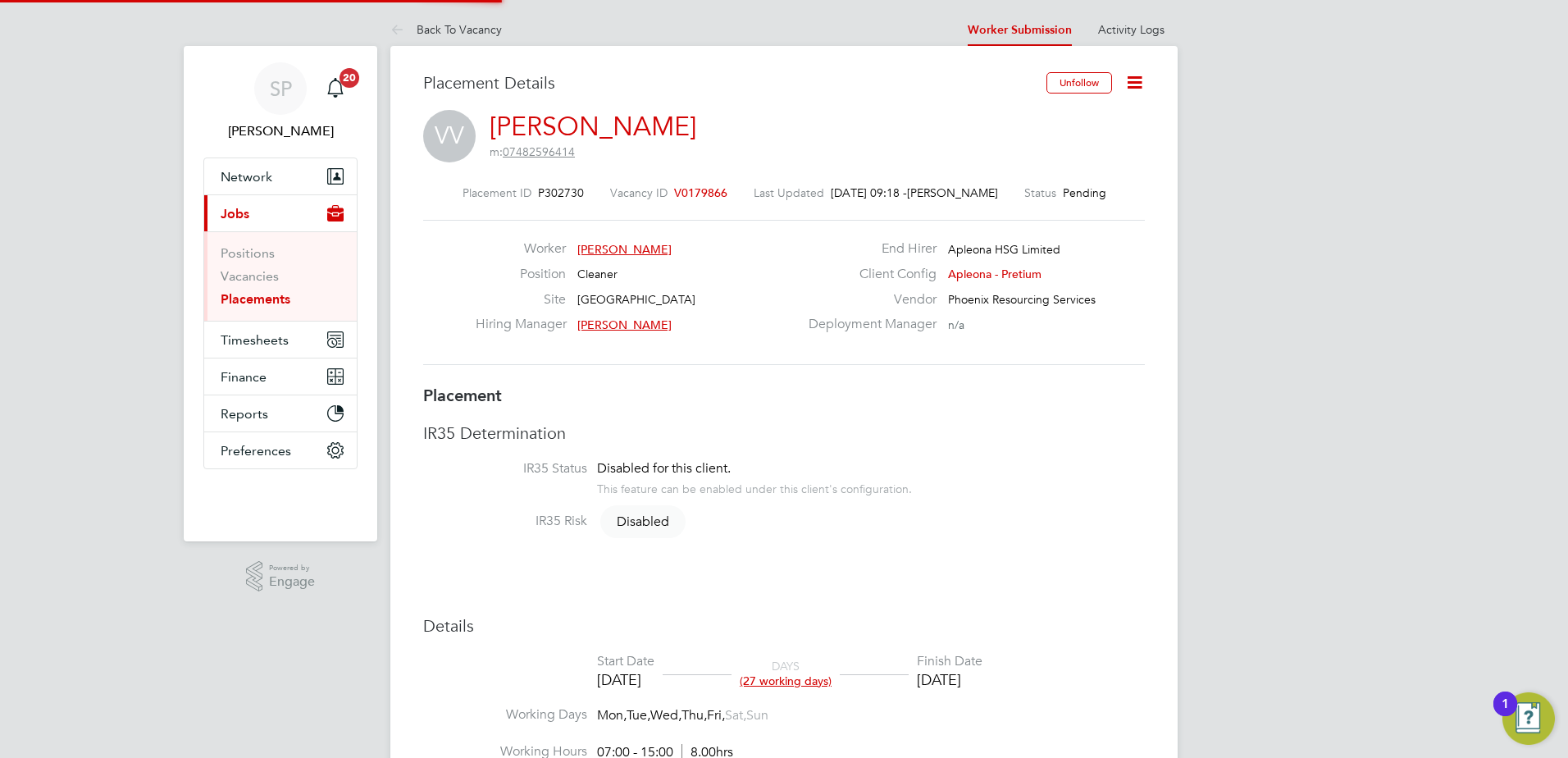
click at [1129, 75] on icon at bounding box center [1135, 83] width 21 height 21
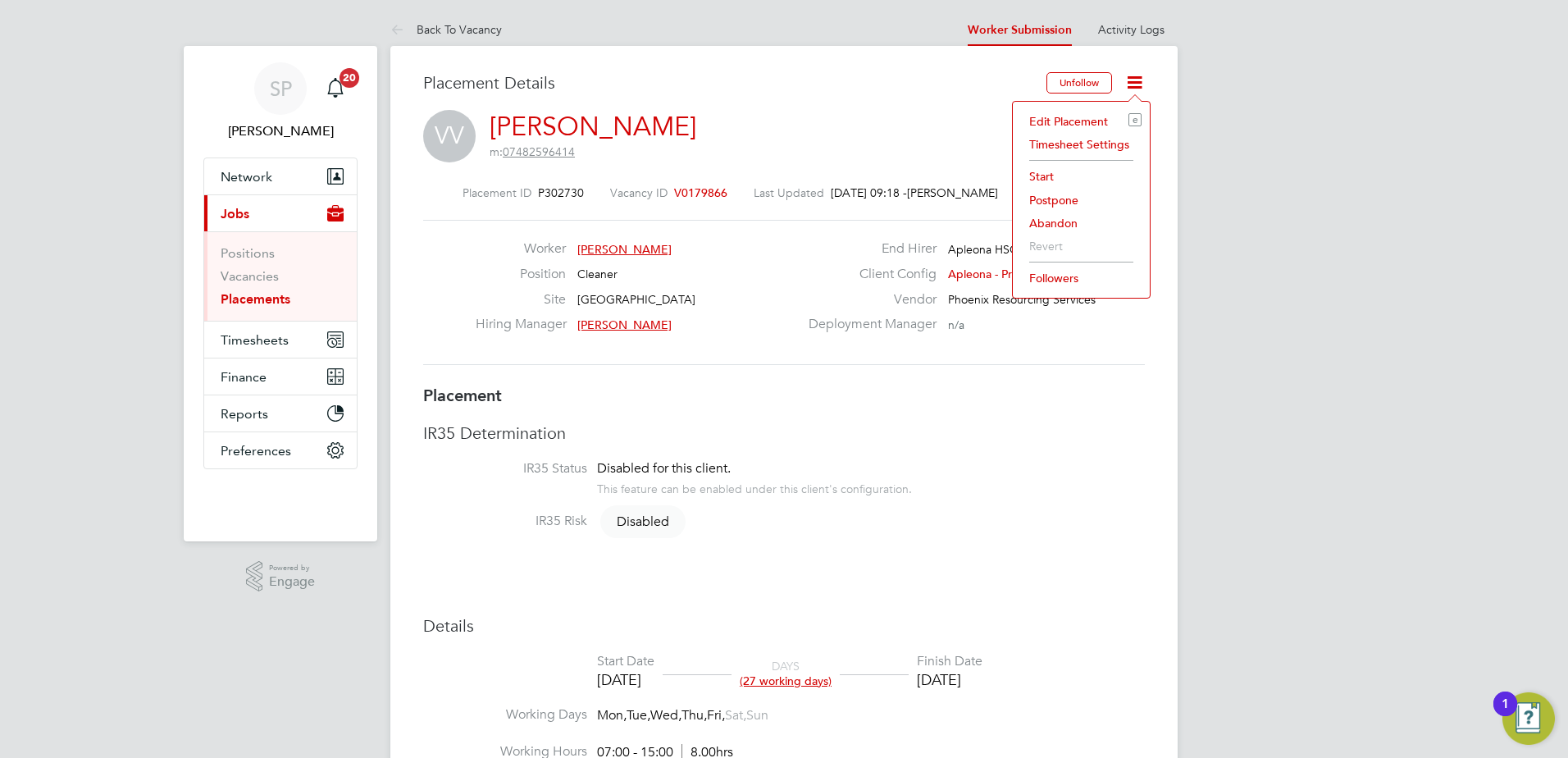
click at [1033, 178] on li "Start" at bounding box center [1081, 176] width 121 height 23
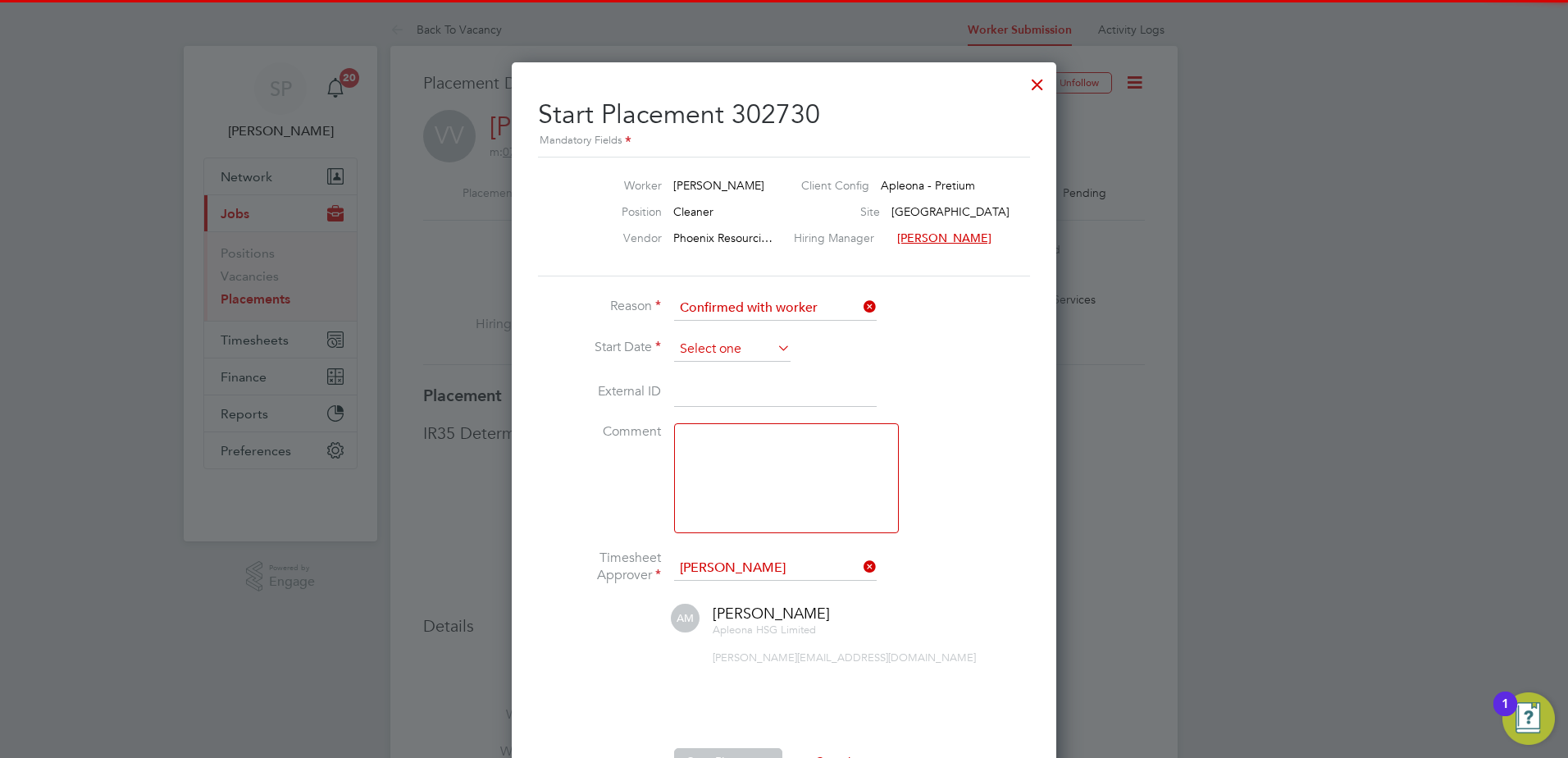
click at [726, 337] on input at bounding box center [732, 349] width 116 height 24
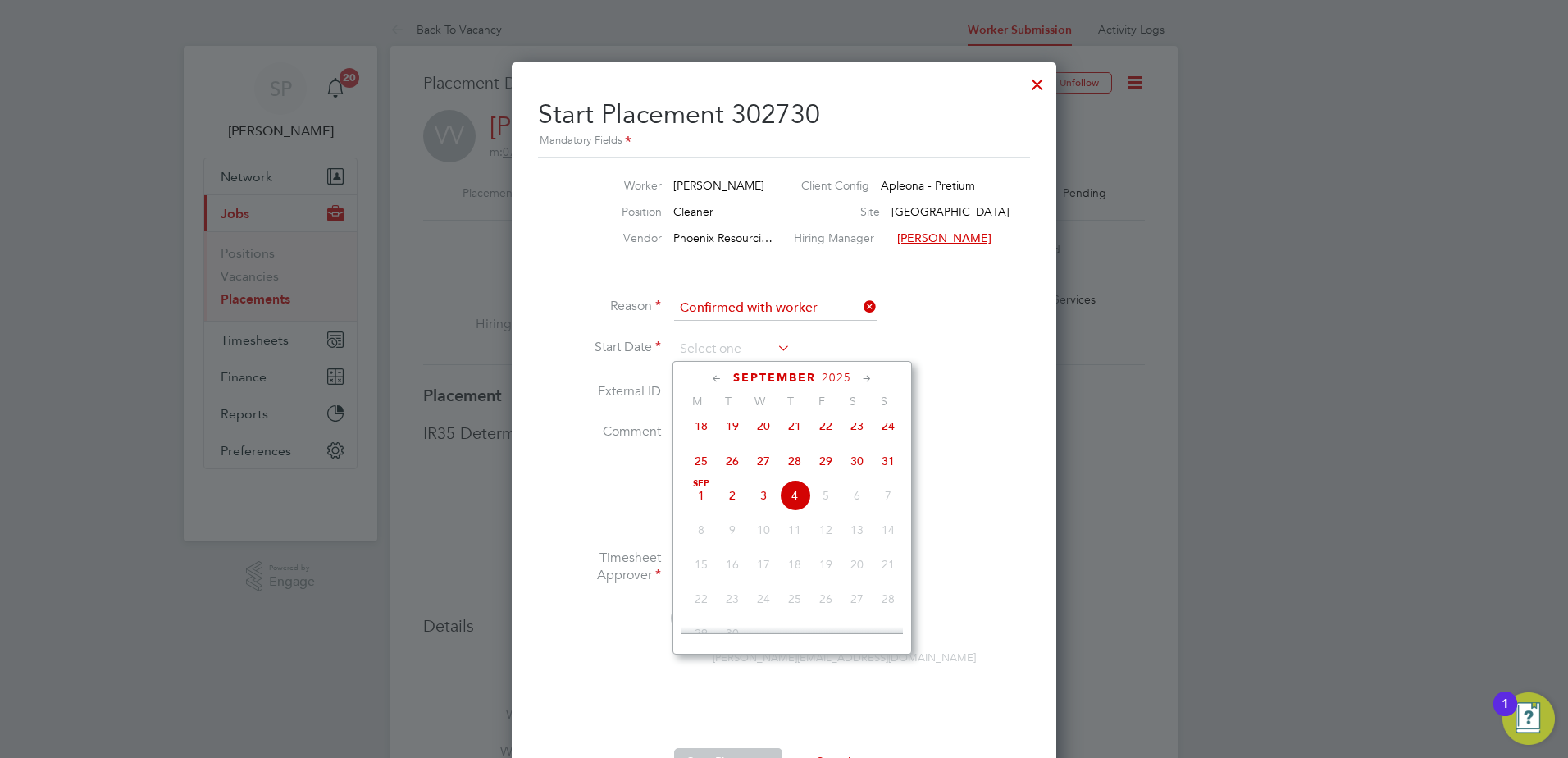
click at [702, 510] on span "[DATE]" at bounding box center [701, 495] width 31 height 31
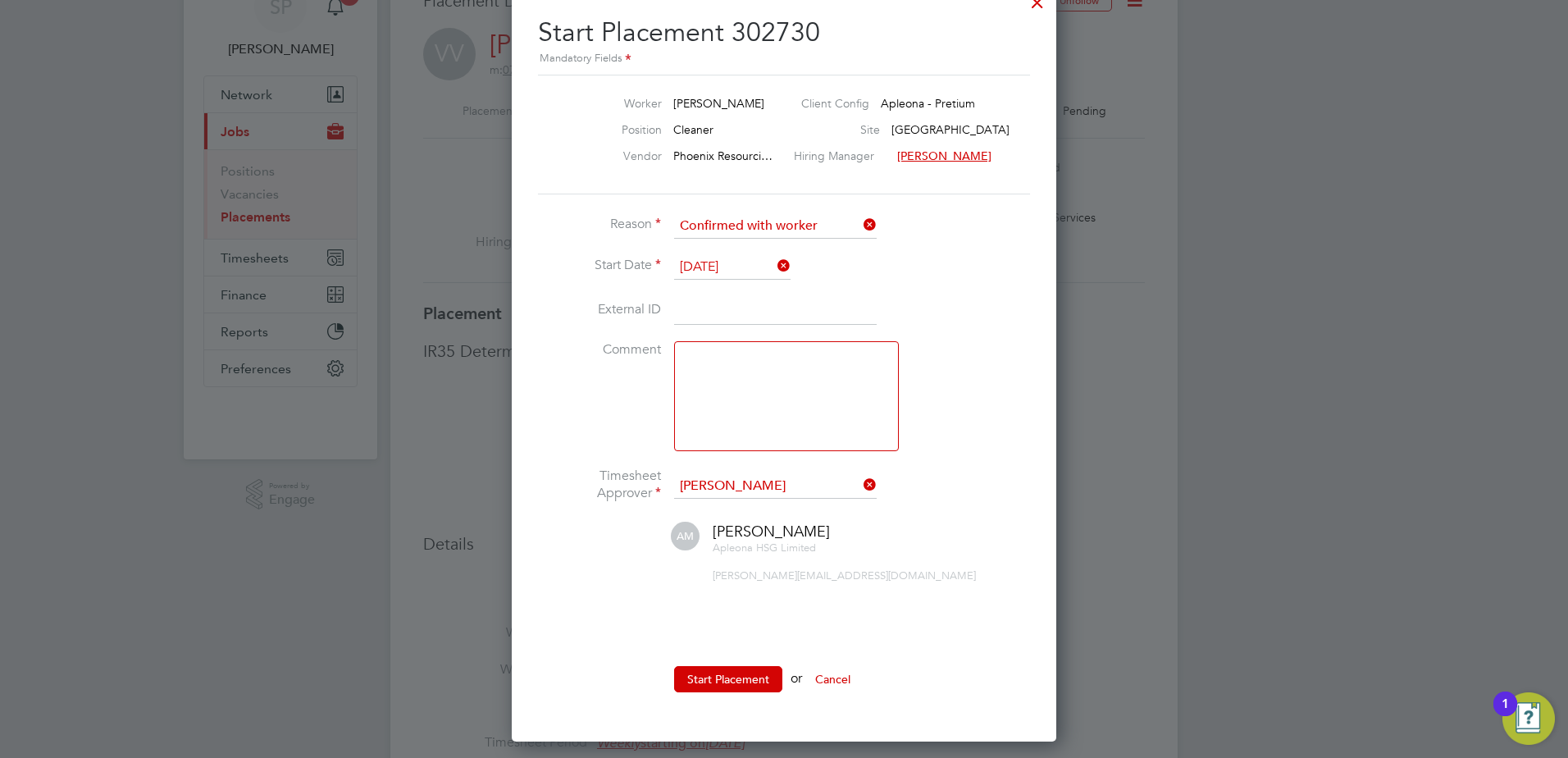
click at [734, 265] on input "[DATE]" at bounding box center [732, 267] width 116 height 24
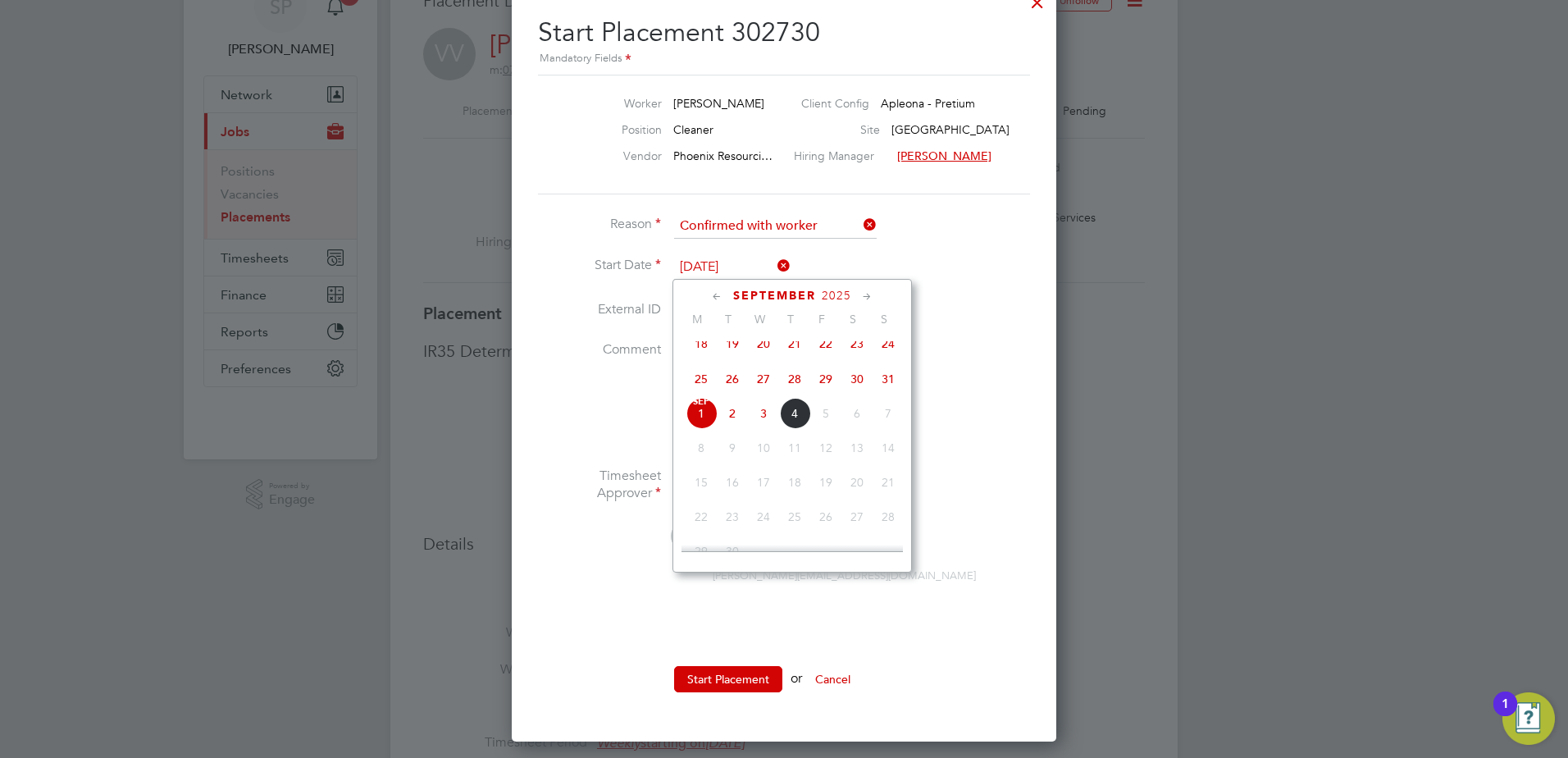
click at [699, 394] on span "25" at bounding box center [701, 379] width 31 height 31
type input "[DATE]"
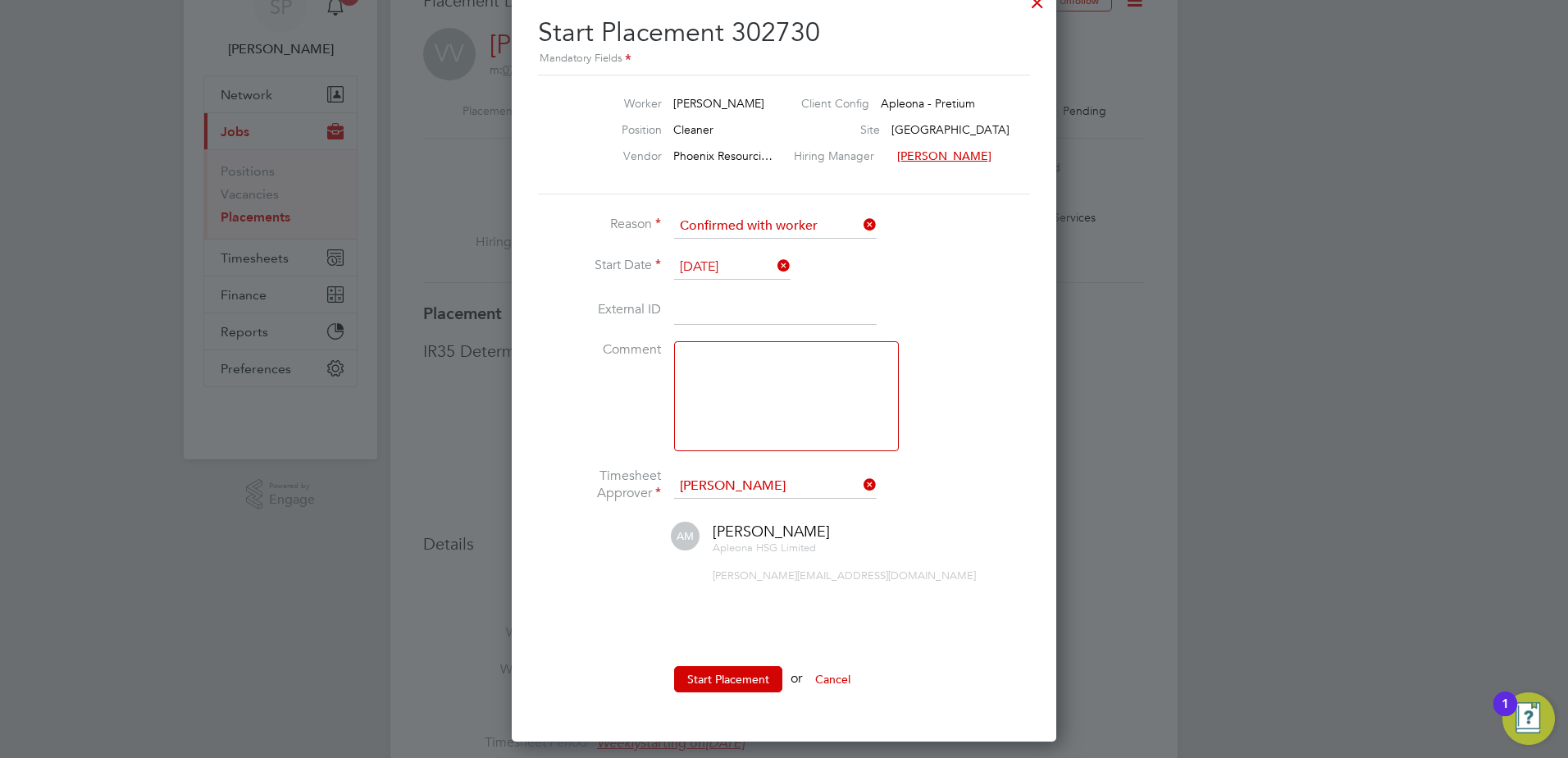
click at [716, 679] on button "Start Placement" at bounding box center [727, 678] width 108 height 26
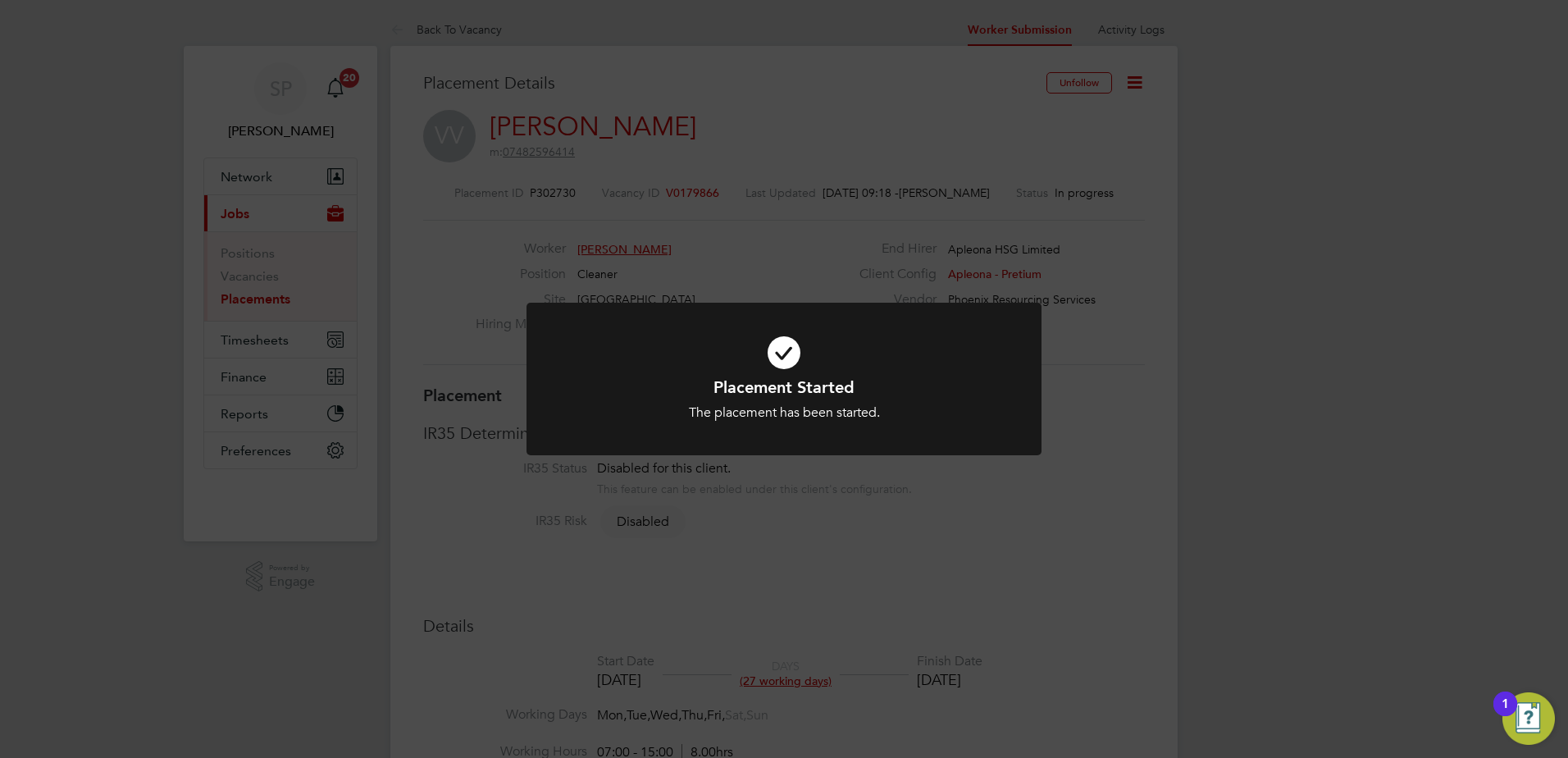
click at [1179, 391] on div "Placement Started The placement has been started. Cancel Okay" at bounding box center [784, 379] width 1568 height 758
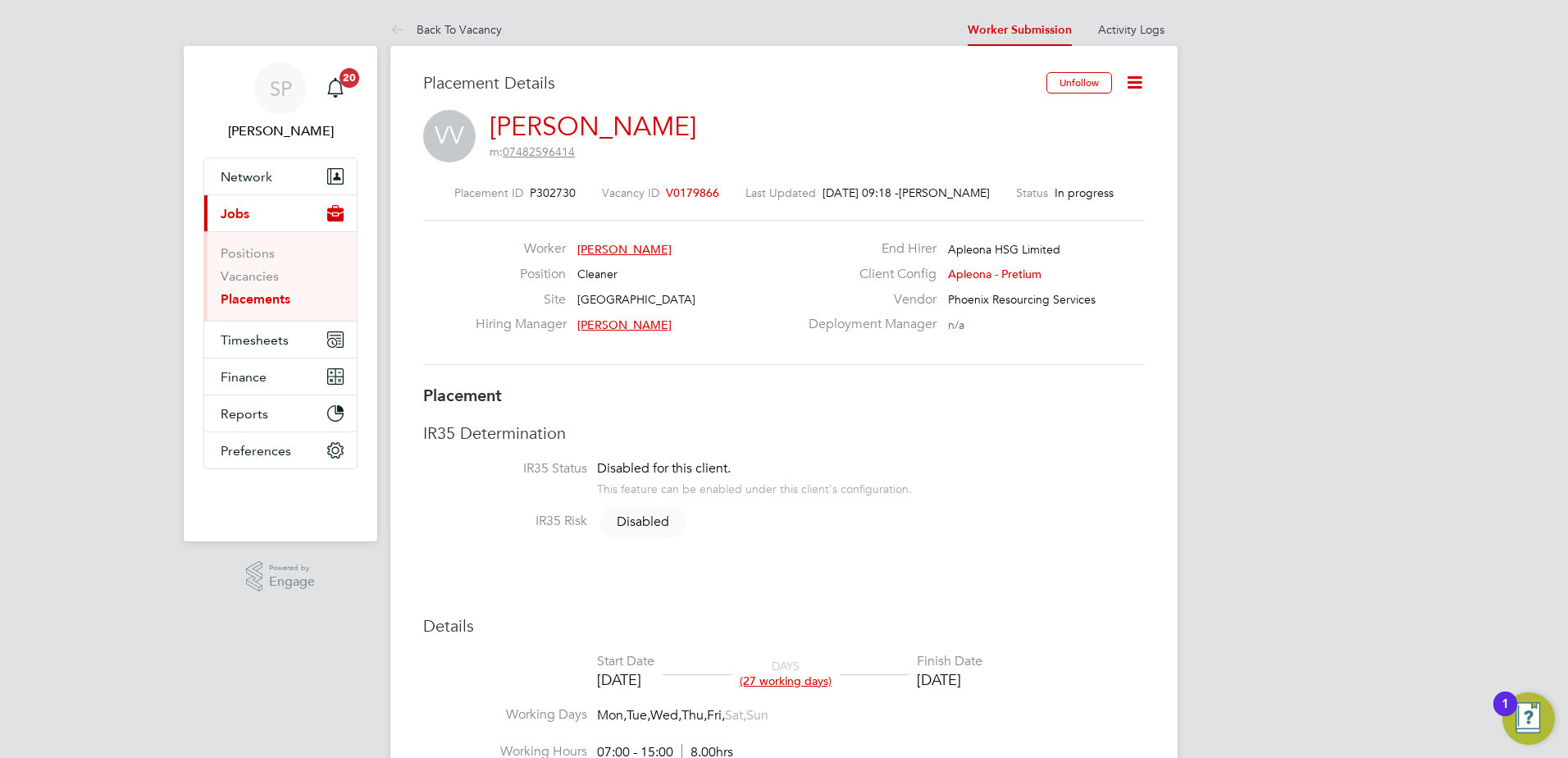
click at [486, 31] on link "Back To Vacancy" at bounding box center [446, 29] width 112 height 15
